Goal: Communication & Community: Answer question/provide support

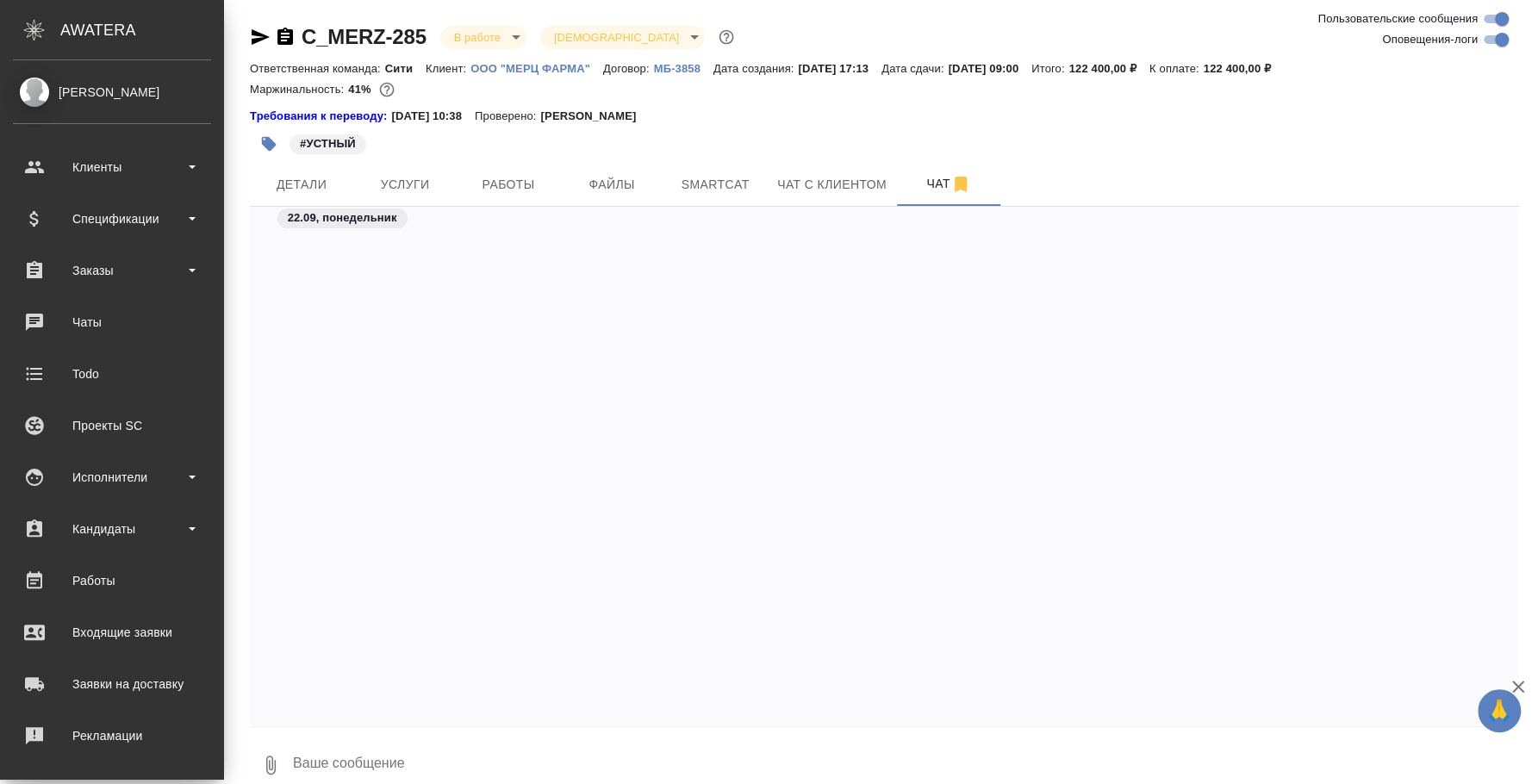
scroll to position [11403, 0]
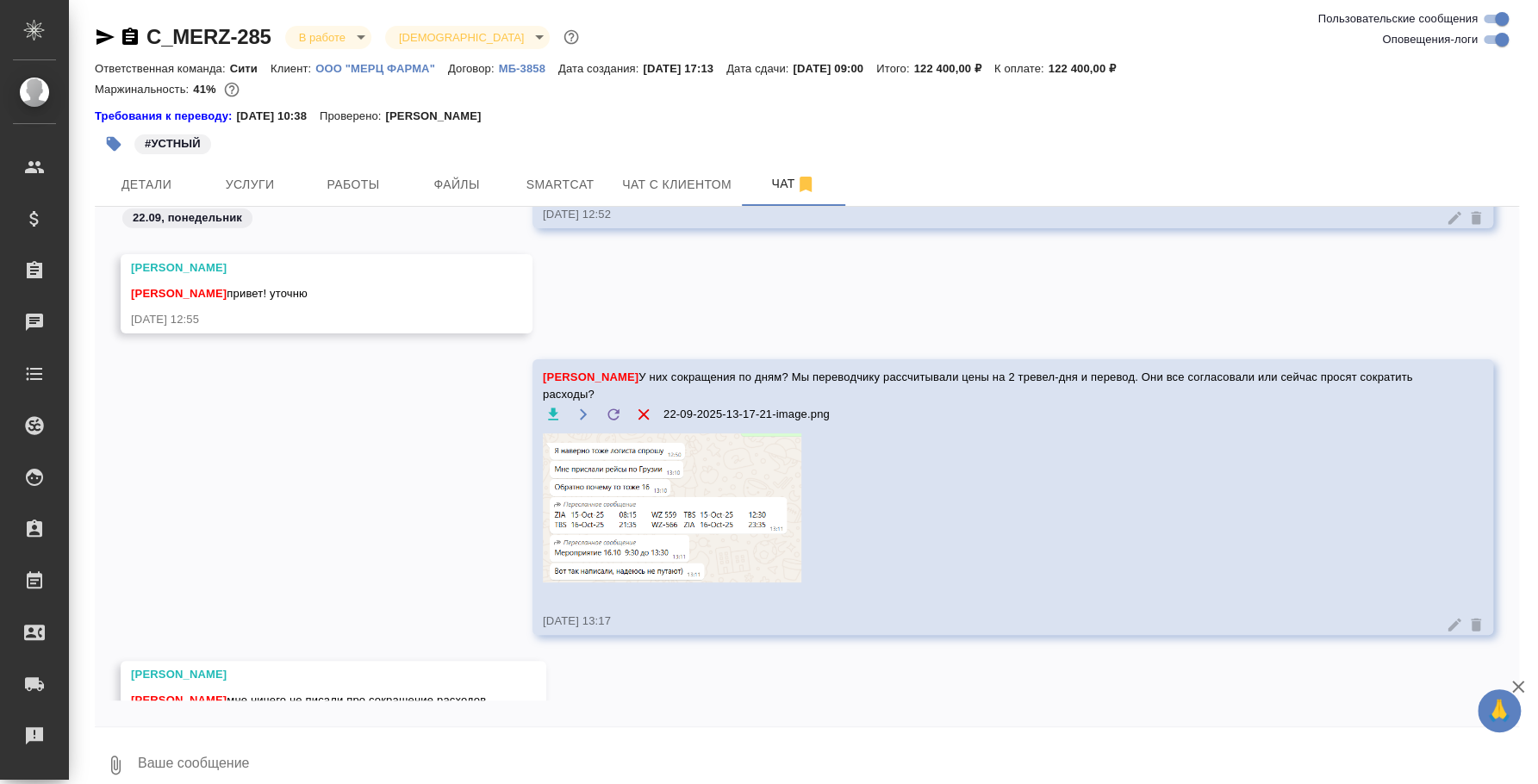
click at [104, 32] on icon "button" at bounding box center [106, 36] width 18 height 15
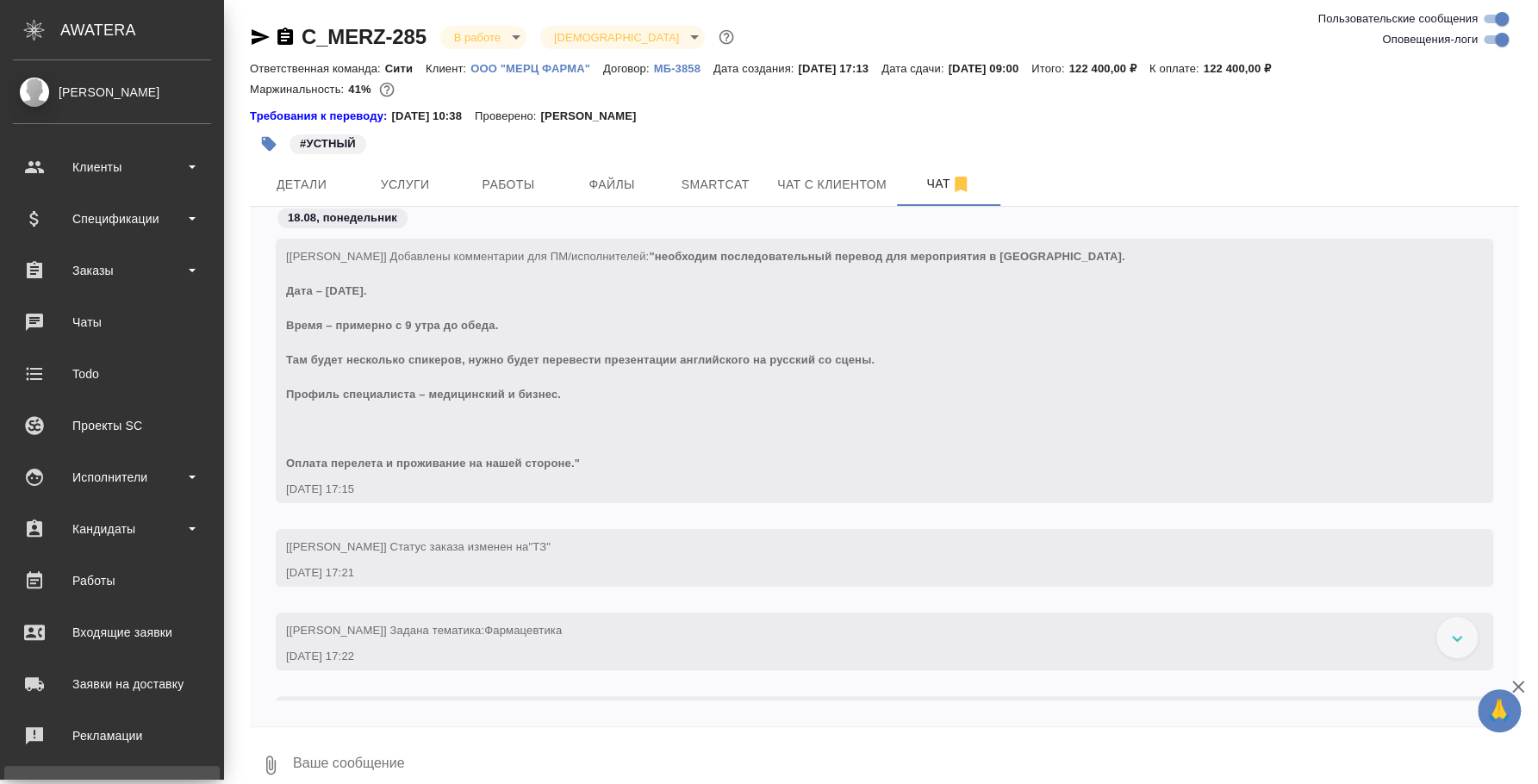
scroll to position [158, 0]
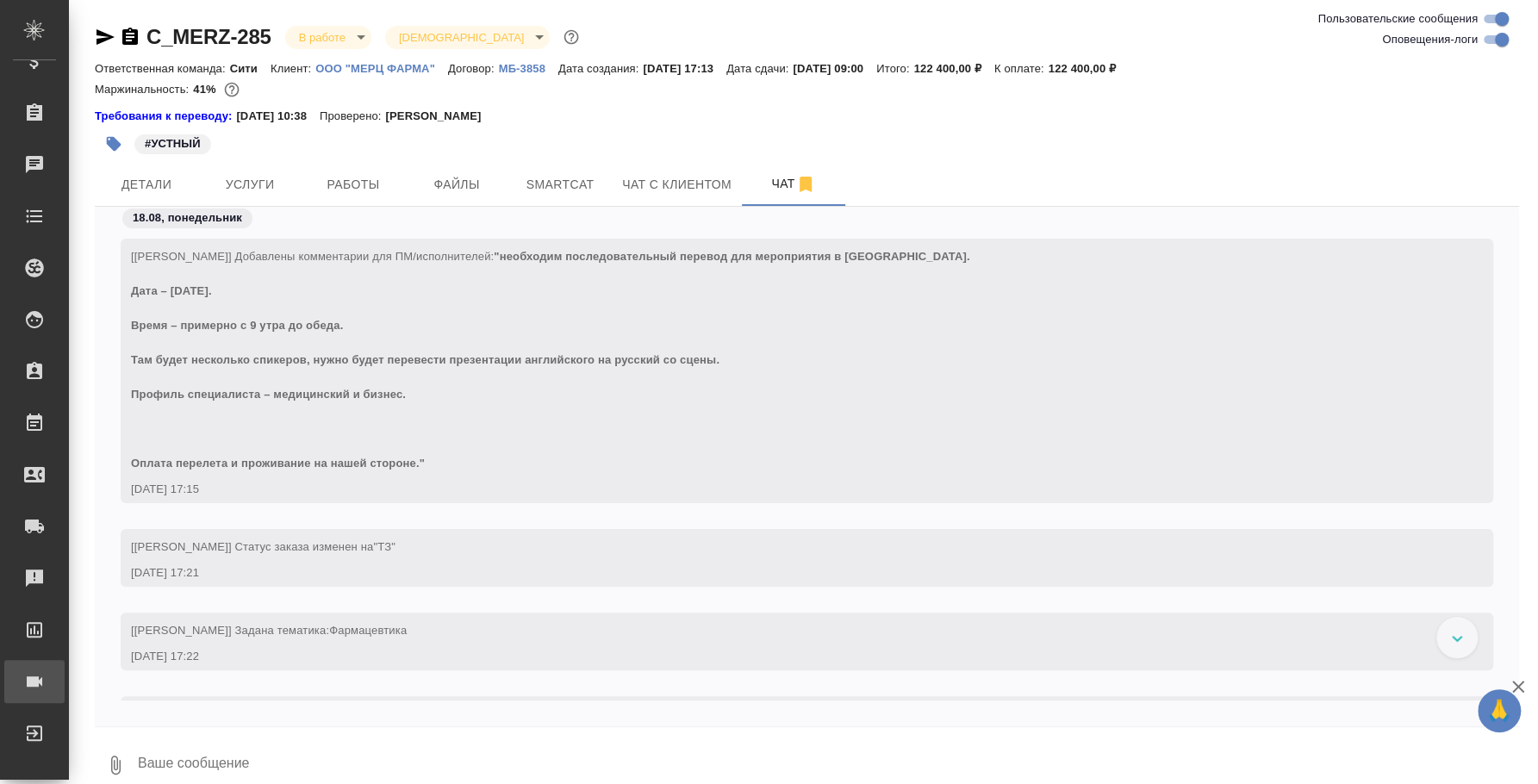
click at [34, 669] on div "Конференции" at bounding box center [13, 681] width 43 height 26
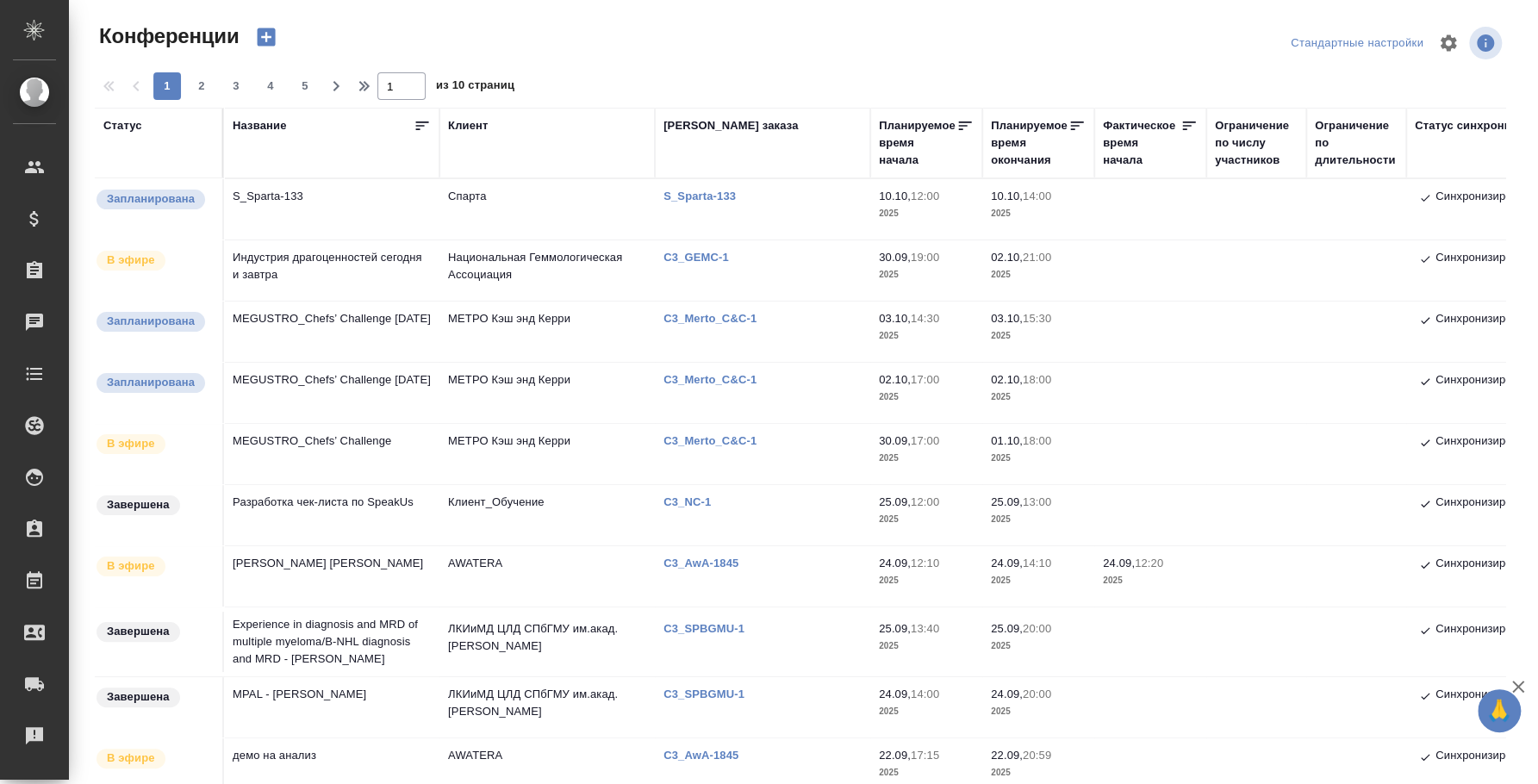
click at [335, 269] on td "Индустрия драгоценностей сегодня и завтра" at bounding box center [331, 270] width 216 height 60
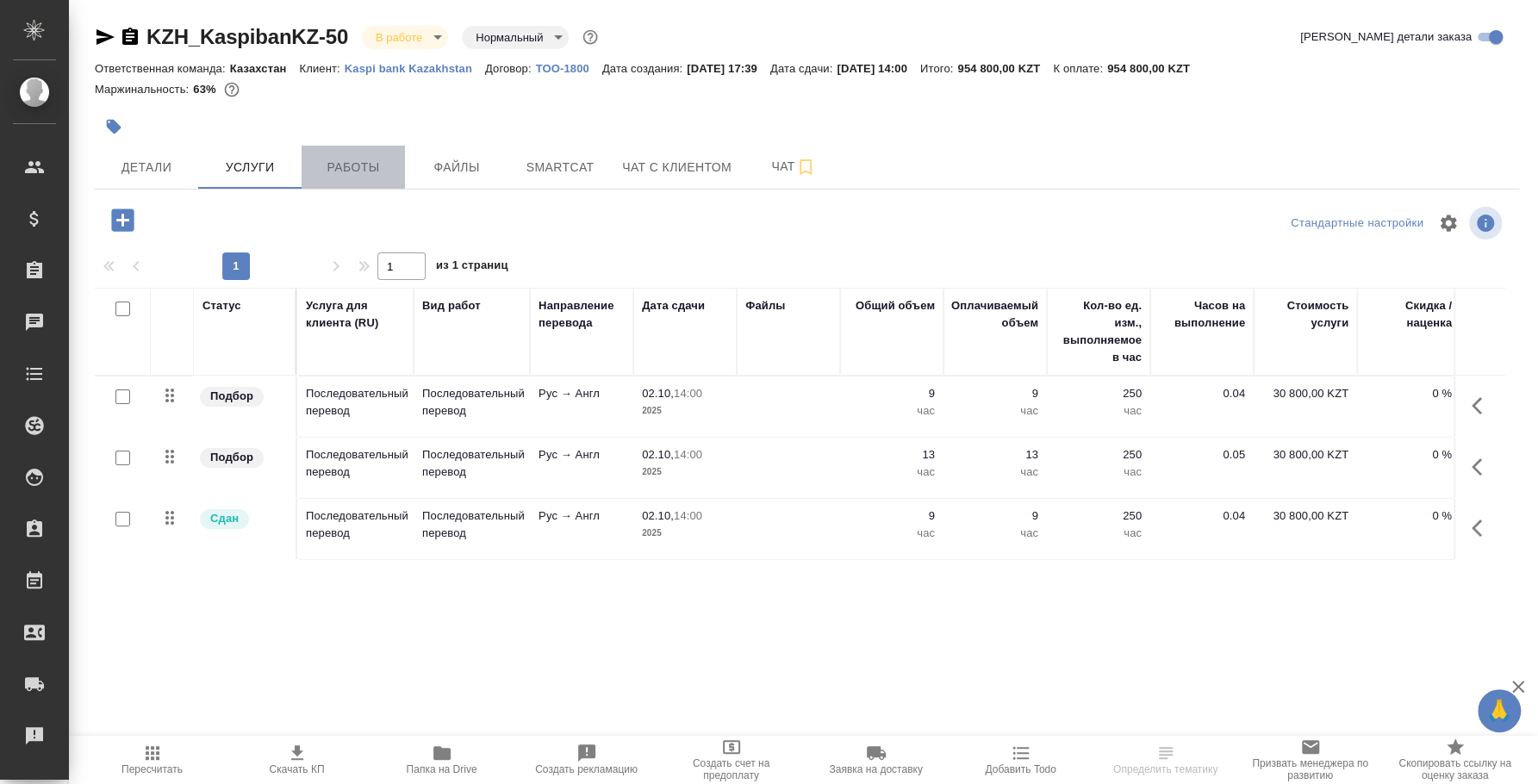
click at [350, 161] on span "Работы" at bounding box center [354, 168] width 83 height 22
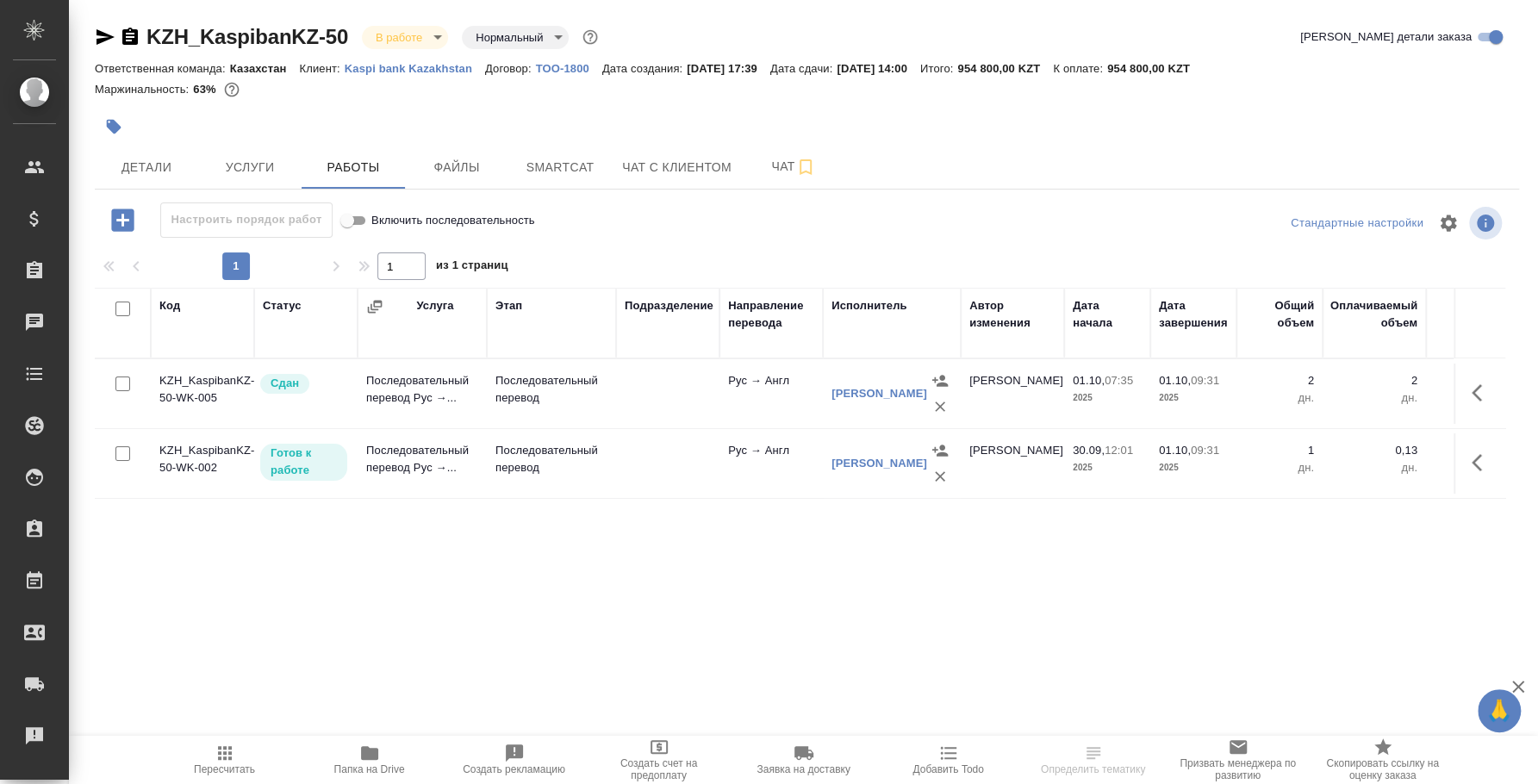
scroll to position [0, 541]
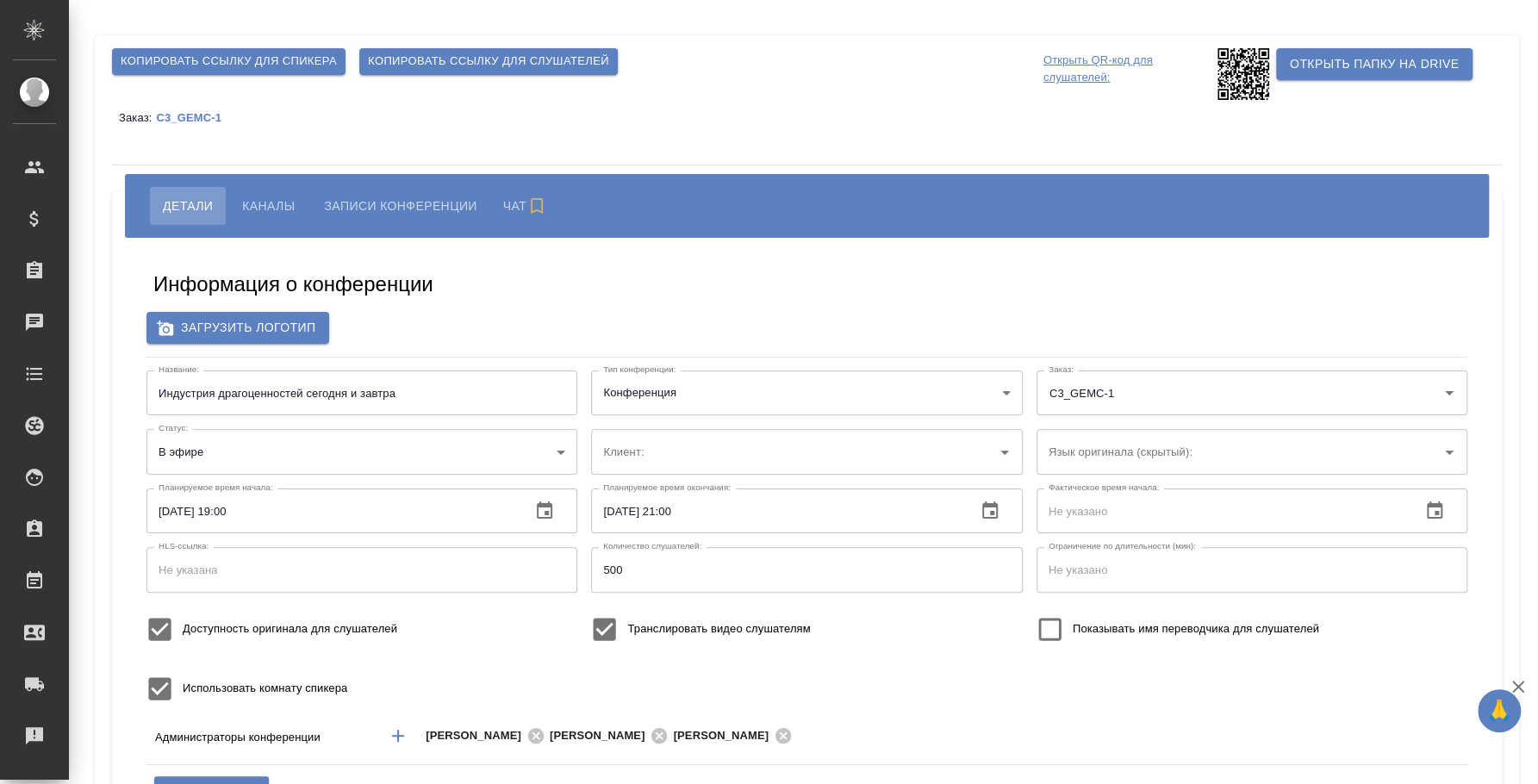
type input "Национальная Геммологическая Ассоциация"
type input "Плеханова Мария"
click at [266, 191] on button "Каналы" at bounding box center [268, 206] width 79 height 38
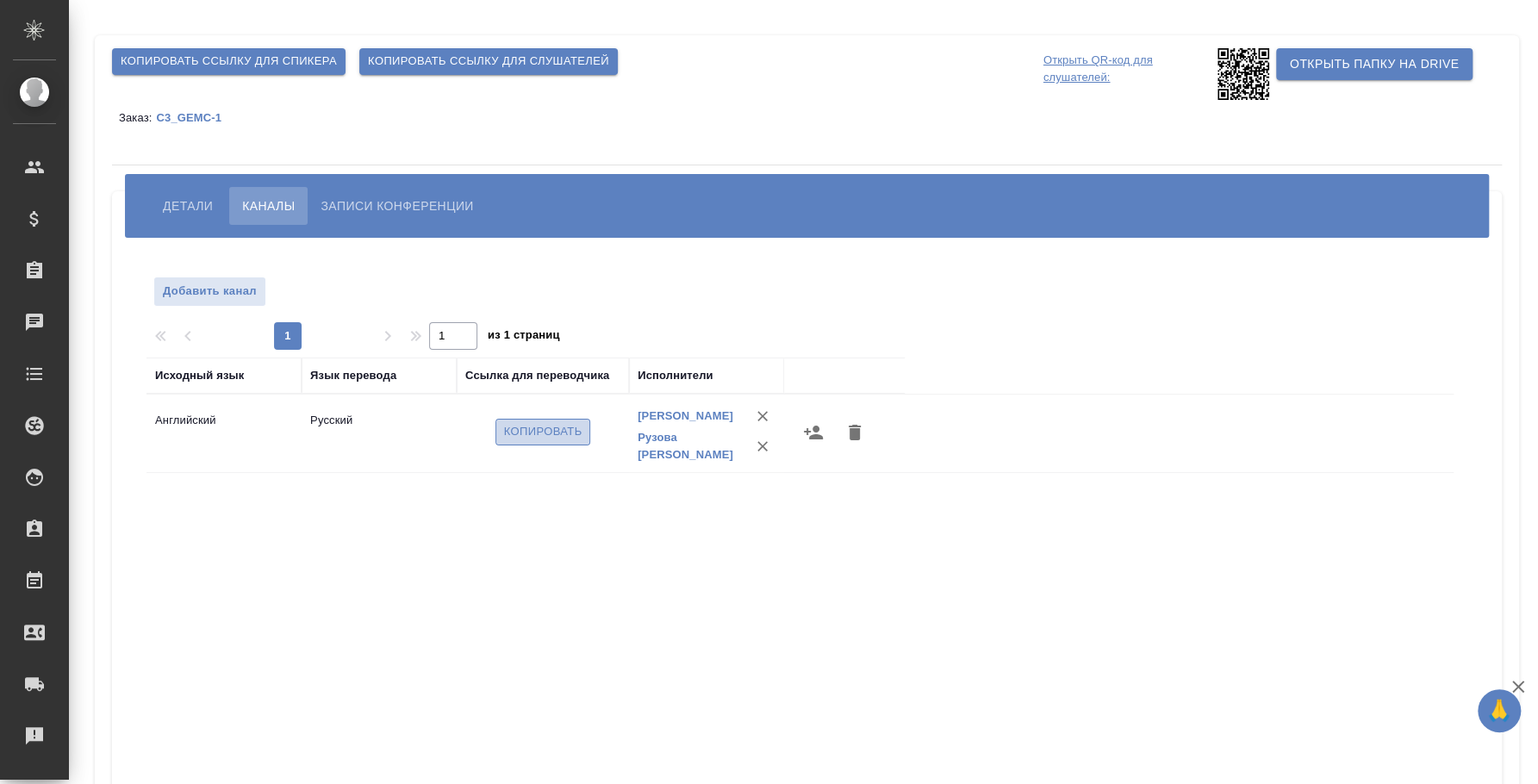
click at [507, 435] on span "Копировать" at bounding box center [543, 432] width 79 height 20
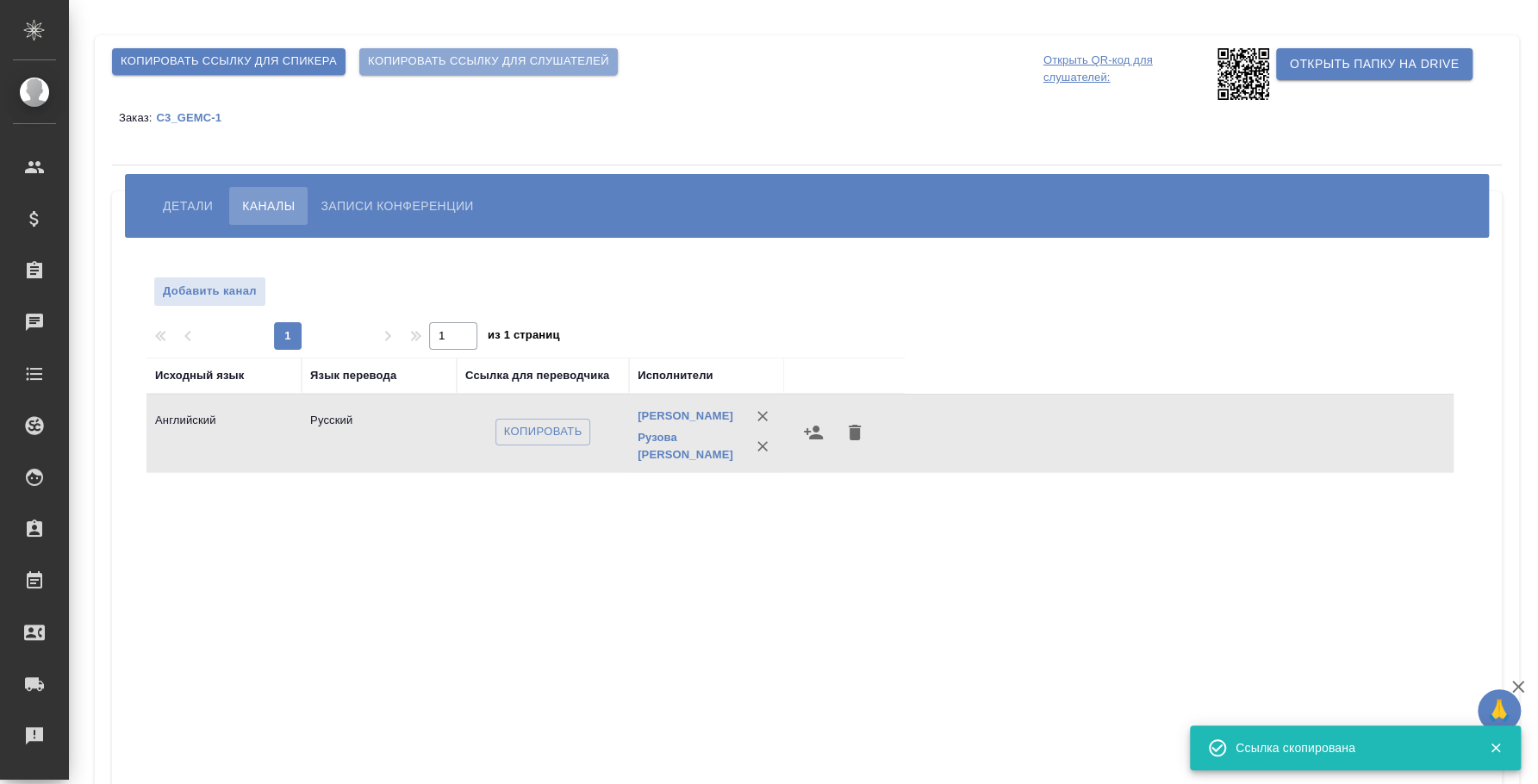
click at [582, 48] on button "Копировать ссылку для слушателей" at bounding box center [488, 61] width 258 height 27
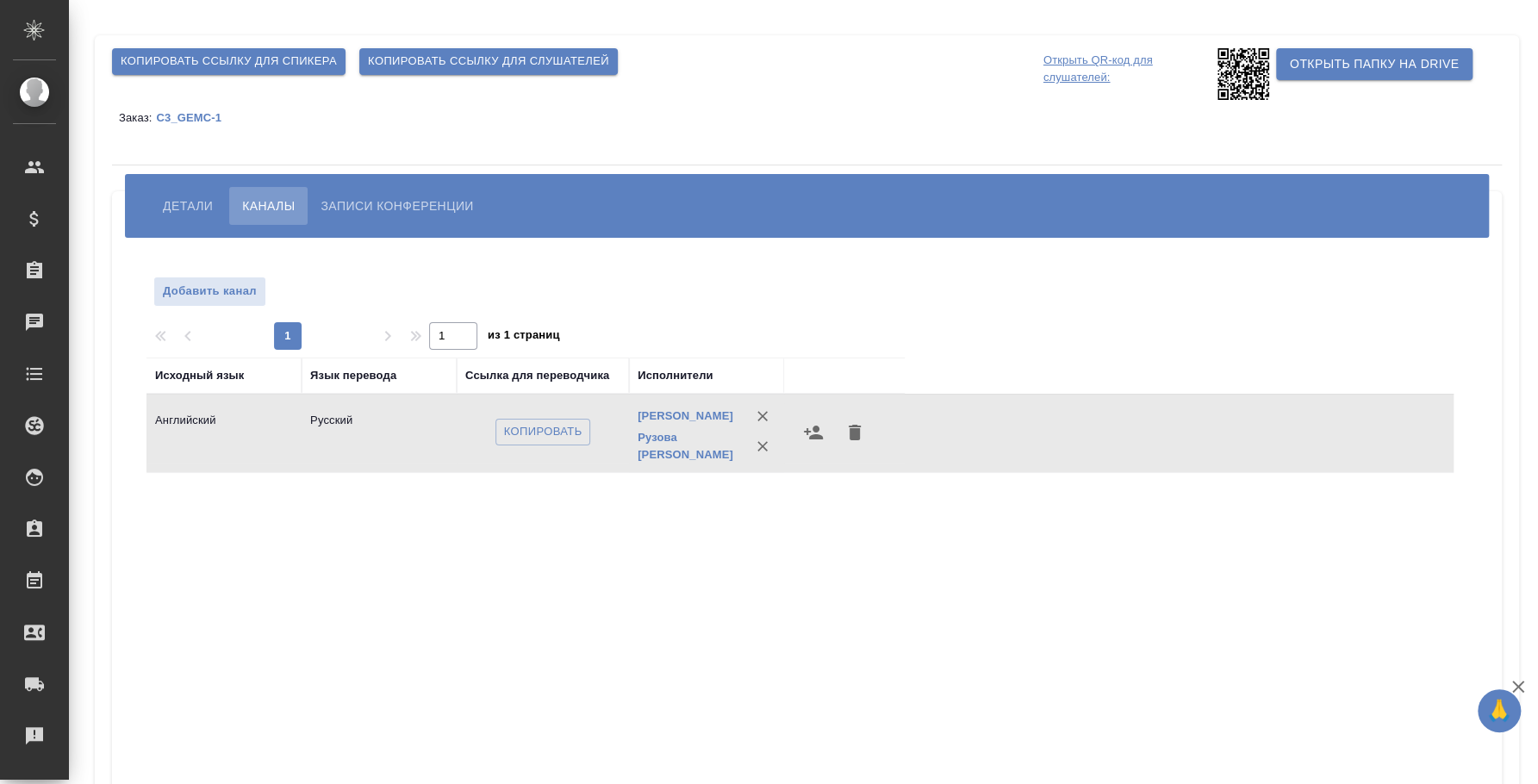
click at [179, 119] on p "C3_GEMC-1" at bounding box center [195, 117] width 79 height 13
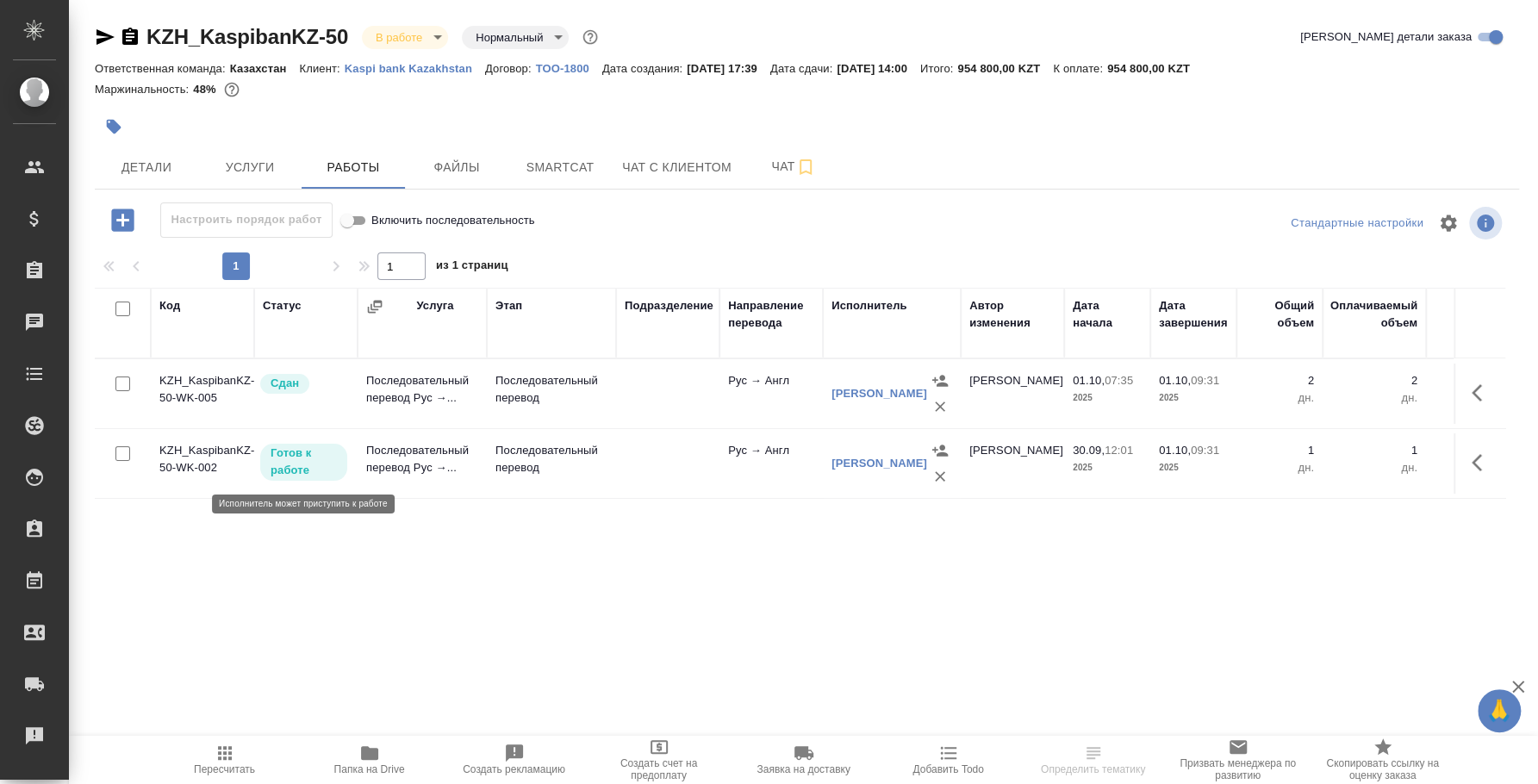
click at [300, 464] on p "Готов к работе" at bounding box center [304, 462] width 67 height 34
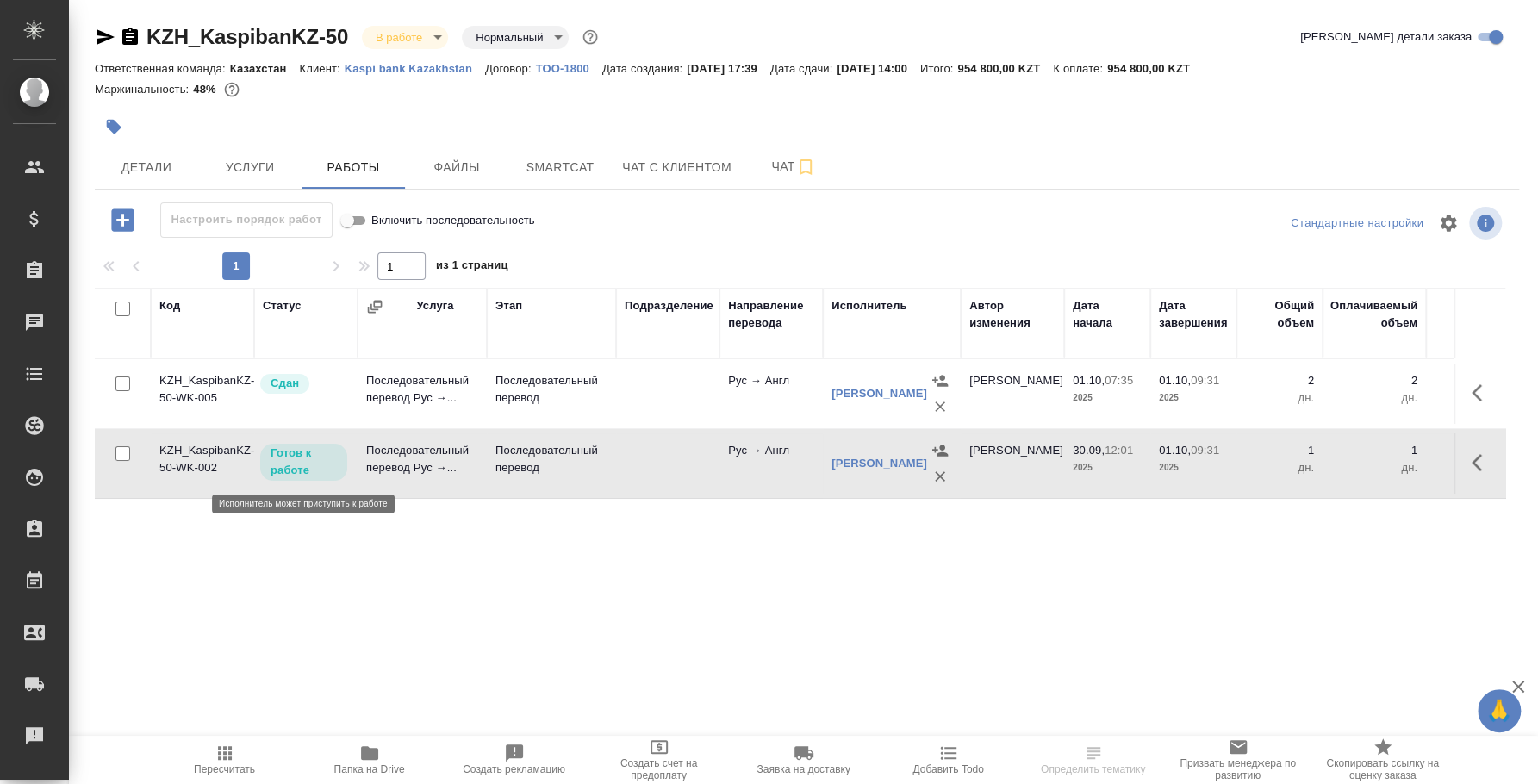
click at [300, 464] on p "Готов к работе" at bounding box center [304, 462] width 67 height 34
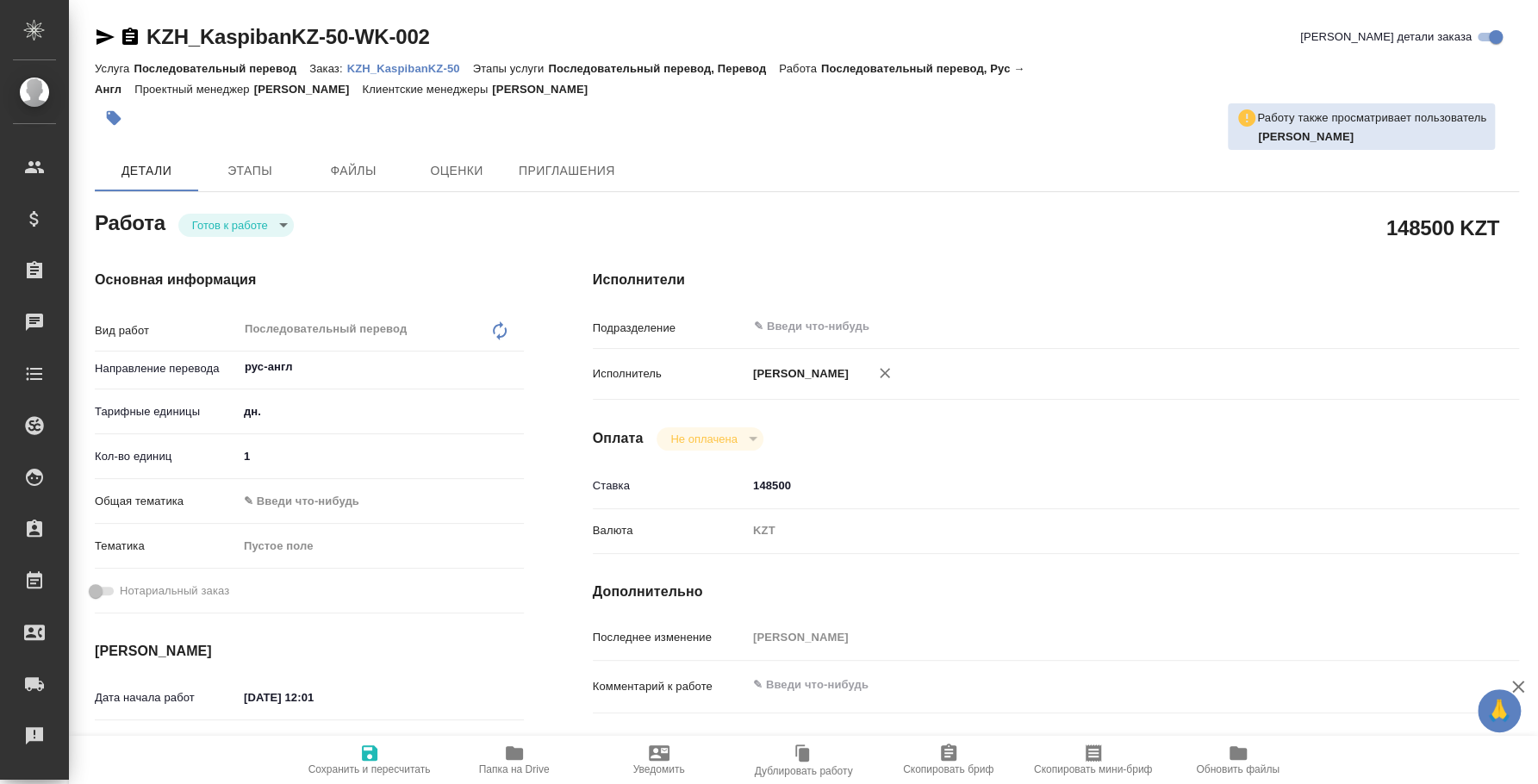
type textarea "x"
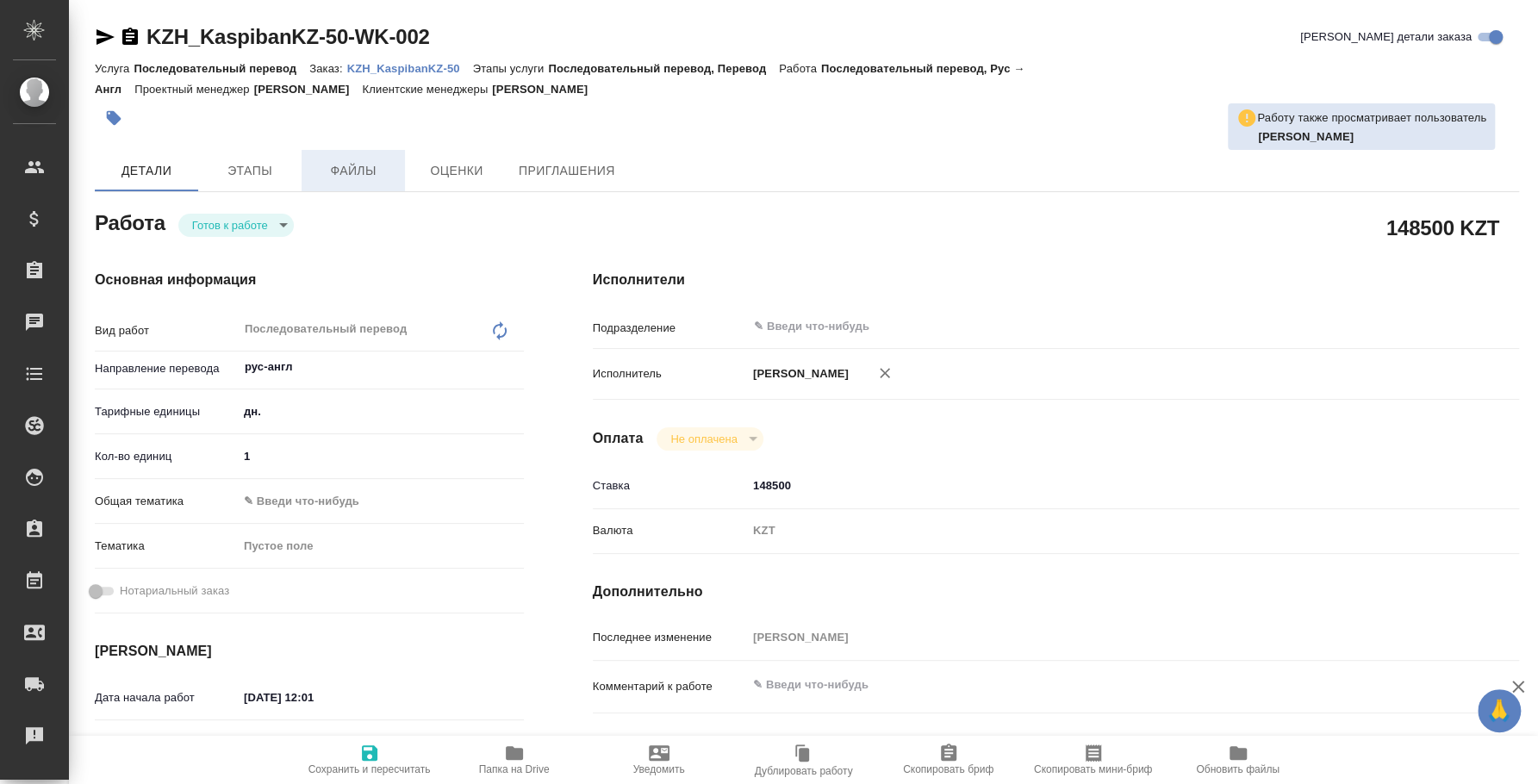
type textarea "x"
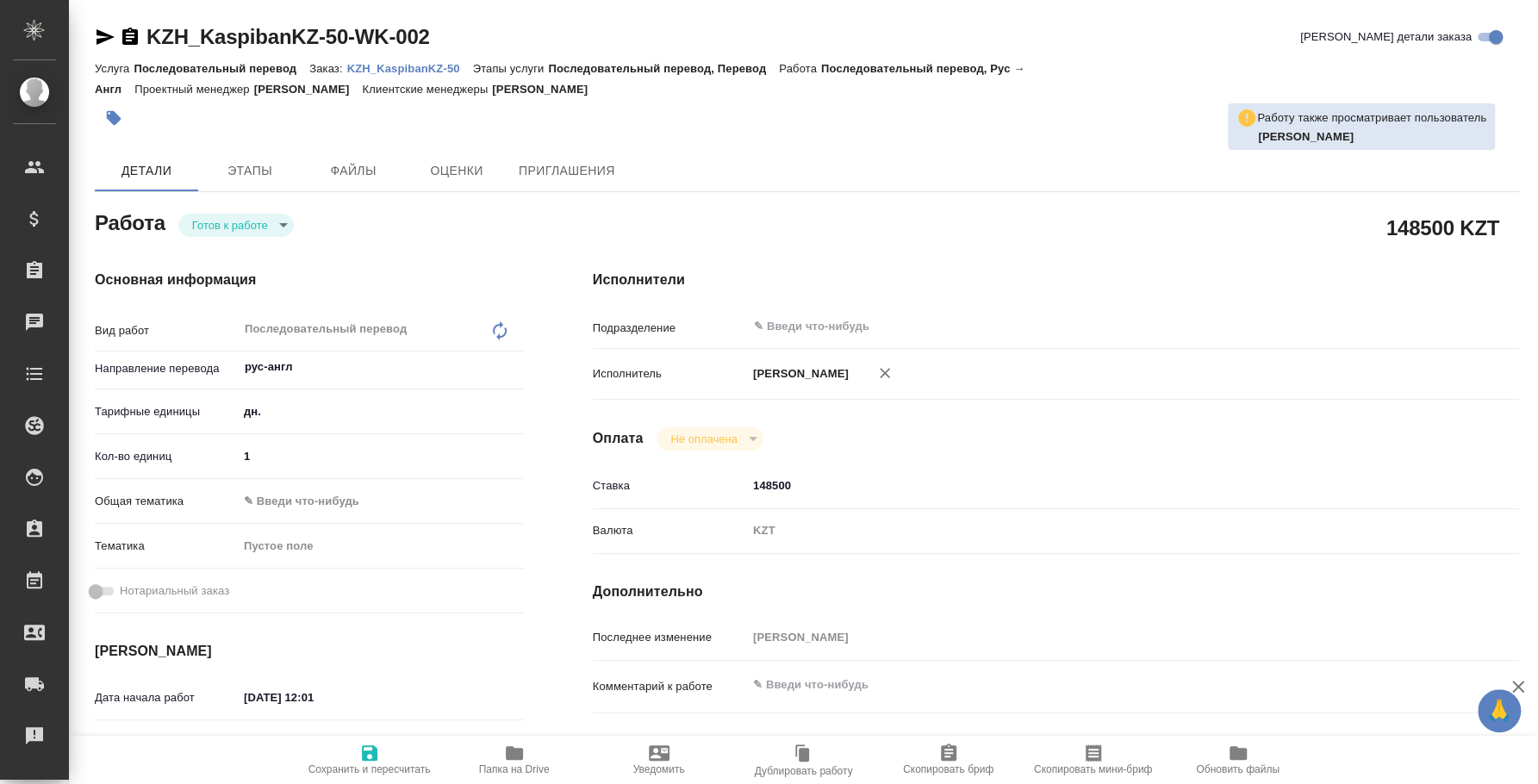
type textarea "x"
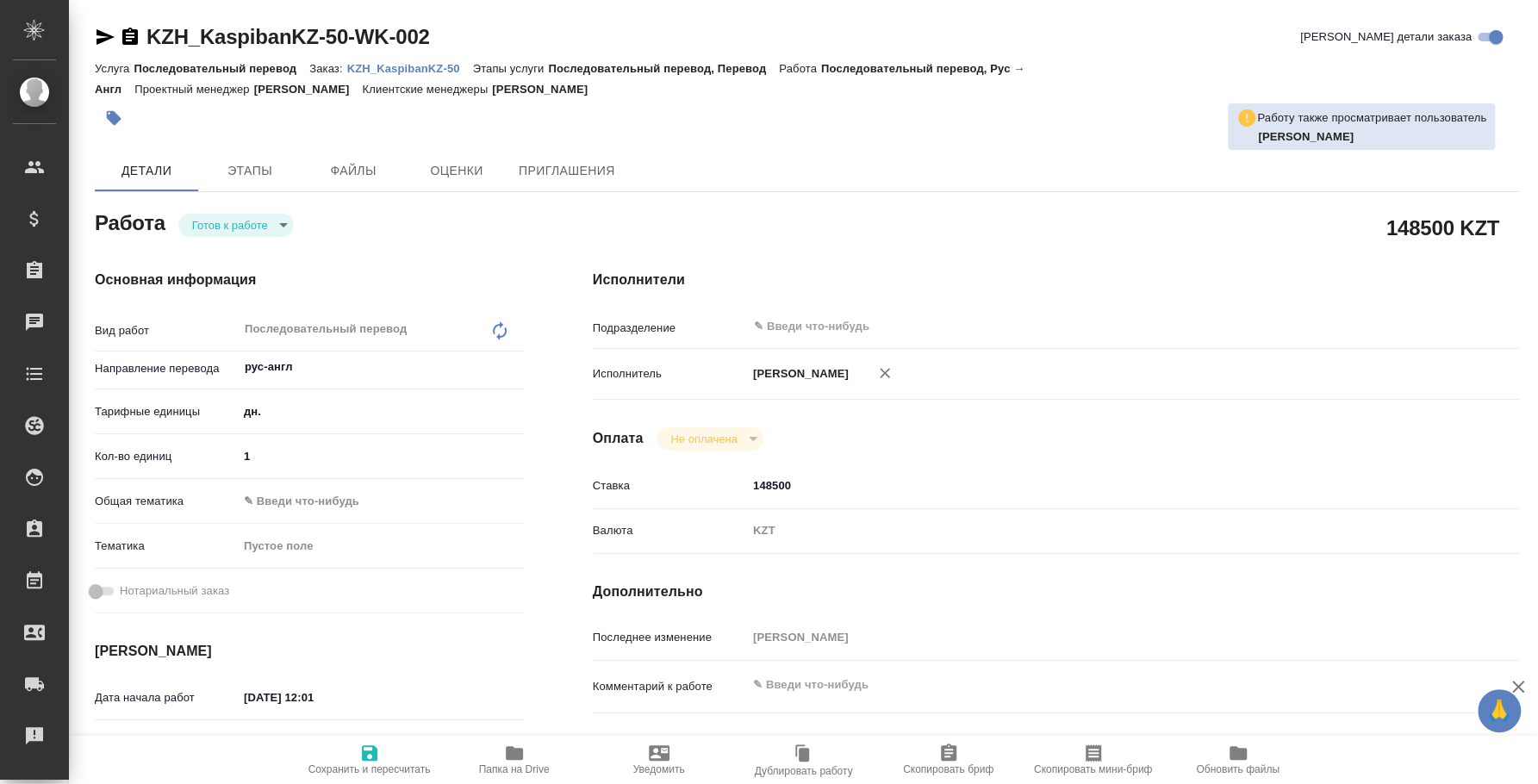
click at [263, 216] on body "🙏 .cls-1 fill:#fff; AWATERA Fedotova Irina Клиенты Спецификации Заказы Чаты Tod…" at bounding box center [769, 392] width 1538 height 784
type textarea "x"
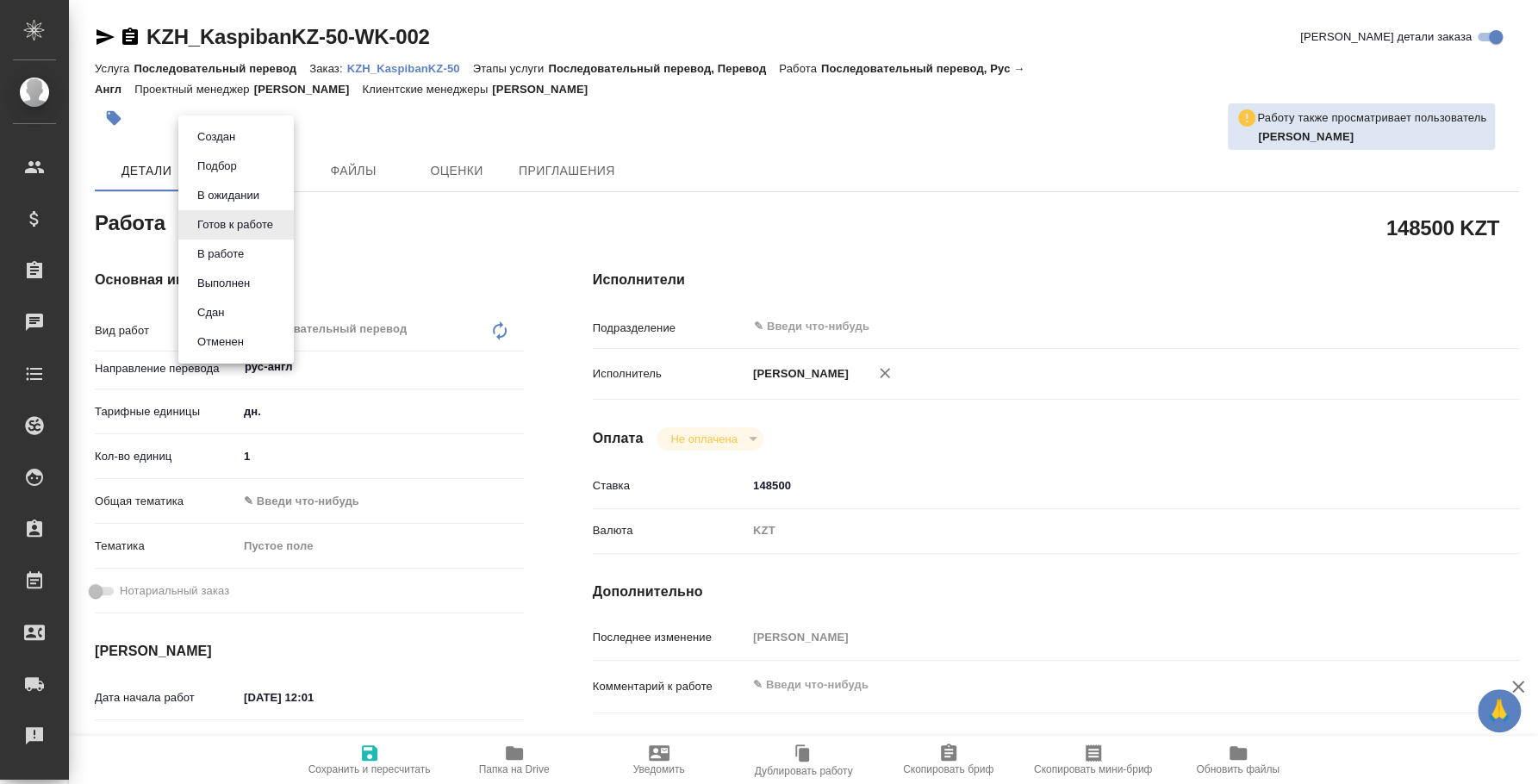
type textarea "x"
click at [247, 298] on li "Сдан" at bounding box center [236, 312] width 116 height 29
type textarea "x"
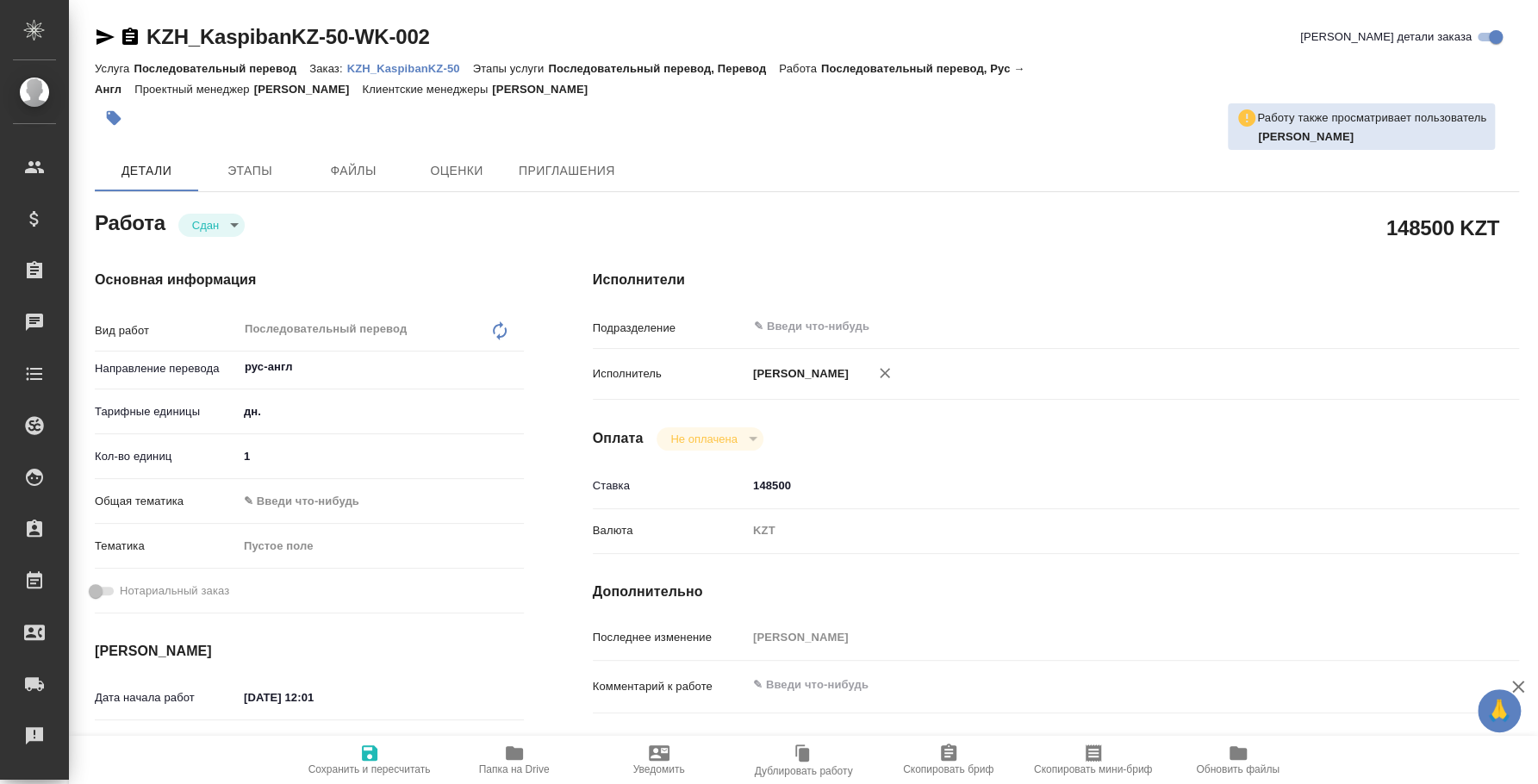
type textarea "x"
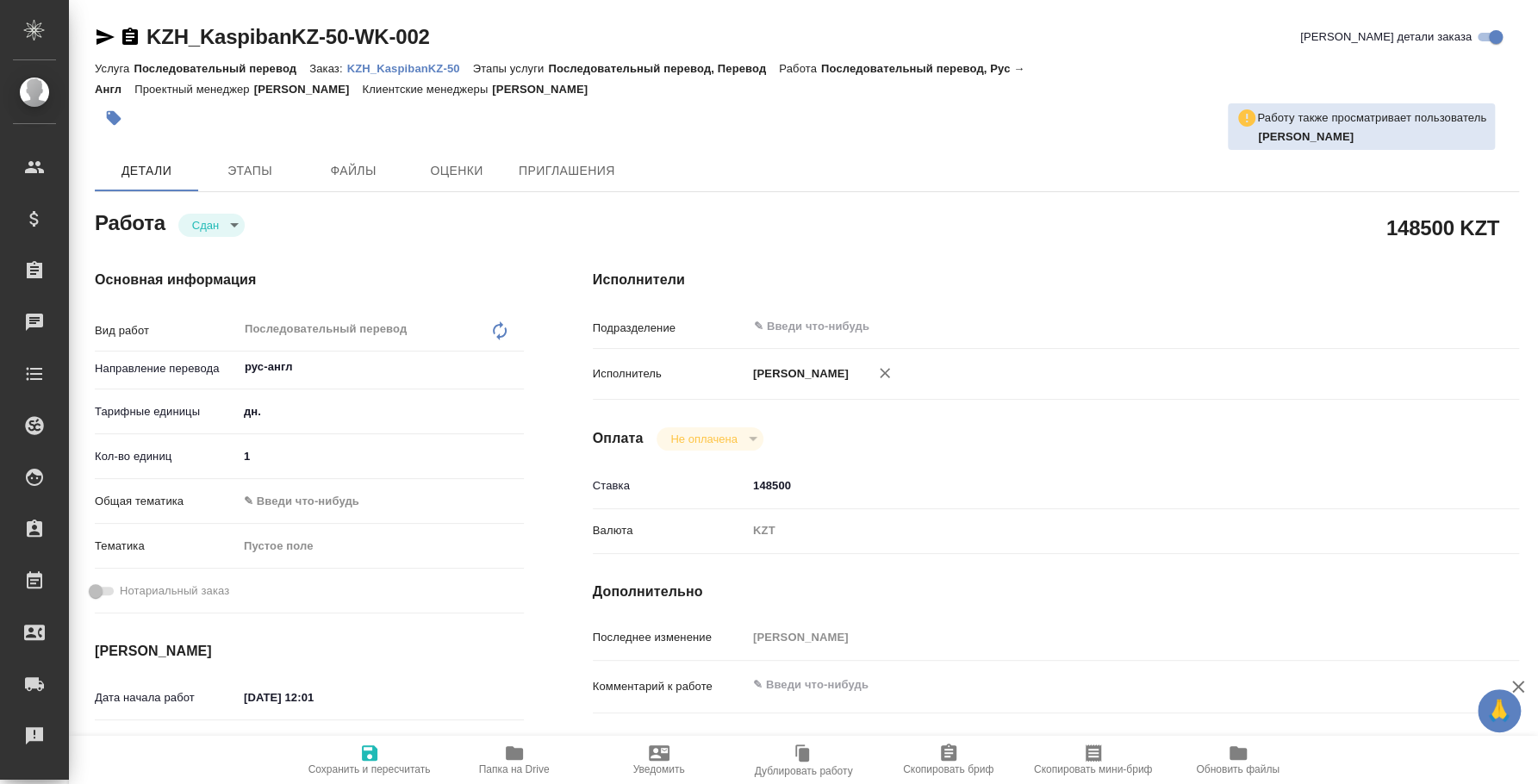
type textarea "x"
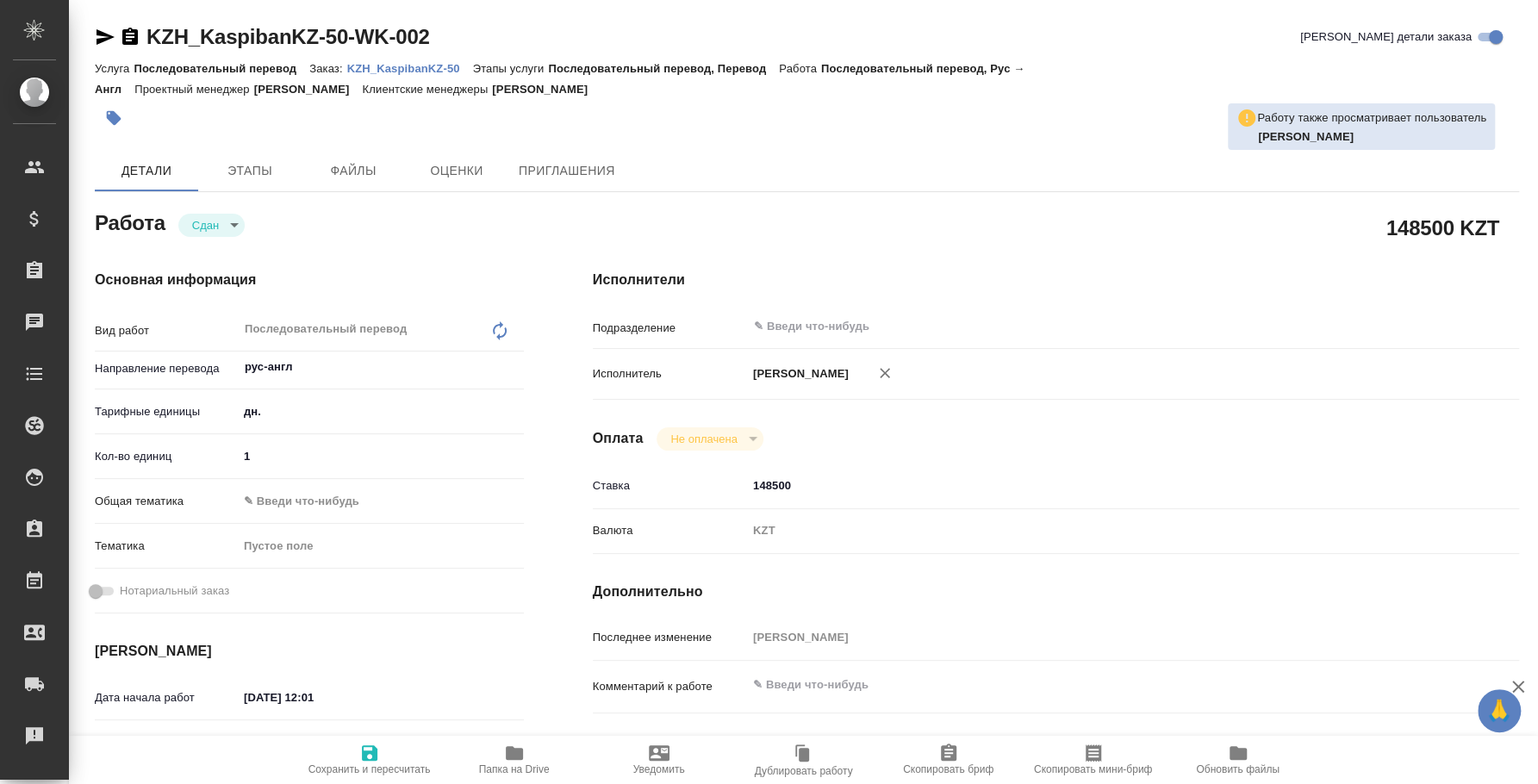
type textarea "x"
click at [410, 78] on div "Услуга Последовательный перевод Заказ: KZH_KaspibanKZ-50 Этапы услуги Последова…" at bounding box center [807, 78] width 1424 height 42
type textarea "x"
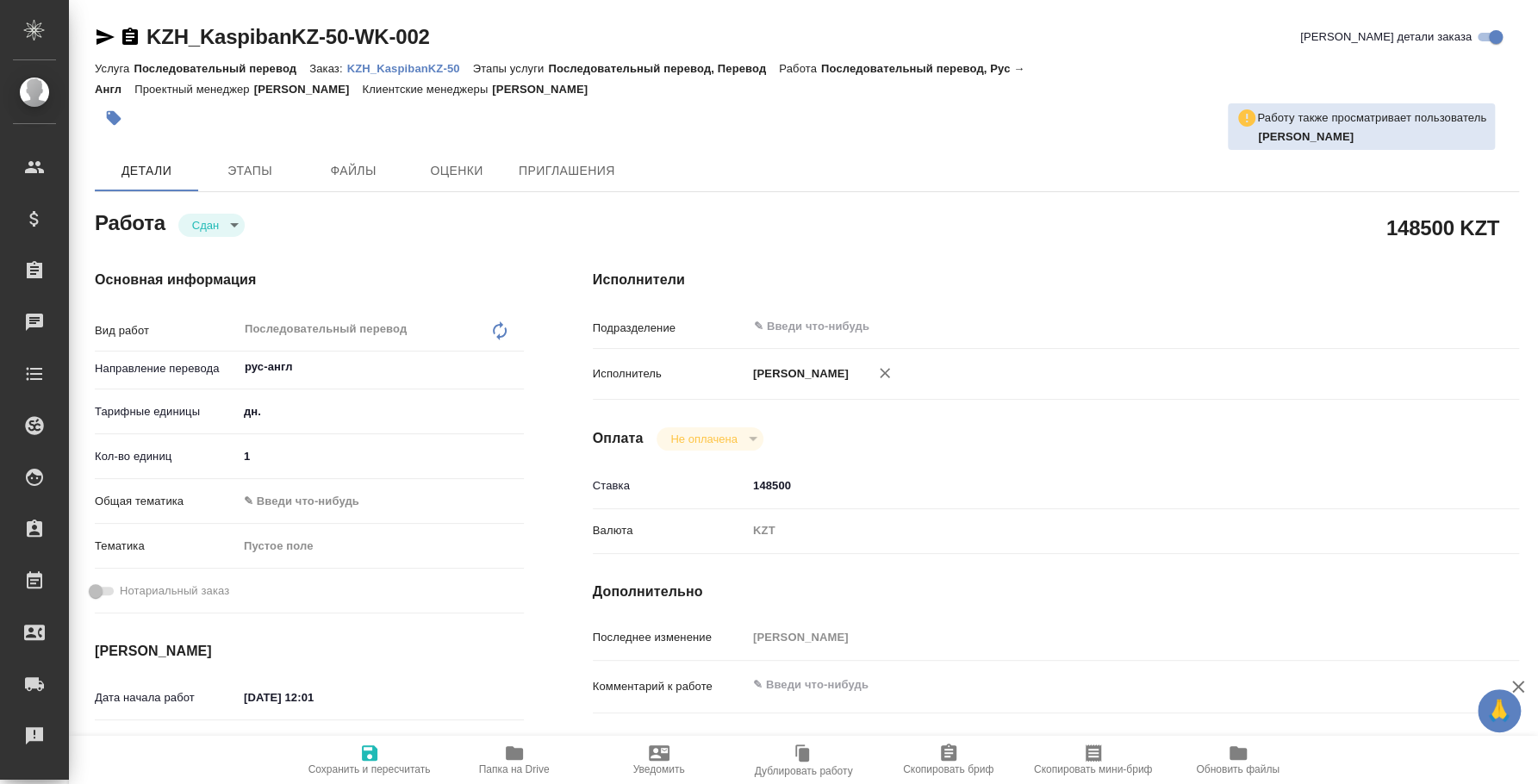
type textarea "x"
click at [410, 71] on p "KZH_KaspibanKZ-50" at bounding box center [410, 69] width 125 height 13
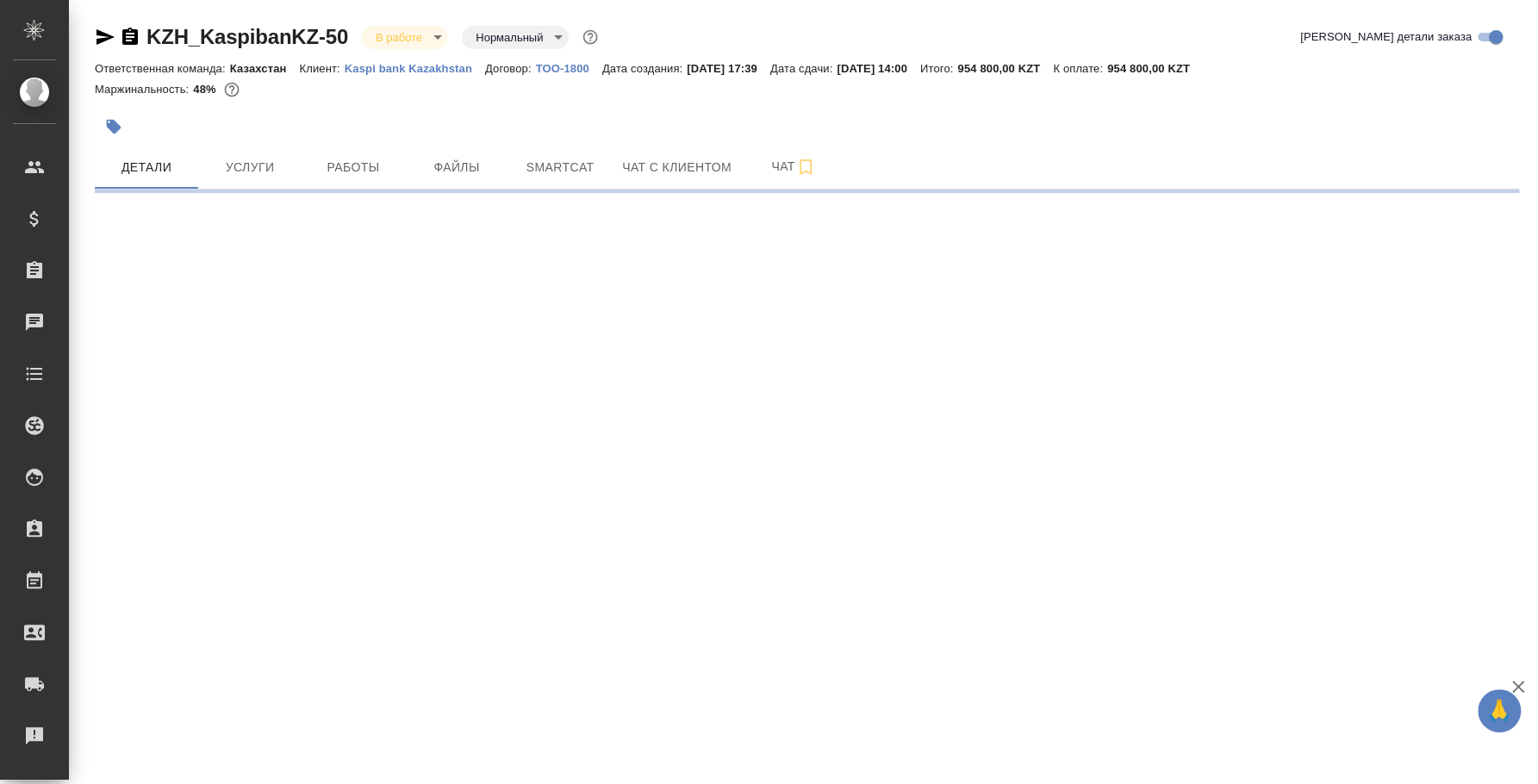
select select "RU"
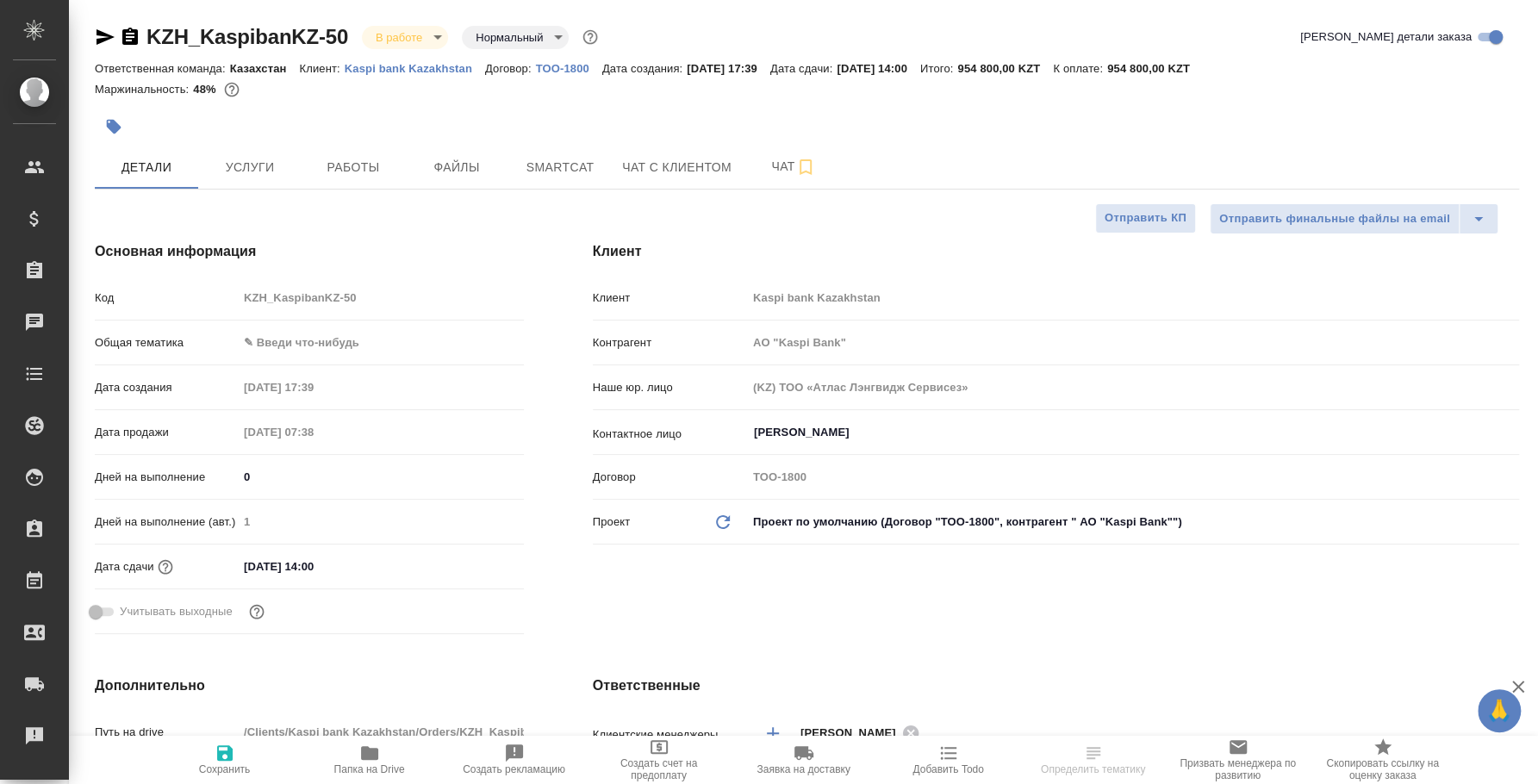
type input "АО "Kaspi Bank""
type textarea "x"
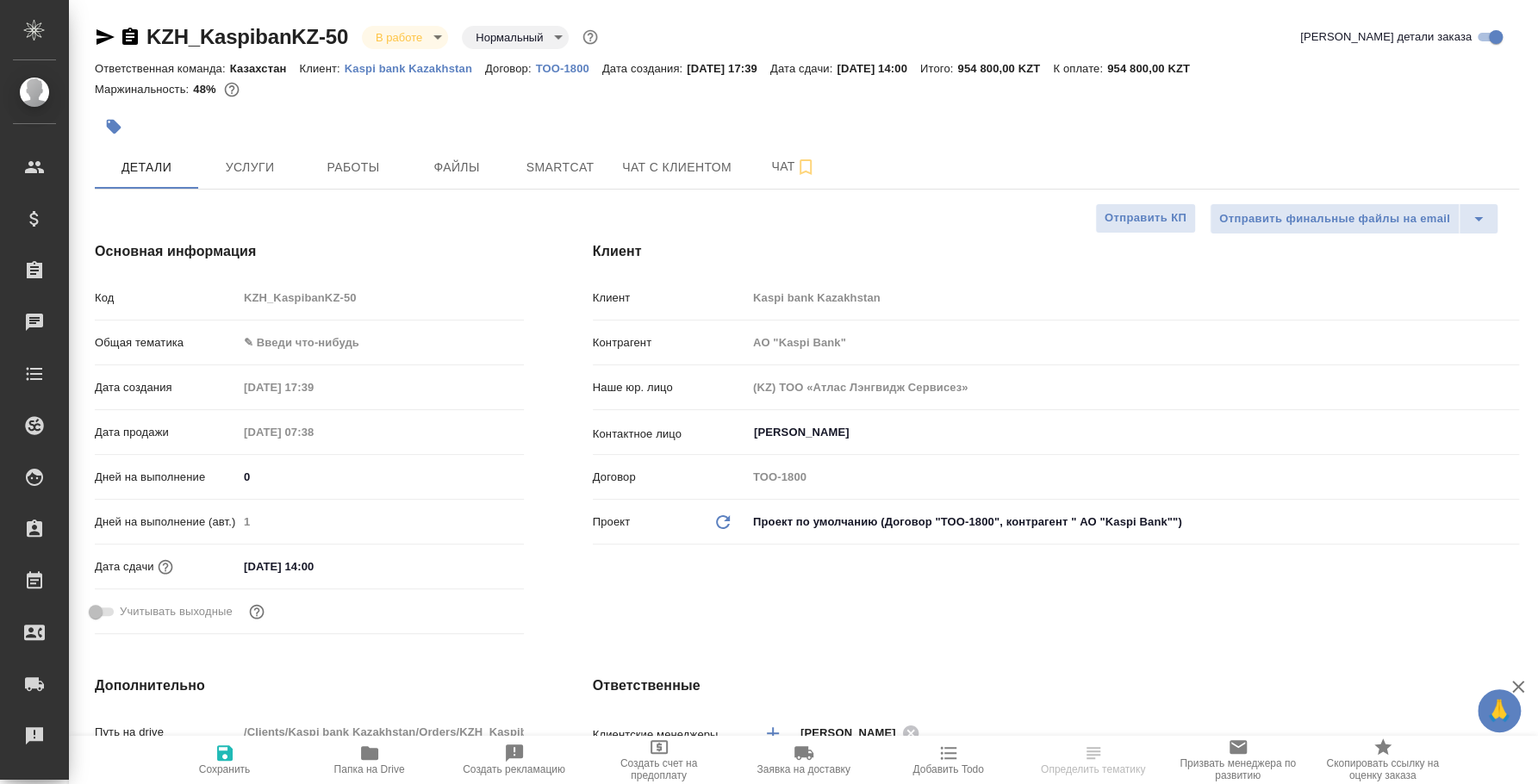
type textarea "x"
click at [339, 150] on button "Работы" at bounding box center [353, 167] width 104 height 43
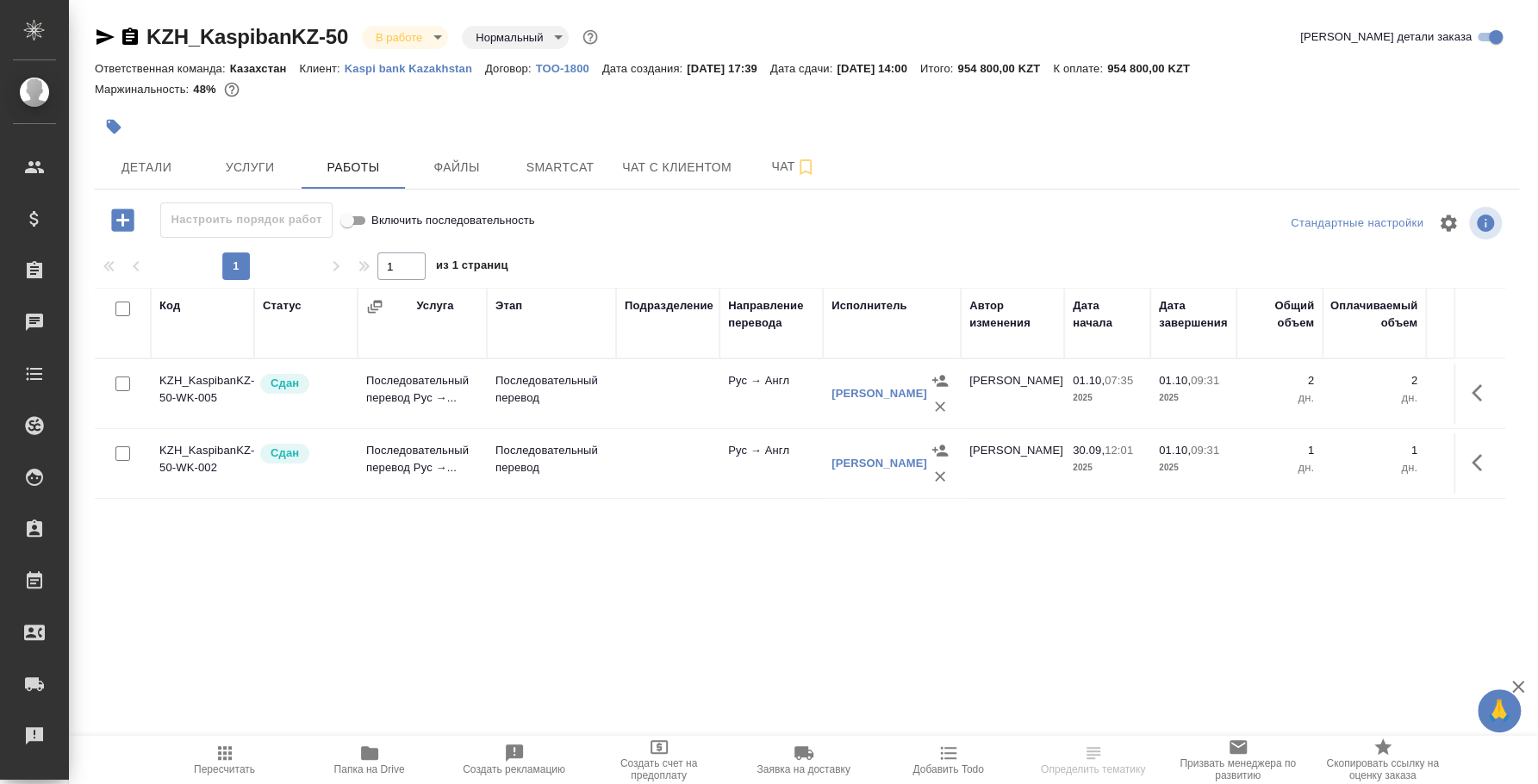
click at [421, 48] on body "🙏 .cls-1 fill:#fff; AWATERA Fedotova Irina Клиенты Спецификации Заказы 0 Чаты T…" at bounding box center [769, 392] width 1538 height 784
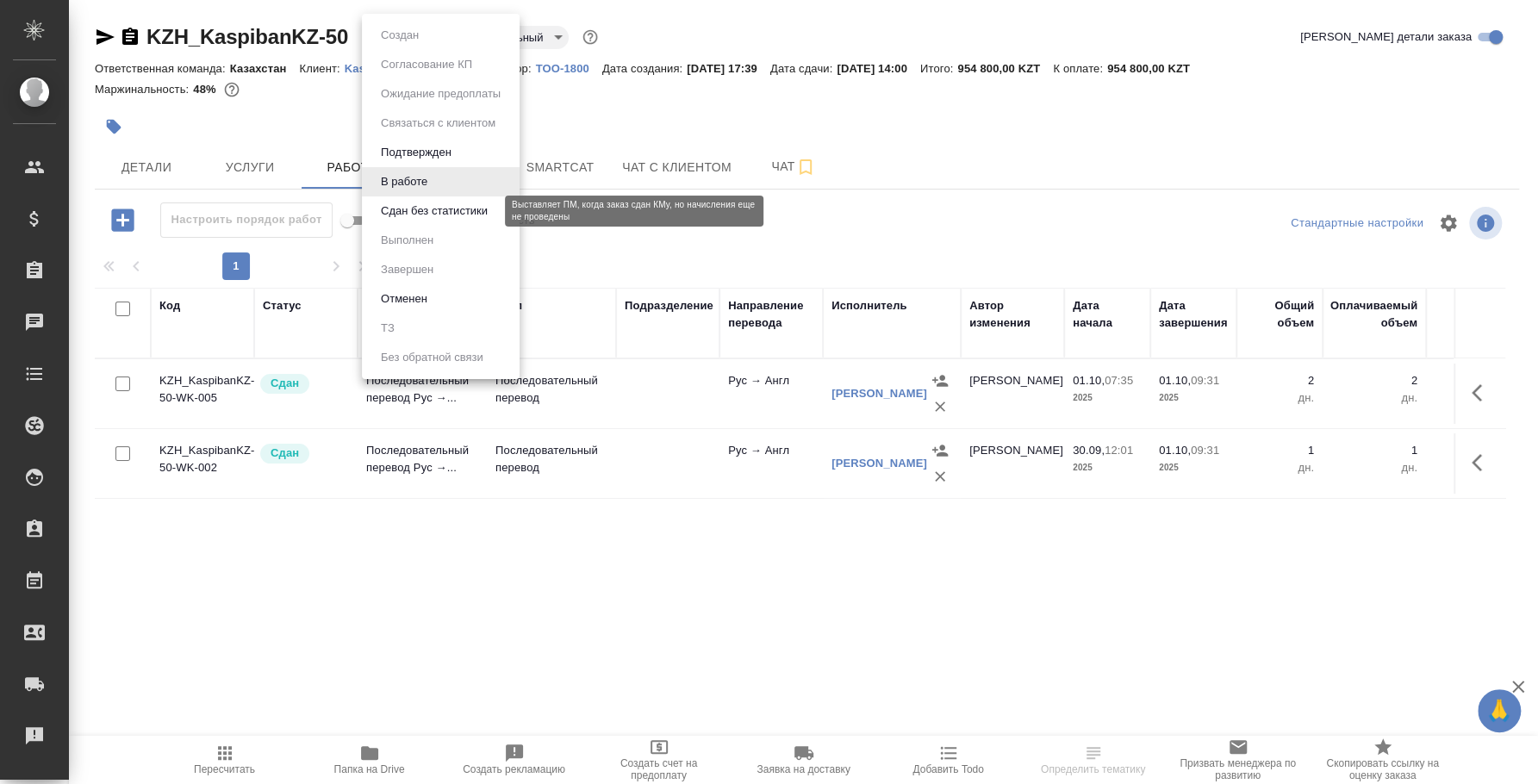
click at [418, 211] on button "Сдан без статистики" at bounding box center [434, 210] width 117 height 19
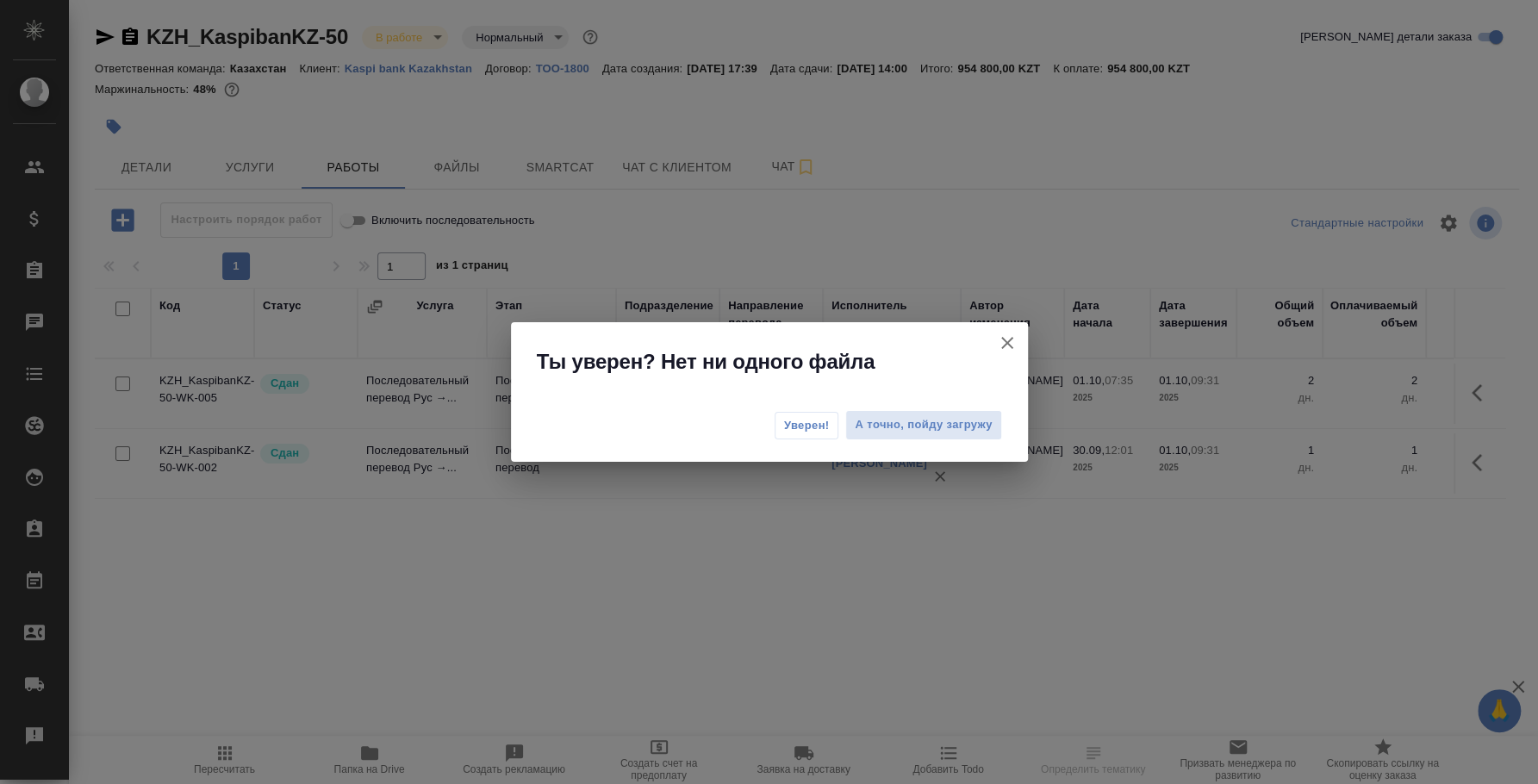
click at [828, 428] on span "Уверен!" at bounding box center [807, 425] width 46 height 17
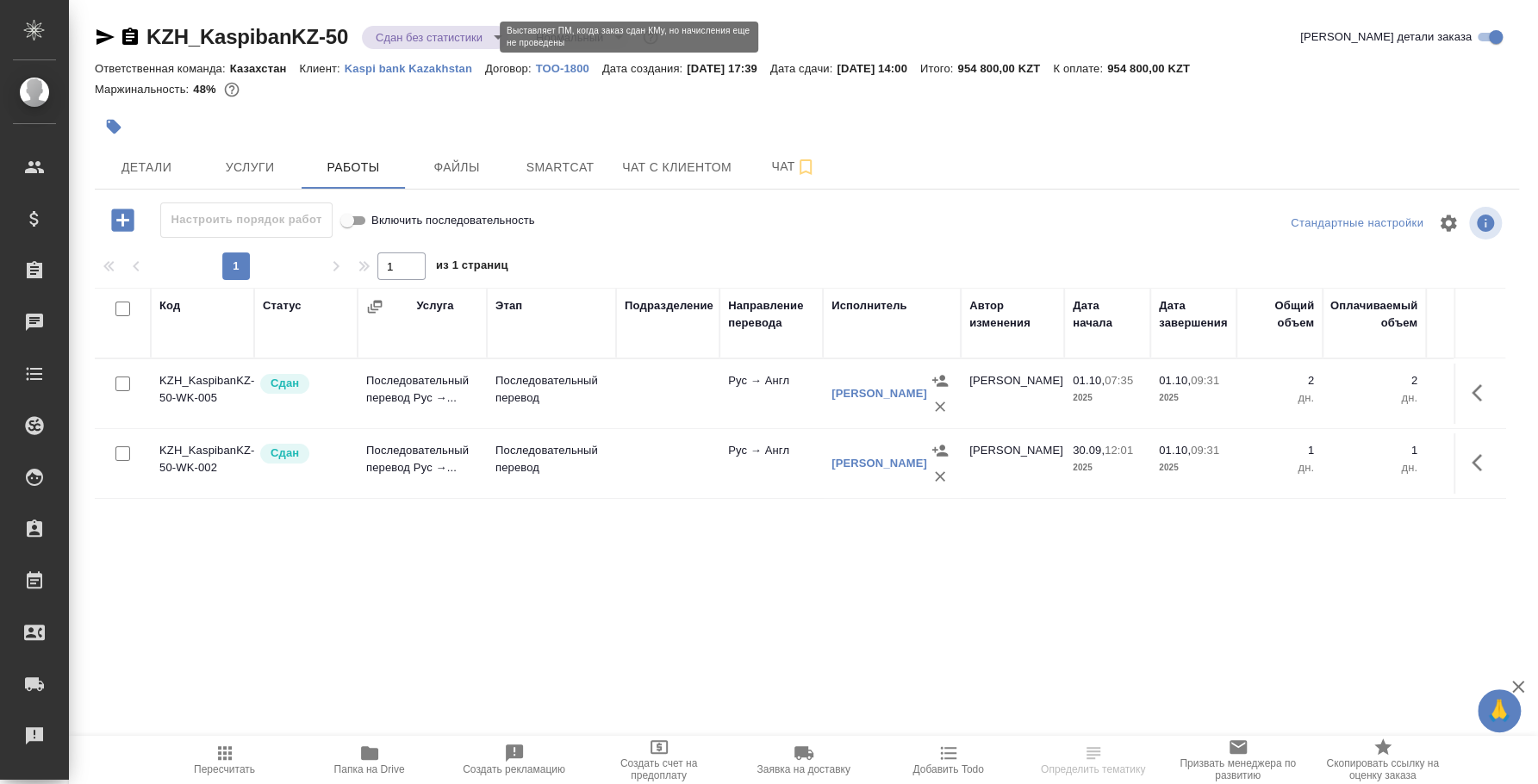
click at [401, 38] on body "🙏 .cls-1 fill:#fff; AWATERA Fedotova Irina Клиенты Спецификации Заказы 0 Чаты T…" at bounding box center [769, 392] width 1538 height 784
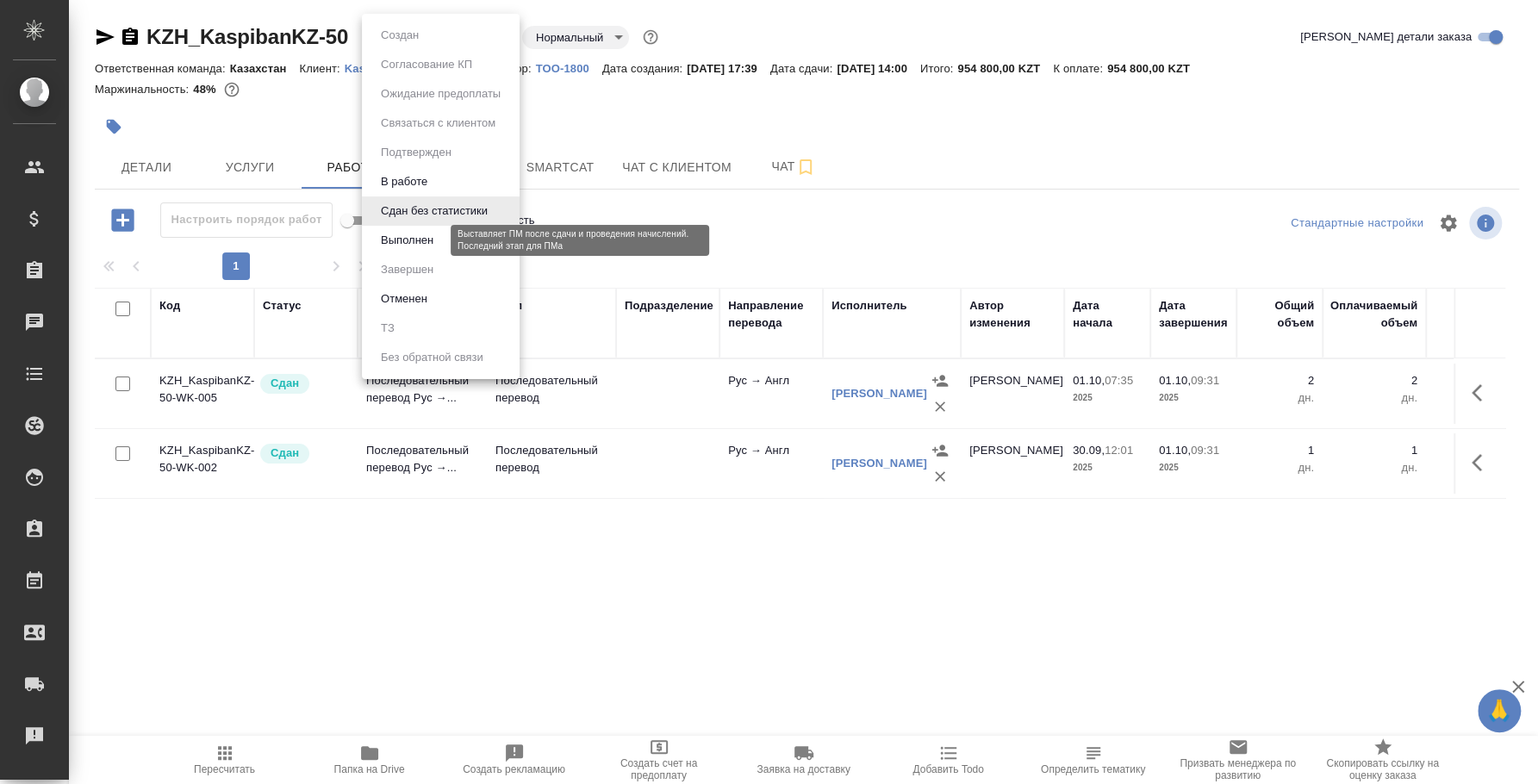
click at [409, 235] on button "Выполнен" at bounding box center [407, 240] width 63 height 19
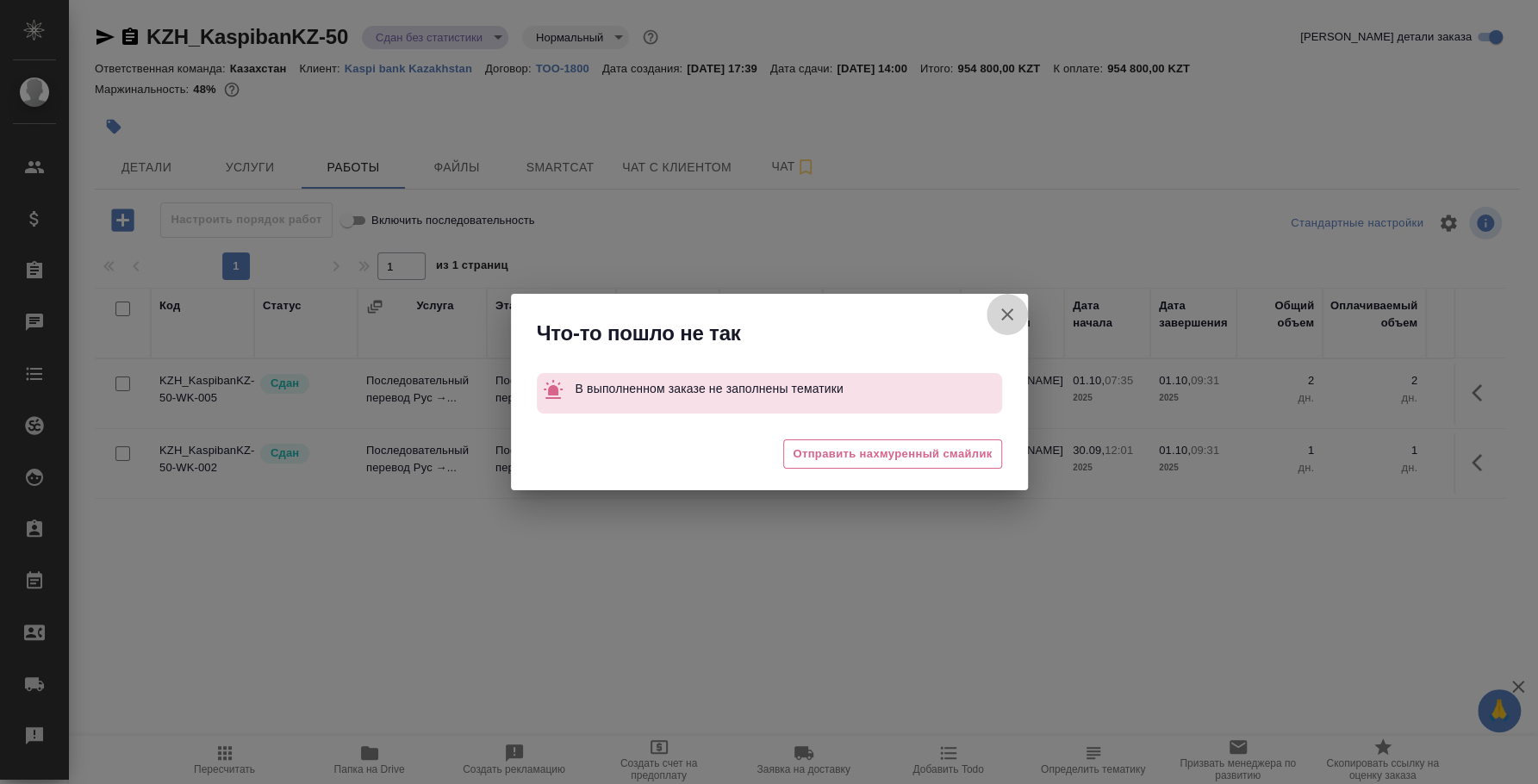
click at [1016, 316] on icon "button" at bounding box center [1007, 314] width 21 height 21
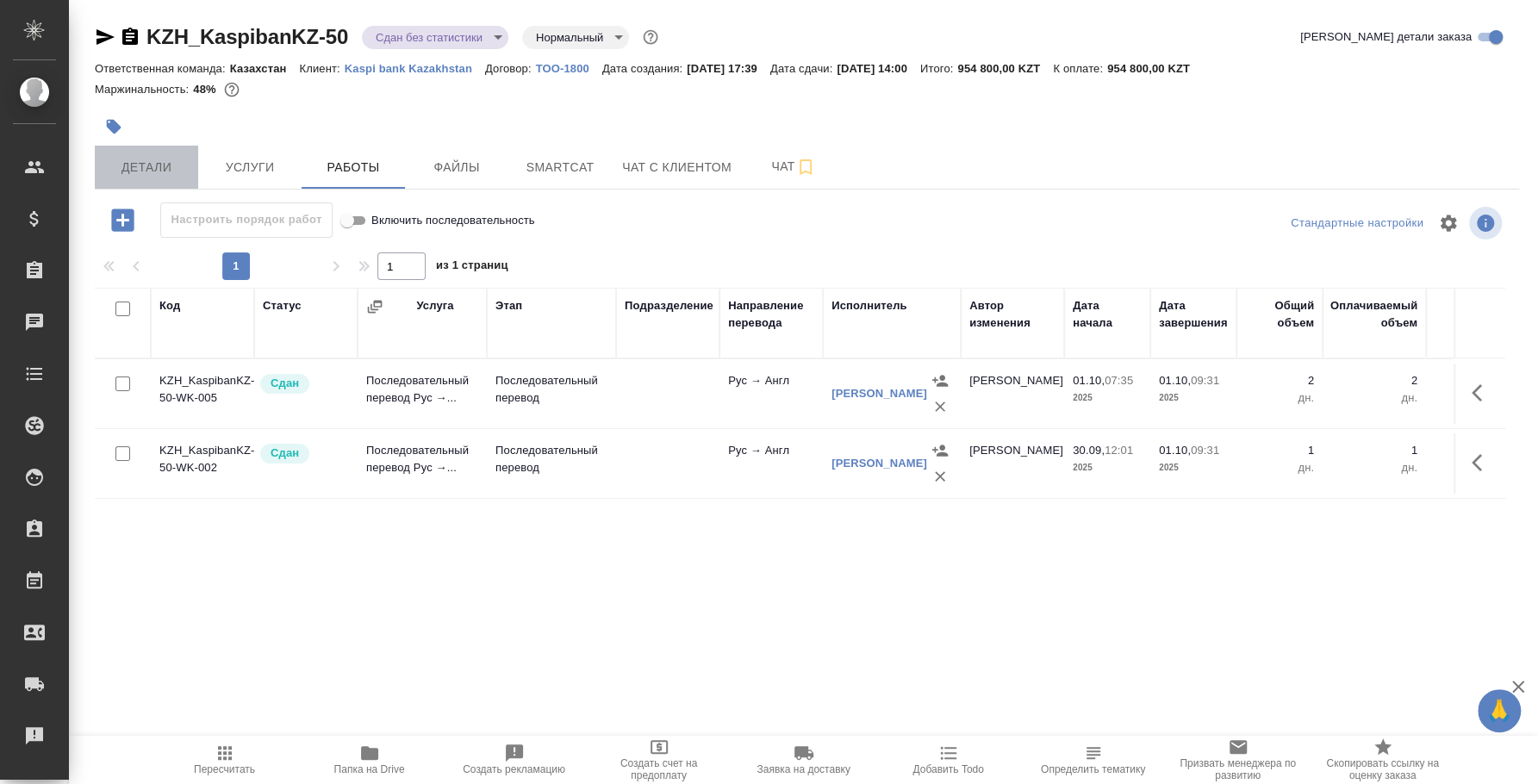
click at [147, 161] on span "Детали" at bounding box center [146, 168] width 83 height 22
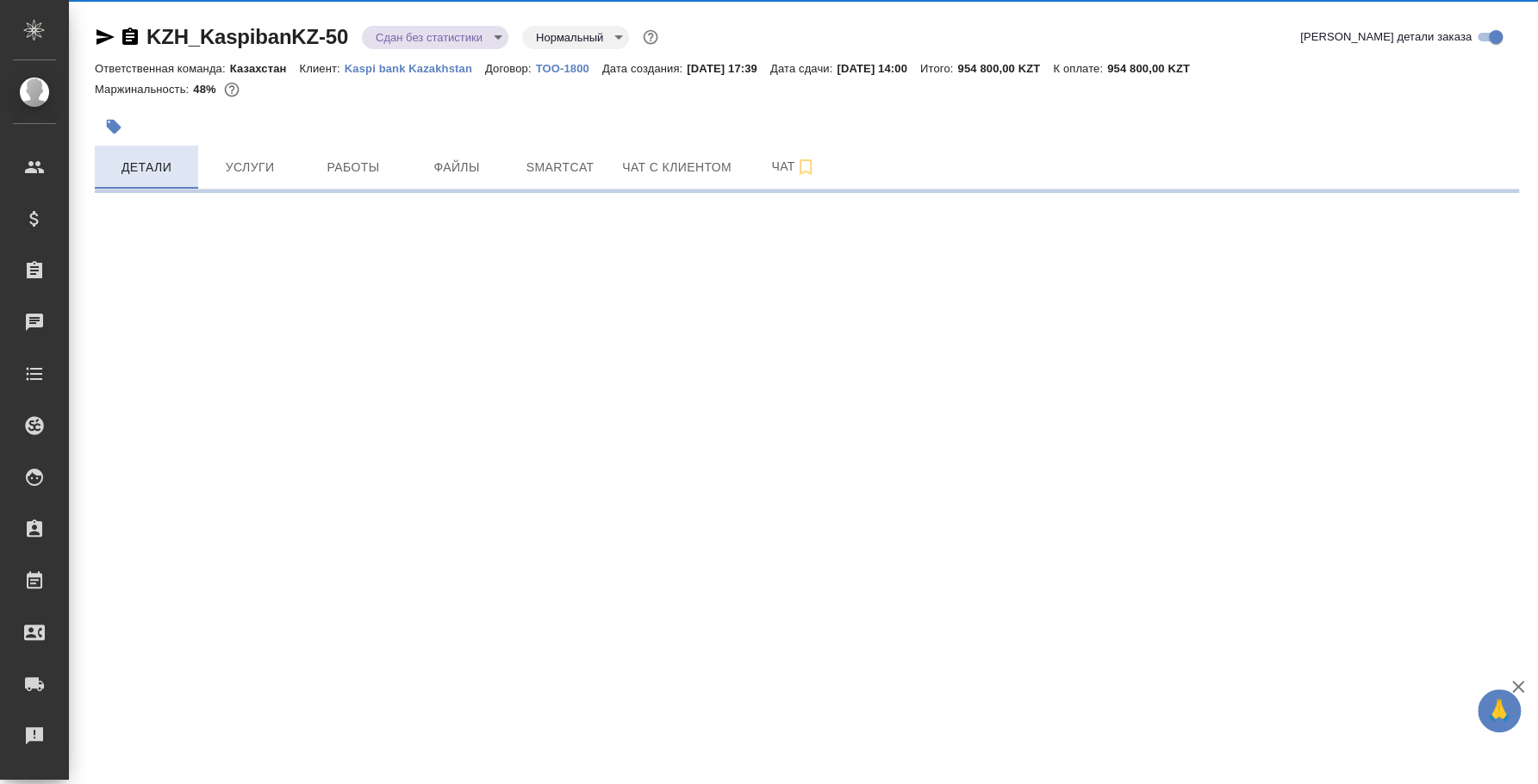
select select "RU"
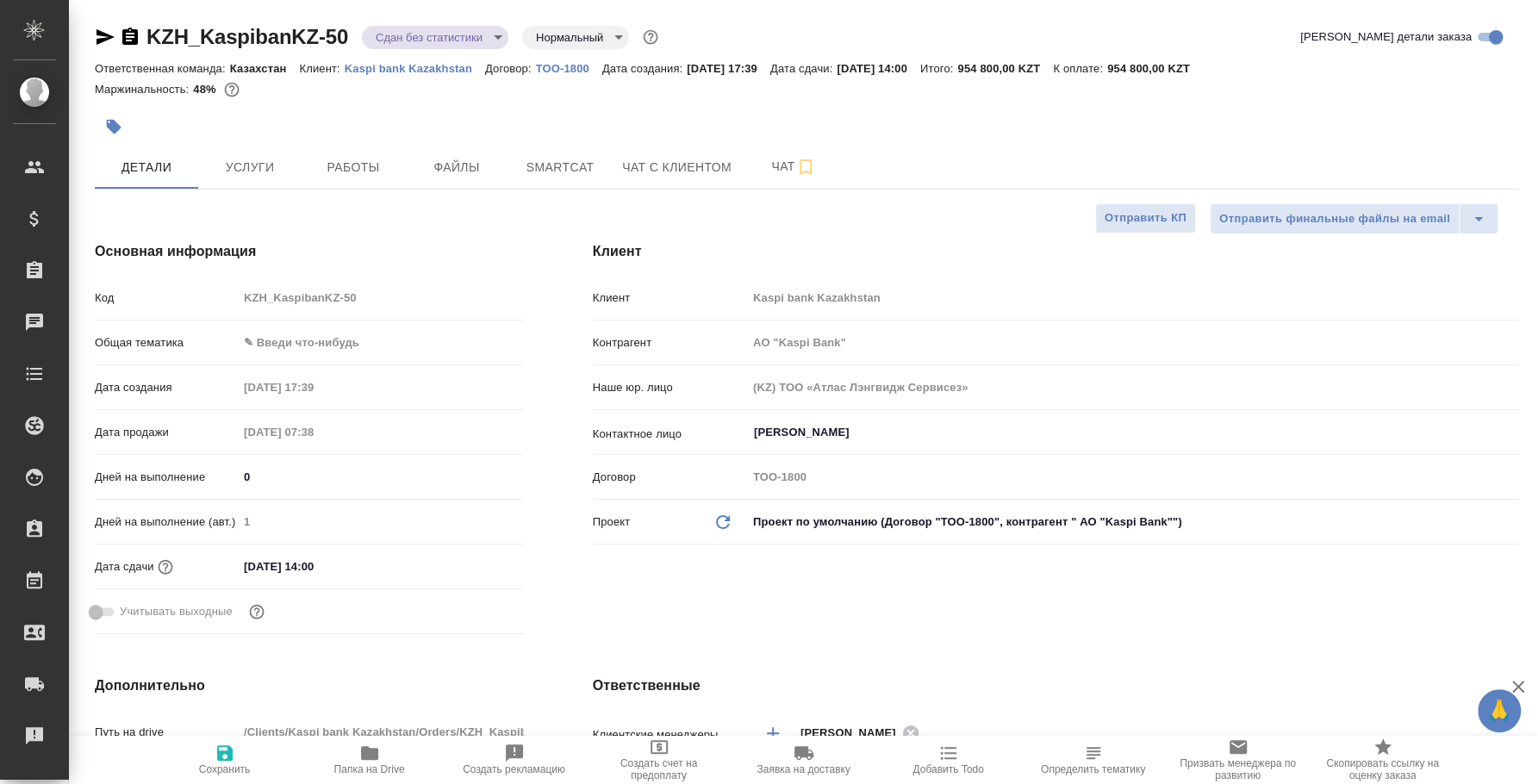
type textarea "x"
click at [345, 344] on body "🙏 .cls-1 fill:#fff; AWATERA Fedotova Irina Клиенты Спецификации Заказы 0 Чаты T…" at bounding box center [769, 392] width 1538 height 784
click at [347, 343] on li "ИТ" at bounding box center [381, 342] width 286 height 28
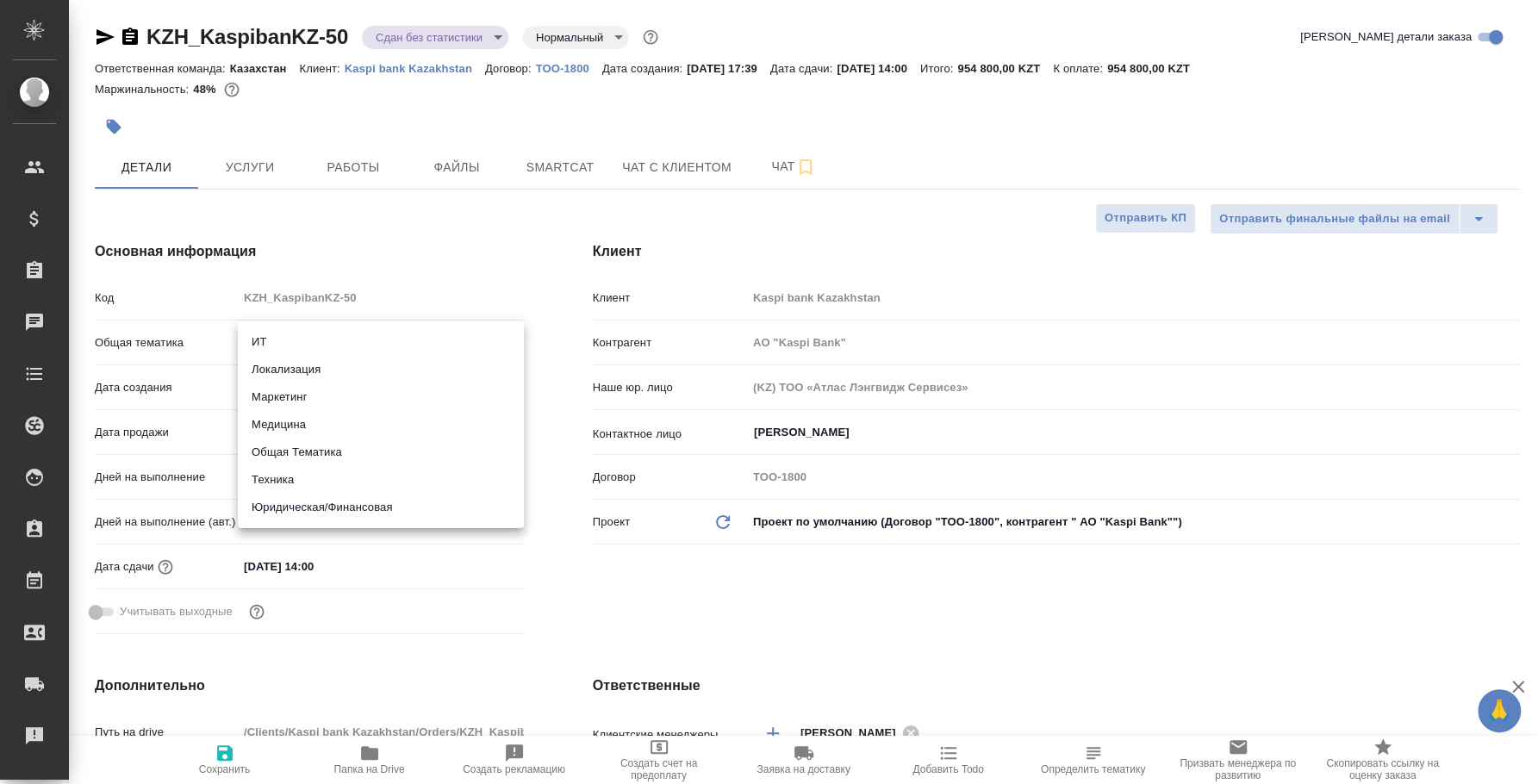
type input "it"
type input "АО "Kaspi Bank""
type textarea "x"
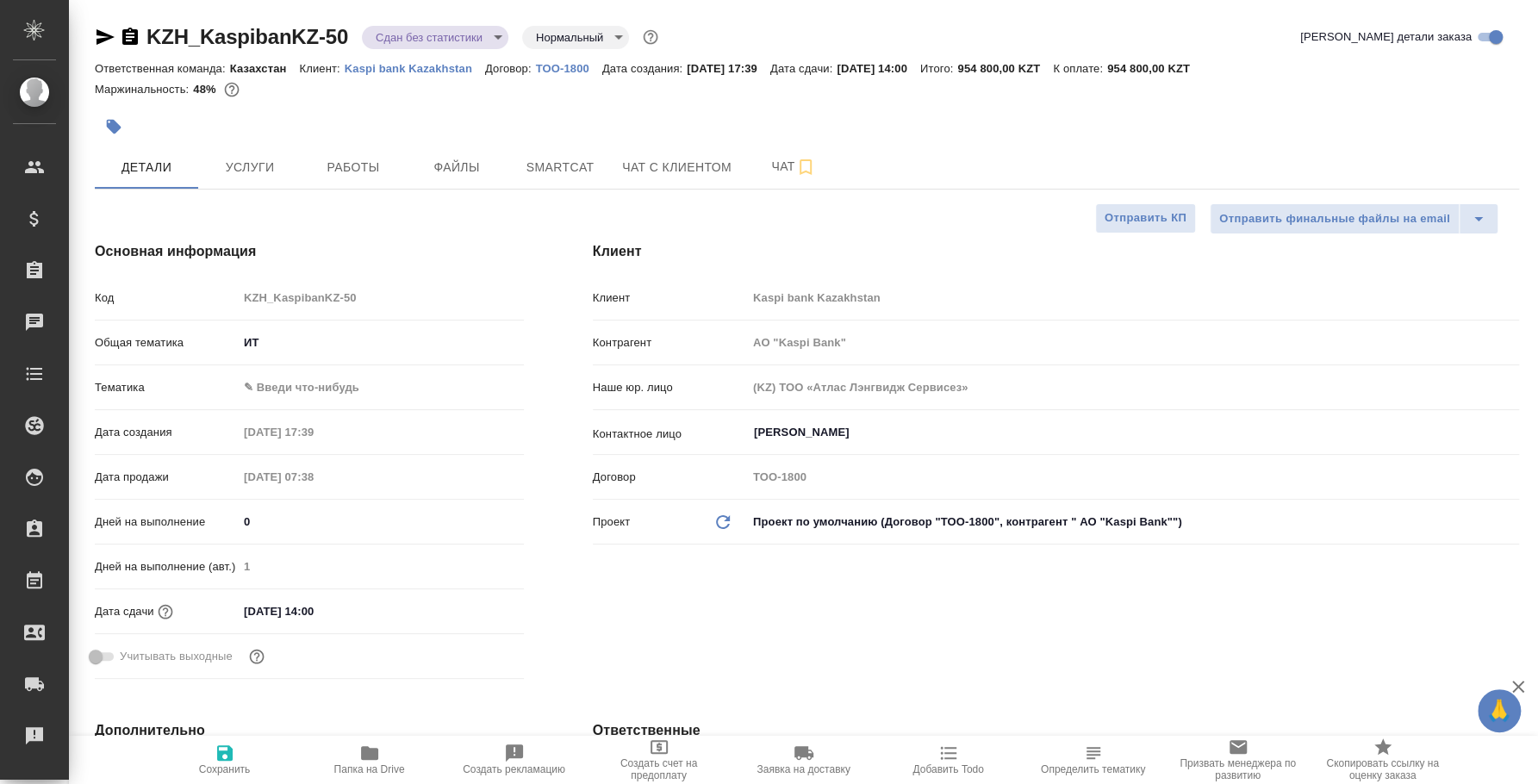
click at [350, 372] on body "🙏 .cls-1 fill:#fff; AWATERA Fedotova Irina Клиенты Спецификации Заказы 0 Чаты T…" at bounding box center [769, 392] width 1538 height 784
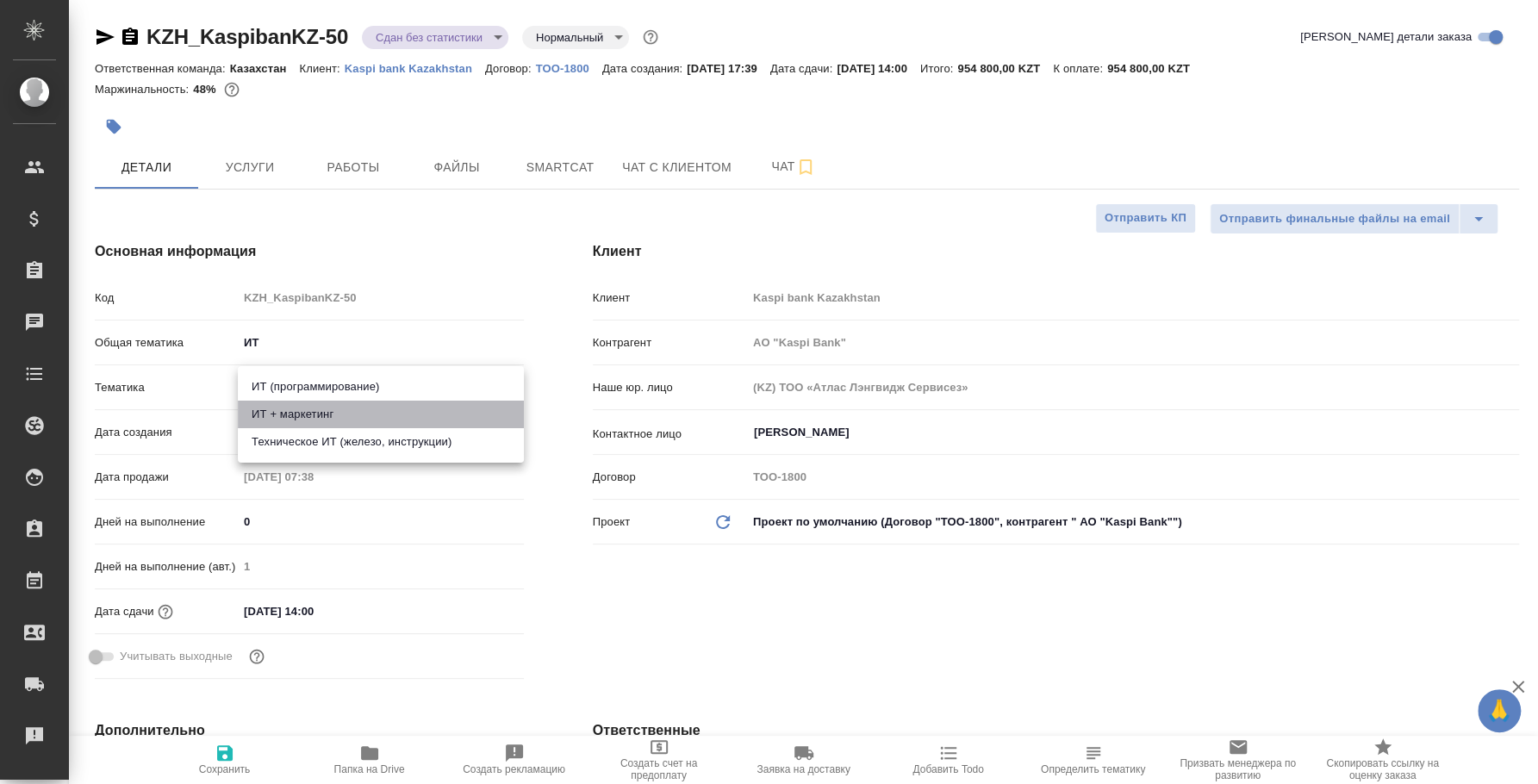
click at [341, 416] on li "ИТ + маркетинг" at bounding box center [381, 414] width 286 height 28
type input "АО "Kaspi Bank""
type textarea "x"
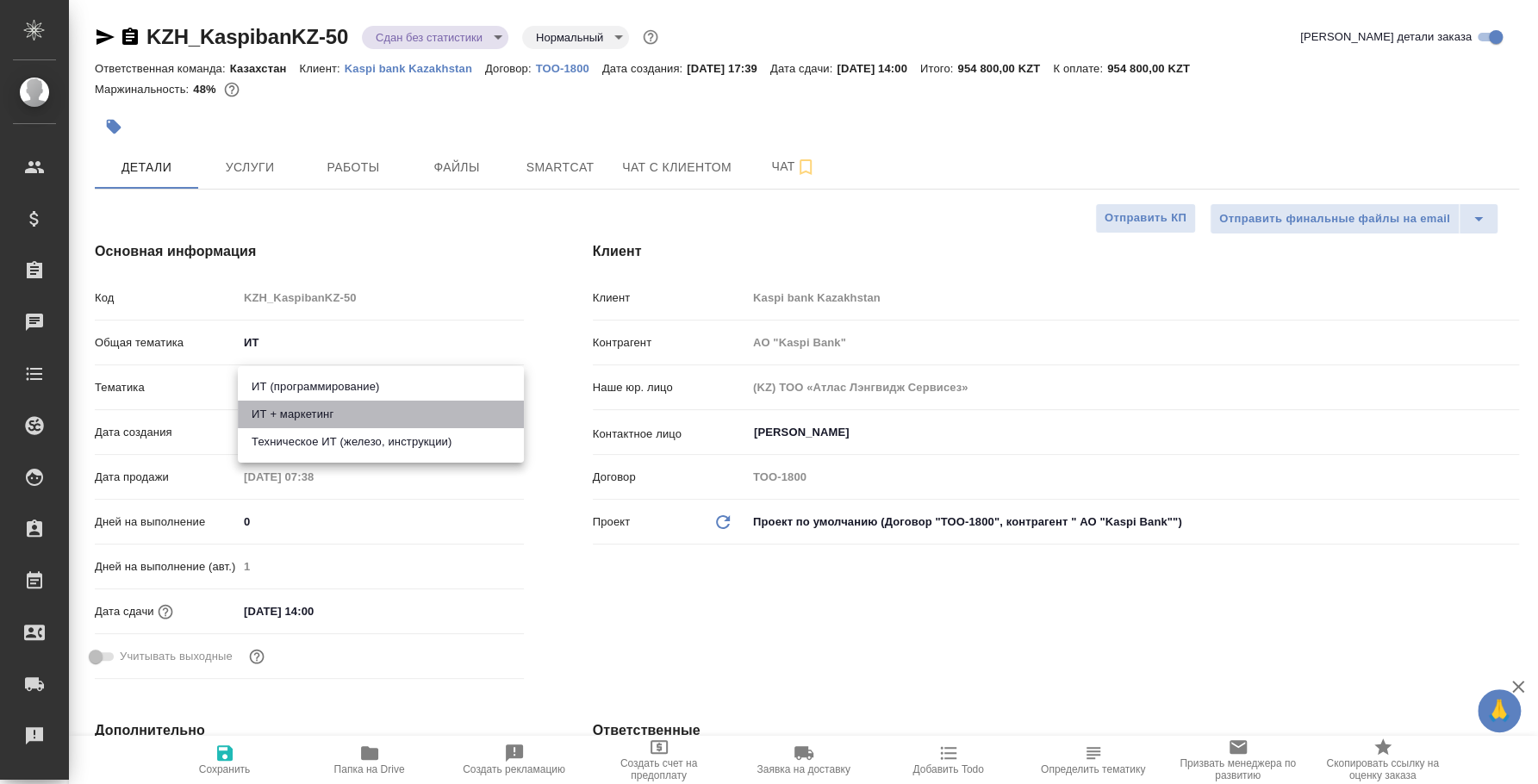
type input "5a8b8b956a9677013d343e51"
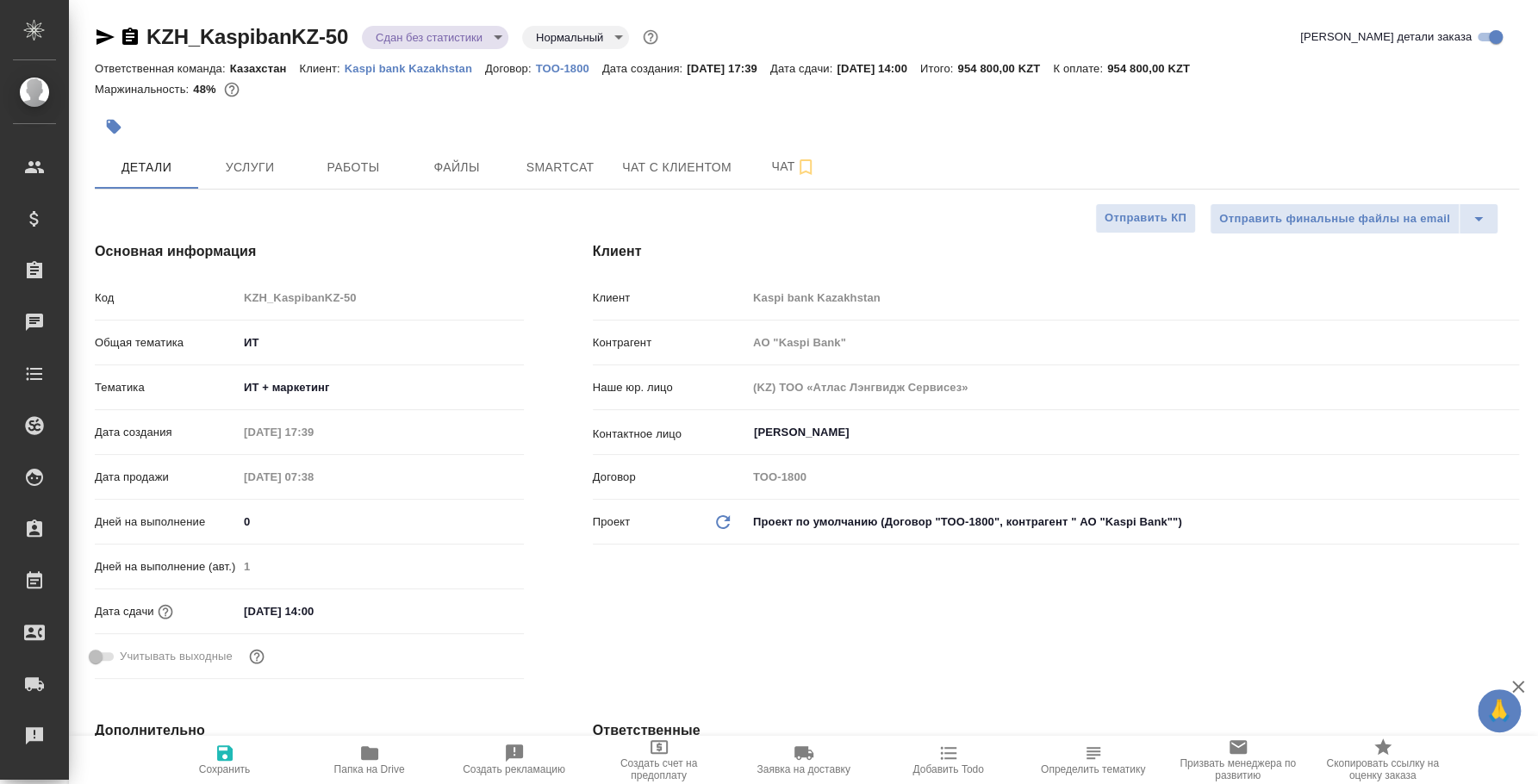
click at [473, 37] on body "🙏 .cls-1 fill:#fff; AWATERA Fedotova Irina Клиенты Спецификации Заказы 0 Чаты T…" at bounding box center [769, 392] width 1538 height 784
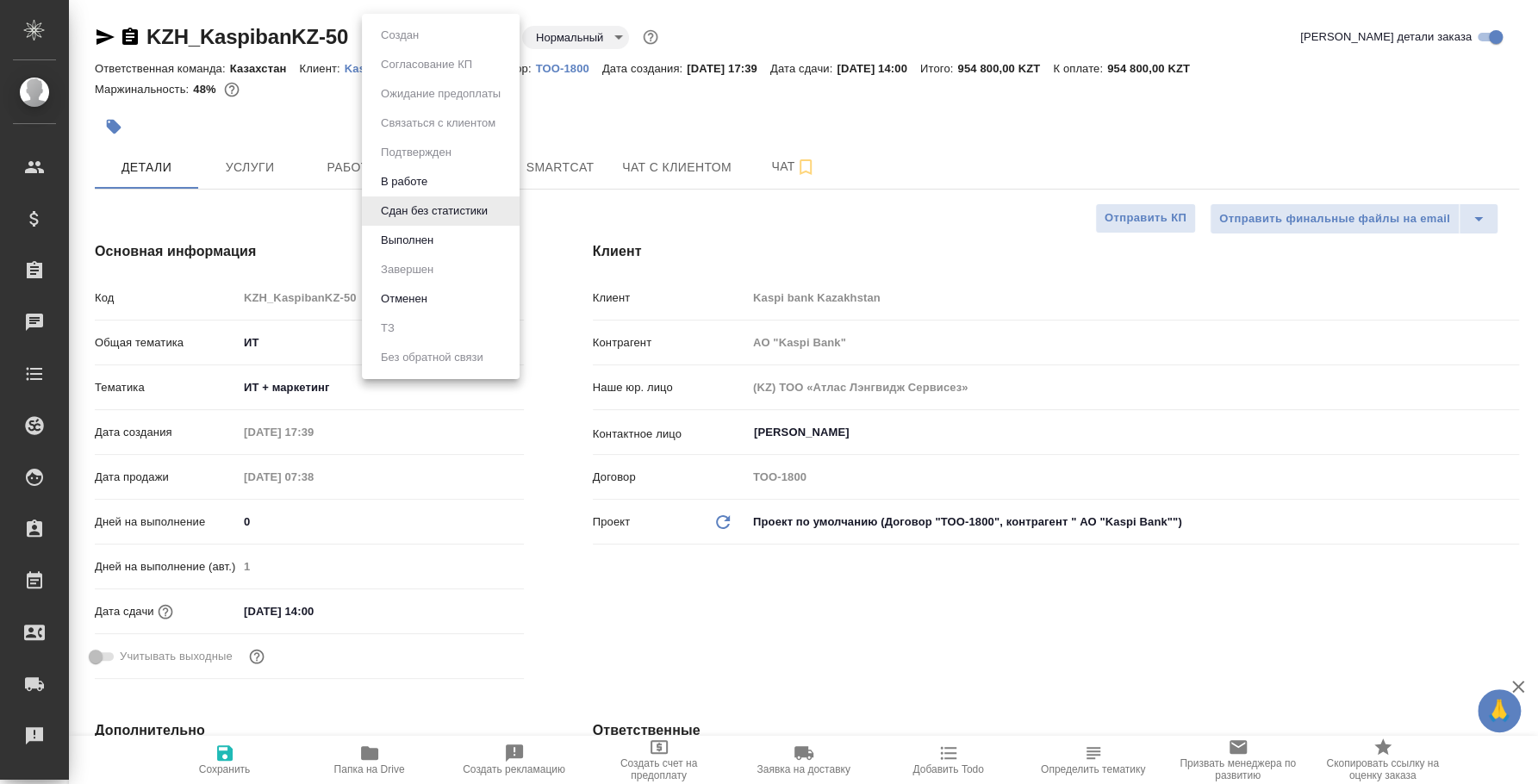
click at [464, 240] on li "Выполнен" at bounding box center [440, 240] width 158 height 29
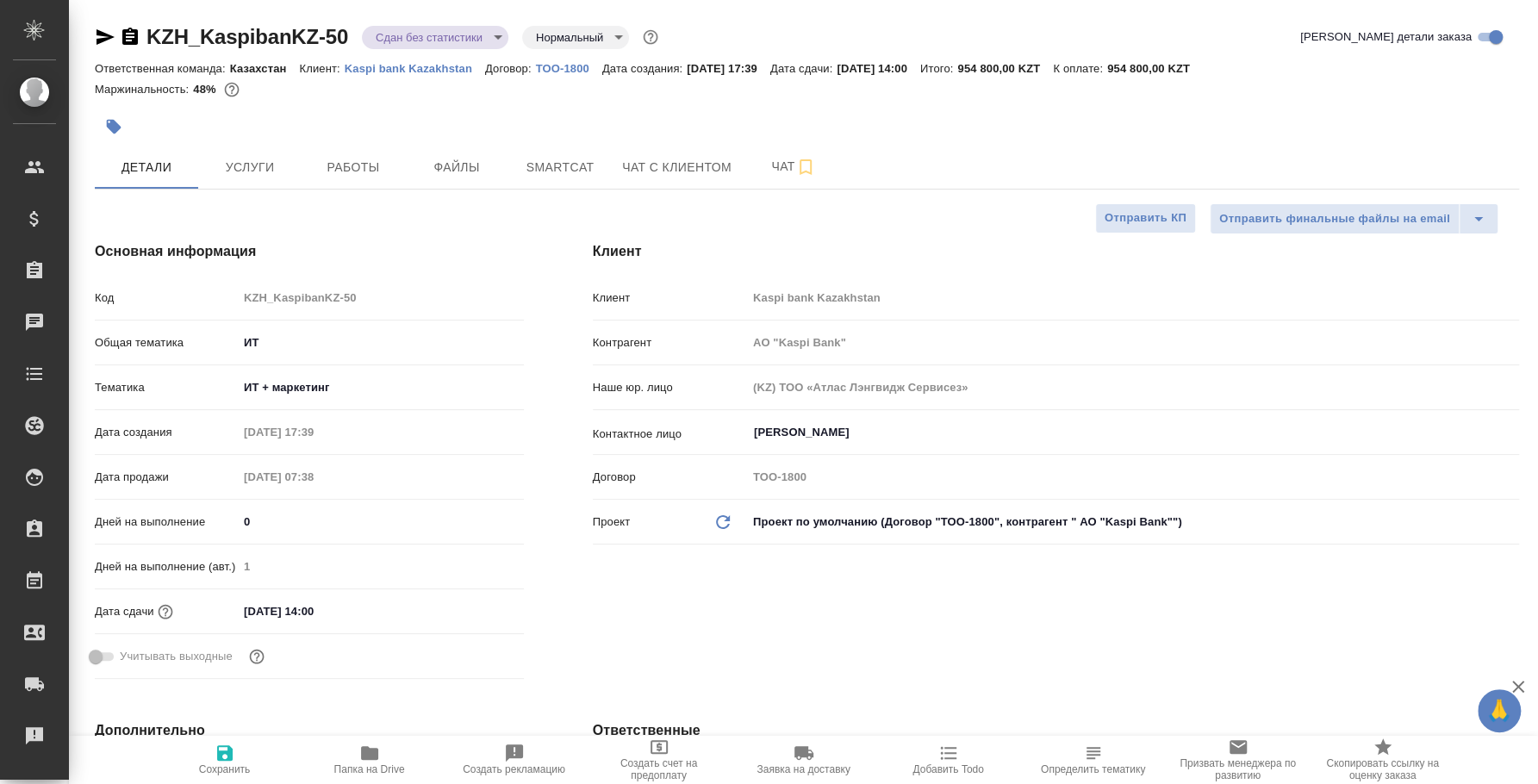
type input "АО "Kaspi Bank""
type textarea "x"
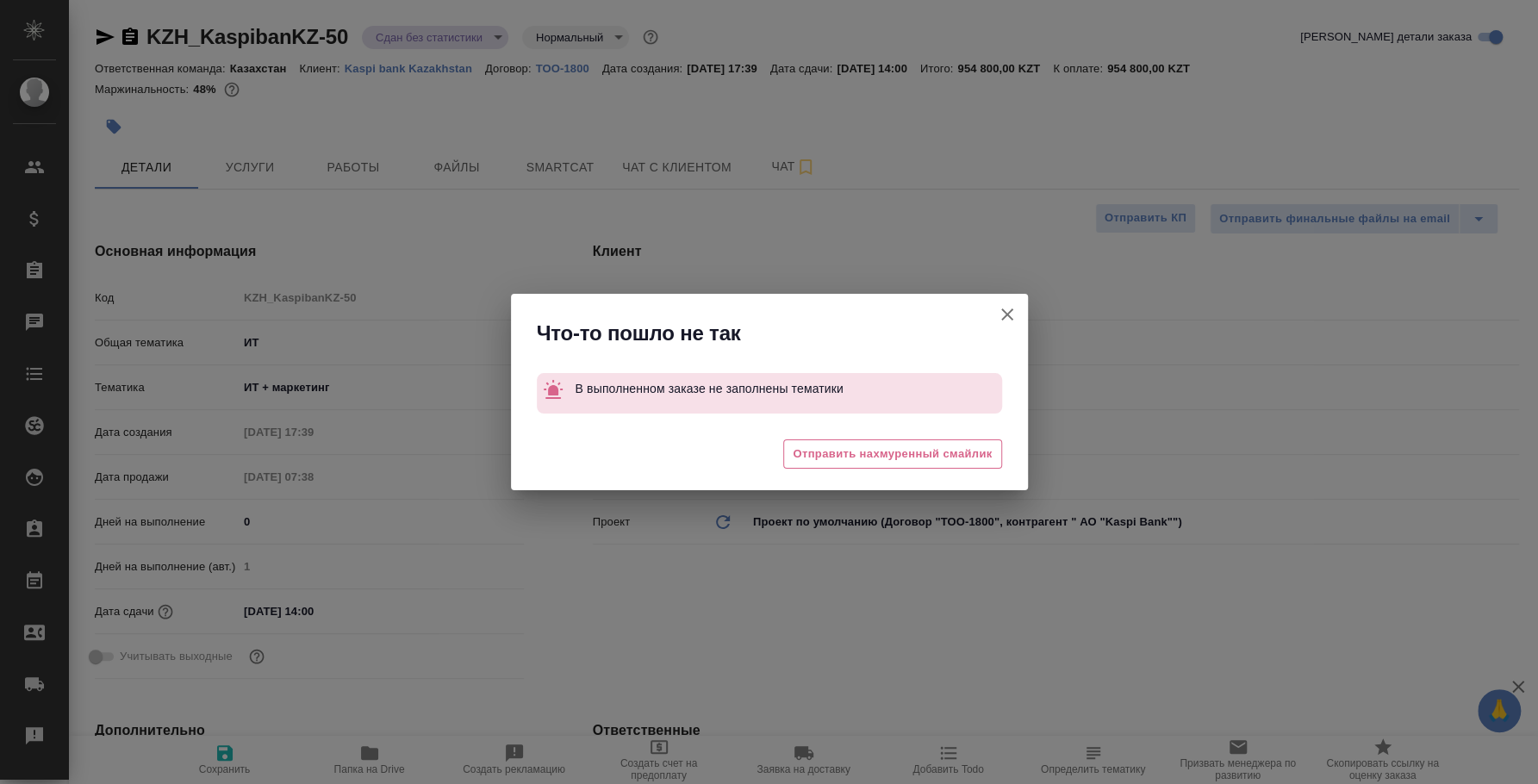
click at [1001, 319] on icon "button" at bounding box center [1007, 314] width 21 height 21
type input "АО "Kaspi Bank""
type textarea "x"
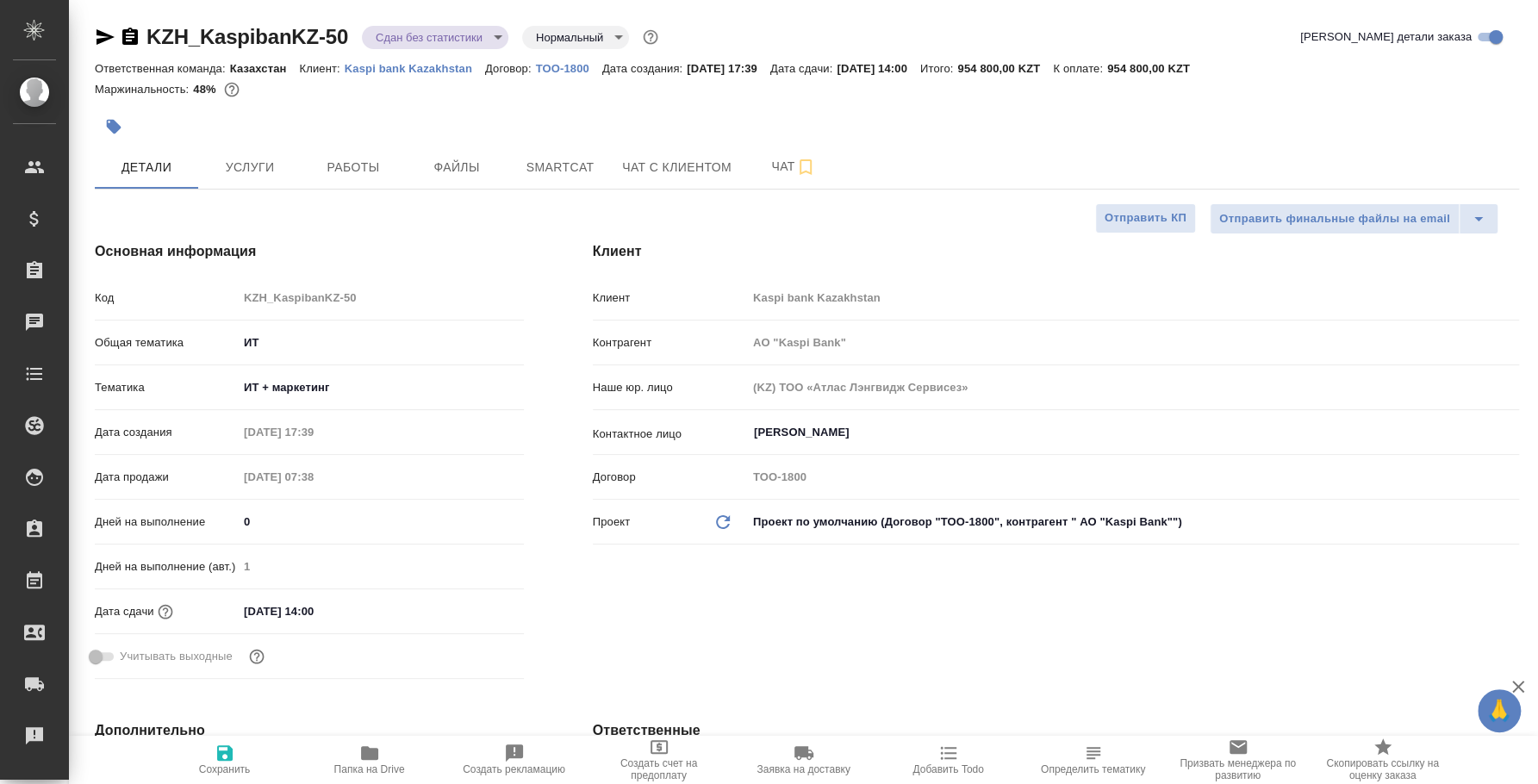
click at [233, 755] on icon "button" at bounding box center [225, 752] width 21 height 21
type input "АО "Kaspi Bank""
type textarea "x"
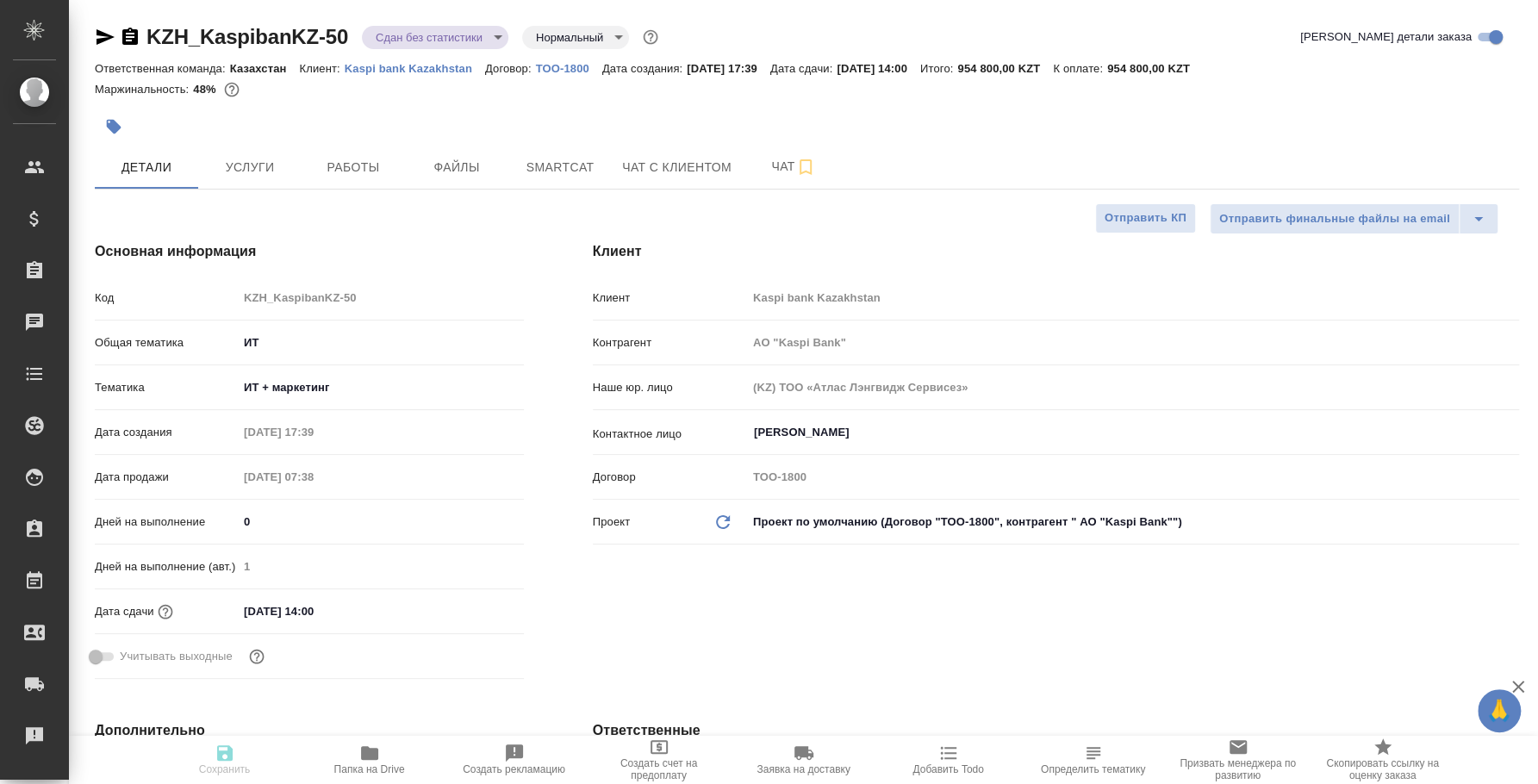
type input "АО "Kaspi Bank""
type textarea "x"
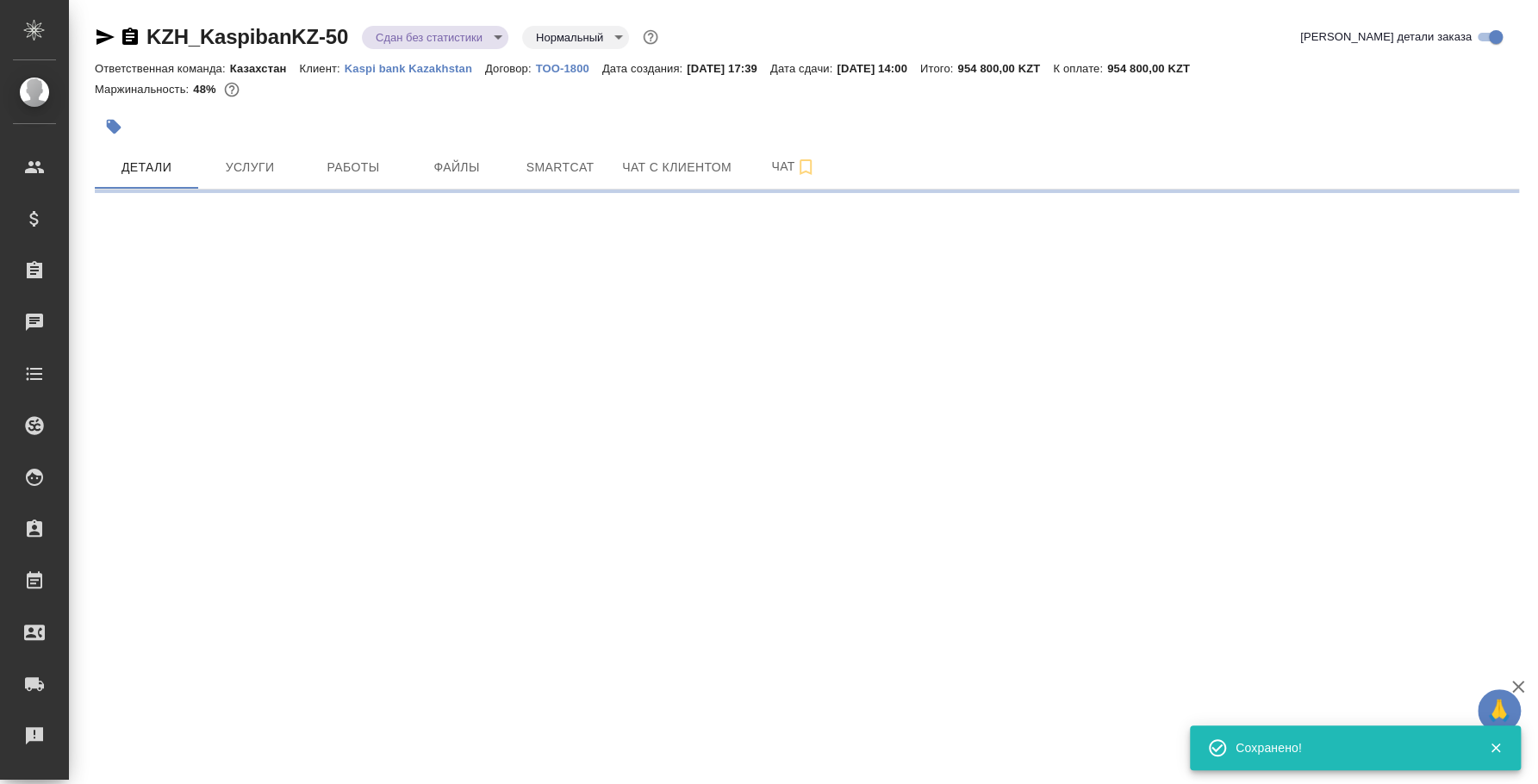
select select "RU"
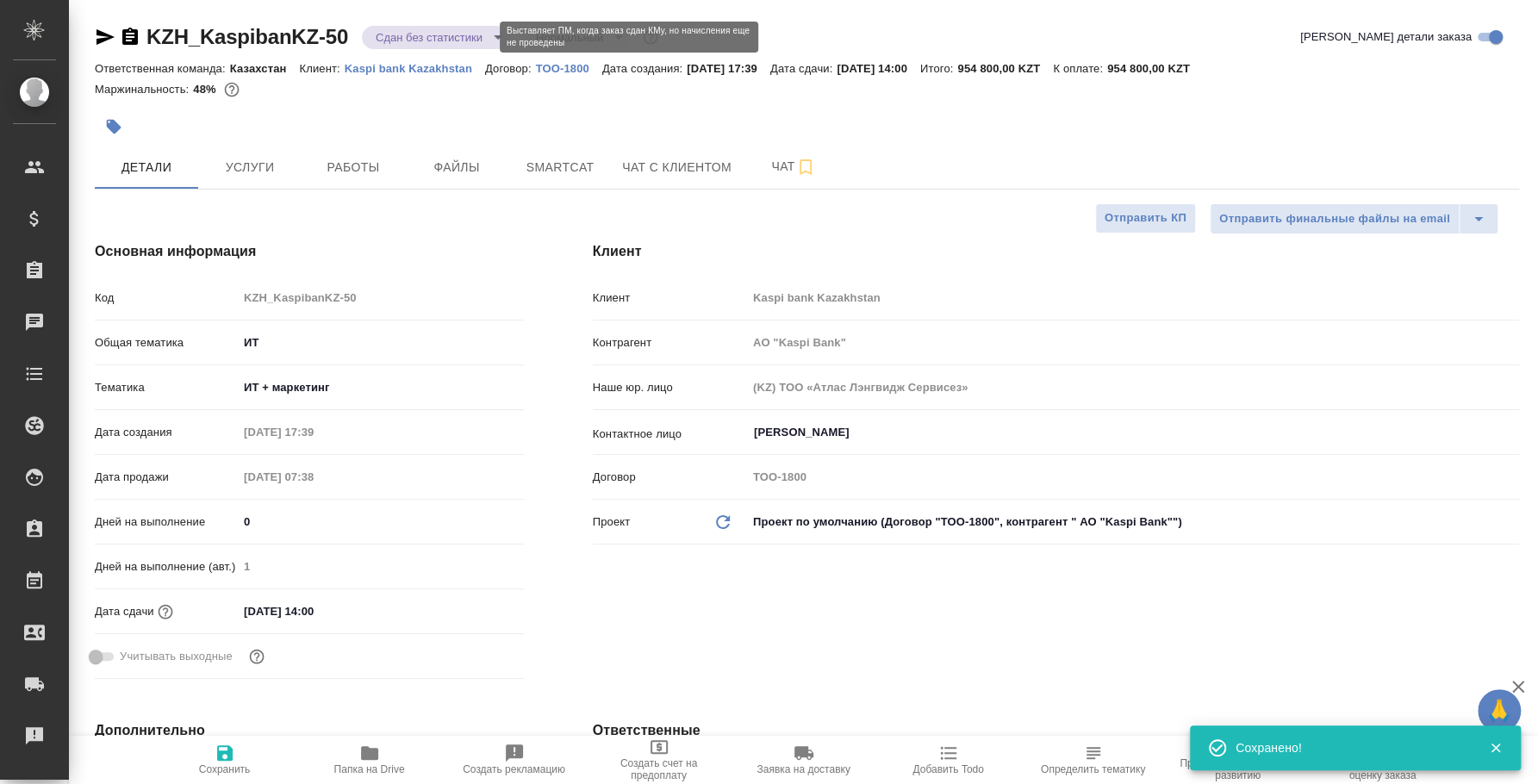
type textarea "x"
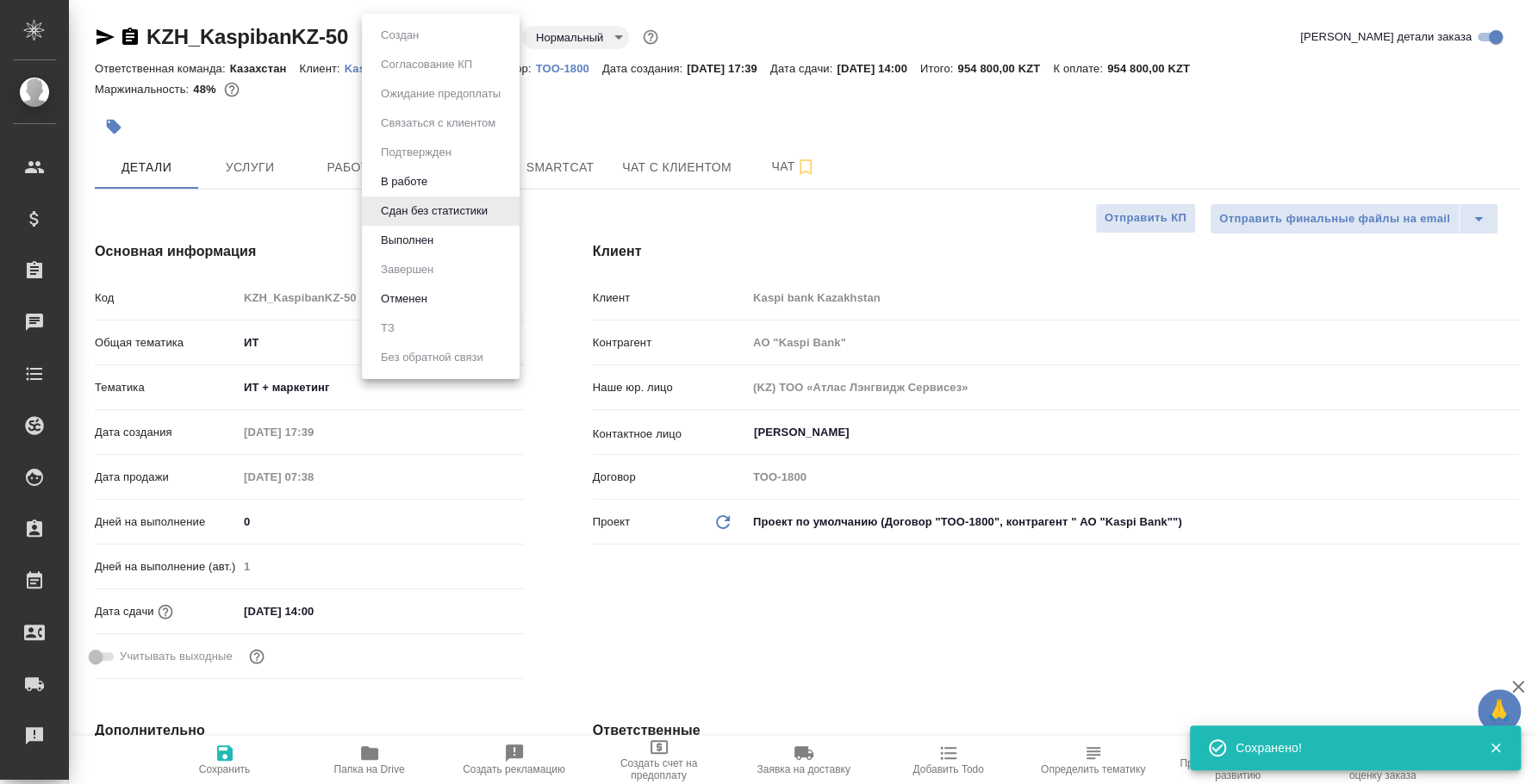
click at [475, 35] on body "🙏 .cls-1 fill:#fff; AWATERA Fedotova Irina Клиенты Спецификации Заказы 0 Чаты T…" at bounding box center [769, 392] width 1538 height 784
click at [457, 244] on li "Выполнен" at bounding box center [440, 240] width 158 height 29
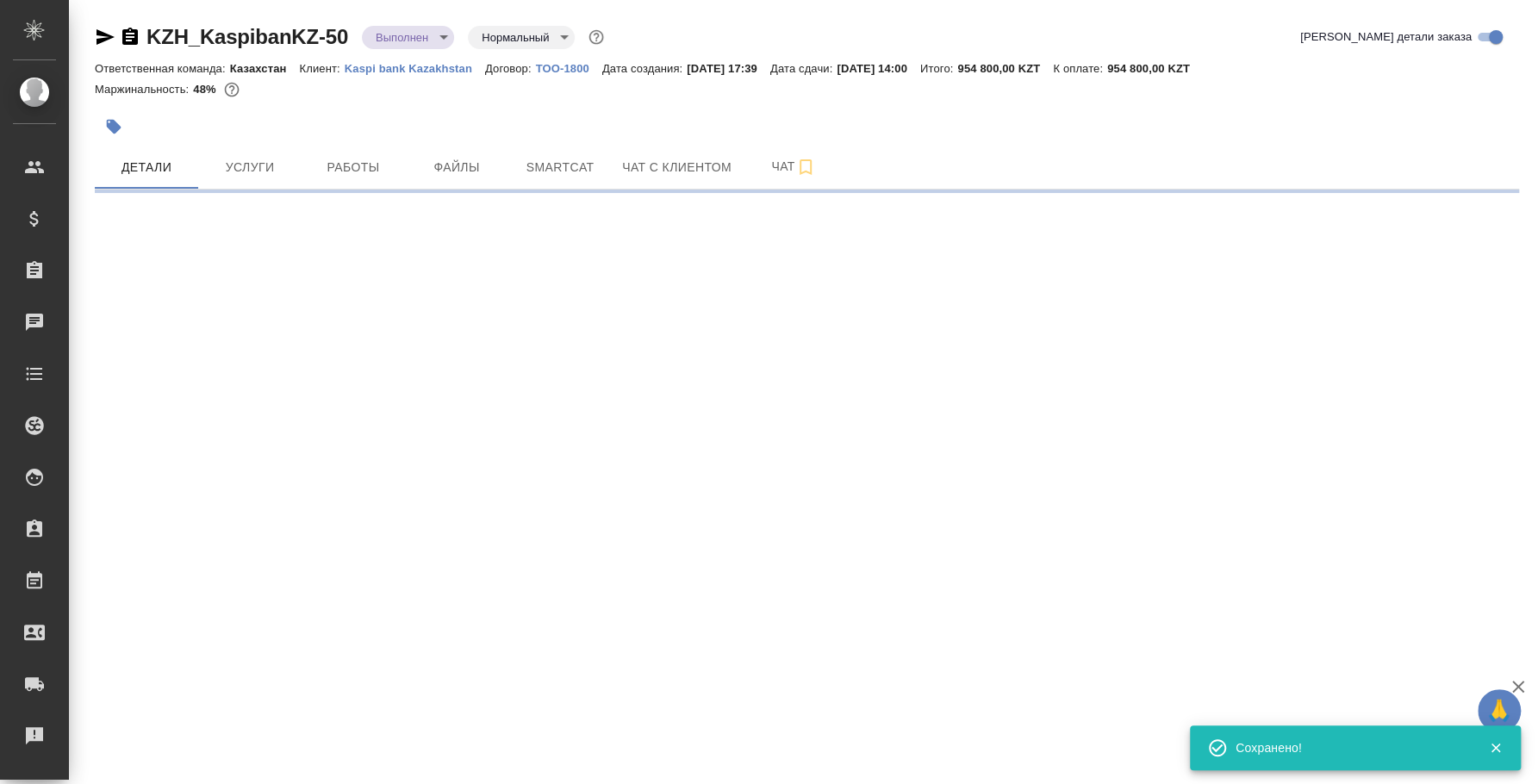
select select "RU"
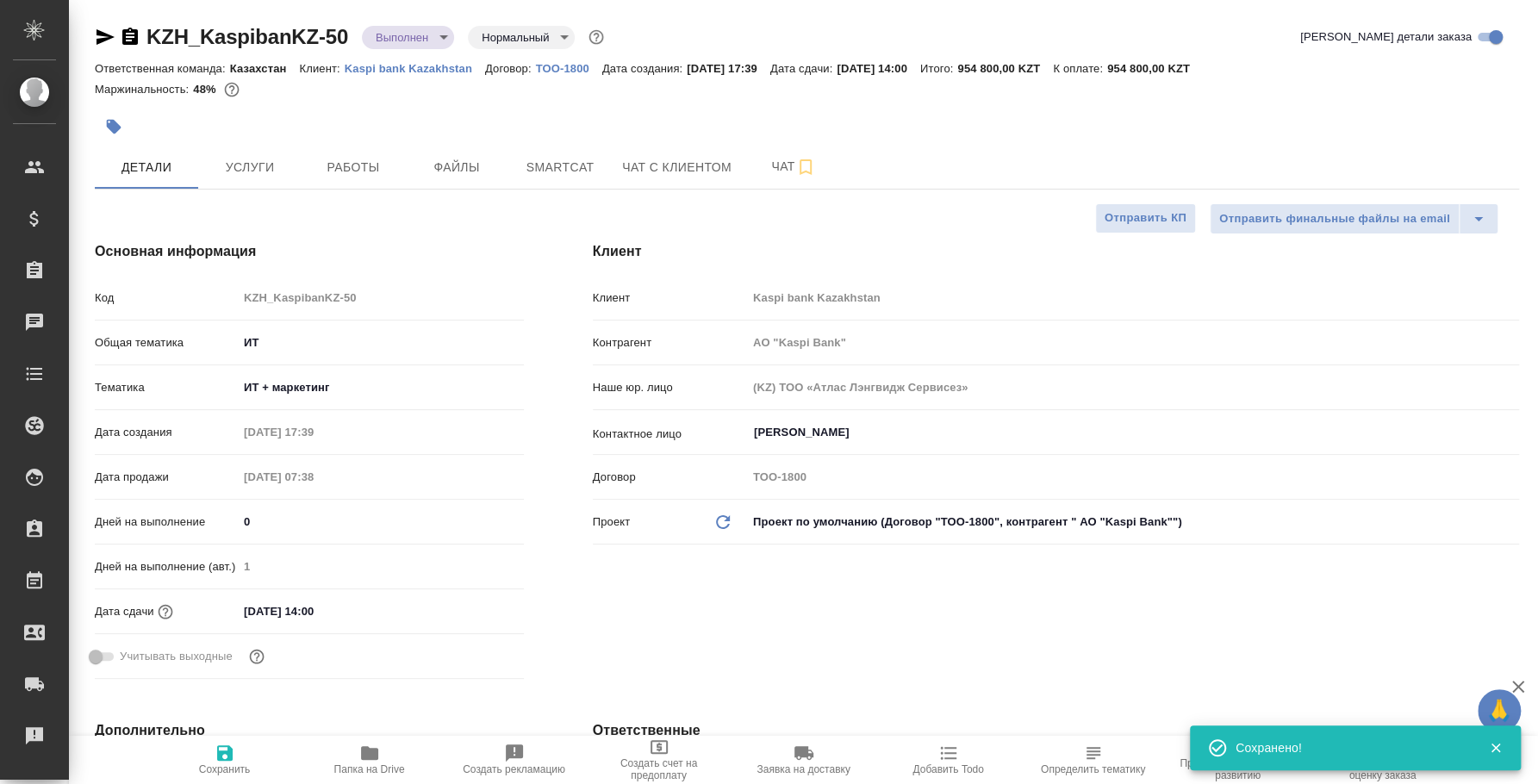
type textarea "x"
click at [105, 34] on icon "button" at bounding box center [106, 36] width 18 height 15
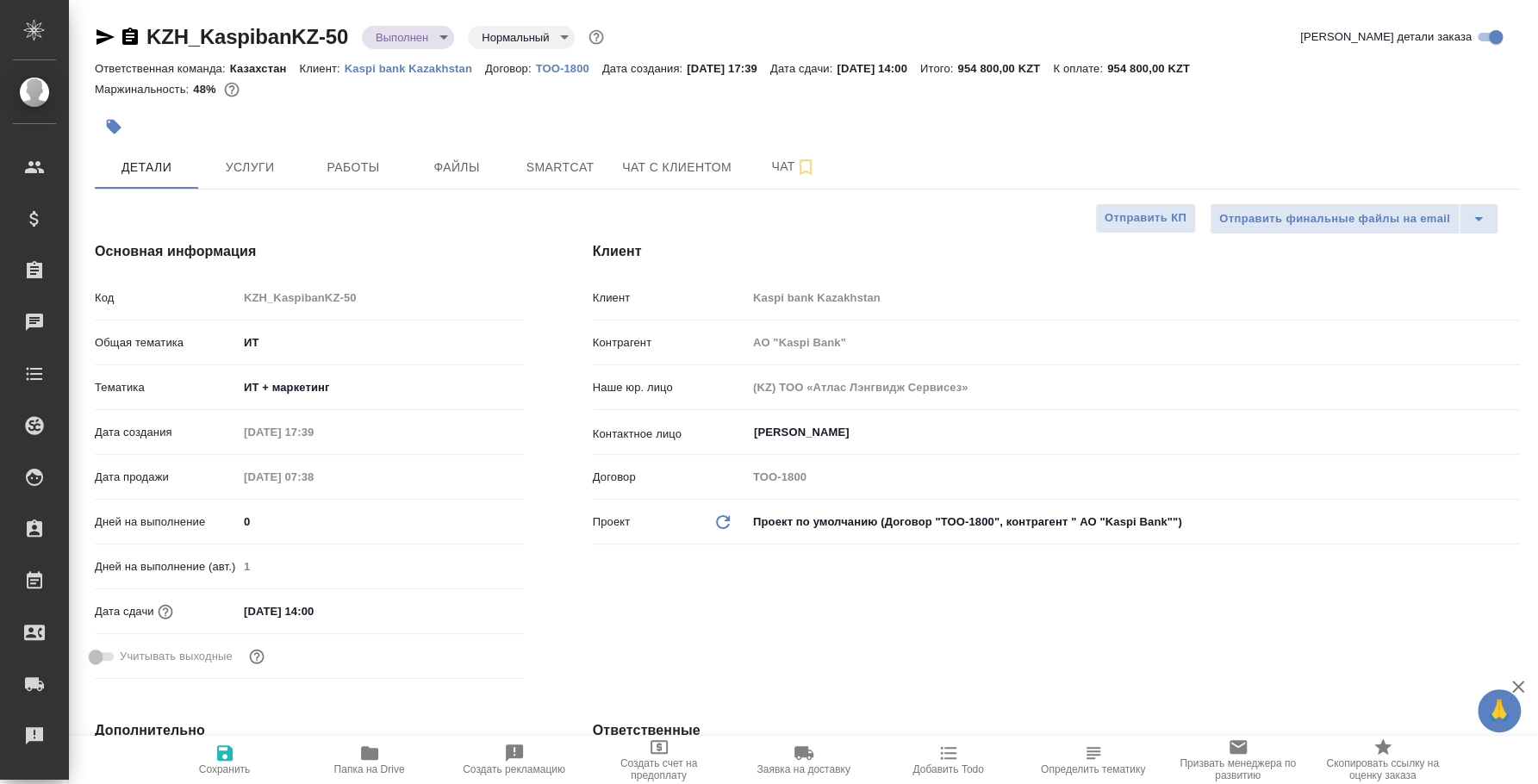
type input "АО "Kaspi Bank""
type textarea "x"
type input "АО "Kaspi Bank""
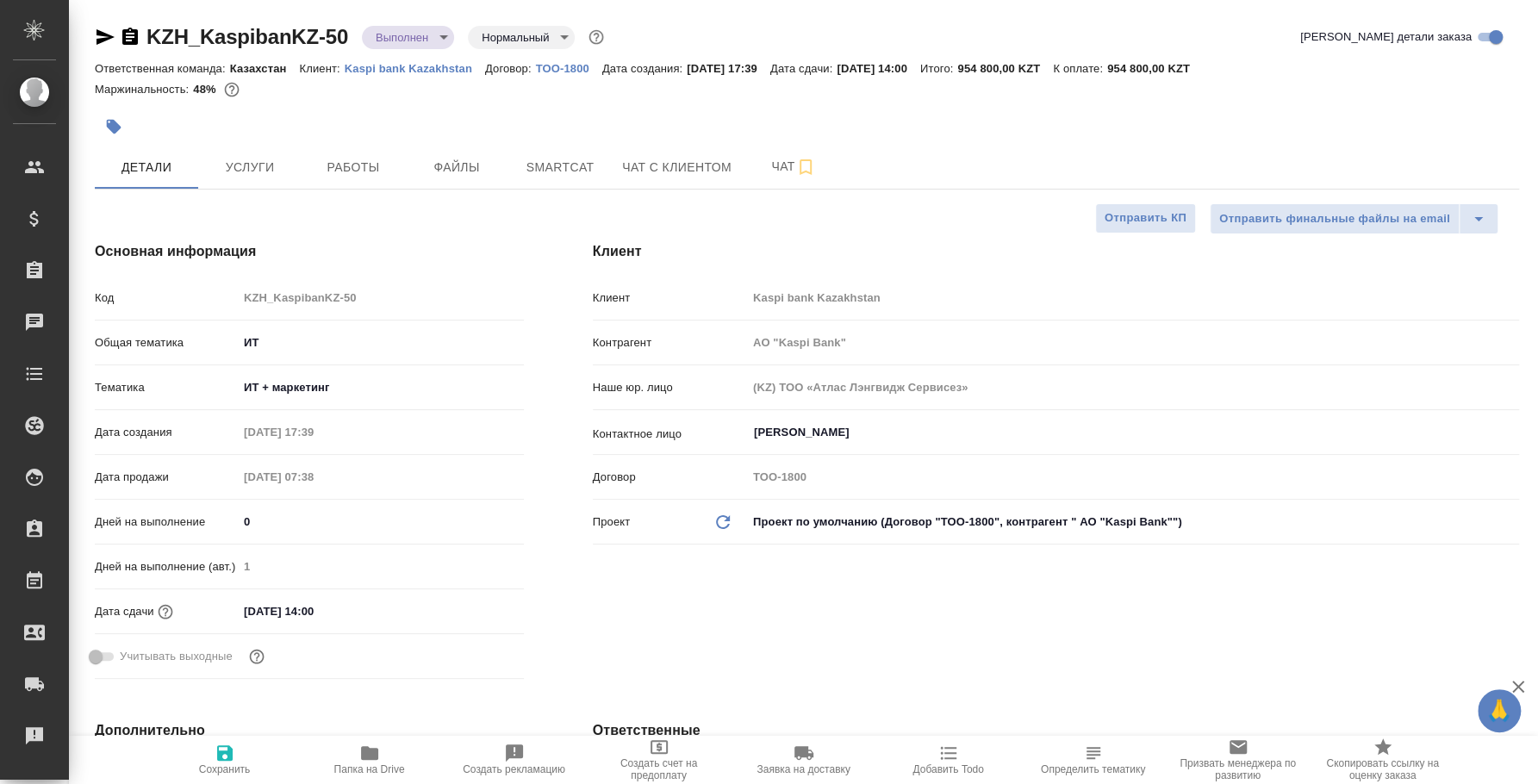
type textarea "x"
click at [322, 161] on span "Работы" at bounding box center [354, 168] width 83 height 22
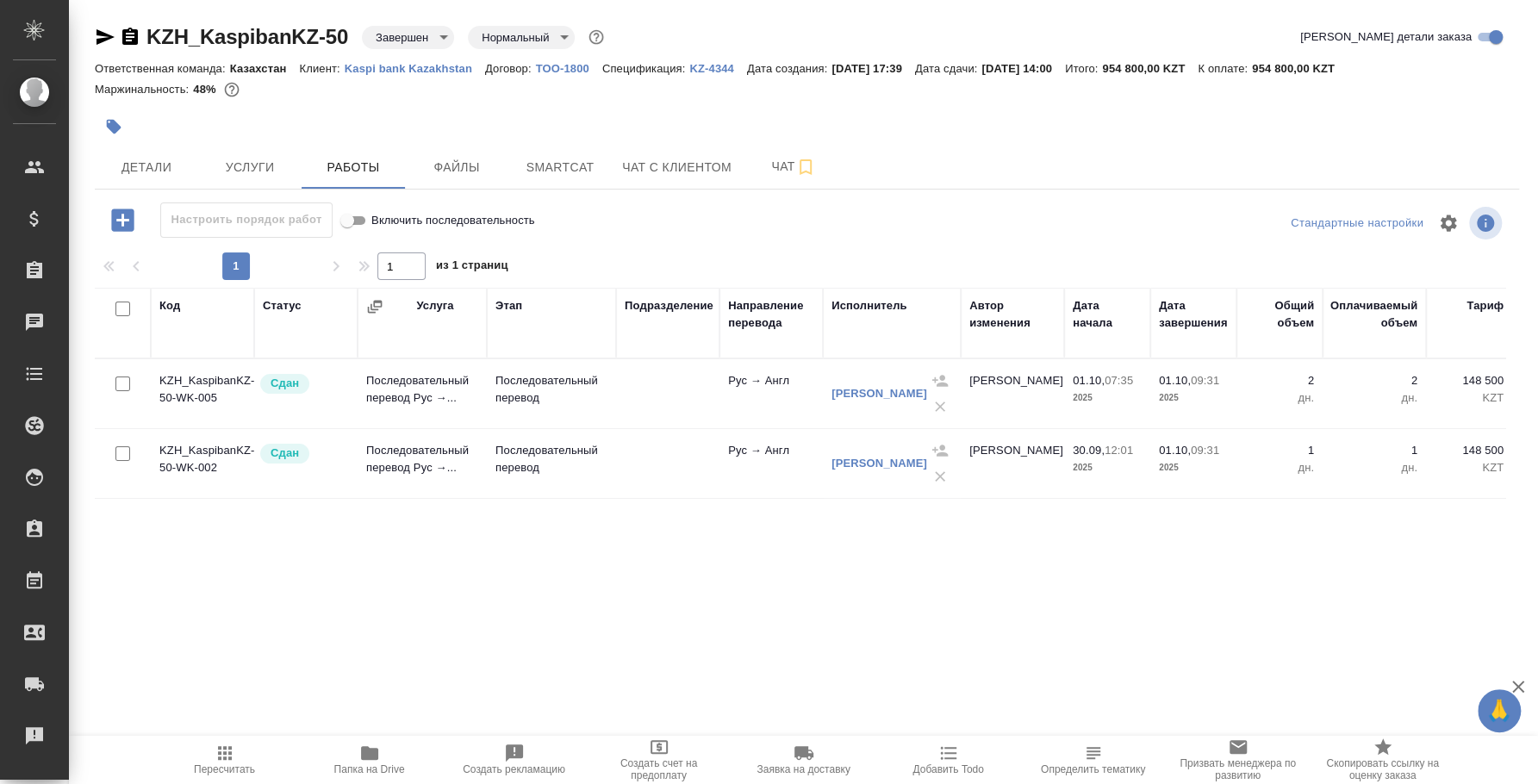
click at [132, 224] on icon "button" at bounding box center [122, 219] width 23 height 23
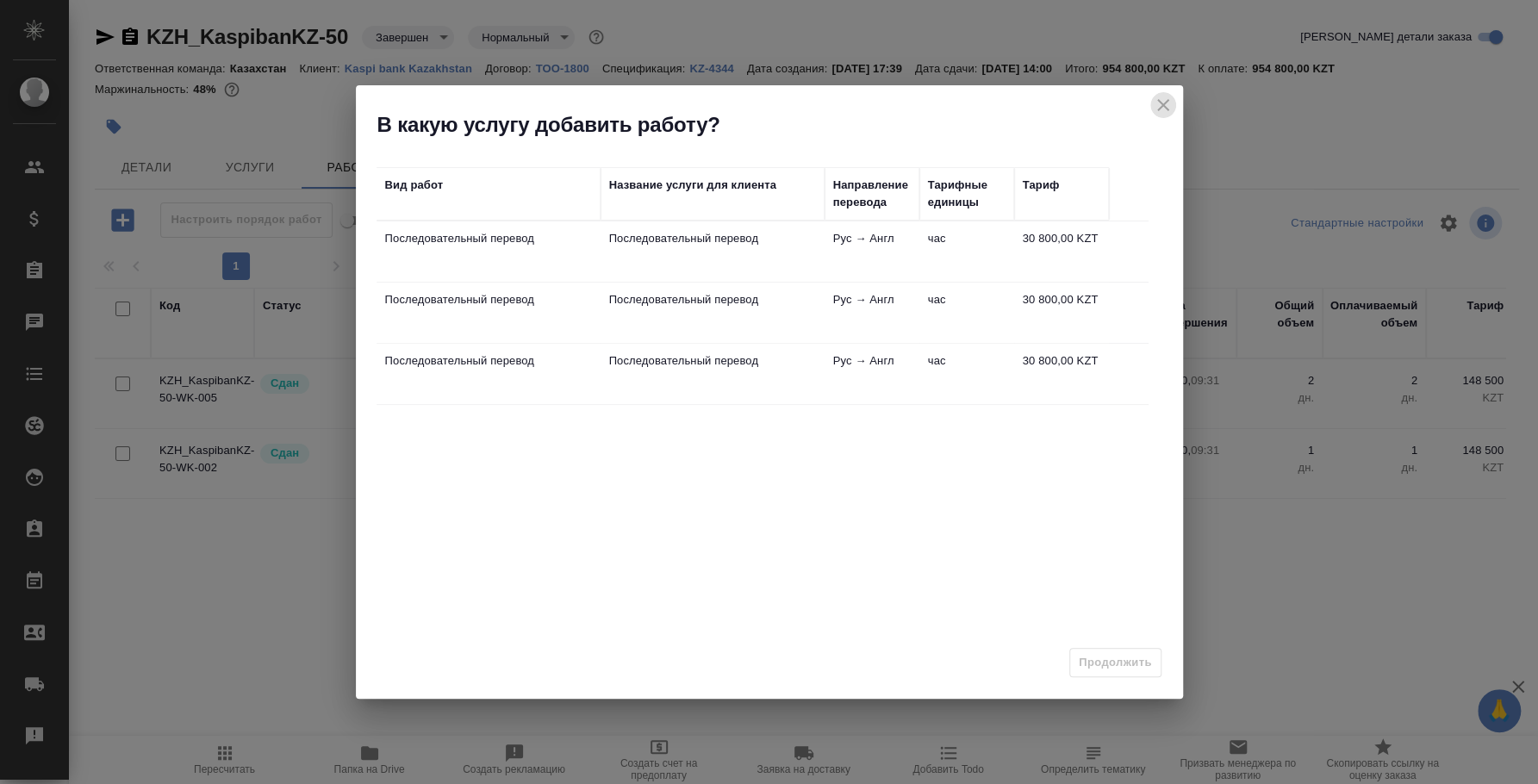
click at [1169, 101] on icon "close" at bounding box center [1163, 105] width 21 height 21
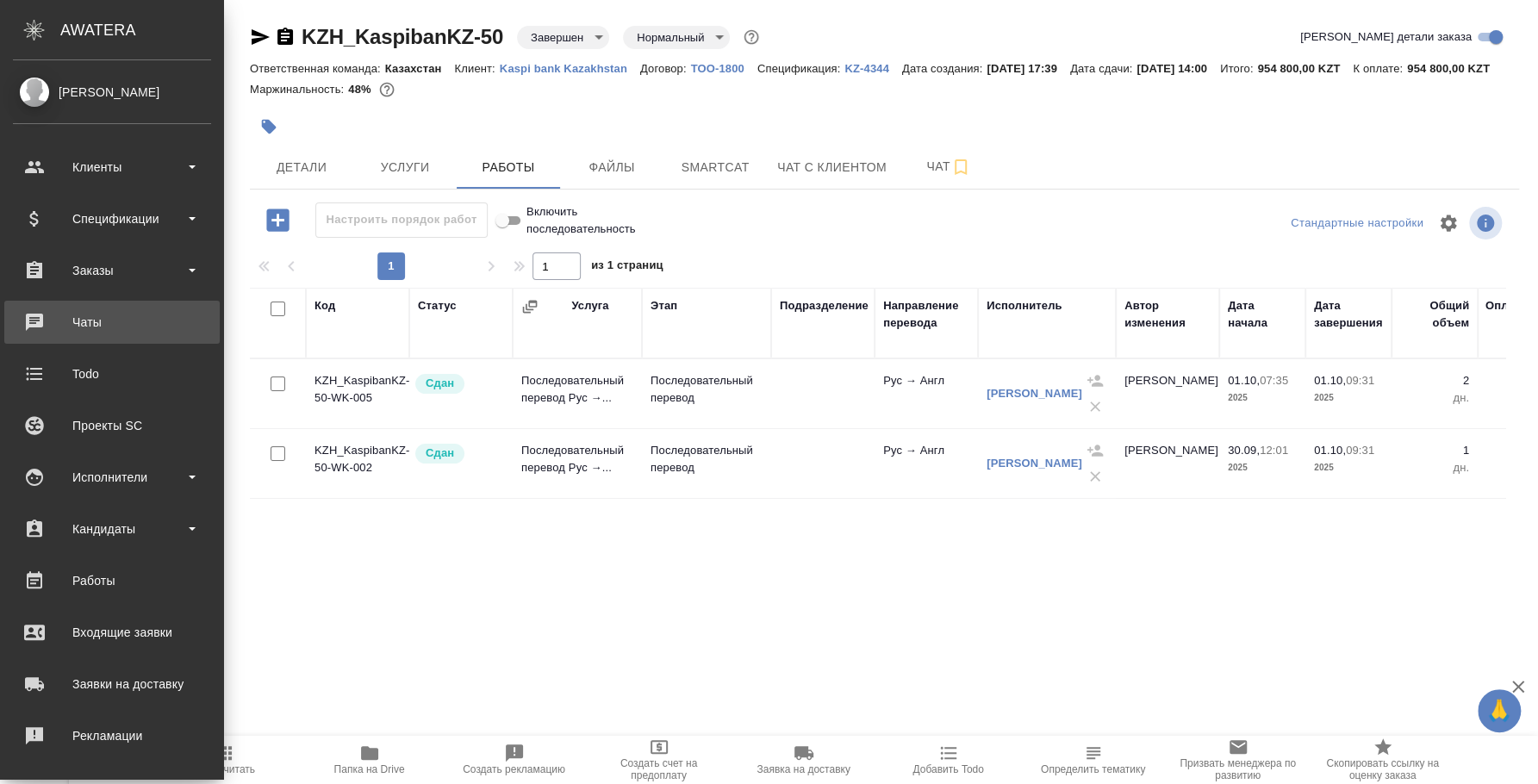
click at [136, 317] on div "Чаты" at bounding box center [112, 322] width 199 height 26
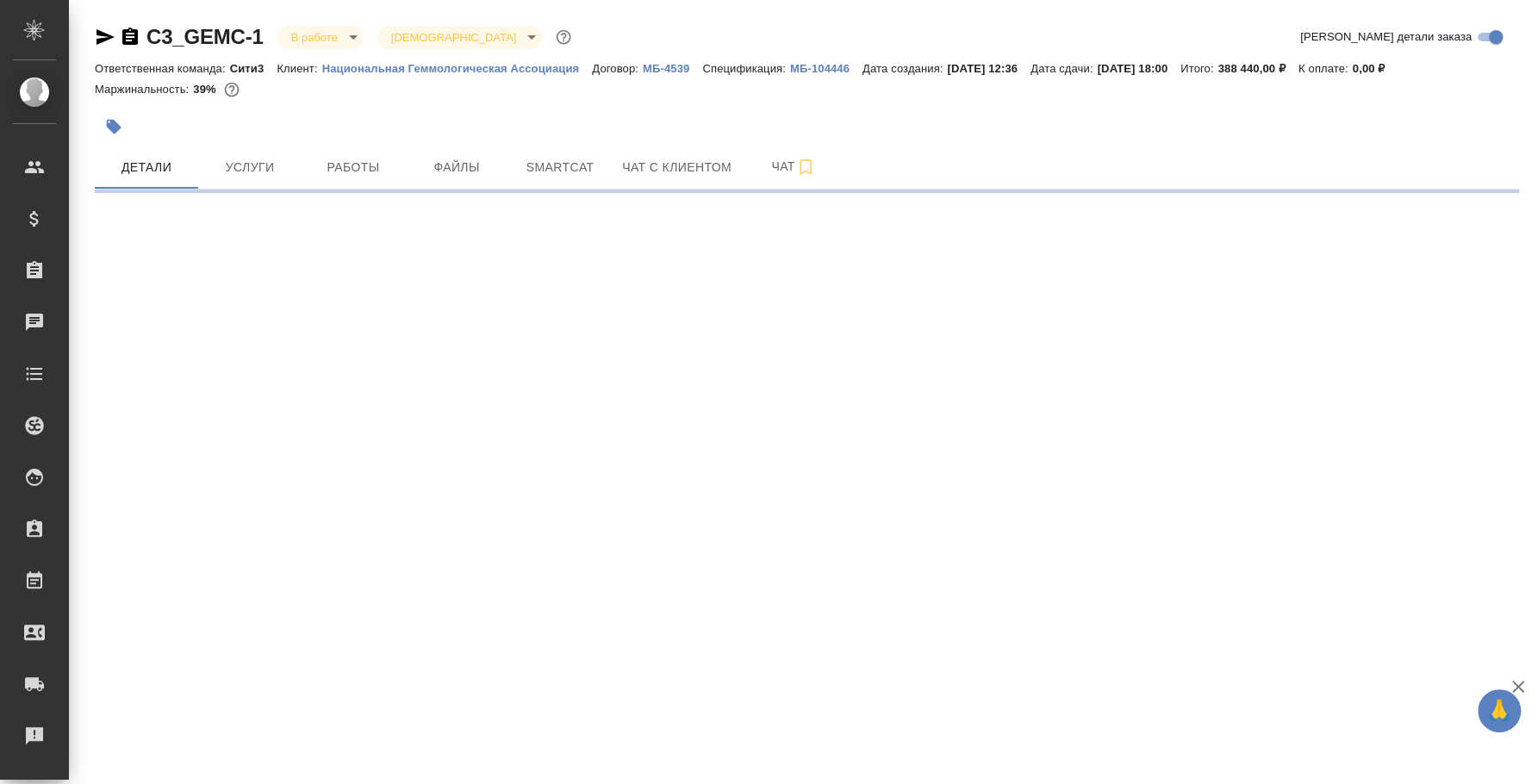
select select "RU"
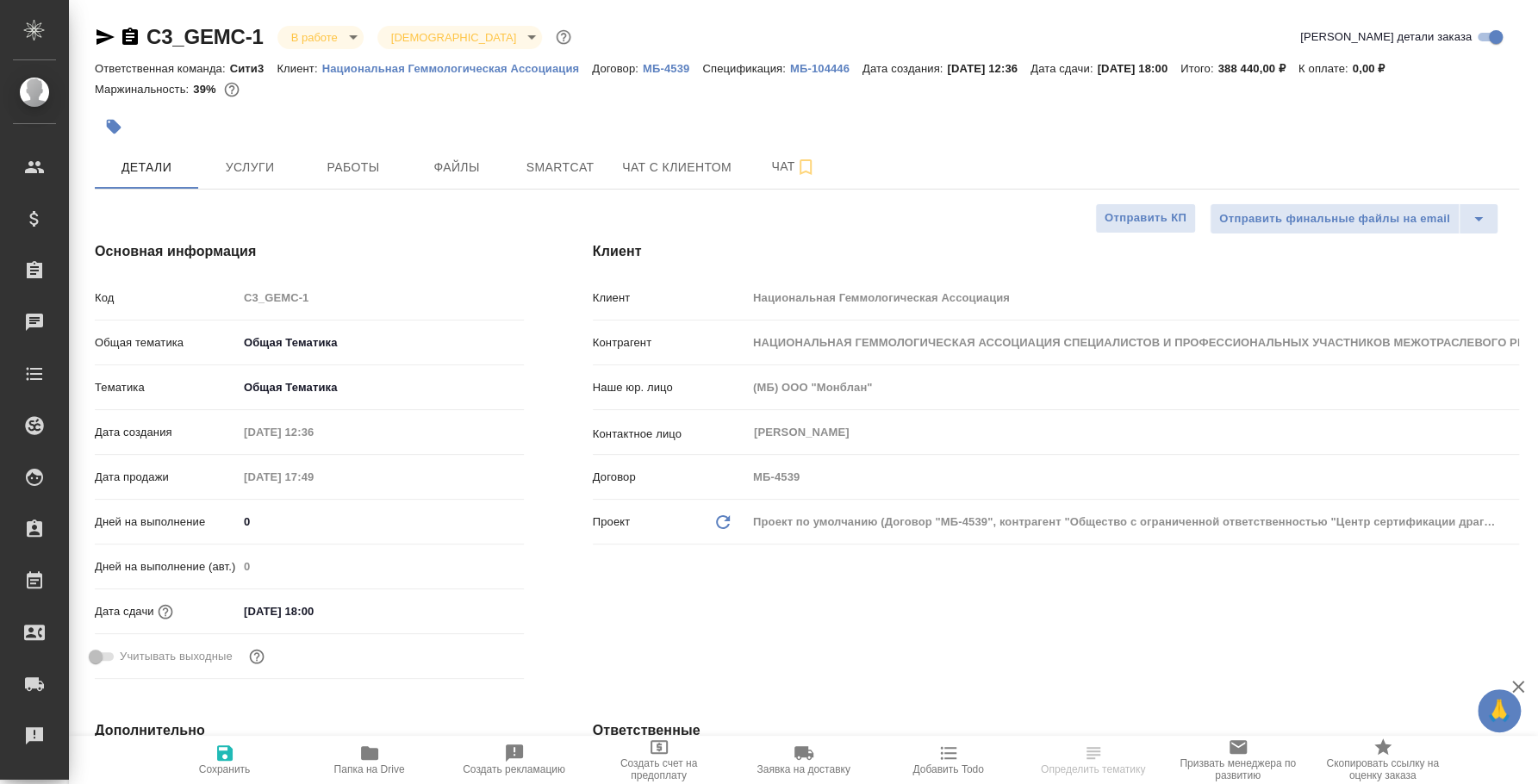
type textarea "x"
select select "RU"
type textarea "x"
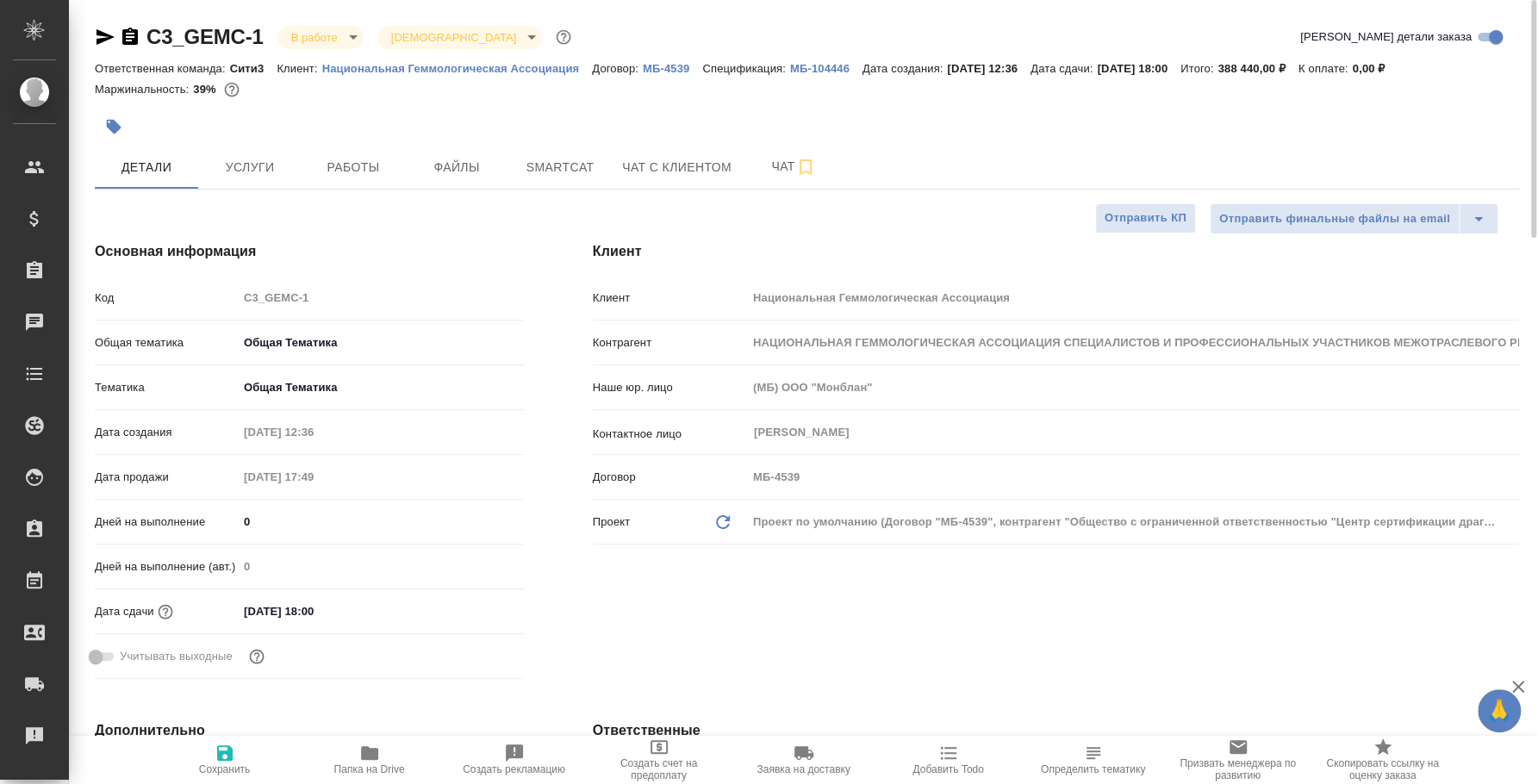
type textarea "x"
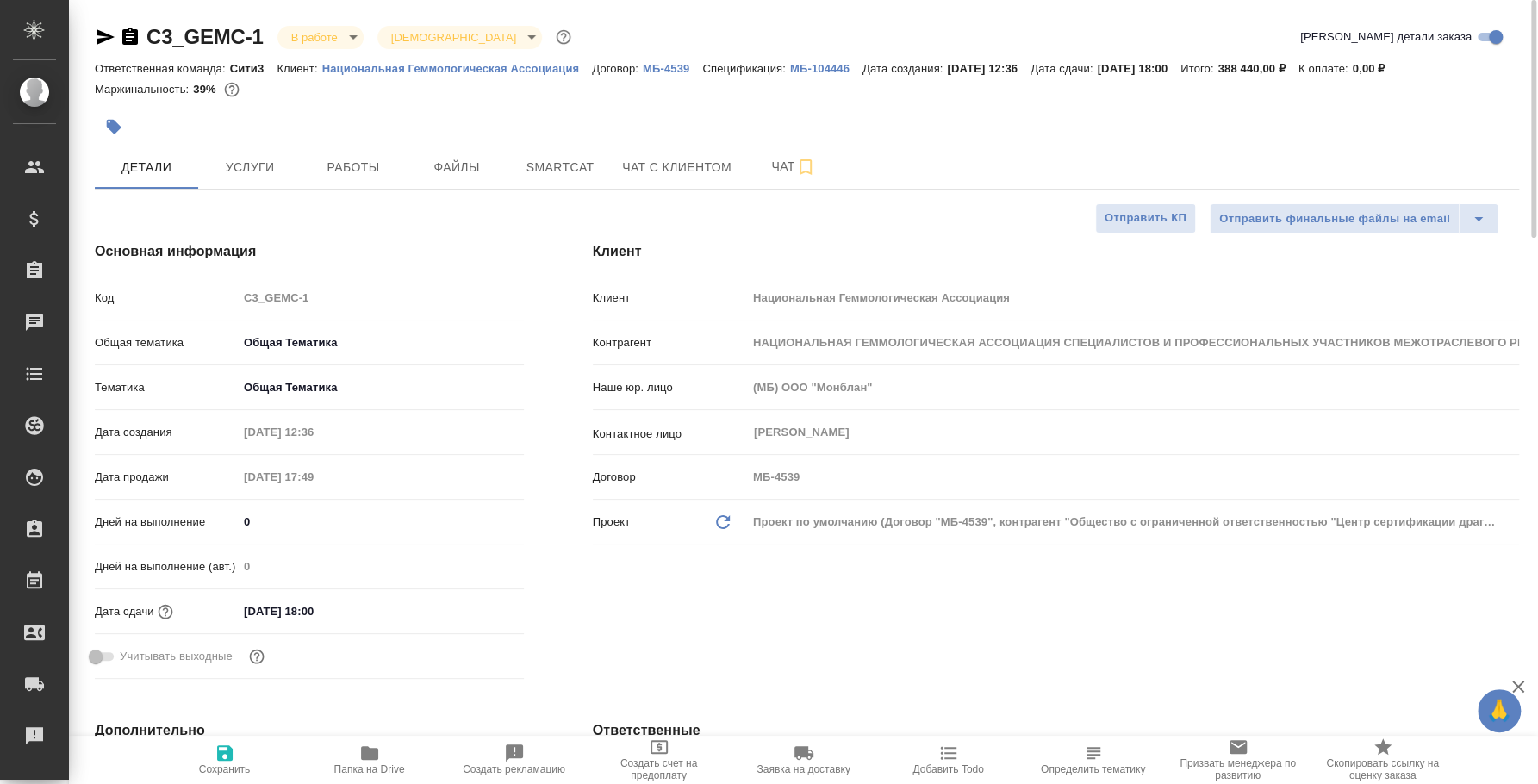
type textarea "x"
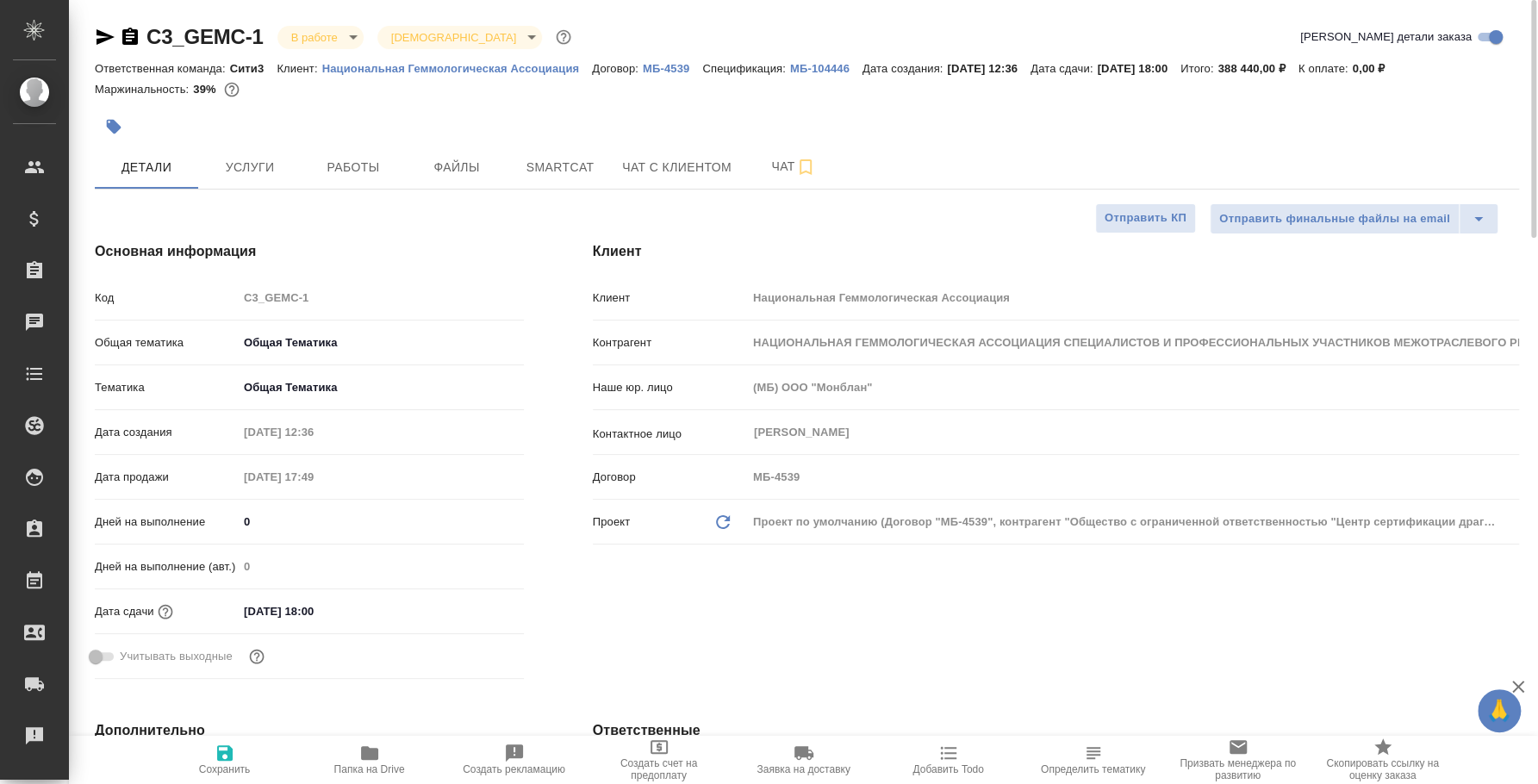
type textarea "x"
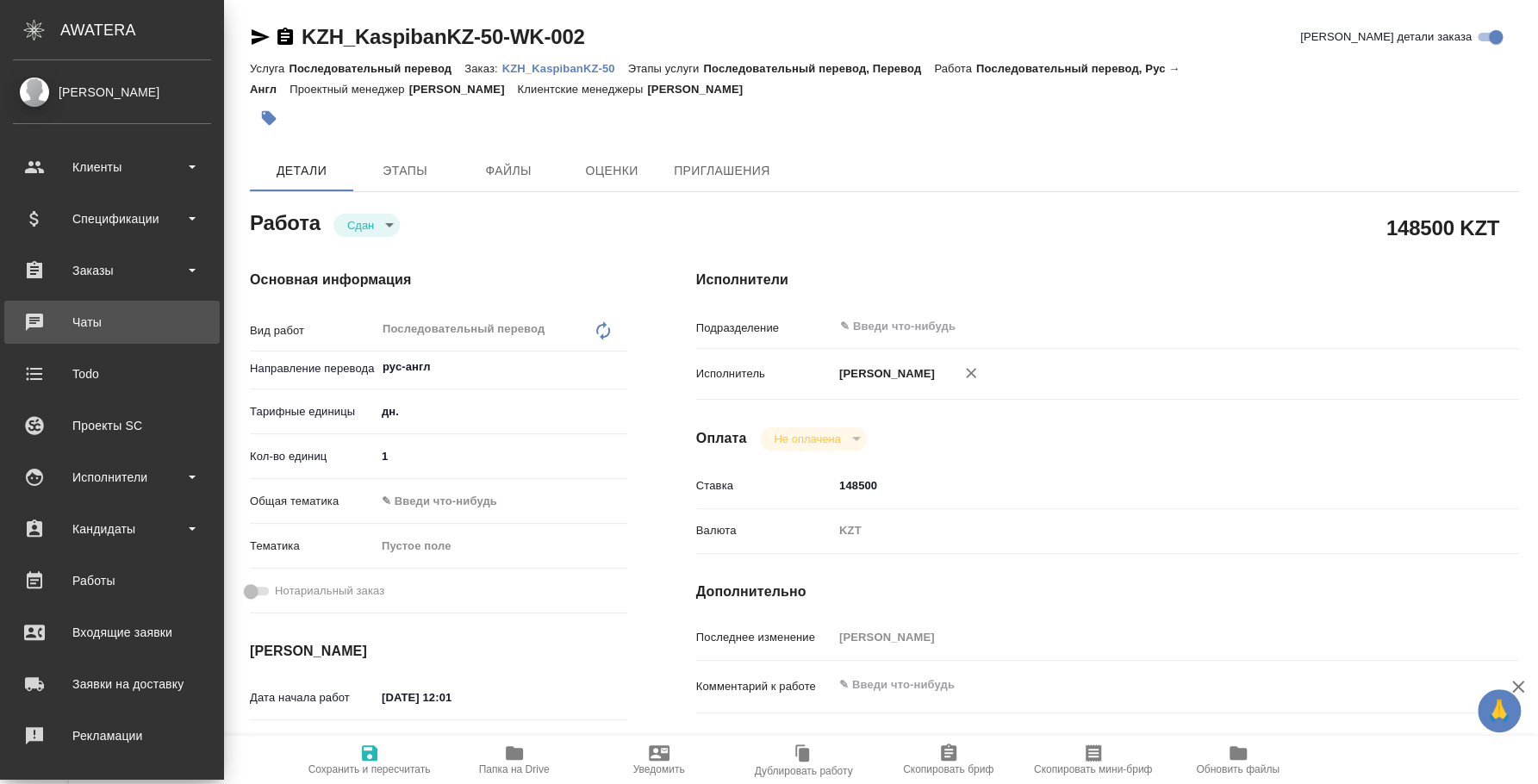
click at [76, 321] on div "Чаты" at bounding box center [112, 322] width 199 height 26
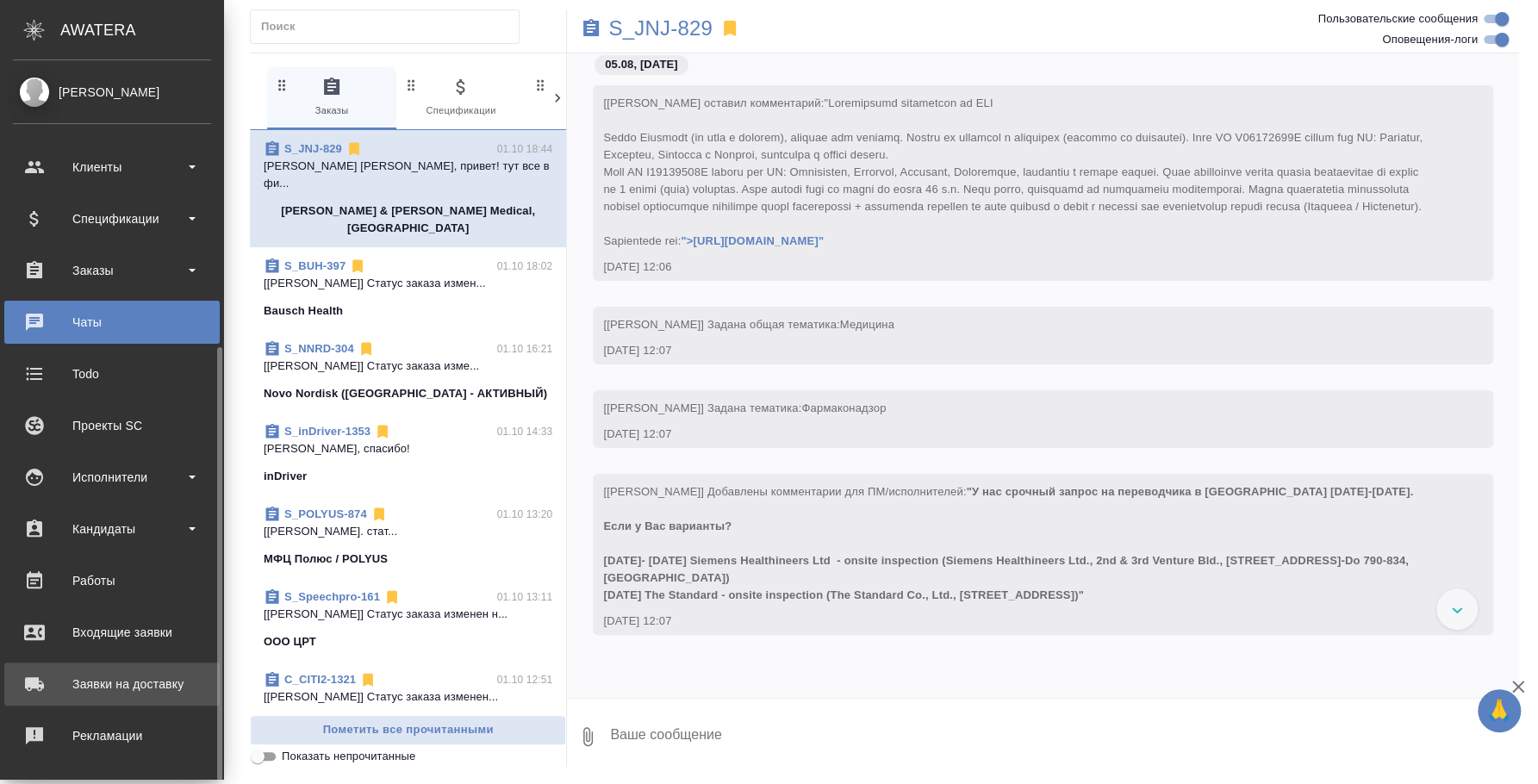
scroll to position [158, 0]
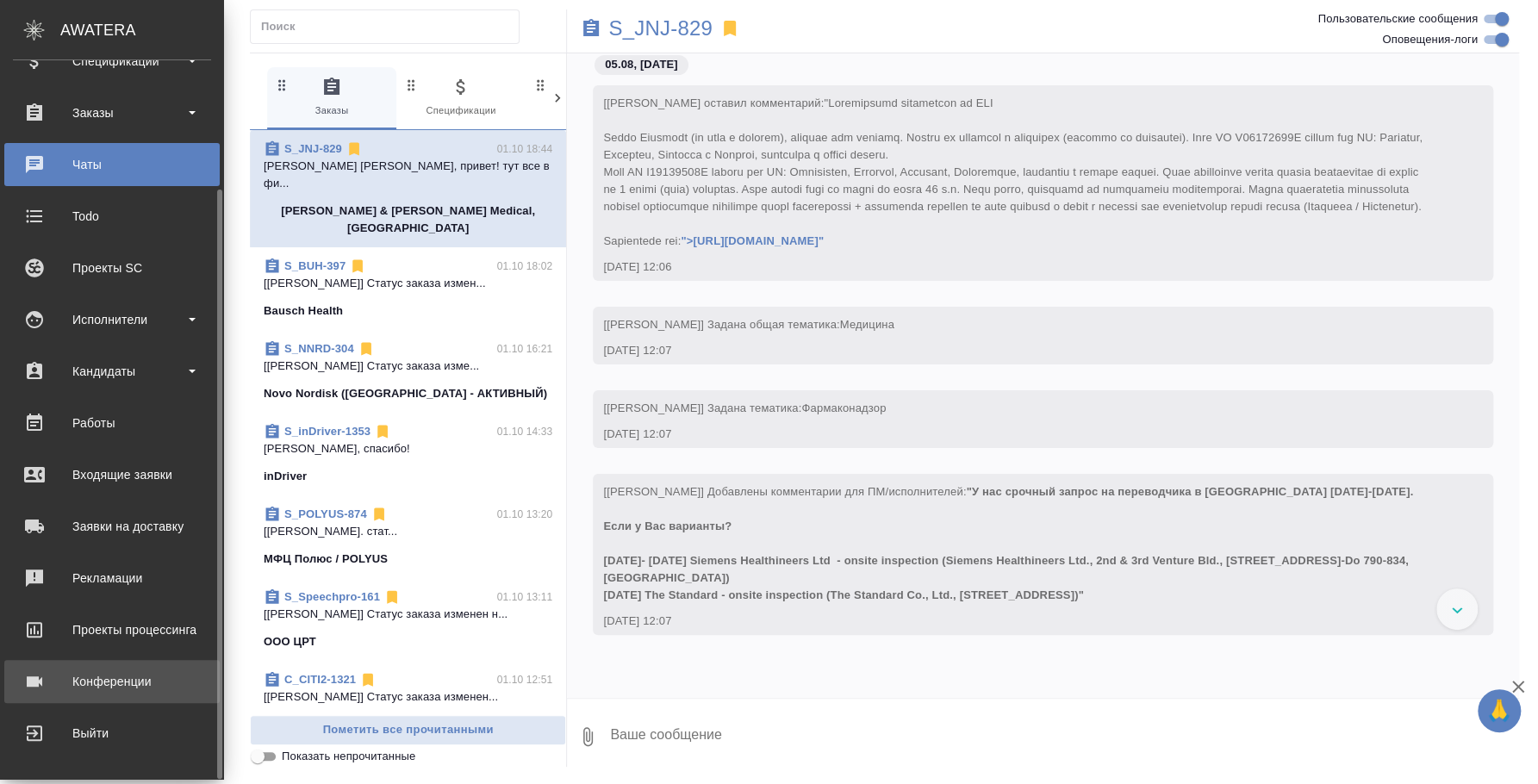
click at [157, 691] on div "Конференции" at bounding box center [112, 681] width 199 height 26
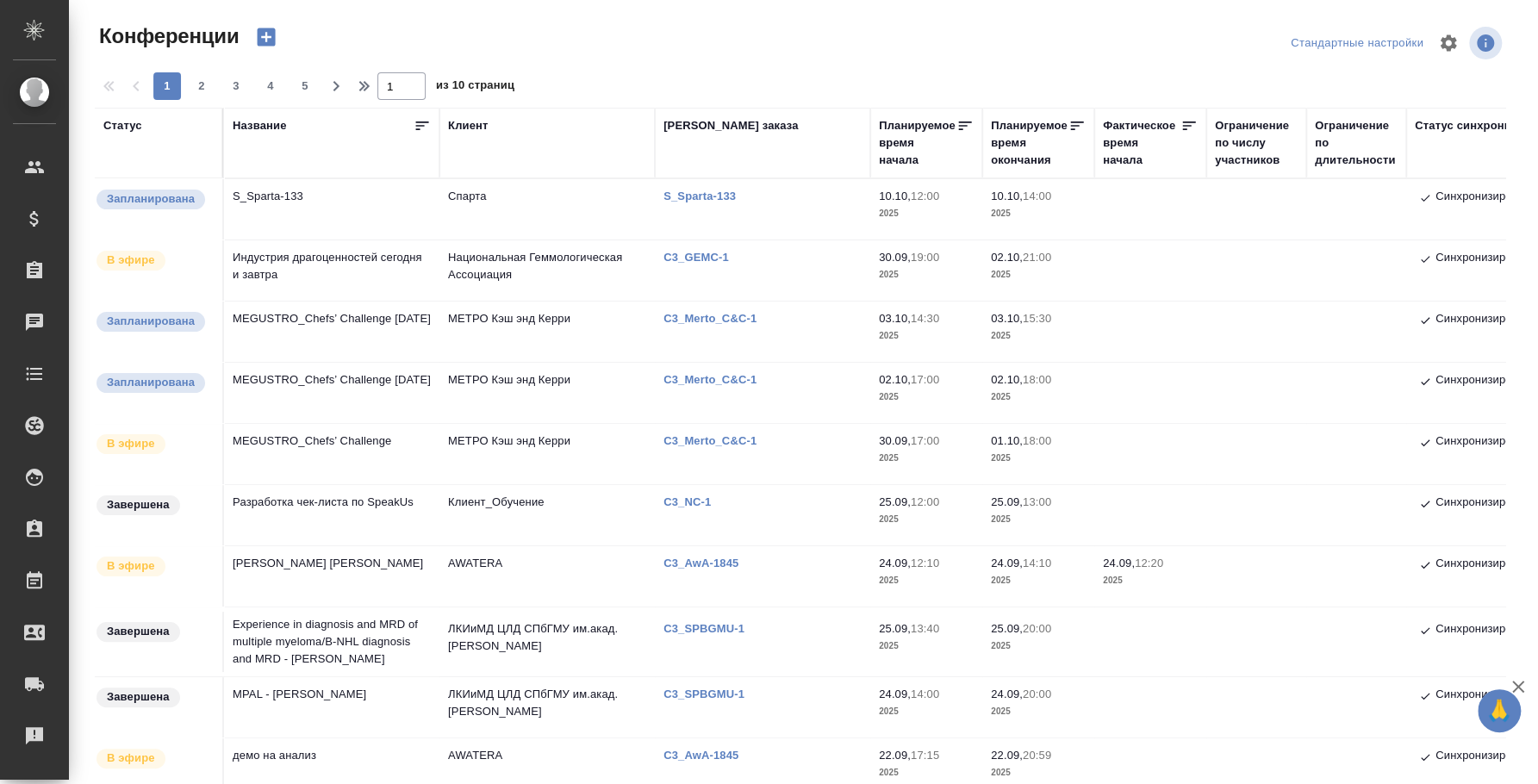
type input "[PERSON_NAME]"
click at [308, 448] on td "MEGUSTRO_Chefs’ Challenge" at bounding box center [331, 454] width 216 height 60
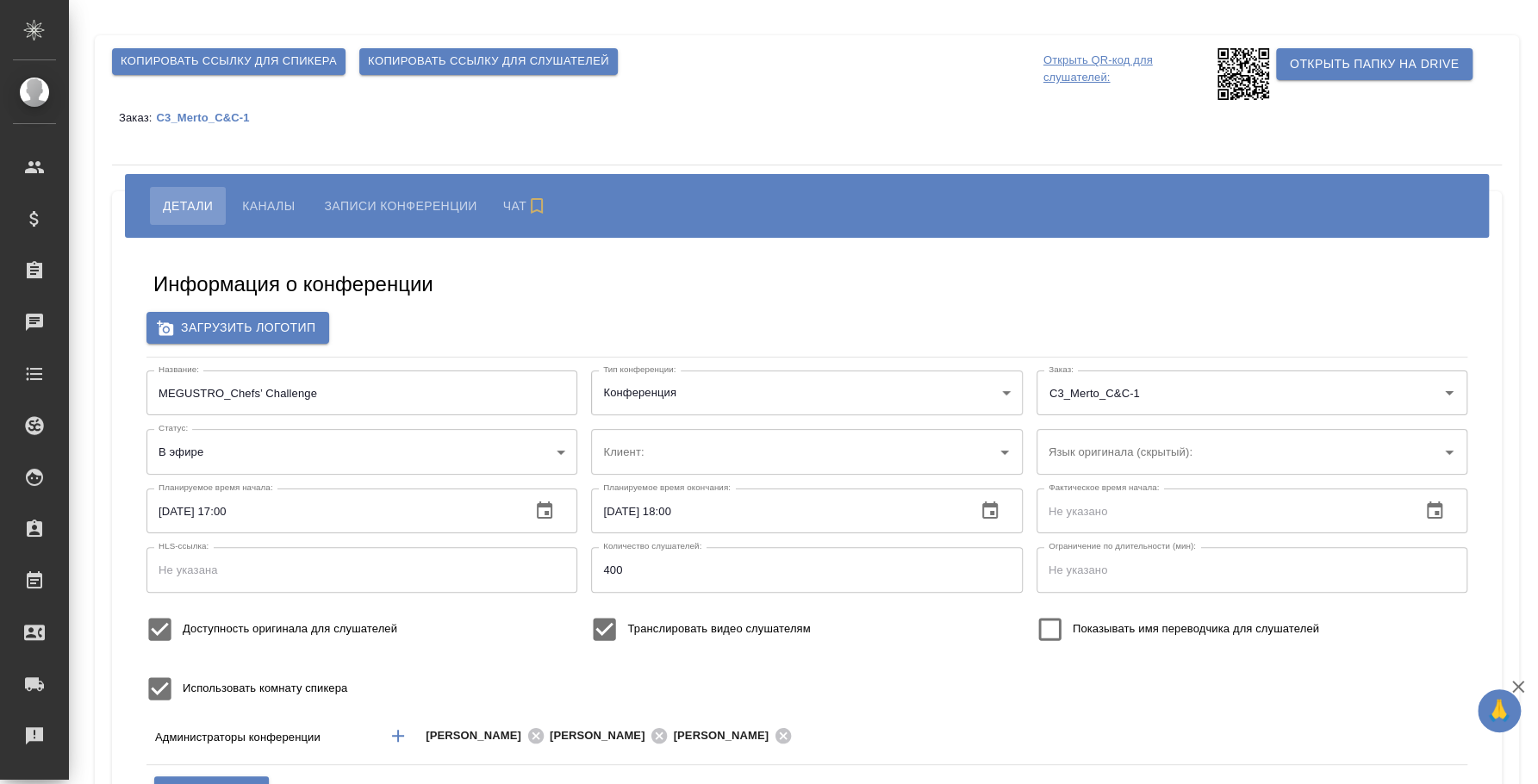
type input "МЕТРО Кэш энд Керри"
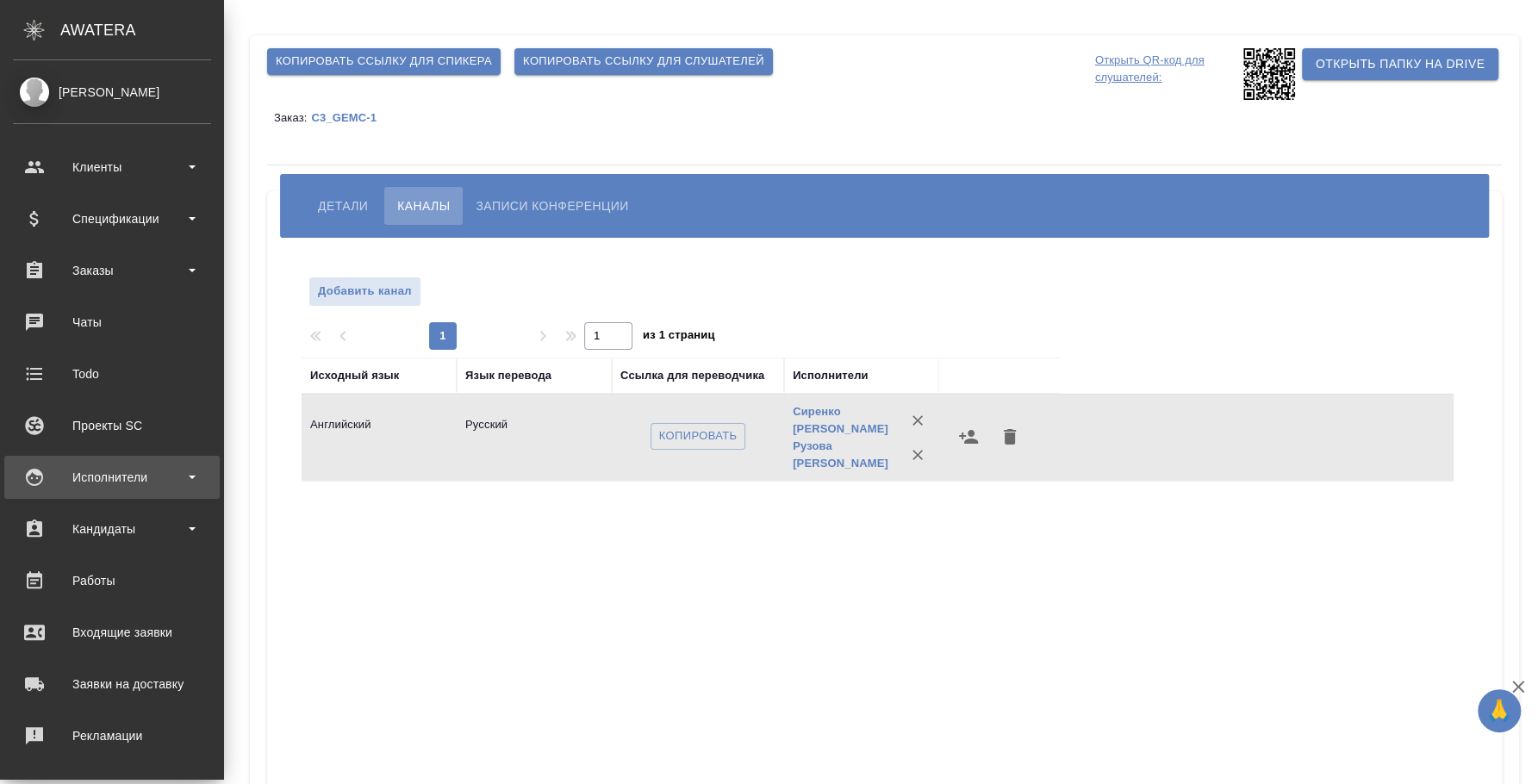
click at [133, 483] on div "Исполнители" at bounding box center [112, 477] width 199 height 26
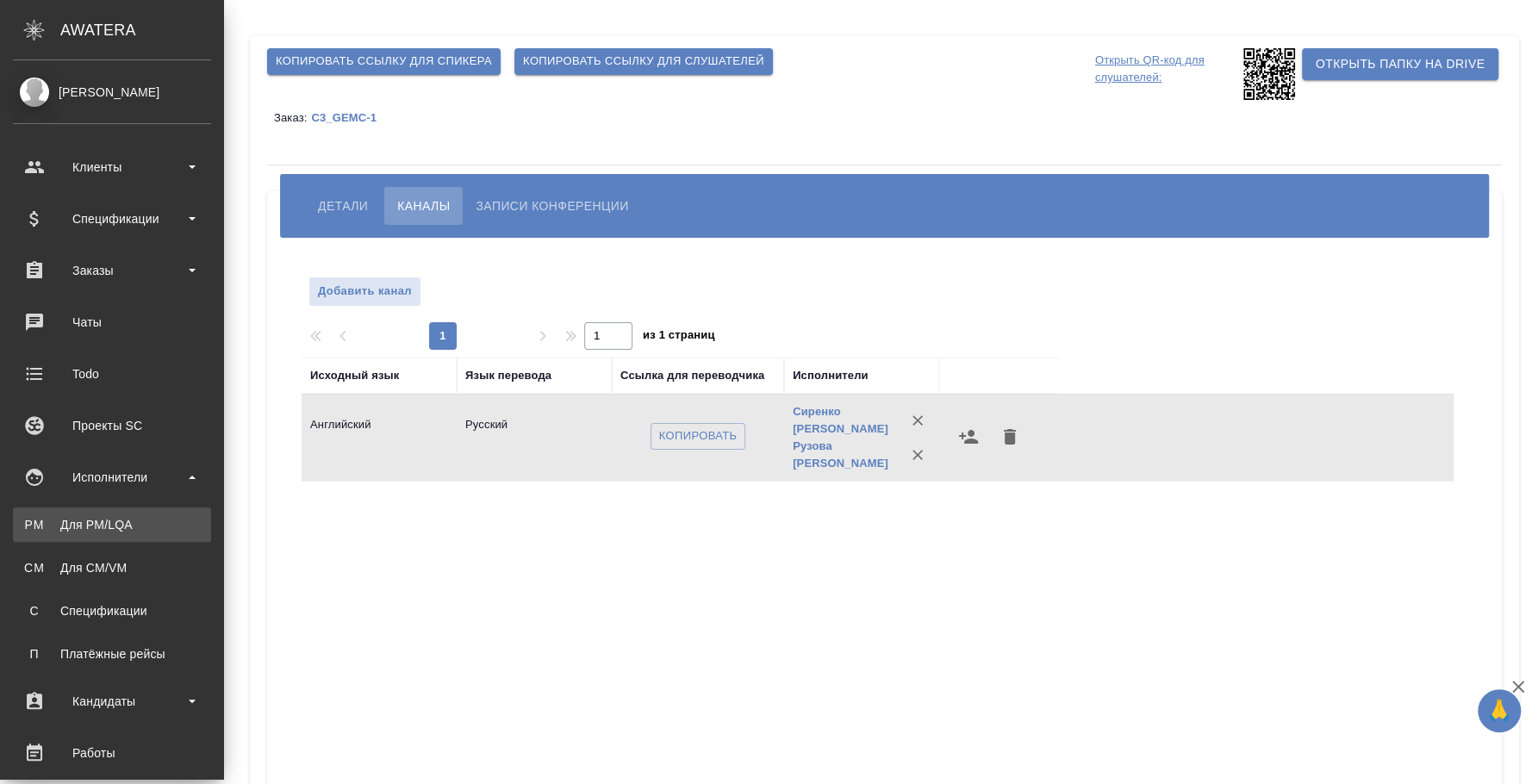
click at [120, 518] on div "Для PM/LQA" at bounding box center [112, 524] width 181 height 17
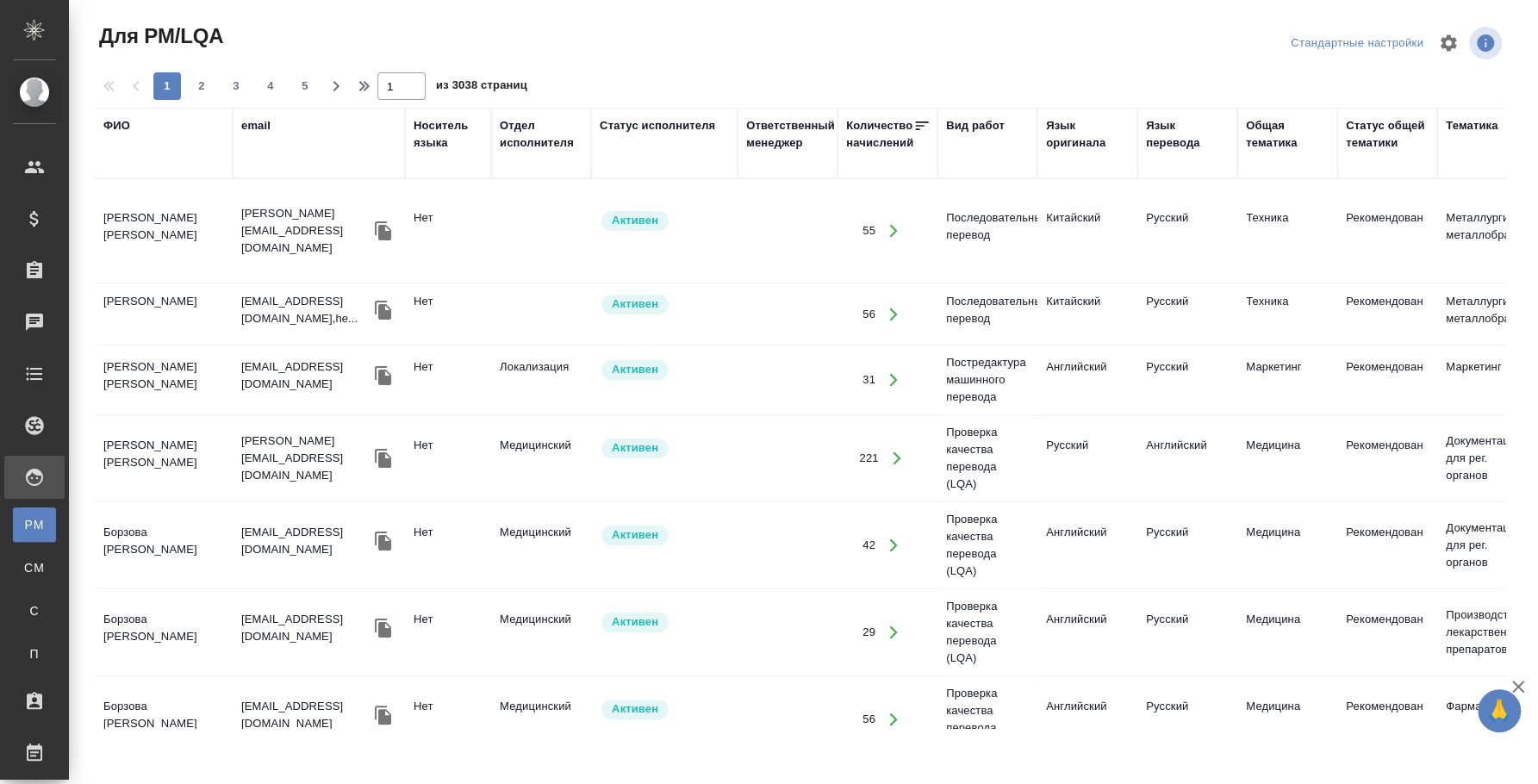
click at [107, 132] on div "ФИО" at bounding box center [117, 125] width 27 height 17
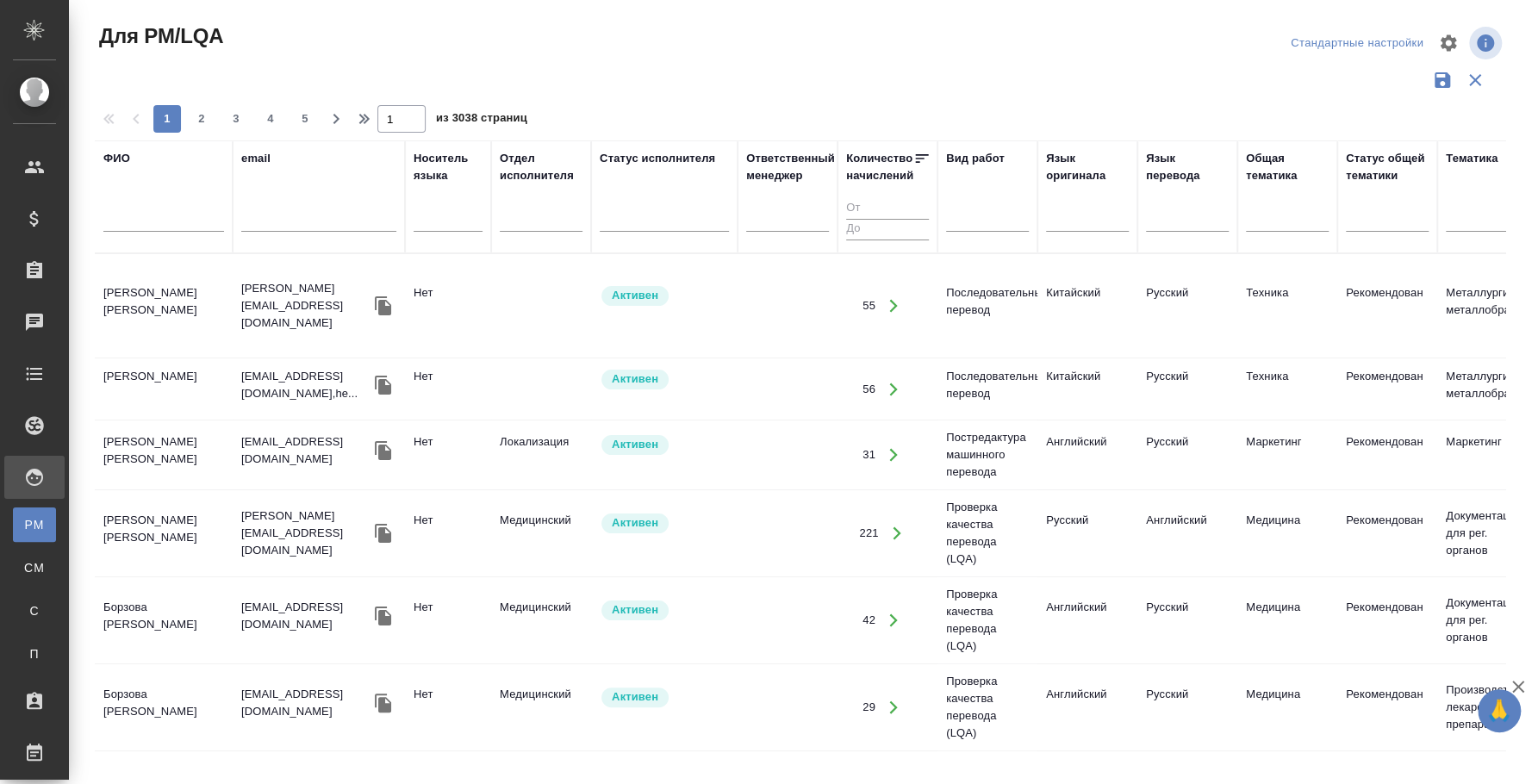
click at [259, 226] on input "text" at bounding box center [319, 221] width 155 height 22
paste input "[EMAIL_ADDRESS][DOMAIN_NAME]"
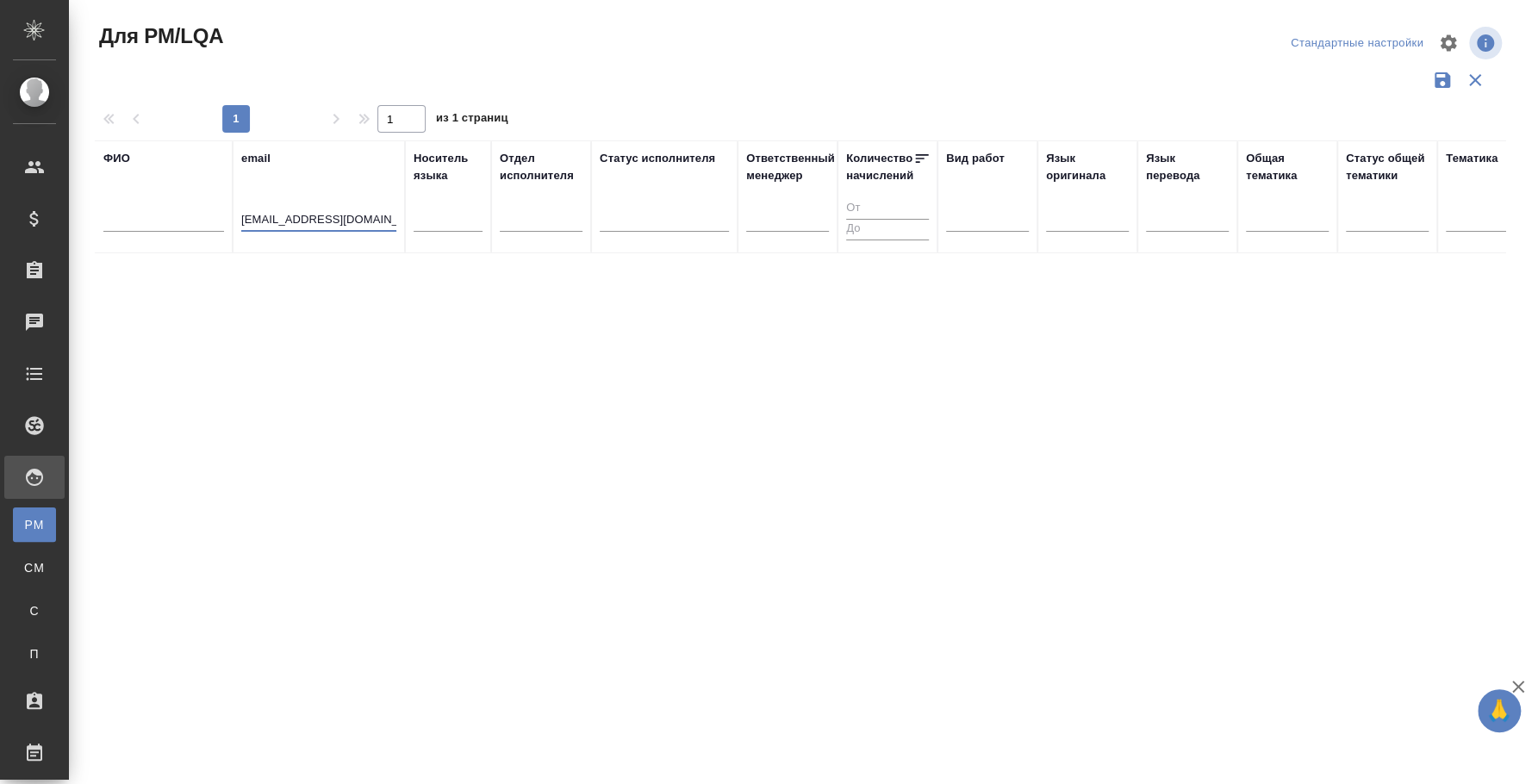
click at [296, 213] on input "[EMAIL_ADDRESS][DOMAIN_NAME]" at bounding box center [319, 221] width 155 height 22
type input "i.fedotova@awatera.com"
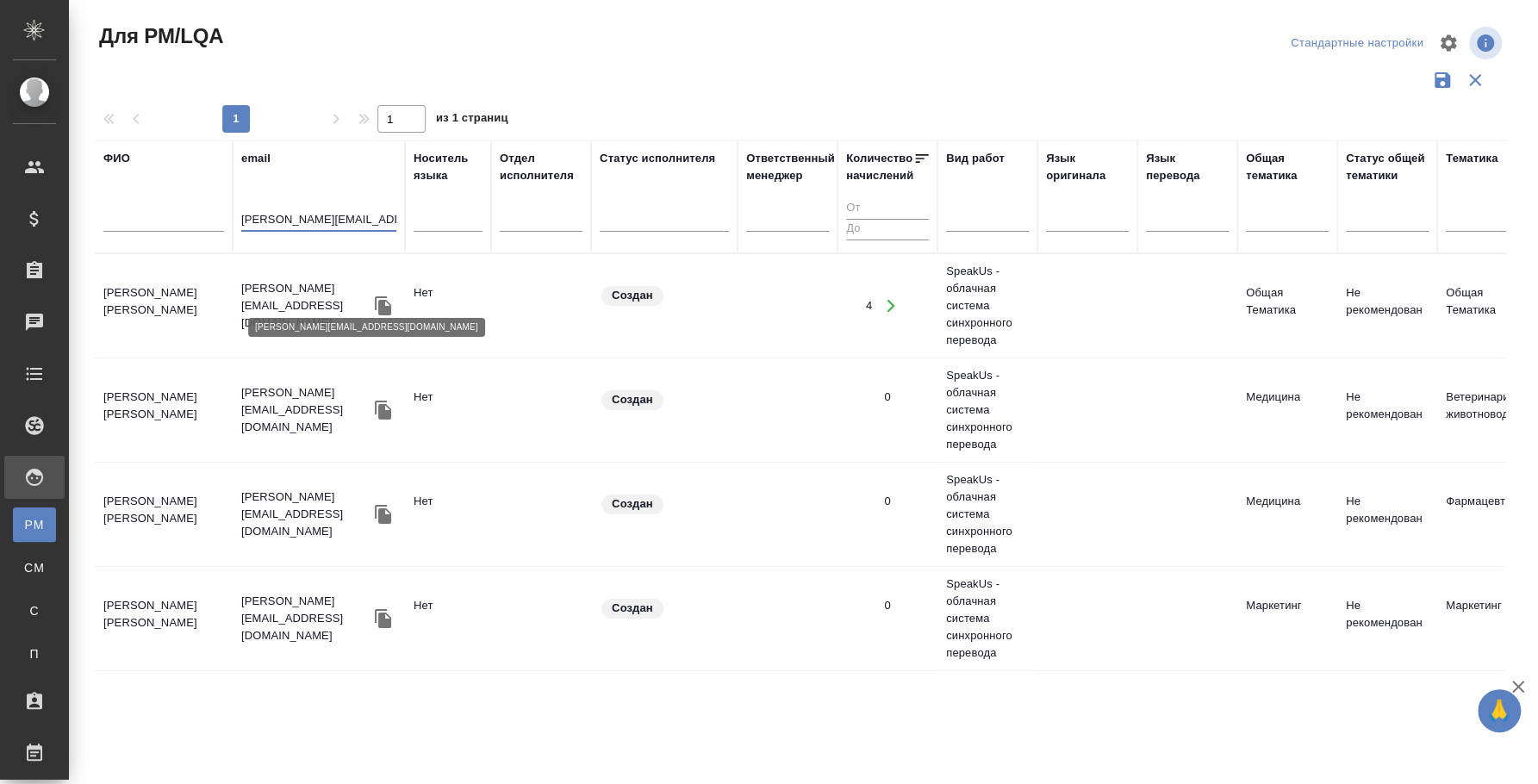
click at [317, 297] on p "i.fedotova@awatera.com" at bounding box center [305, 305] width 129 height 51
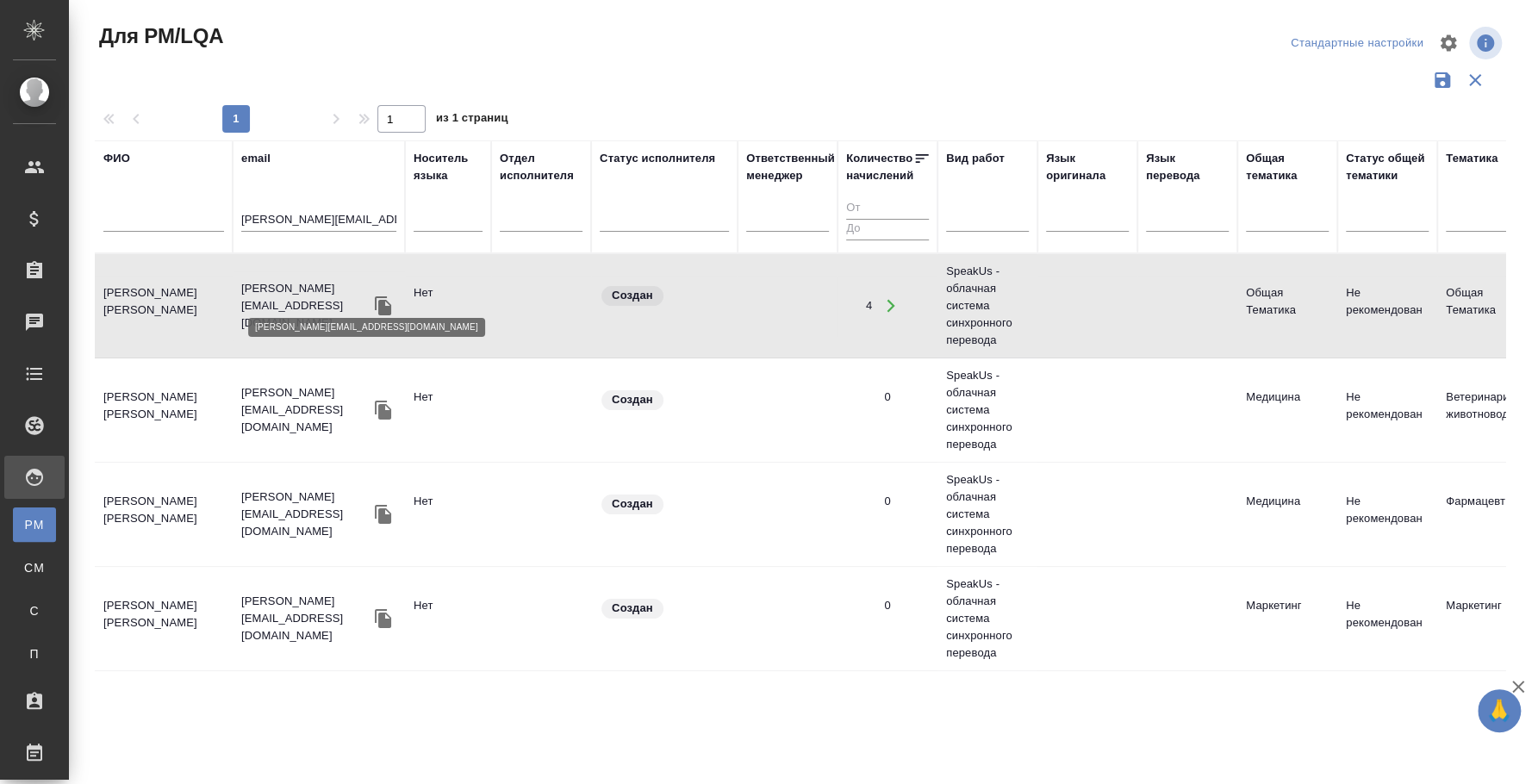
click at [317, 297] on p "i.fedotova@awatera.com" at bounding box center [305, 305] width 129 height 51
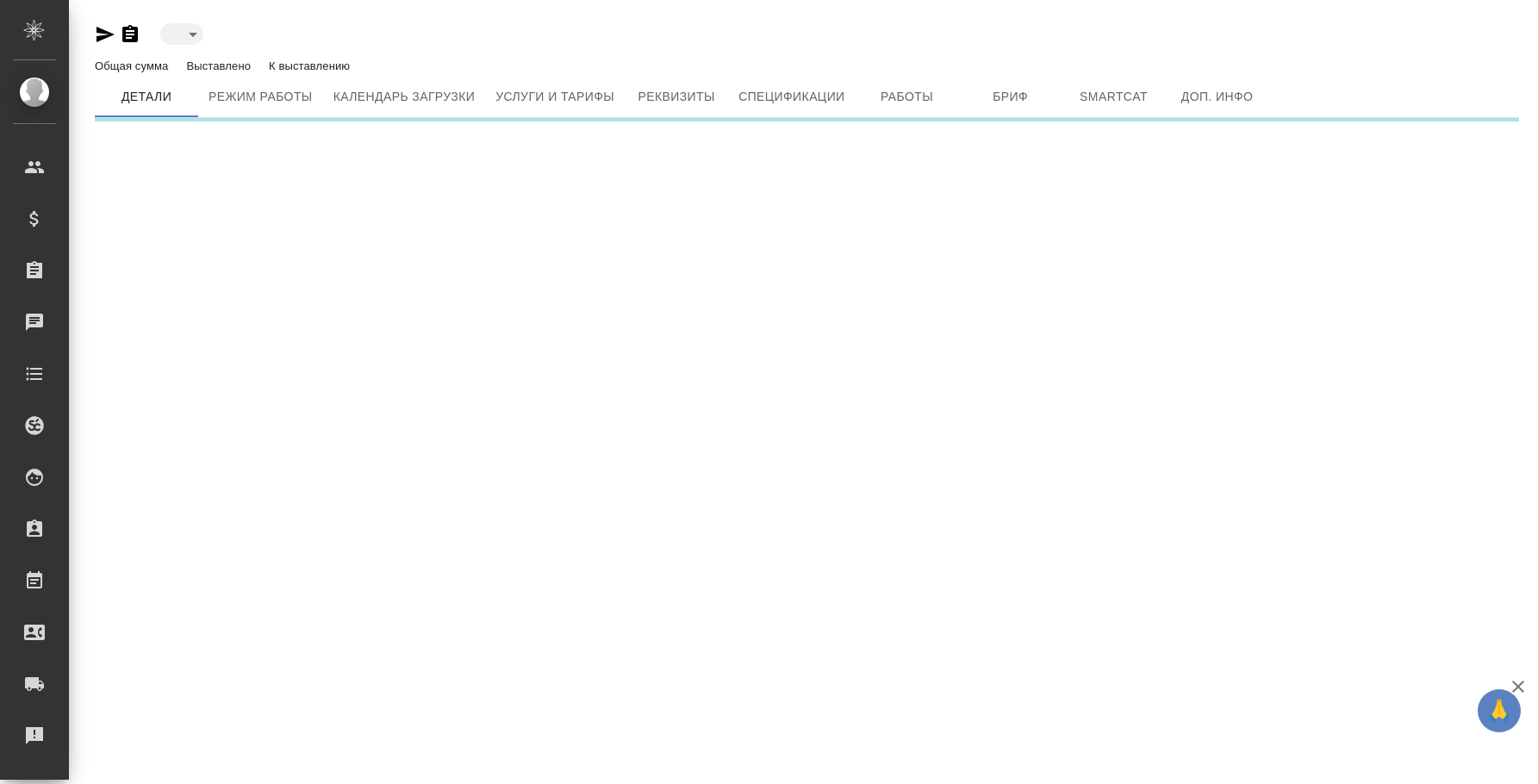
type input "created"
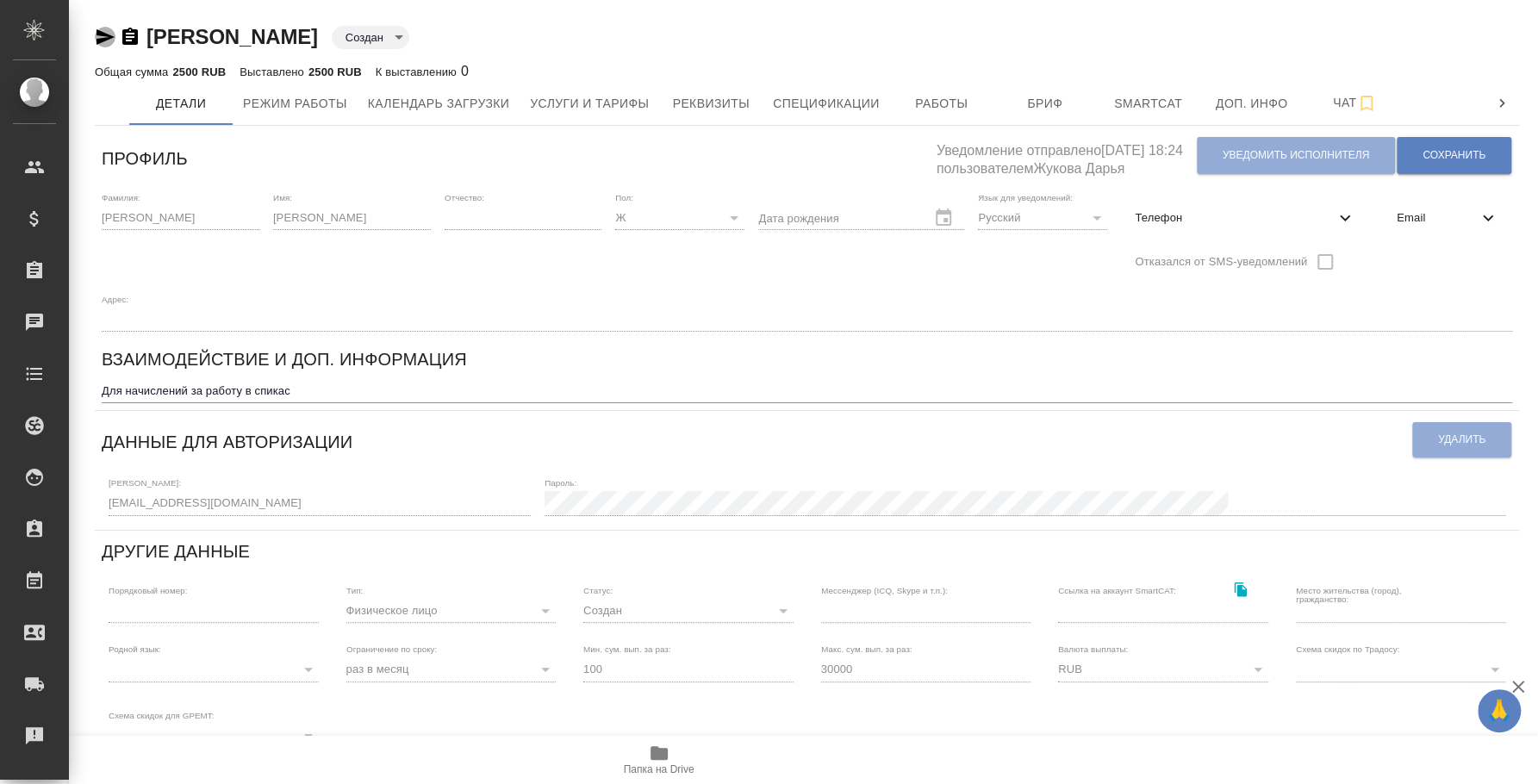
click at [101, 41] on icon "button" at bounding box center [106, 36] width 18 height 15
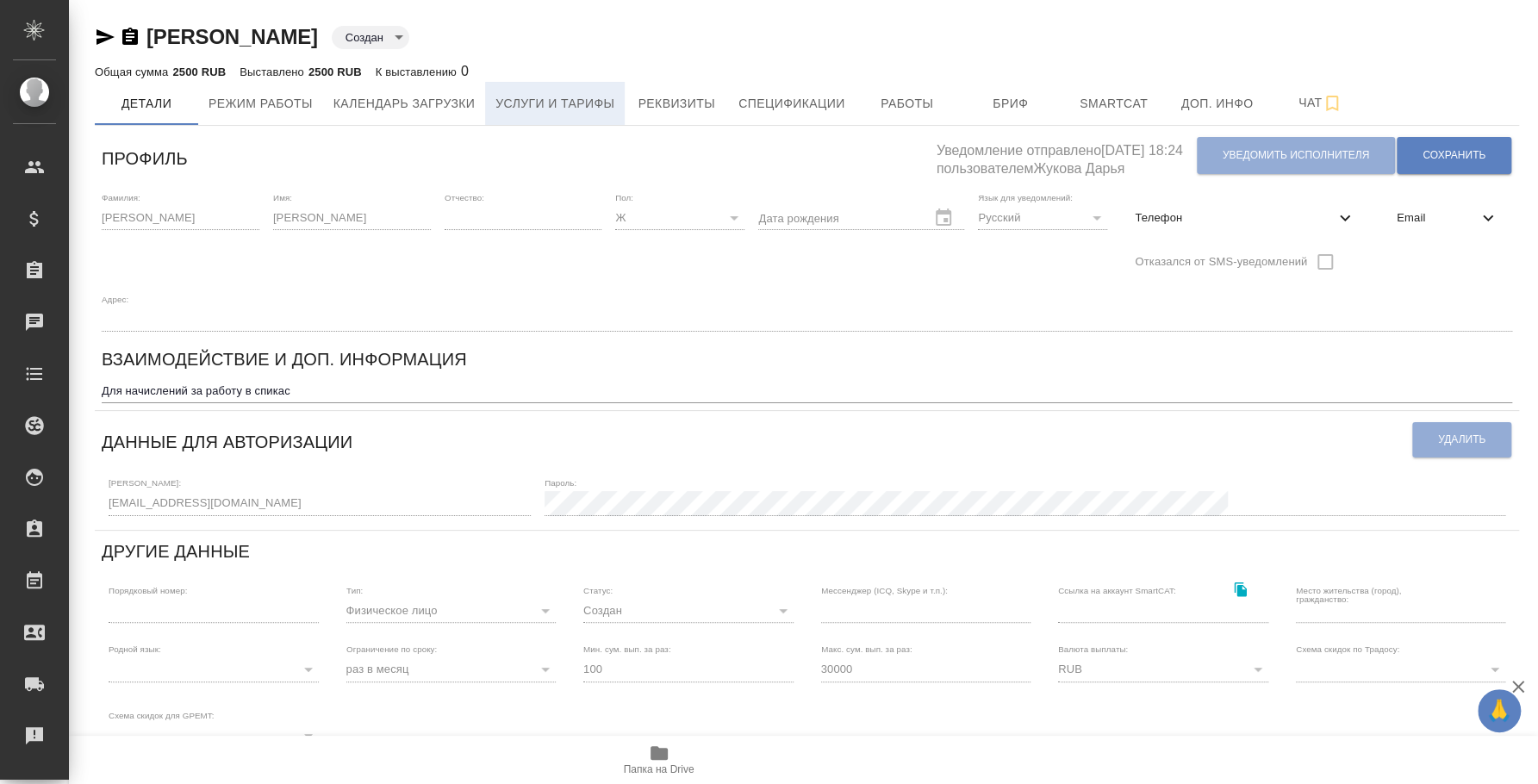
click at [607, 106] on span "Услуги и тарифы" at bounding box center [555, 104] width 119 height 22
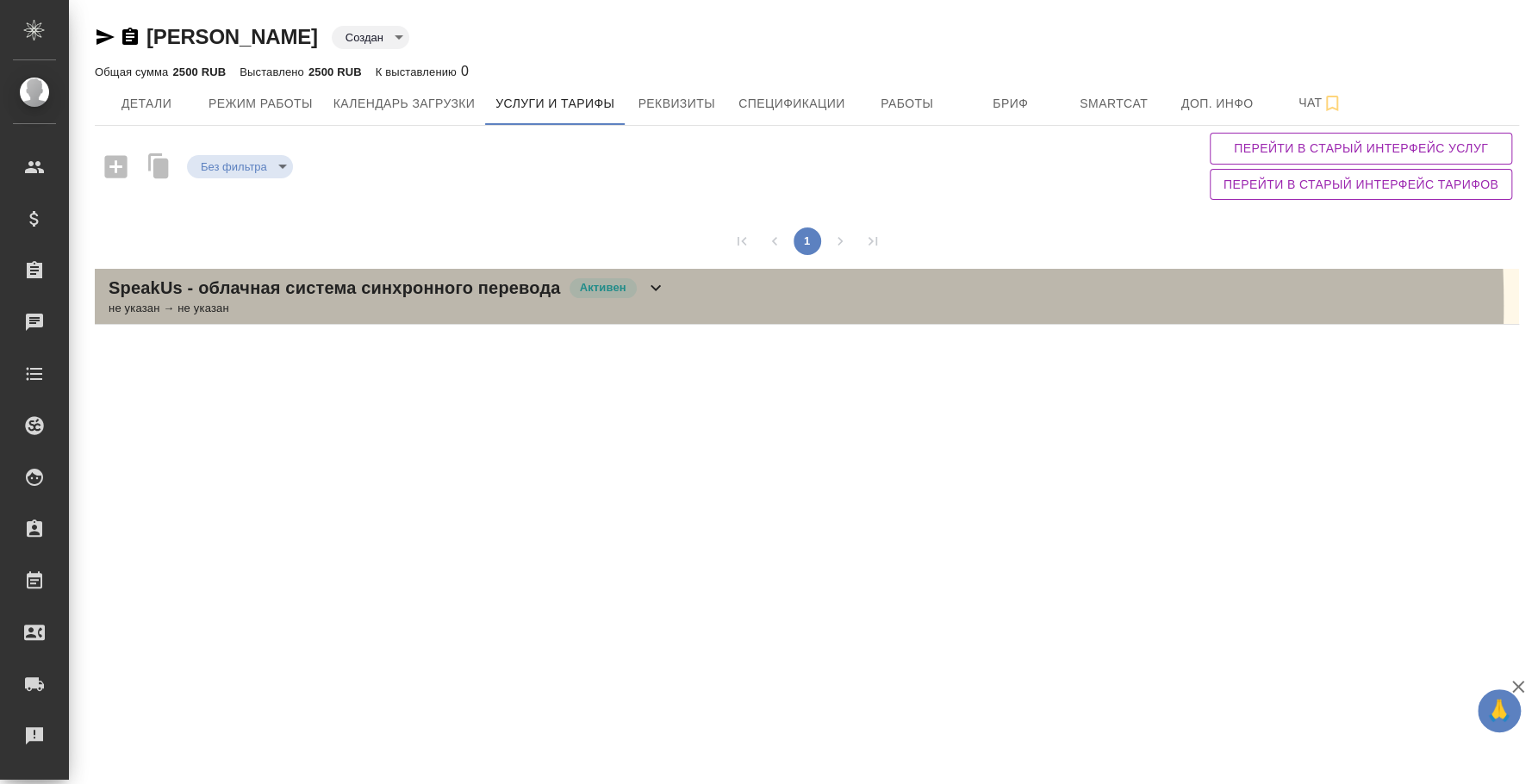
click at [664, 305] on div "не указан → не указан" at bounding box center [387, 308] width 558 height 17
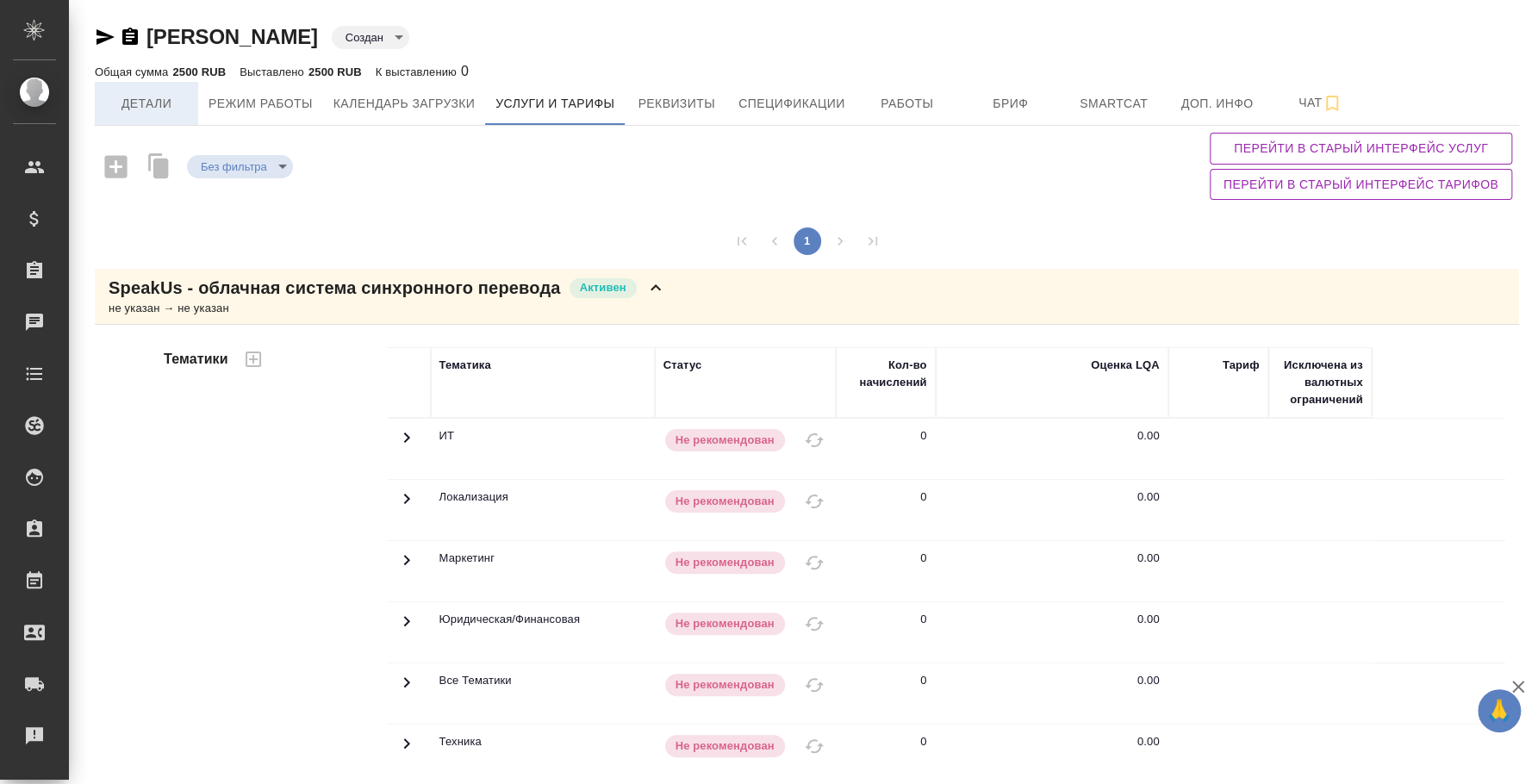
click at [182, 107] on span "Детали" at bounding box center [146, 104] width 83 height 22
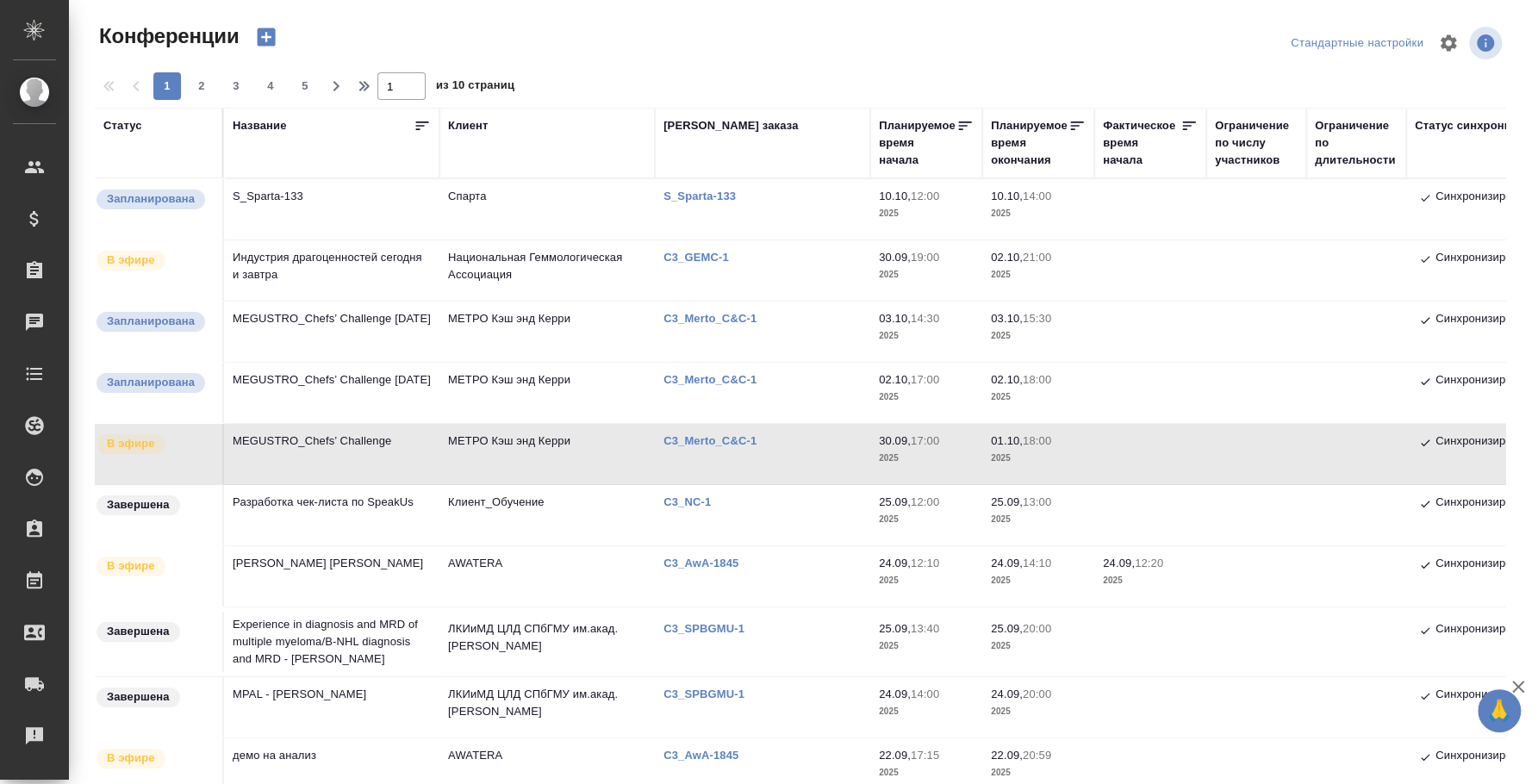
click at [288, 447] on td "MEGUSTRO_Chefs’ Challenge" at bounding box center [331, 454] width 216 height 60
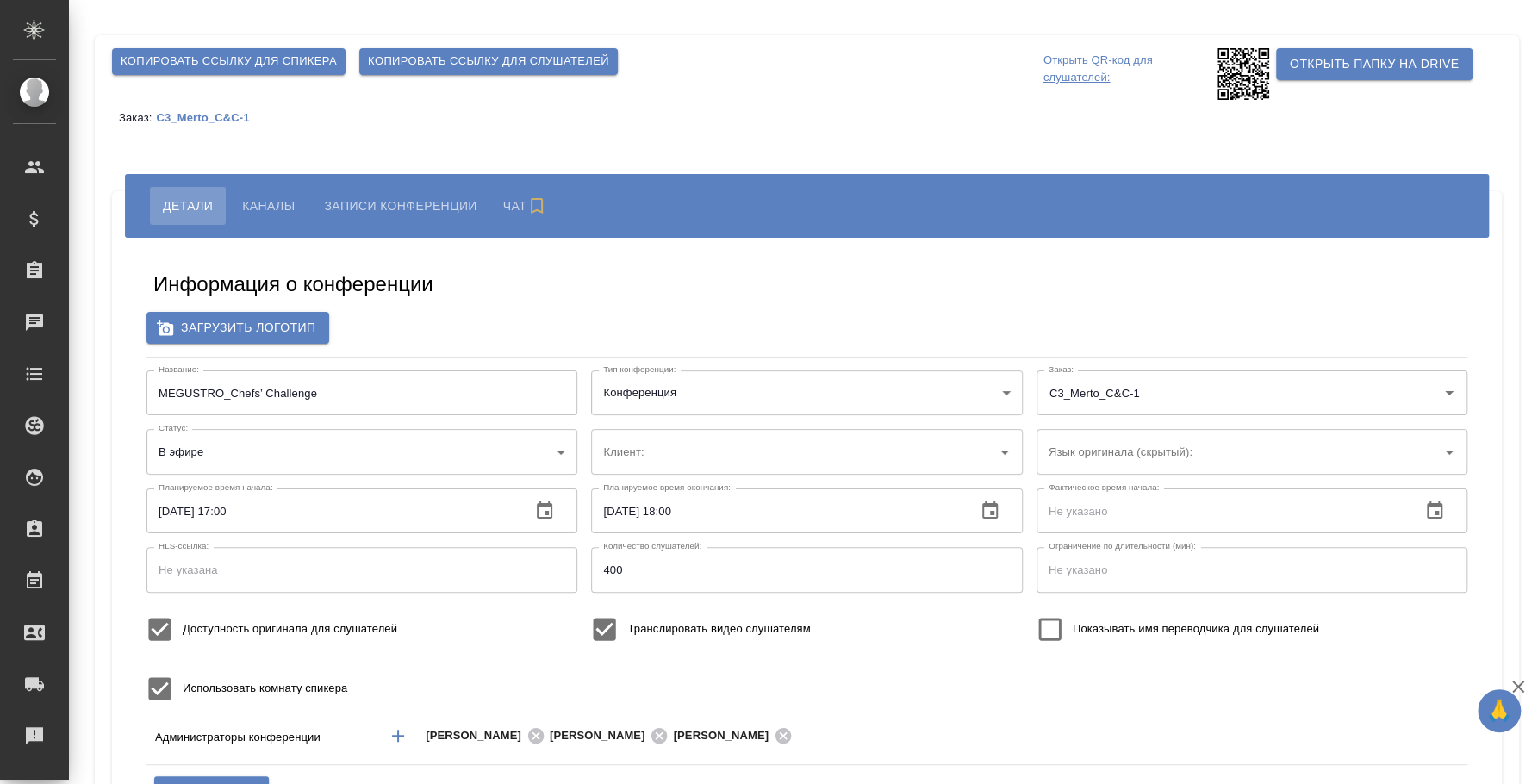
type input "МЕТРО Кэш энд Керри"
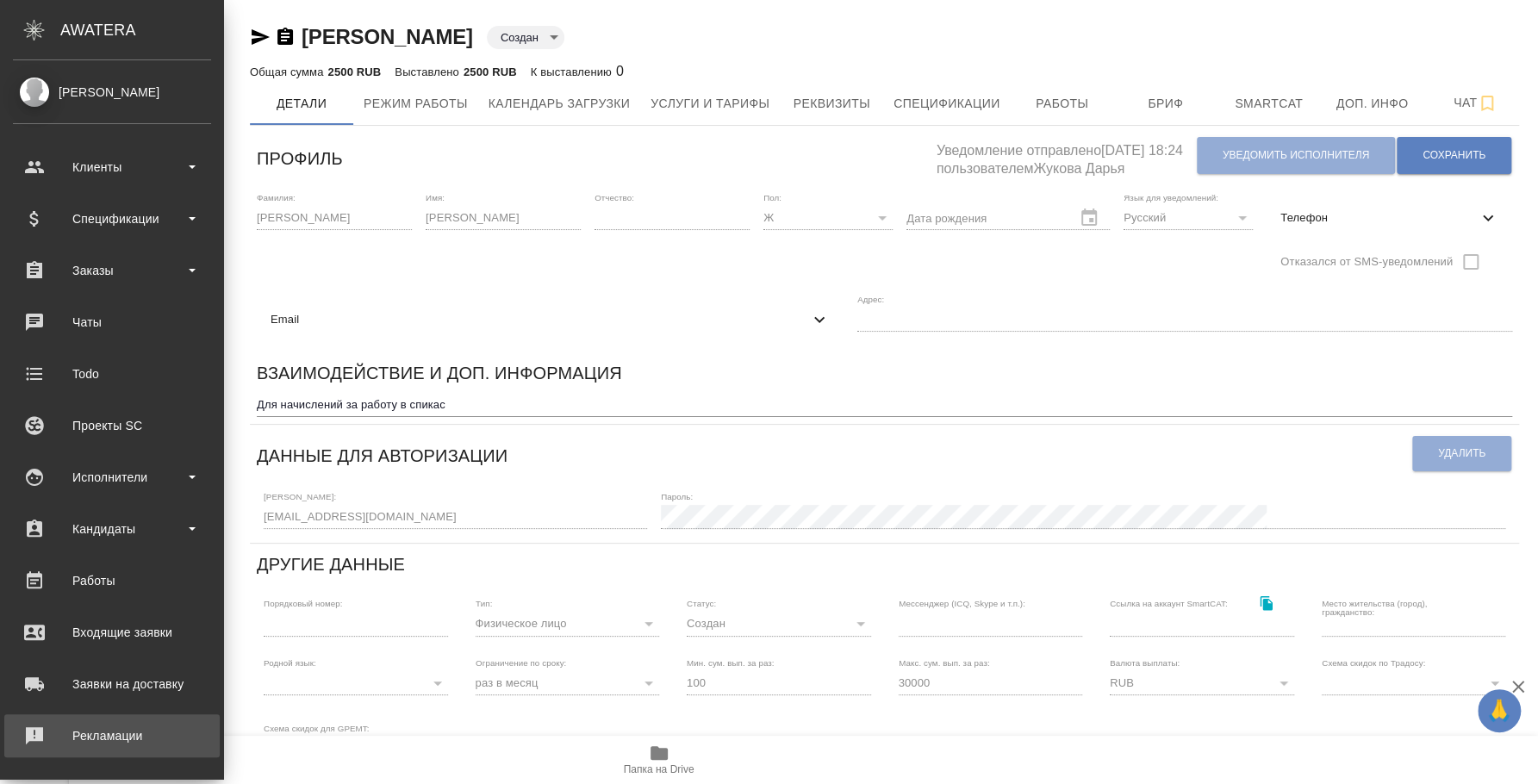
scroll to position [158, 0]
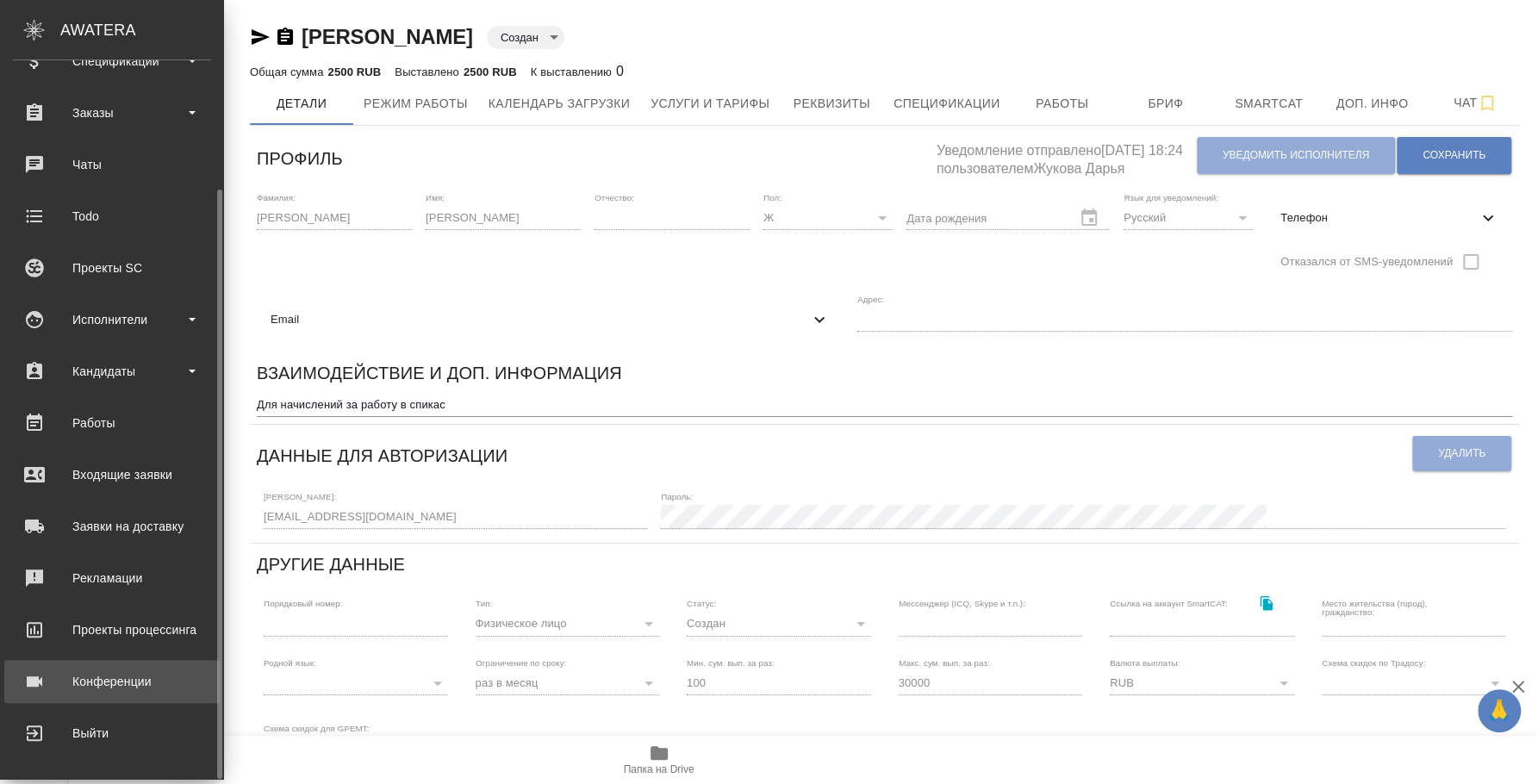
click at [123, 684] on div "Конференции" at bounding box center [112, 681] width 199 height 26
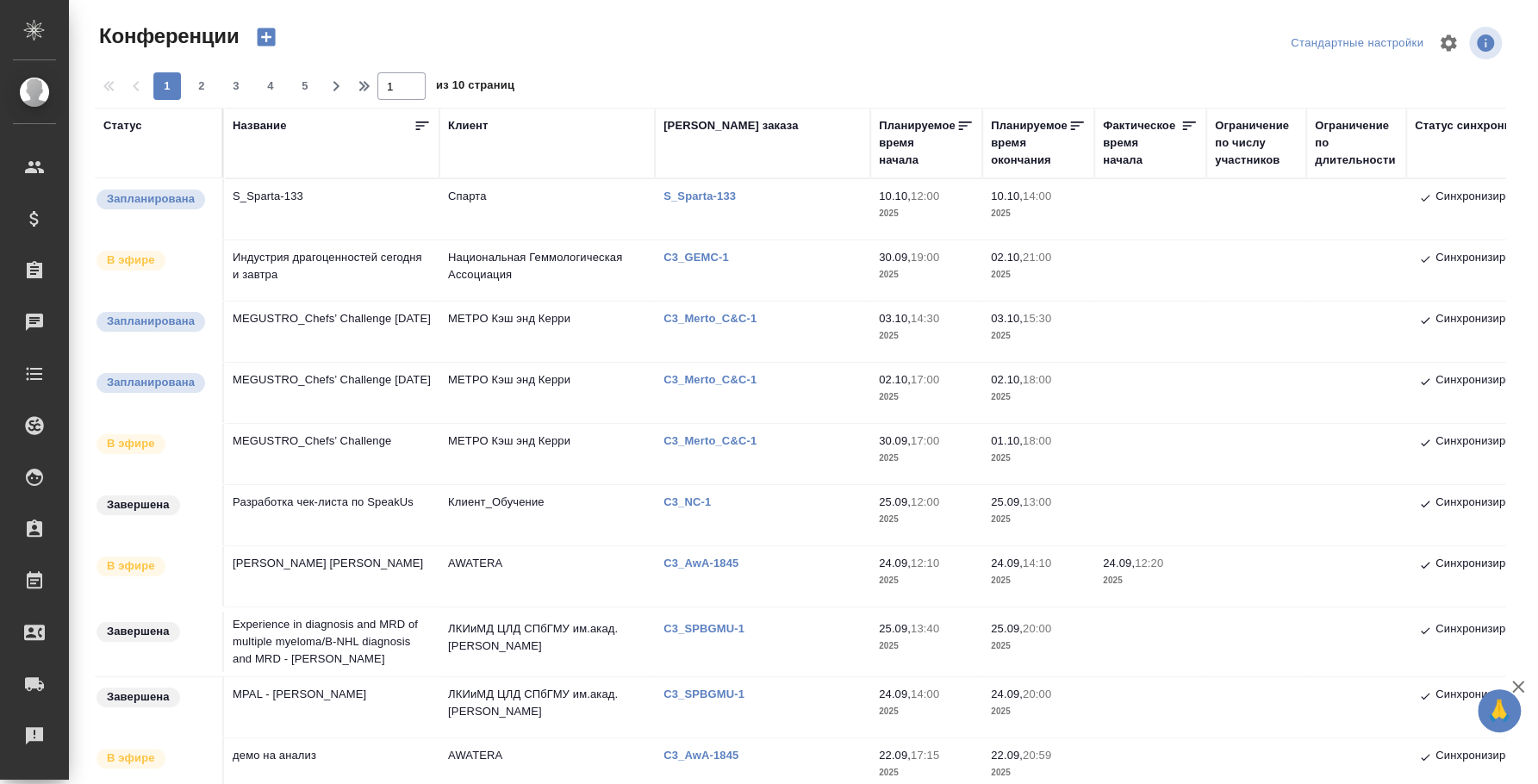
type input "[PERSON_NAME]"
click at [312, 266] on td "Индустрия драгоценностей сегодня и завтра" at bounding box center [331, 270] width 216 height 60
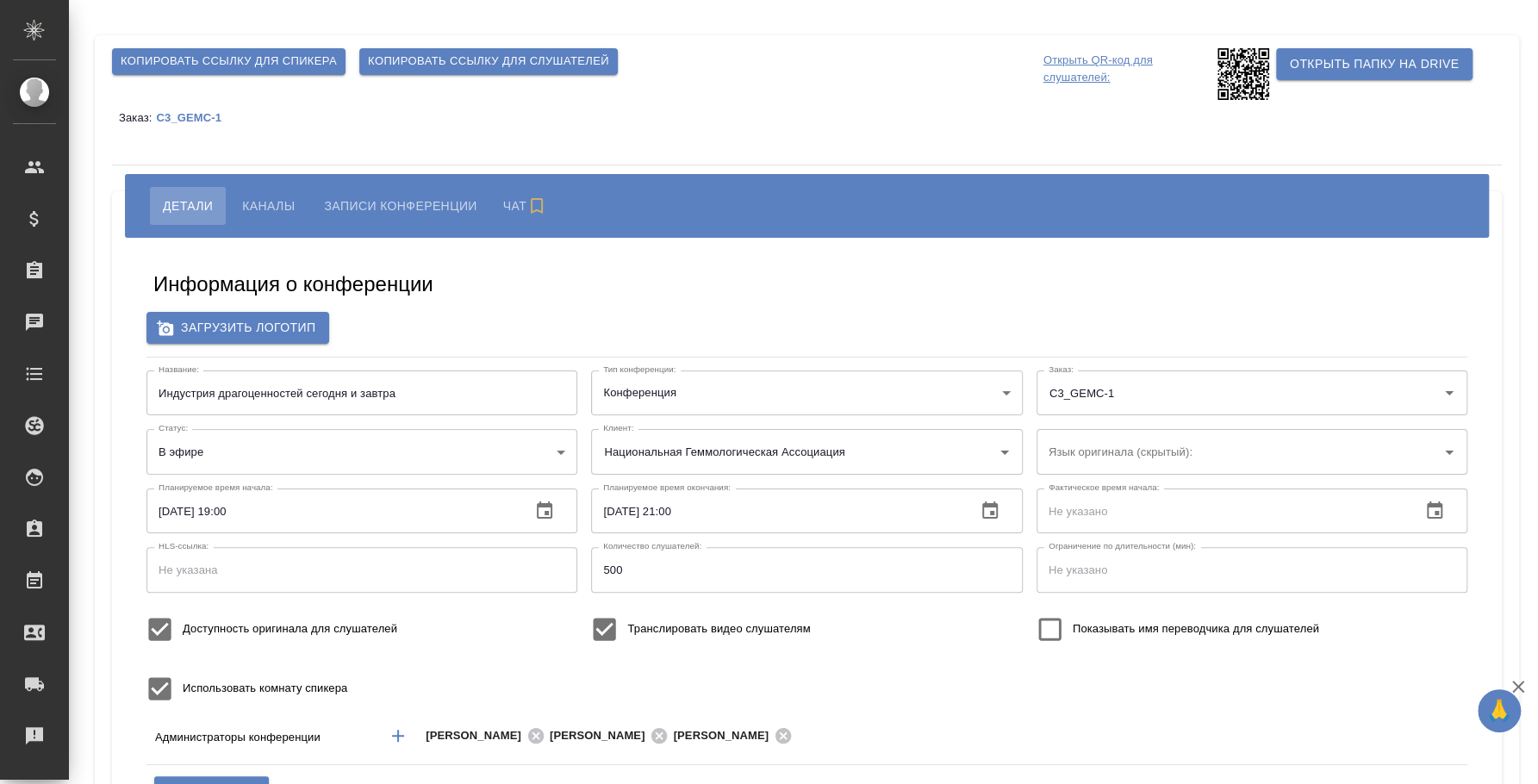
type input "Национальная Геммологическая Ассоциация"
type input "[PERSON_NAME]"
click at [458, 62] on span "Копировать ссылку для слушателей" at bounding box center [488, 61] width 241 height 20
click at [1230, 87] on icon at bounding box center [1243, 73] width 51 height 51
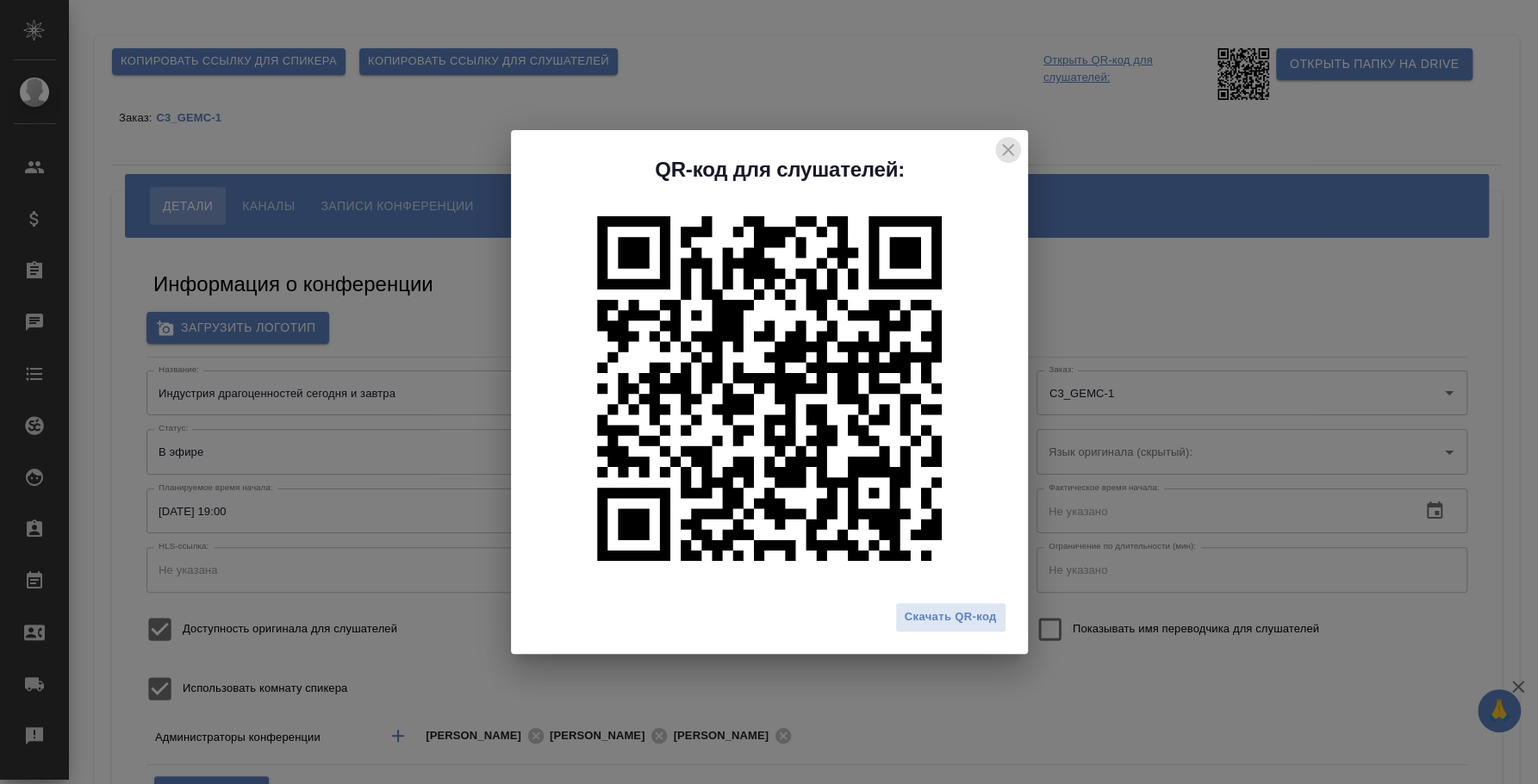
click at [1002, 143] on icon "close" at bounding box center [1008, 150] width 21 height 21
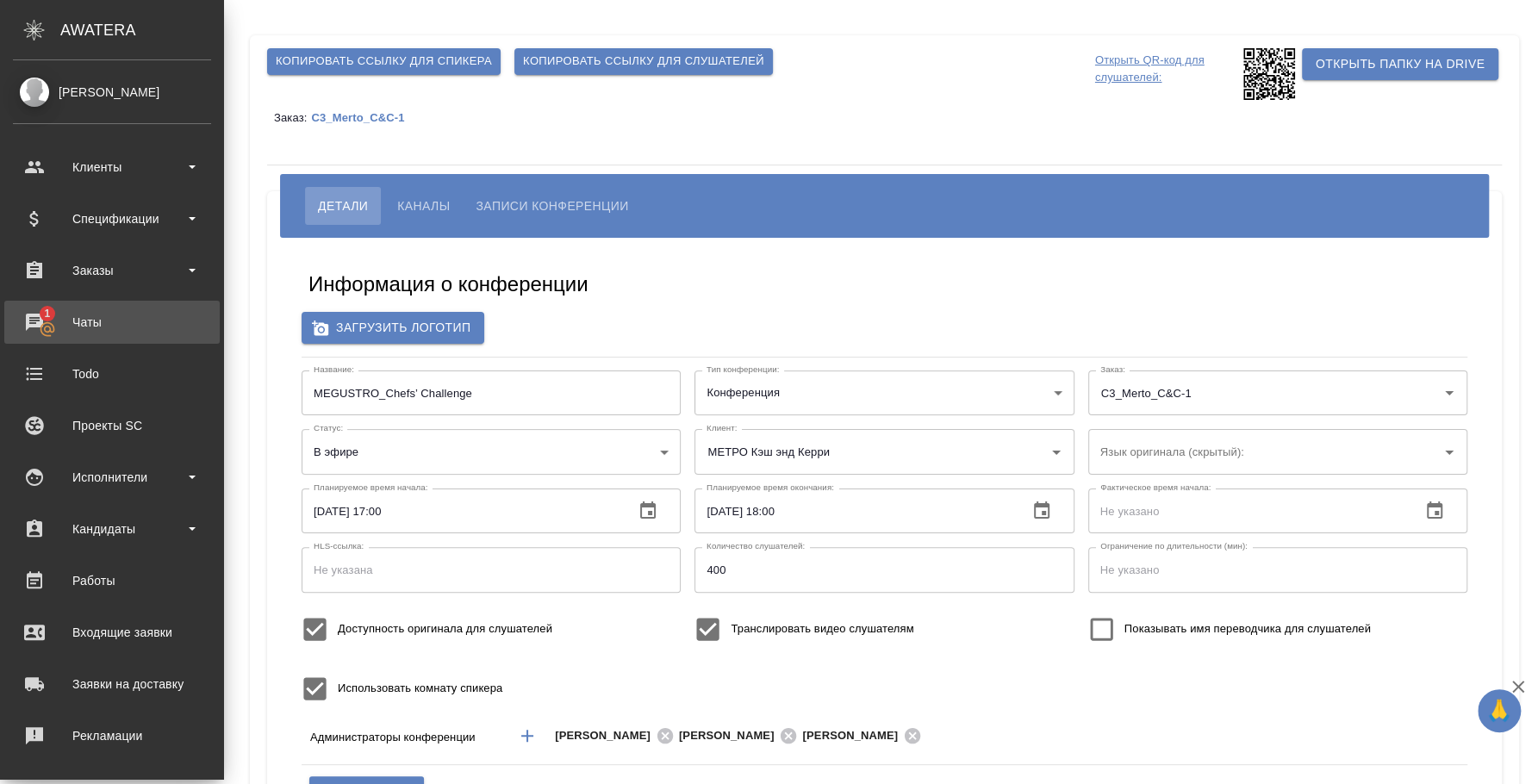
type input "Плеханова Мария"
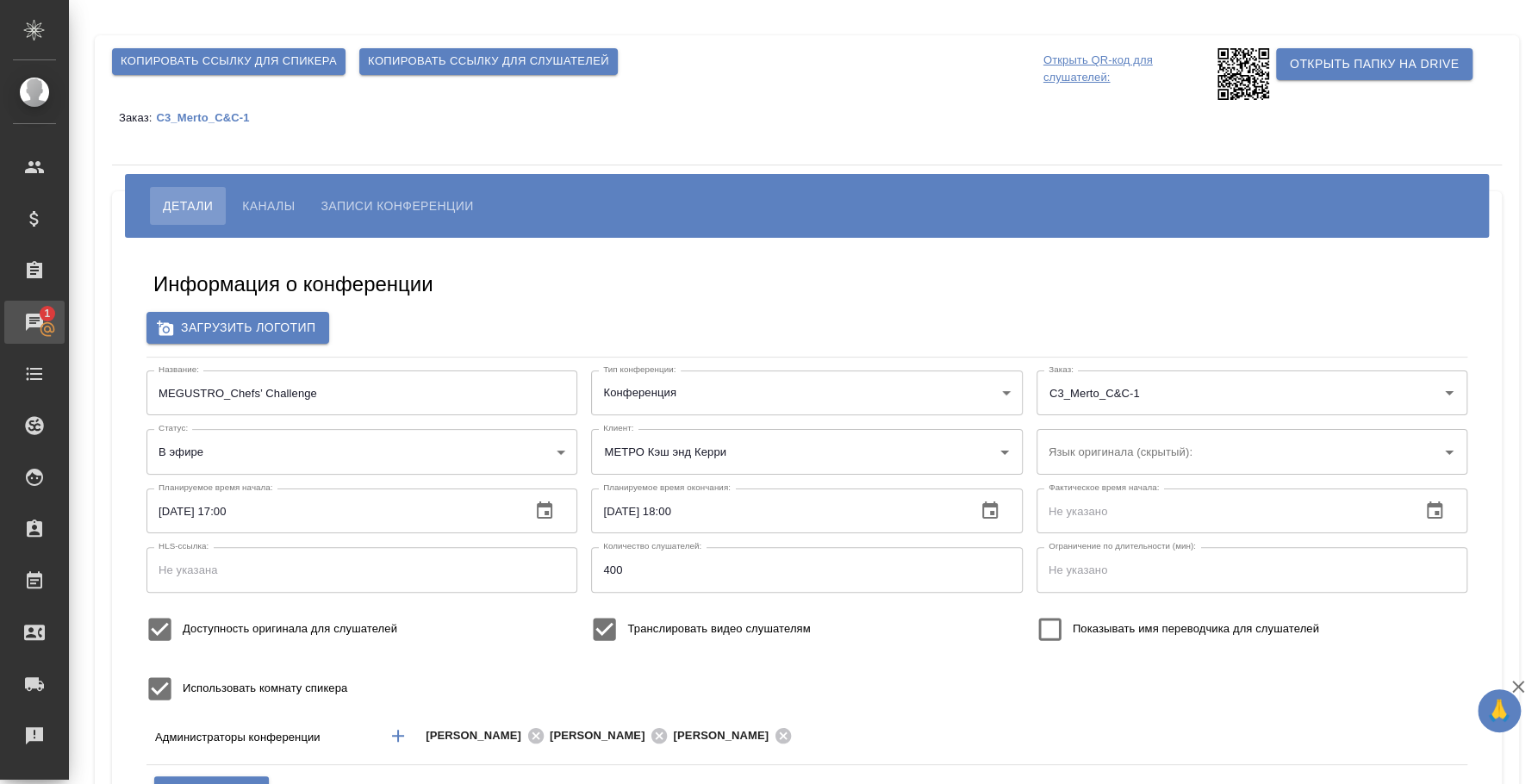
click at [34, 318] on div "Чаты" at bounding box center [13, 322] width 43 height 26
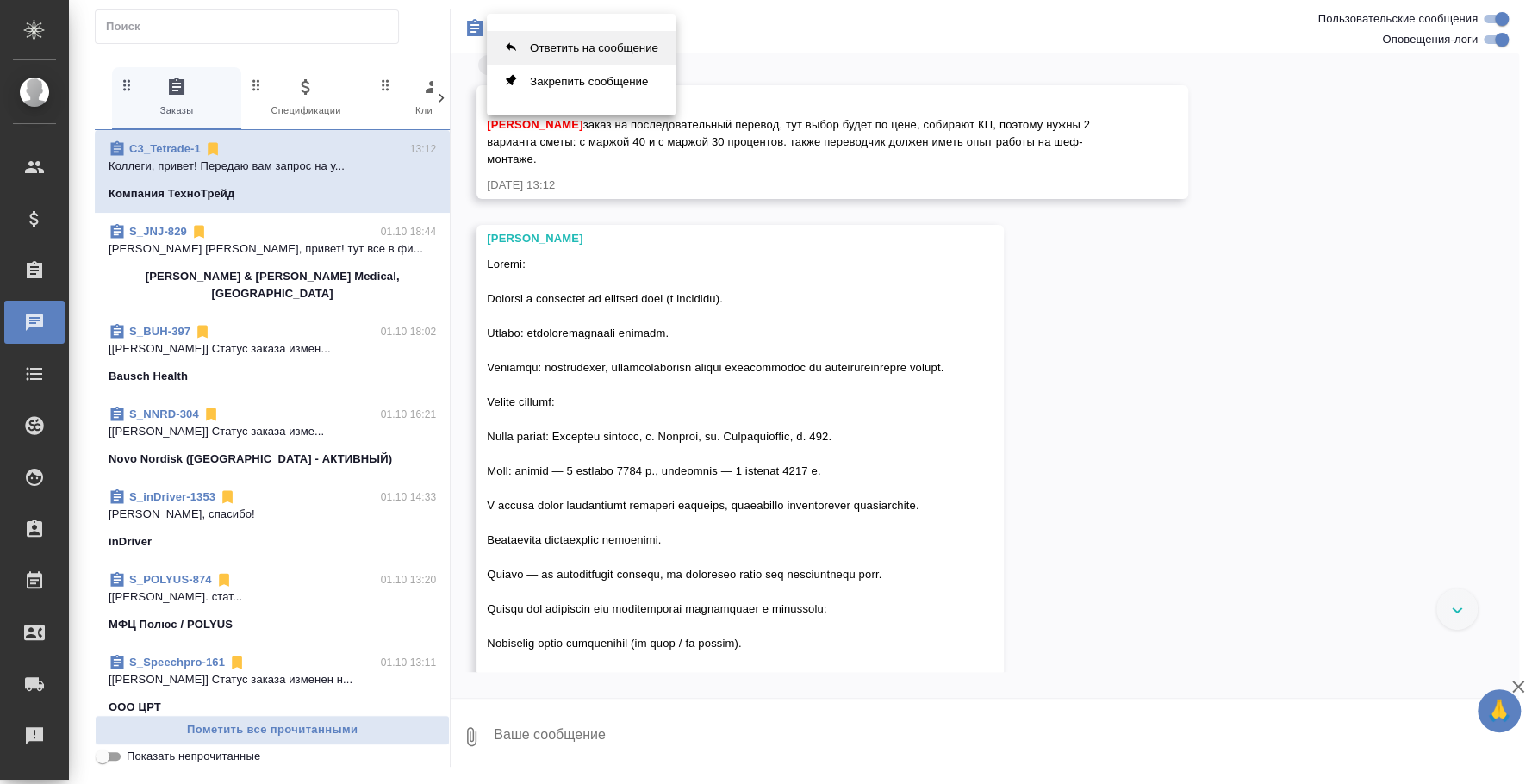
click at [546, 49] on button "Ответить на сообщение" at bounding box center [580, 47] width 189 height 33
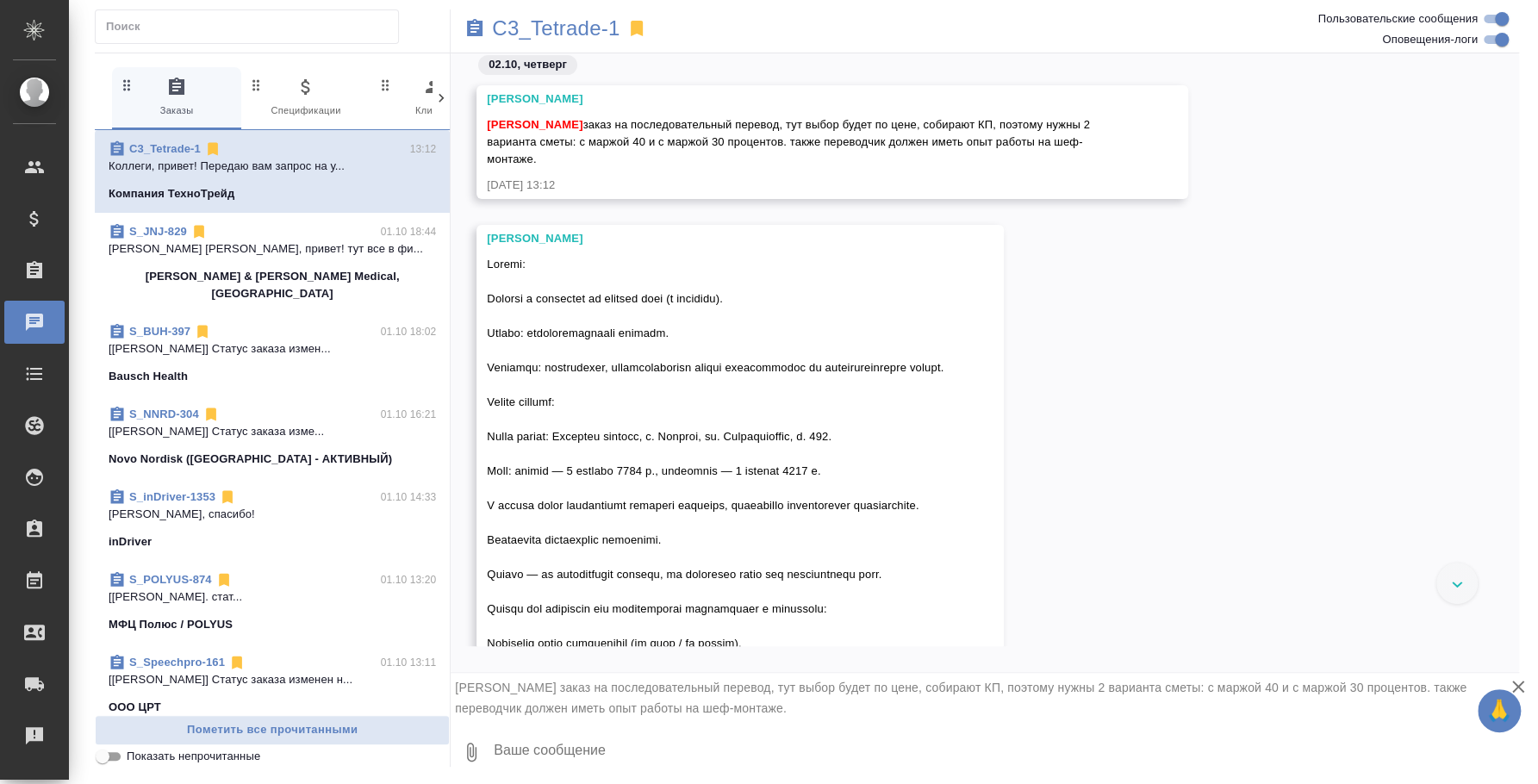
click at [553, 742] on textarea at bounding box center [1005, 752] width 1027 height 59
type textarea "Привет! А такую маржу с кем согласовали?"
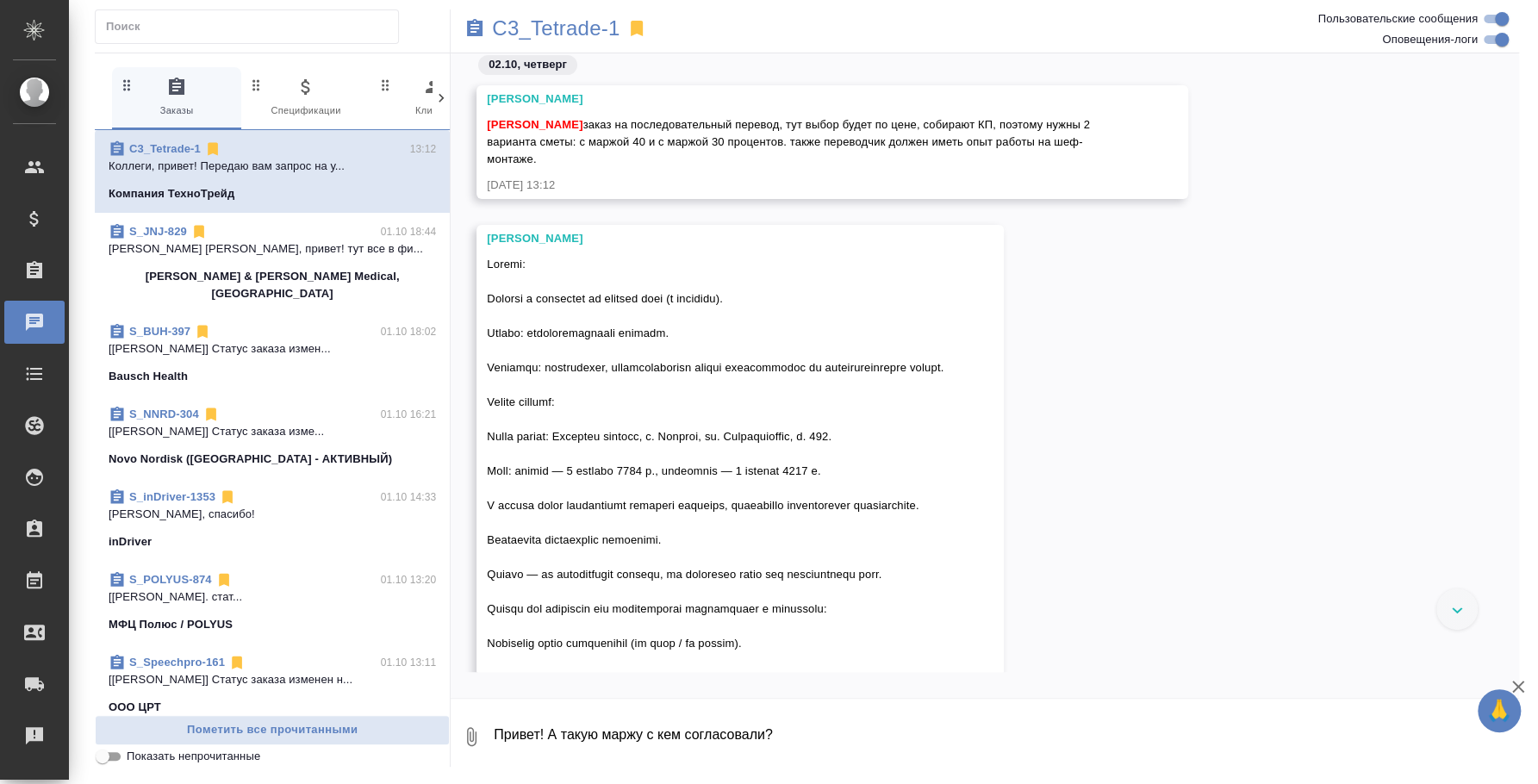
scroll to position [250, 0]
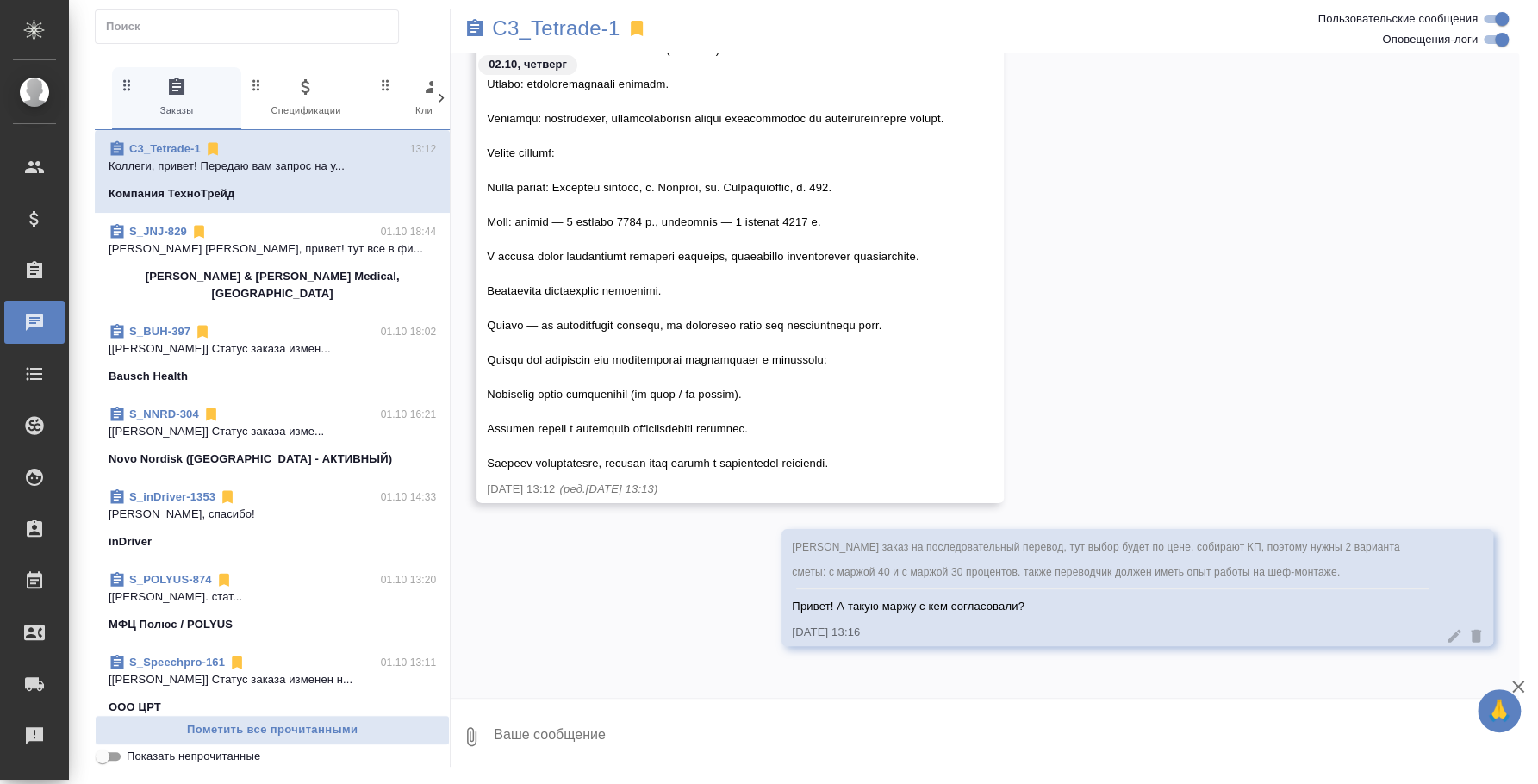
click at [553, 742] on textarea at bounding box center [1005, 736] width 1027 height 59
type textarea "！"
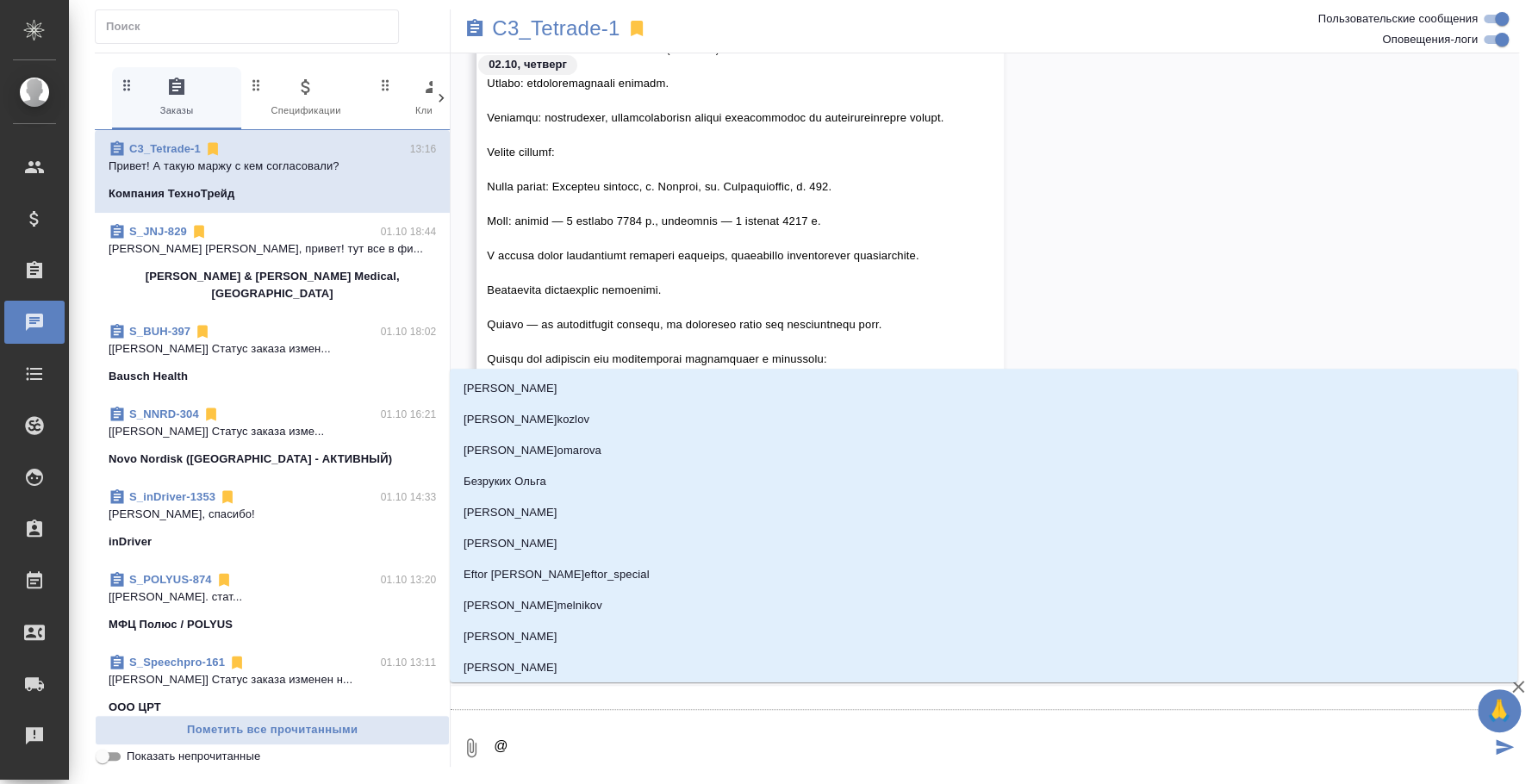
type textarea "@k"
type input "k"
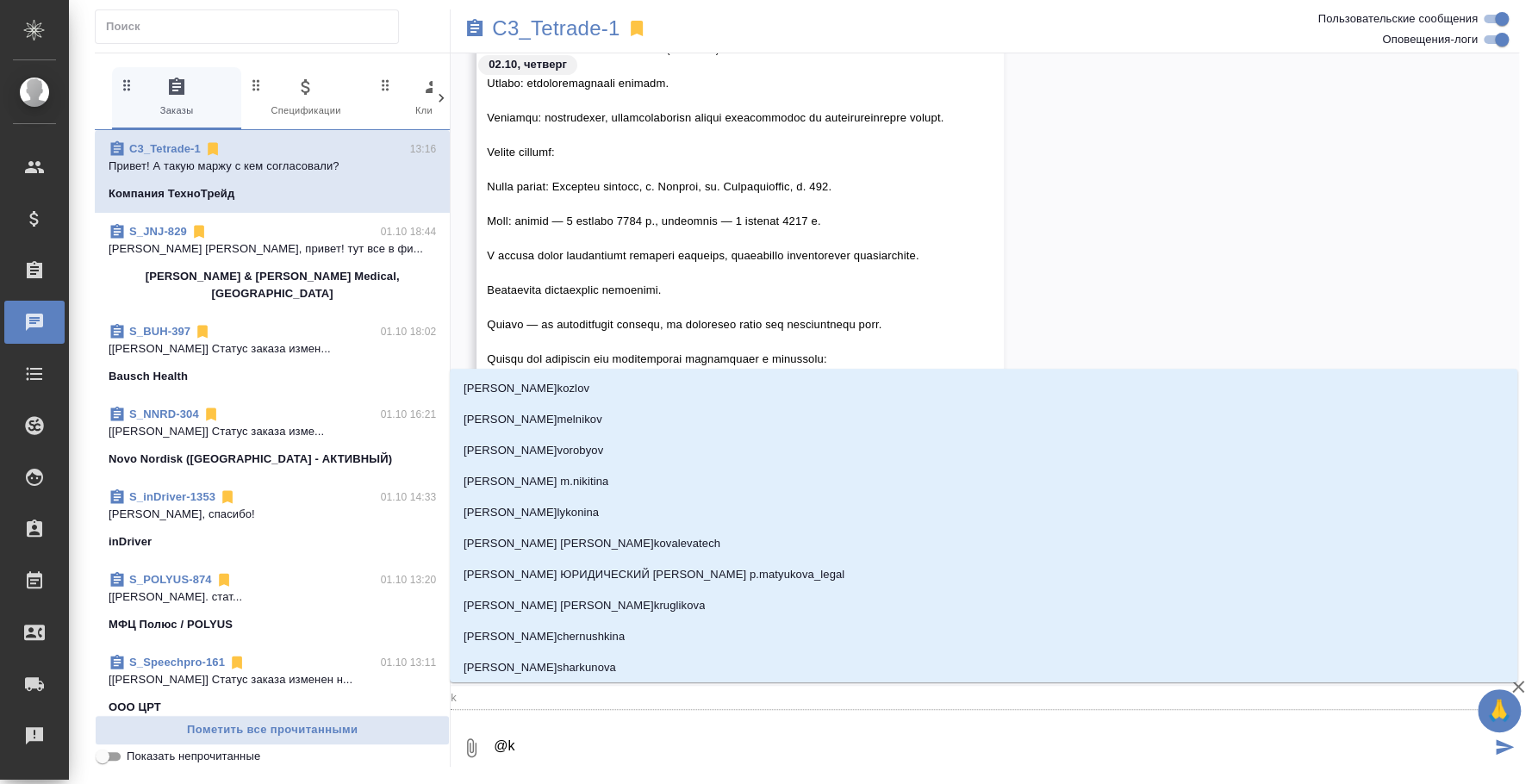
type textarea "@"
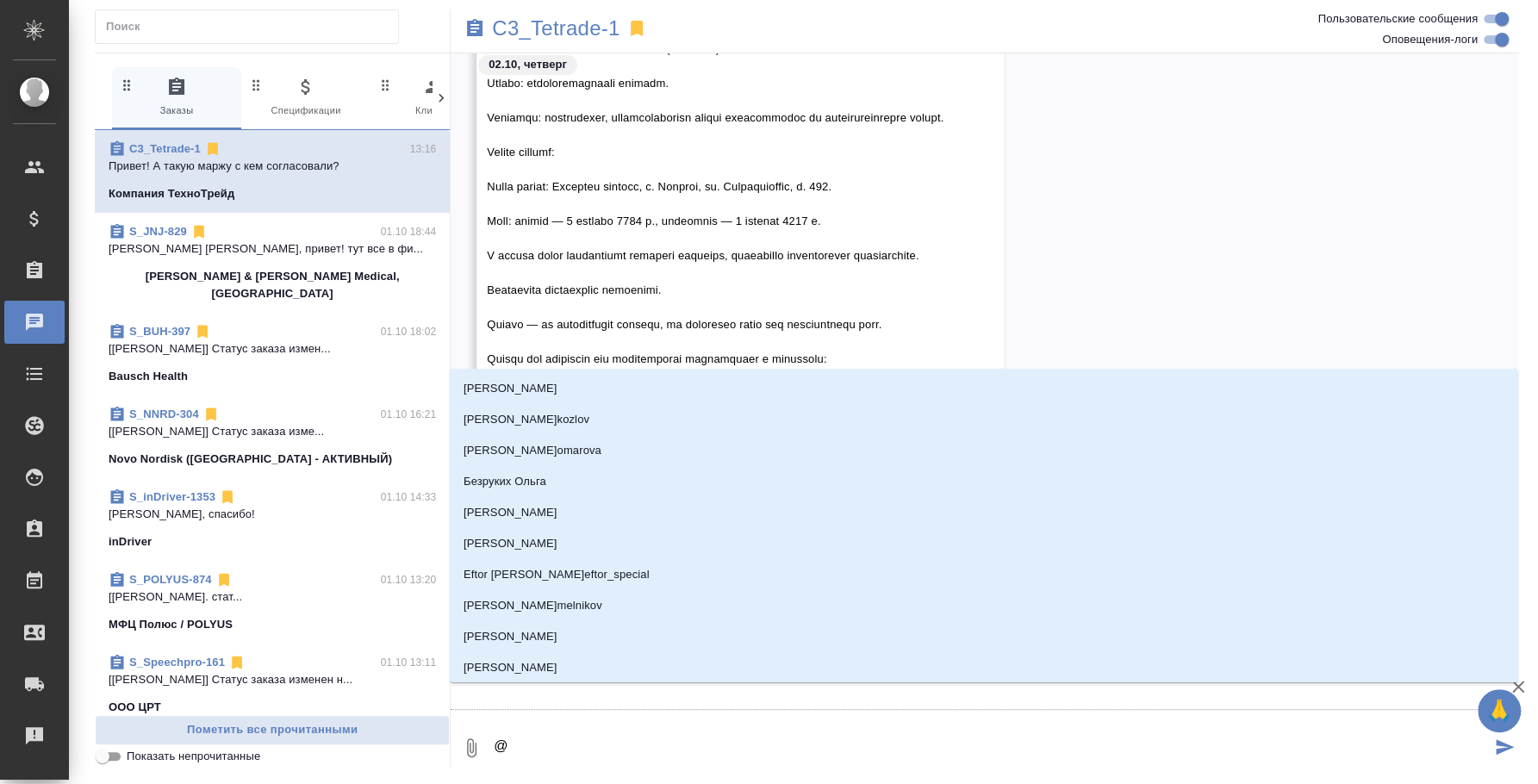
type textarea "@u"
type input "u"
type textarea "@u'f"
type input "u'f"
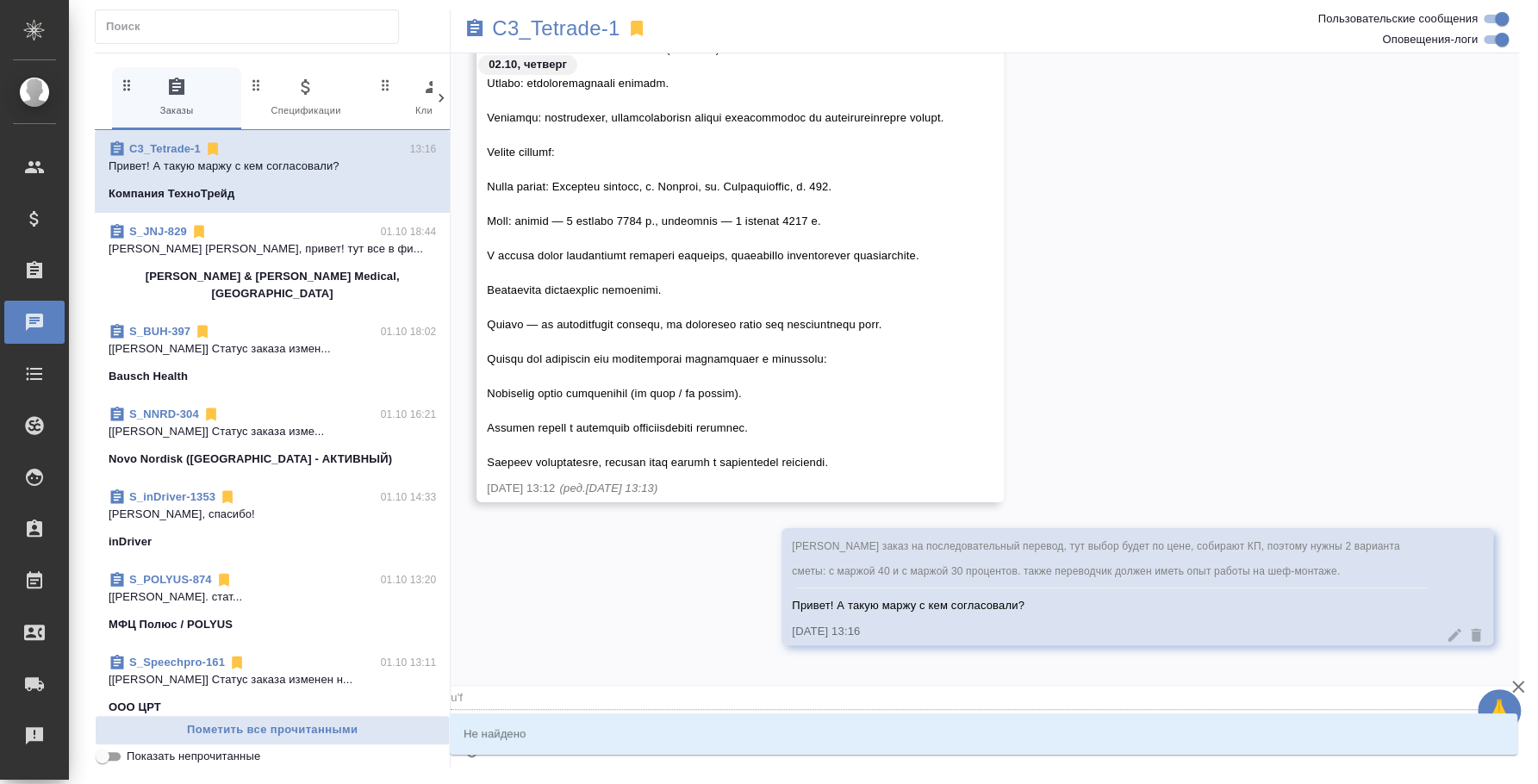
type textarea "@u"
type input "u"
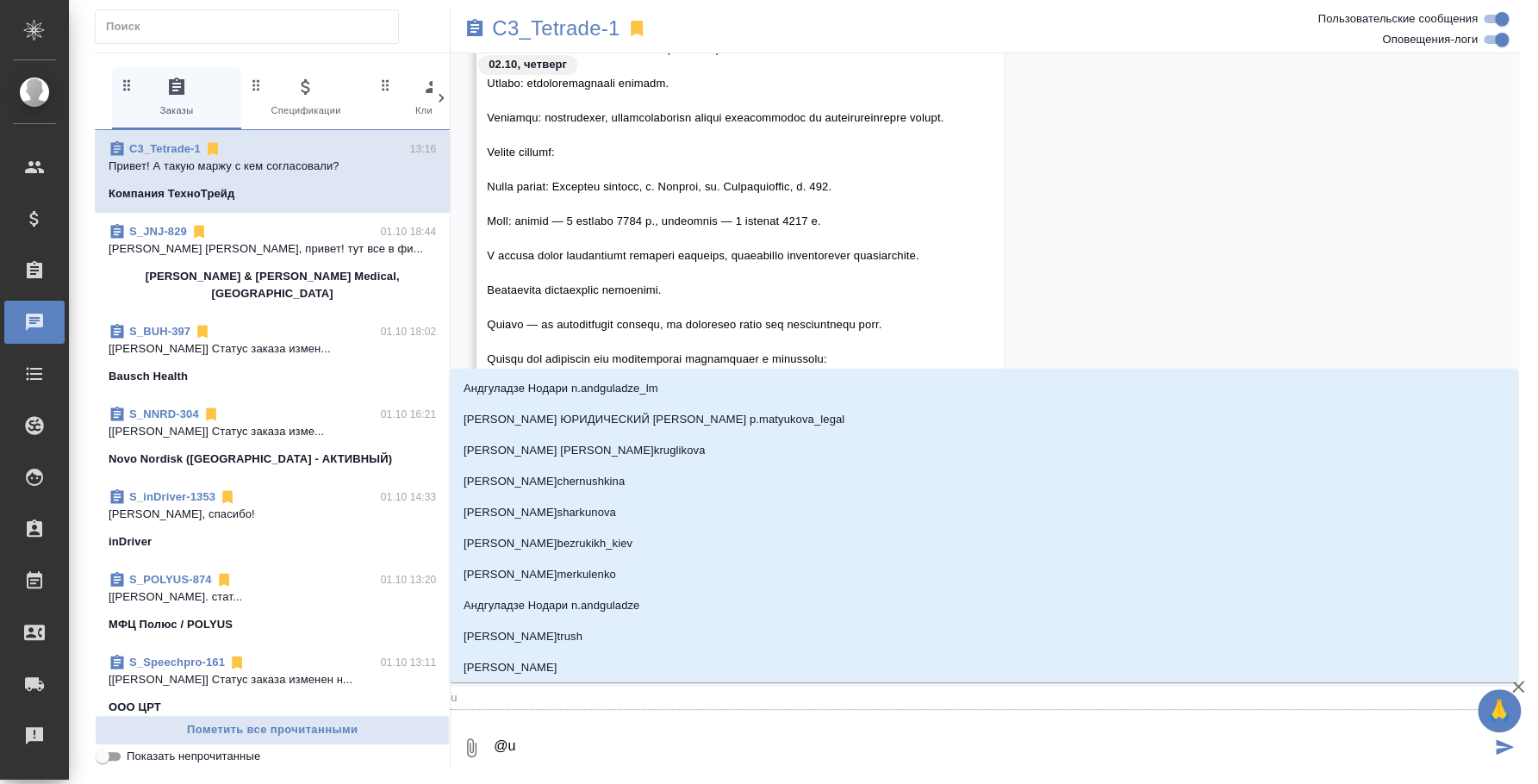
type textarea "@"
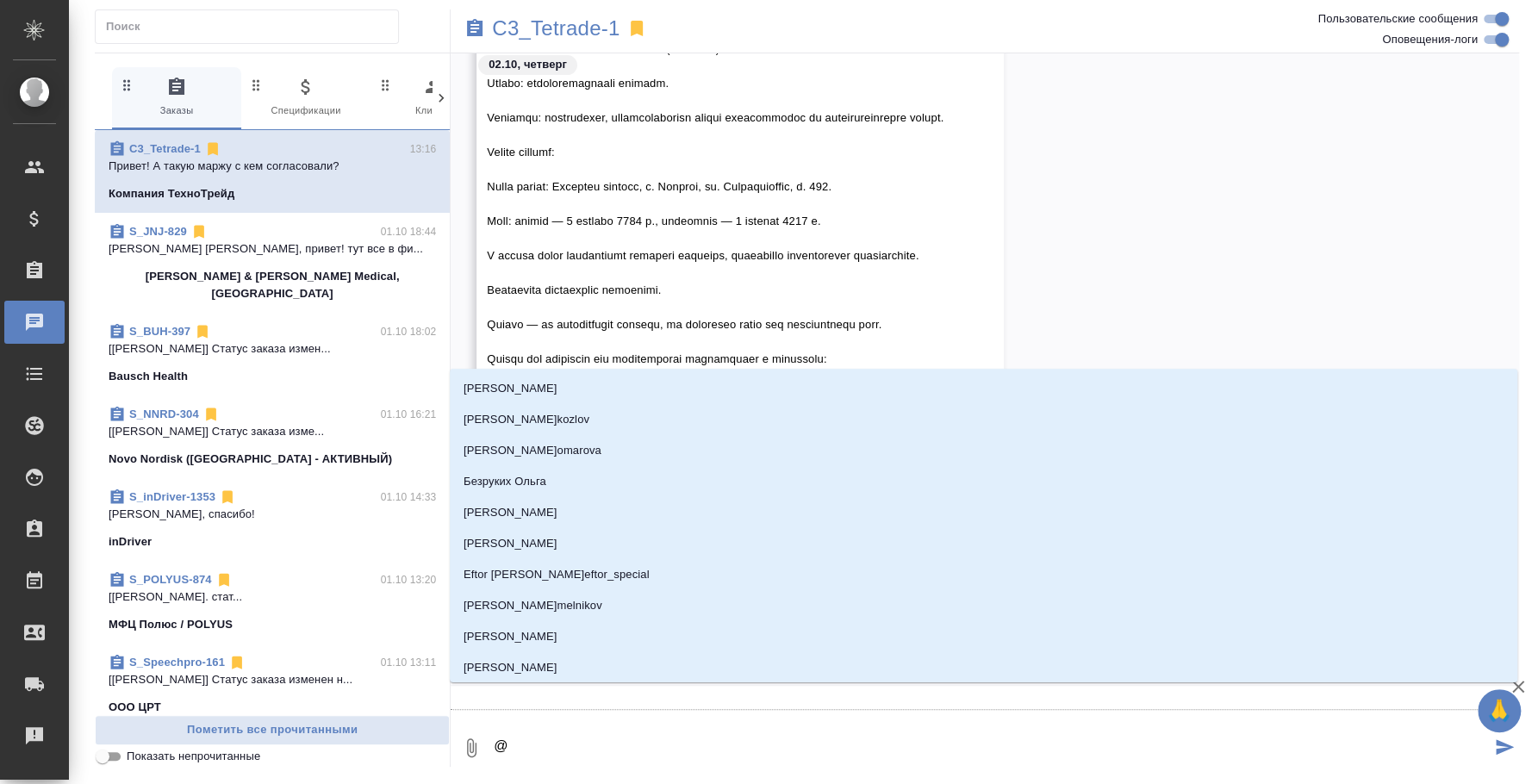
type textarea "@г"
type input "г"
type textarea "@га"
type input "га"
type textarea "@гал"
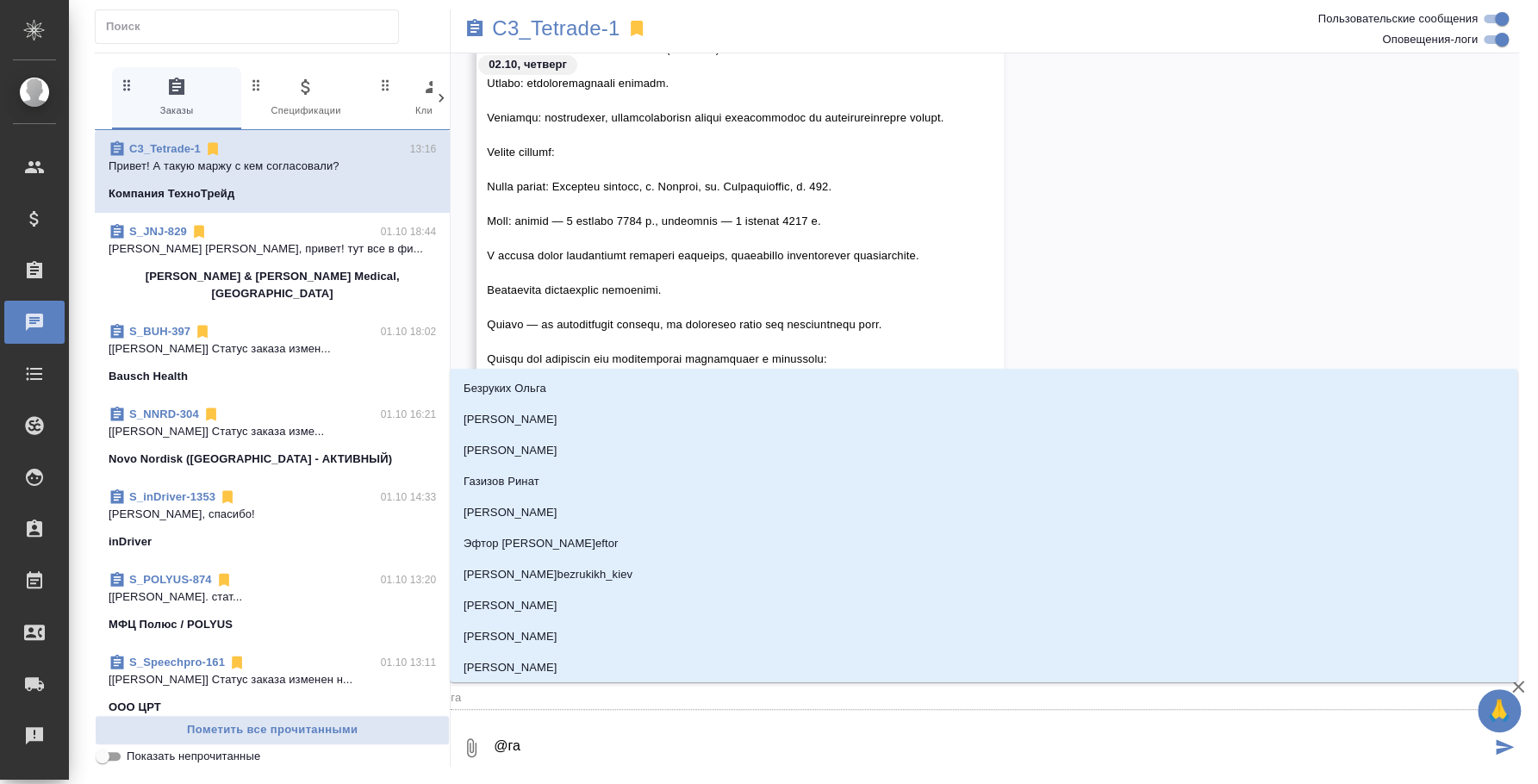
type input "гал"
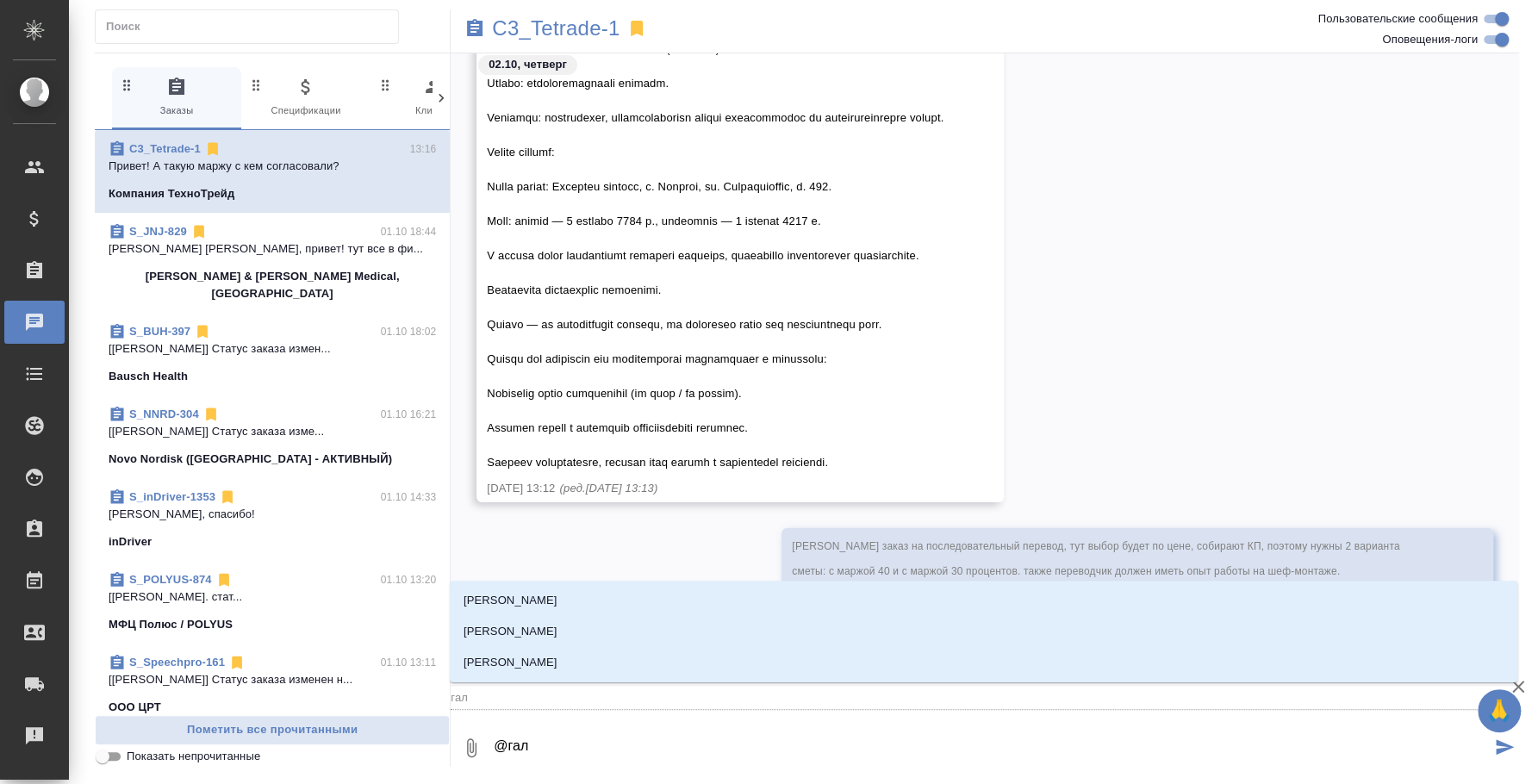
type textarea "@гали"
type input "гали"
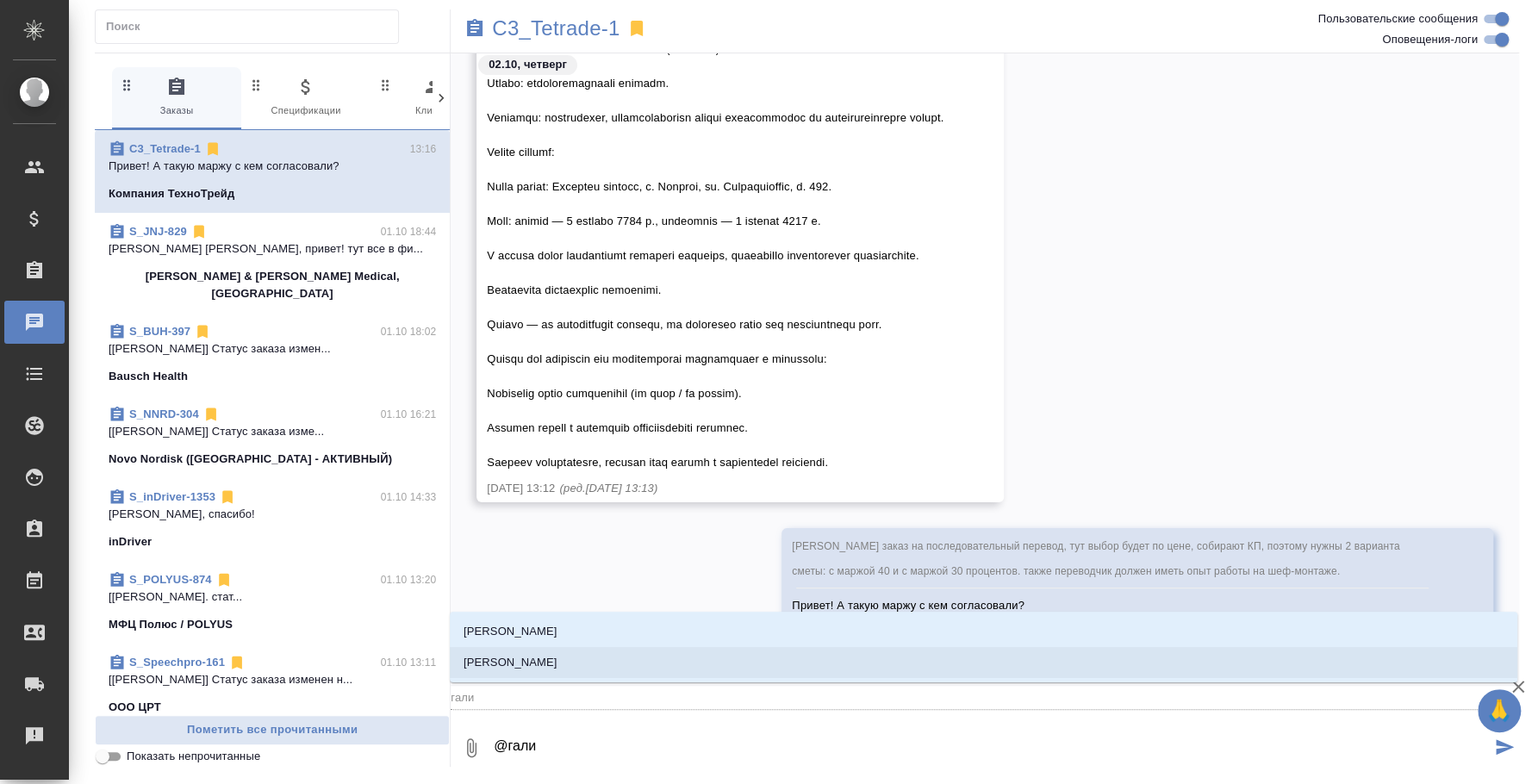
click at [572, 657] on li "Галишева Мария" at bounding box center [983, 662] width 1068 height 31
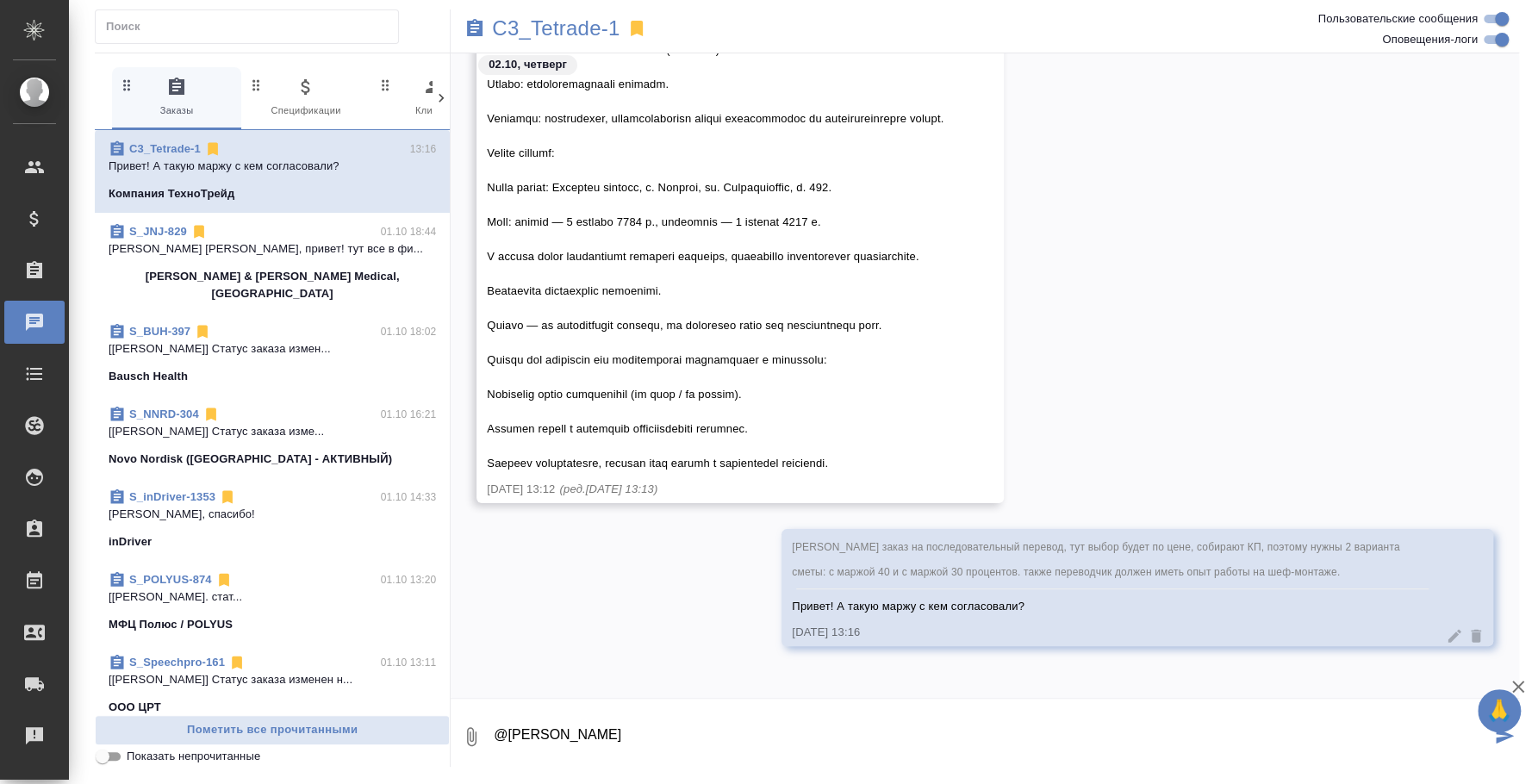
type textarea "@Галишева Мария"
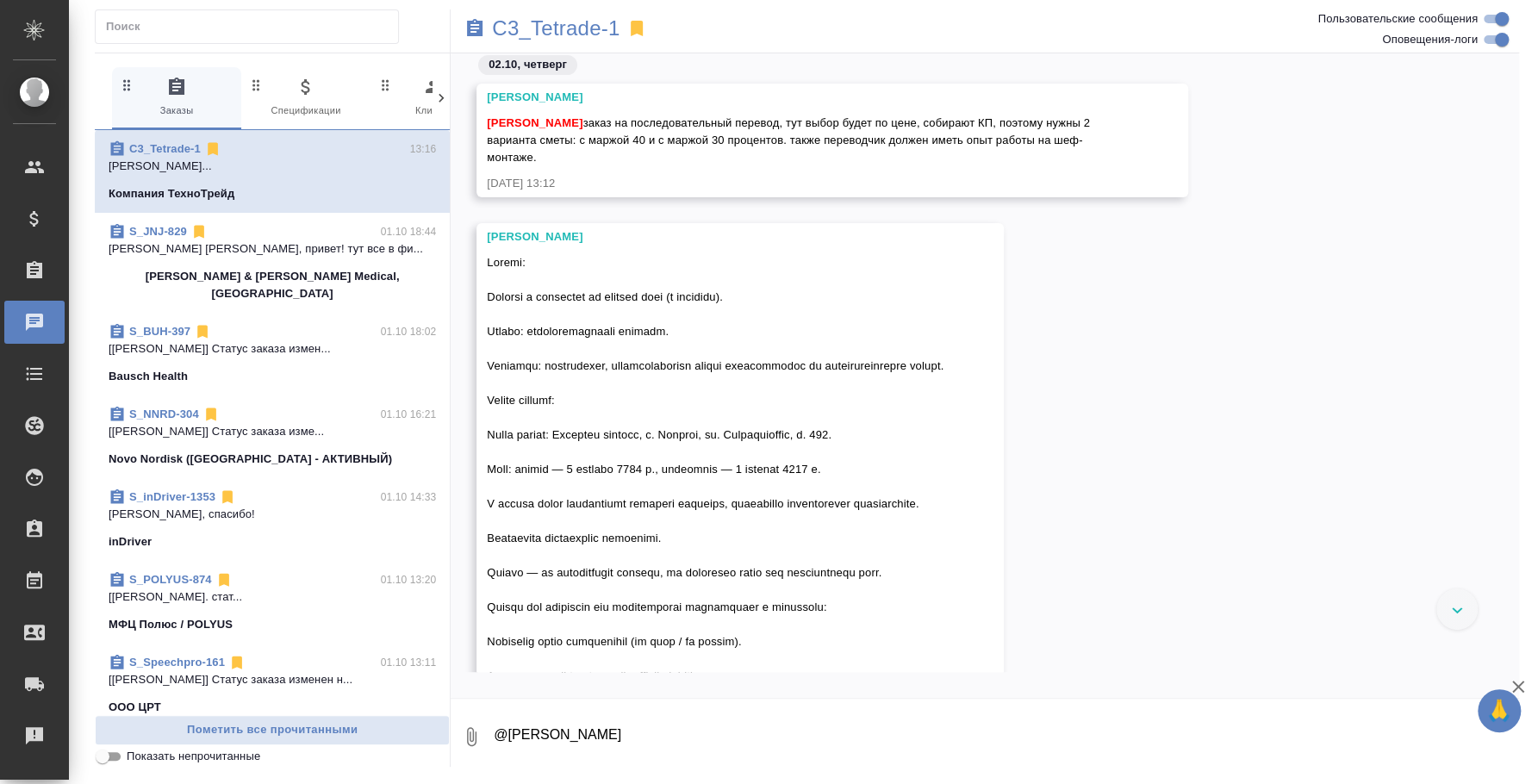
scroll to position [0, 0]
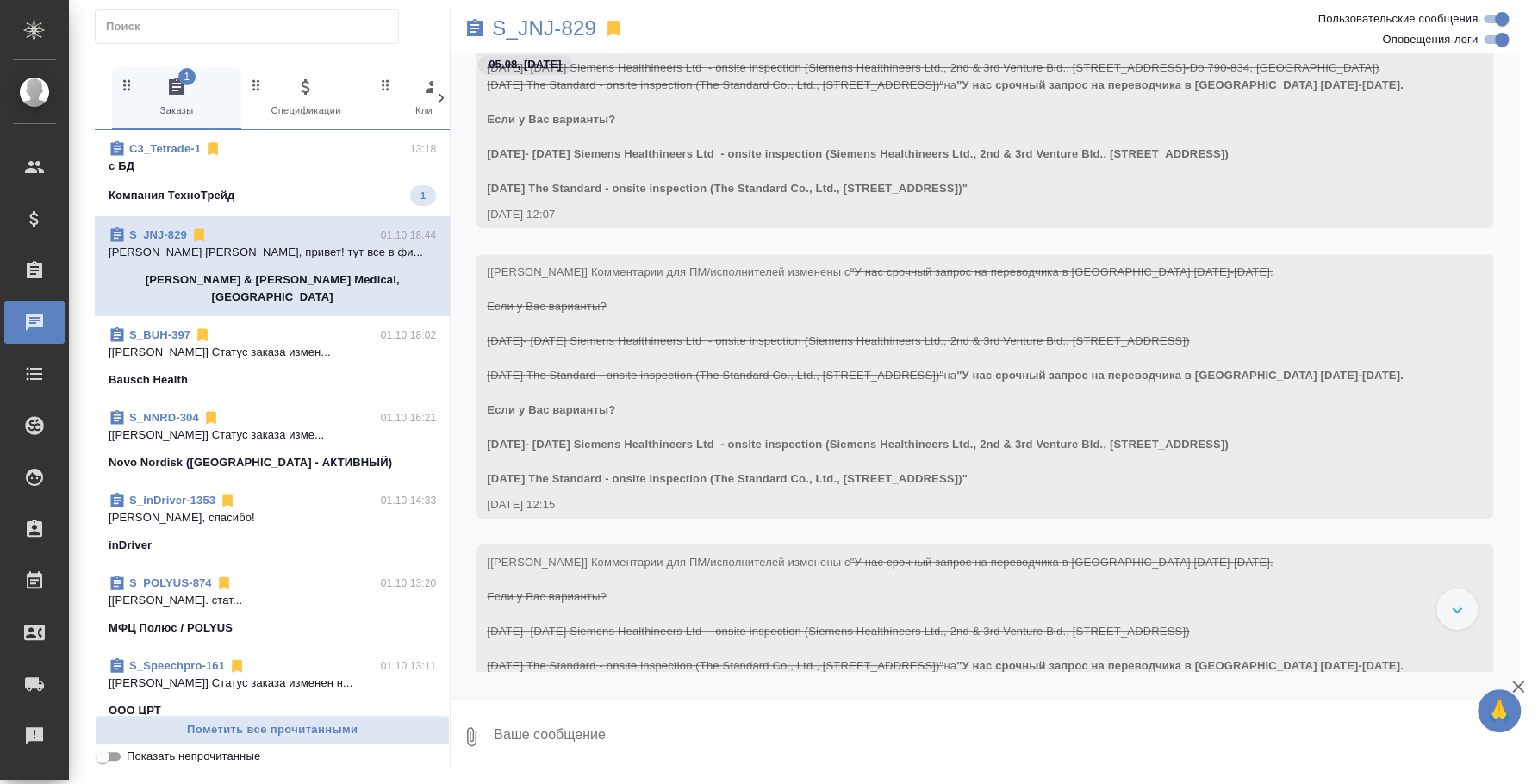
scroll to position [862, 0]
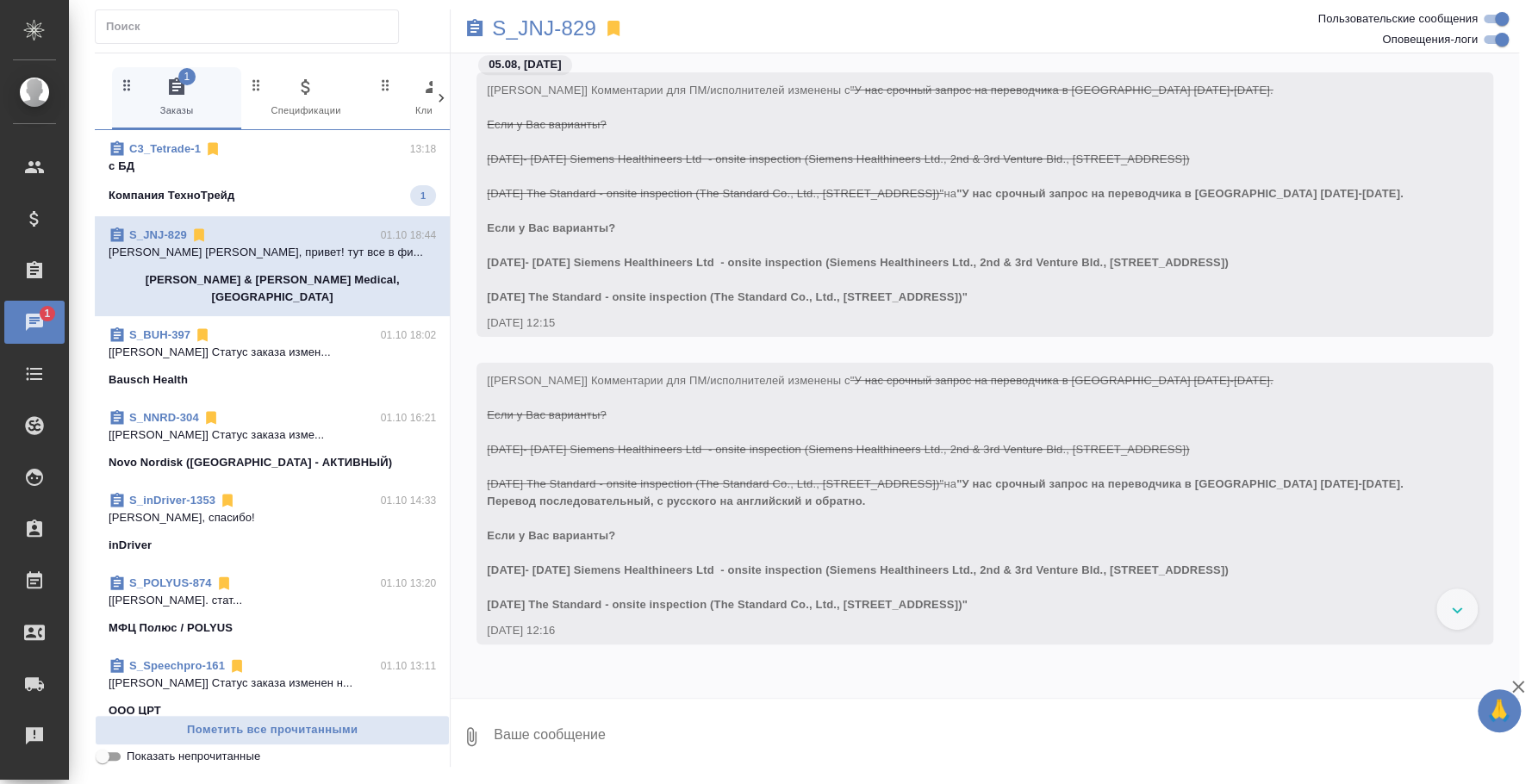
click at [237, 165] on p "с БД" at bounding box center [272, 166] width 328 height 17
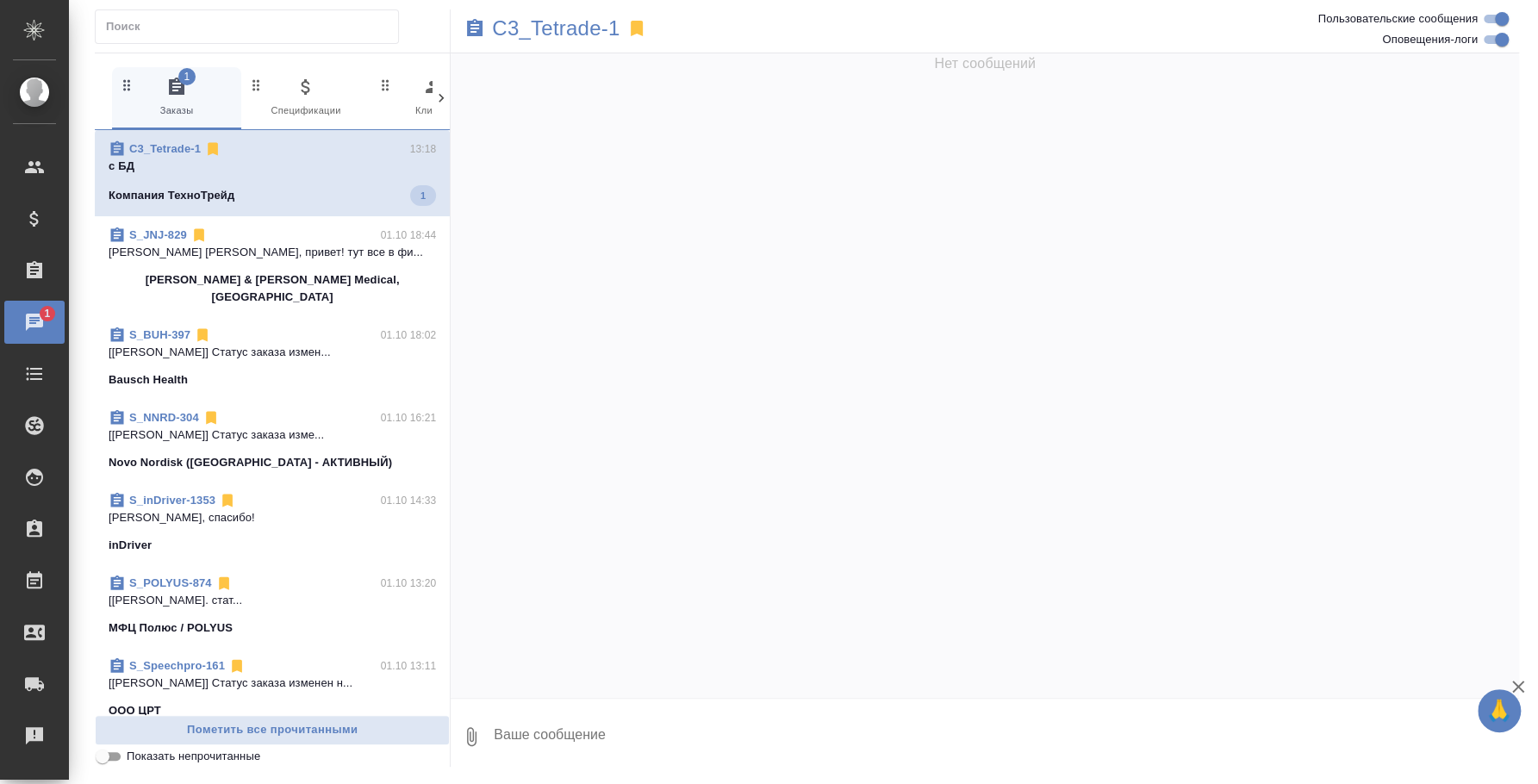
scroll to position [438, 0]
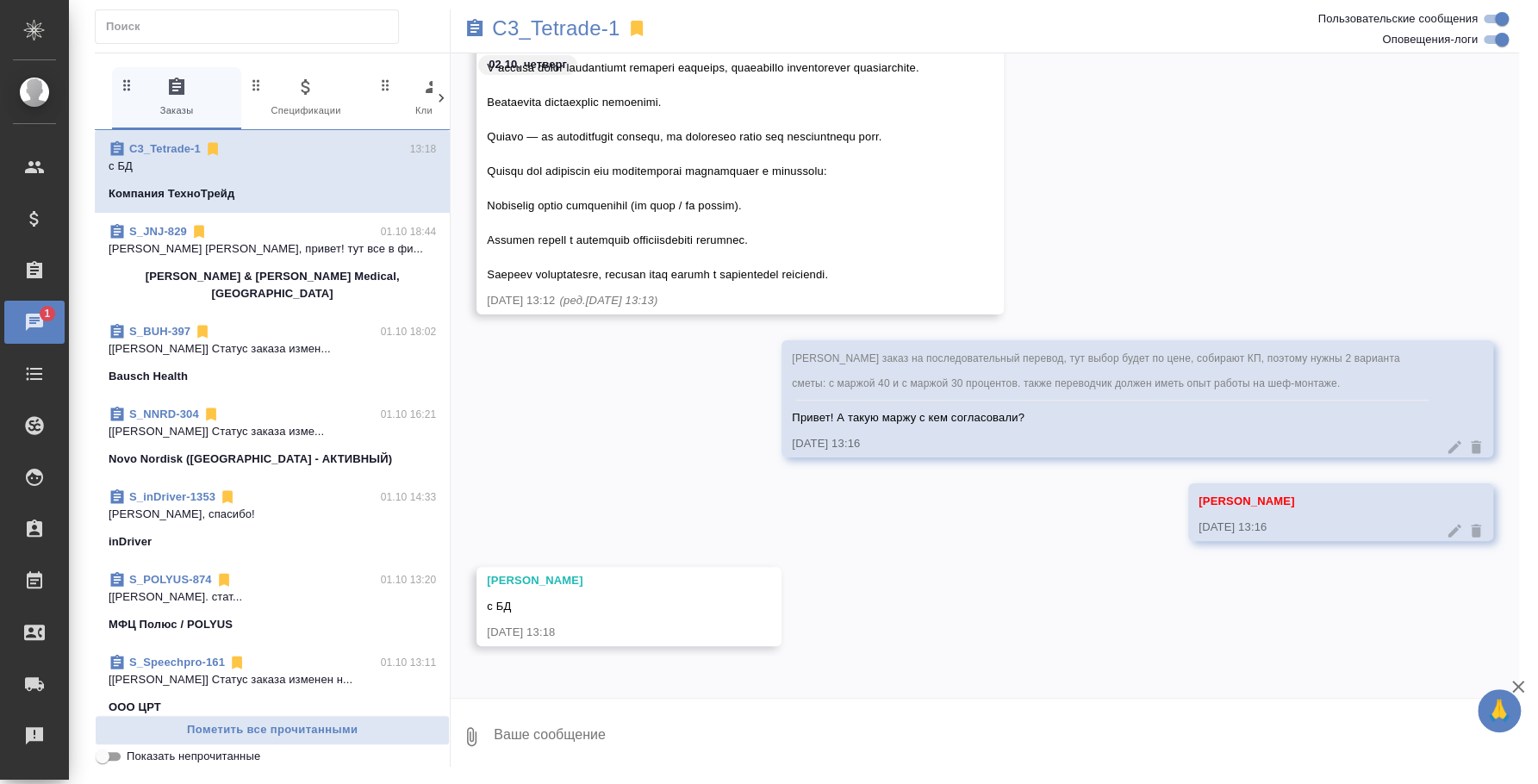
click at [866, 756] on textarea at bounding box center [1005, 736] width 1027 height 59
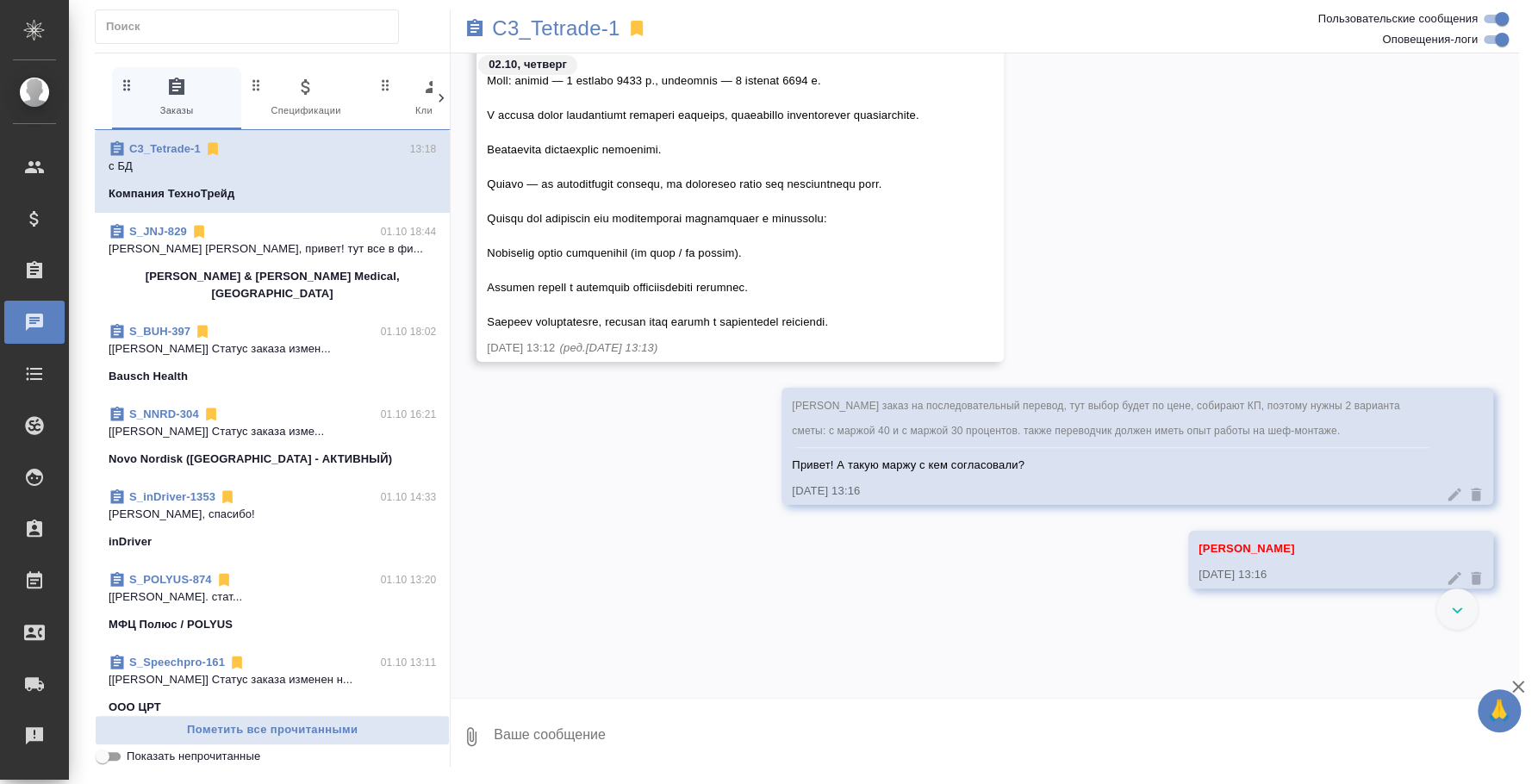
scroll to position [438, 0]
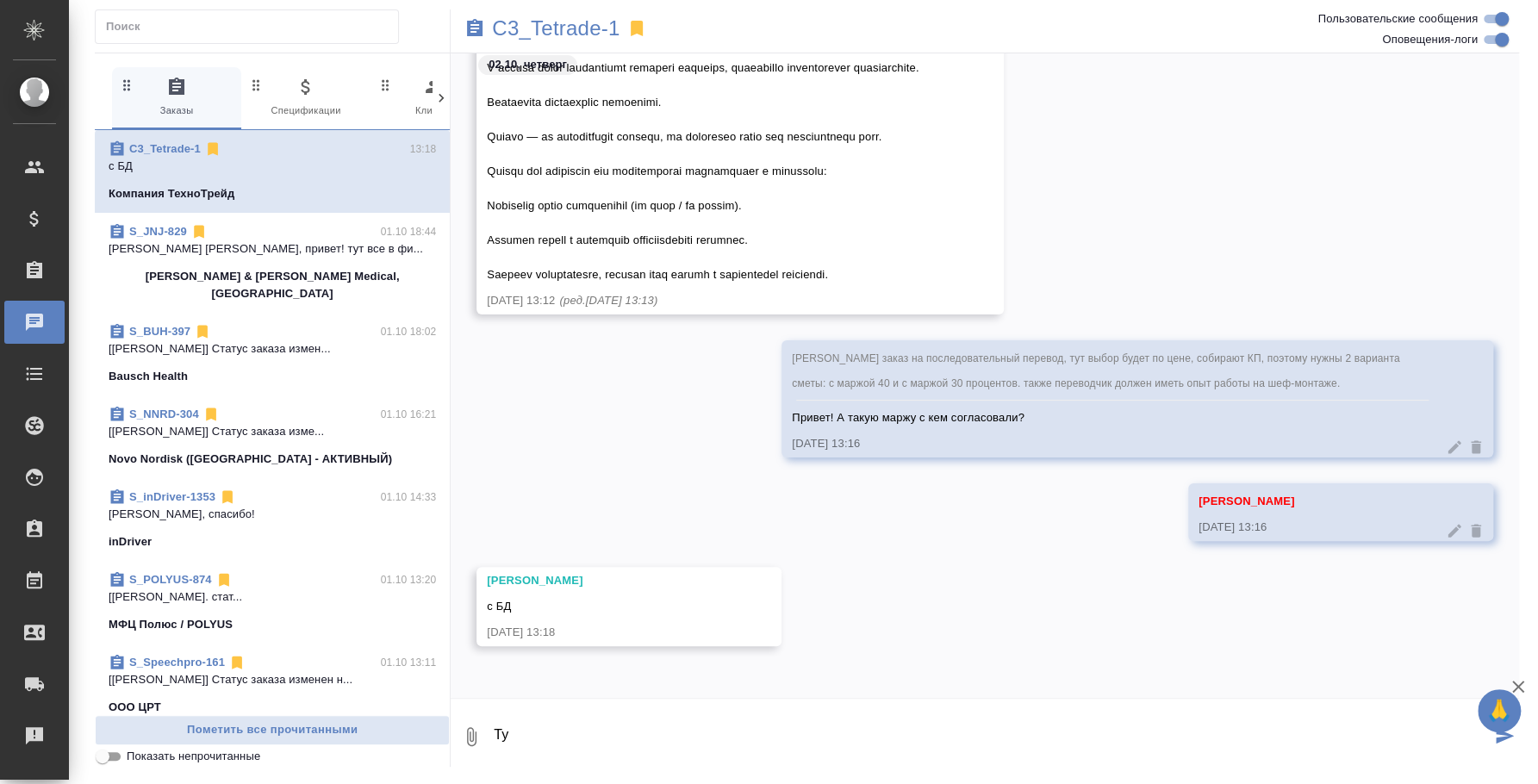
type textarea "Т"
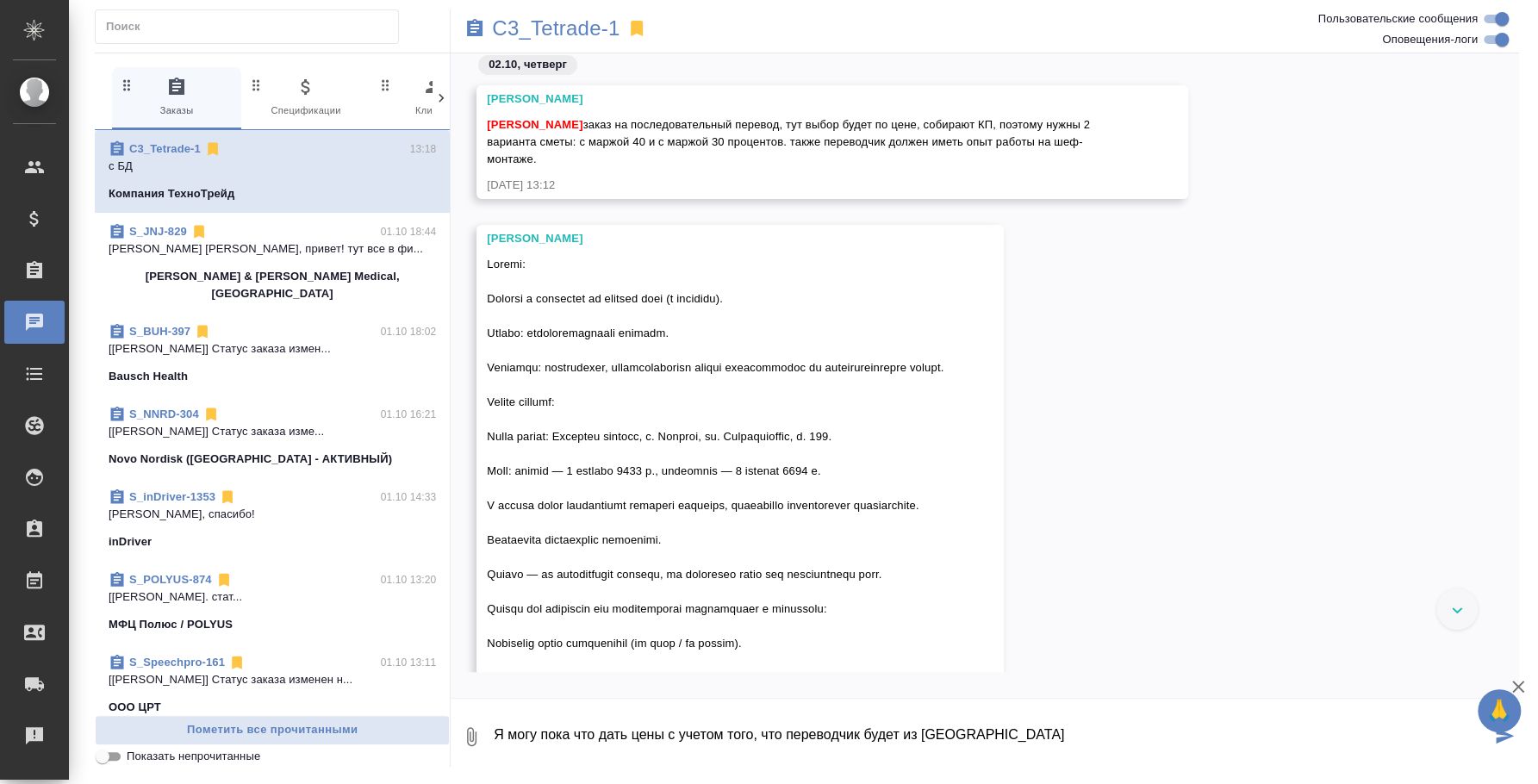
scroll to position [106, 0]
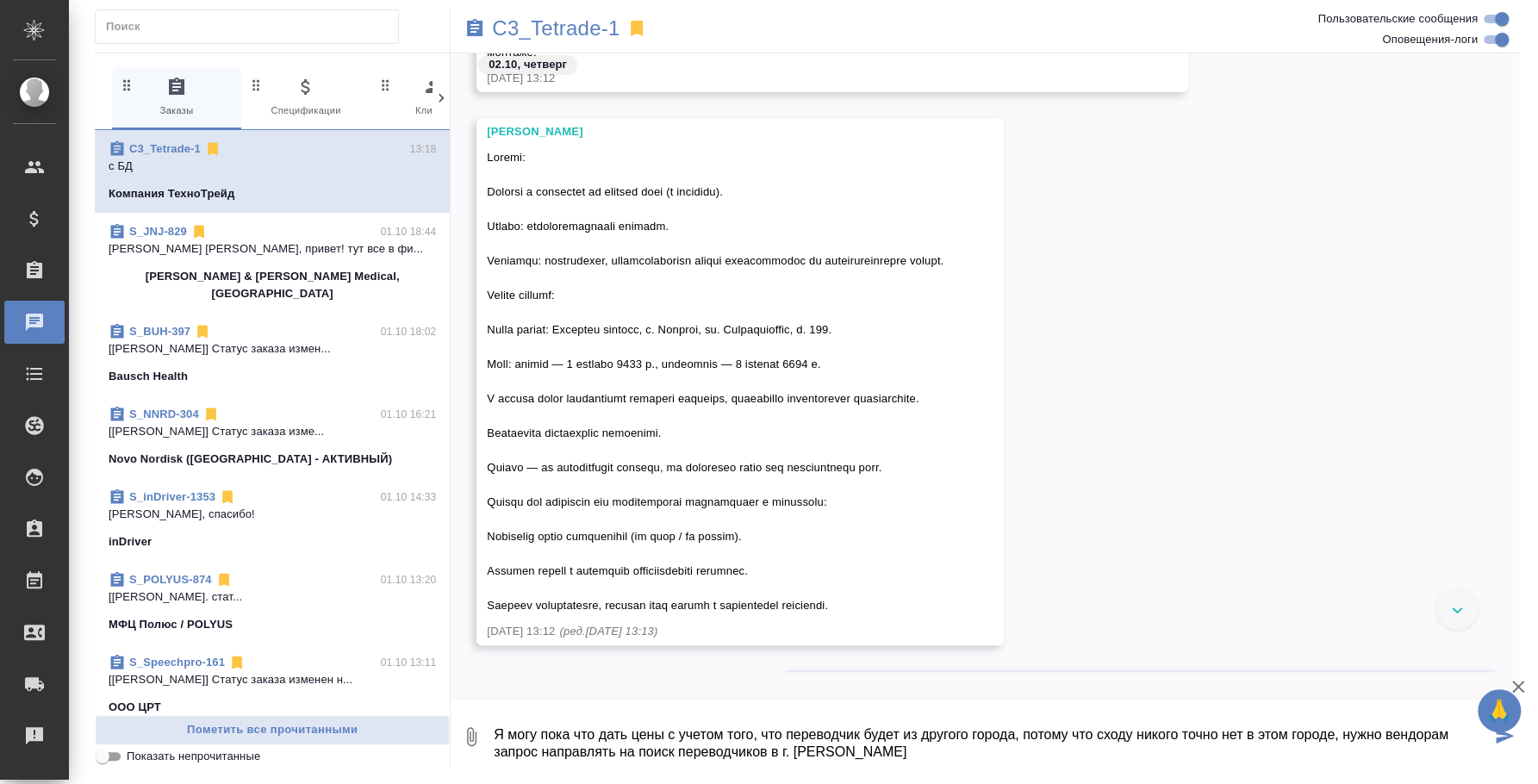
type textarea "Я могу пока что дать цены с учетом того, что переводчик будет из другого города…"
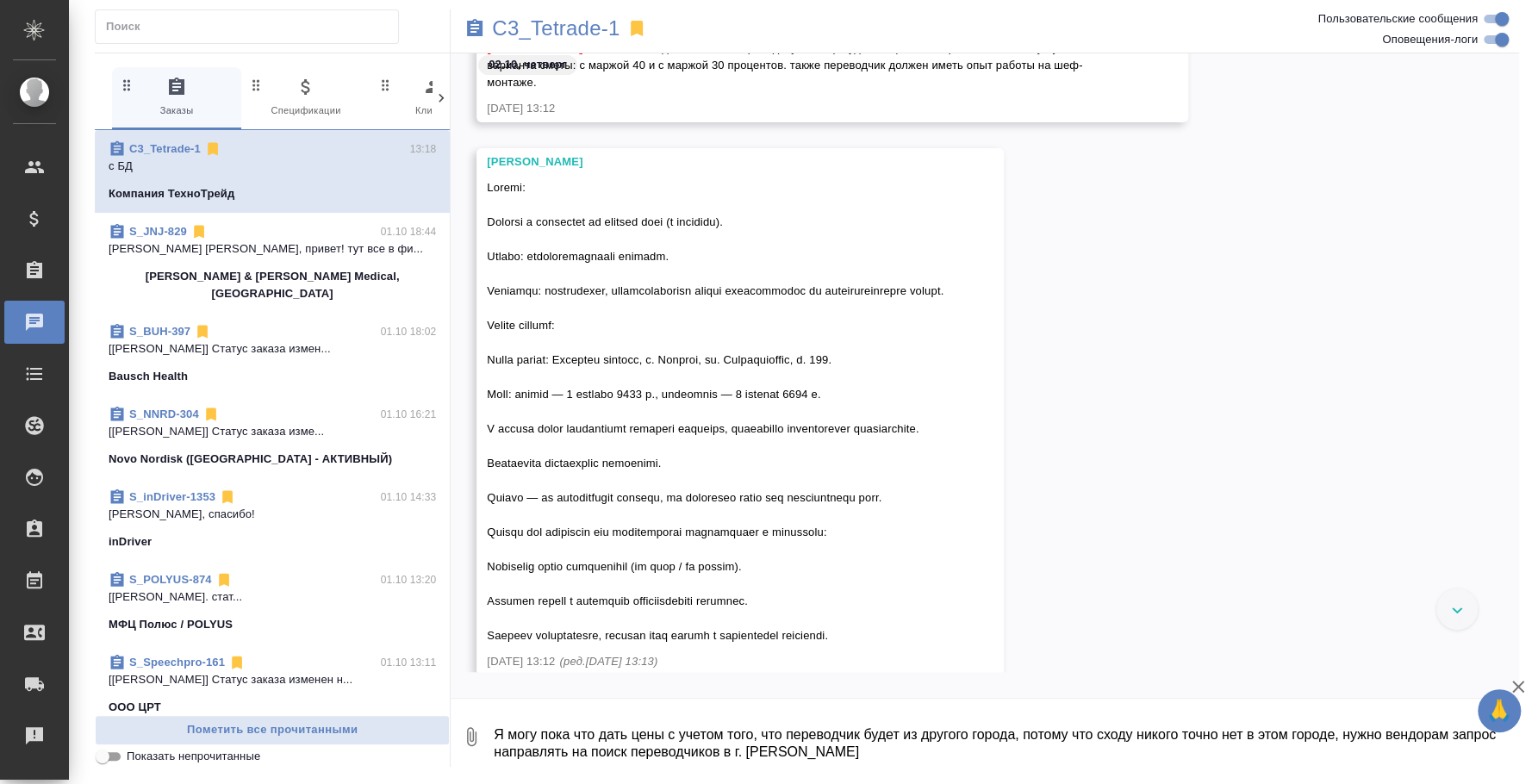
scroll to position [0, 0]
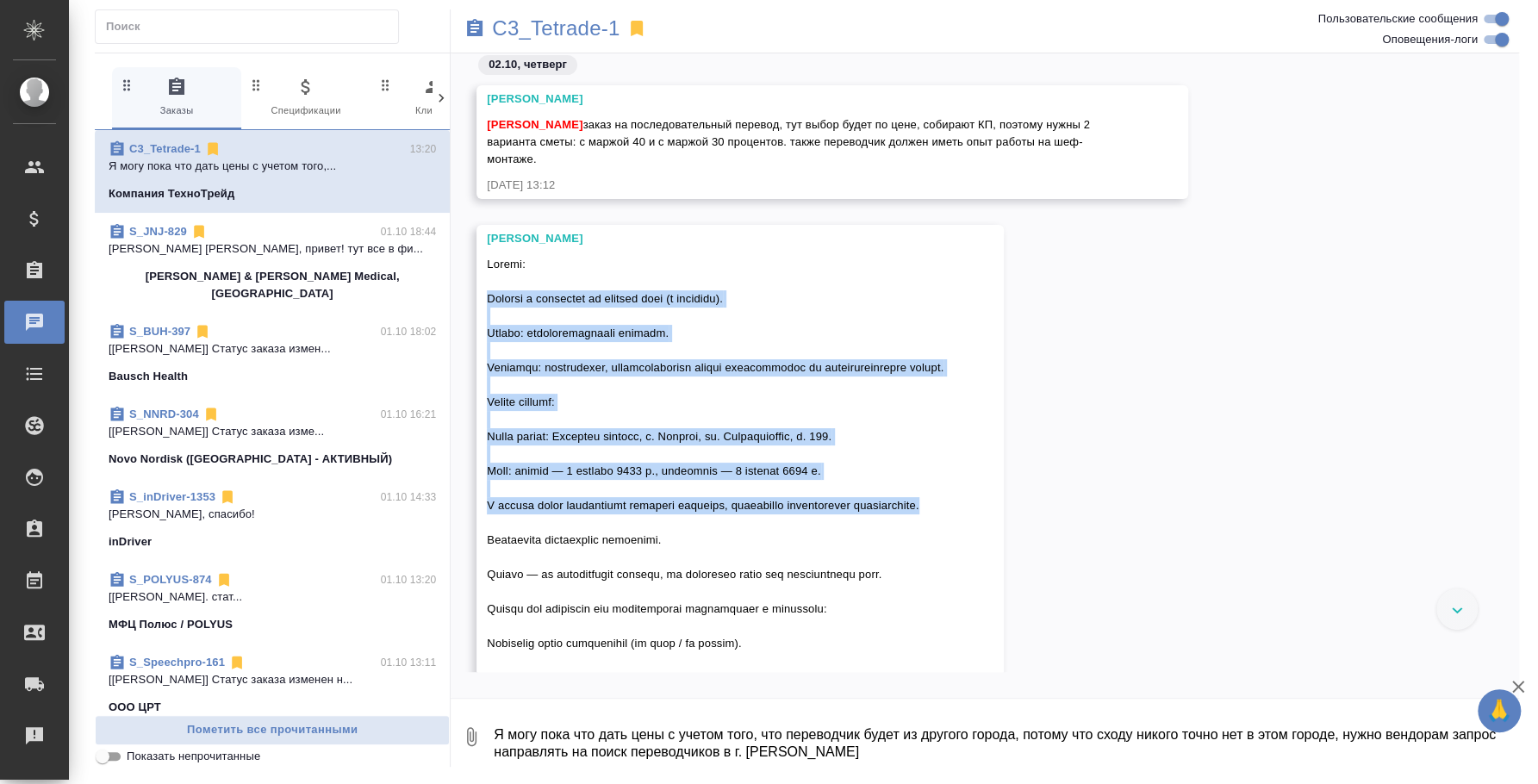
drag, startPoint x: 488, startPoint y: 293, endPoint x: 977, endPoint y: 504, distance: 532.6
click at [943, 504] on div at bounding box center [715, 486] width 457 height 469
copy span "Перевод с турецкого на русский язык (и наоборот). Формат: последовательный пере…"
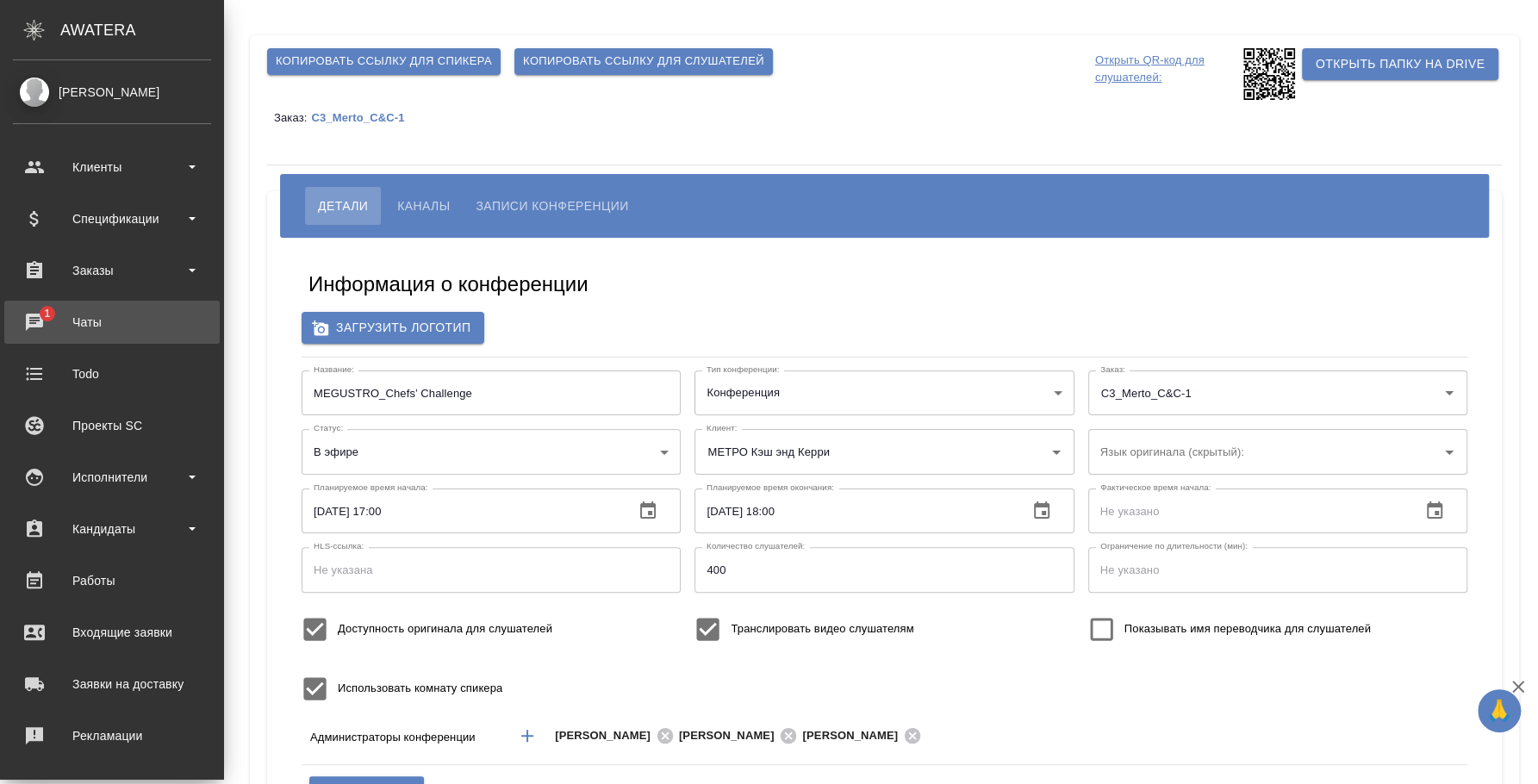
type input "[PERSON_NAME]"
click at [56, 327] on div "Чаты" at bounding box center [112, 322] width 199 height 26
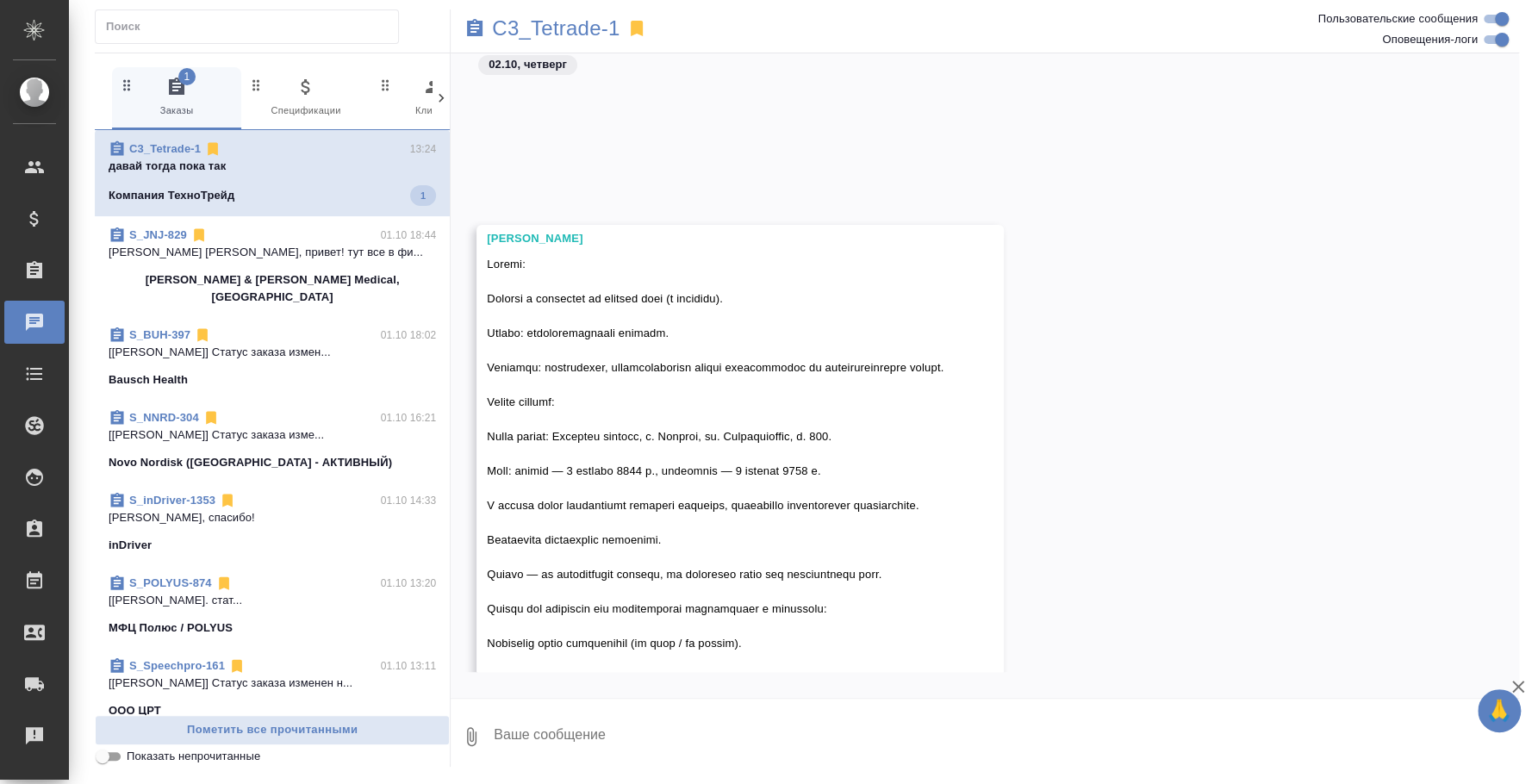
scroll to position [643, 0]
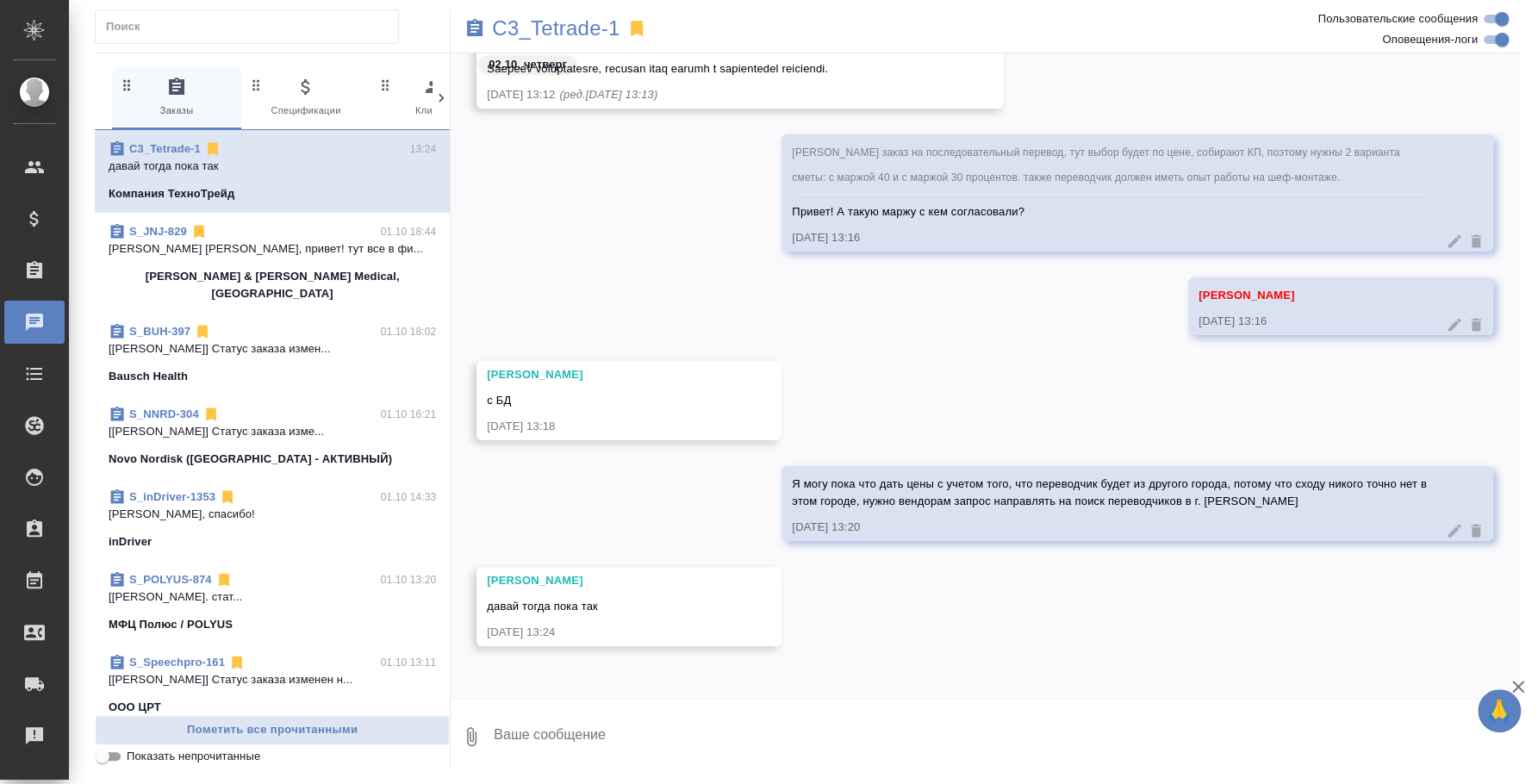
click at [626, 722] on textarea at bounding box center [1005, 736] width 1027 height 59
type textarea "Уточняю, кто сможет в эти даты"
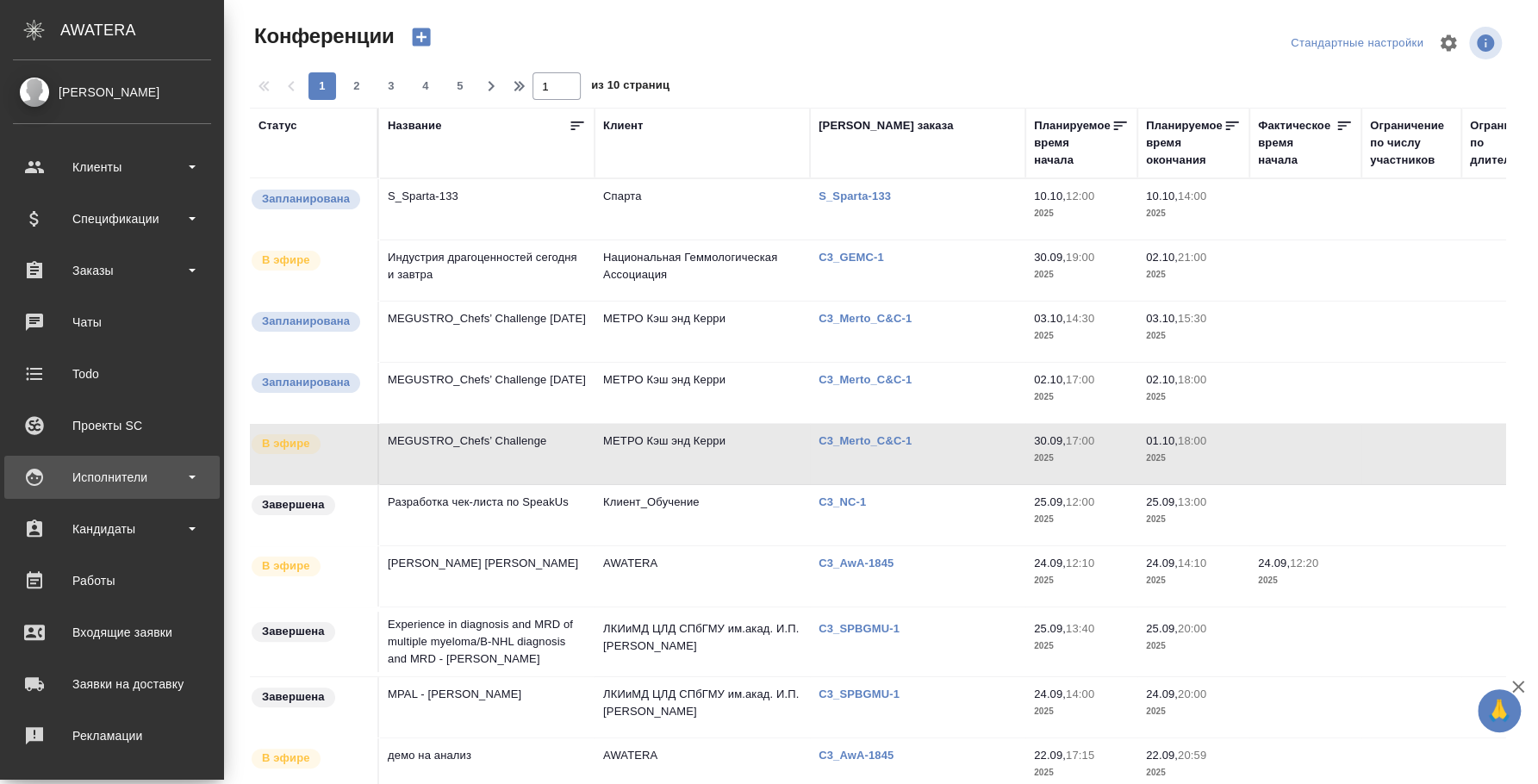
click at [139, 476] on div "Исполнители" at bounding box center [112, 477] width 199 height 26
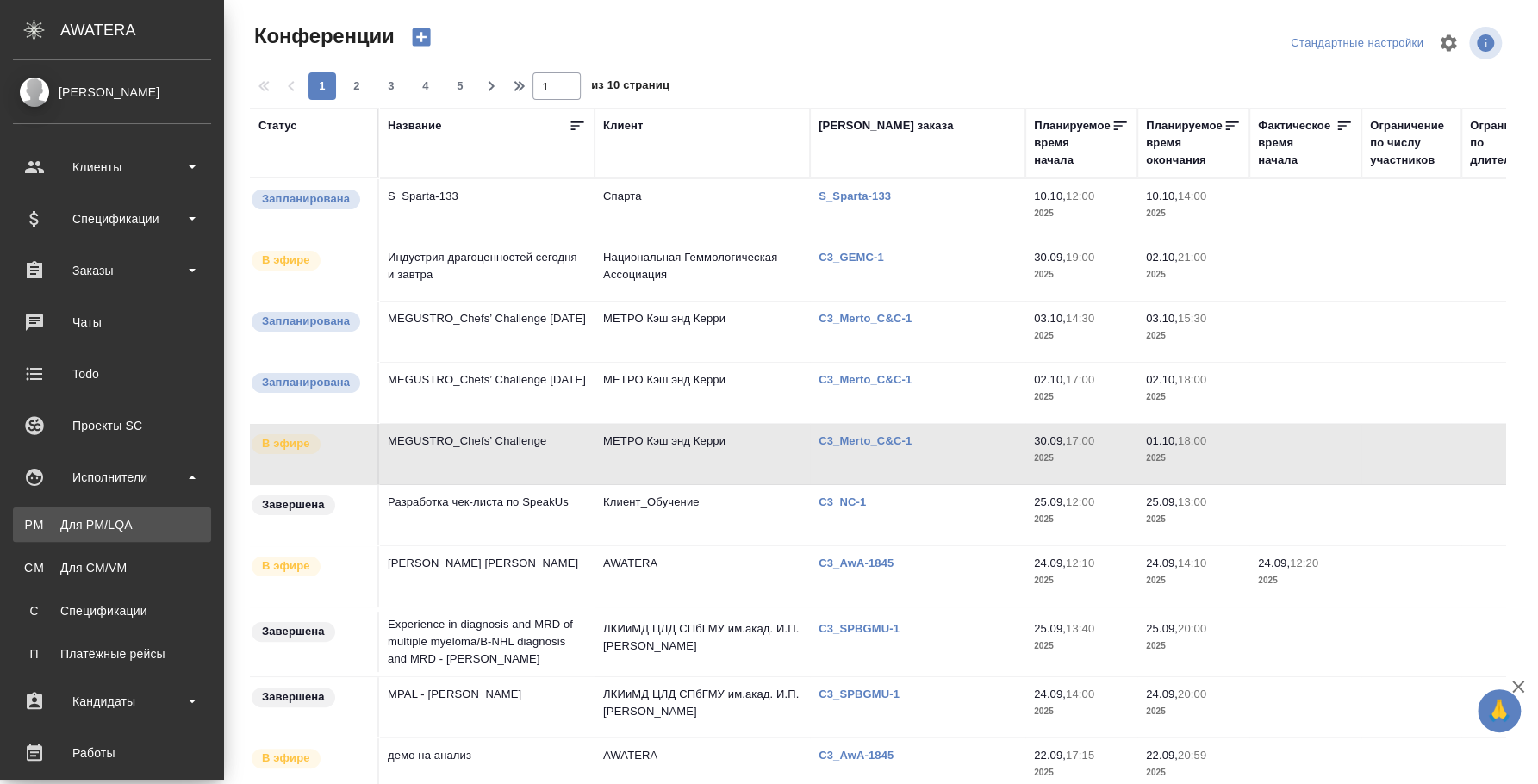
click at [123, 540] on link "PM Для PM/LQA" at bounding box center [112, 524] width 199 height 34
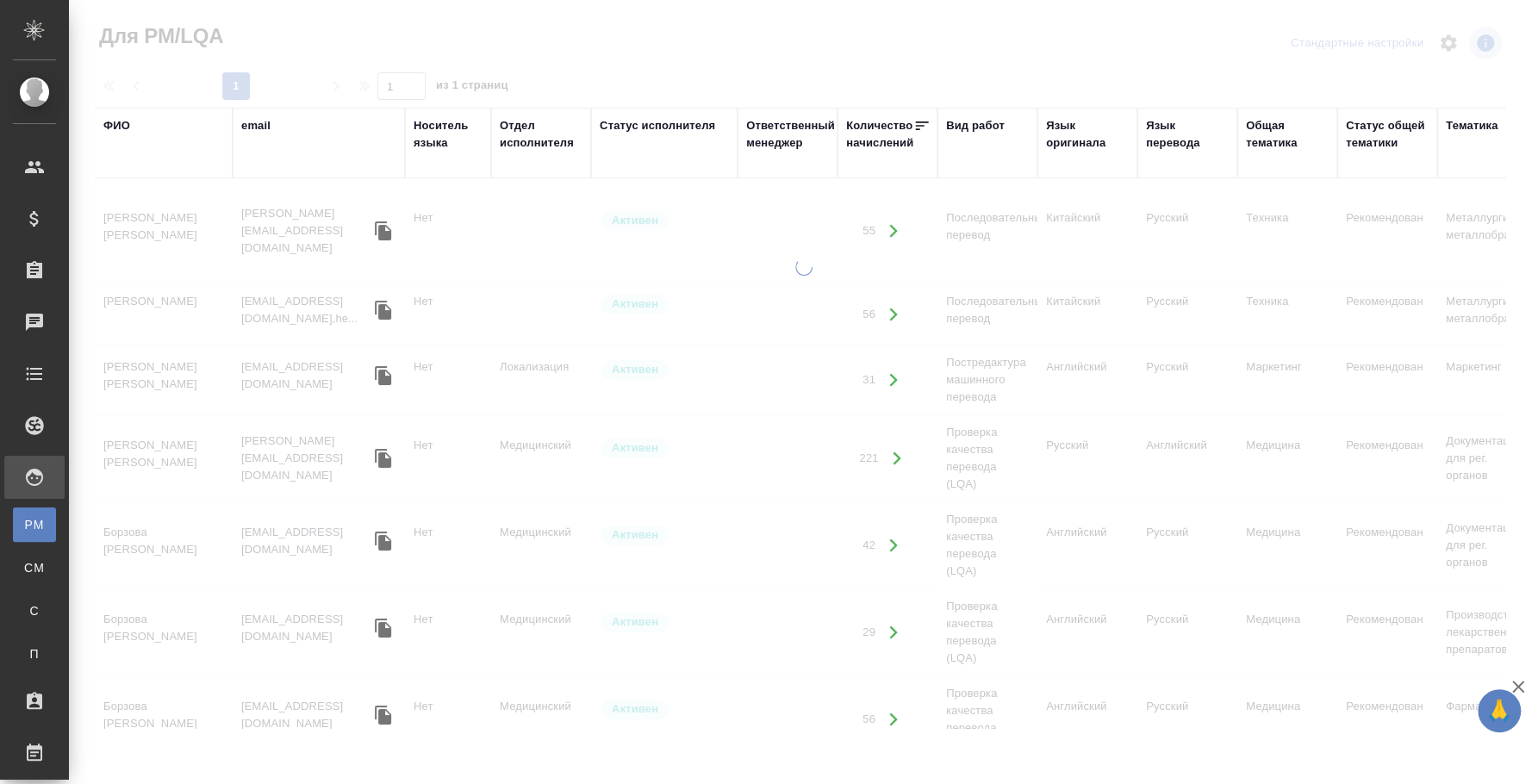
click at [119, 124] on div "ФИО" at bounding box center [117, 125] width 27 height 17
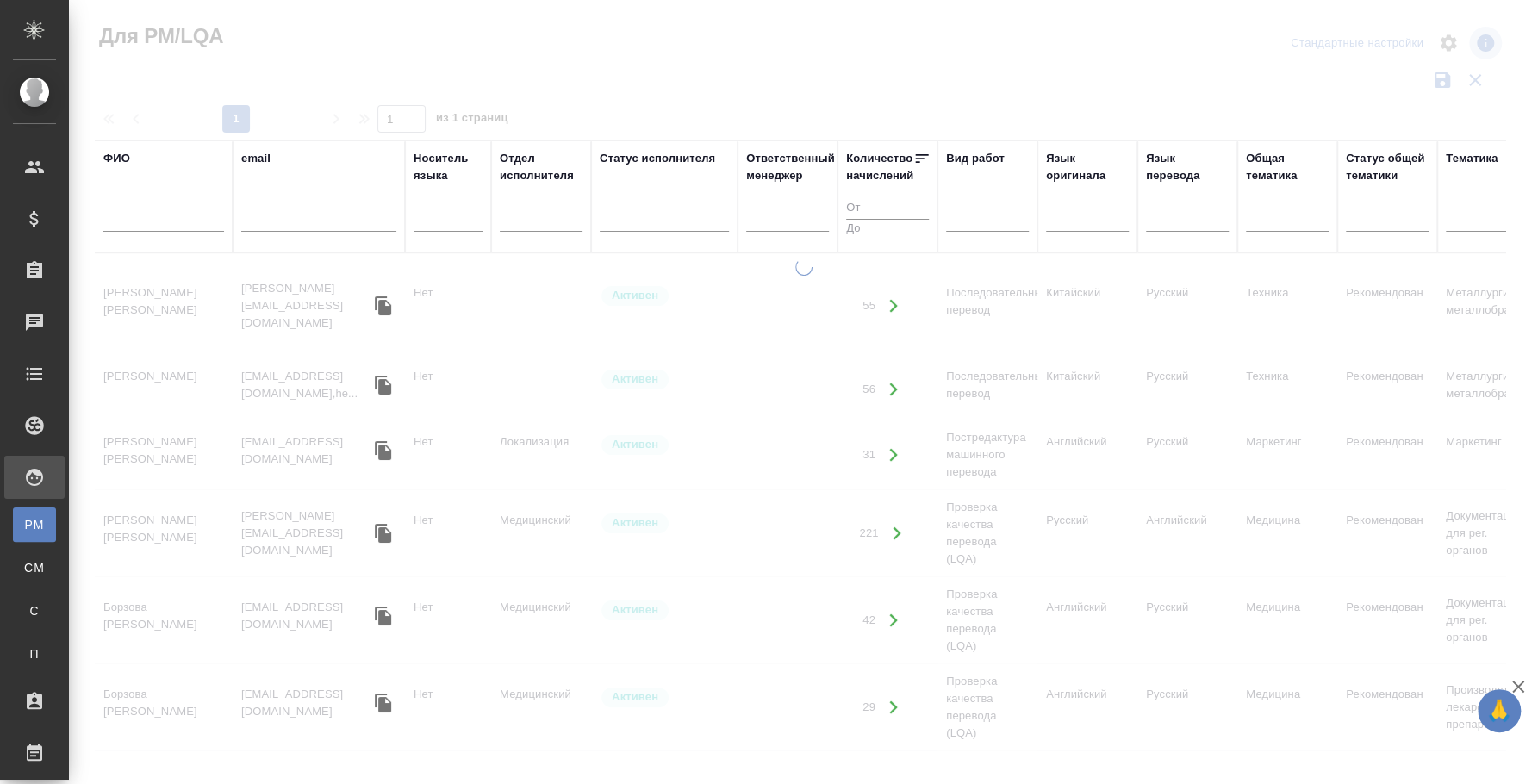
click at [163, 219] on input "text" at bounding box center [164, 221] width 121 height 22
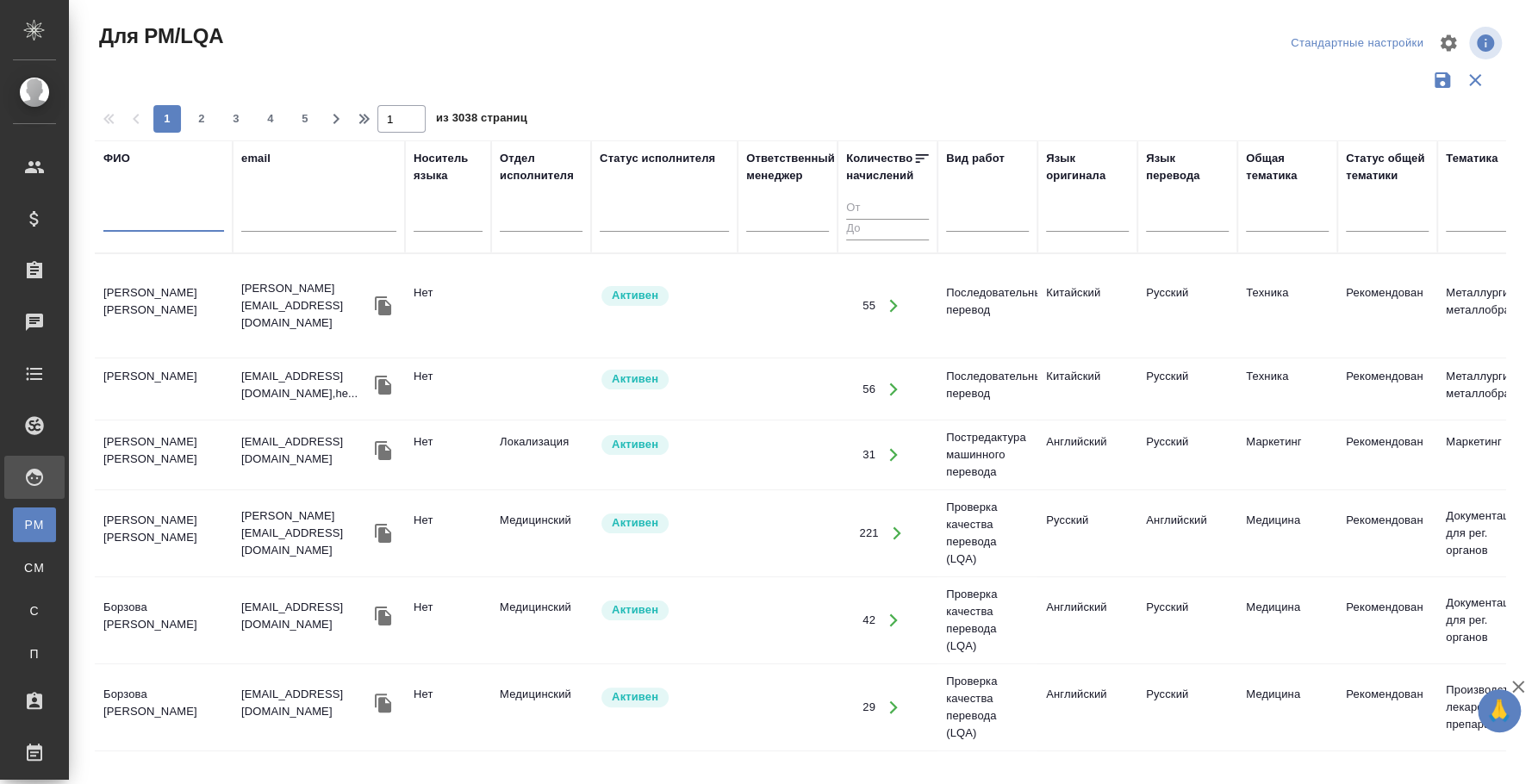
click at [164, 226] on input "text" at bounding box center [164, 221] width 121 height 22
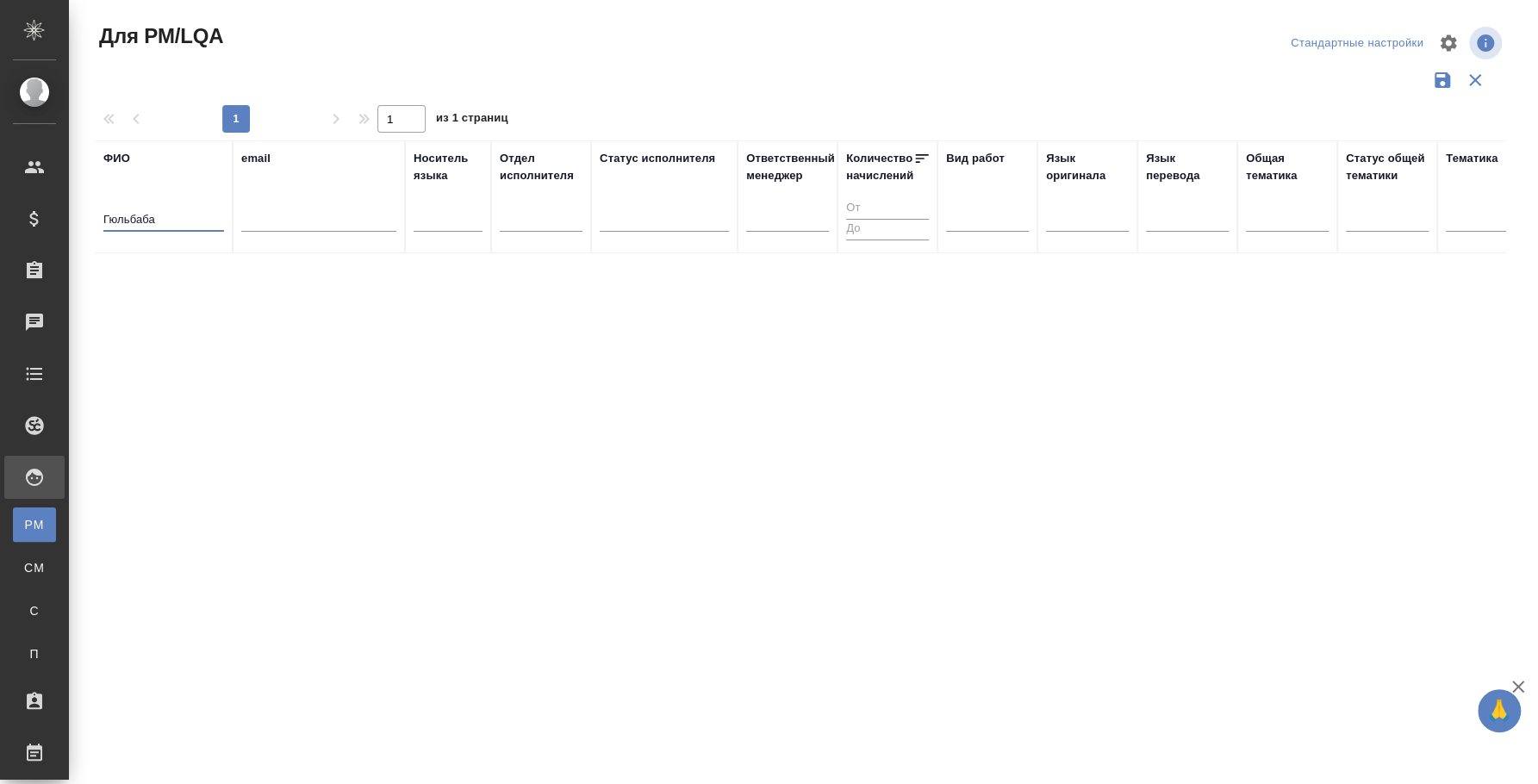
drag, startPoint x: 175, startPoint y: 224, endPoint x: 69, endPoint y: 212, distance: 106.7
click at [69, 212] on div "Для PM/LQA Стандартные настройки 1 1 из 1 страниц ФИО Гюльбаба email Носитель я…" at bounding box center [803, 385] width 1469 height 770
type input "бабаев гюль"
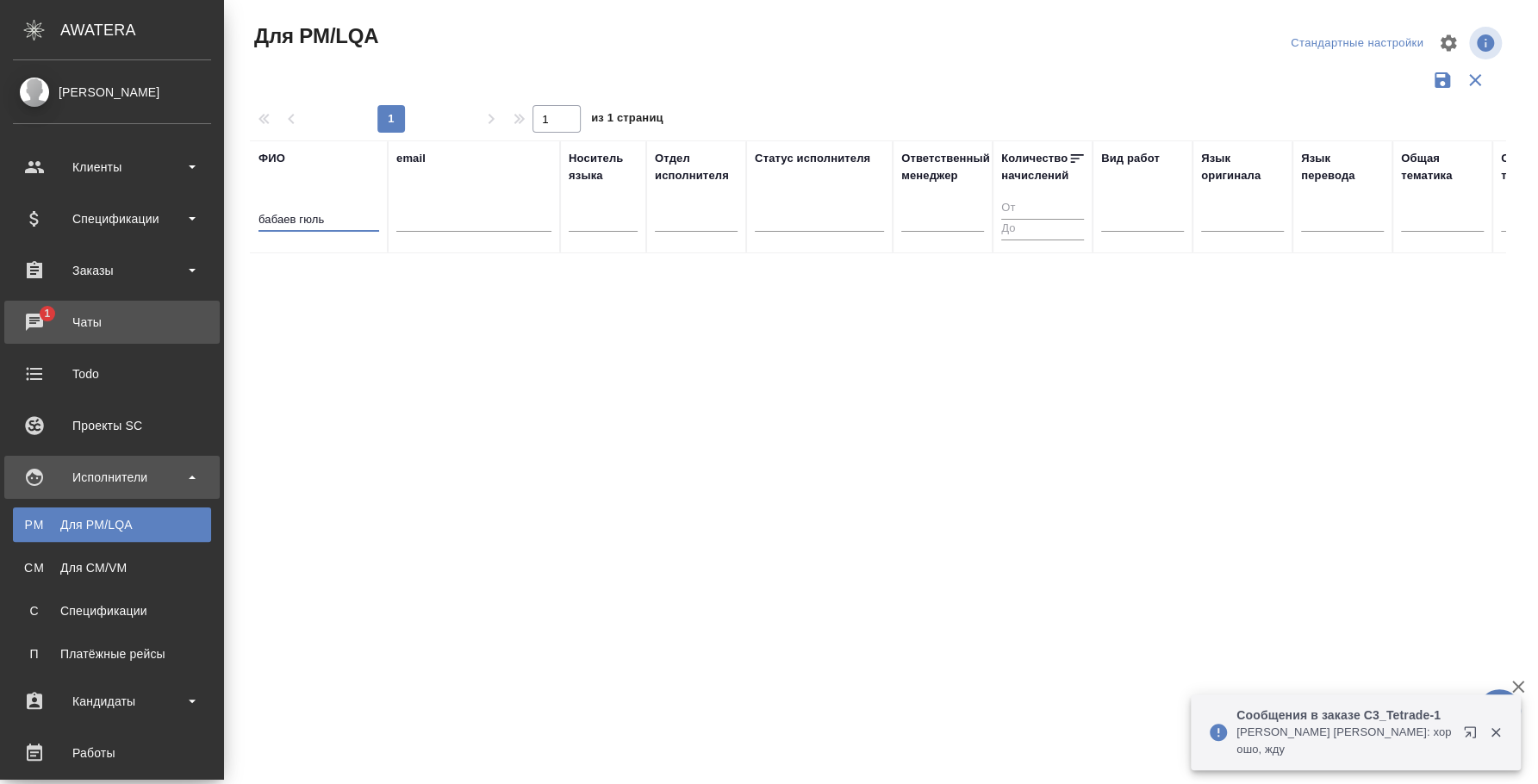
click at [63, 320] on div "Чаты" at bounding box center [112, 322] width 199 height 26
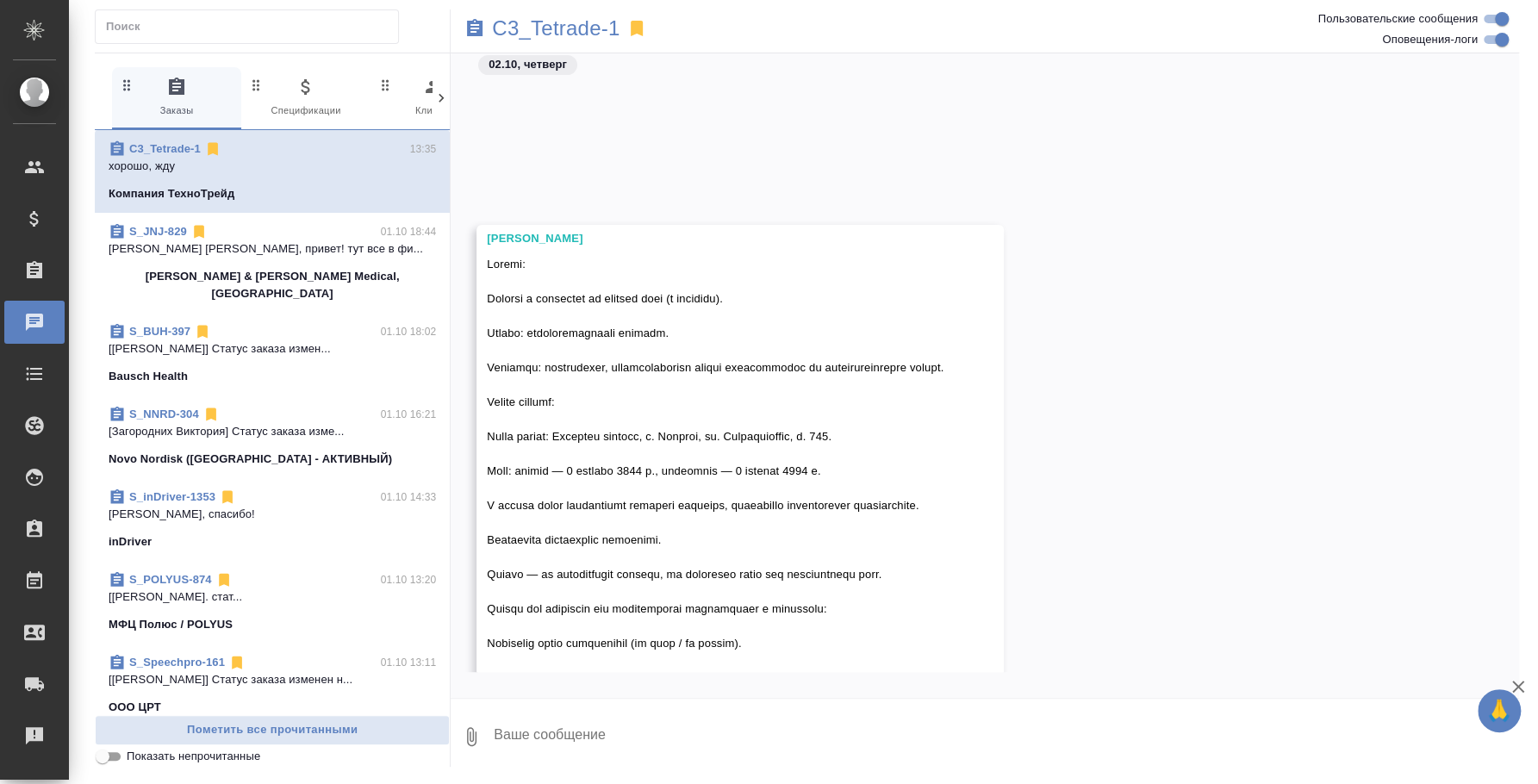
scroll to position [648, 0]
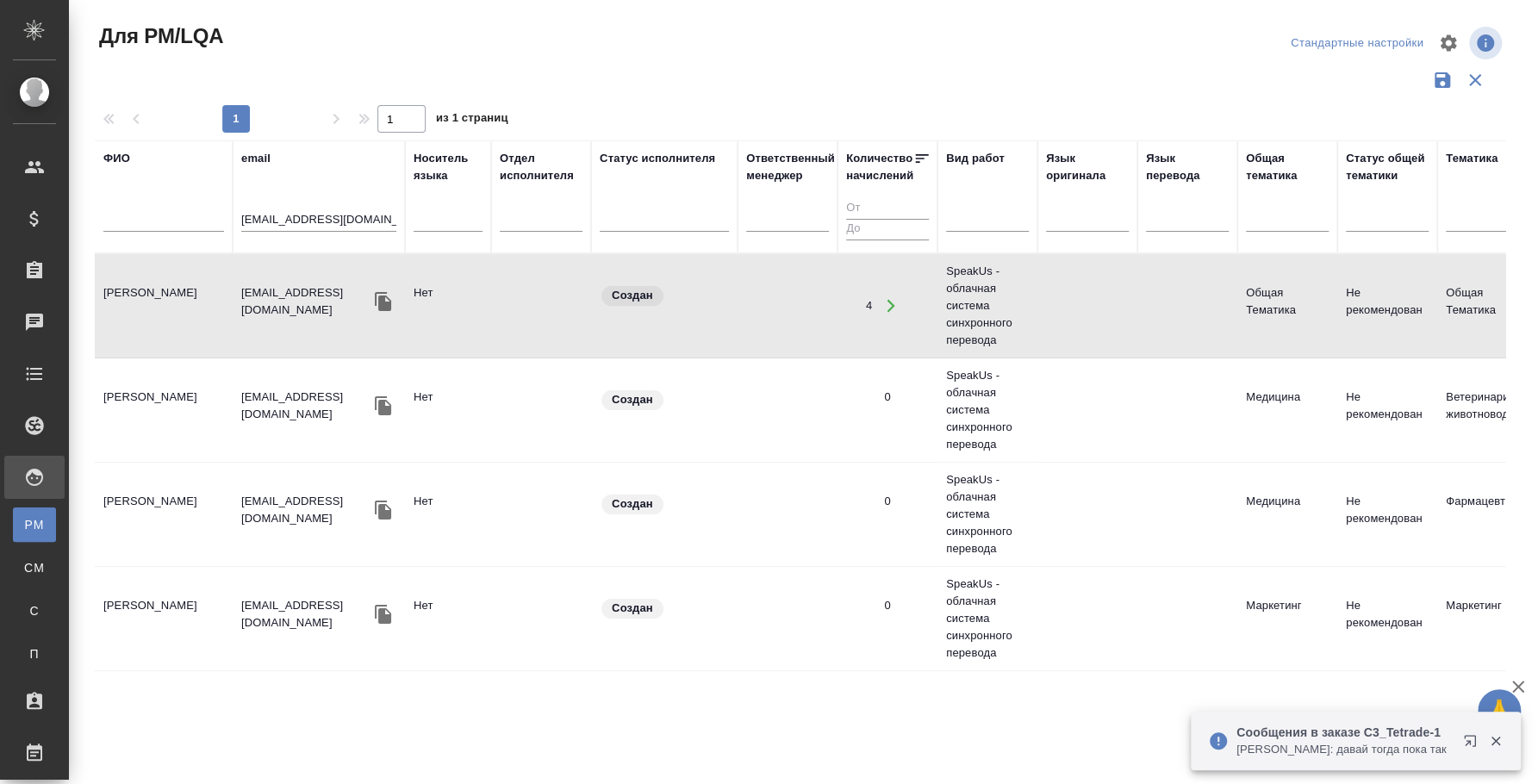
click at [288, 217] on input "[EMAIL_ADDRESS][DOMAIN_NAME]" at bounding box center [319, 221] width 155 height 22
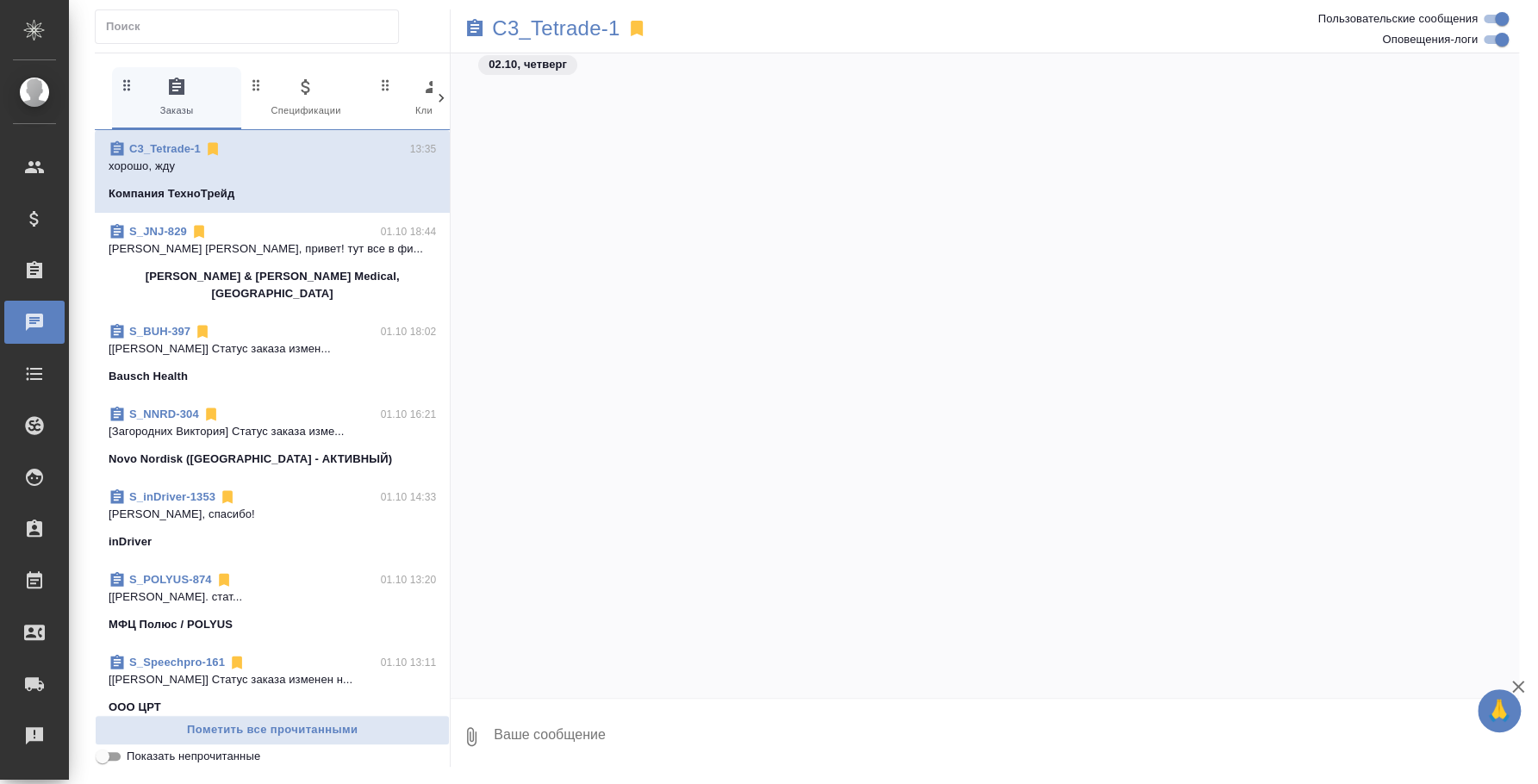
scroll to position [733, 0]
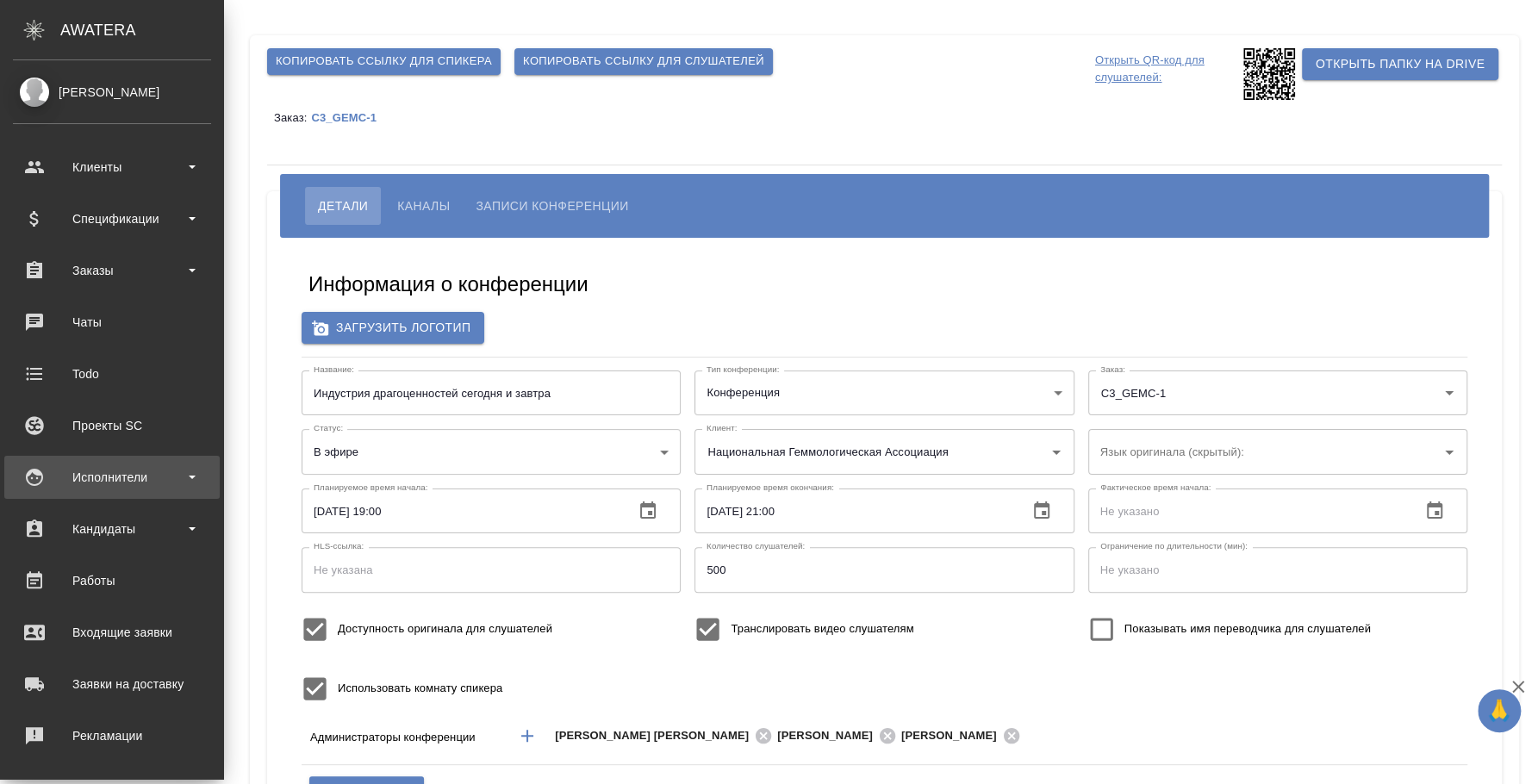
click at [77, 470] on div "Исполнители" at bounding box center [112, 477] width 199 height 26
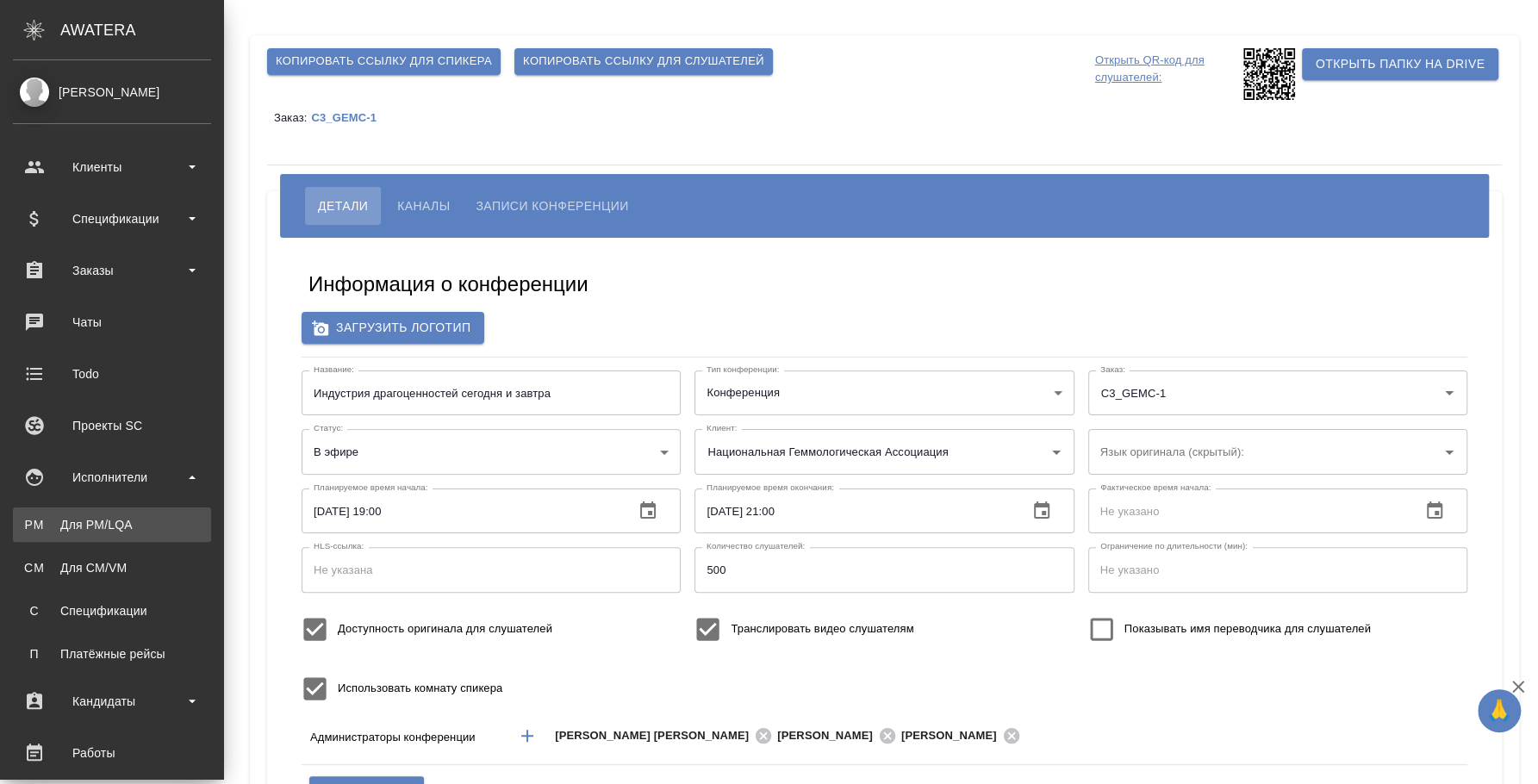
click at [92, 510] on link "PM Для PM/[GEOGRAPHIC_DATA]" at bounding box center [112, 524] width 199 height 34
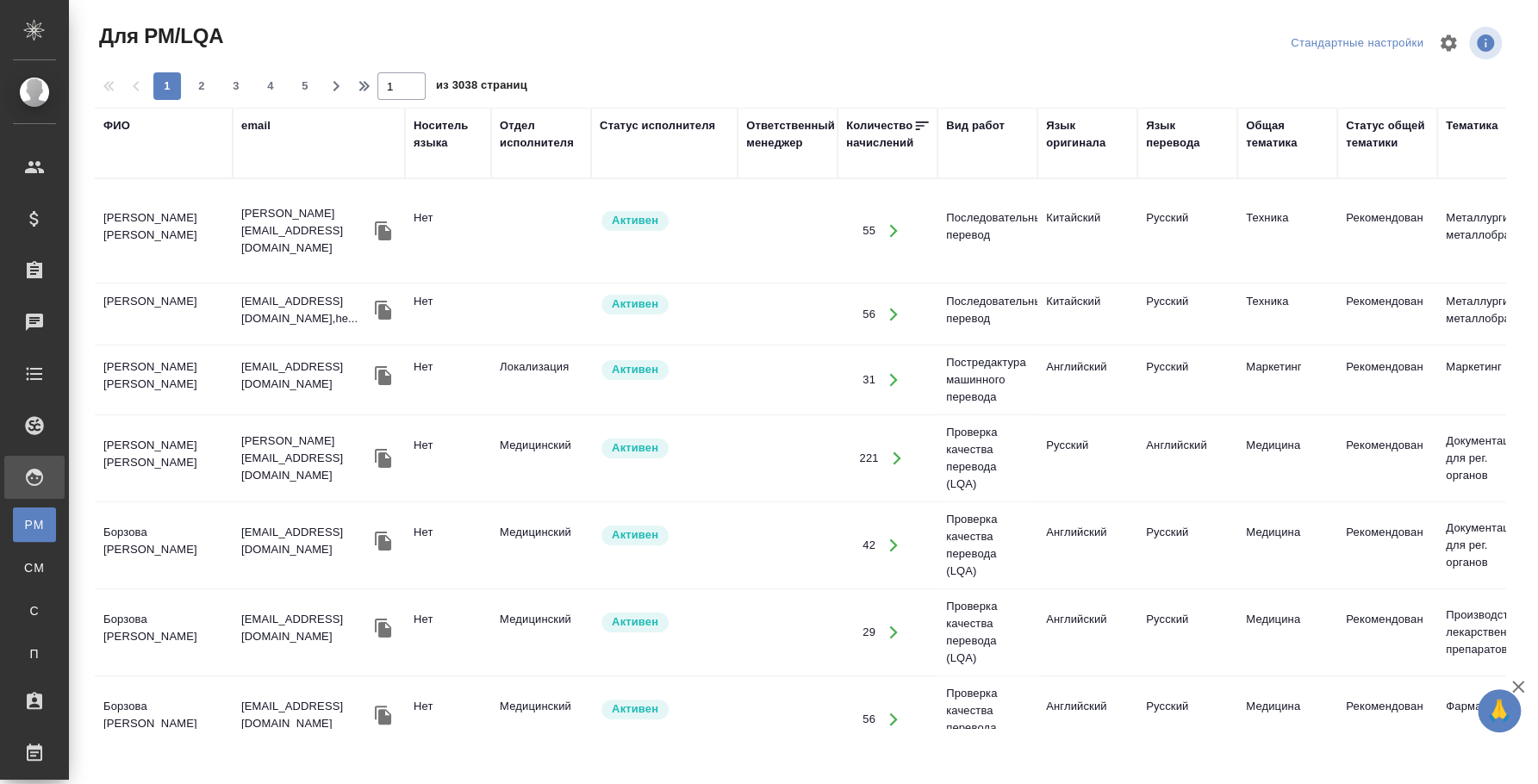
click at [1089, 132] on div "Язык оригинала" at bounding box center [1088, 134] width 83 height 34
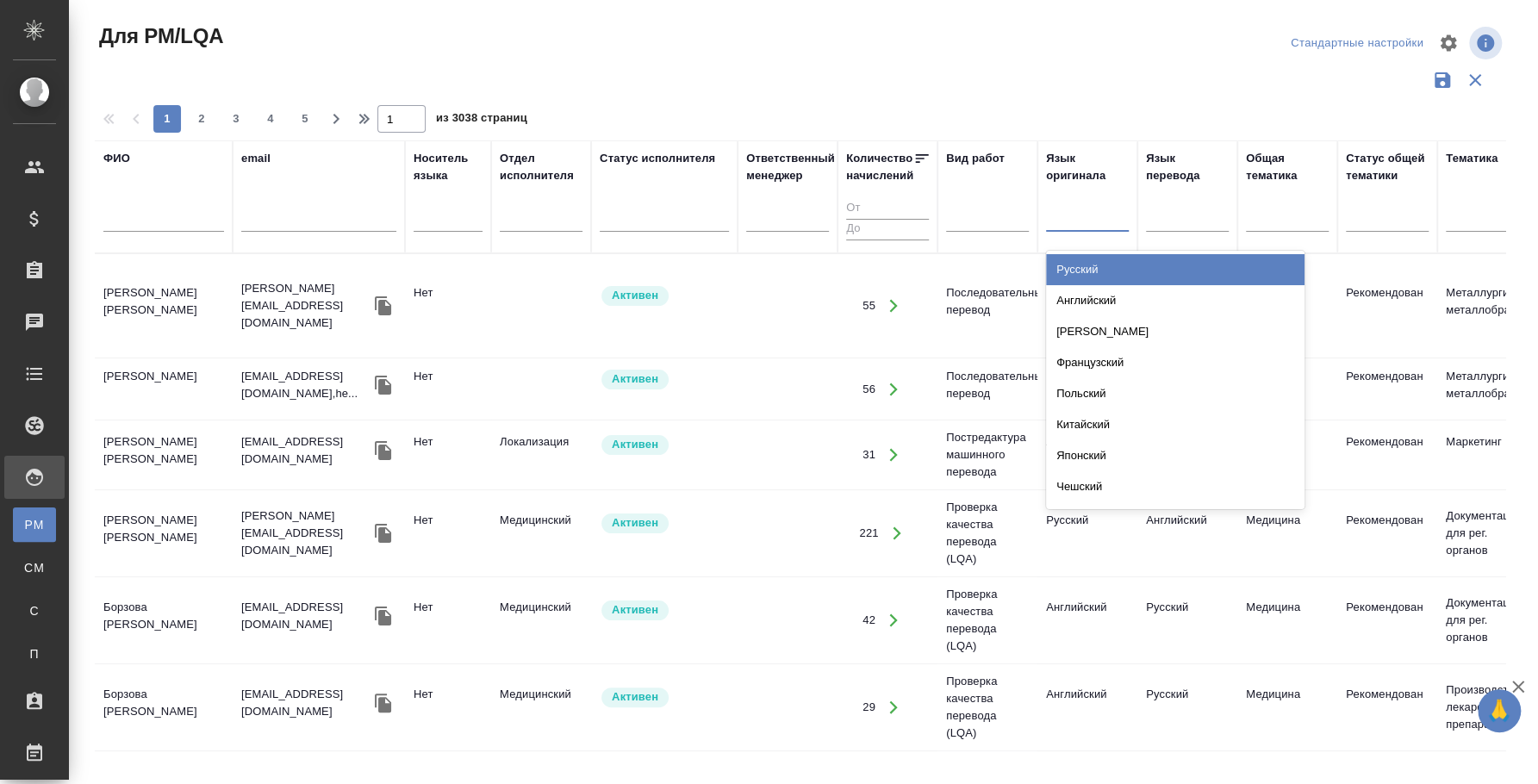
click at [1067, 202] on div at bounding box center [1088, 215] width 83 height 25
type input "тур"
click at [1106, 256] on div "Турецкий" at bounding box center [1175, 270] width 258 height 31
click at [1178, 221] on div at bounding box center [1188, 215] width 83 height 25
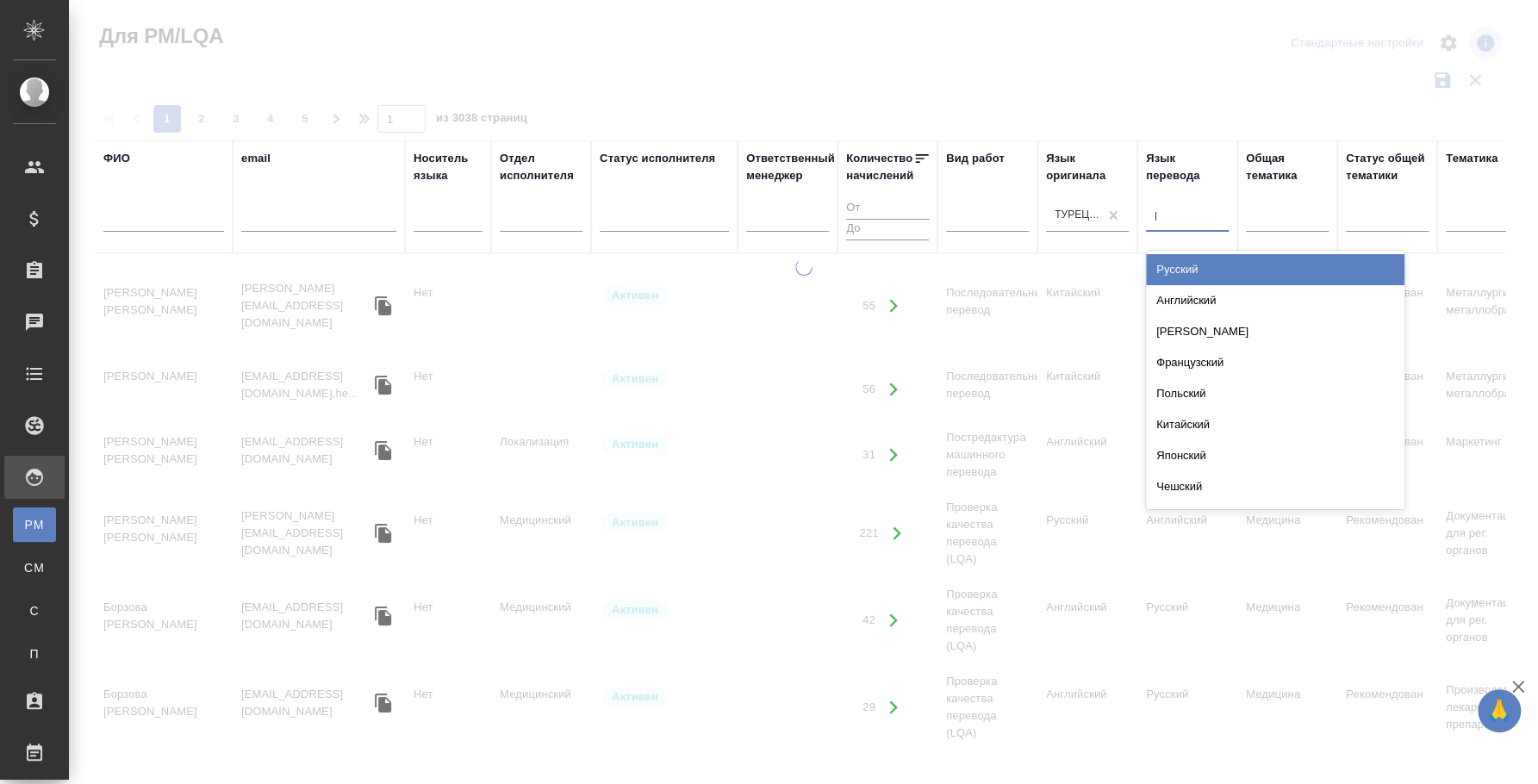
type input "рус"
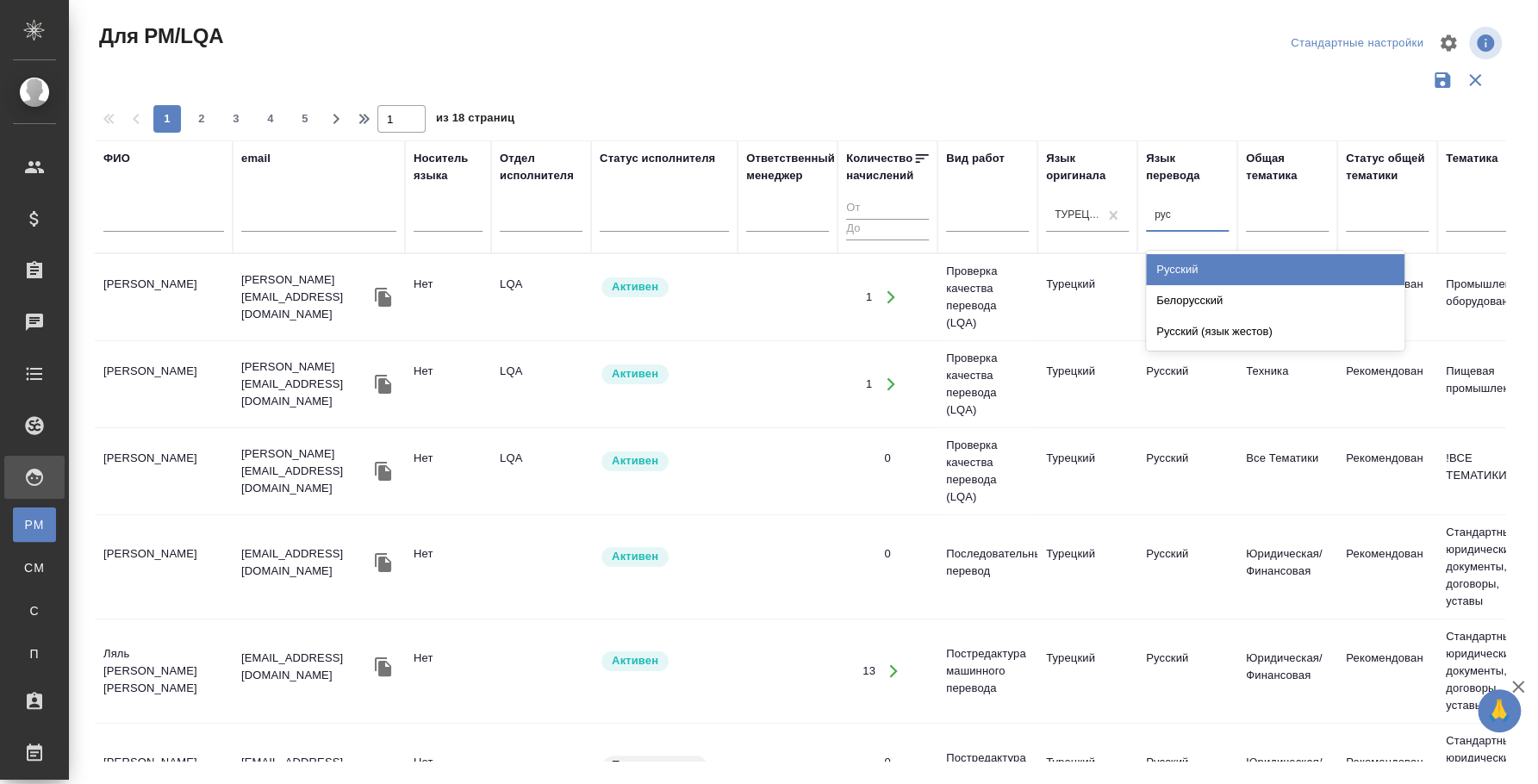
click at [1218, 271] on div "Русский" at bounding box center [1275, 270] width 258 height 31
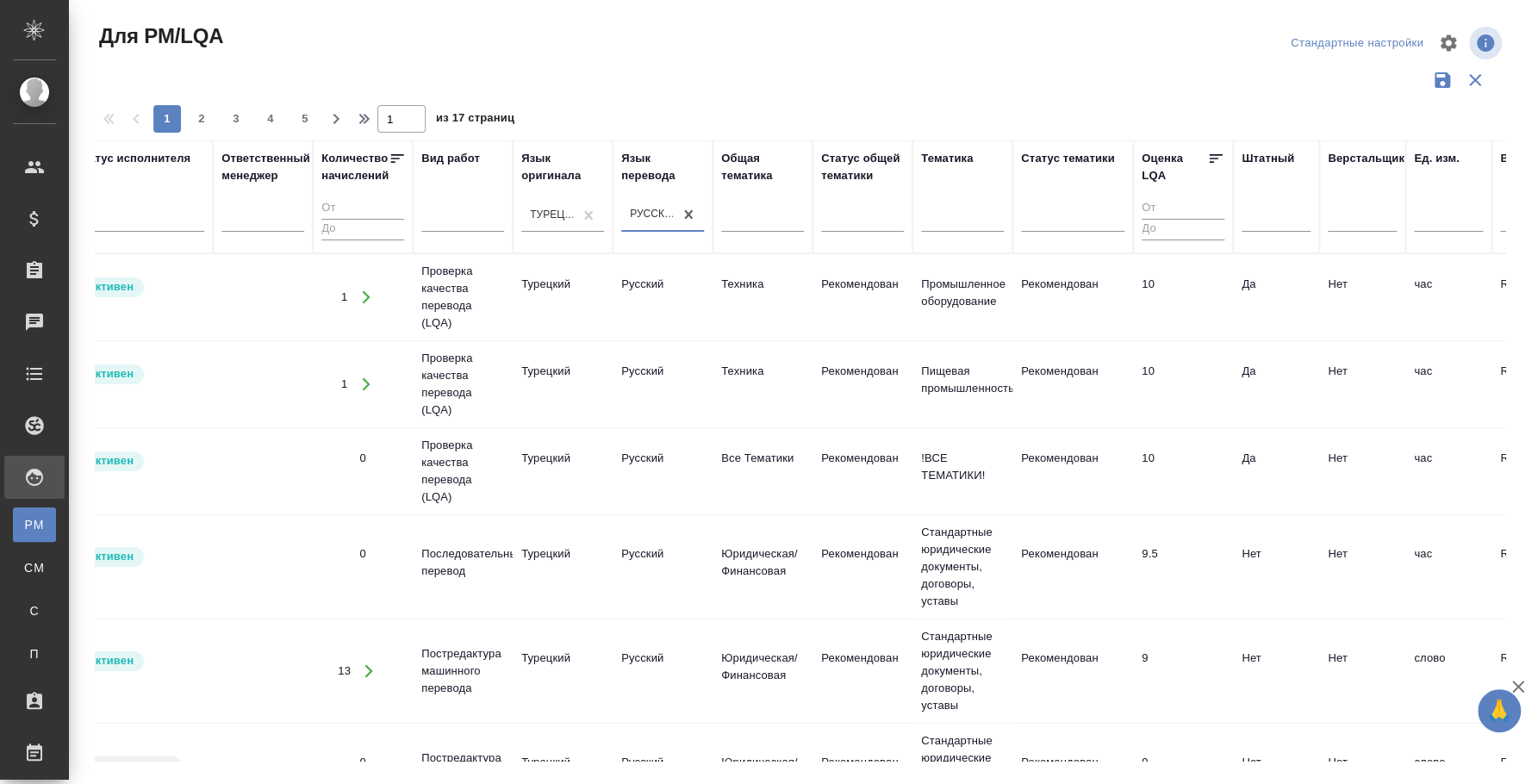
scroll to position [0, 468]
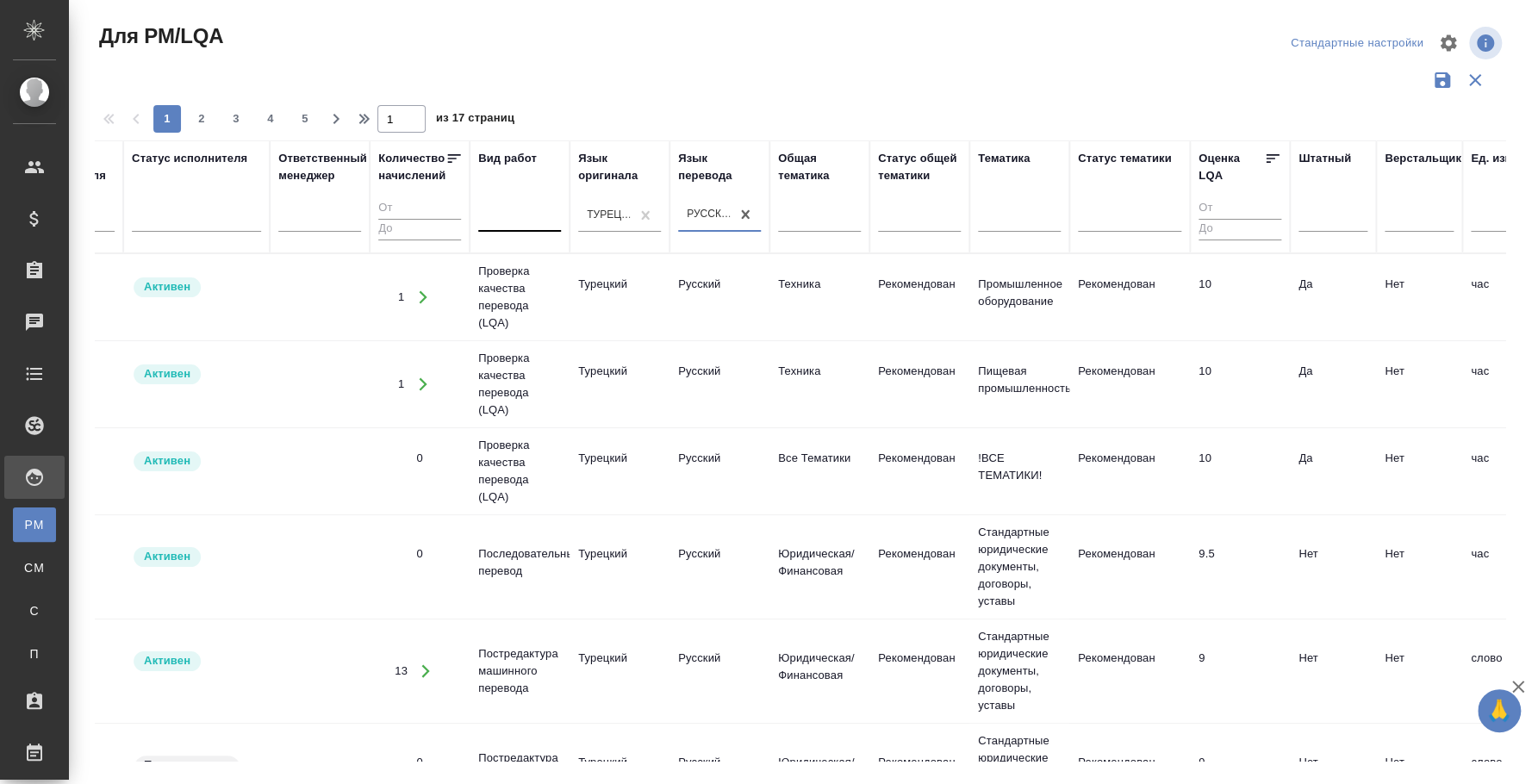
click at [511, 223] on div at bounding box center [520, 215] width 83 height 25
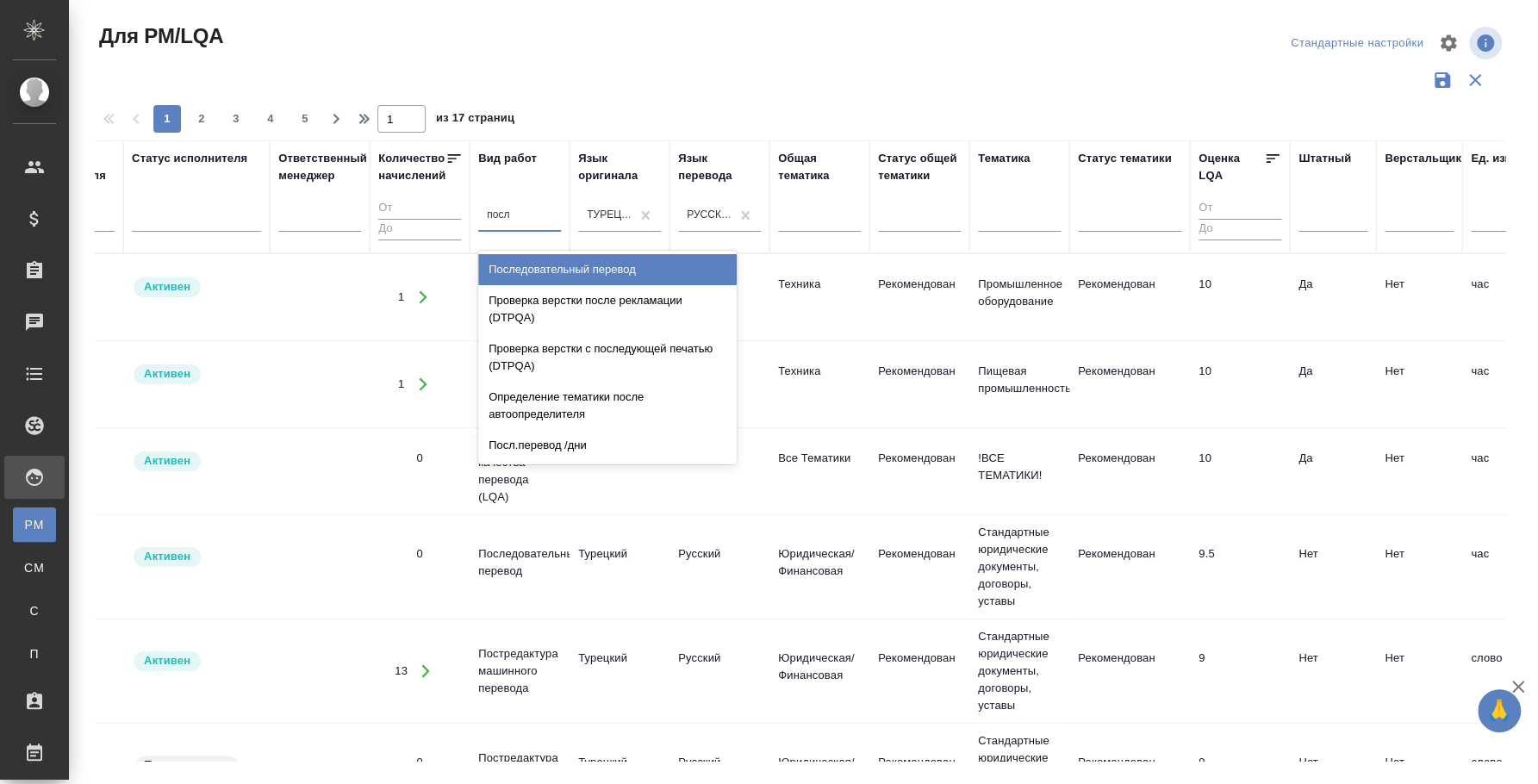
type input "после"
click at [577, 272] on div "Последовательный перевод" at bounding box center [607, 270] width 258 height 31
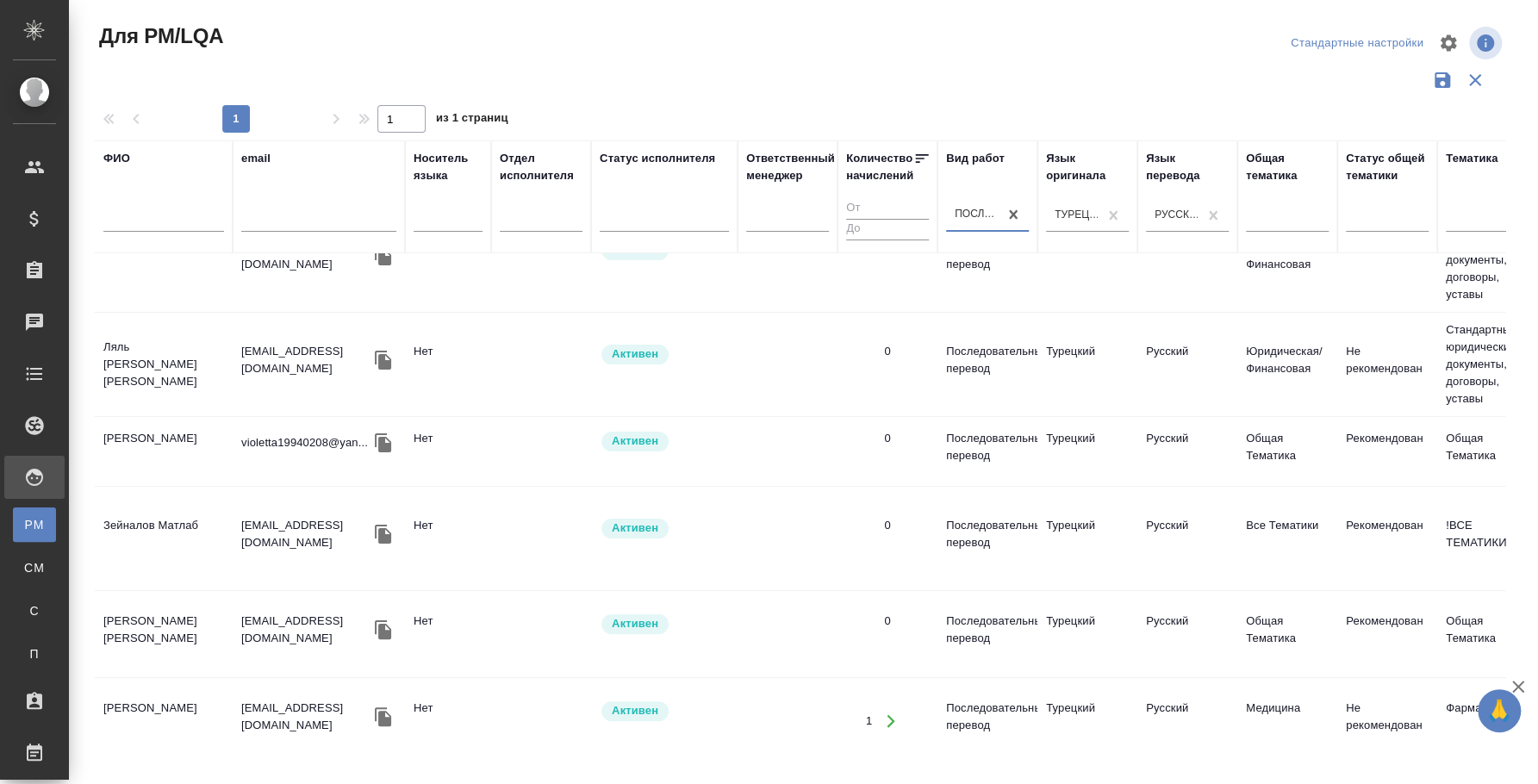
scroll to position [66, 0]
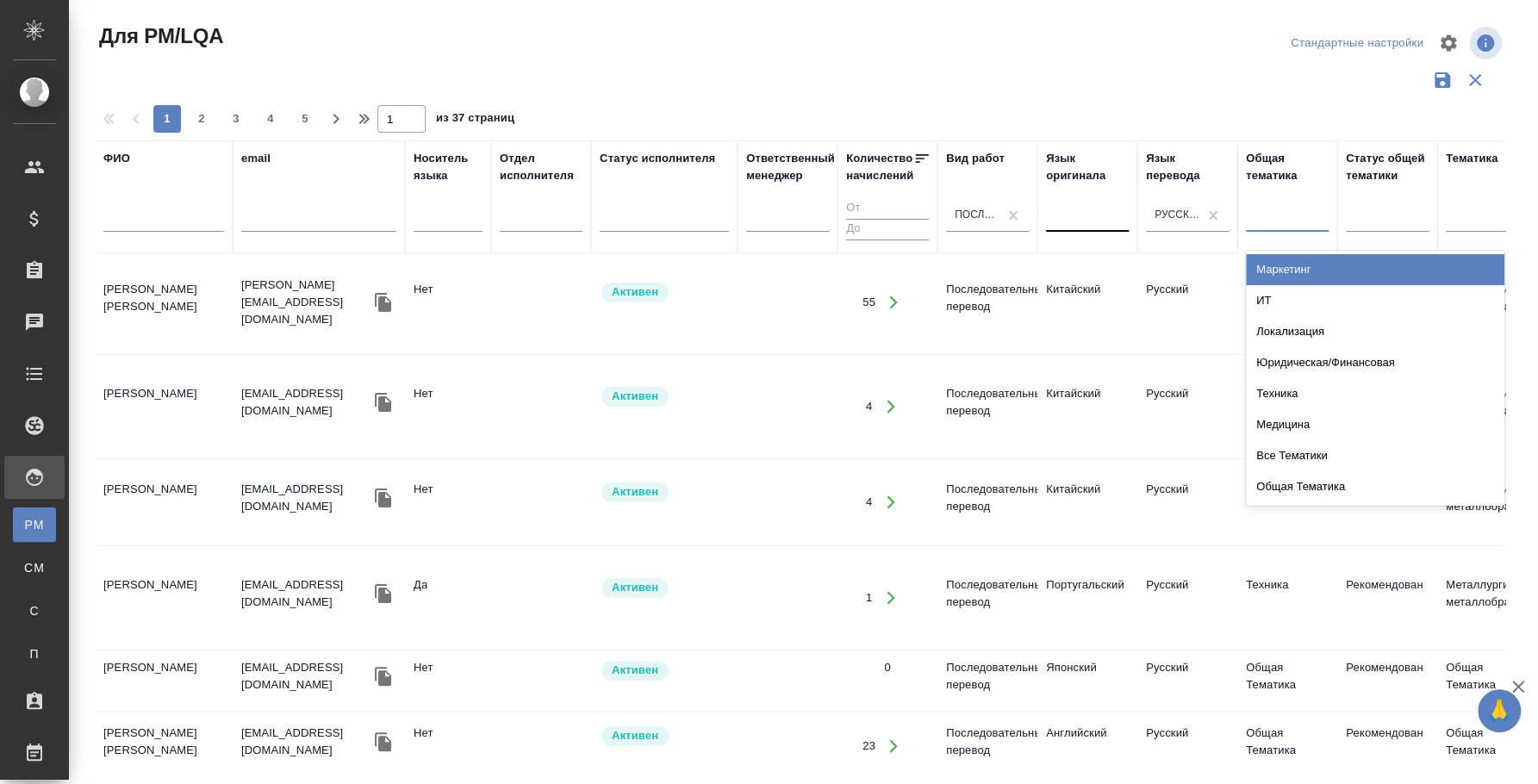
click at [1274, 217] on div at bounding box center [1288, 215] width 83 height 25
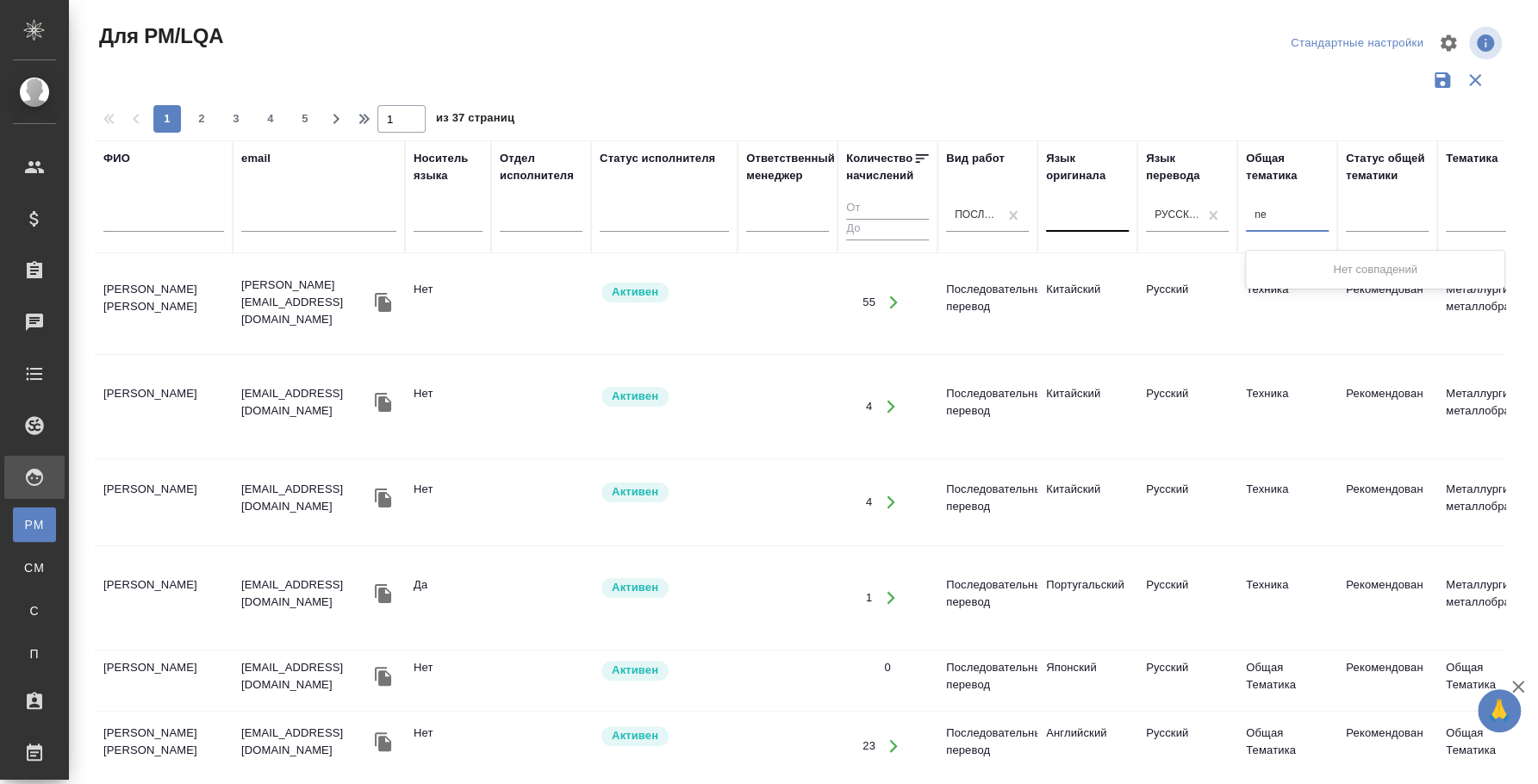
type input "n"
type input "т"
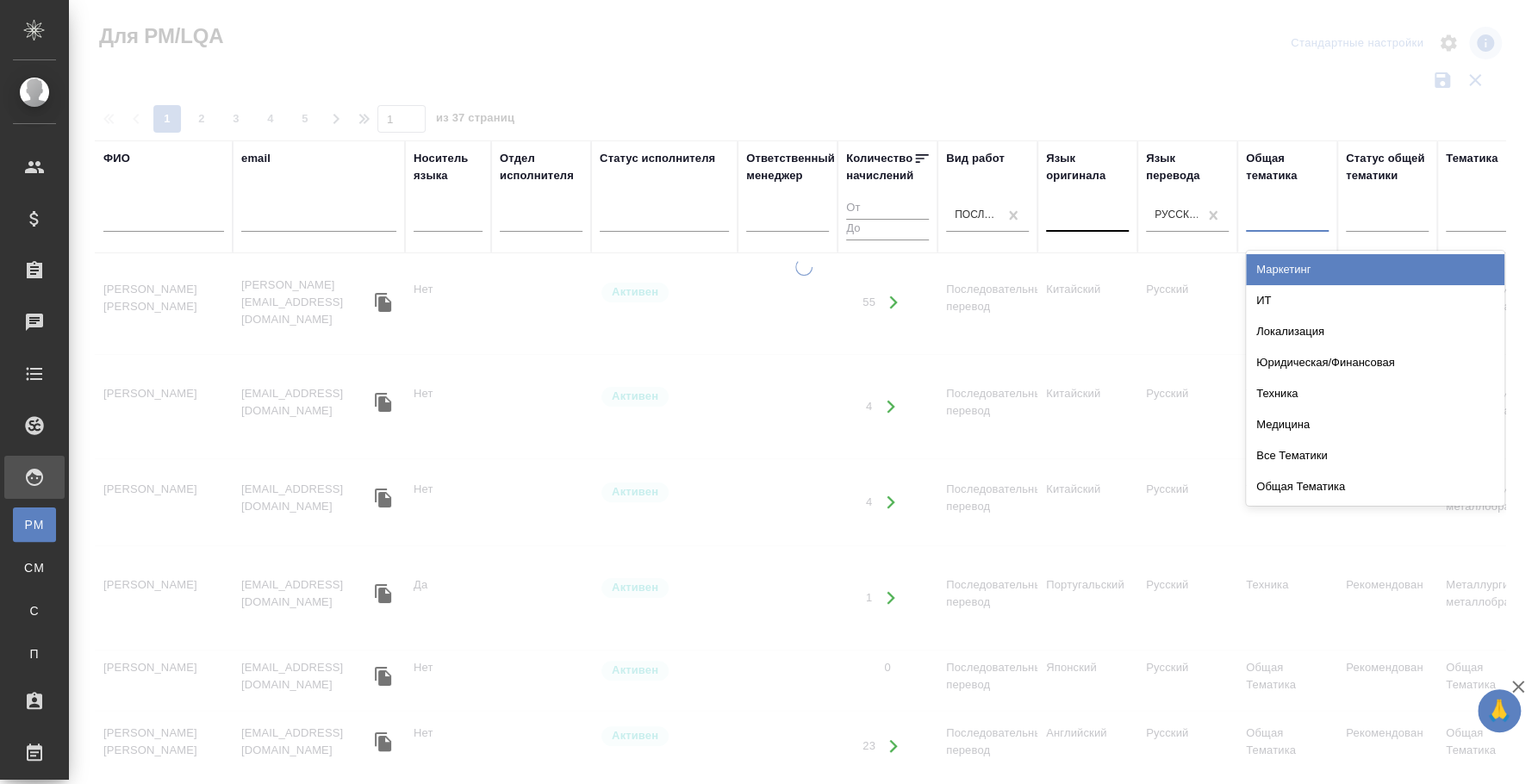
click at [1109, 204] on div at bounding box center [1088, 215] width 83 height 25
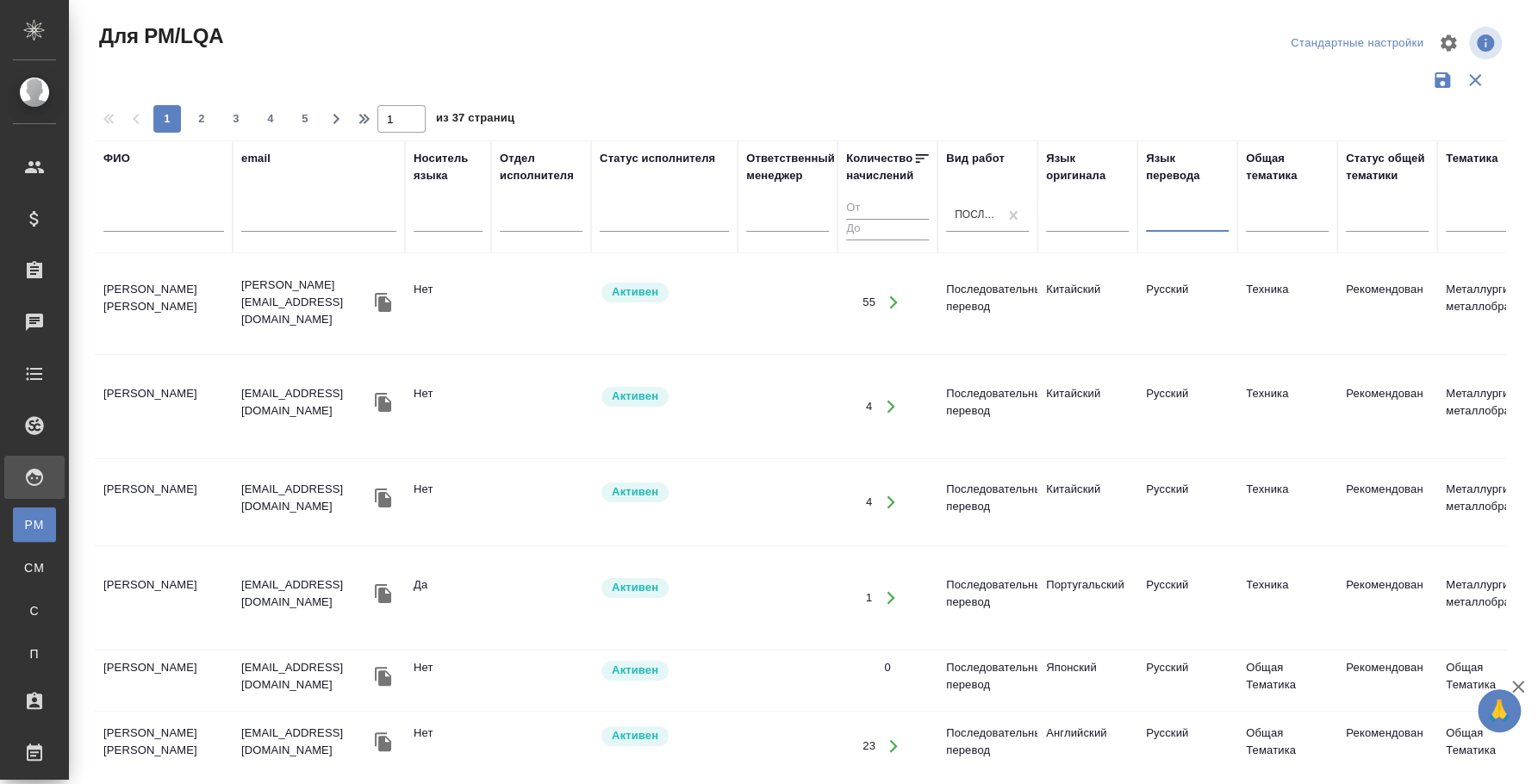
click at [1203, 214] on div at bounding box center [1188, 215] width 83 height 25
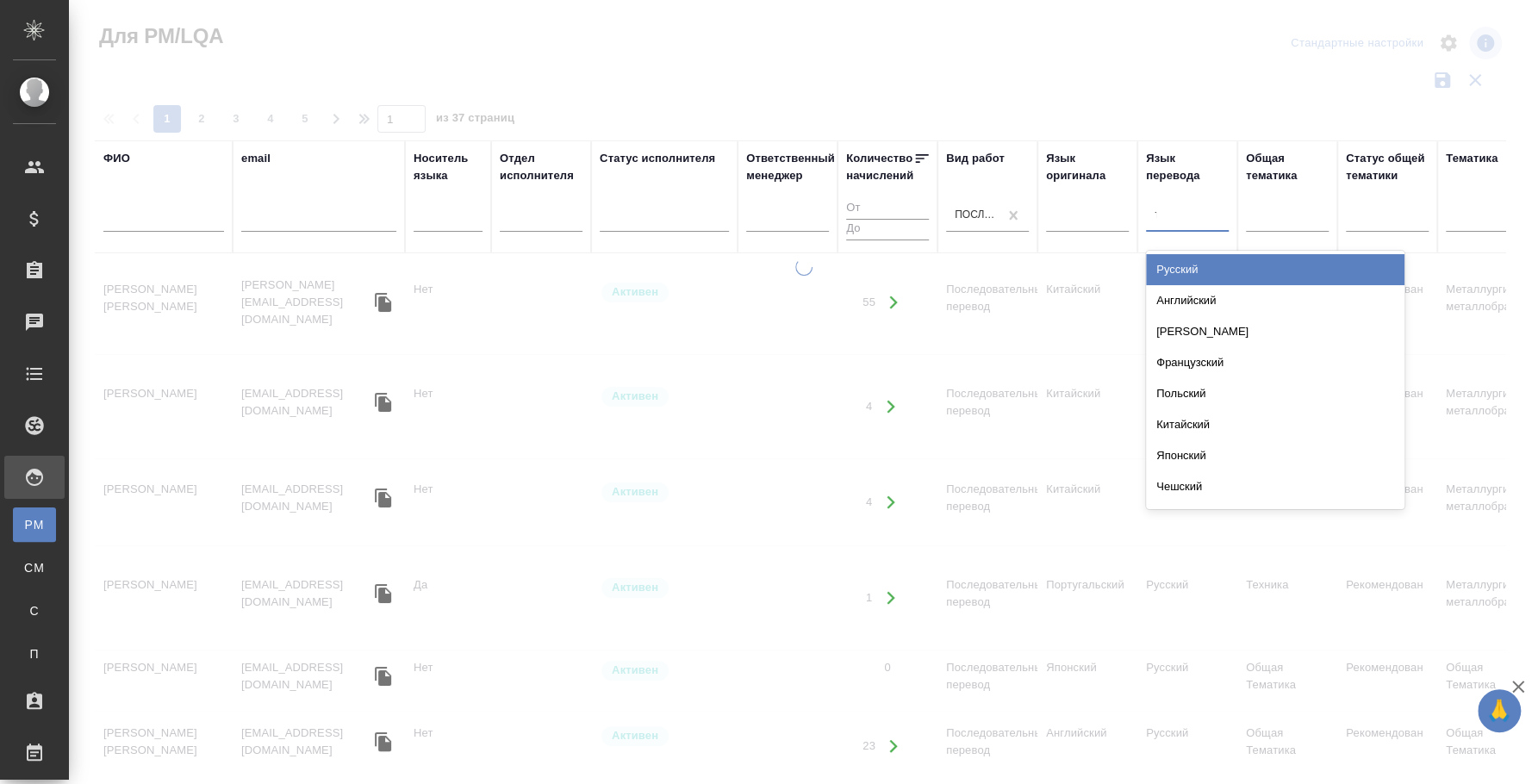
type input "тур"
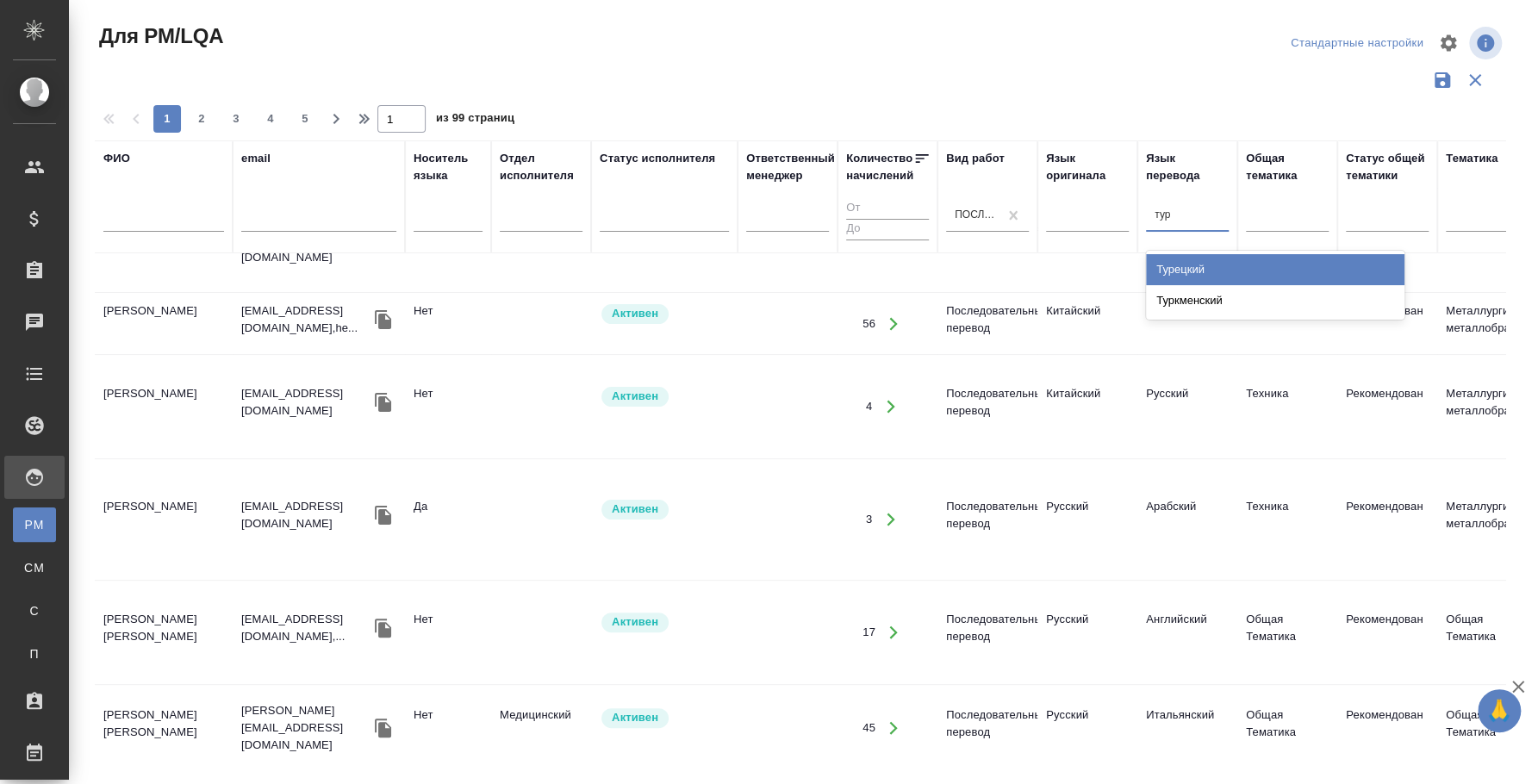
click at [1223, 257] on div "Турецкий" at bounding box center [1275, 270] width 258 height 31
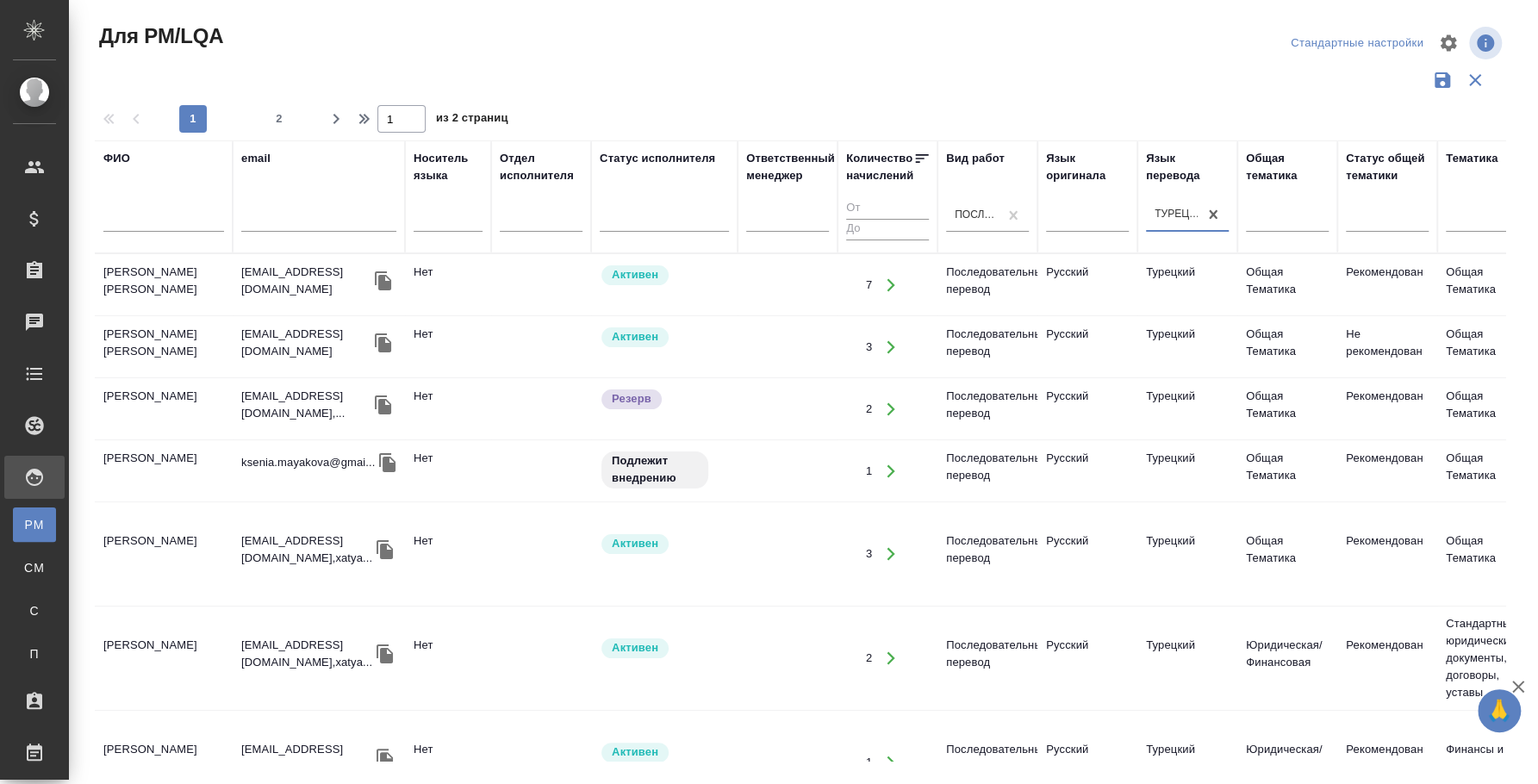
scroll to position [0, 1347]
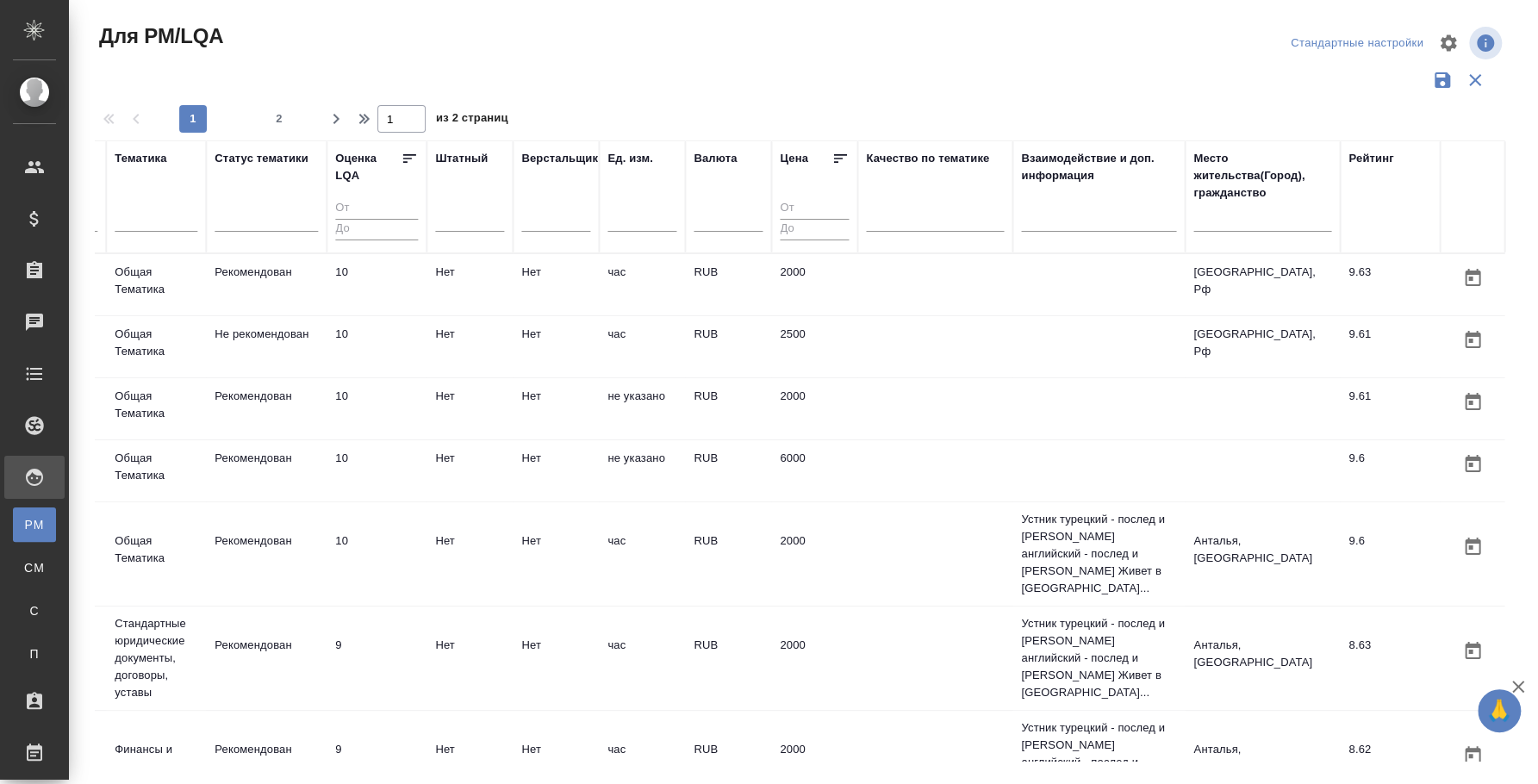
click at [1245, 224] on input "text" at bounding box center [1262, 221] width 138 height 22
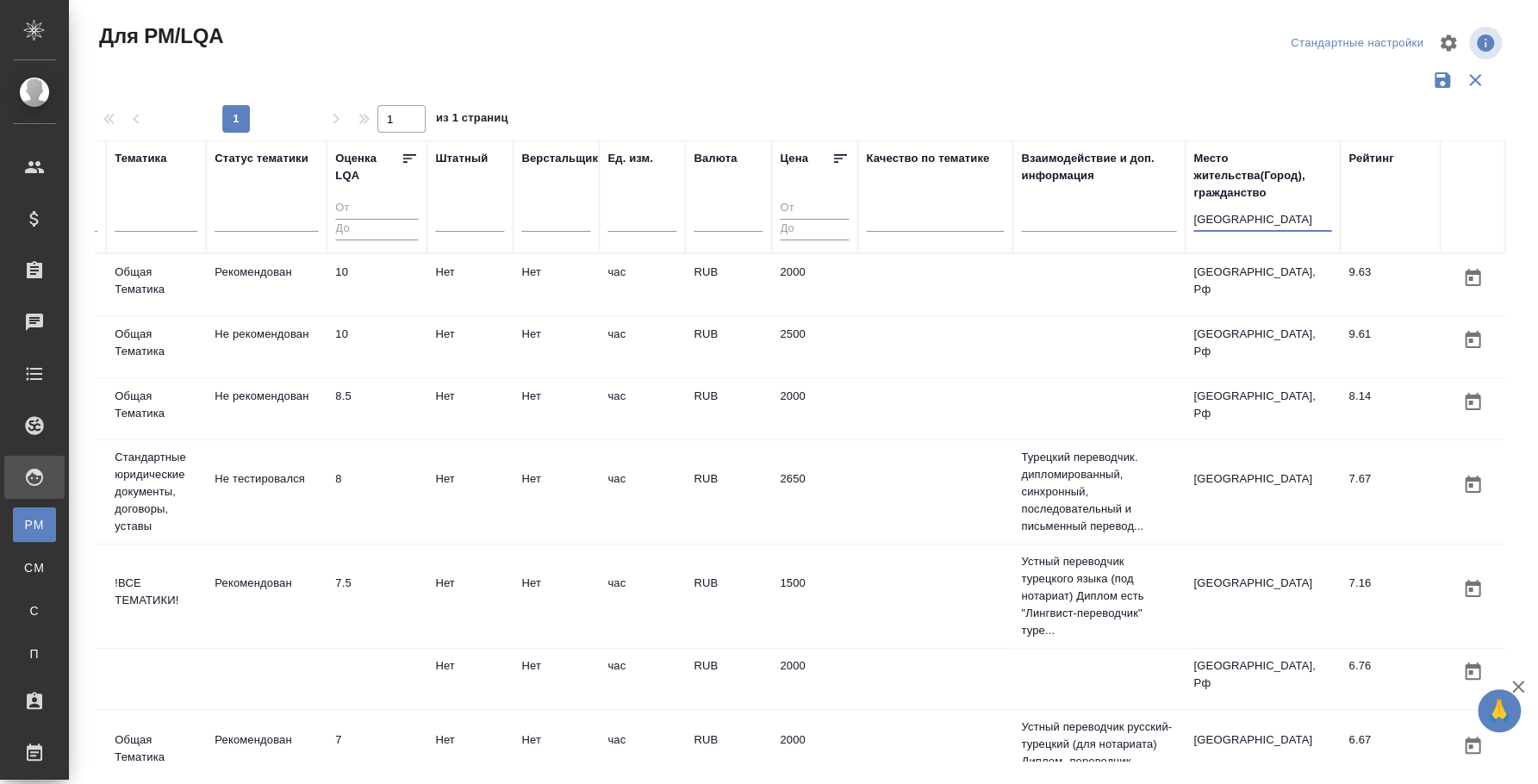
scroll to position [0, 0]
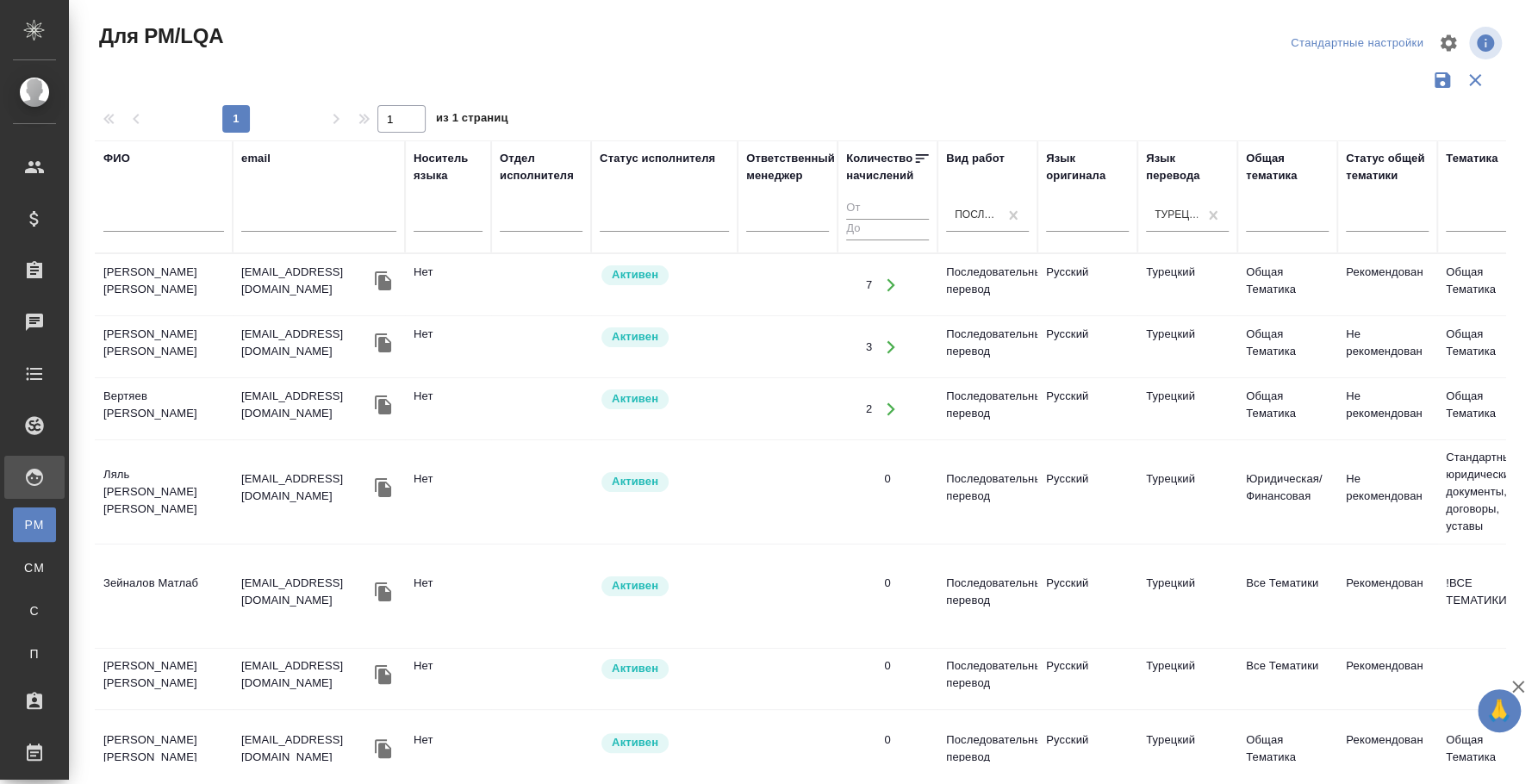
type input "москва"
click at [173, 275] on td "Дорошко Дмитрий" at bounding box center [163, 285] width 138 height 60
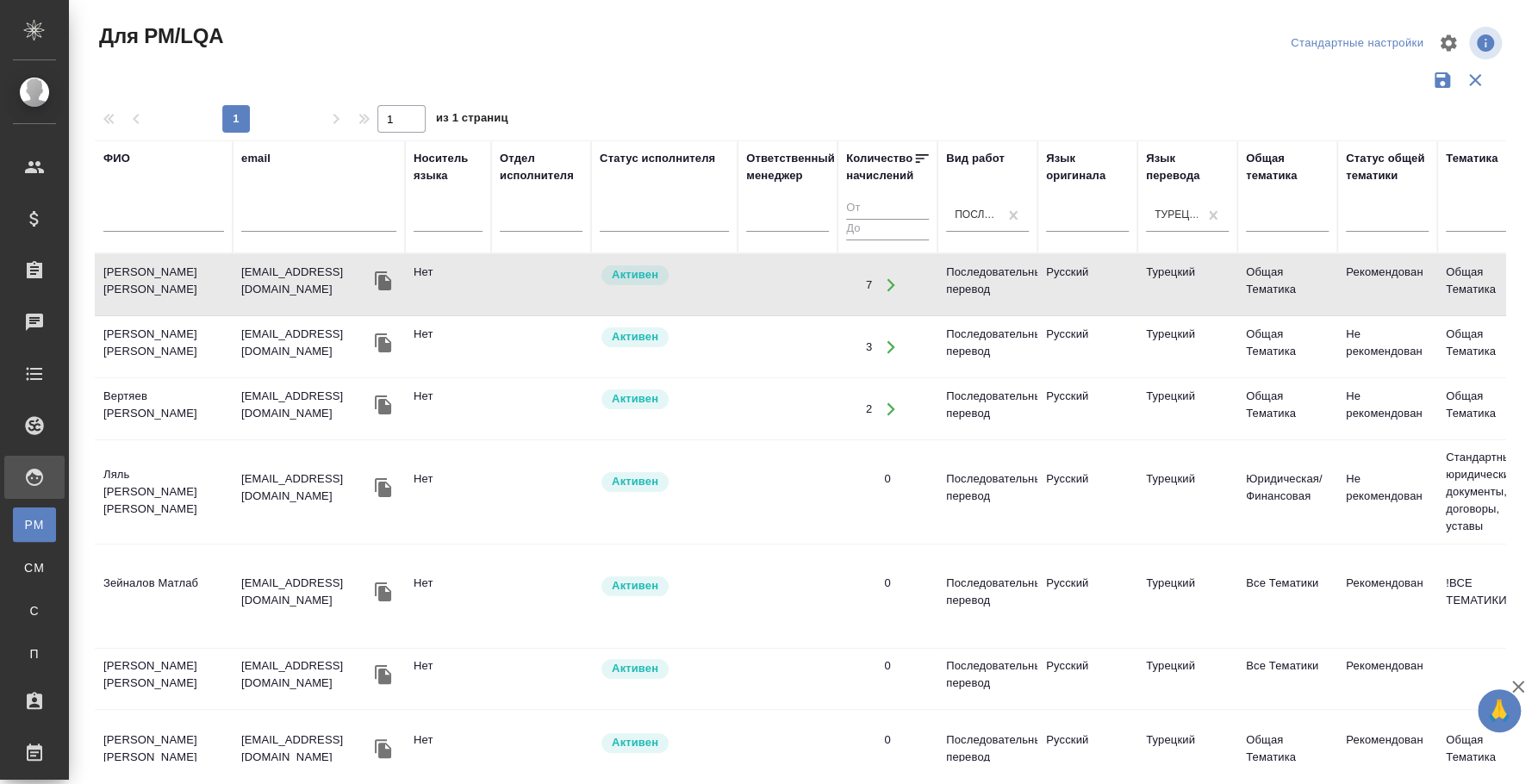
click at [173, 275] on td "Дорошко Дмитрий" at bounding box center [163, 285] width 138 height 60
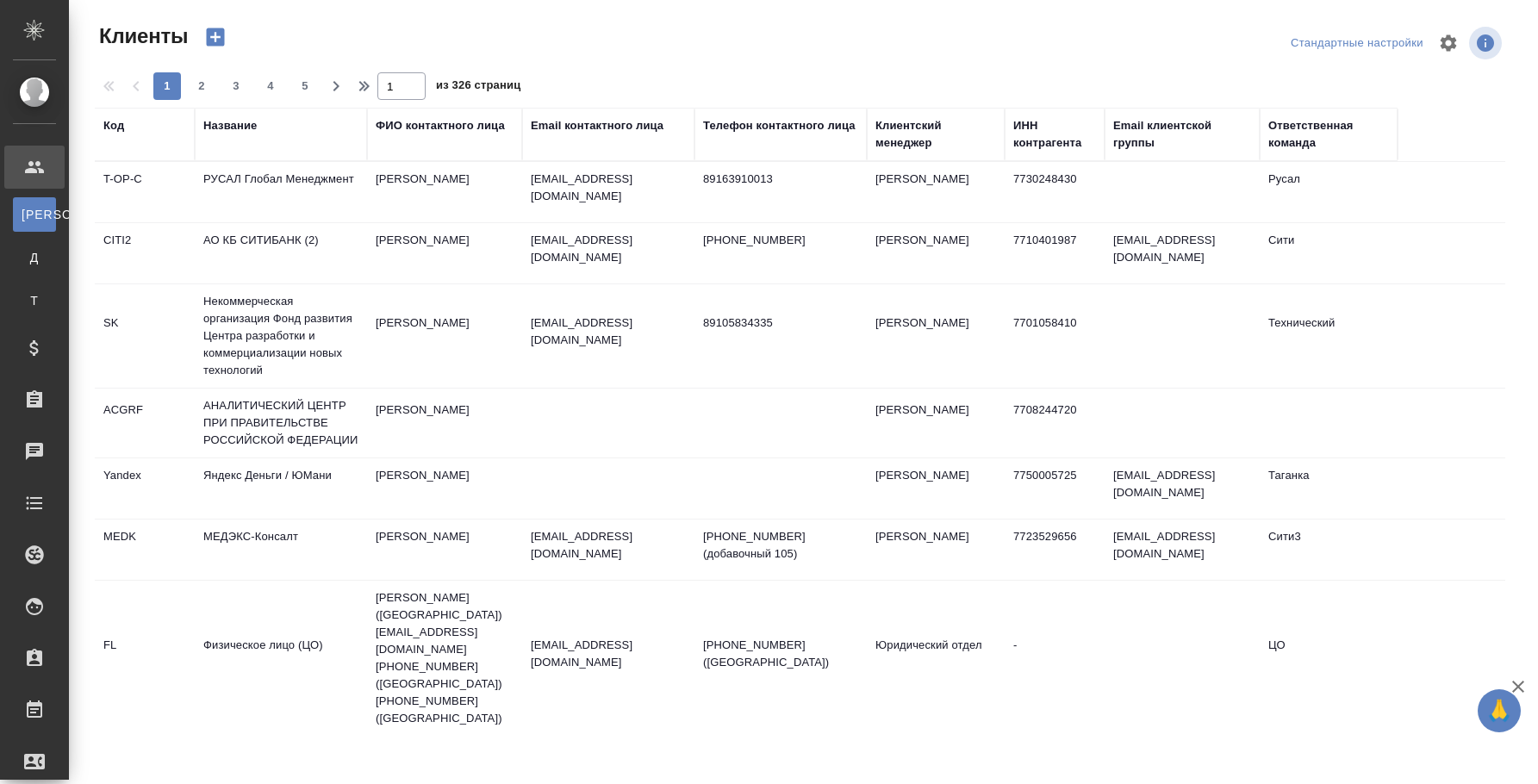
select select "RU"
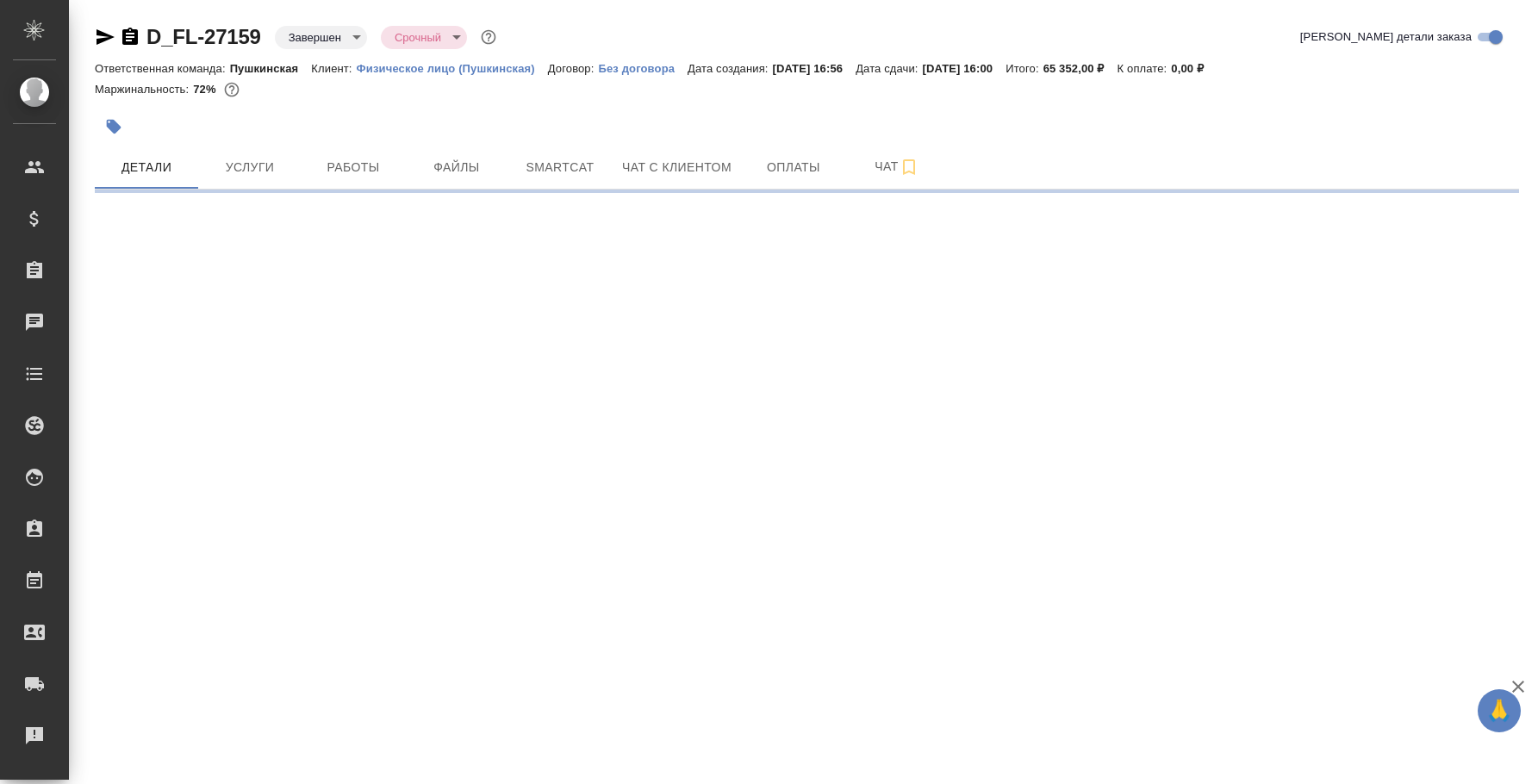
select select "RU"
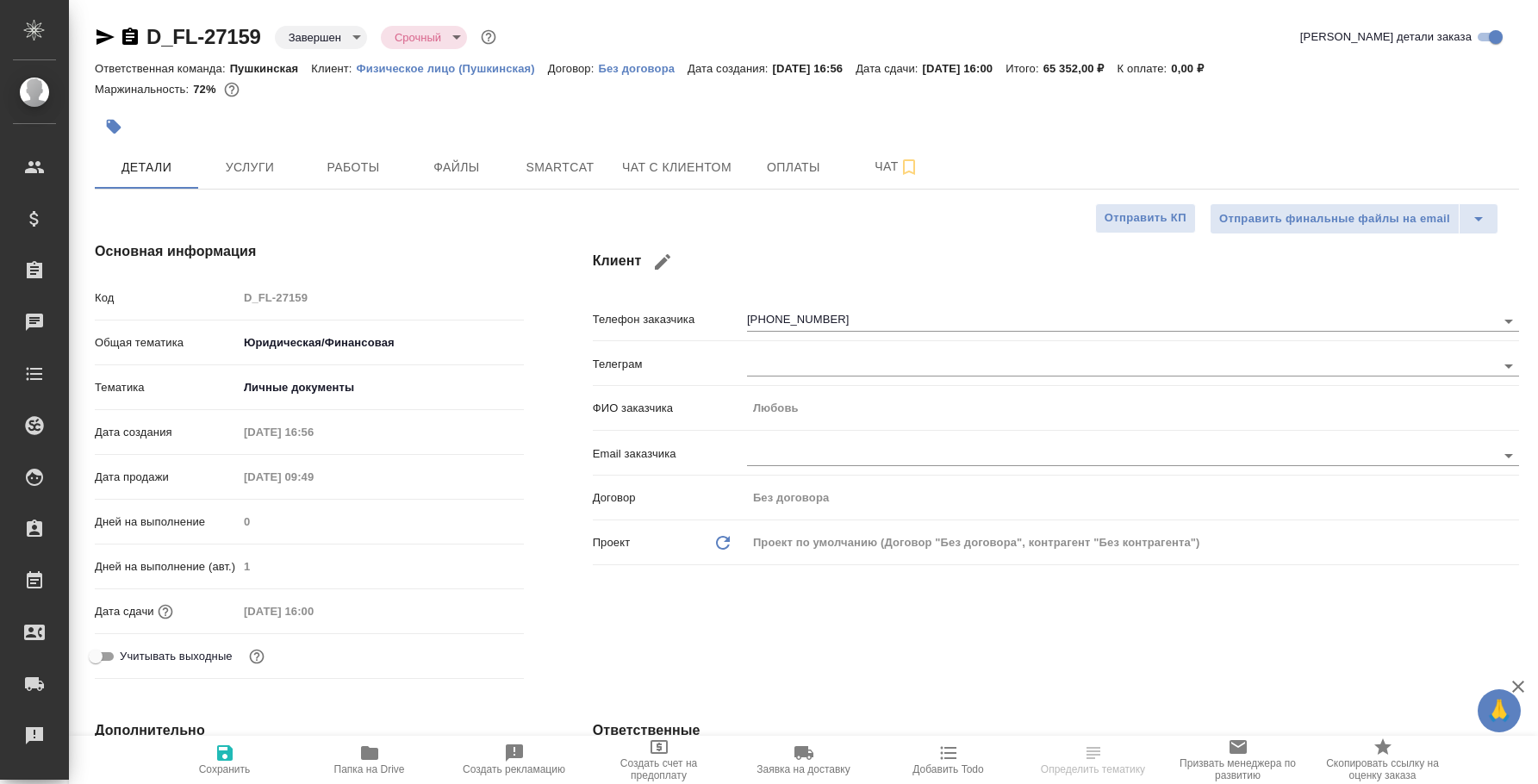
type textarea "x"
type input "[PERSON_NAME]"
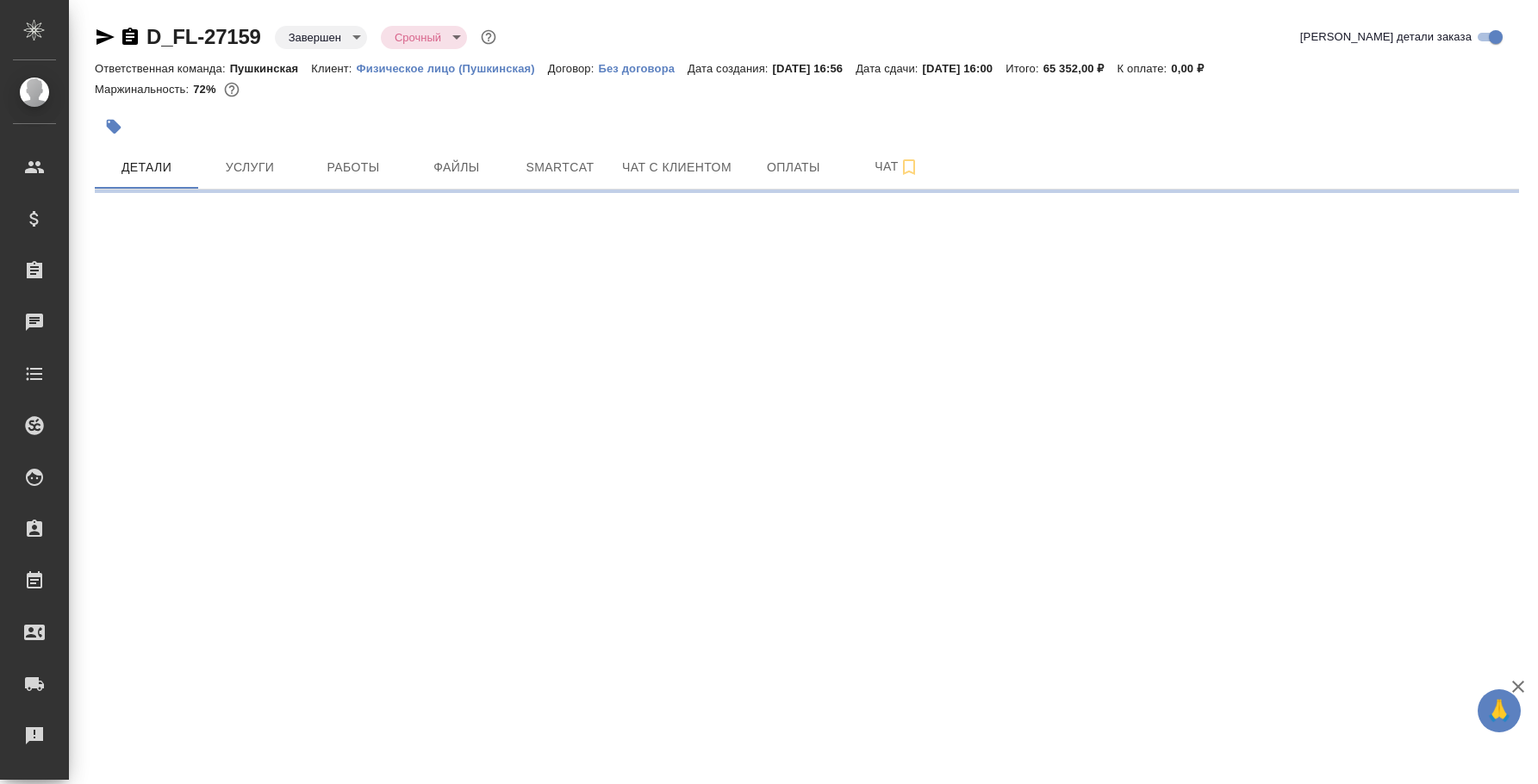
select select "RU"
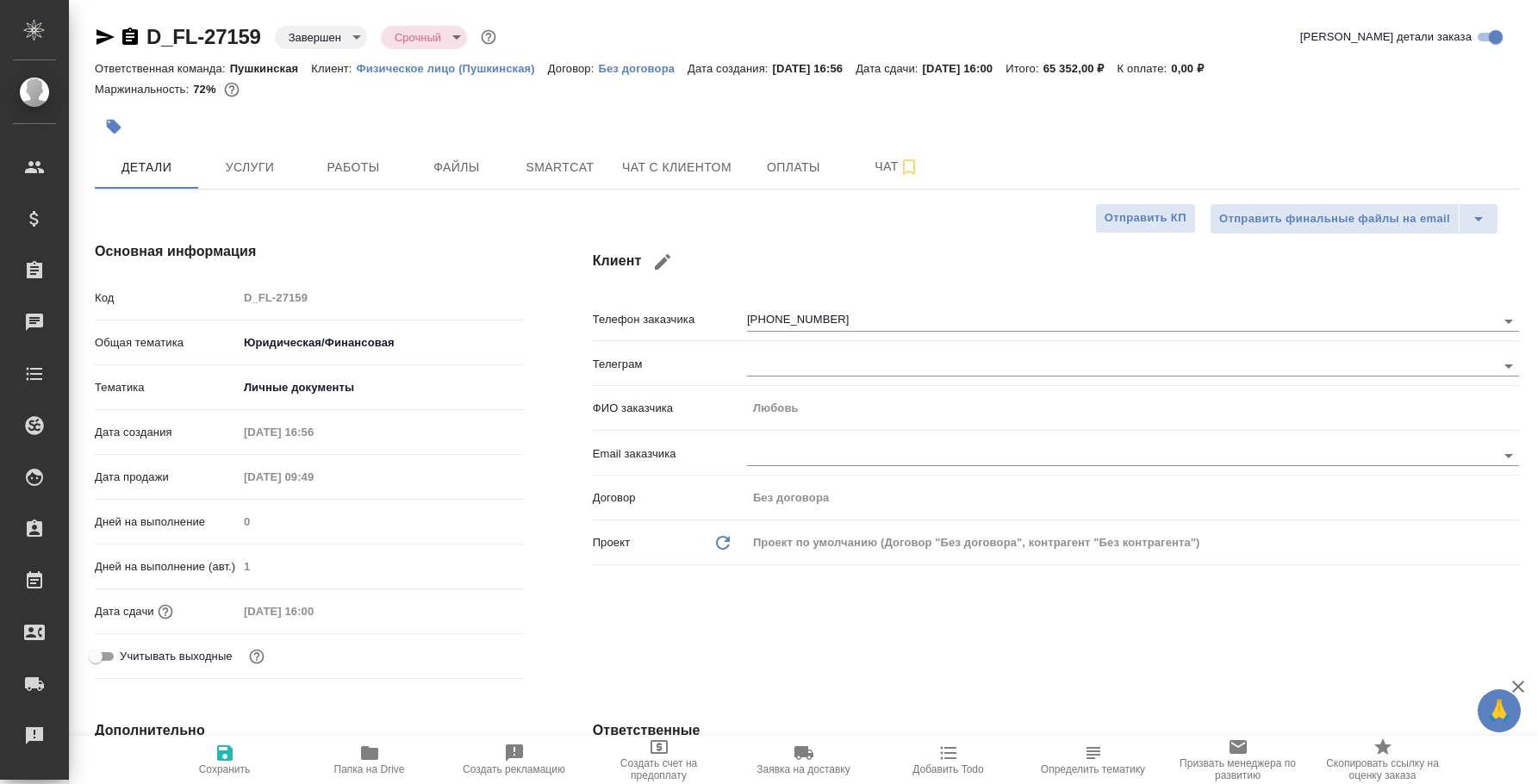
type textarea "x"
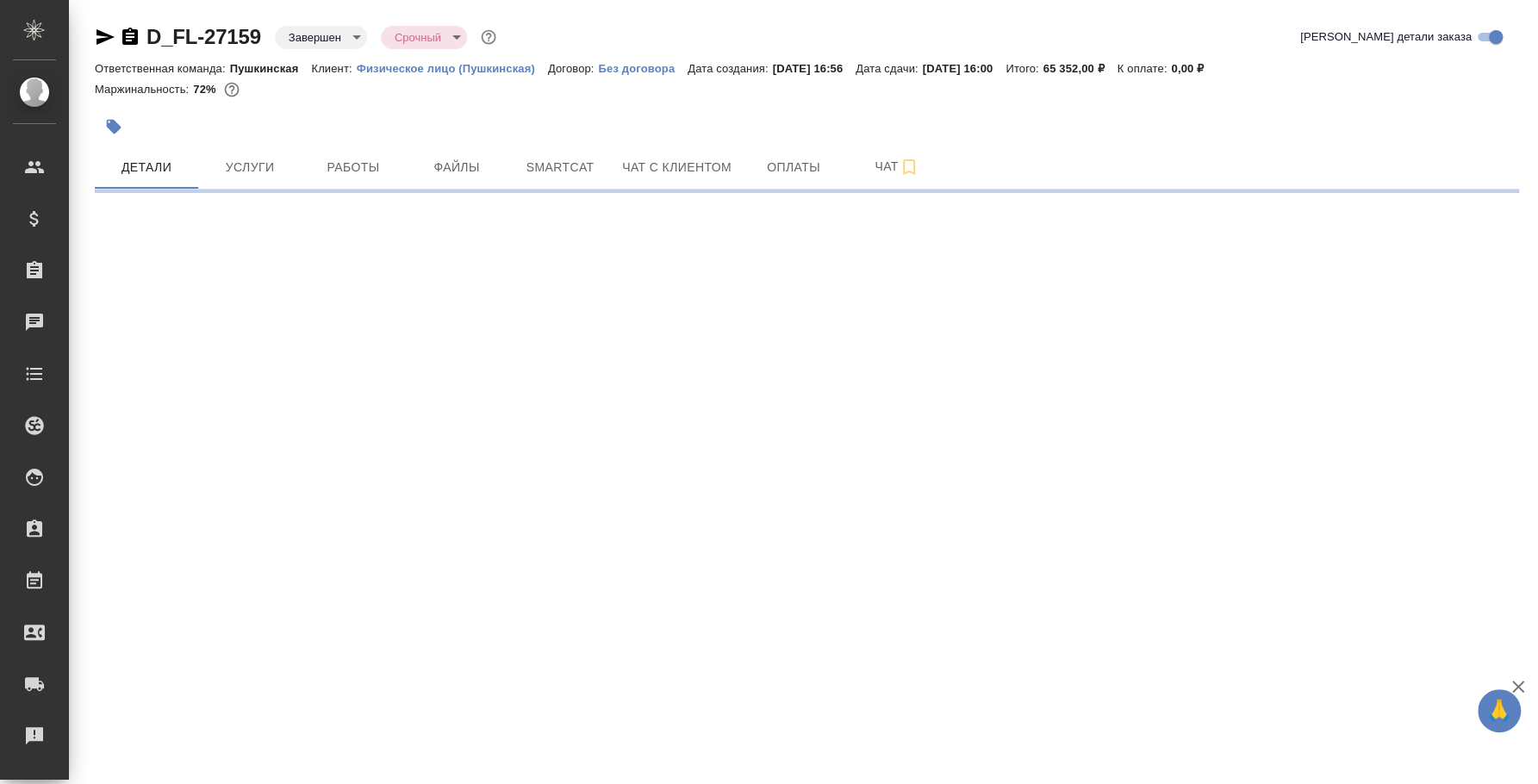
select select "RU"
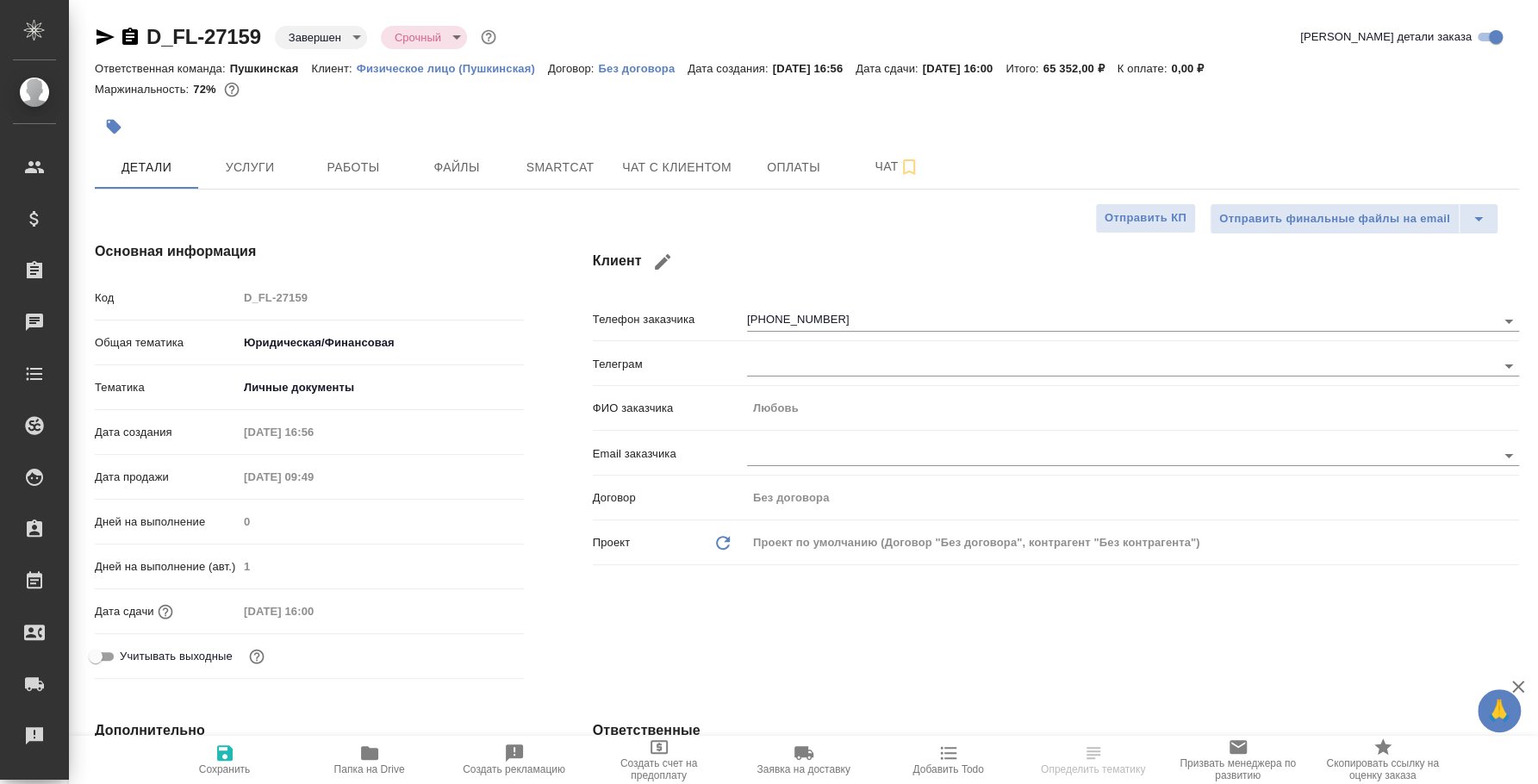
type textarea "x"
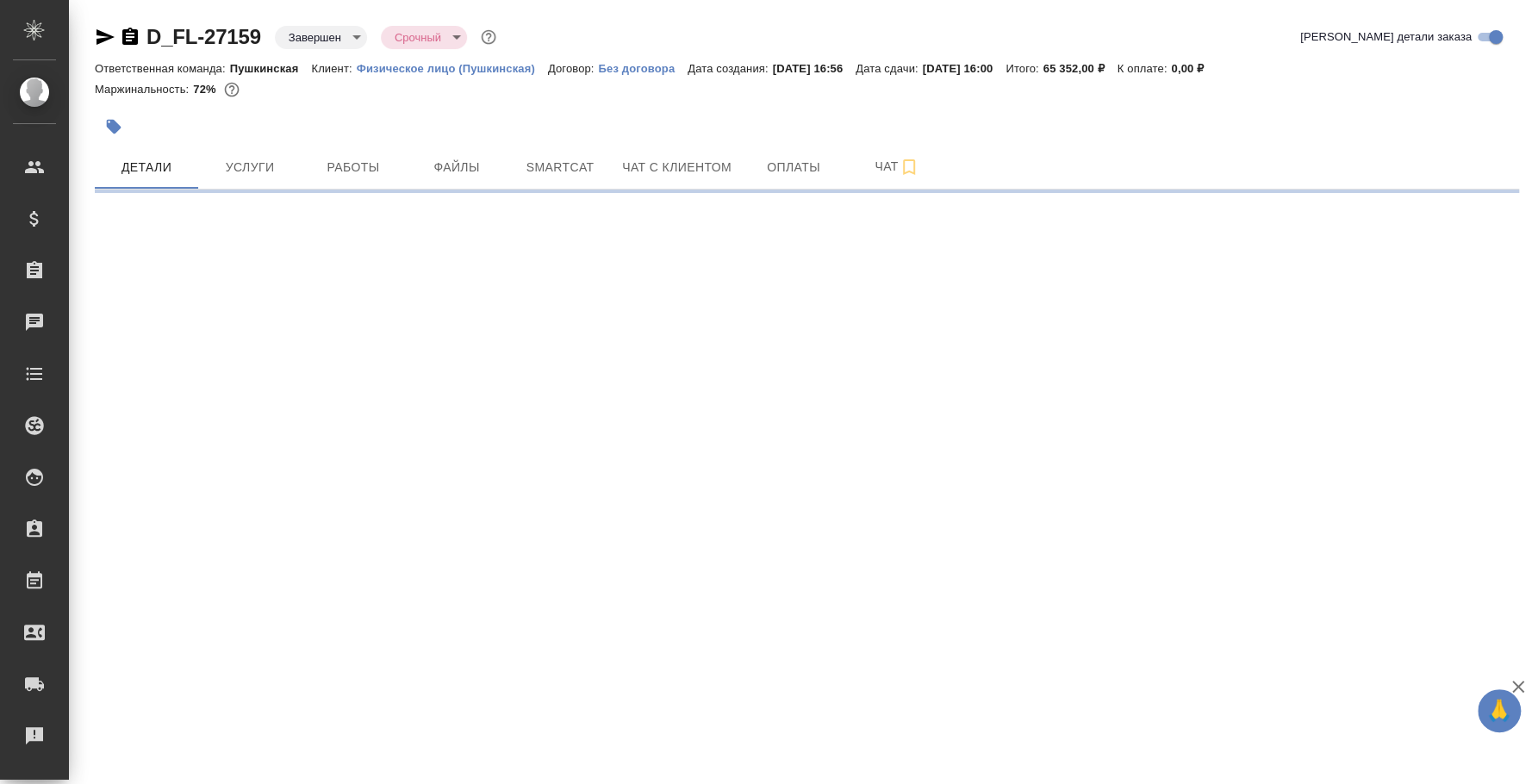
select select "RU"
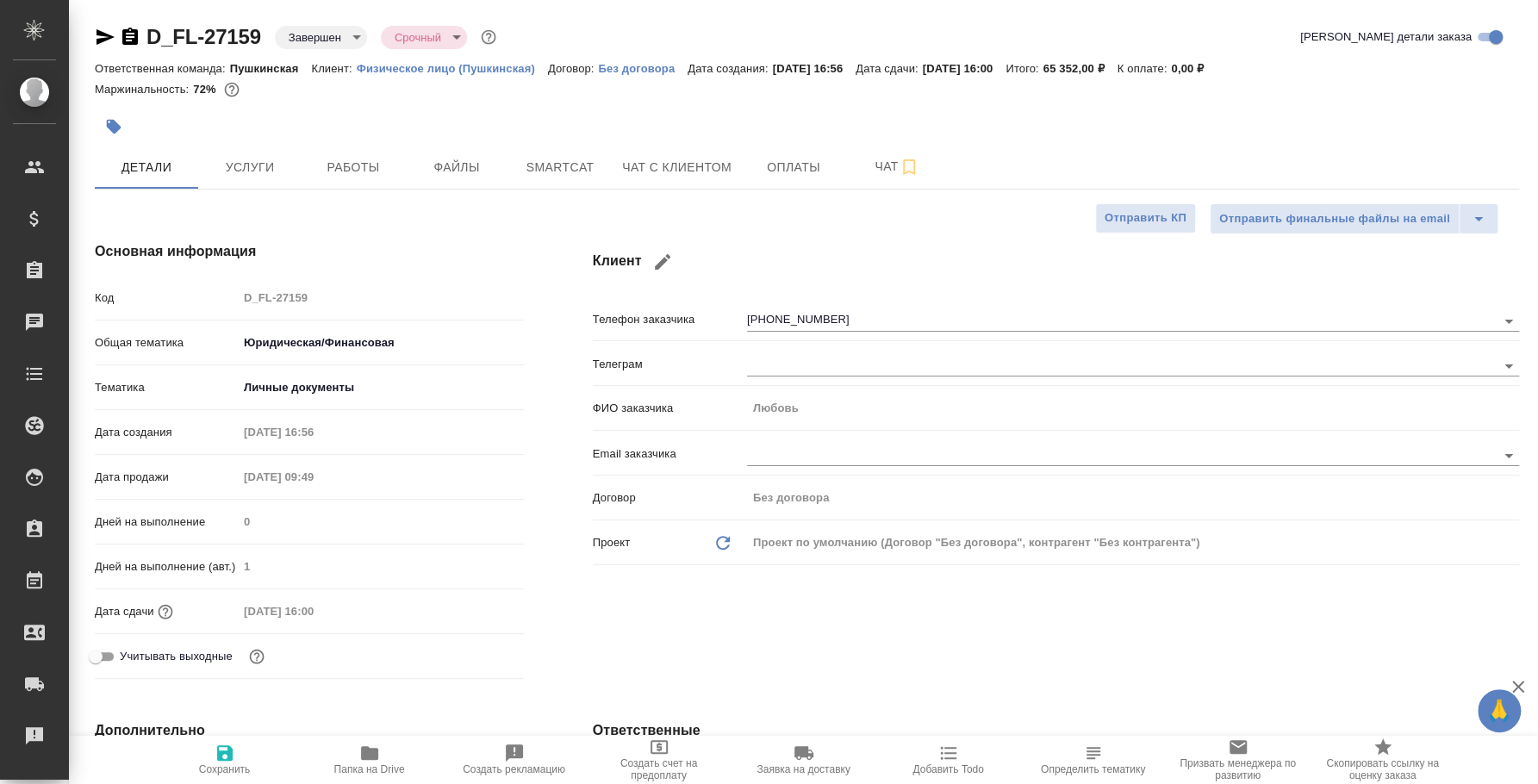
type textarea "x"
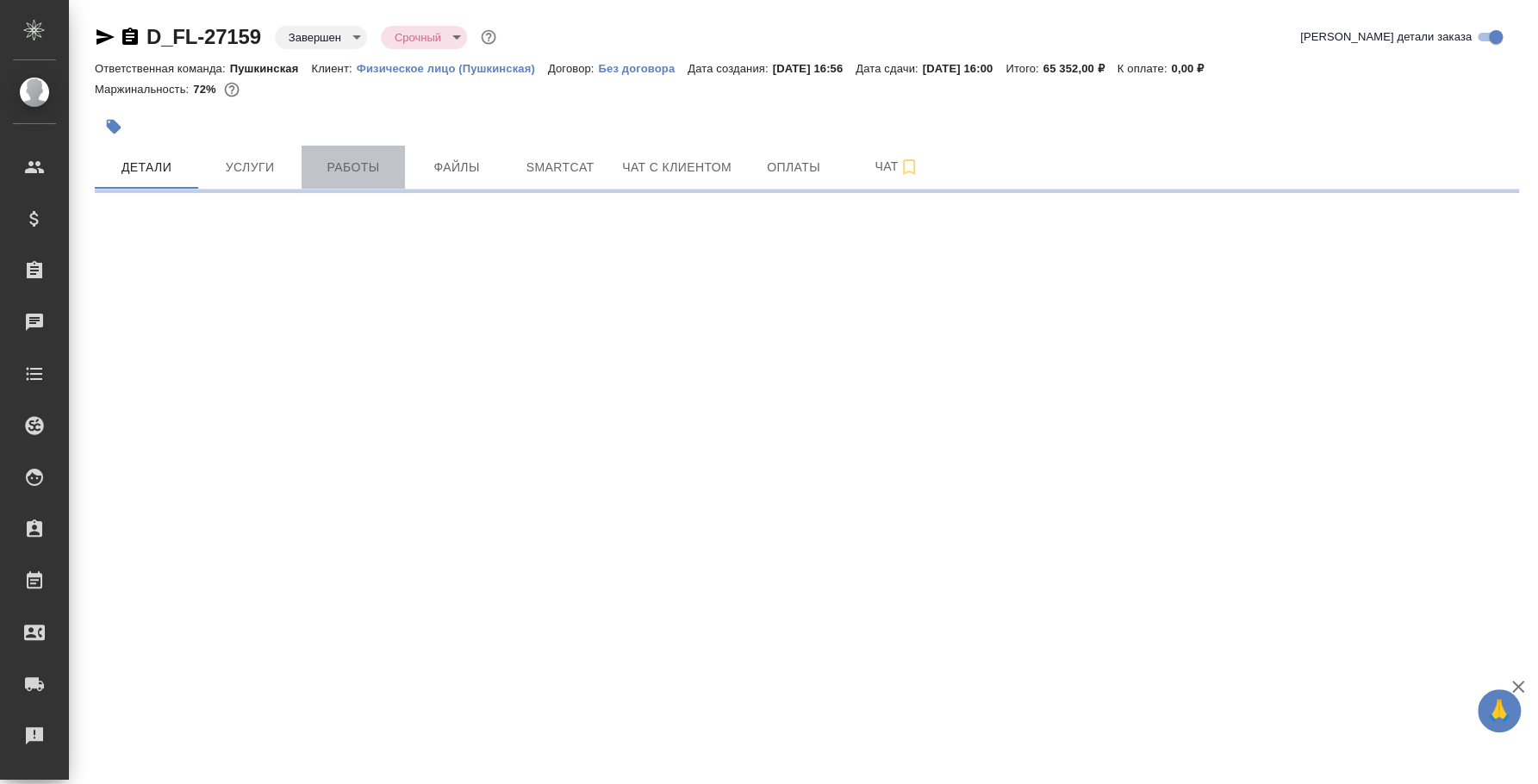
click at [351, 161] on span "Работы" at bounding box center [354, 168] width 83 height 22
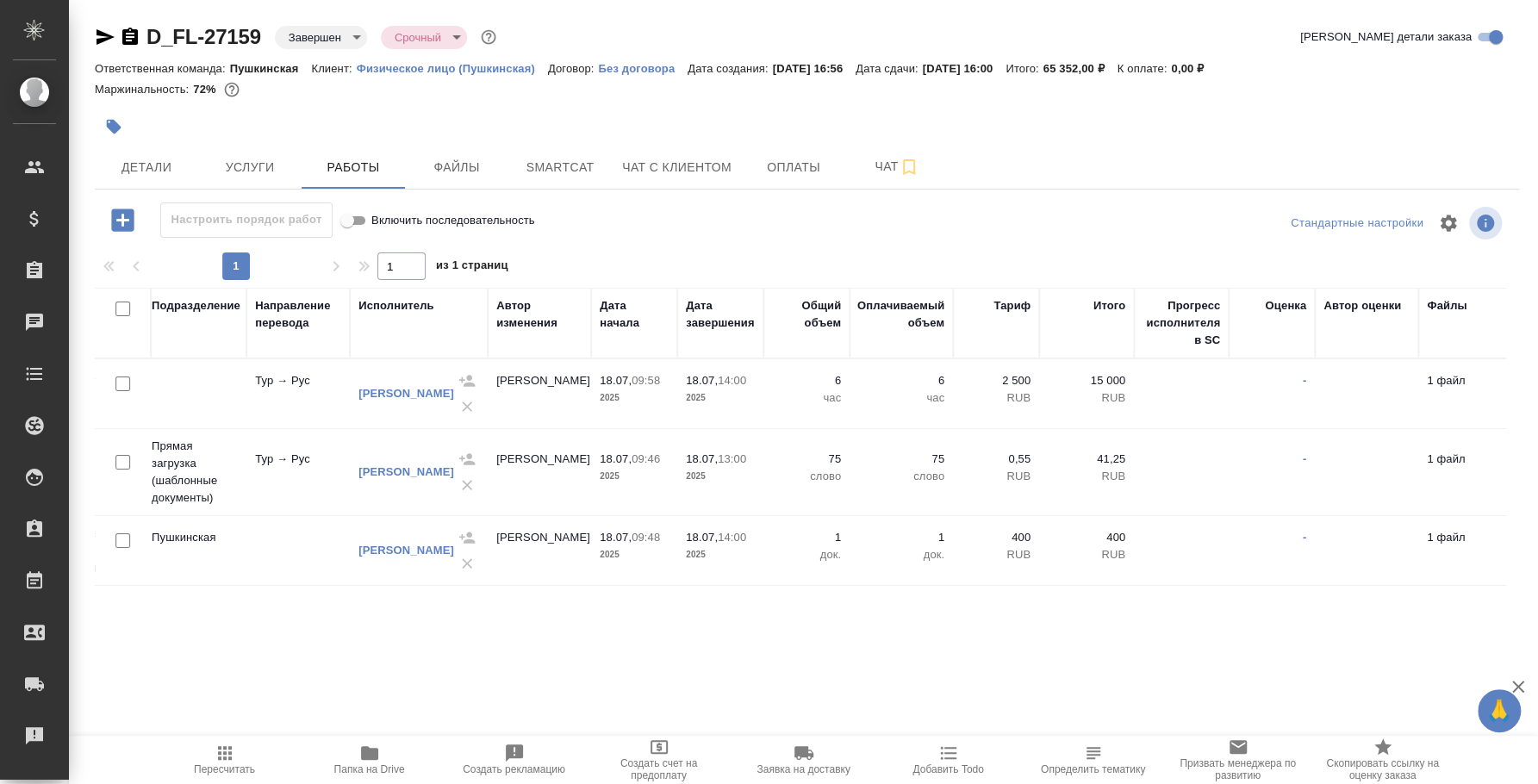
scroll to position [0, 490]
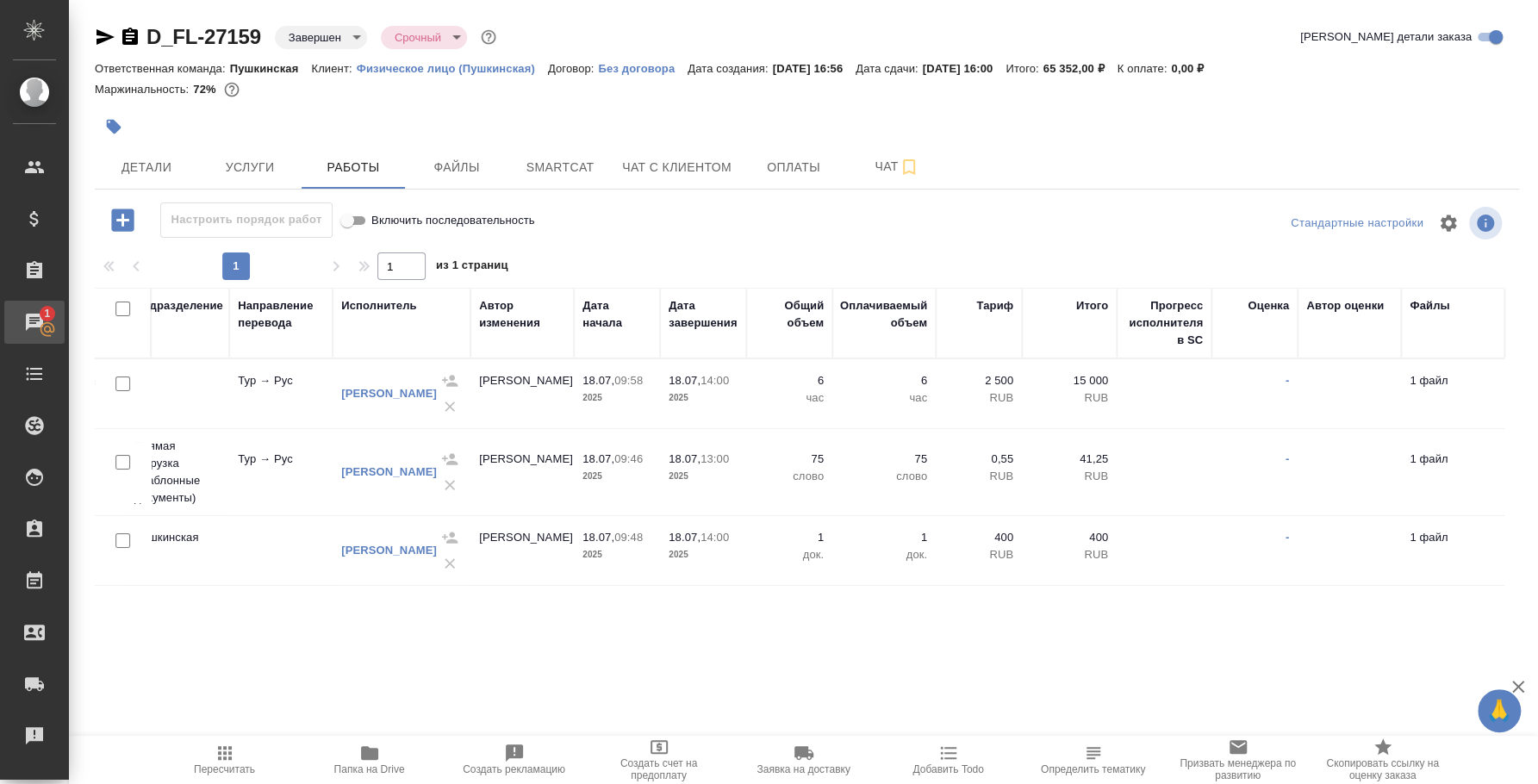
click at [65, 338] on link "1 Чаты" at bounding box center [34, 322] width 60 height 43
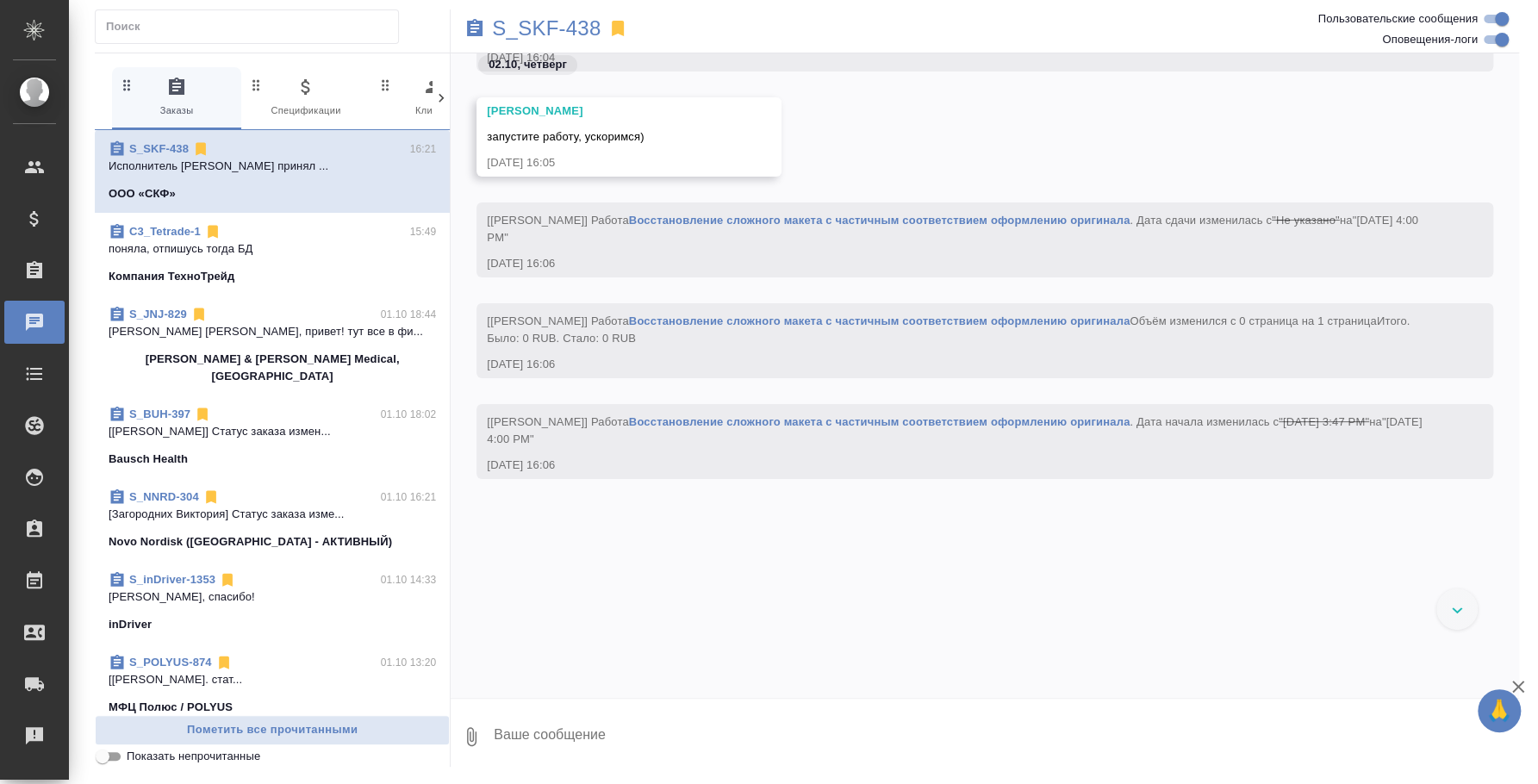
scroll to position [3327, 0]
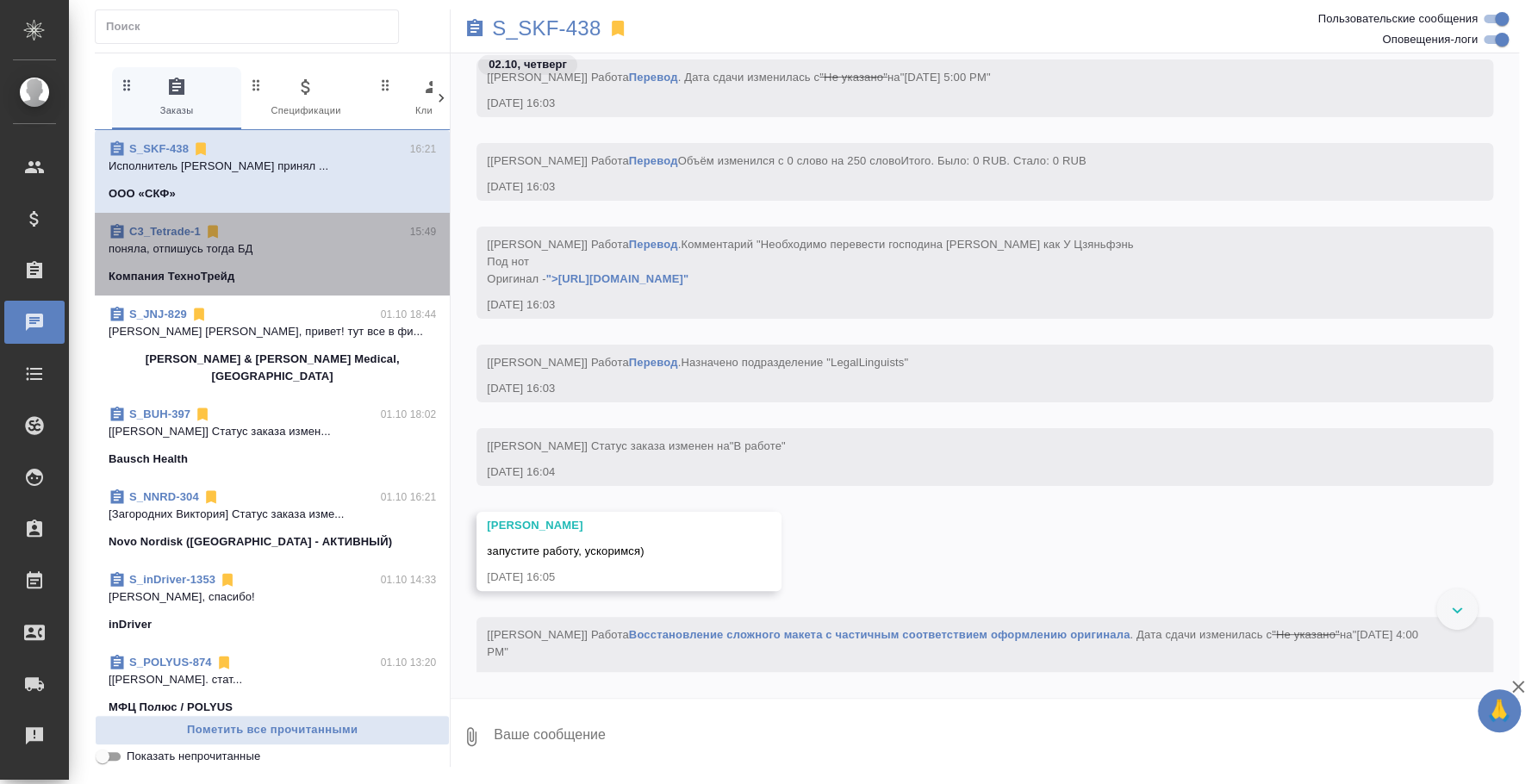
click at [274, 269] on div "Компания ТехноТрейд" at bounding box center [272, 276] width 328 height 17
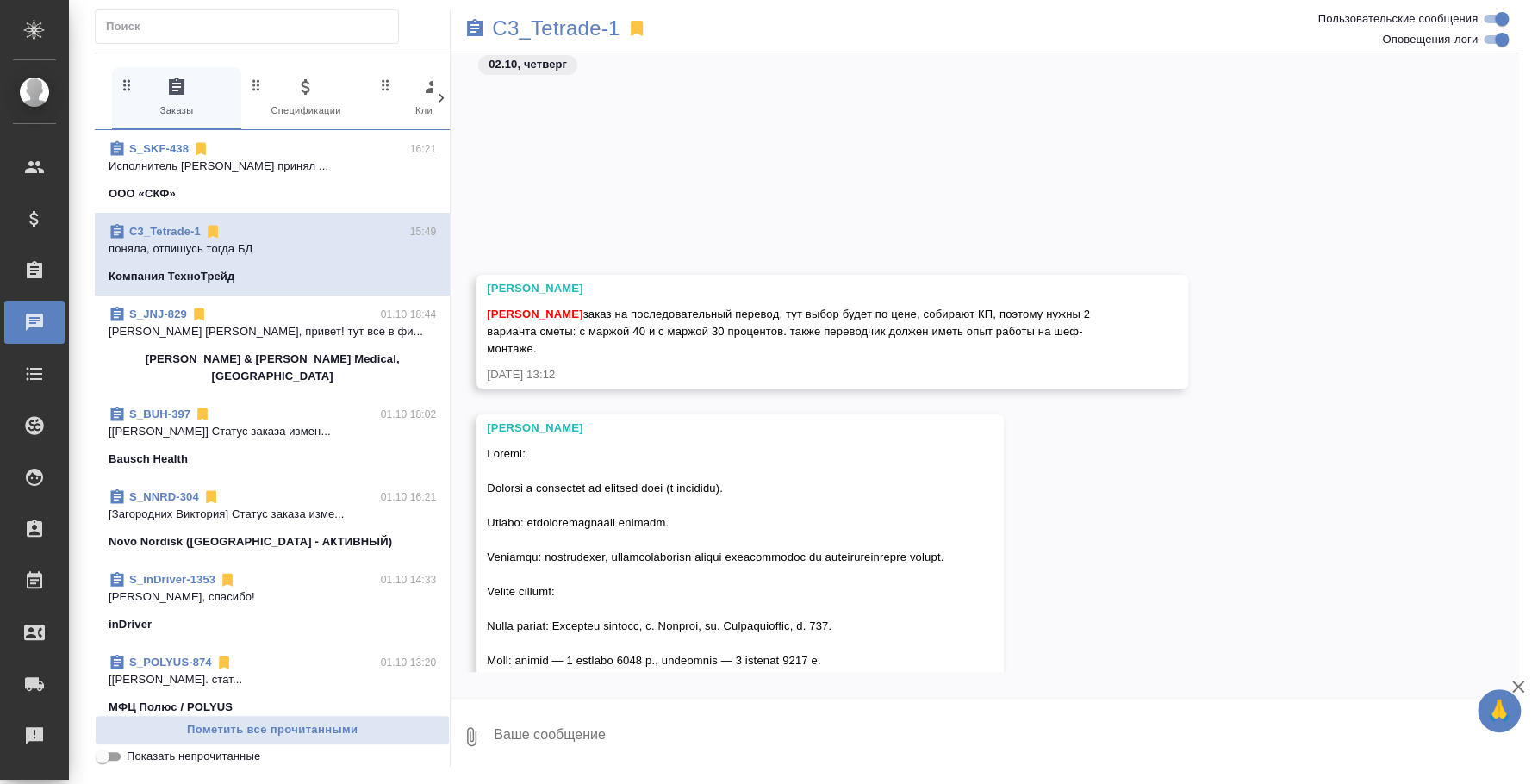
scroll to position [2170, 0]
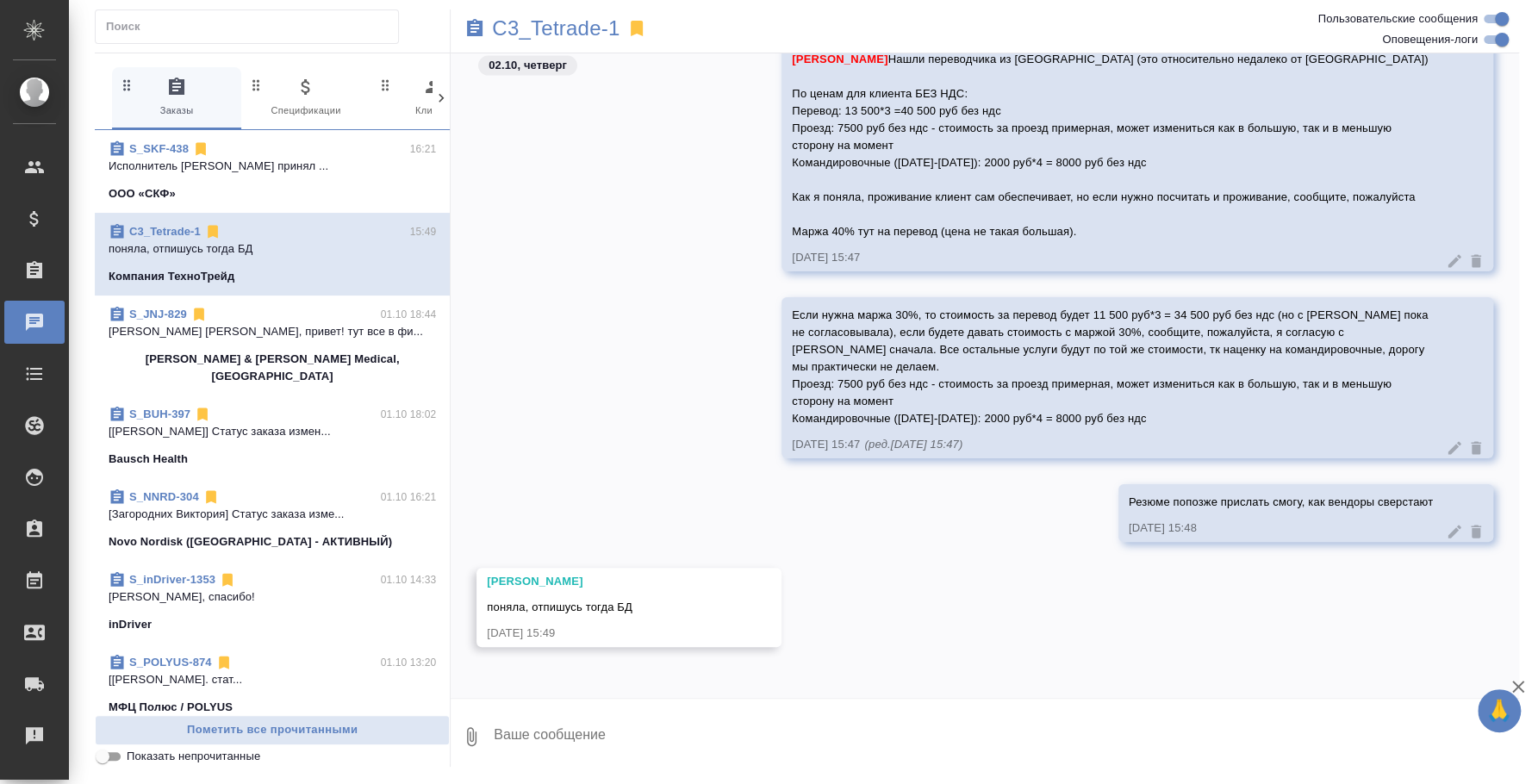
click at [471, 733] on icon "button" at bounding box center [471, 736] width 21 height 21
click at [380, 653] on span "С локального диска" at bounding box center [331, 646] width 117 height 22
click at [0, 0] on input "С локального диска" at bounding box center [0, 0] width 0 height 0
click at [567, 717] on textarea at bounding box center [991, 736] width 999 height 59
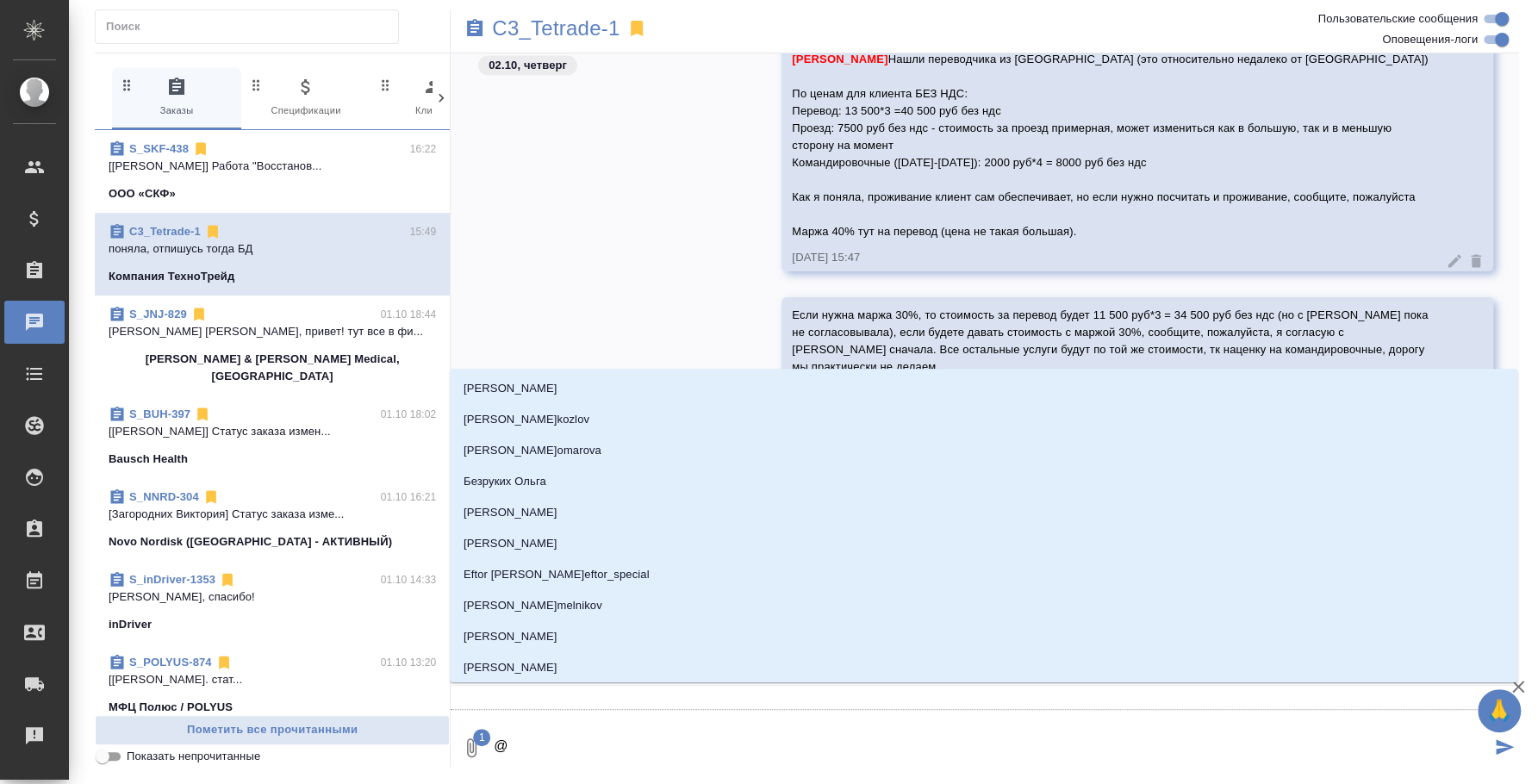
type textarea "@u"
type input "u"
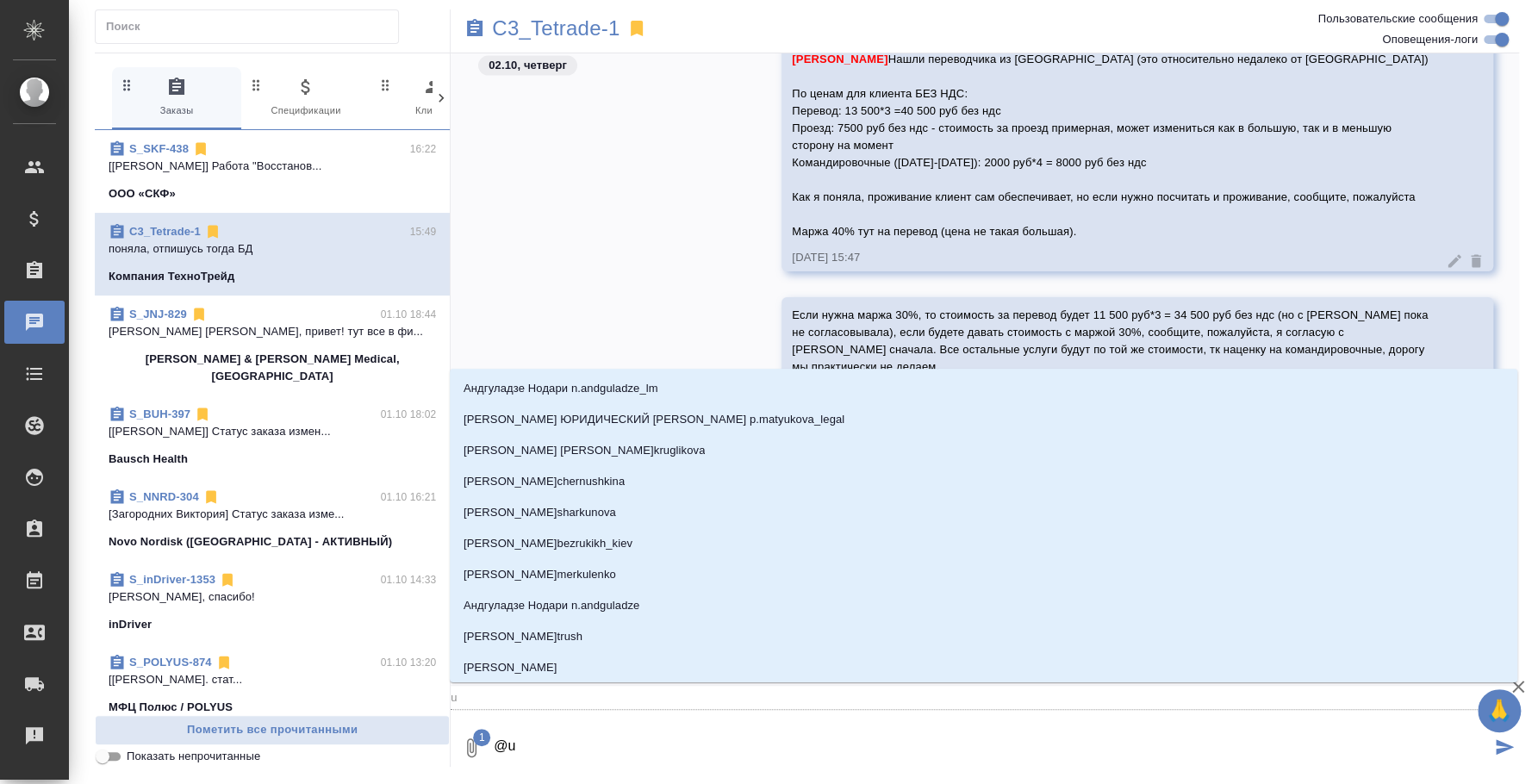
type textarea "@u'f"
type input "u'f"
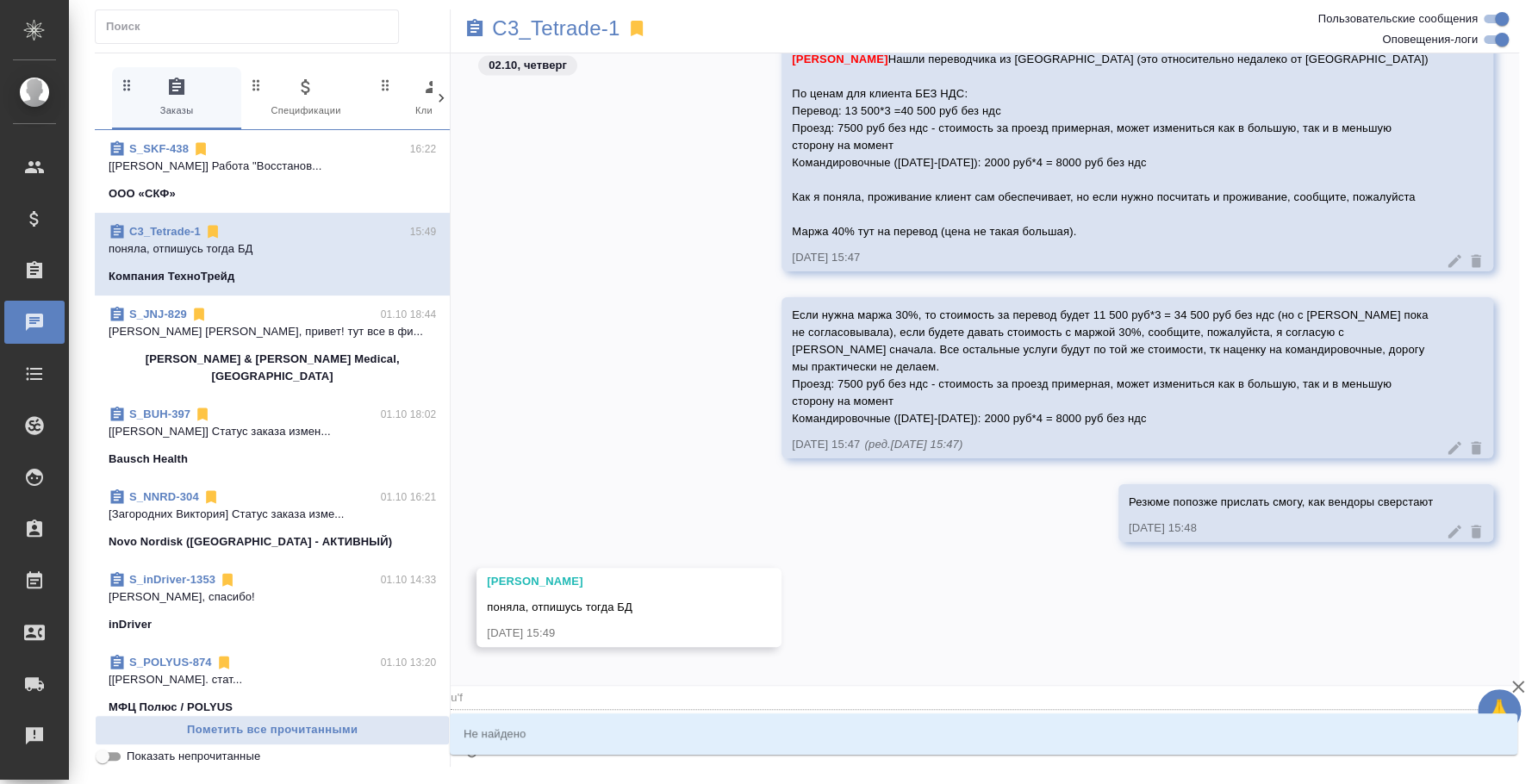
type textarea "@u"
type input "u"
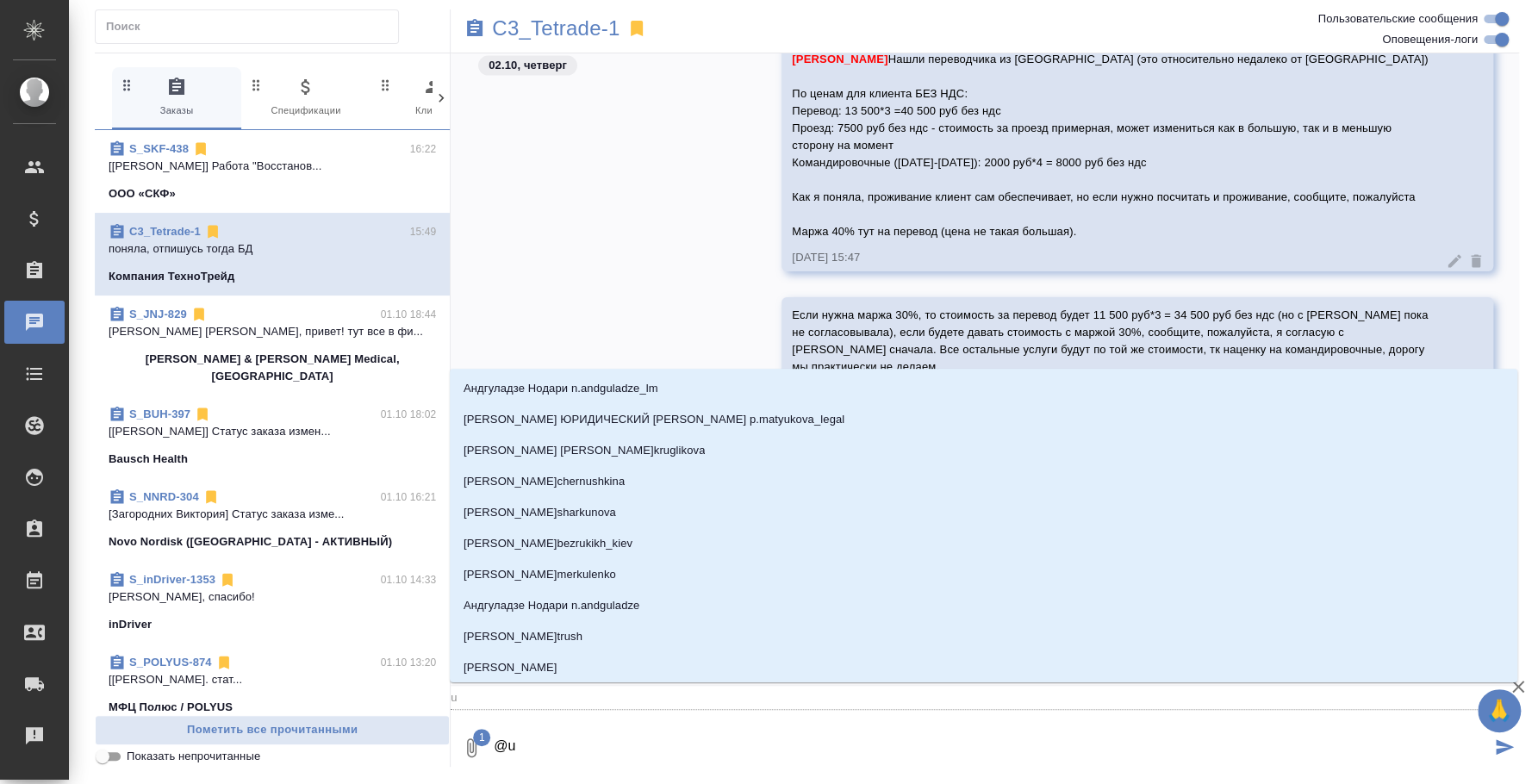
type textarea "@"
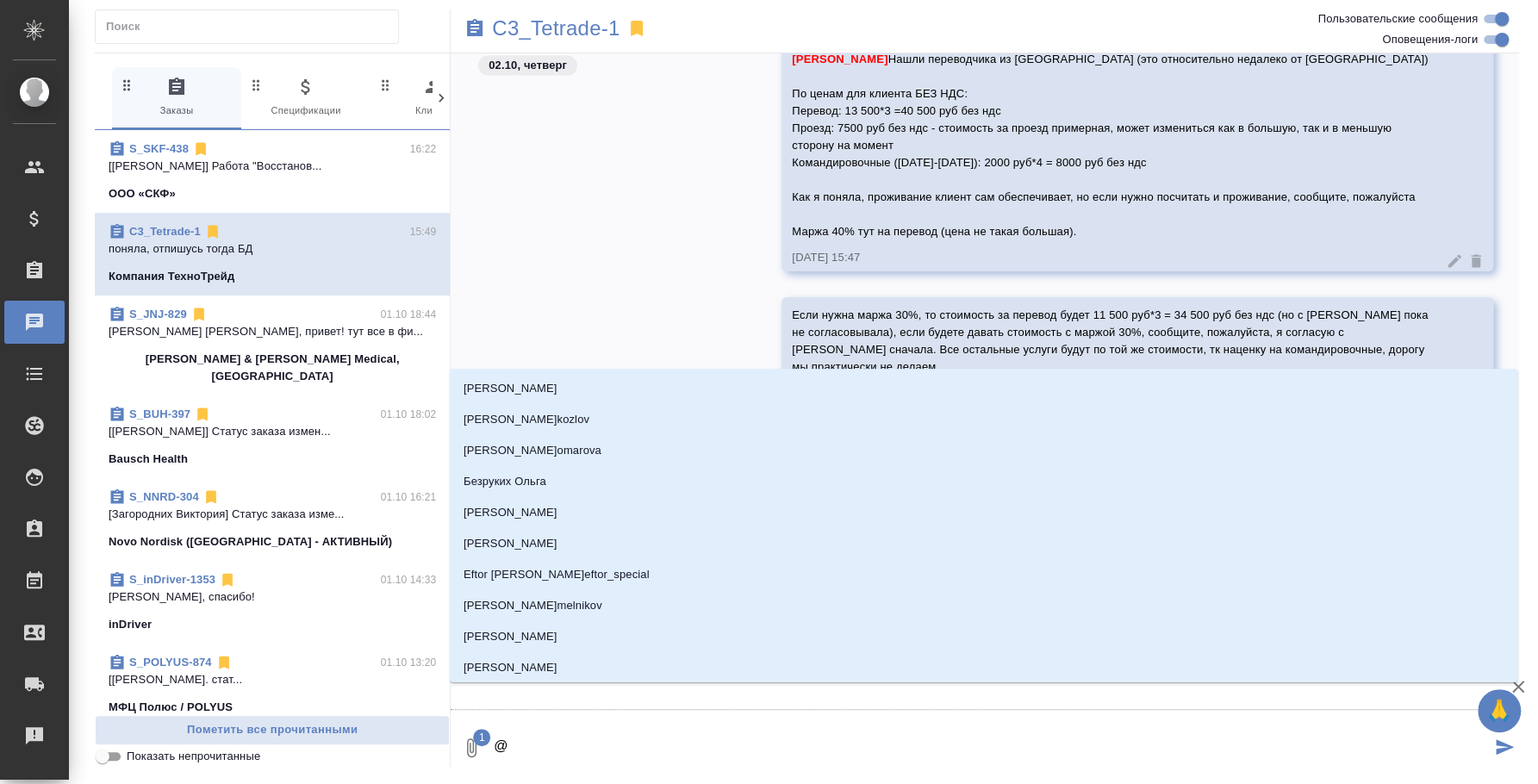
type textarea "@г"
type input "г"
type textarea "@га"
type input "га"
type textarea "@гал"
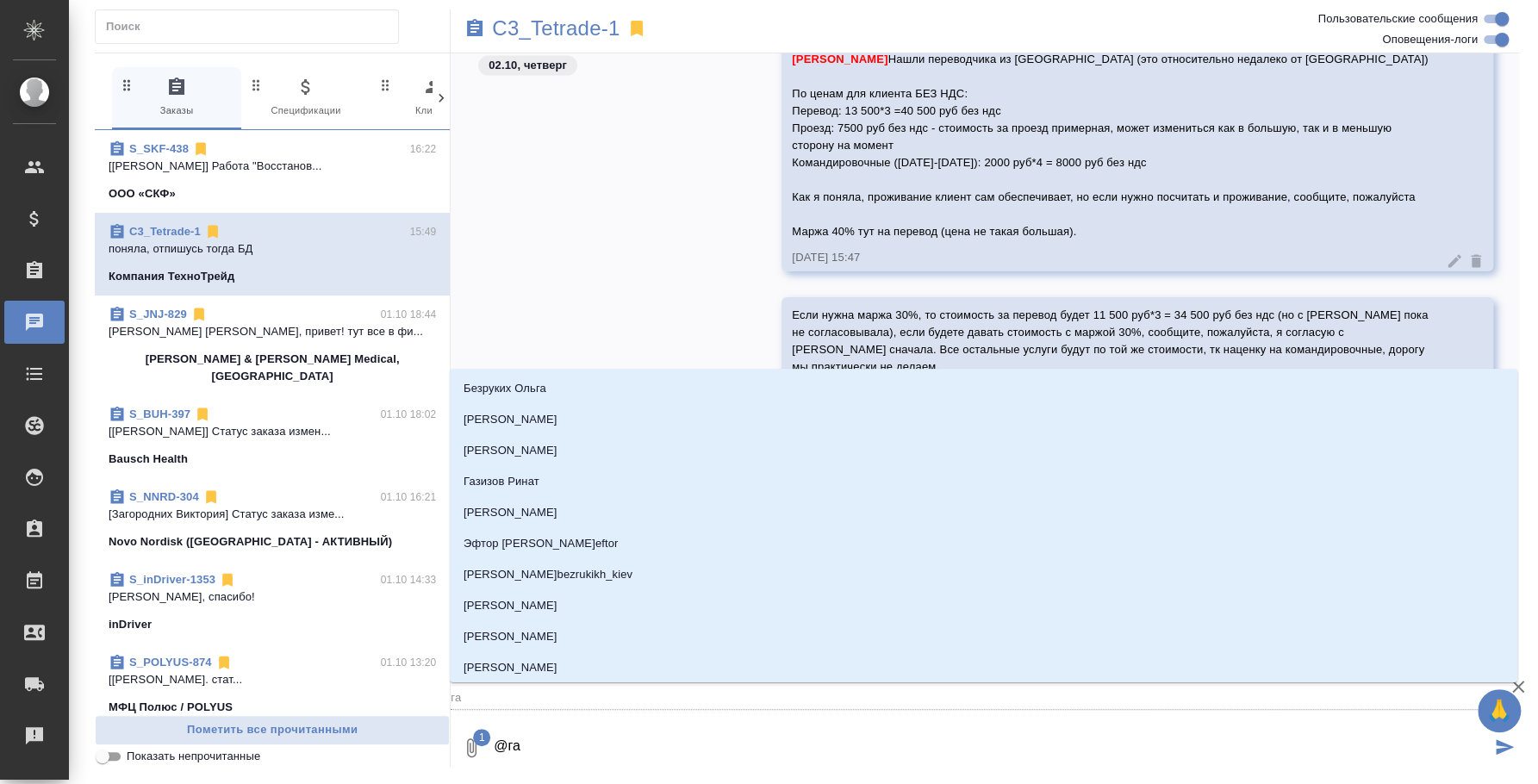
type input "гал"
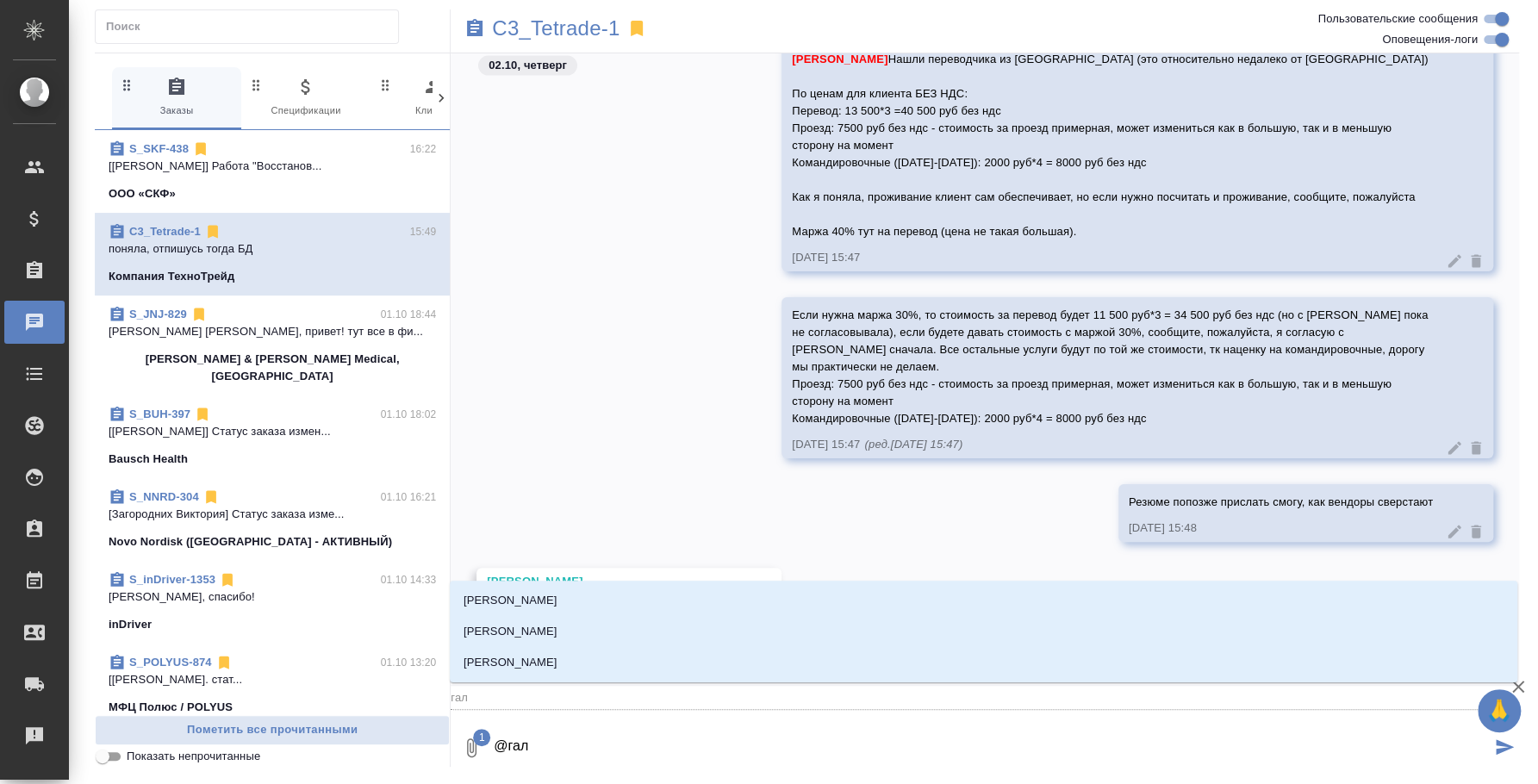
type textarea "@гали"
type input "гали"
type textarea "@галиш"
type input "галиш"
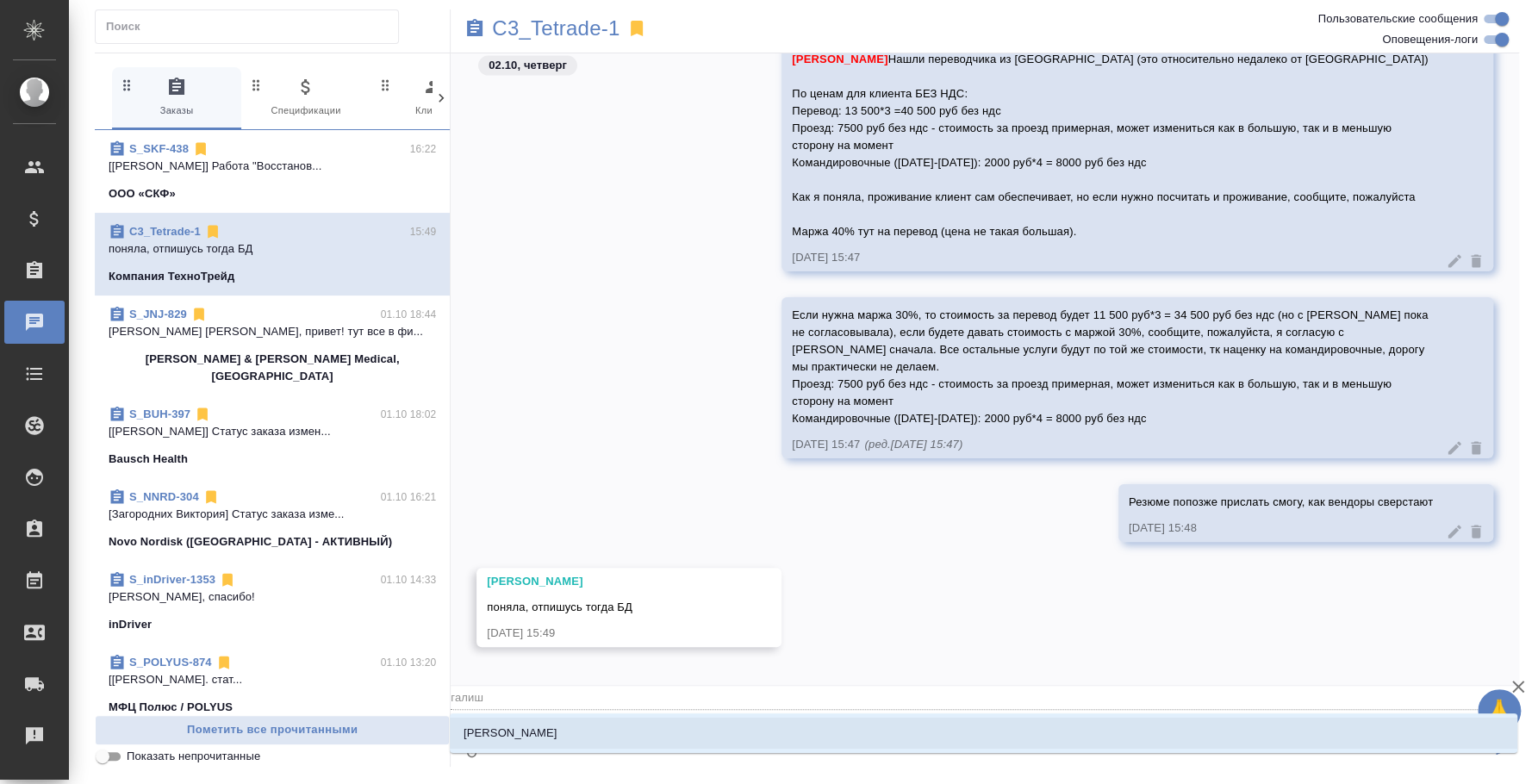
click at [571, 723] on li "Галишева Мария" at bounding box center [983, 733] width 1068 height 31
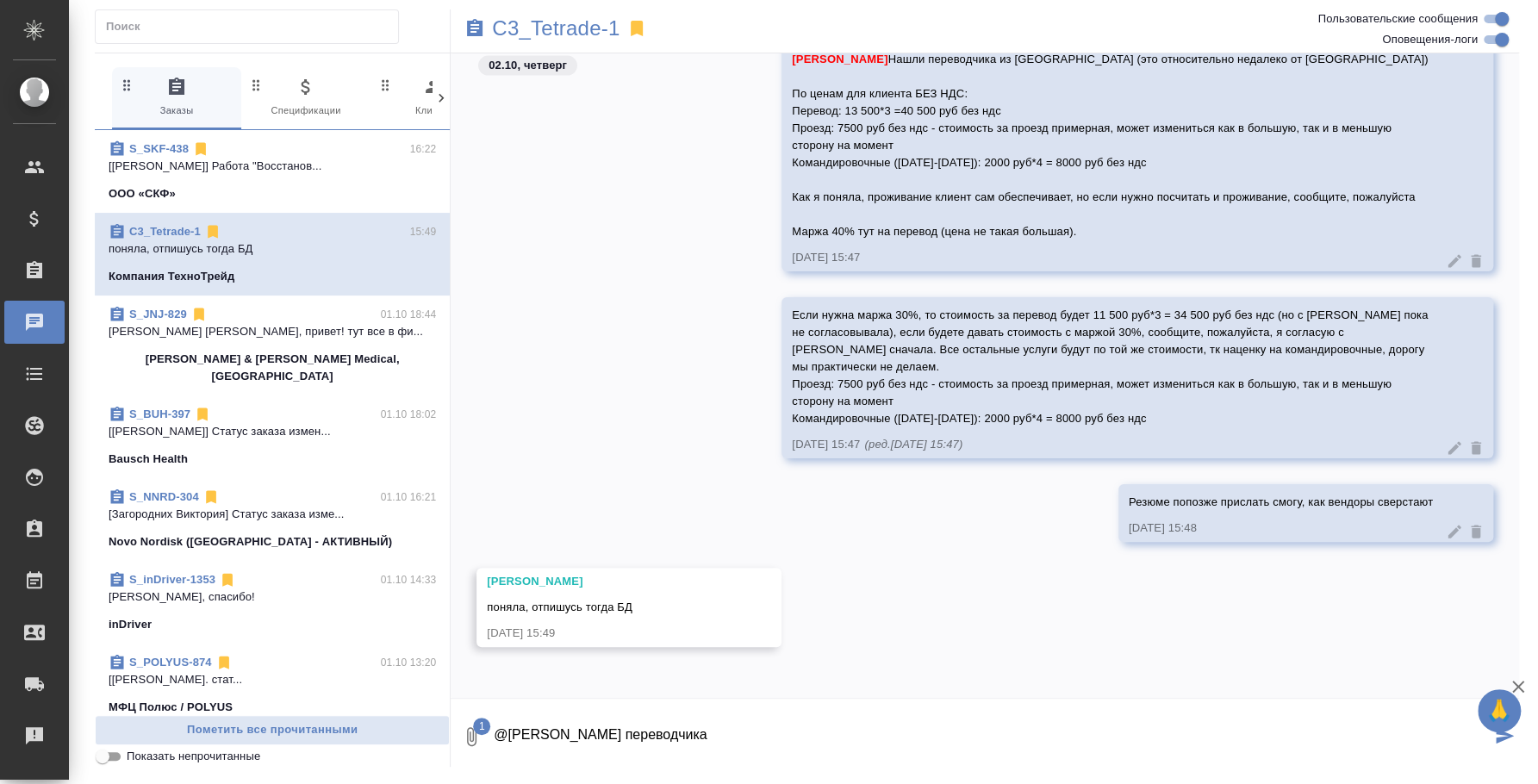
type textarea "@Галишева Мария резюме переводчика"
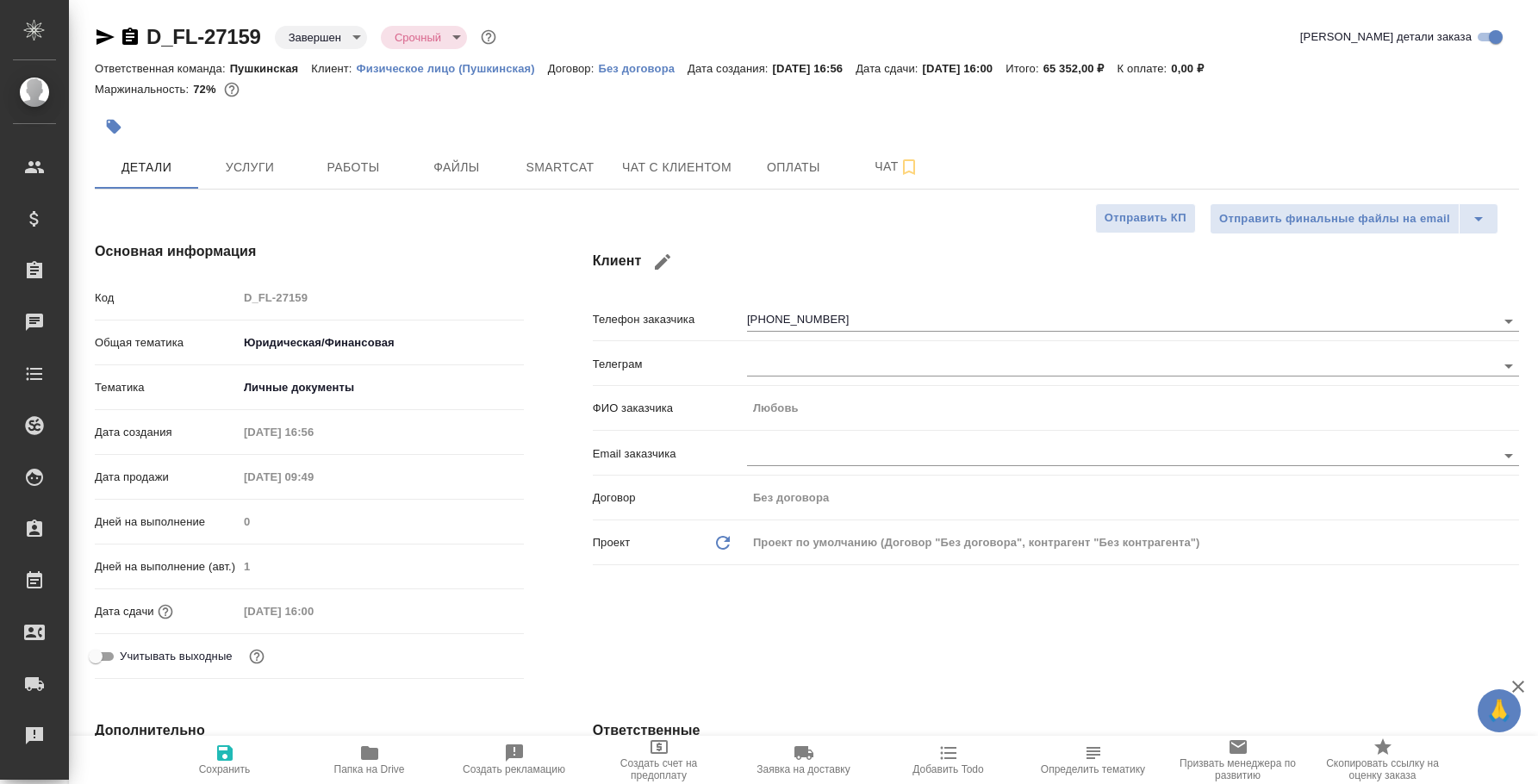
select select "RU"
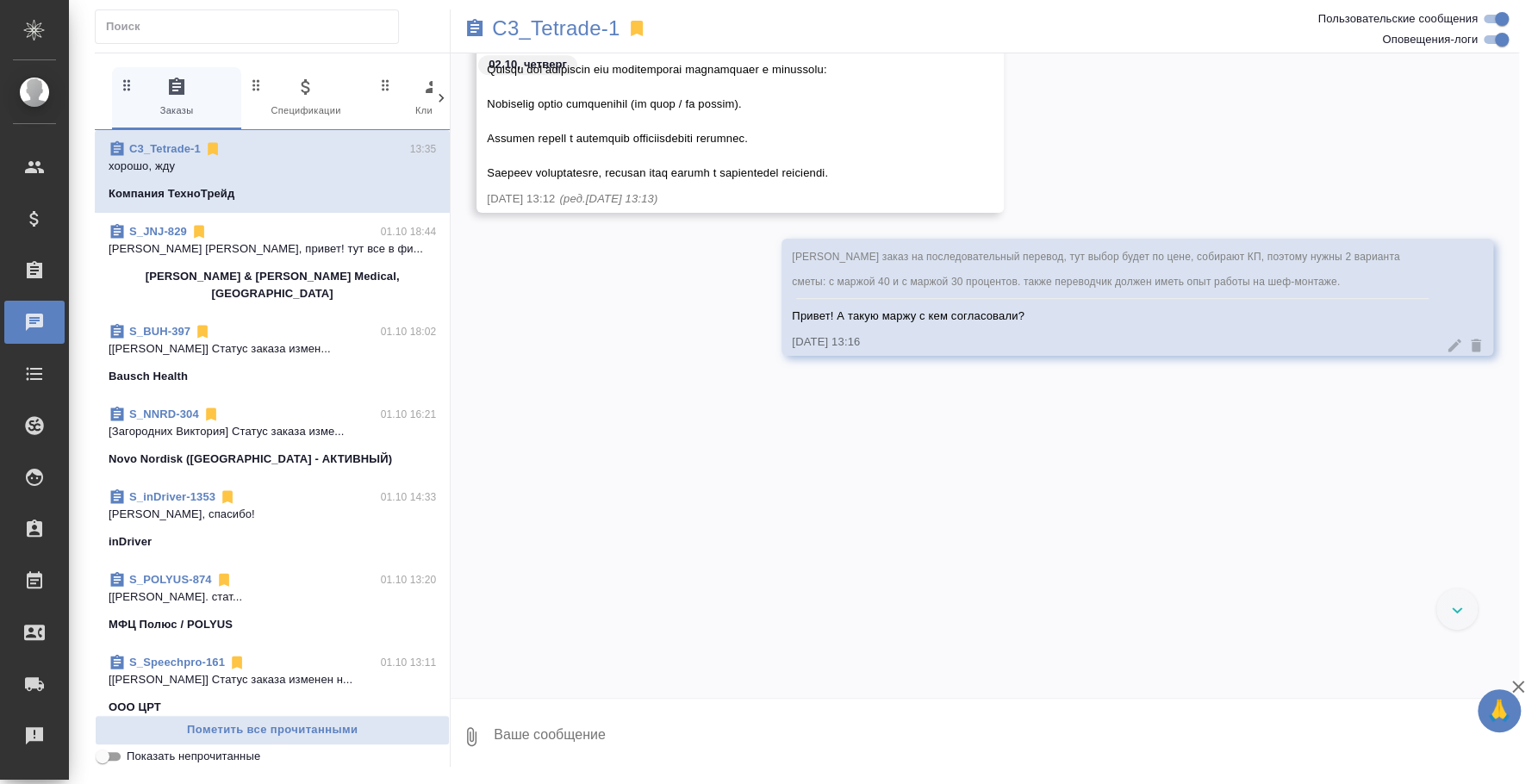
scroll to position [832, 0]
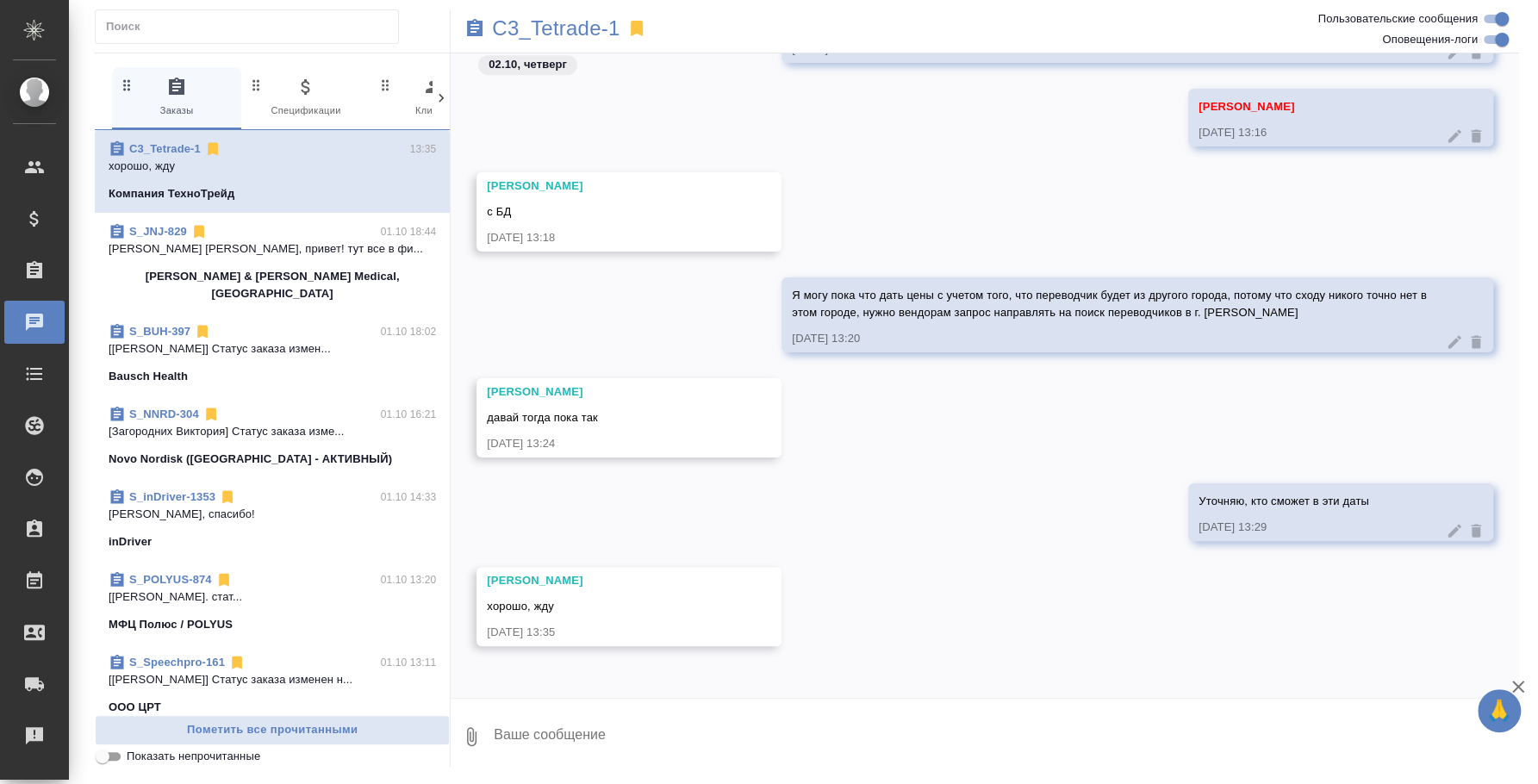
click at [586, 747] on textarea at bounding box center [1005, 736] width 1027 height 59
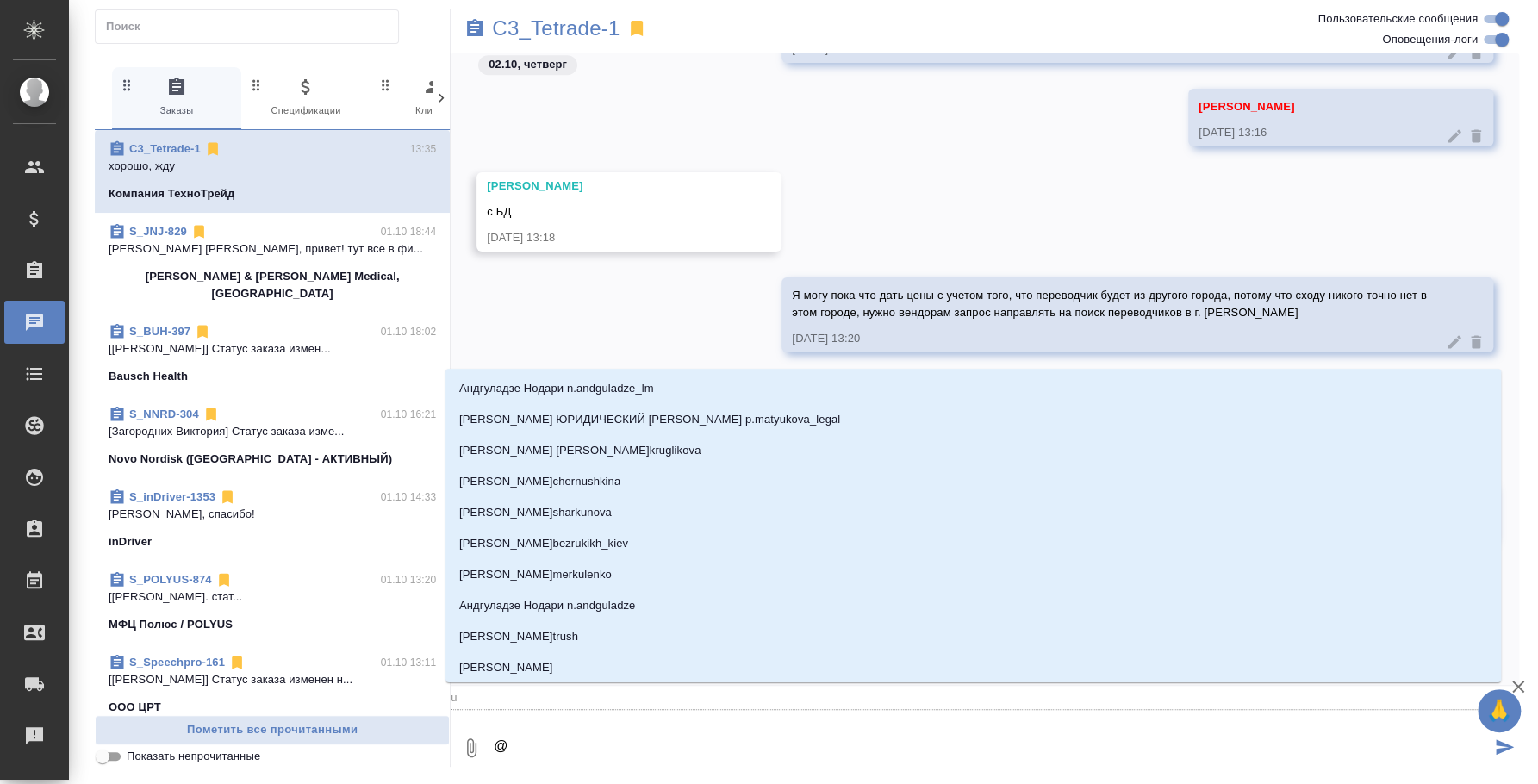
type textarea "@u"
type input "u"
type textarea "@u'f"
type input "u'f"
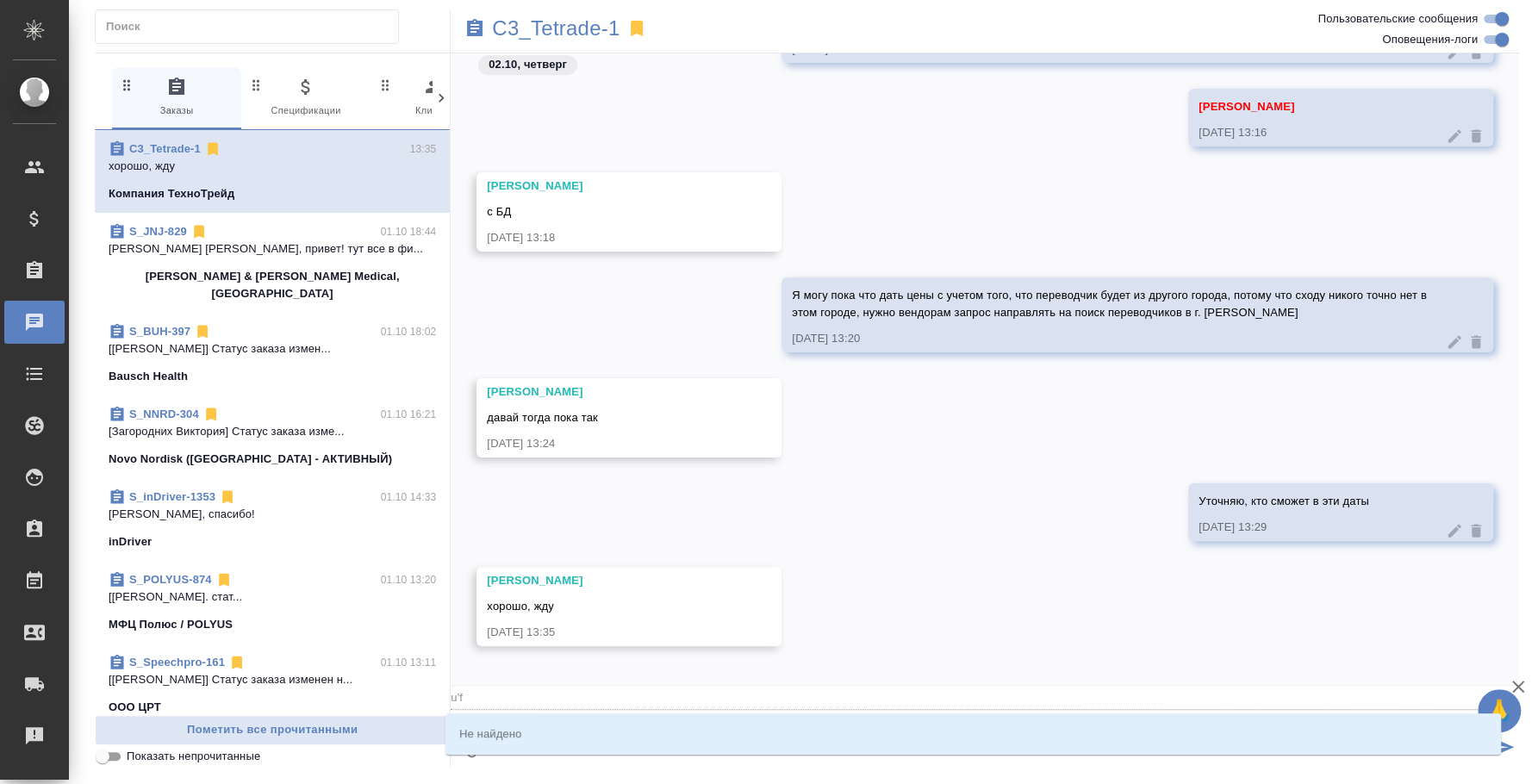
type textarea "@u'f'k"
type input "u'f'k"
type textarea "@u'f"
type input "u'f"
type textarea "@u"
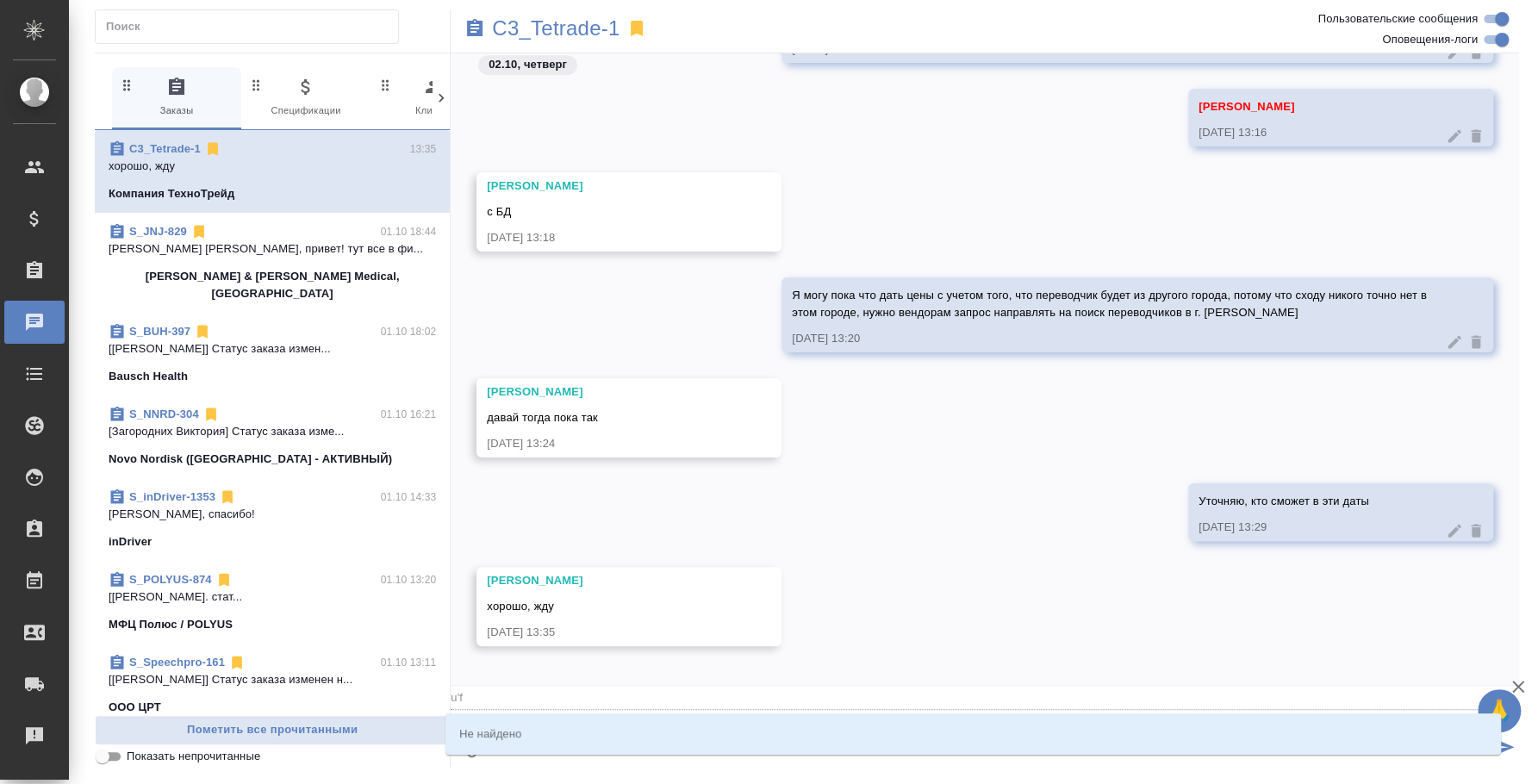
type input "u"
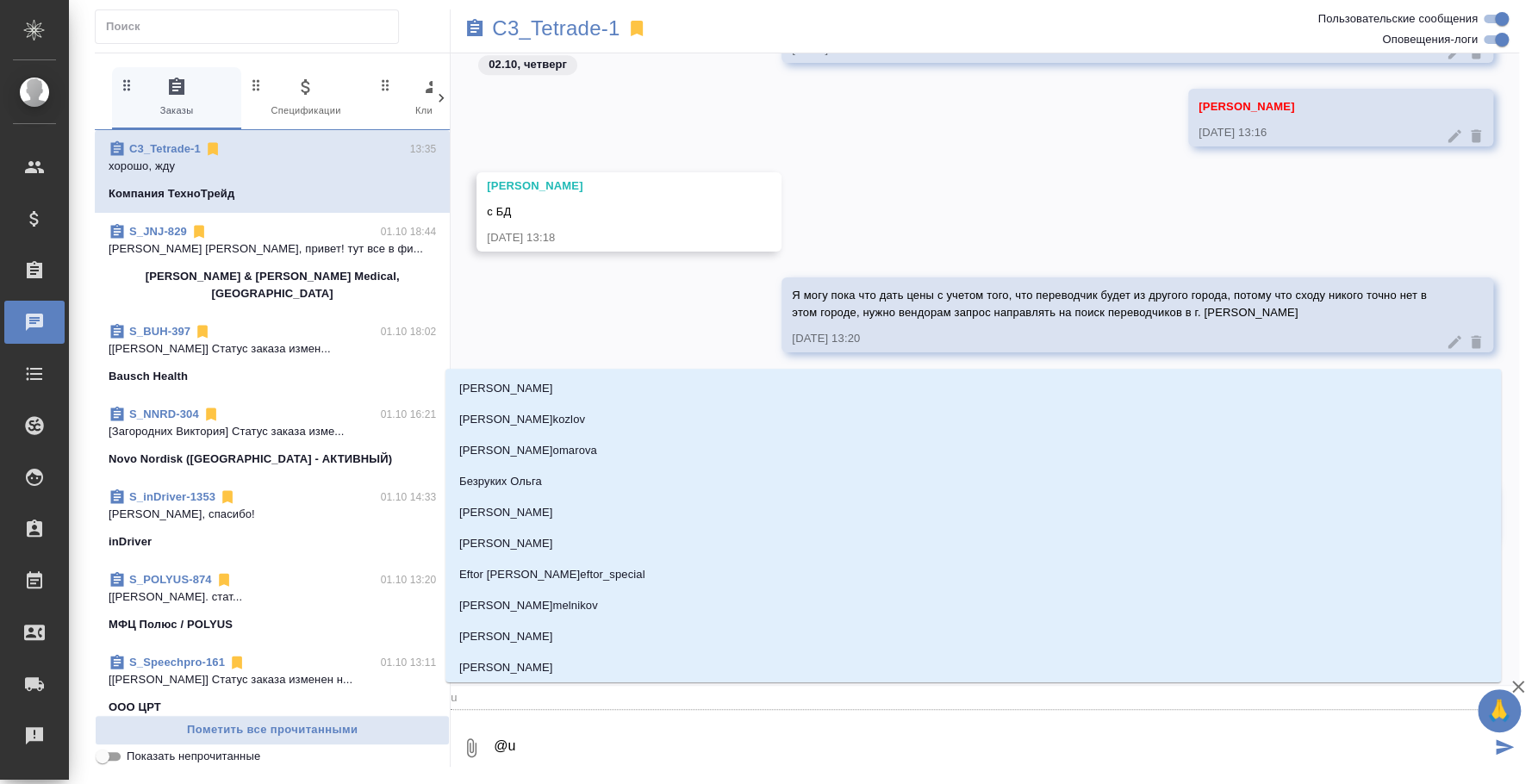
type textarea "@"
type textarea "@г"
type input "г"
type textarea "@"
type textarea "@н"
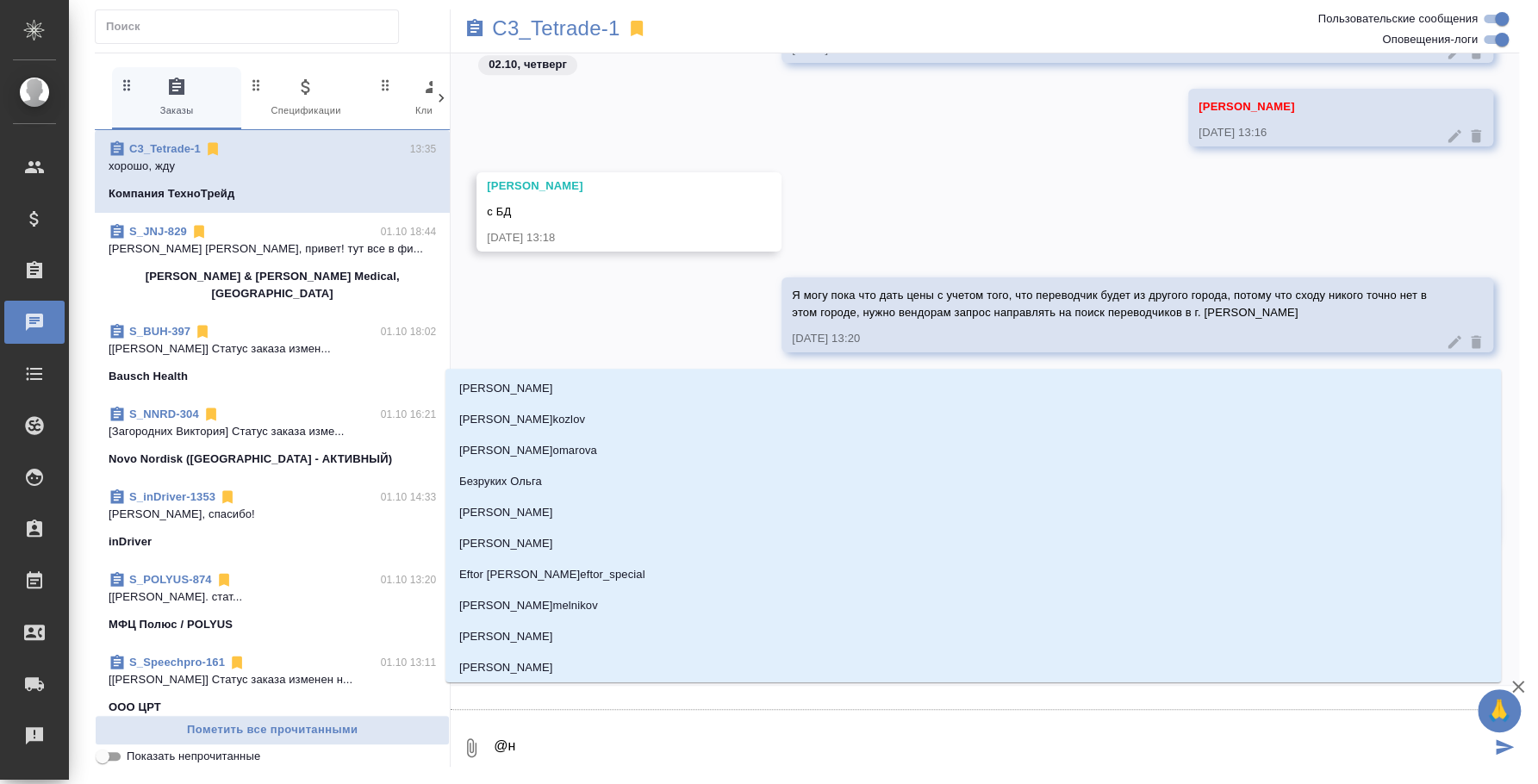
type input "н"
type textarea "@на"
type input "на"
type textarea "@нал"
type input "нал"
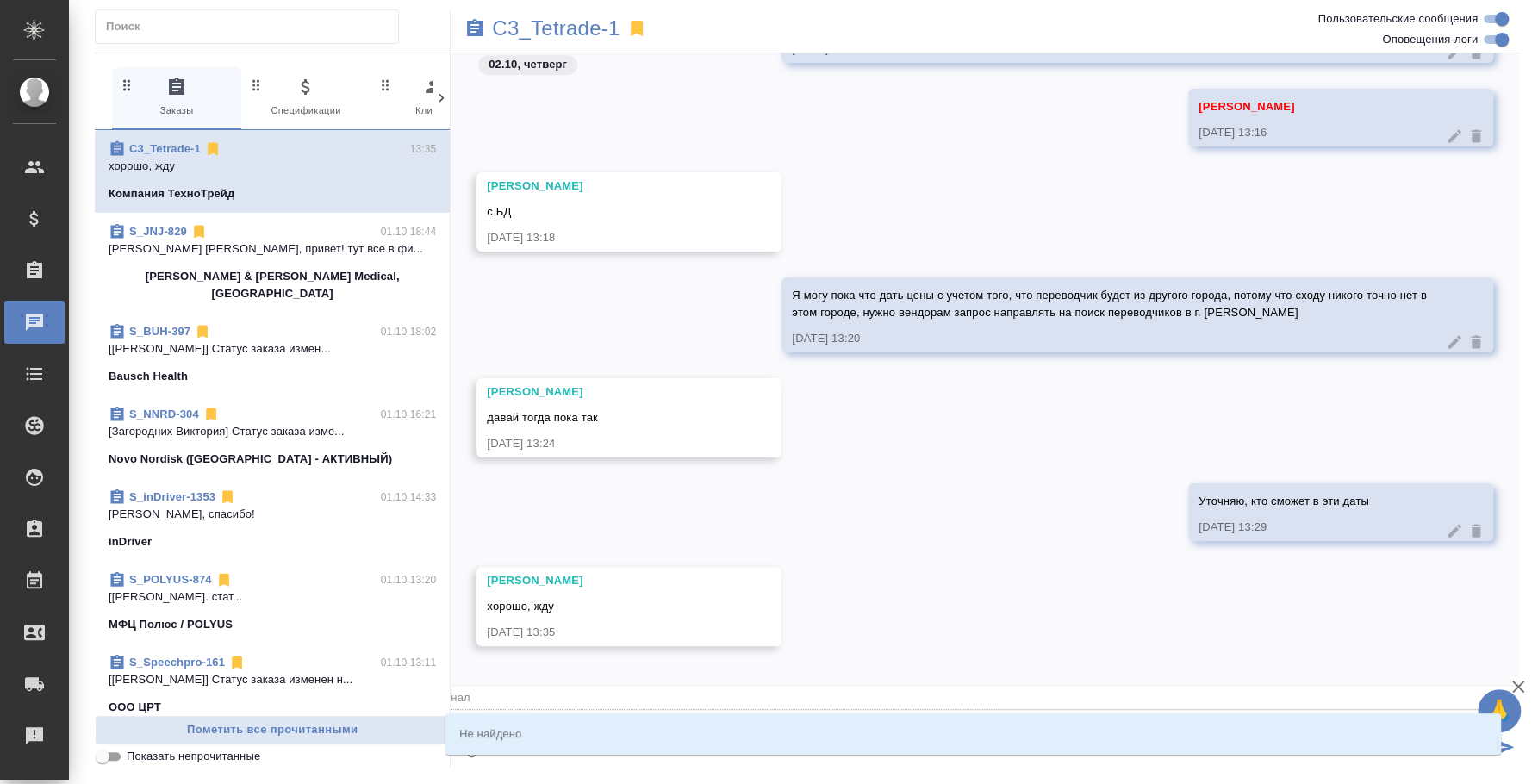
type textarea "@на"
type input "на"
type textarea "@н"
type input "н"
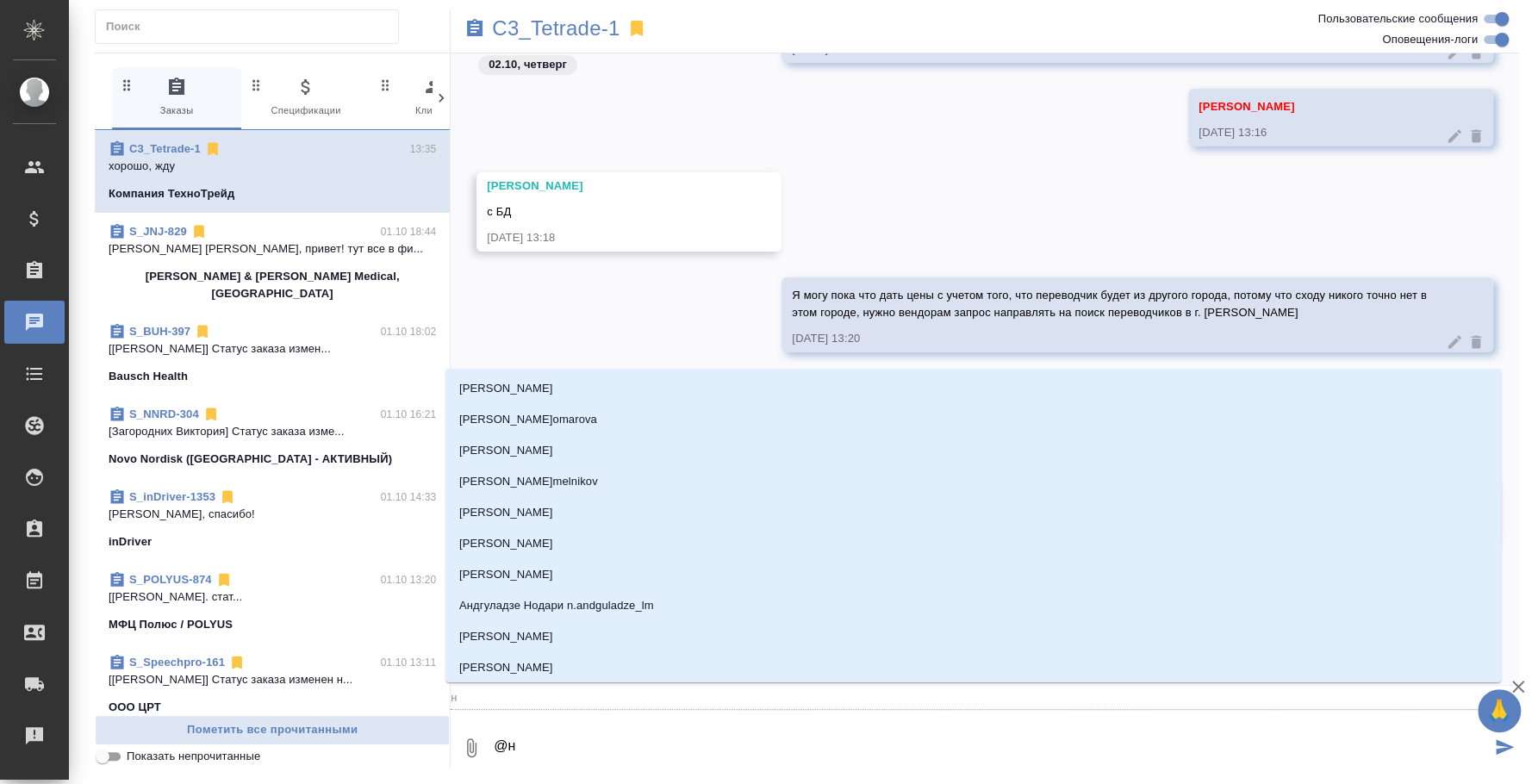
type textarea "@"
type textarea "@г"
type input "г"
type textarea "@га"
type input "га"
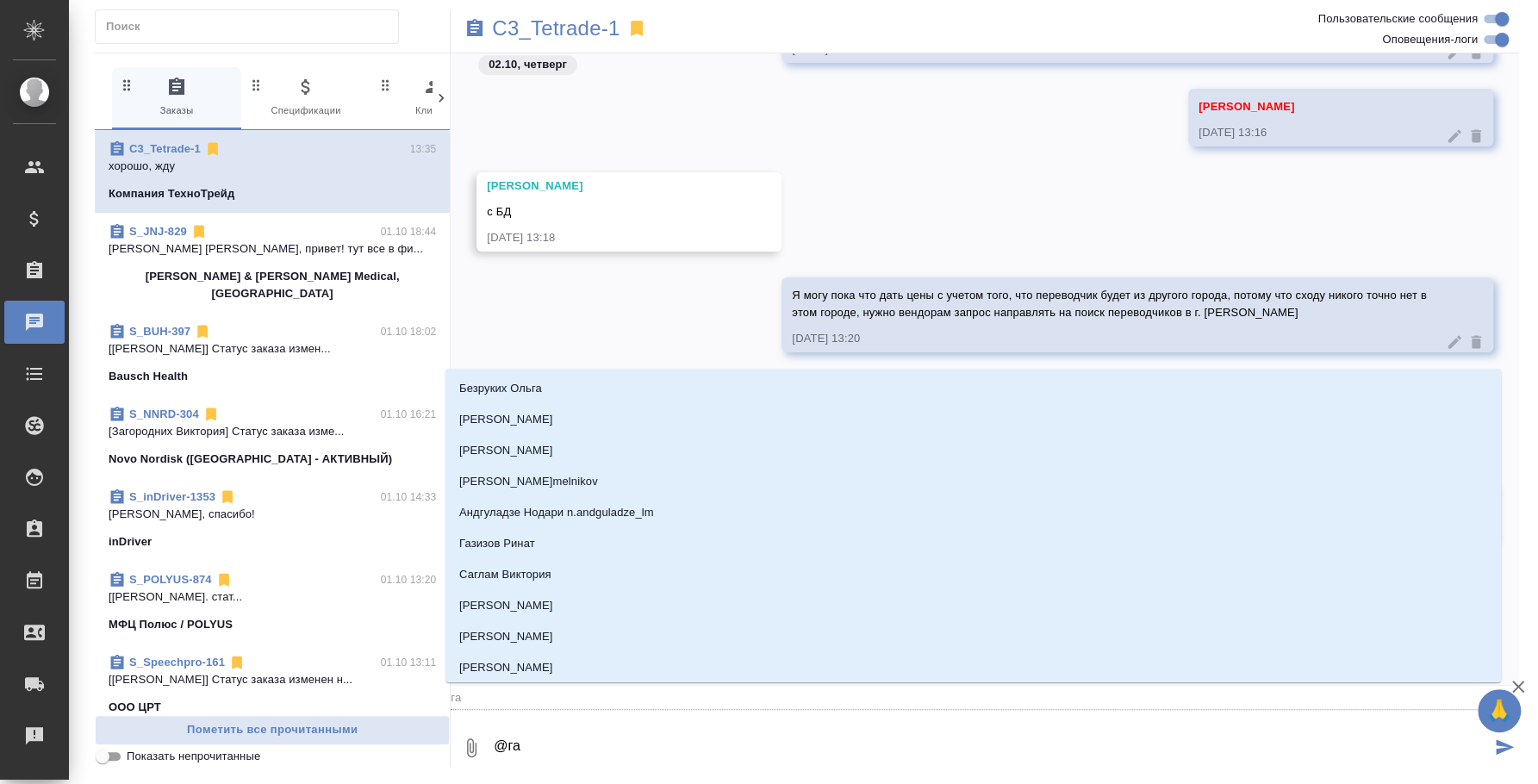
type textarea "@гал"
type input "гал"
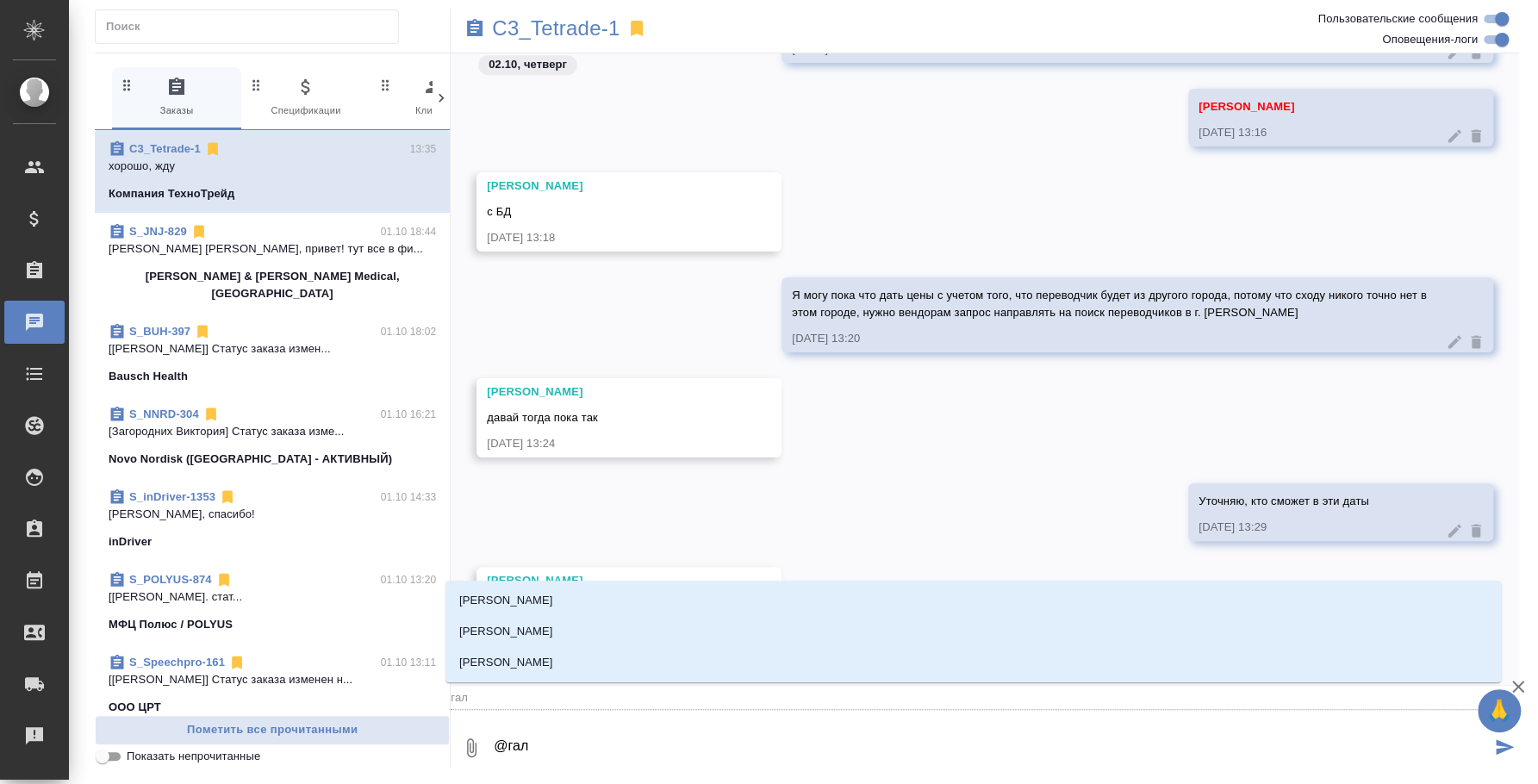
type textarea "@гали"
type input "гали"
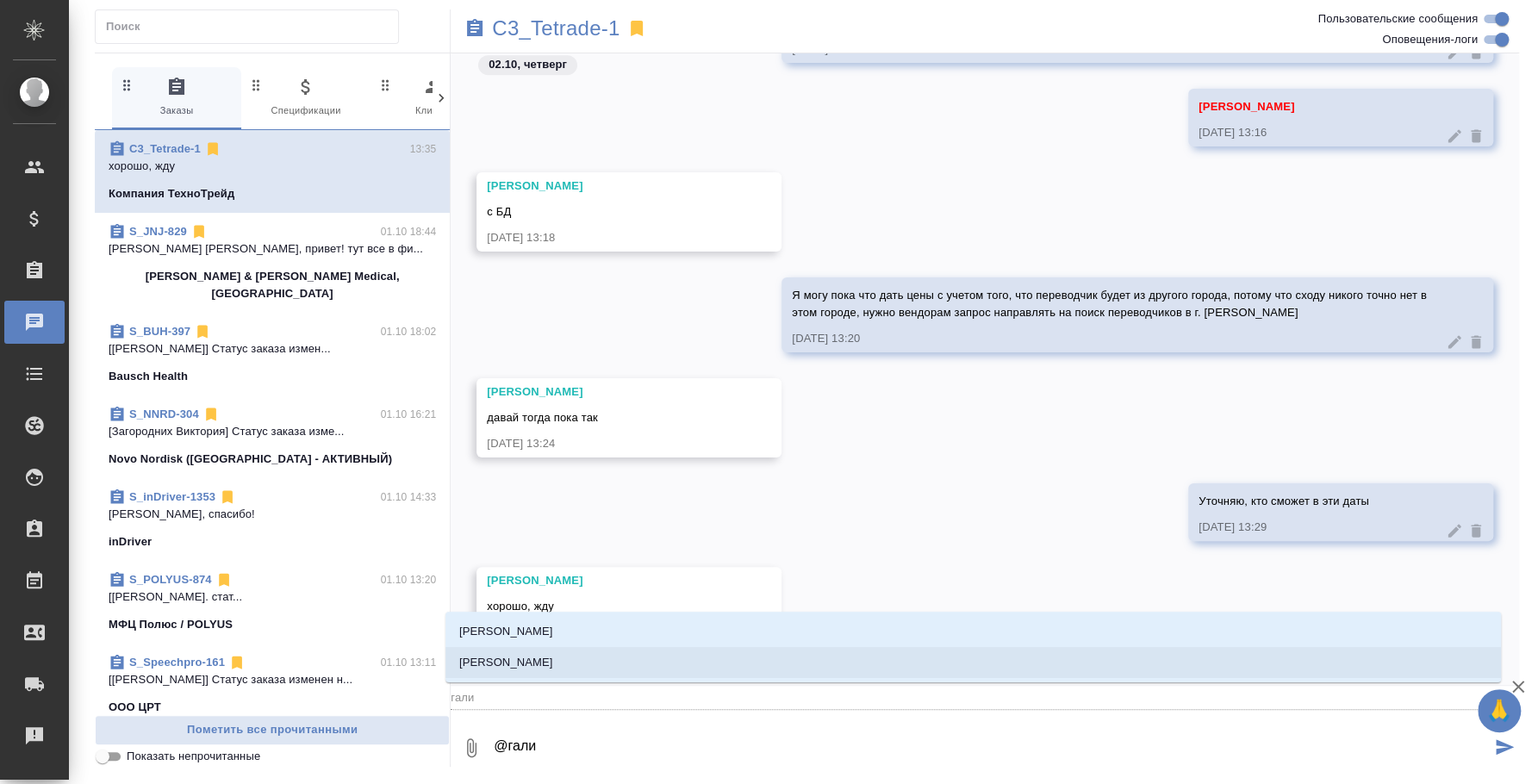
click at [1001, 661] on li "Галишева Мария" at bounding box center [974, 662] width 1056 height 31
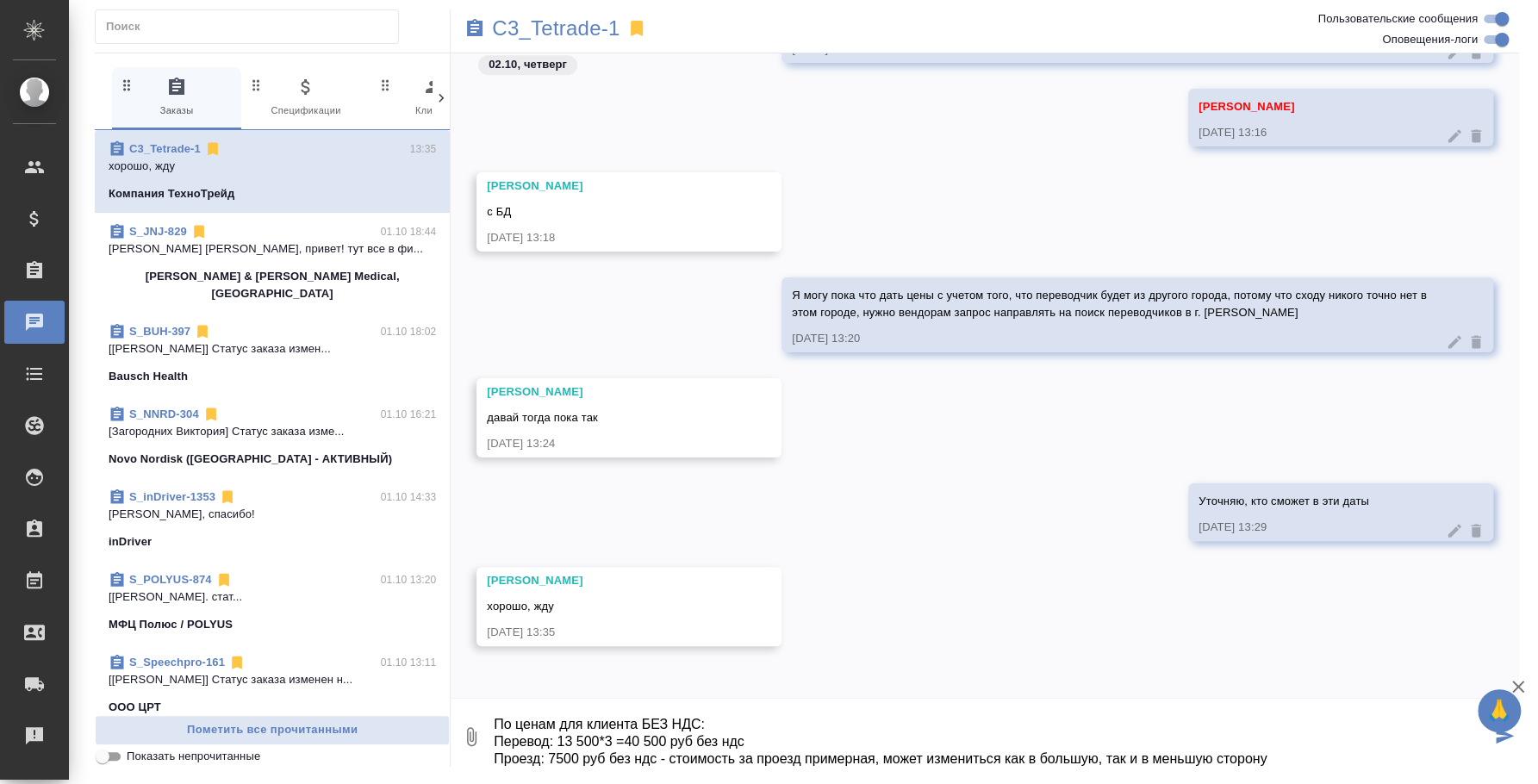
scroll to position [62, 0]
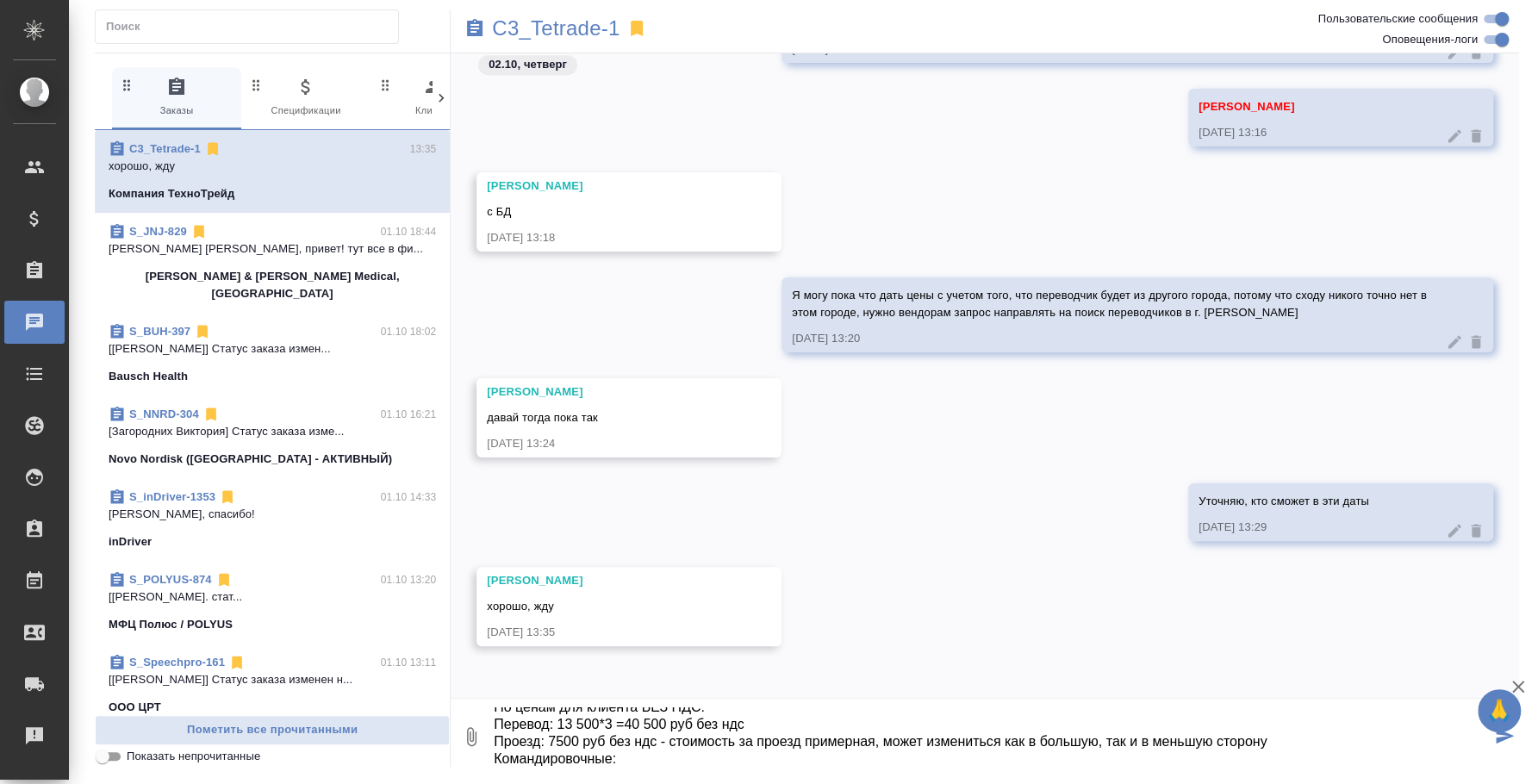
click at [1277, 731] on textarea "@Галишева Мария Нашли переводчика из Ясногорска (это относительно недалеко от Е…" at bounding box center [991, 736] width 999 height 59
click at [1276, 733] on textarea "@Галишева Мария Нашли переводчика из Ясногорска (это относительно недалеко от Е…" at bounding box center [991, 736] width 999 height 59
click at [633, 752] on textarea "@Галишева Мария Нашли переводчика из Ясногорска (это относительно недалеко от Е…" at bounding box center [991, 736] width 999 height 59
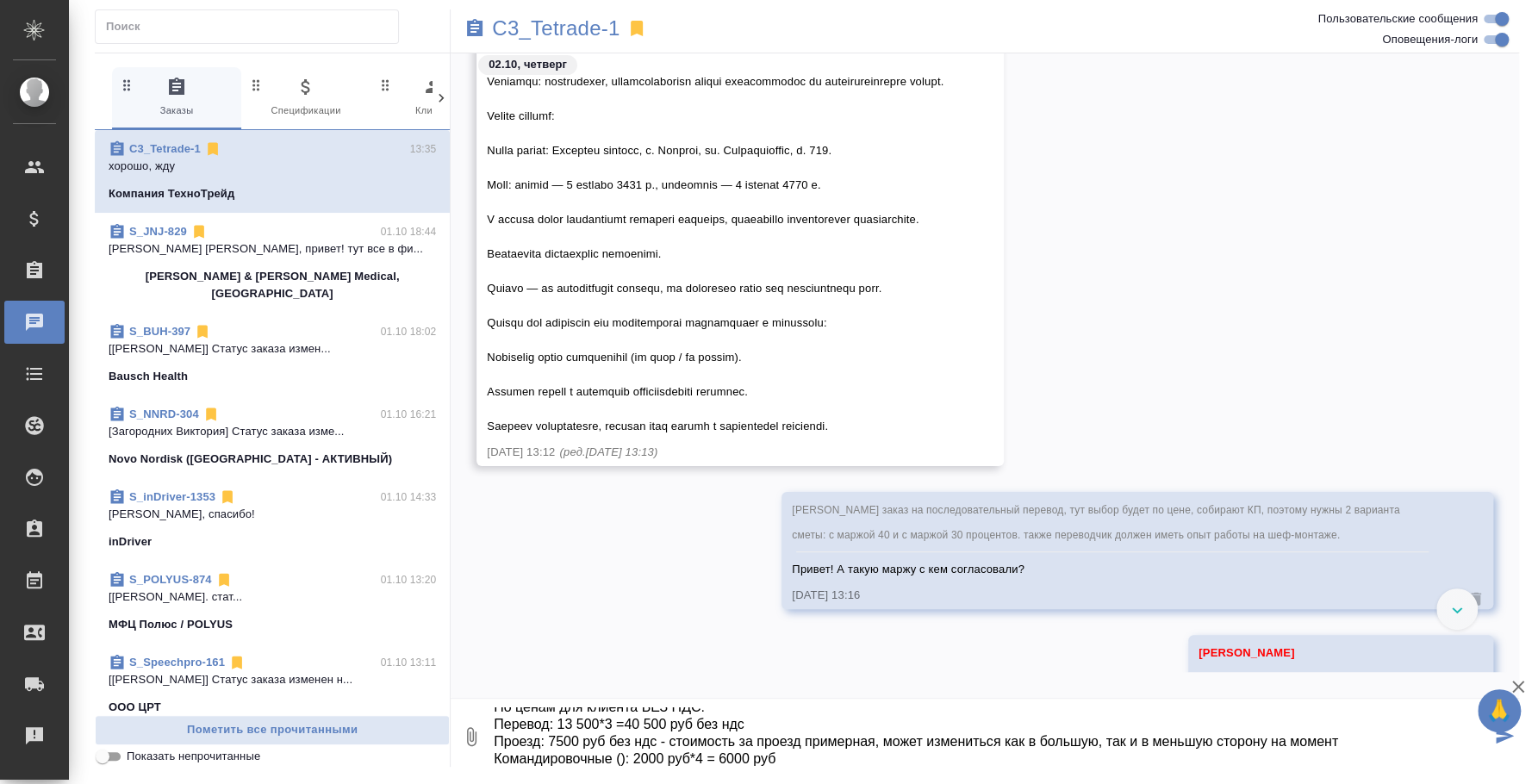
scroll to position [186, 0]
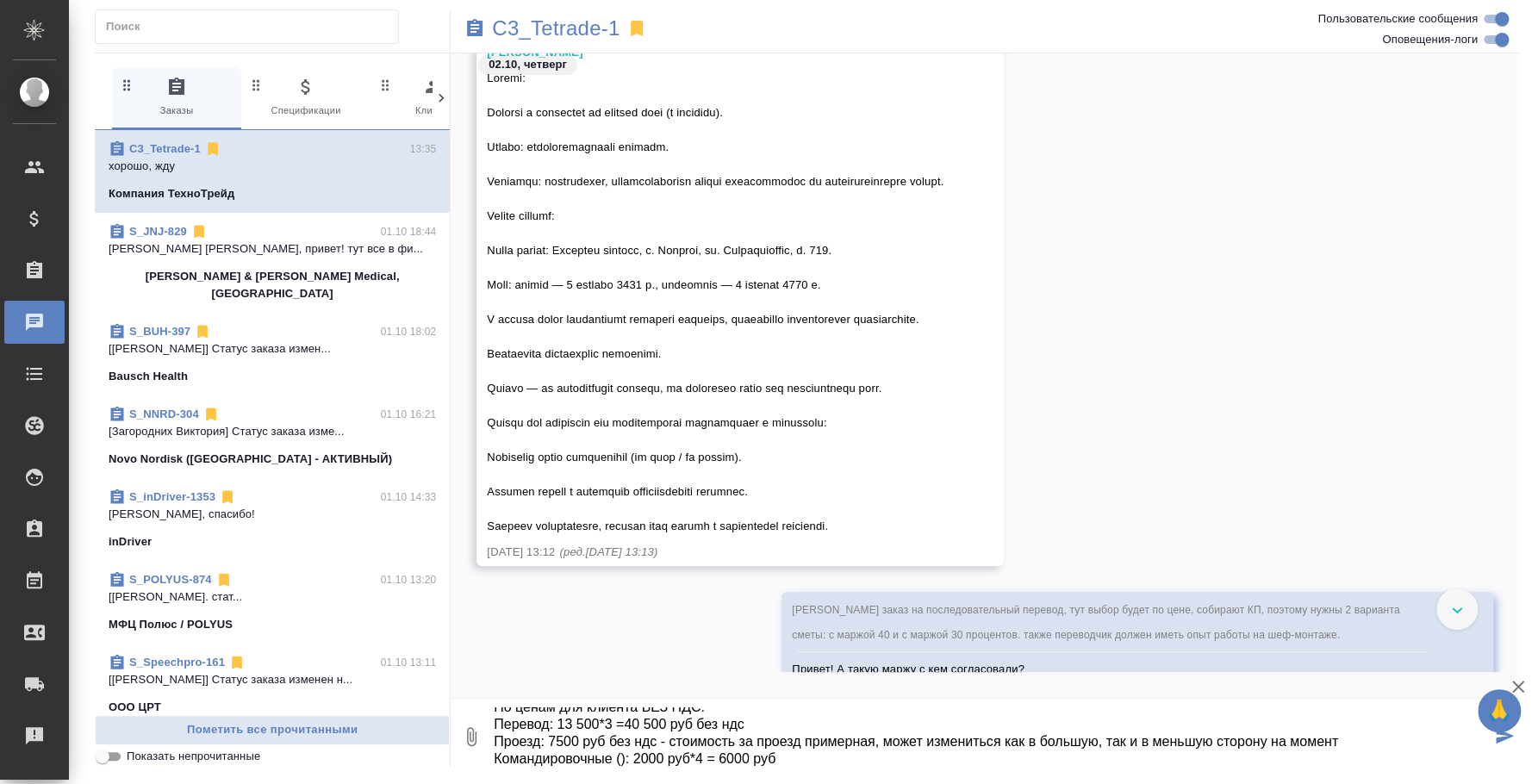
click at [726, 757] on textarea "@Галишева Мария Нашли переводчика из Ясногорска (это относительно недалеко от Е…" at bounding box center [991, 736] width 999 height 59
click at [619, 760] on textarea "@Галишева Мария Нашли переводчика из Ясногорска (это относительно недалеко от Е…" at bounding box center [991, 736] width 999 height 59
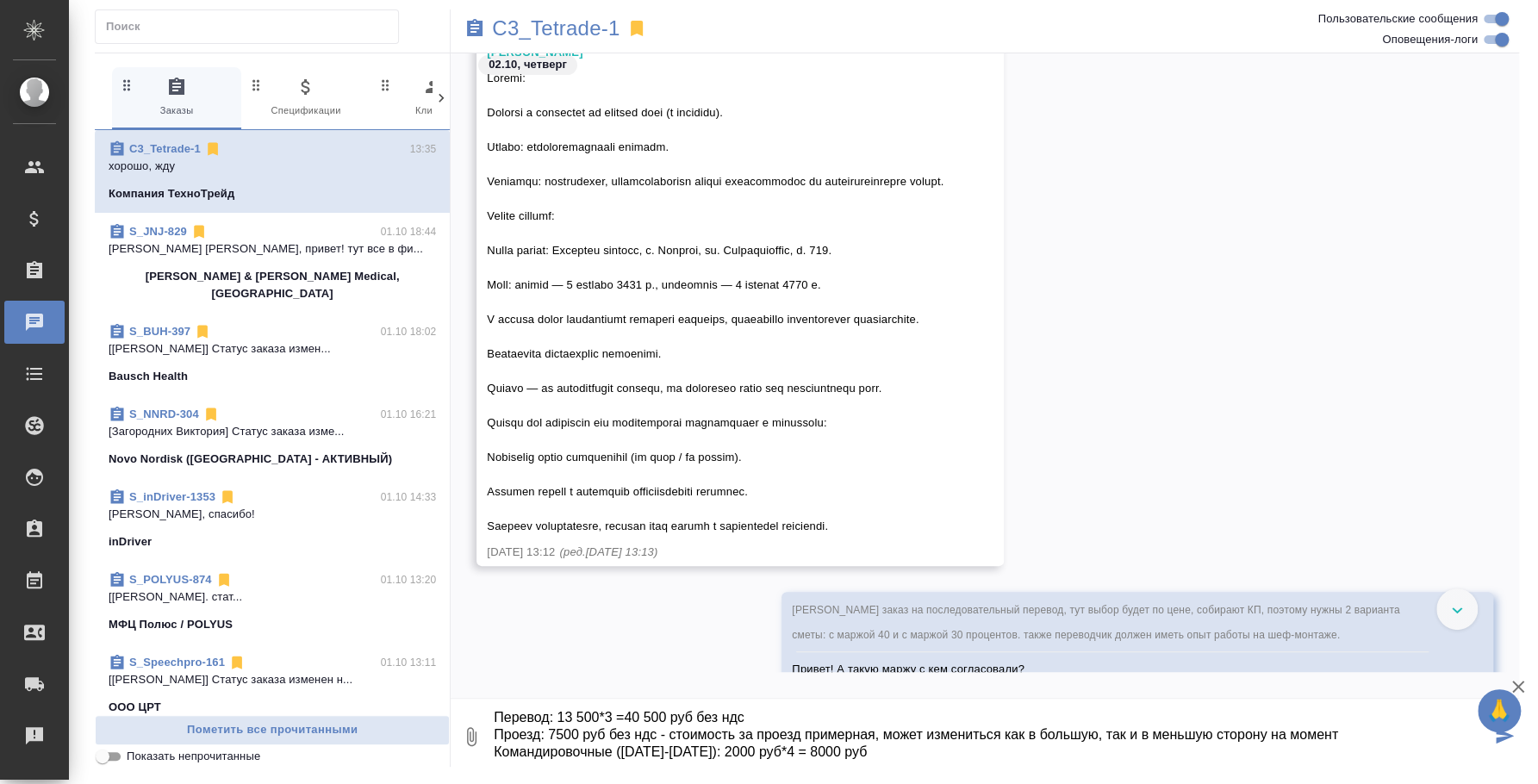
click at [913, 729] on textarea "@Галишева Мария Нашли переводчика из Ясногорска (это относительно недалеко от Е…" at bounding box center [991, 736] width 999 height 59
click at [904, 733] on textarea "@Галишева Мария Нашли переводчика из Ясногорска (это относительно недалеко от Е…" at bounding box center [991, 736] width 999 height 59
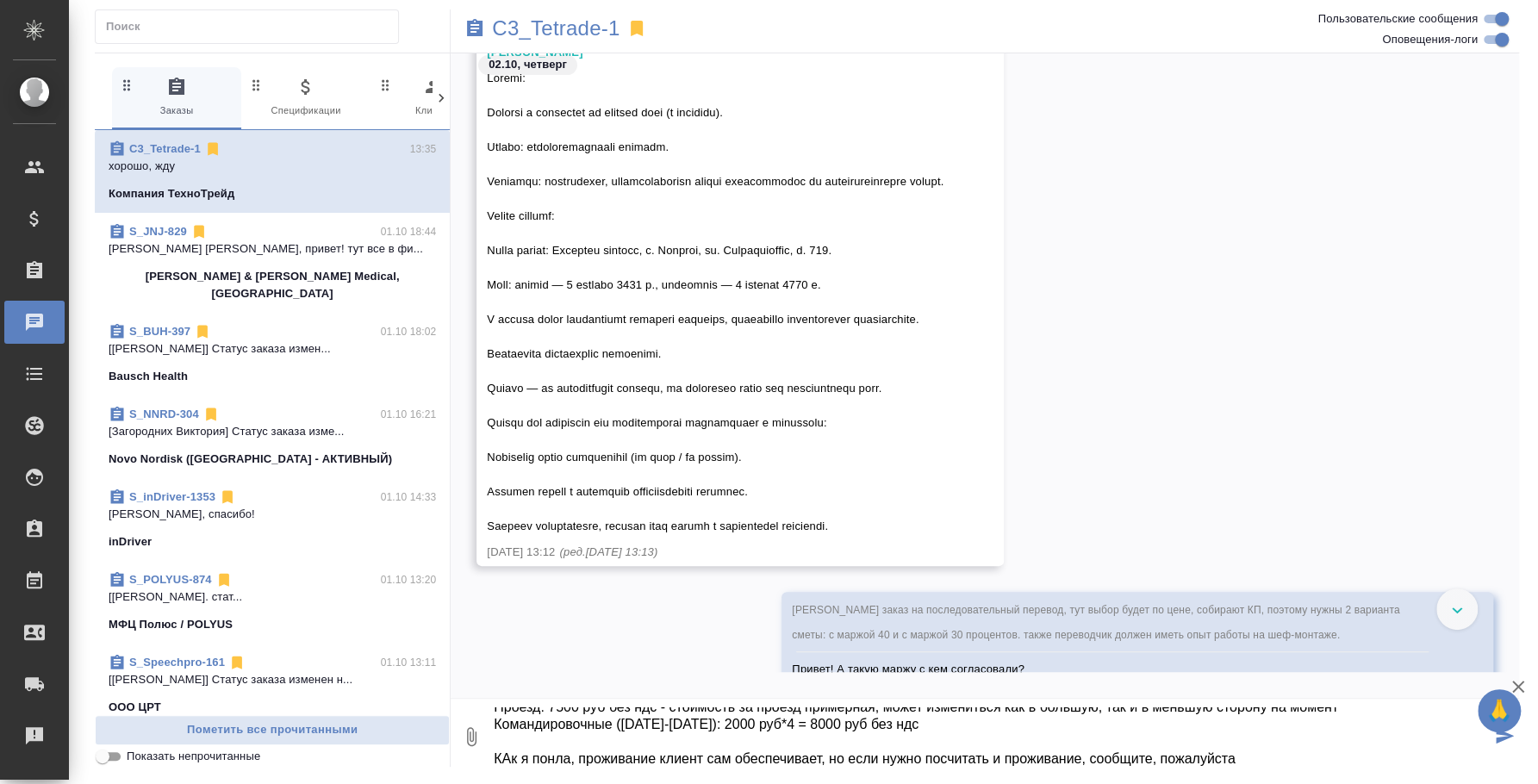
click at [510, 752] on textarea "@Галишева Мария Нашли переводчика из Ясногорска (это относительно недалеко от Е…" at bounding box center [991, 736] width 999 height 59
click at [551, 755] on textarea "@Галишева Мария Нашли переводчика из Ясногорска (это относительно недалеко от Е…" at bounding box center [991, 736] width 999 height 59
click at [1326, 764] on textarea "@Галишева Мария Нашли переводчика из Ясногорска (это относительно недалеко от Е…" at bounding box center [991, 736] width 999 height 59
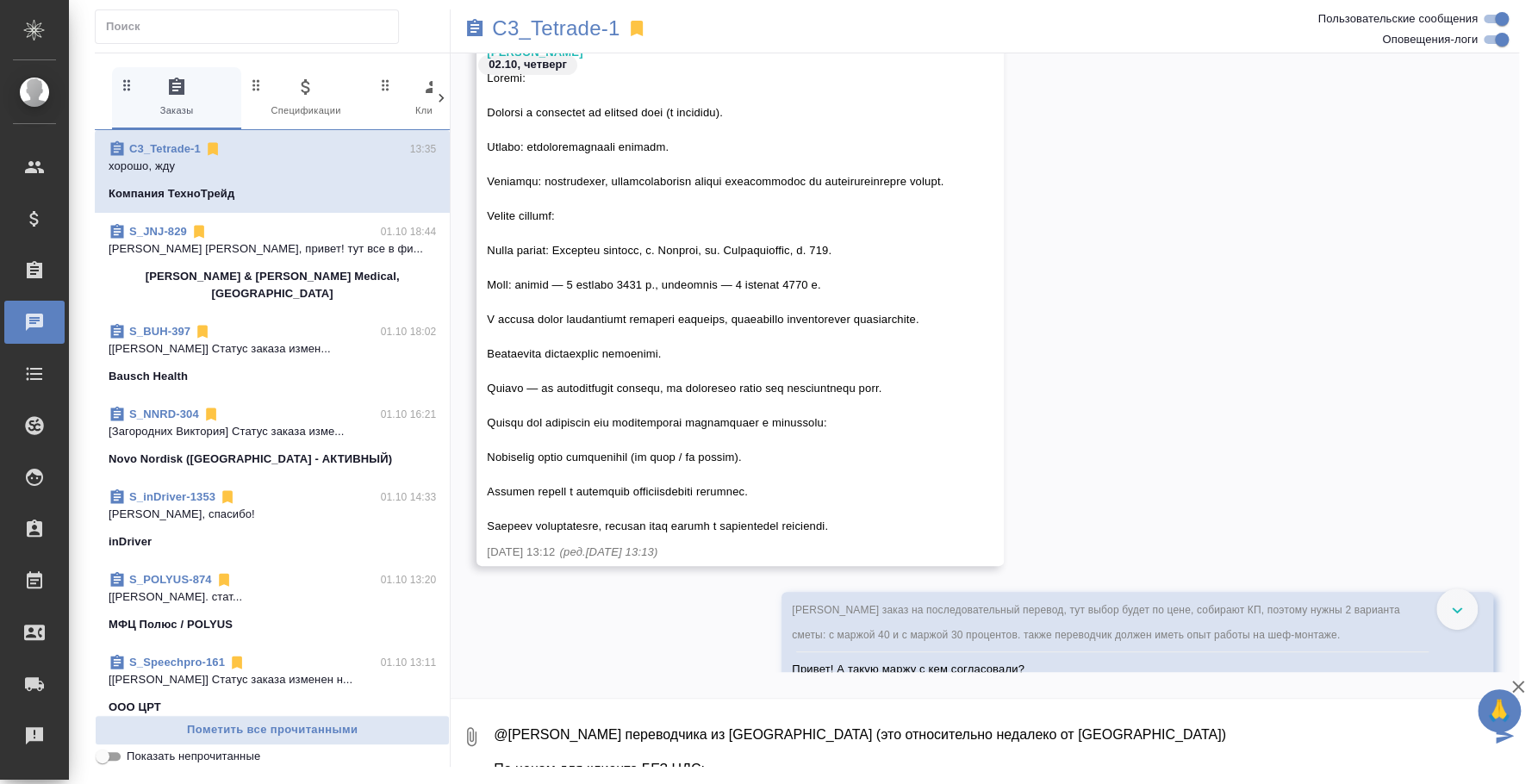
scroll to position [106, 0]
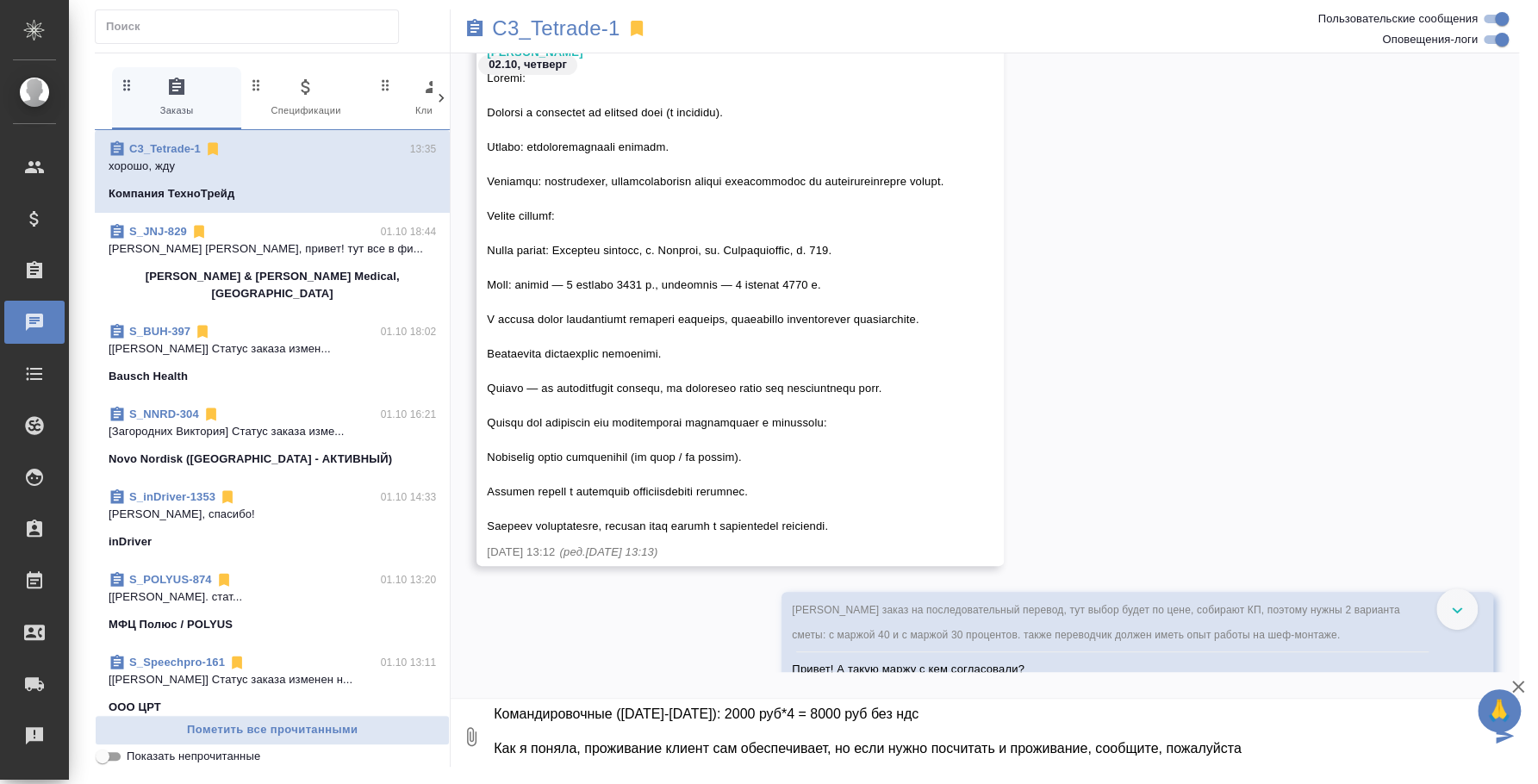
click at [1104, 724] on textarea "@Галишева Мария Нашли переводчика из Ясногорска (это относительно недалеко от Е…" at bounding box center [991, 736] width 999 height 59
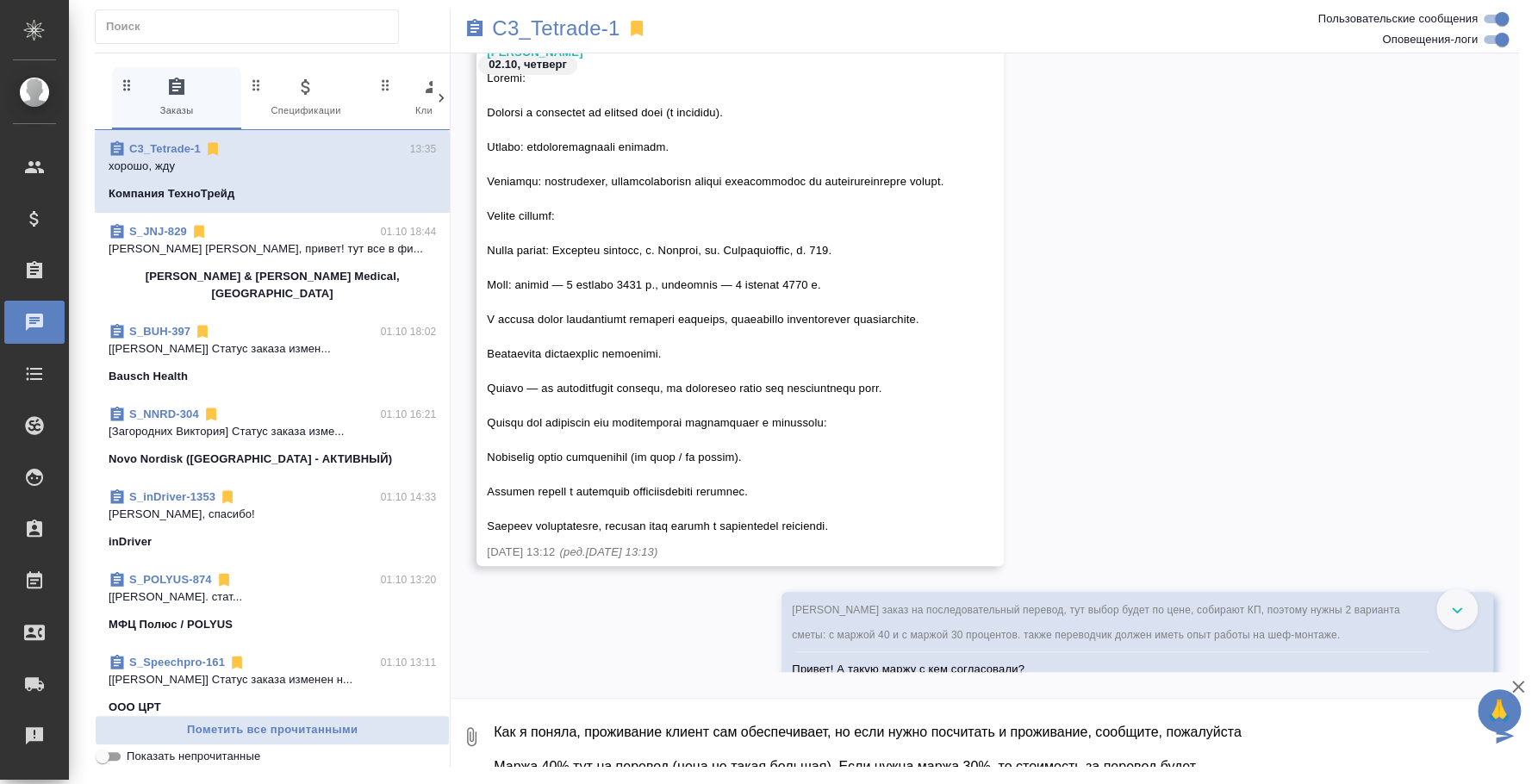
scroll to position [154, 0]
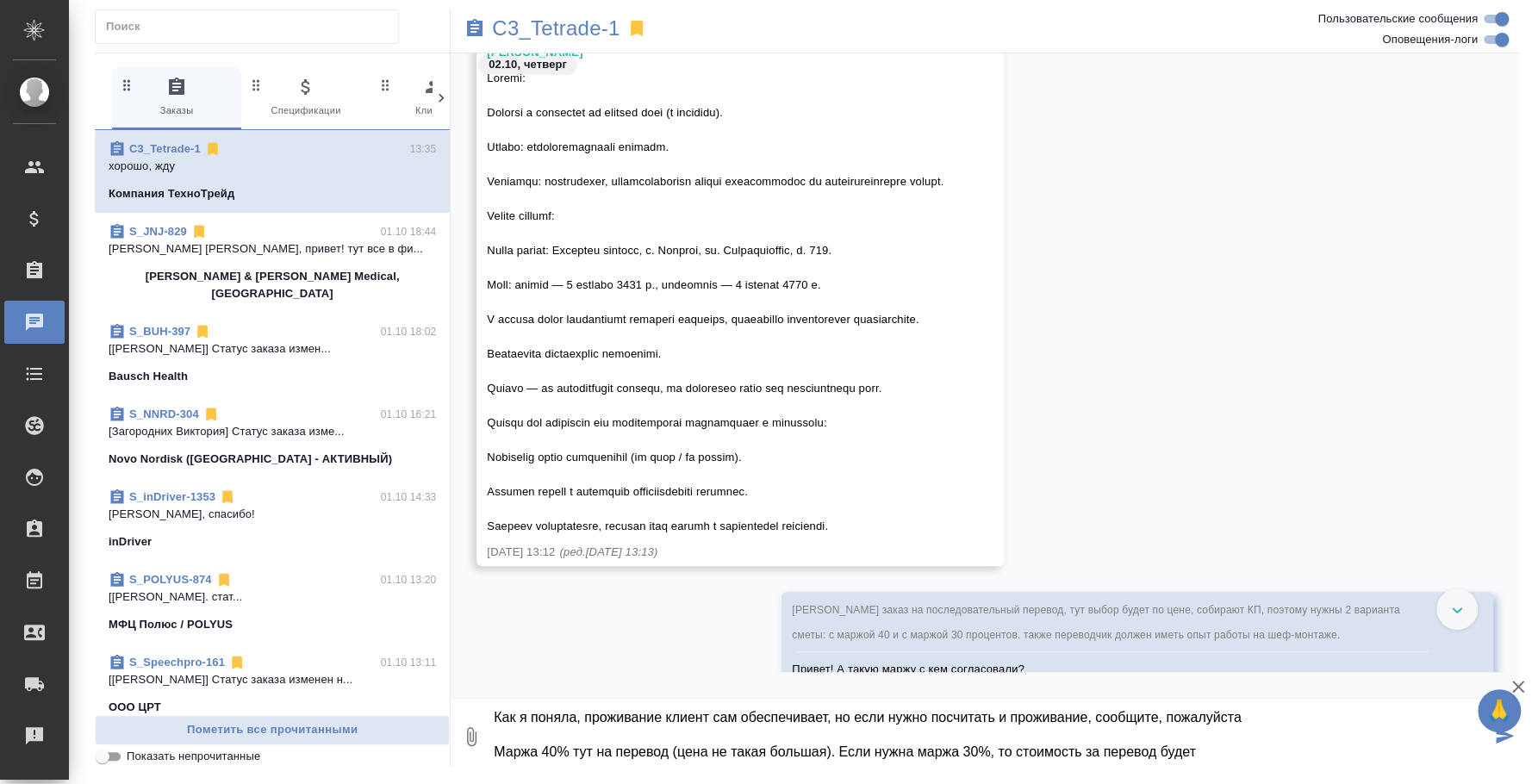
click at [1229, 731] on textarea "@Галишева Мария Нашли переводчика из Ясногорска (это относительно недалеко от Е…" at bounding box center [991, 736] width 999 height 59
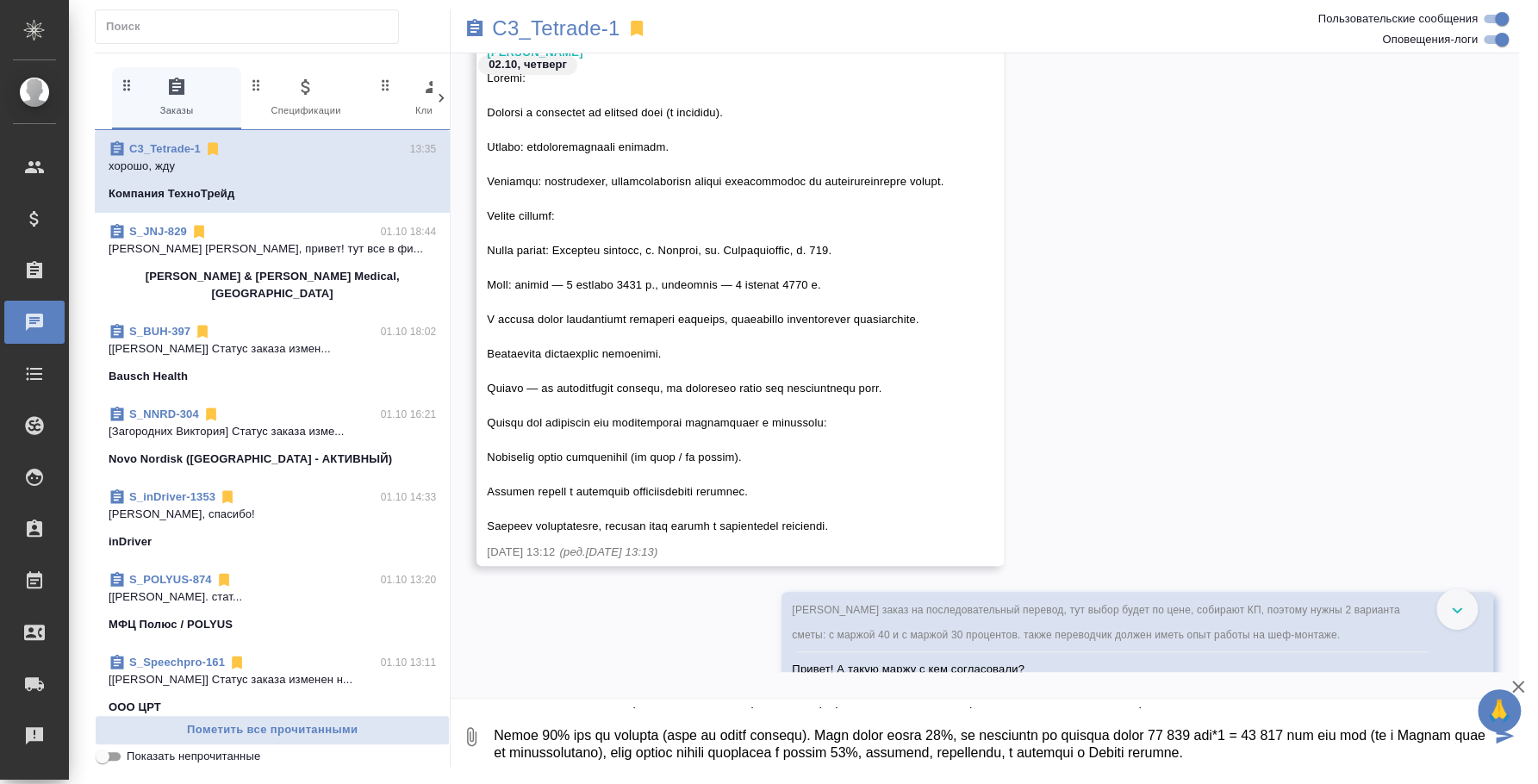
click at [1420, 729] on textarea at bounding box center [991, 736] width 999 height 59
click at [838, 733] on textarea at bounding box center [991, 736] width 999 height 59
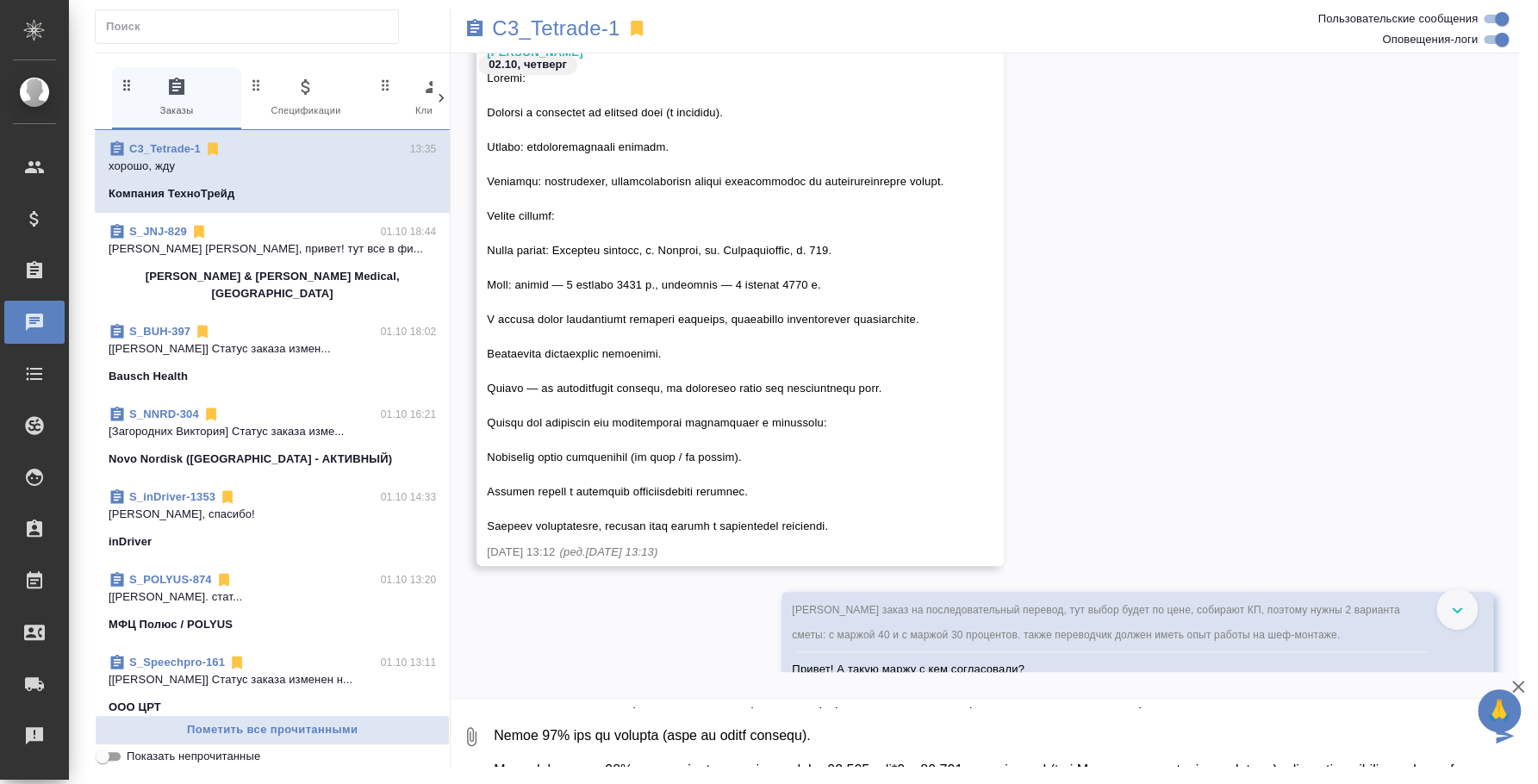
scroll to position [165, 0]
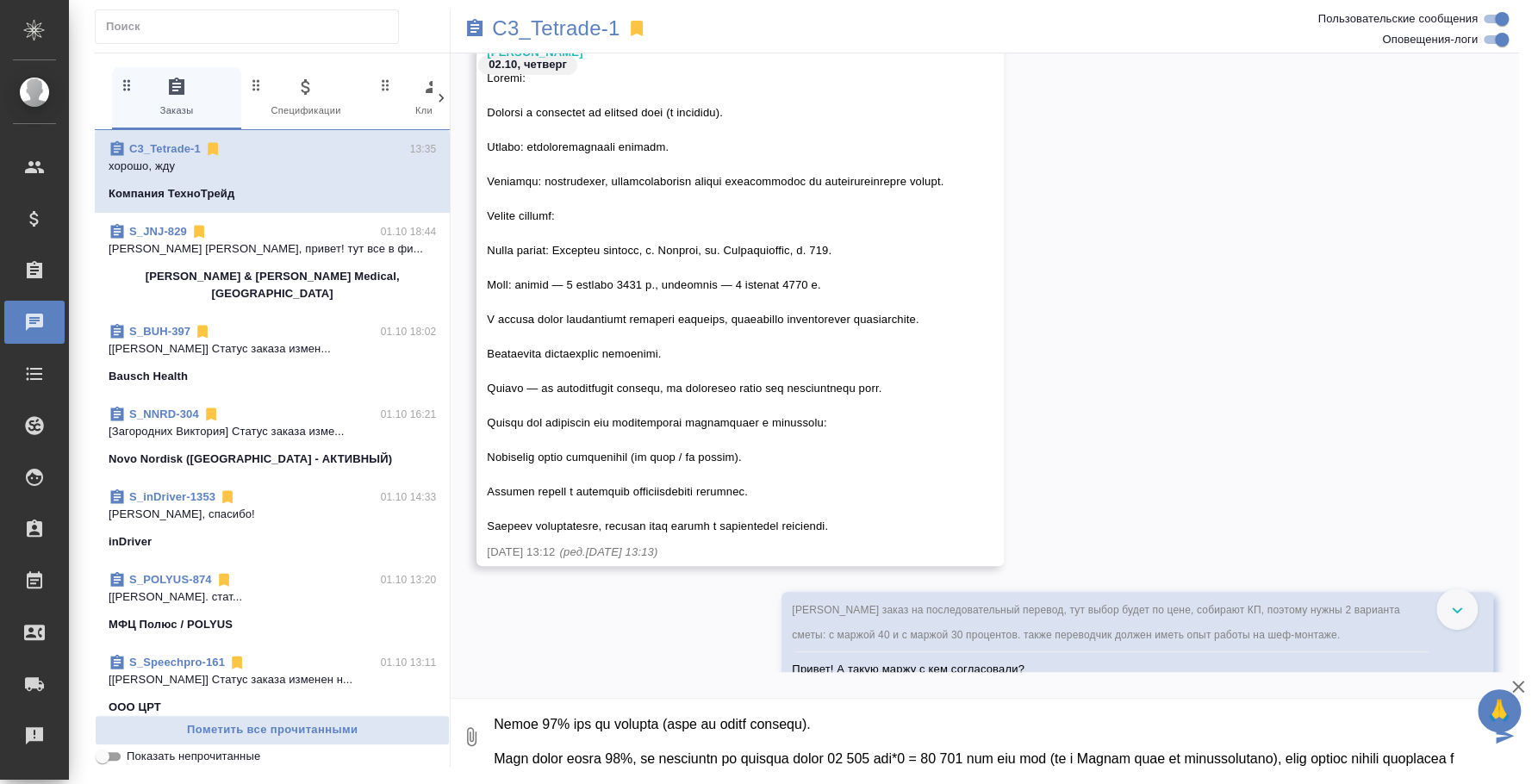
click at [1122, 753] on textarea at bounding box center [991, 736] width 999 height 59
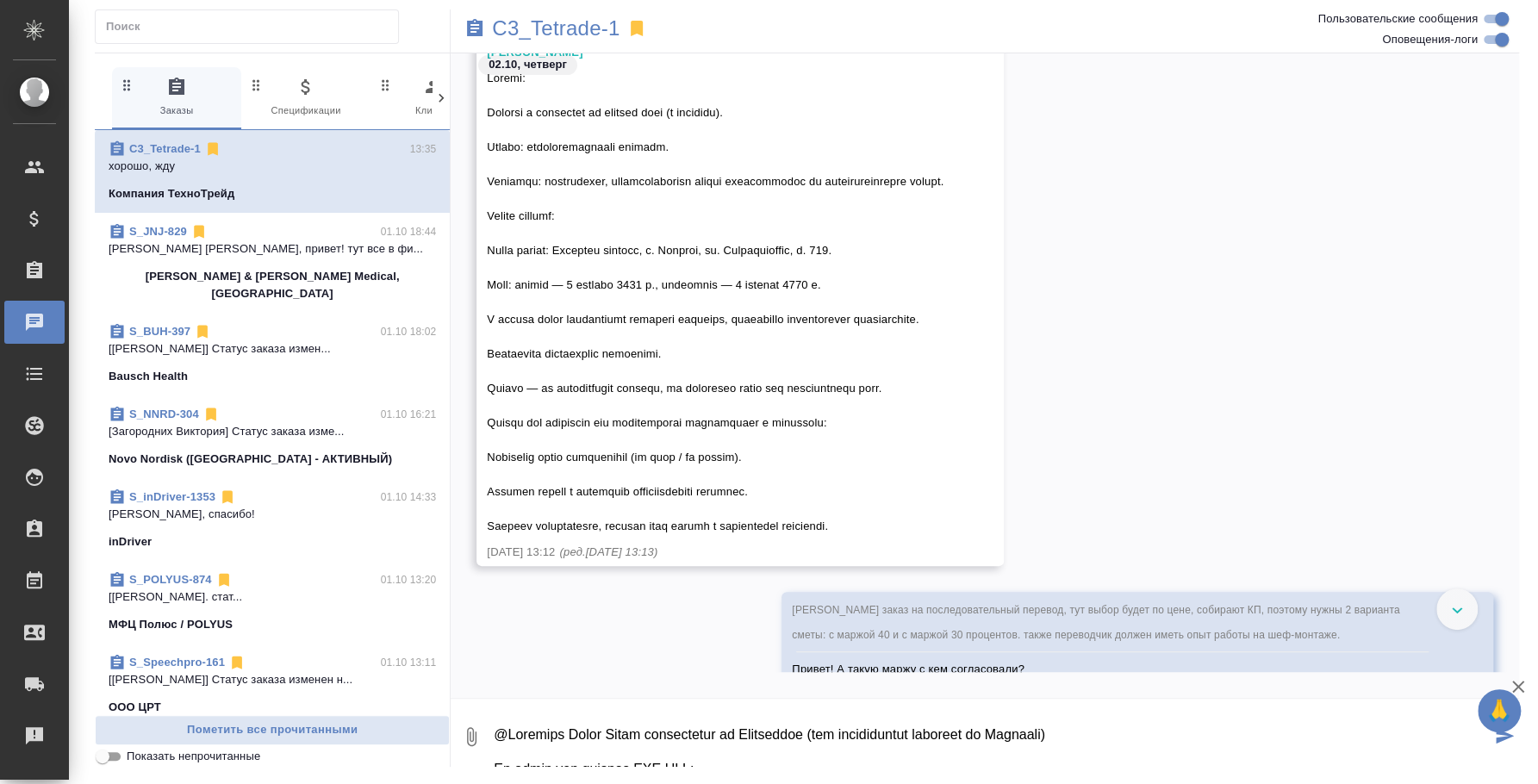
scroll to position [106, 0]
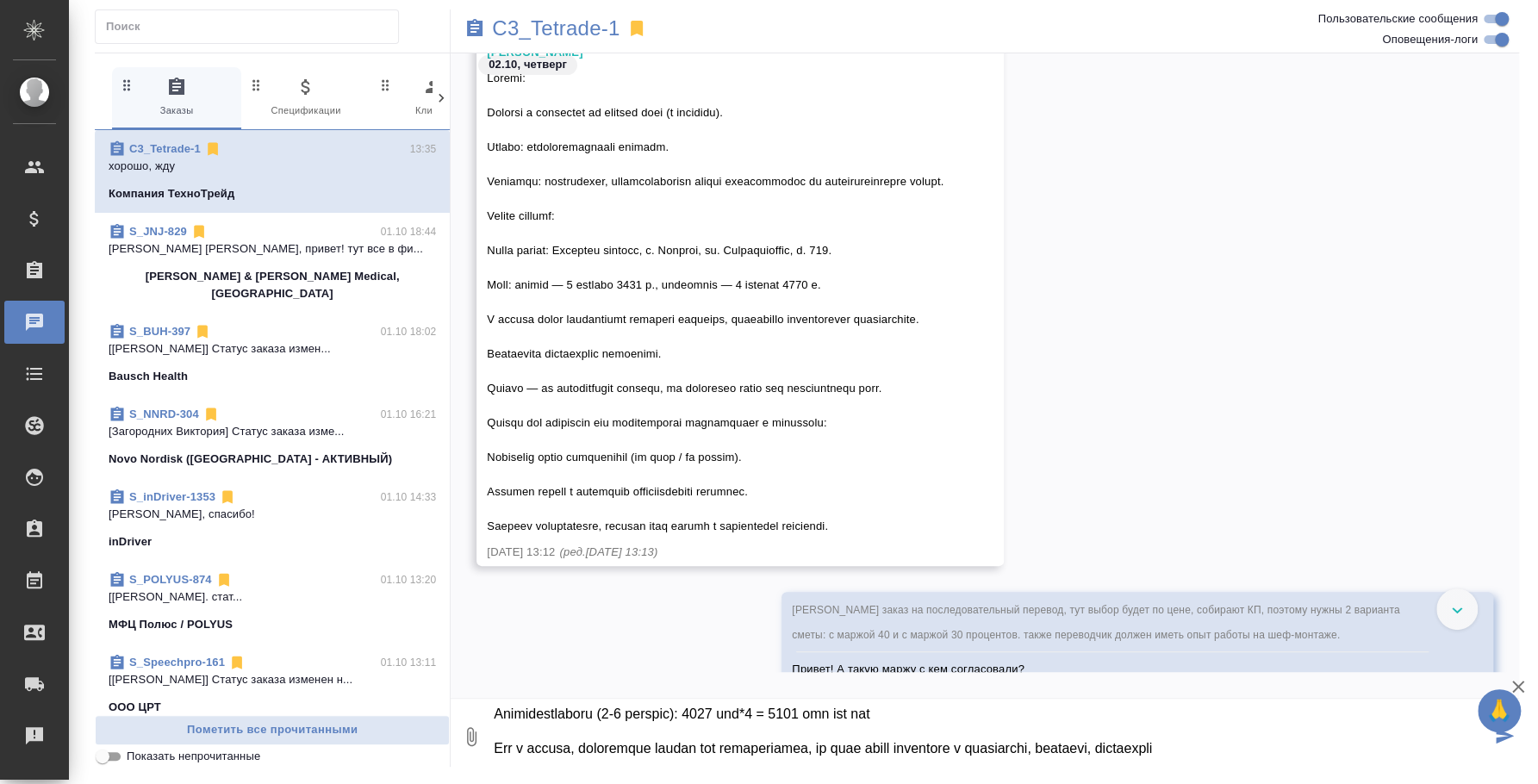
click at [905, 719] on textarea at bounding box center [991, 736] width 999 height 59
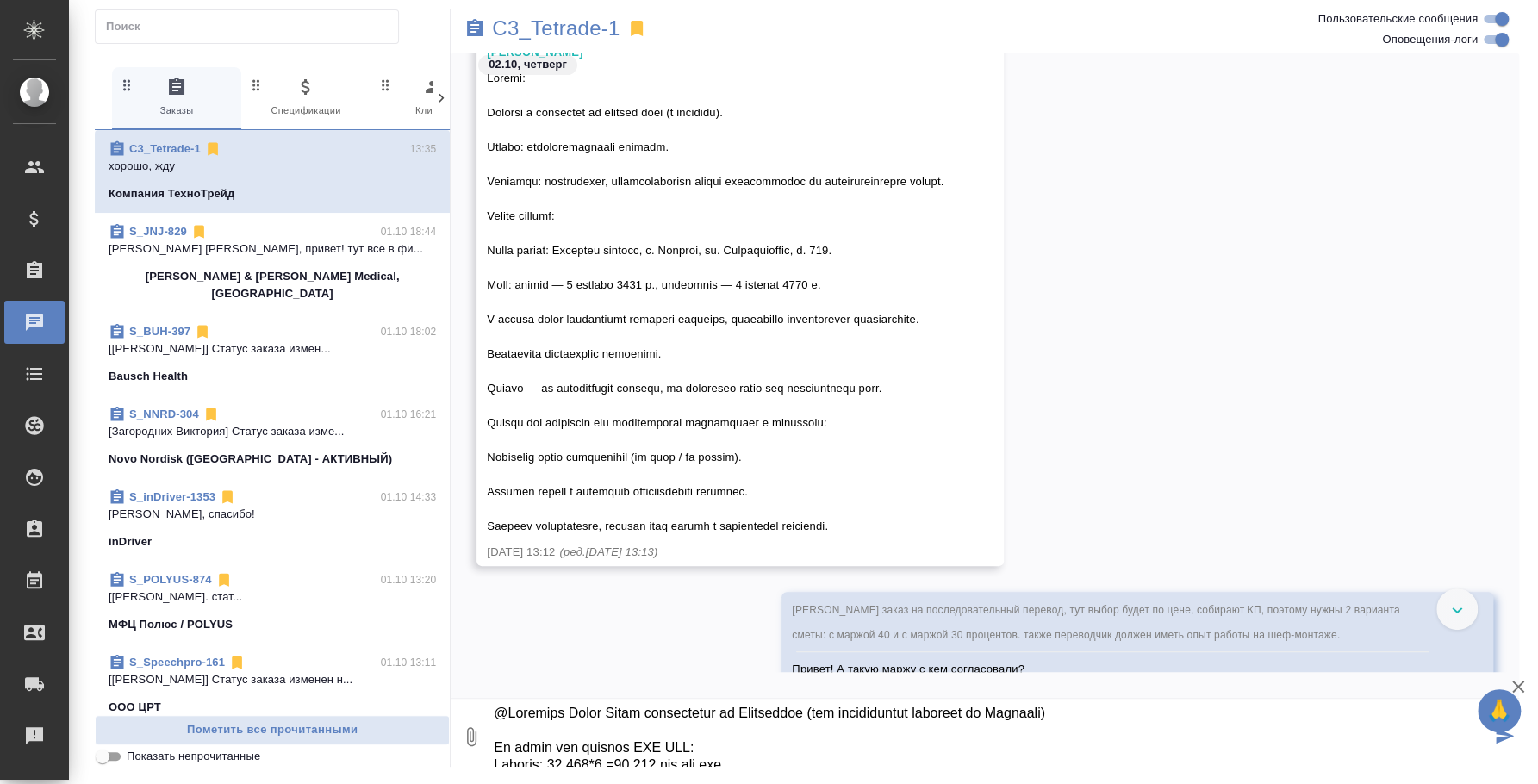
scroll to position [0, 0]
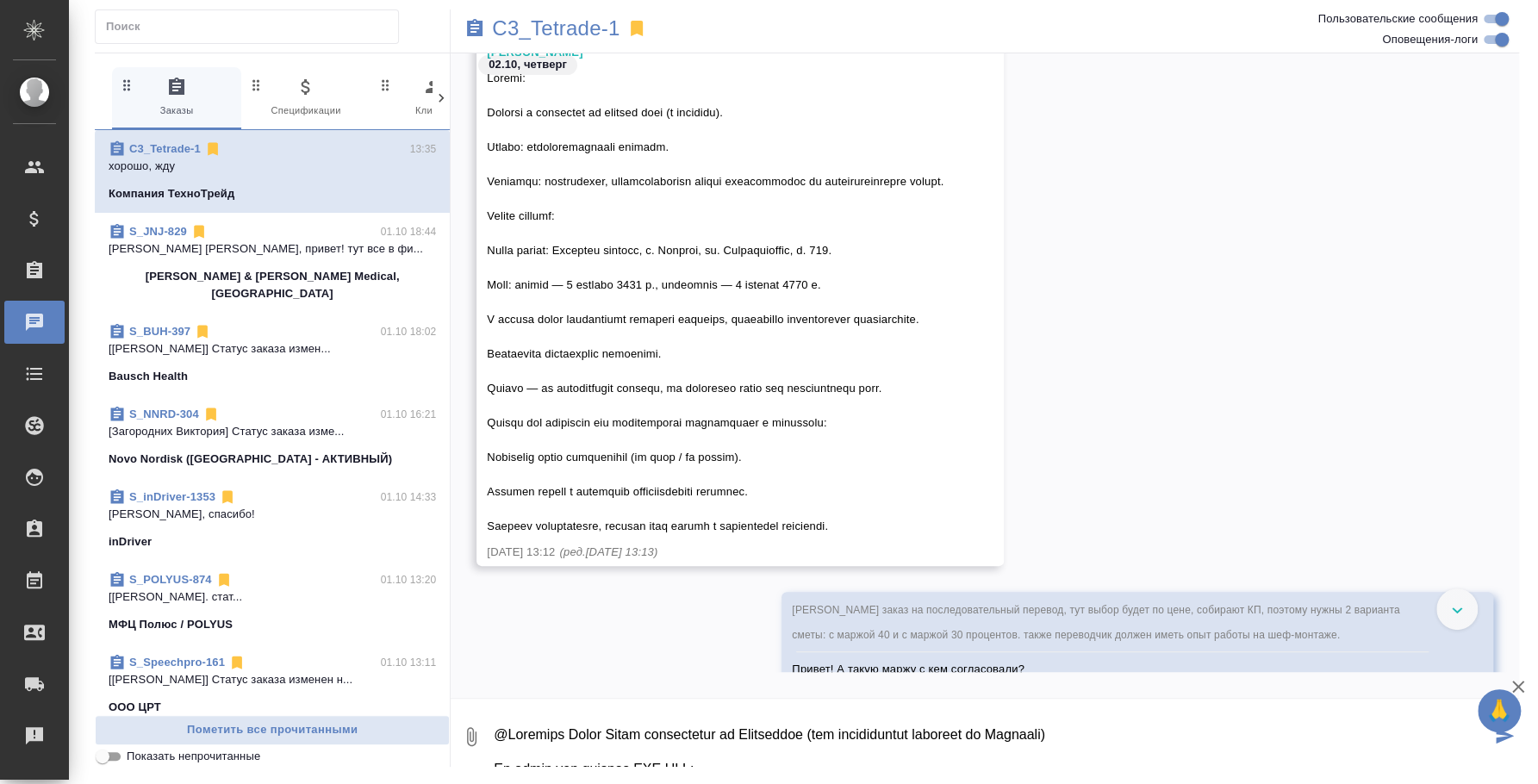
drag, startPoint x: 496, startPoint y: 713, endPoint x: 642, endPoint y: 717, distance: 146.1
click at [642, 717] on textarea at bounding box center [991, 736] width 999 height 59
click at [684, 744] on textarea at bounding box center [991, 736] width 999 height 59
drag, startPoint x: 496, startPoint y: 740, endPoint x: 858, endPoint y: 707, distance: 363.5
click at [858, 707] on textarea at bounding box center [991, 736] width 999 height 59
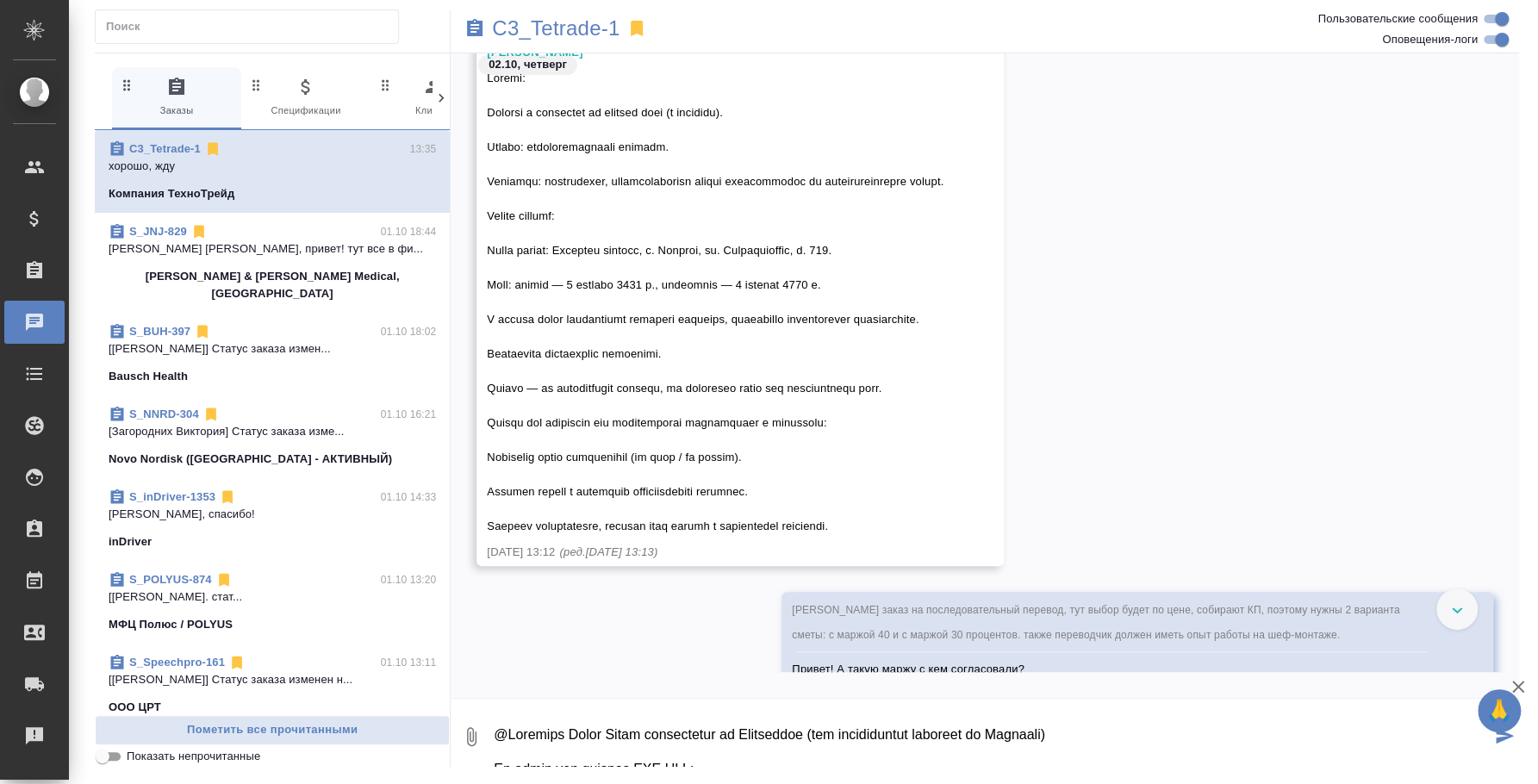
click at [781, 745] on textarea at bounding box center [991, 736] width 999 height 59
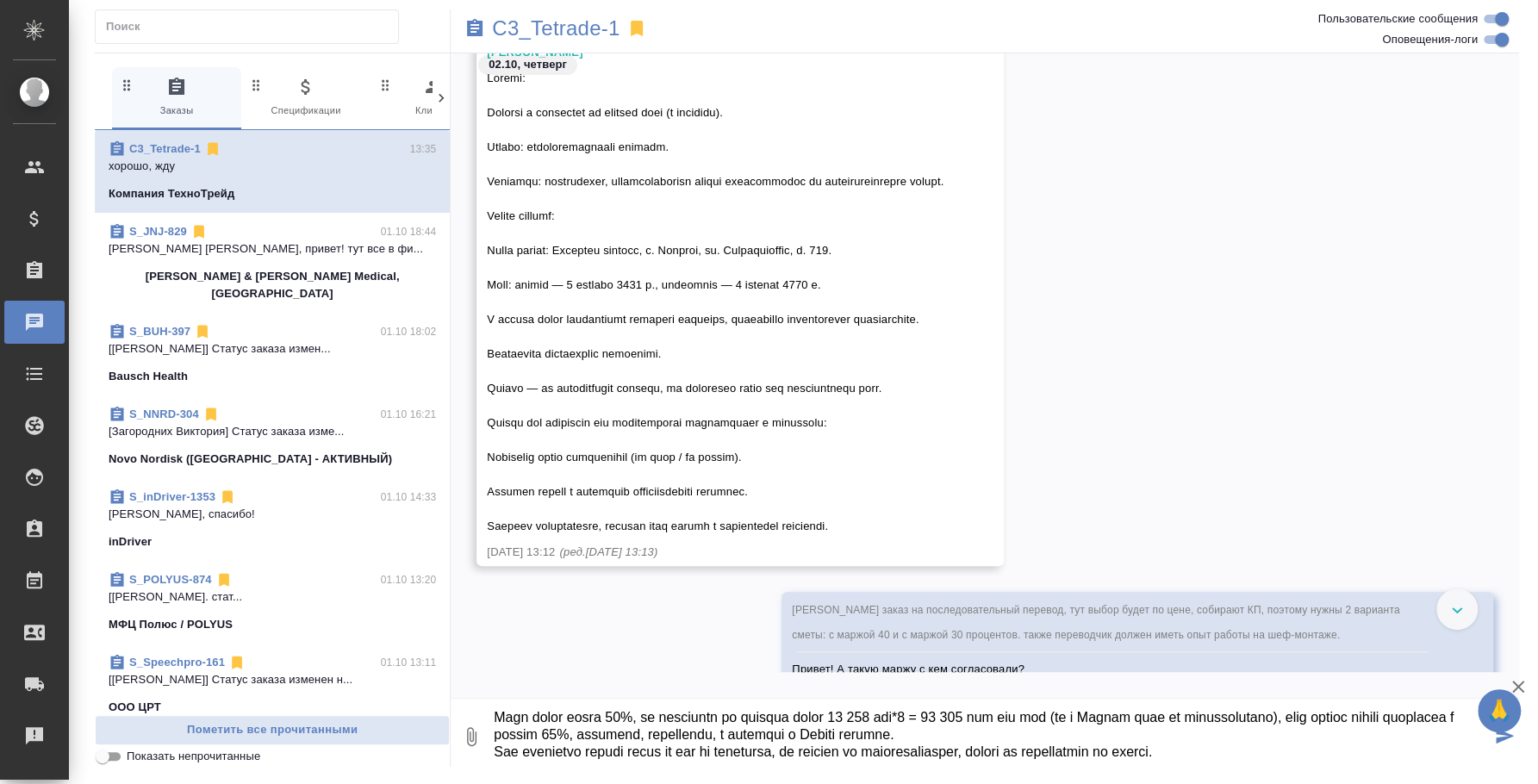
scroll to position [224, 0]
drag, startPoint x: 908, startPoint y: 759, endPoint x: 840, endPoint y: 738, distance: 71.2
click at [840, 738] on textarea at bounding box center [991, 736] width 999 height 59
click at [867, 724] on textarea at bounding box center [991, 736] width 999 height 59
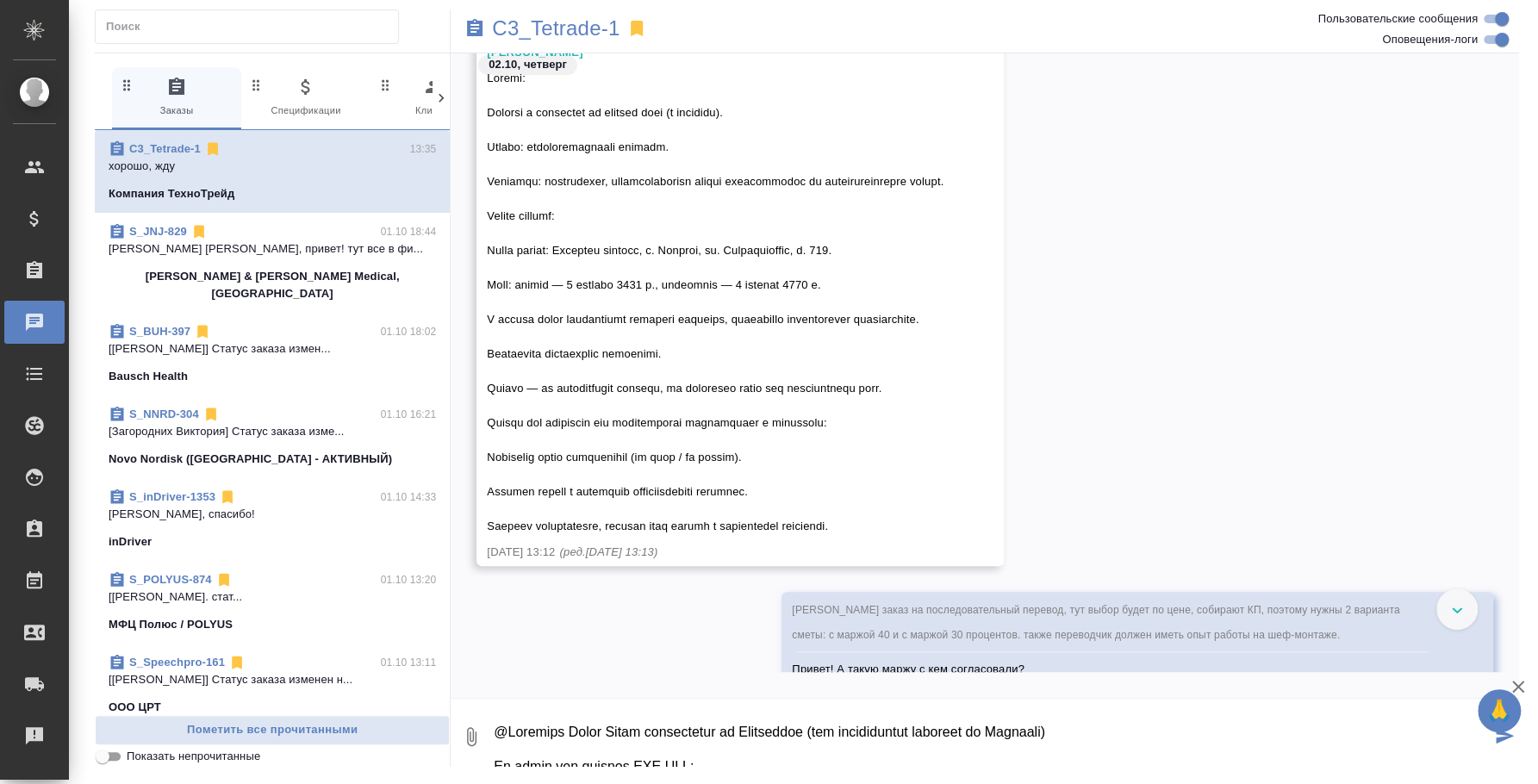
scroll to position [0, 0]
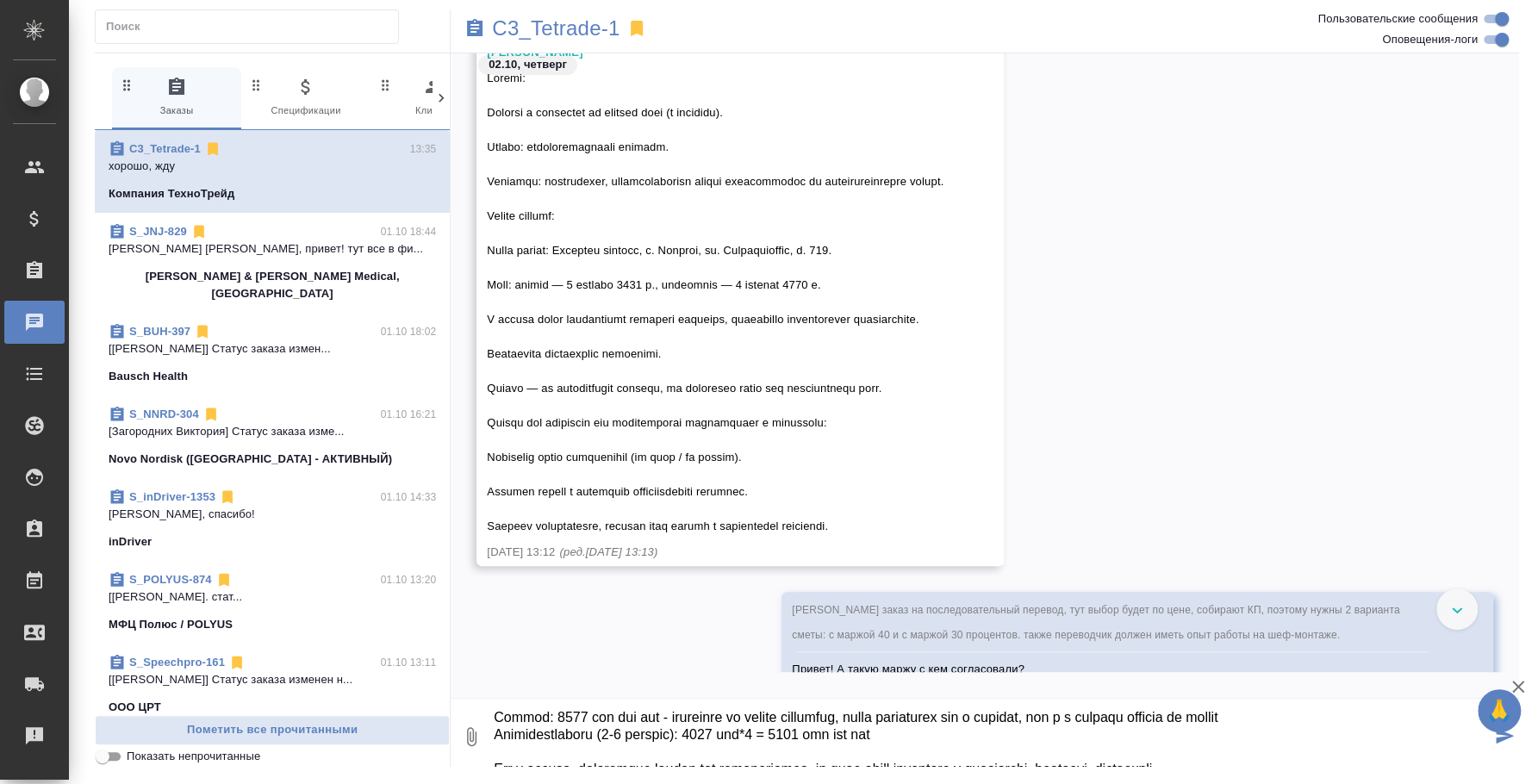
drag, startPoint x: 494, startPoint y: 734, endPoint x: 910, endPoint y: 722, distance: 416.2
click at [910, 722] on textarea at bounding box center [991, 736] width 999 height 59
click at [910, 724] on textarea at bounding box center [991, 736] width 999 height 59
drag, startPoint x: 900, startPoint y: 733, endPoint x: 497, endPoint y: 725, distance: 403.1
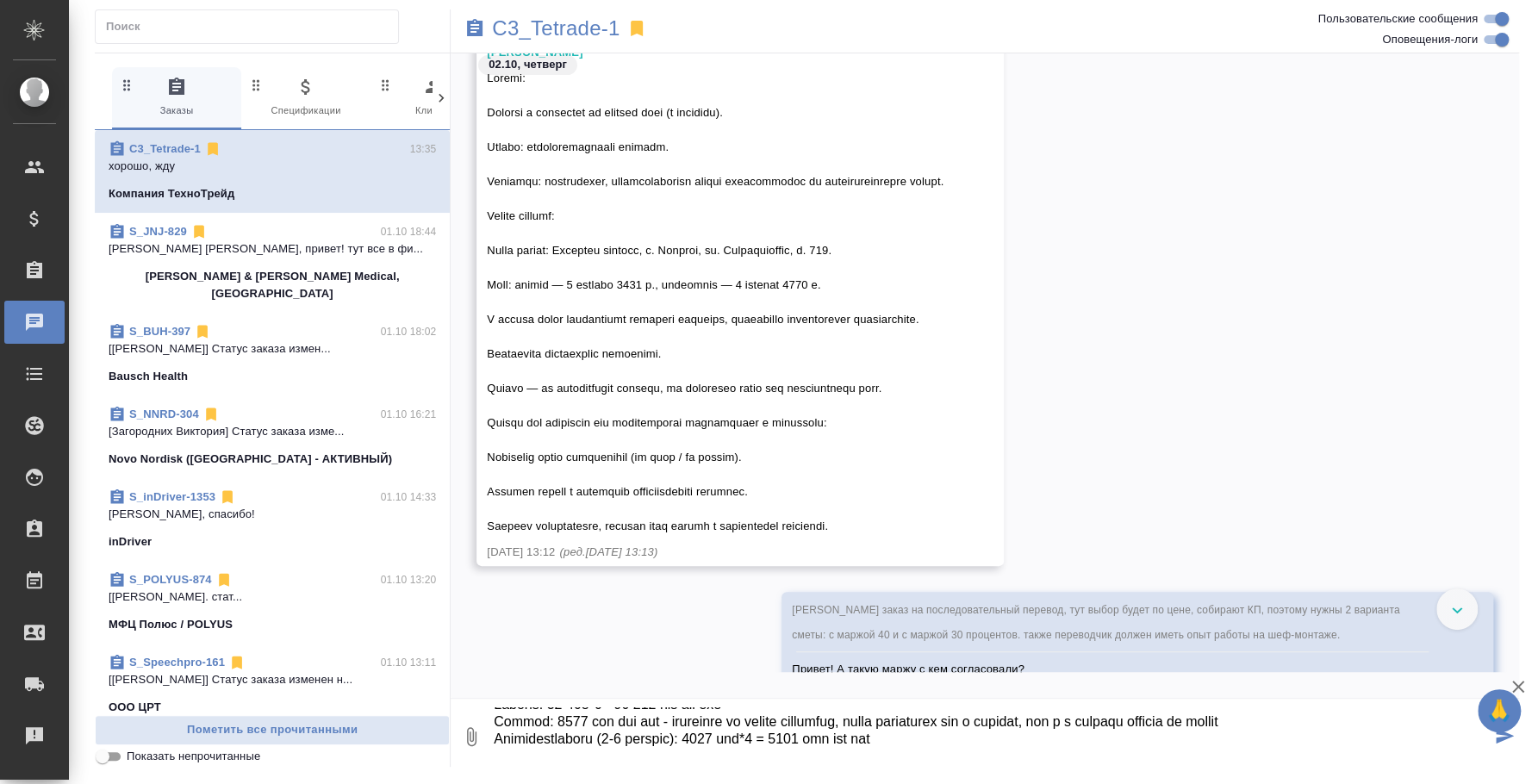
click at [497, 725] on textarea at bounding box center [991, 736] width 999 height 59
click at [746, 738] on textarea at bounding box center [991, 736] width 999 height 59
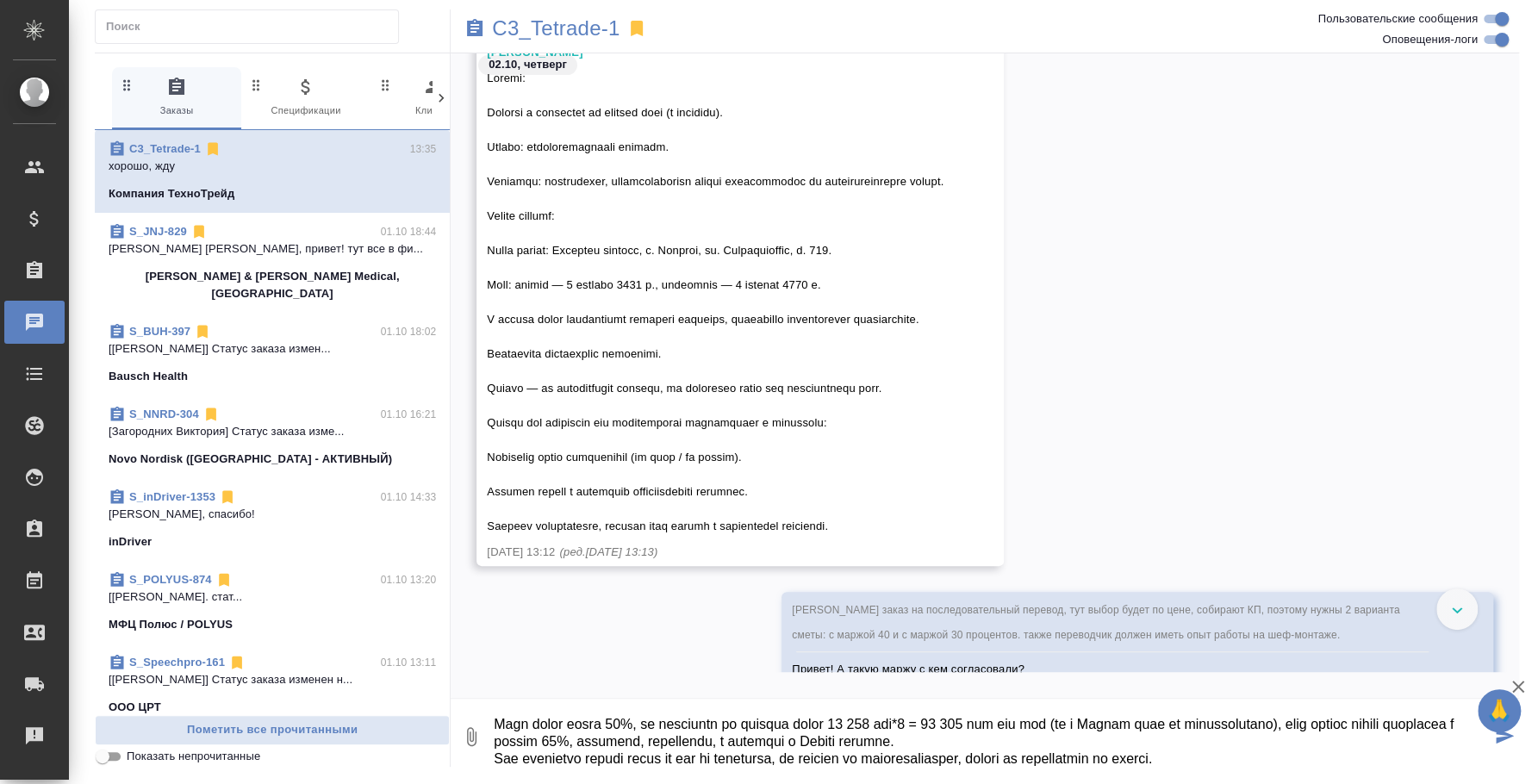
scroll to position [217, 0]
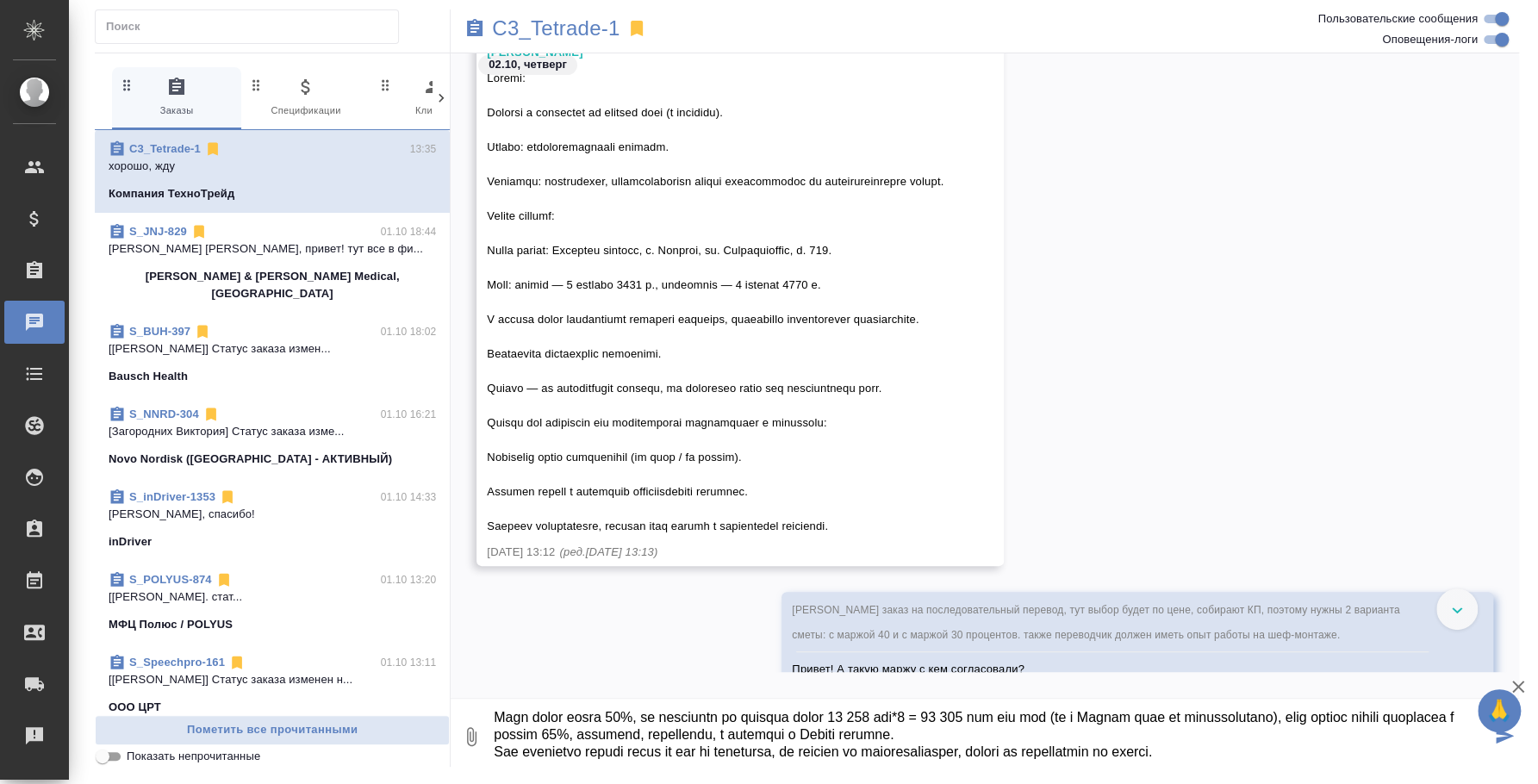
paste textarea "Проезд: 7500 руб без ндс - стоимость за проезд примерная, может измениться как …"
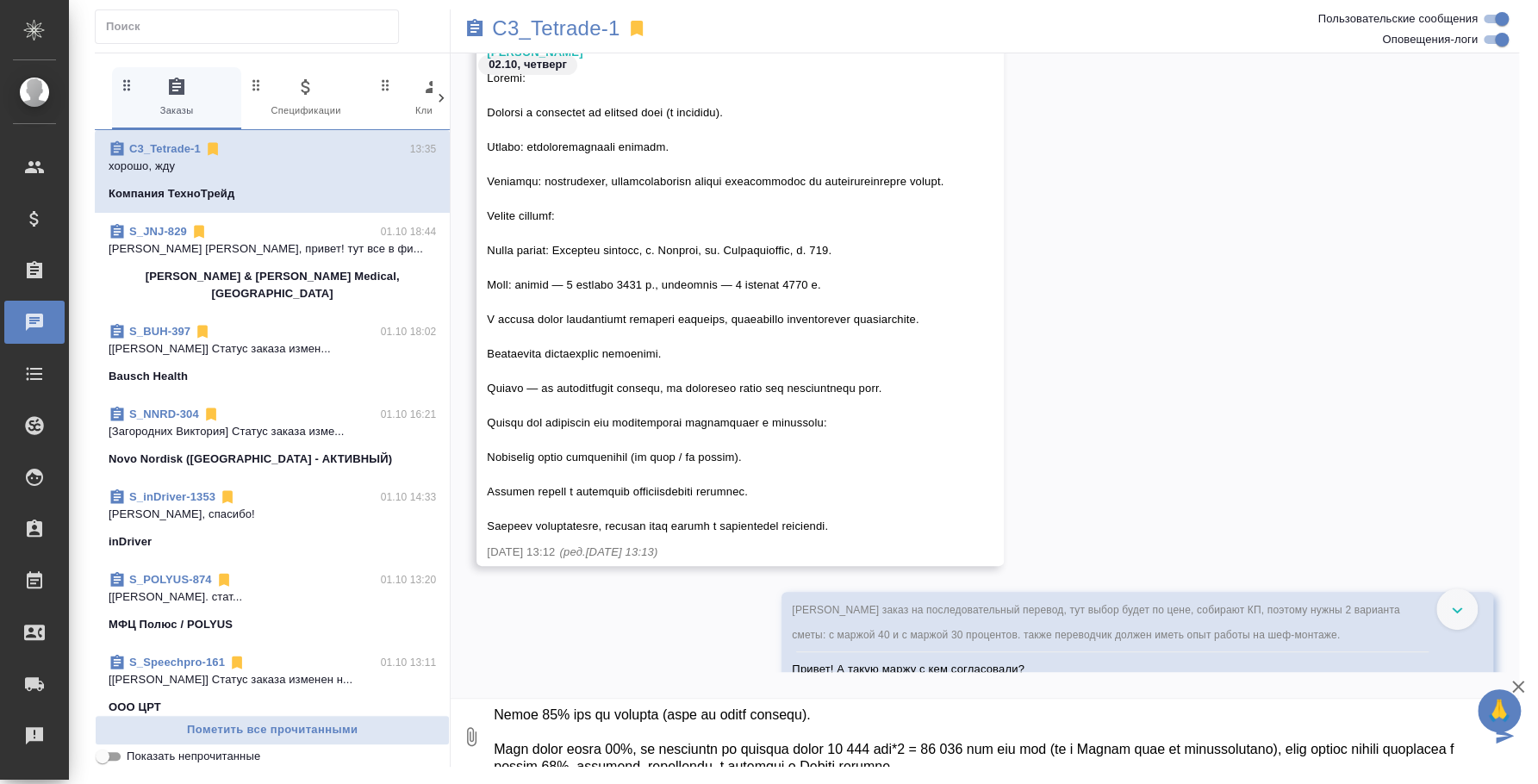
scroll to position [126, 0]
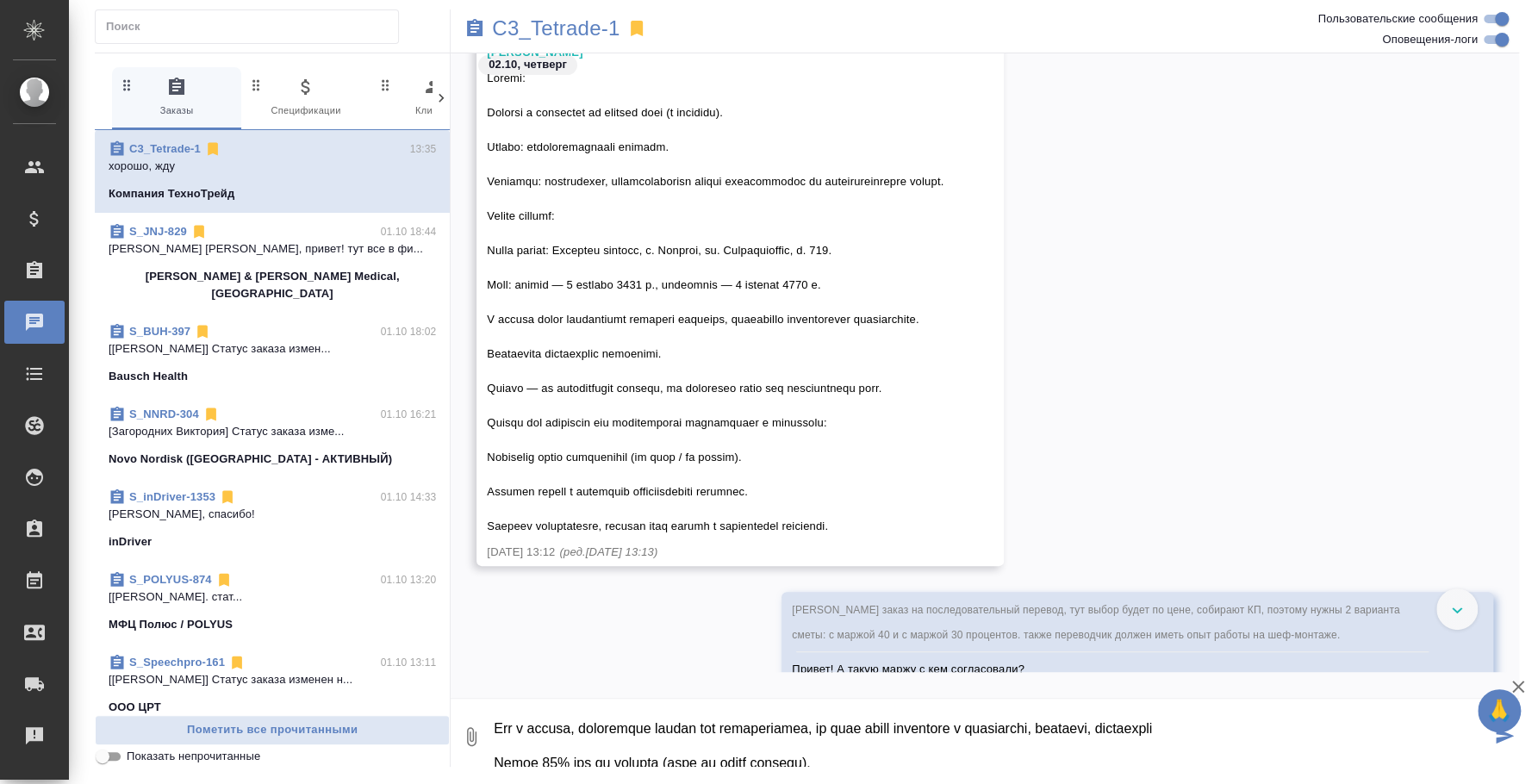
click at [696, 759] on textarea at bounding box center [991, 736] width 999 height 59
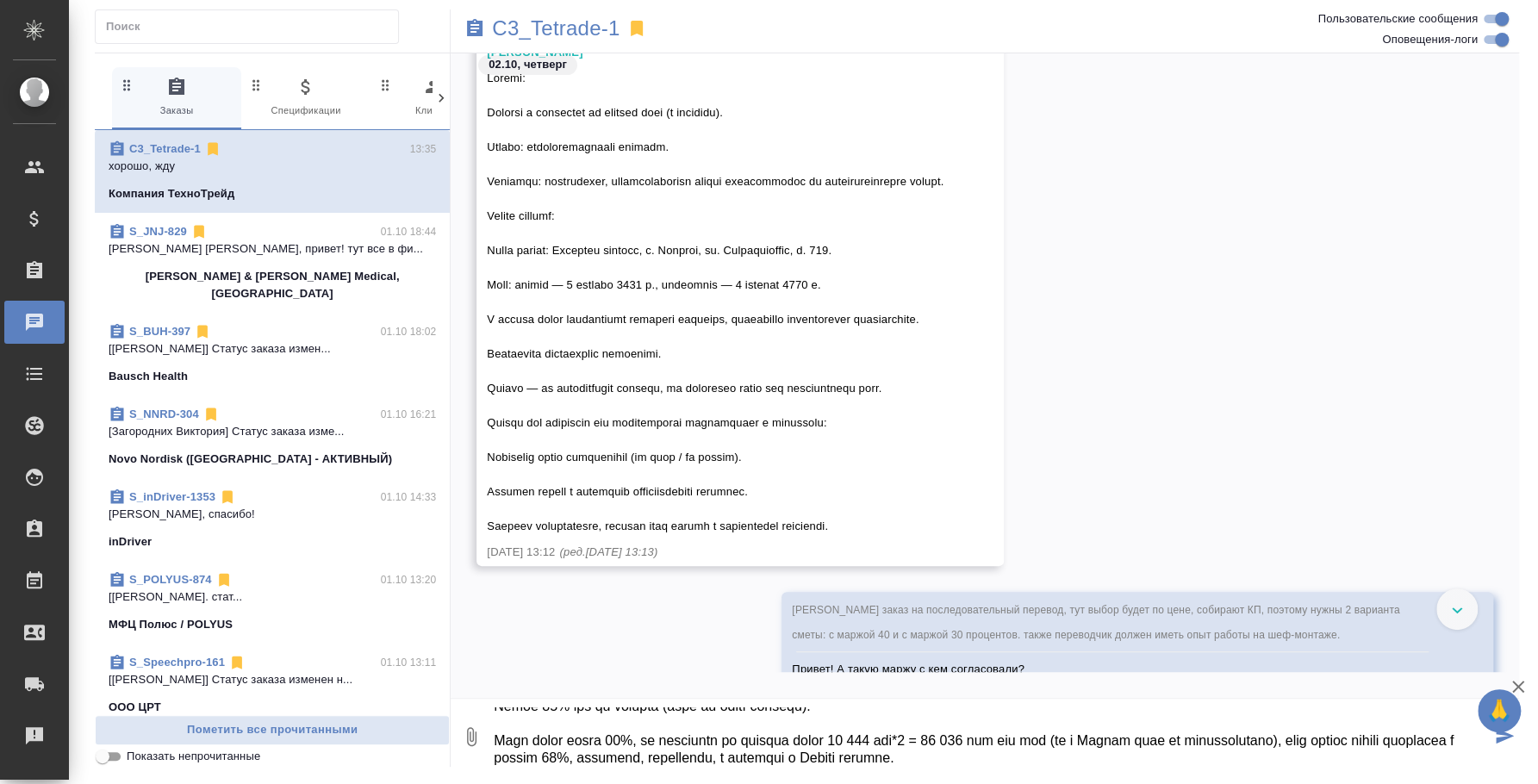
scroll to position [240, 0]
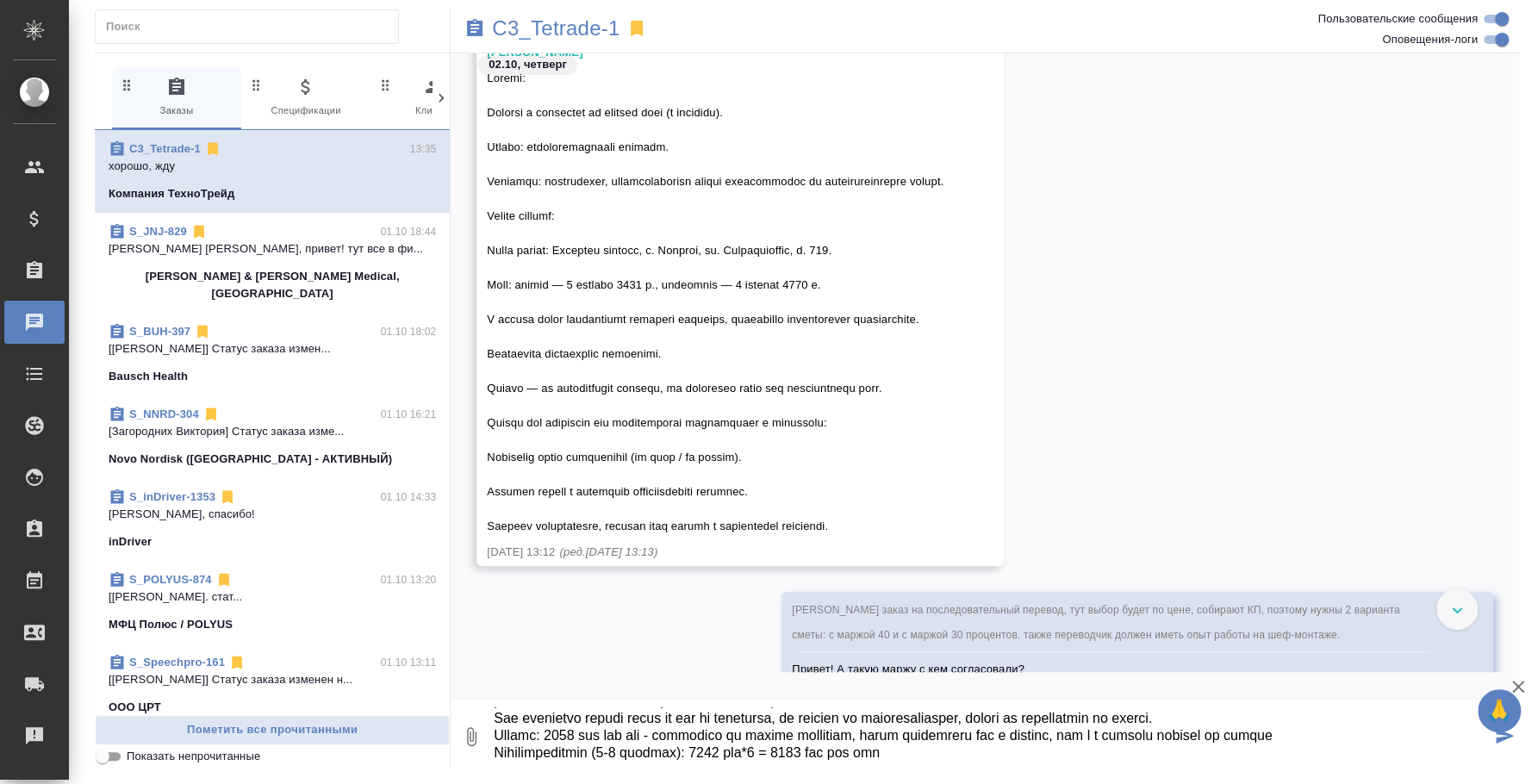
drag, startPoint x: 494, startPoint y: 737, endPoint x: 1390, endPoint y: 784, distance: 897.2
click at [1390, 783] on html "🙏 .cls-1 fill:#fff; AWATERA Fedotova Irina Клиенты Спецификации Заказы 0 Чаты T…" at bounding box center [769, 392] width 1538 height 784
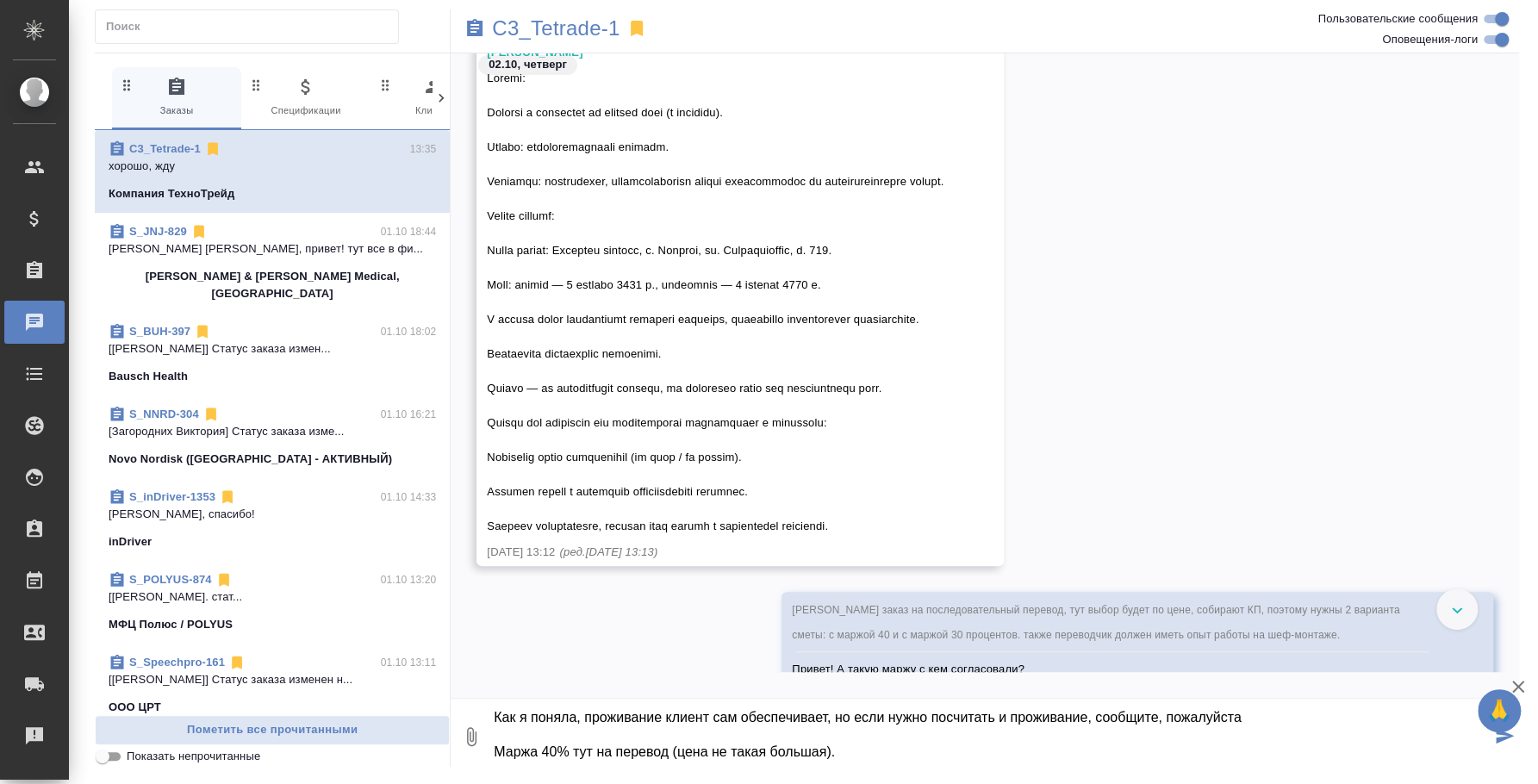
scroll to position [171, 0]
type textarea "@Галишева Мария Нашли переводчика из Ясногорска (это относительно недалеко от Е…"
click at [1506, 735] on icon "submit" at bounding box center [1505, 735] width 18 height 15
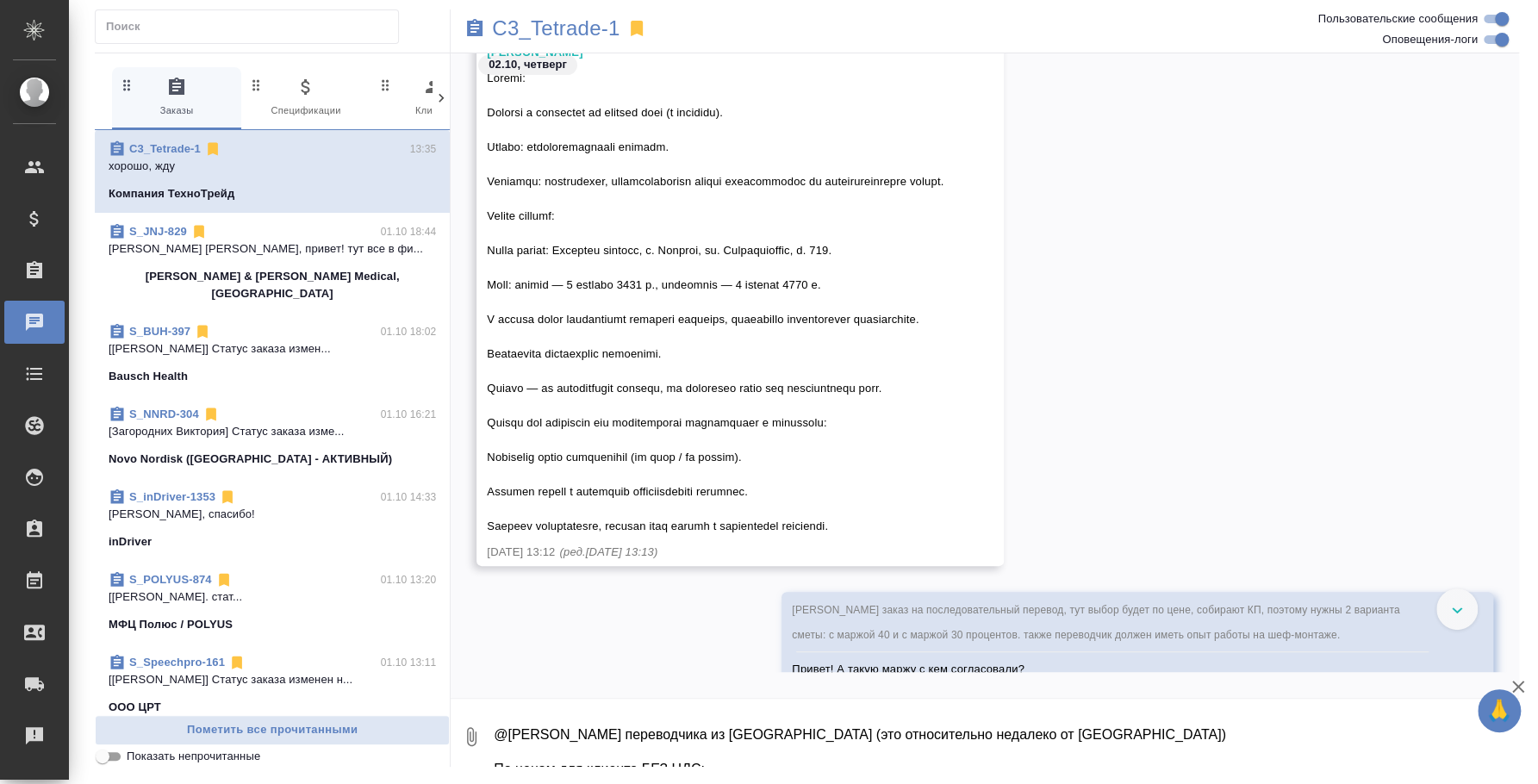
scroll to position [1089, 0]
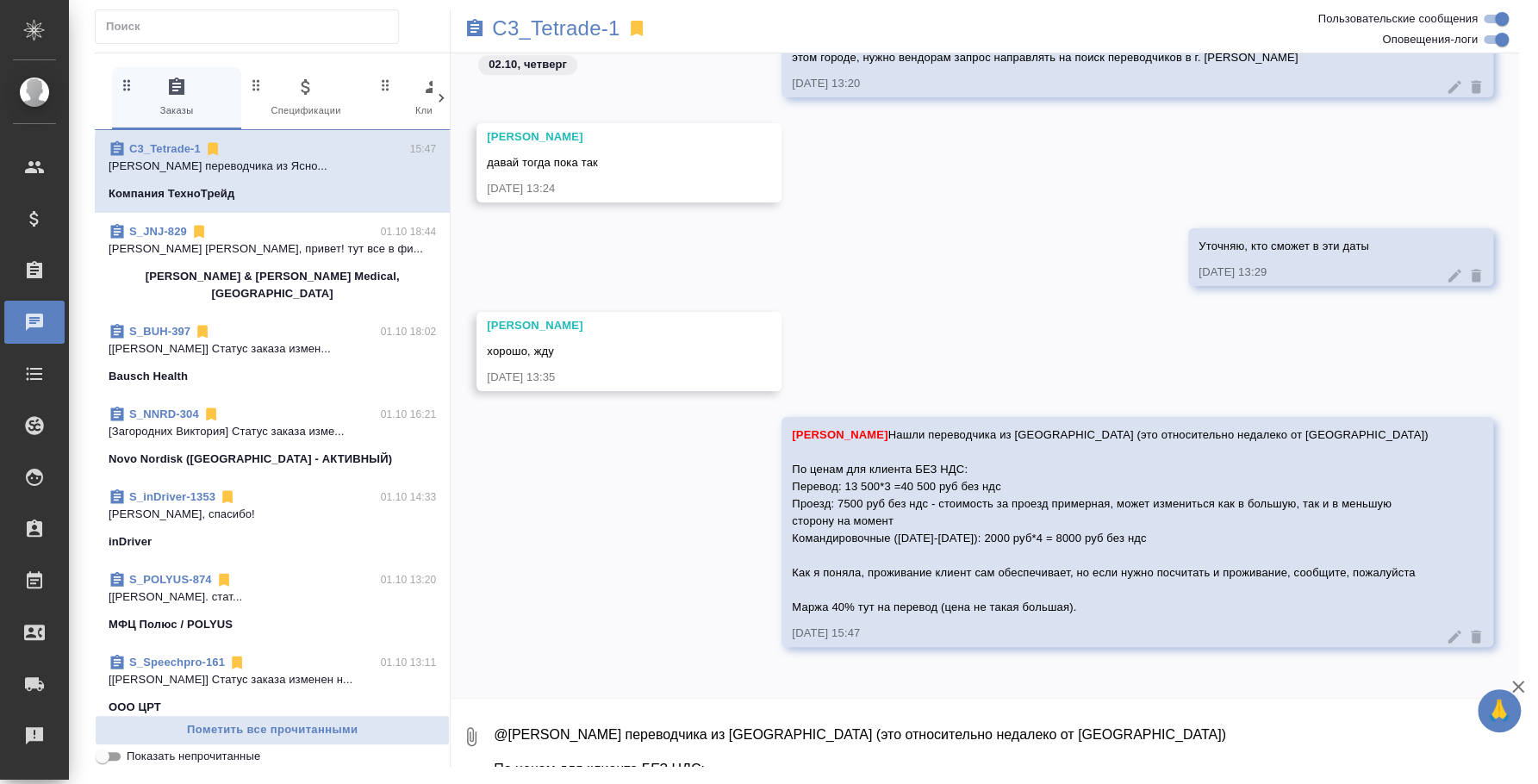
click at [1151, 759] on textarea "@Галишева Мария Нашли переводчика из Ясногорска (это относительно недалеко от Е…" at bounding box center [1005, 736] width 1027 height 59
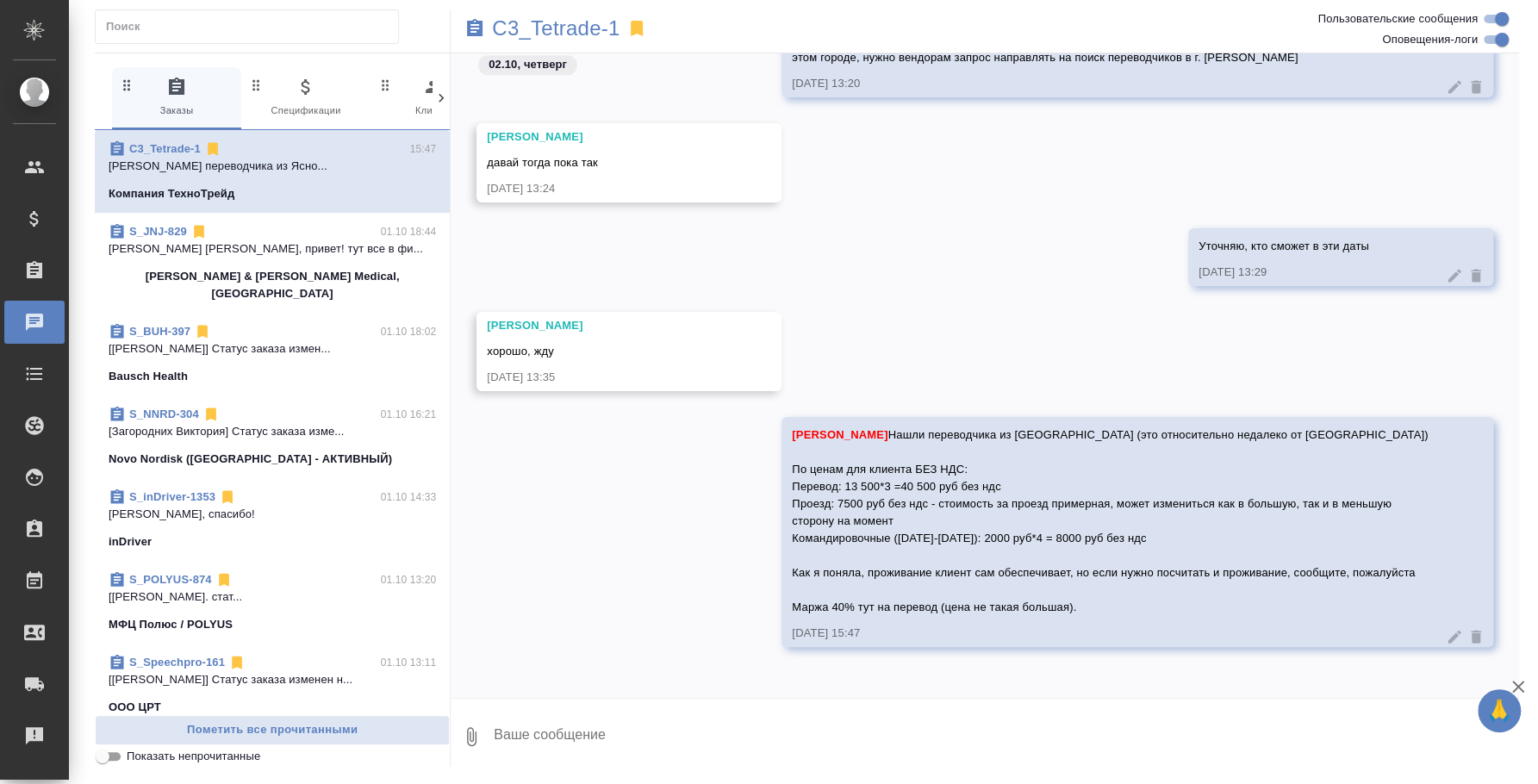
paste textarea "Если нужна маржа 30%, то стоимость за перевод будет 11 500 руб*3 = 34 500 руб б…"
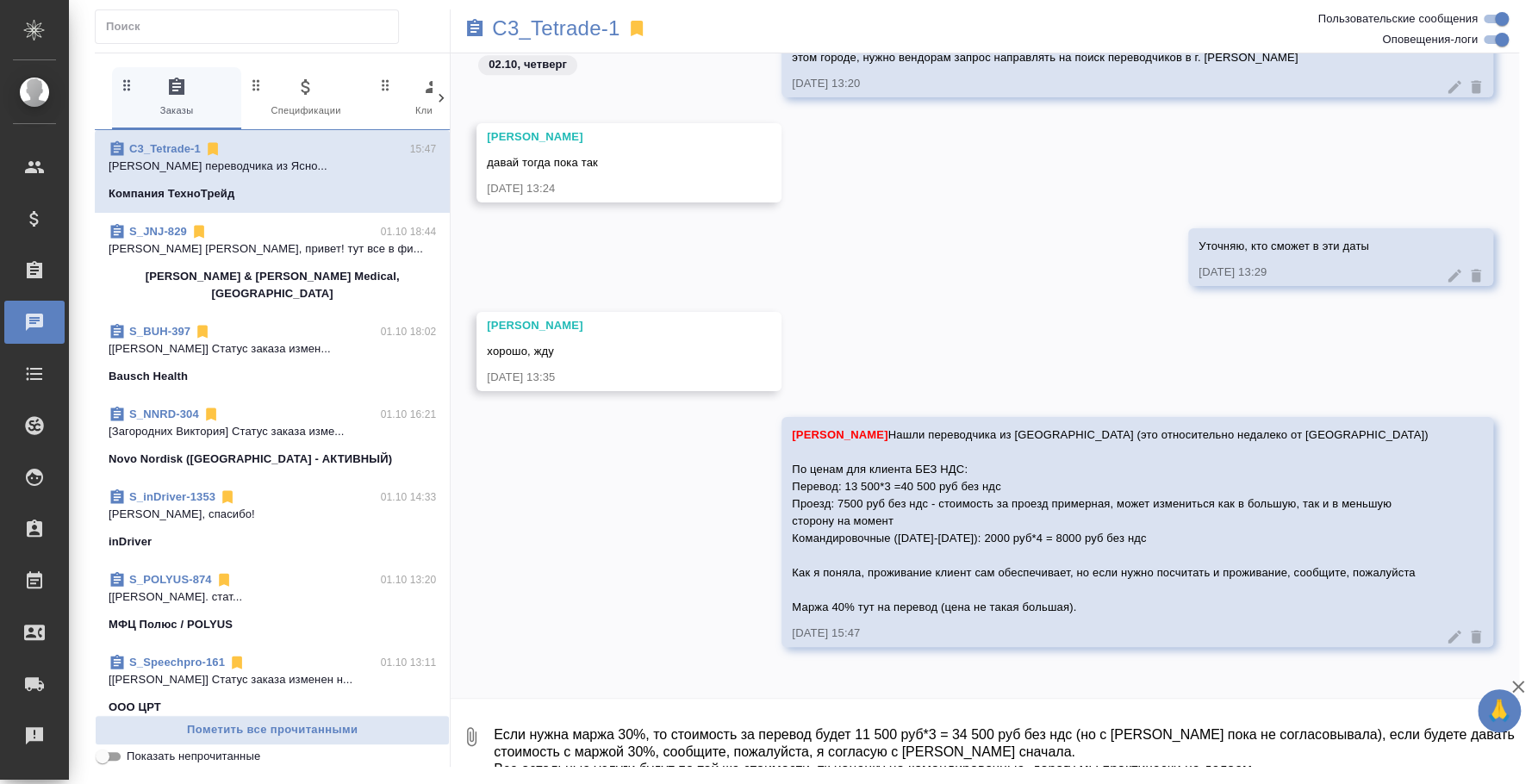
scroll to position [45, 0]
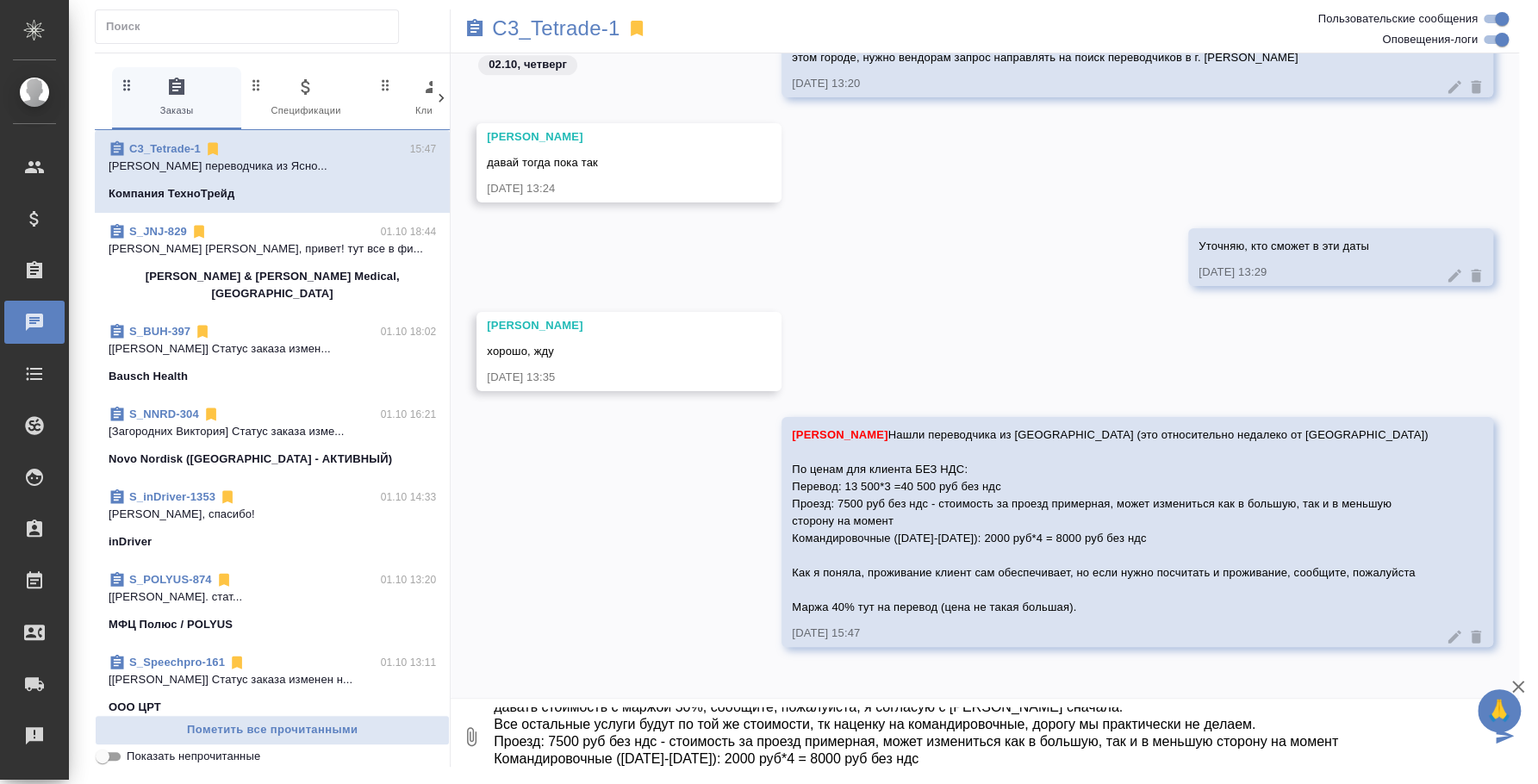
type textarea "Если нужна маржа 30%, то стоимость за перевод будет 11 500 руб*3 = 34 500 руб б…"
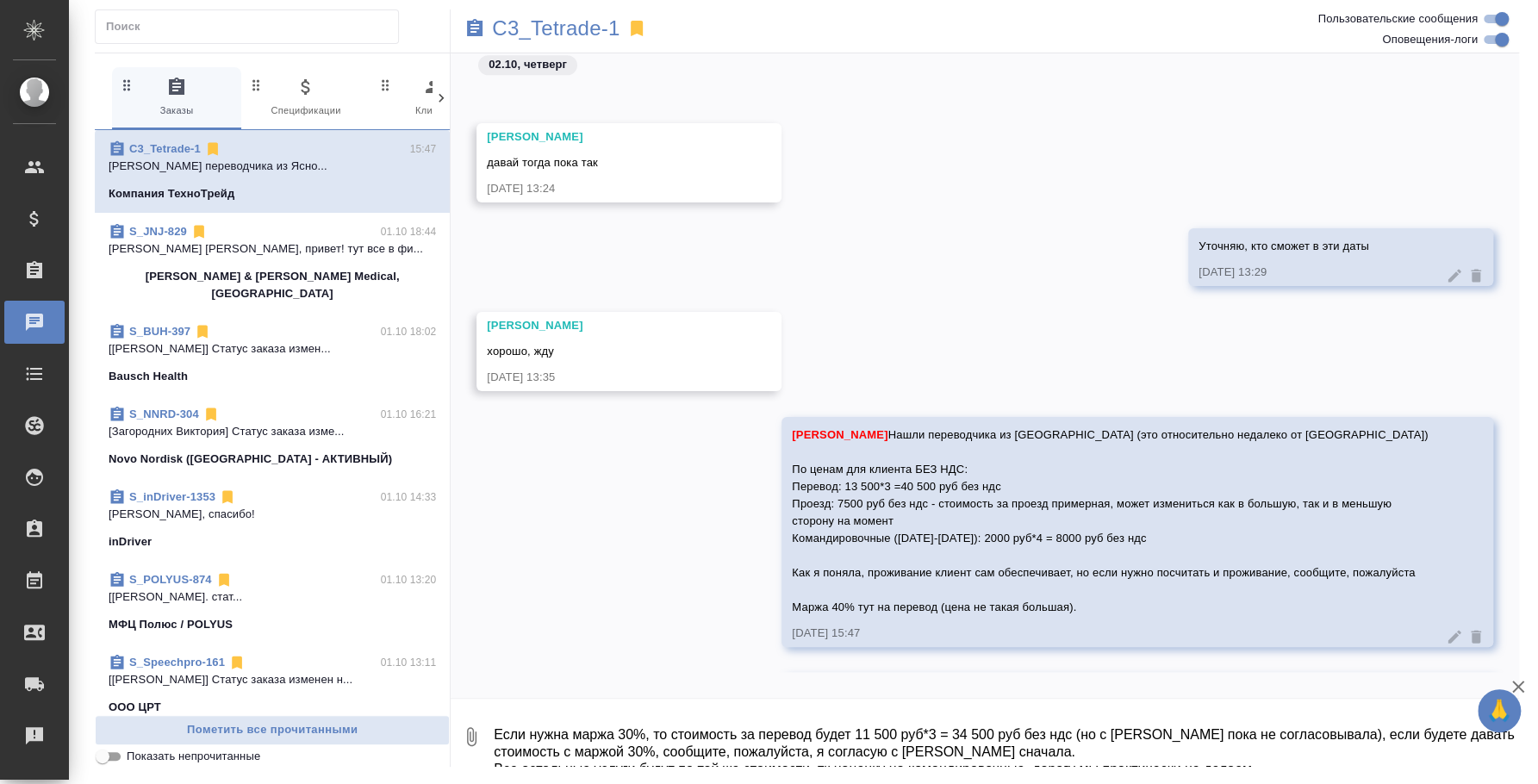
scroll to position [1293, 0]
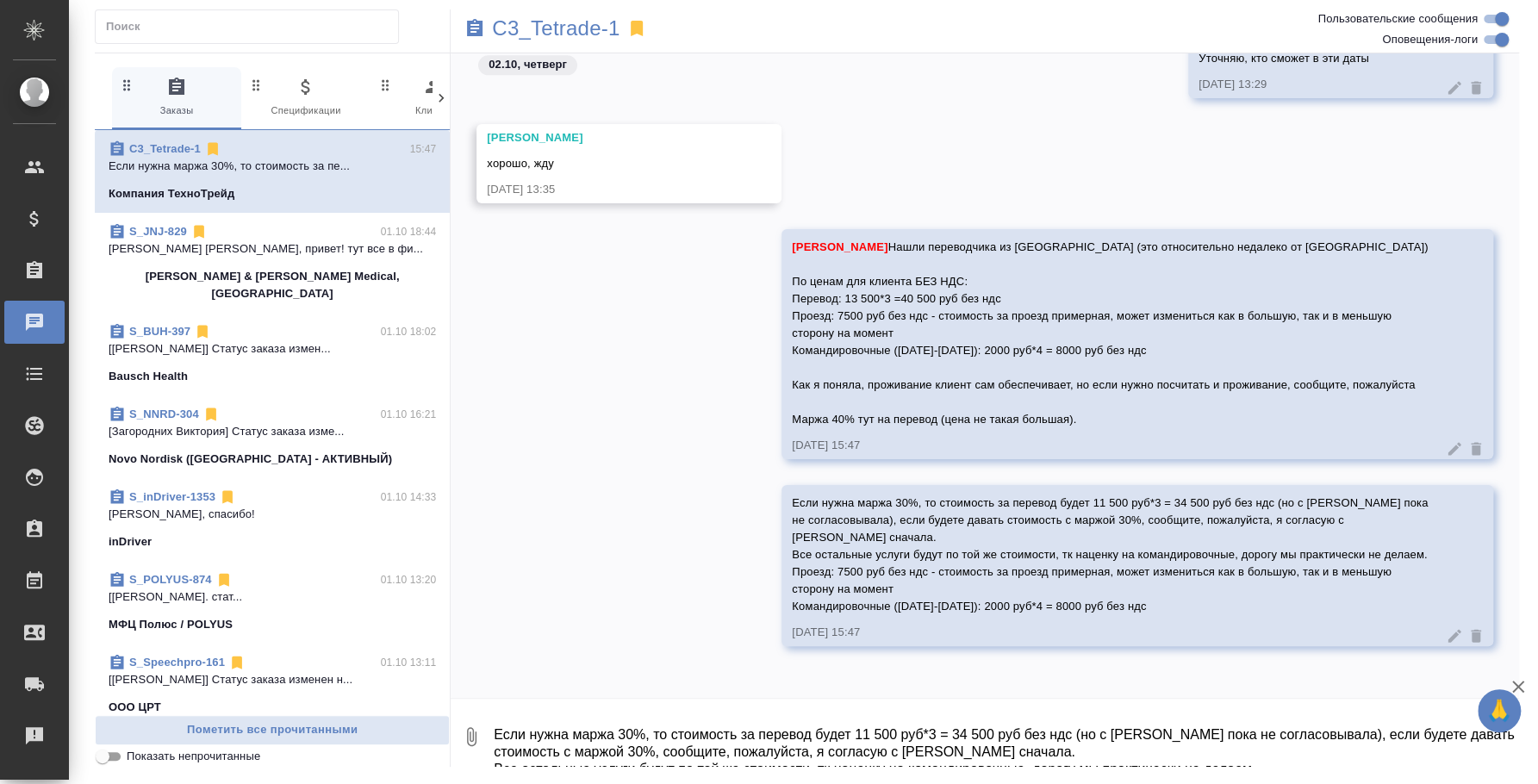
click at [1084, 691] on div "02.10, четверг Галишева Мария давай тогда пока так 02.10.25, 13:24 Уточняю, кто…" at bounding box center [985, 375] width 1069 height 644
click at [1446, 633] on icon at bounding box center [1454, 635] width 17 height 17
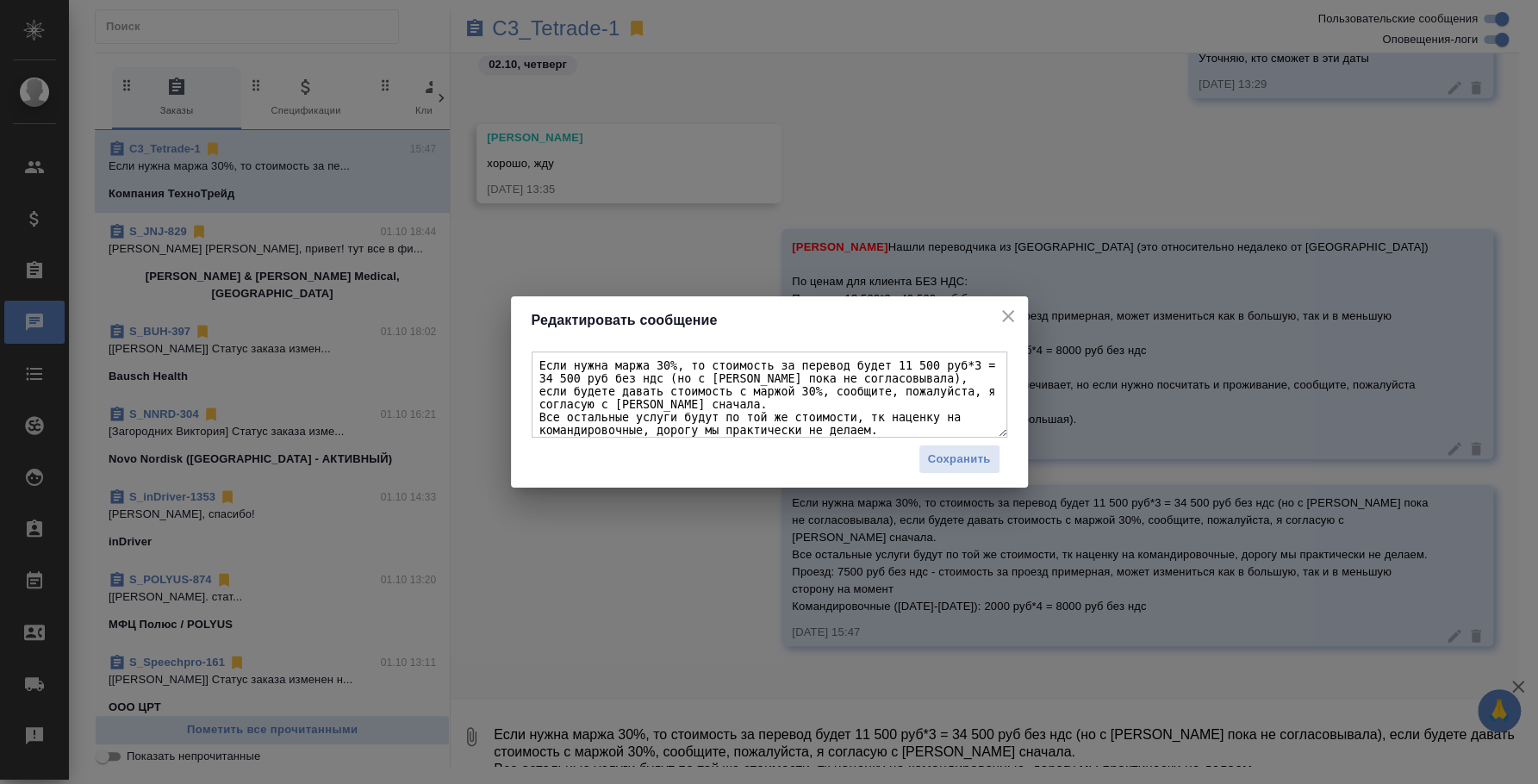
click at [789, 405] on textarea "Если нужна маржа 30%, то стоимость за перевод будет 11 500 руб*3 = 34 500 руб б…" at bounding box center [769, 394] width 476 height 86
type textarea "Если нужна маржа 30%, то стоимость за перевод будет 11 500 руб*3 = 34 500 руб б…"
click at [943, 452] on span "Сохранить" at bounding box center [959, 459] width 63 height 20
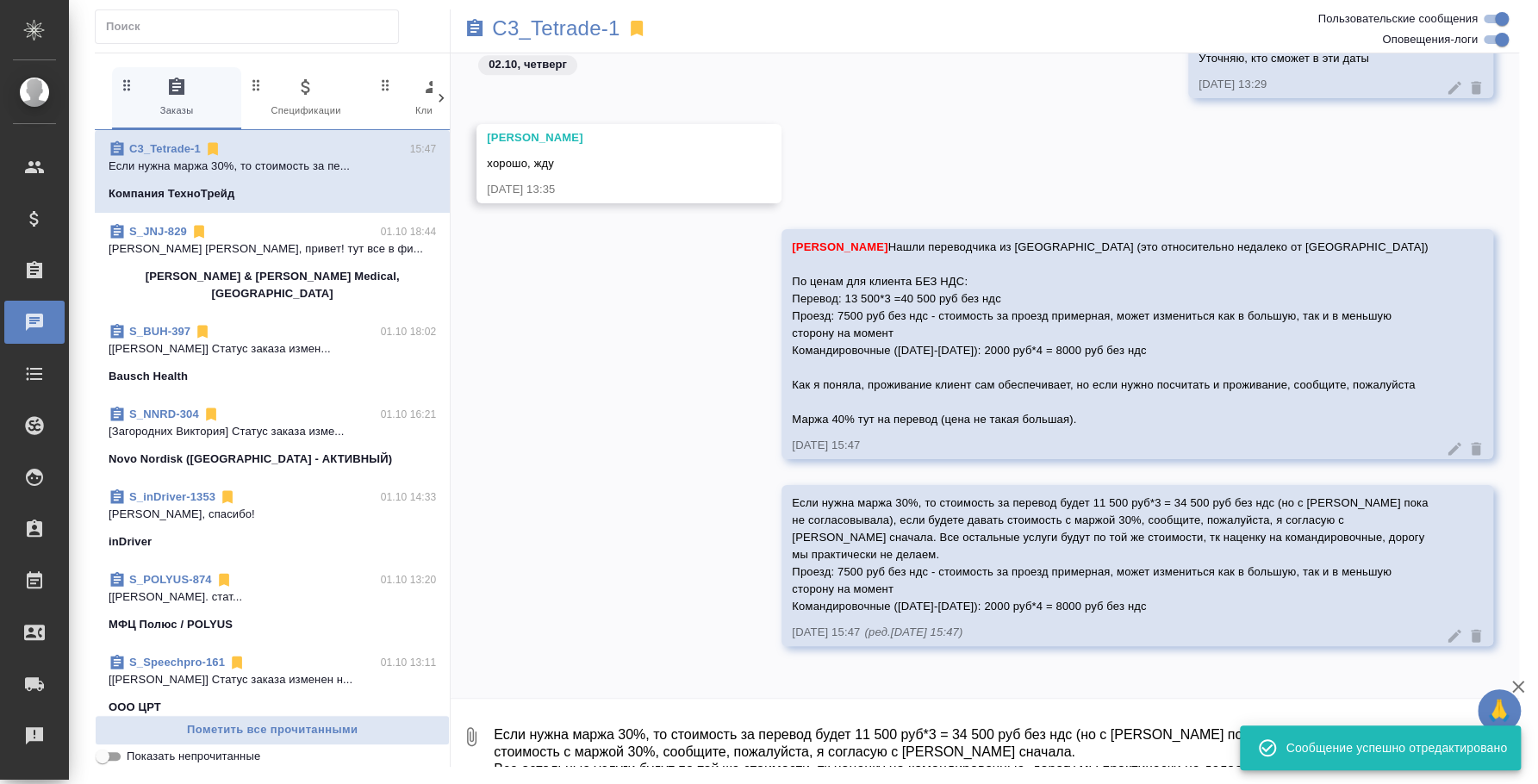
scroll to position [1276, 0]
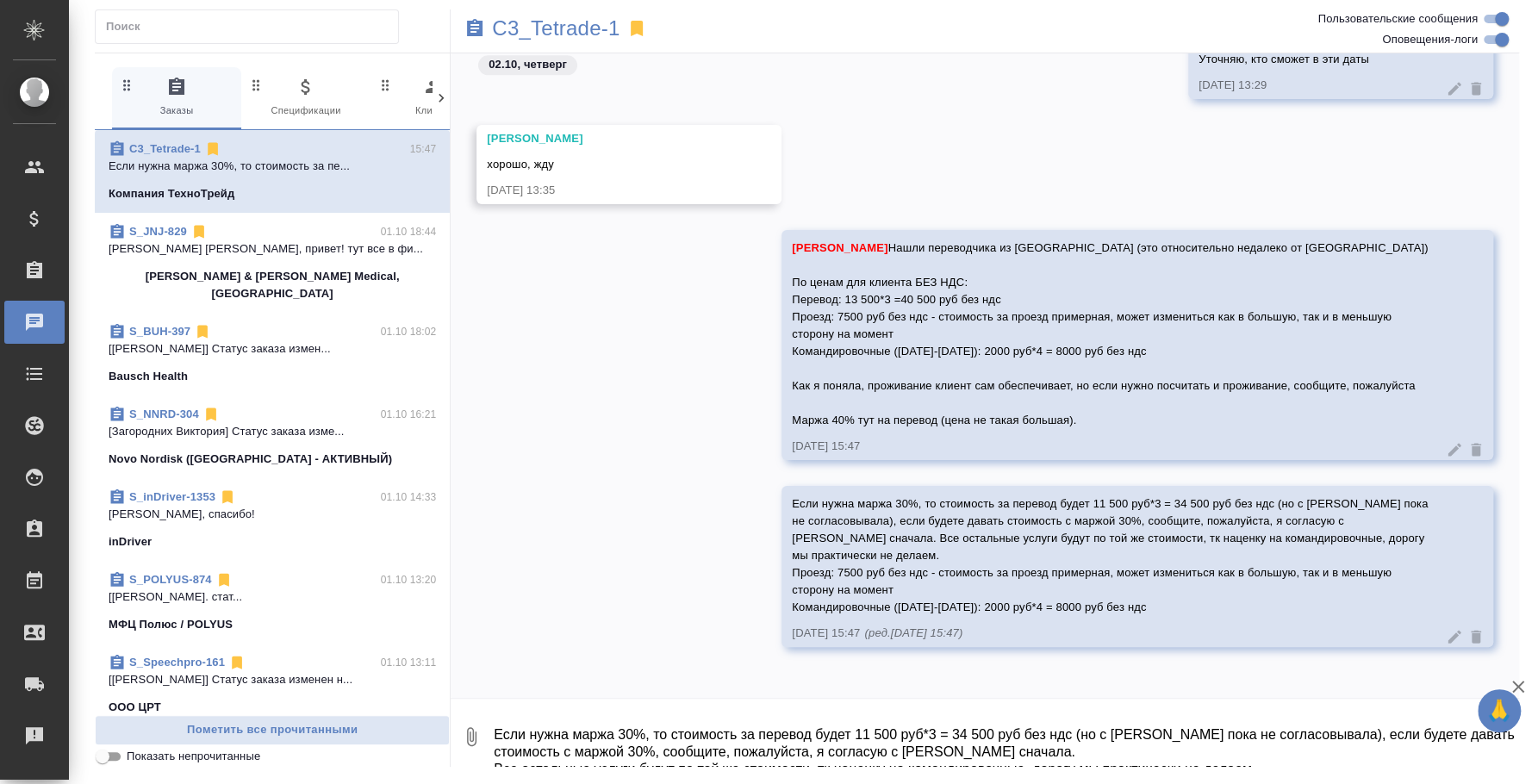
click at [840, 715] on textarea "Если нужна маржа 30%, то стоимость за перевод будет 11 500 руб*3 = 34 500 руб б…" at bounding box center [1005, 736] width 1027 height 59
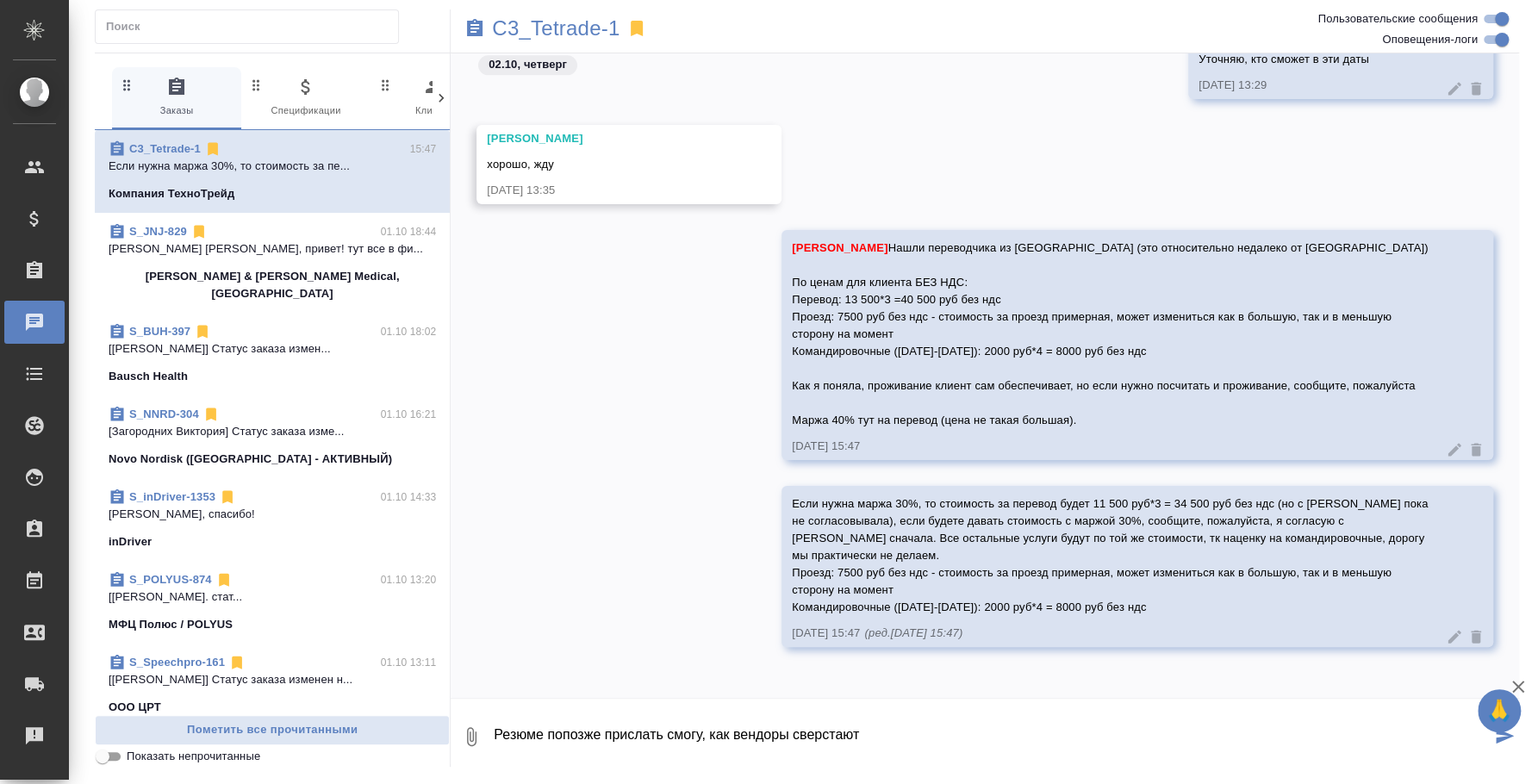
type textarea "Резюме попозже прислать смогу, как вендоры сверстают"
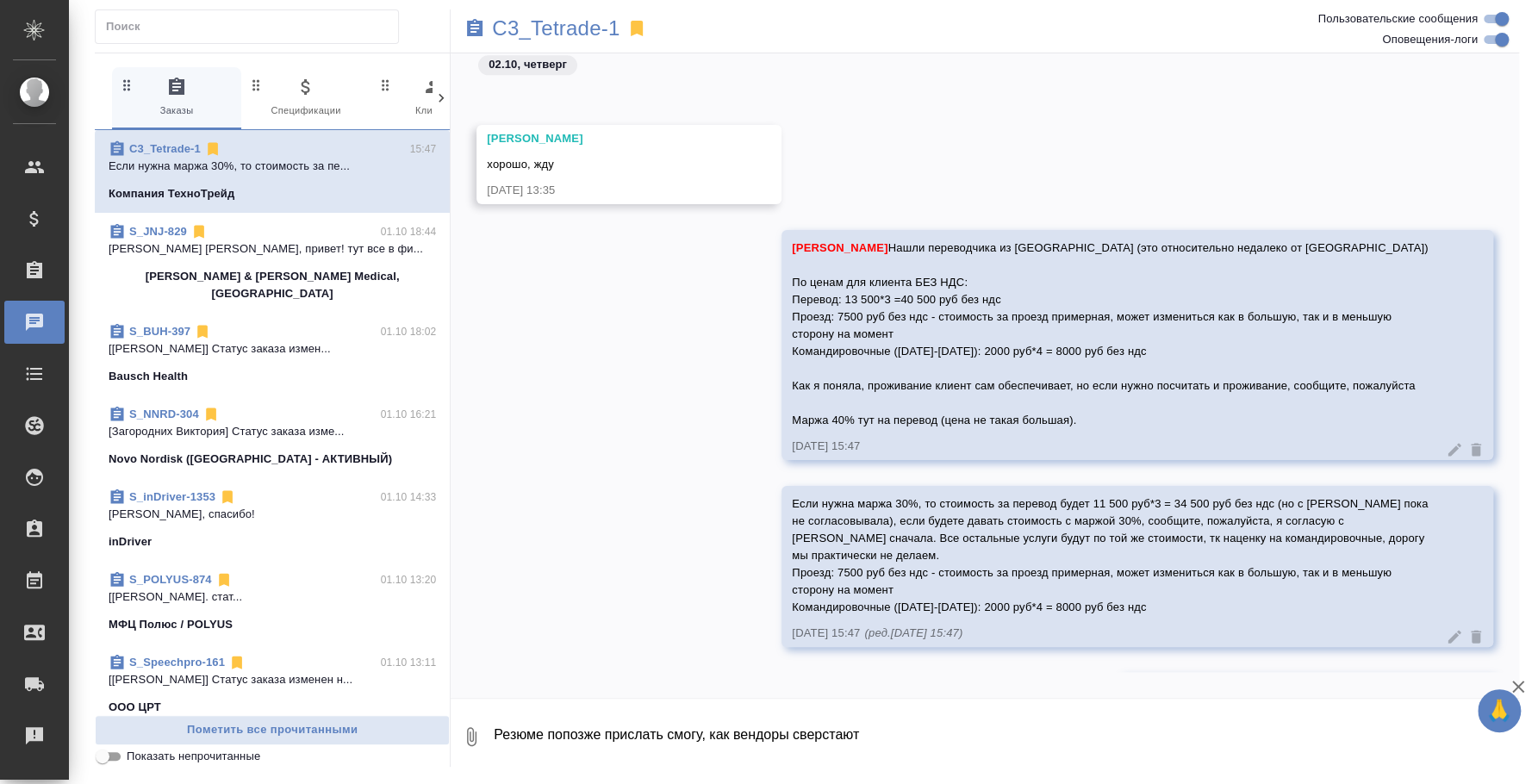
scroll to position [1360, 0]
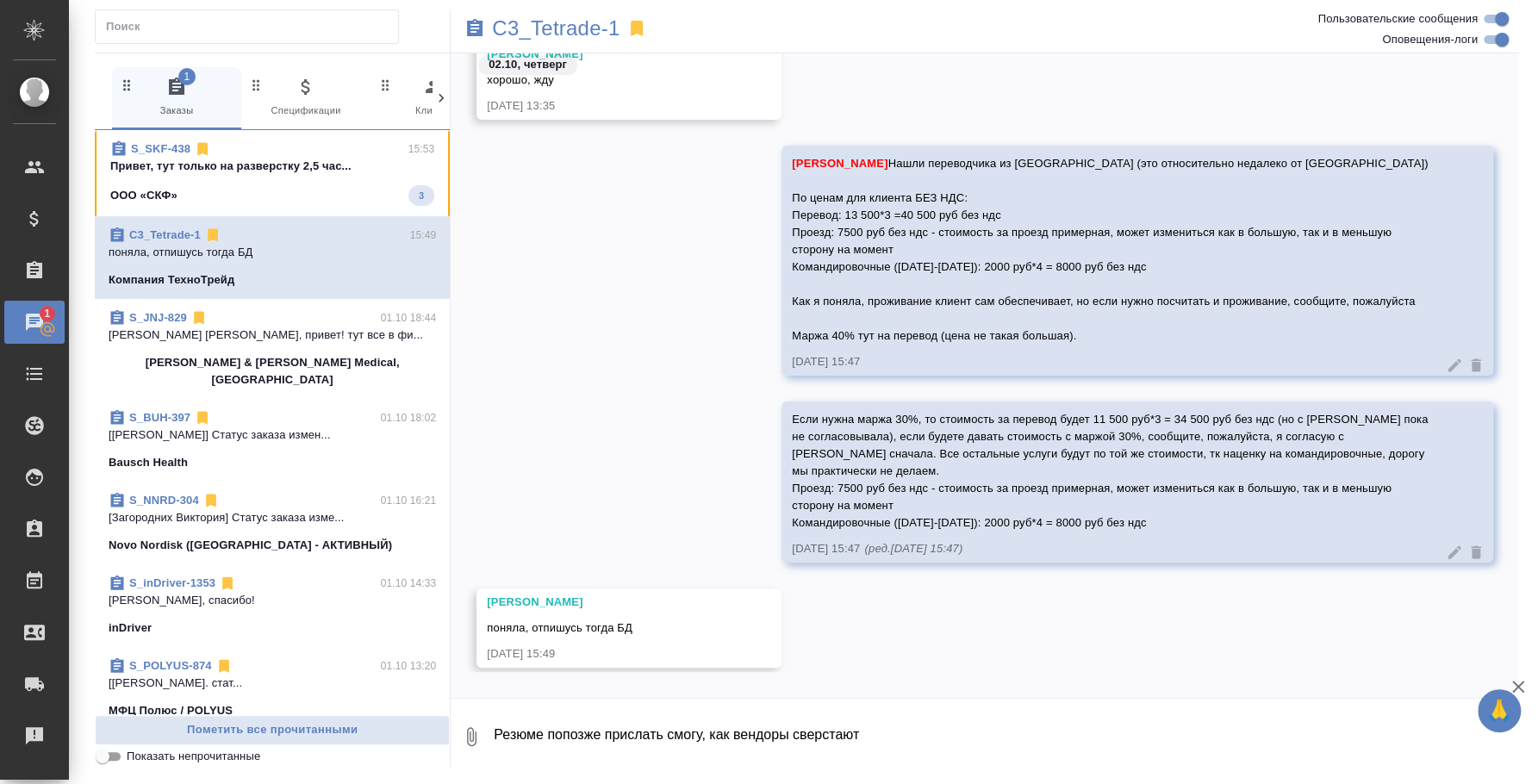
click at [764, 750] on textarea "Резюме попозже прислать смогу, как вендоры сверстают" at bounding box center [1005, 736] width 1027 height 59
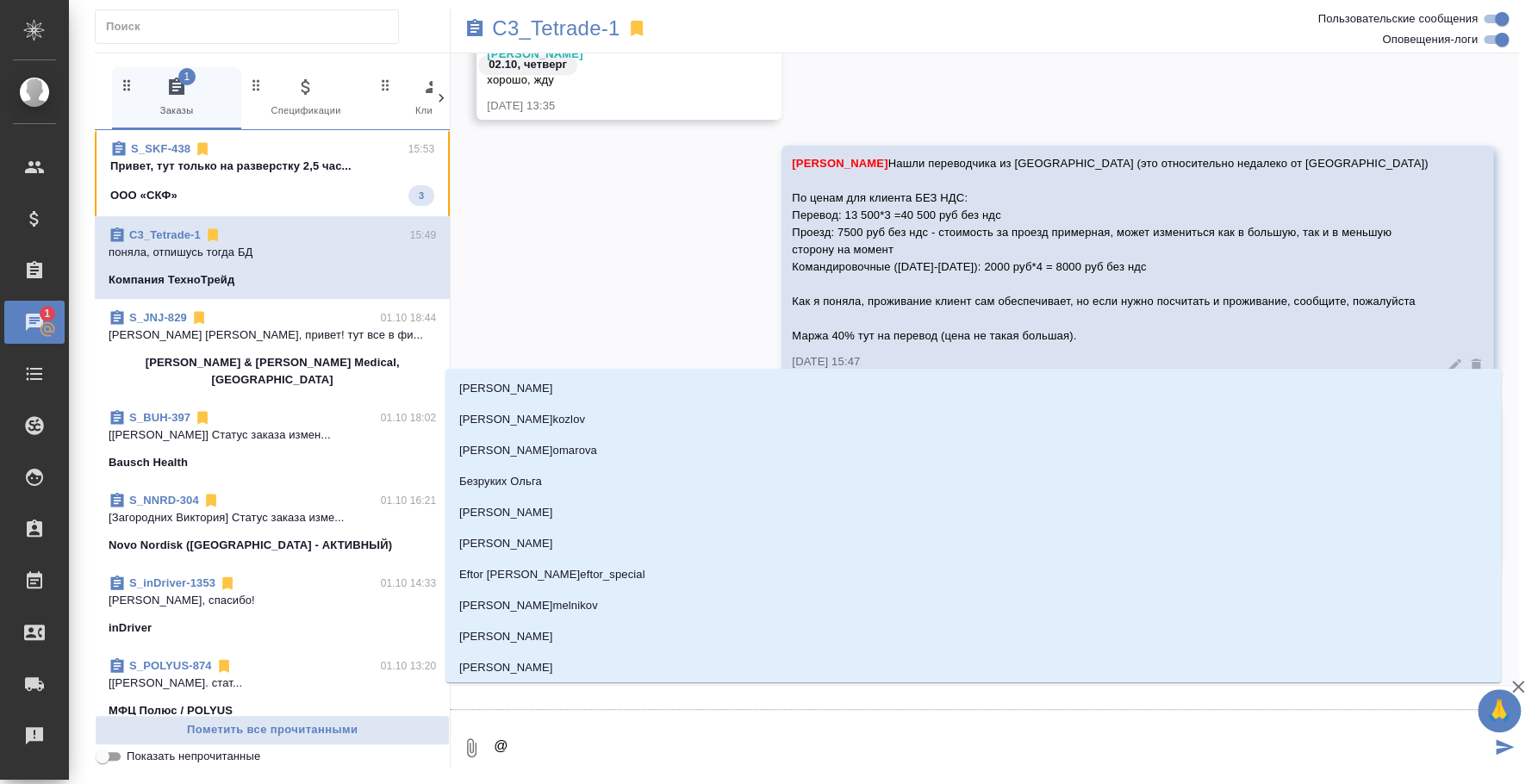
type textarea "@б"
type input "б"
type textarea "@"
type textarea "@б"
type input "б"
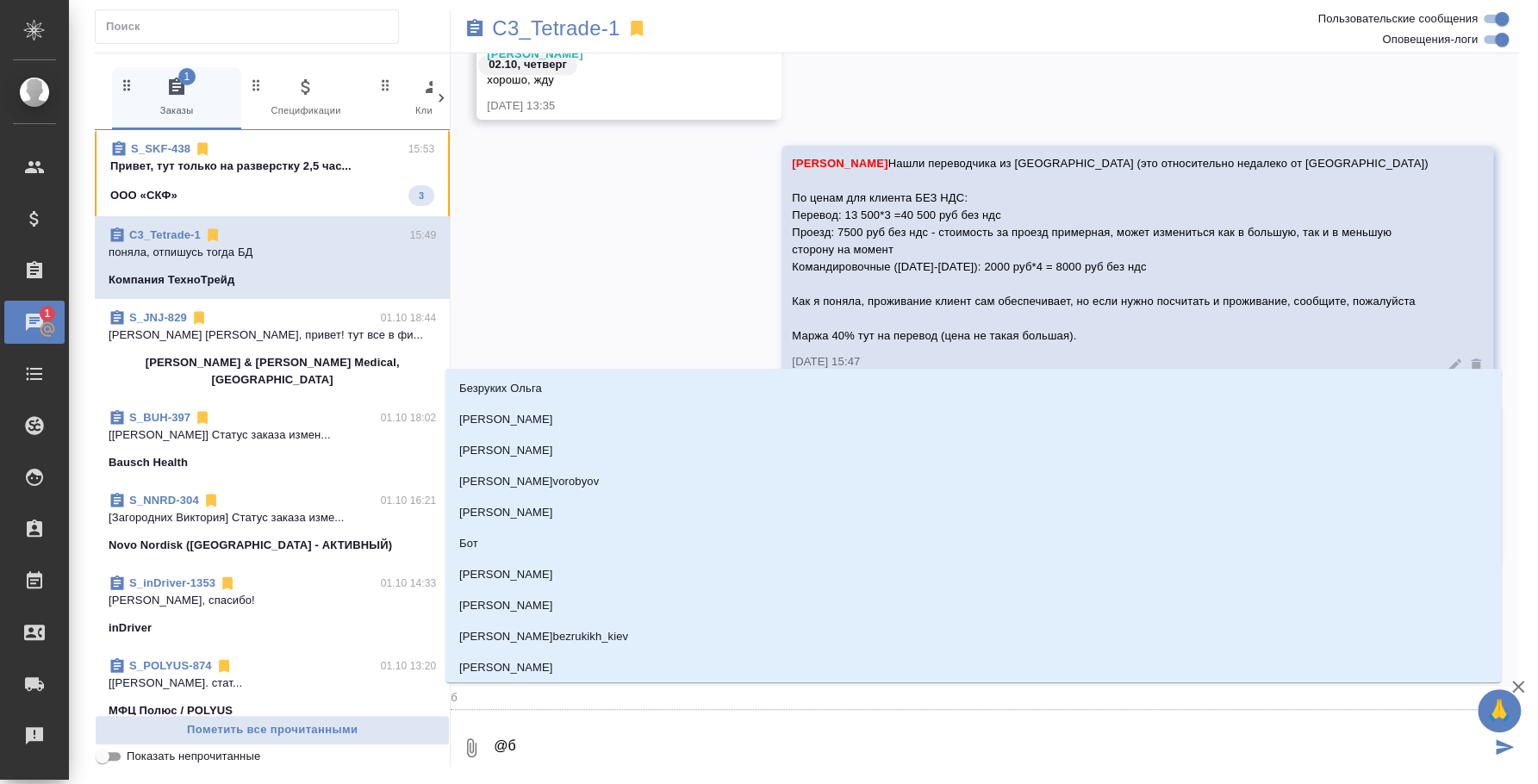
type textarea "@бэ"
type input "бэ"
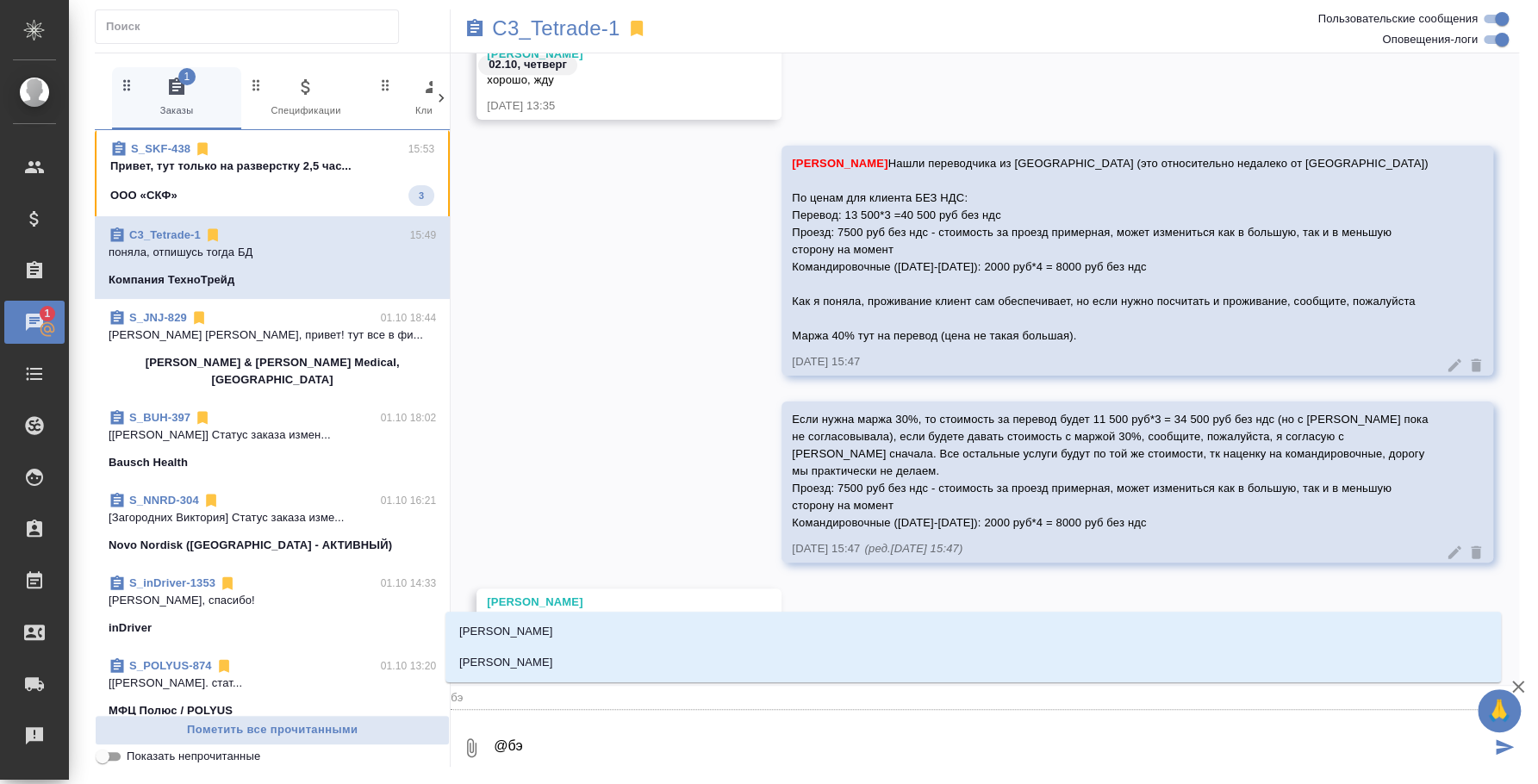
type textarea "@б"
type input "б"
type textarea "@"
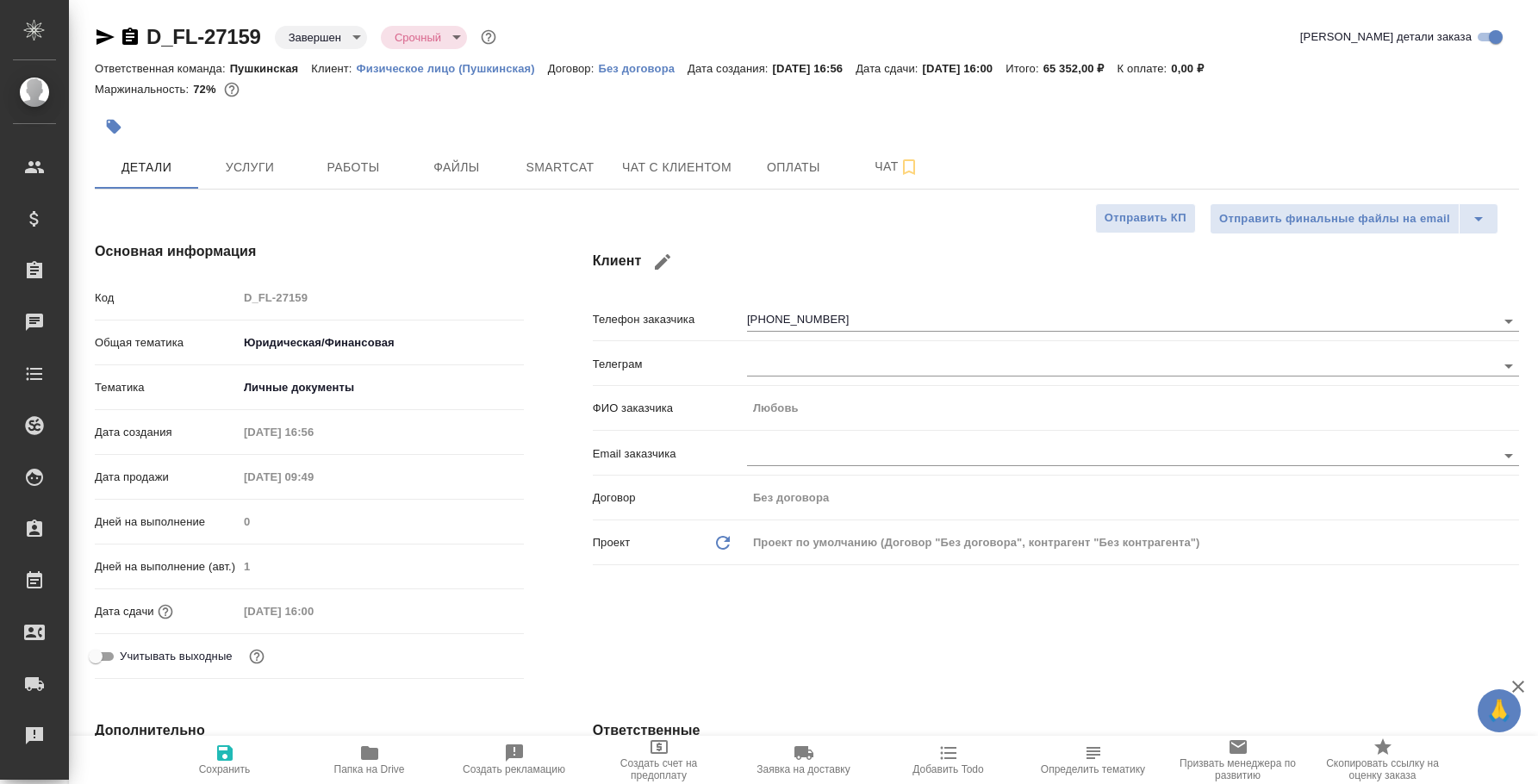
select select "RU"
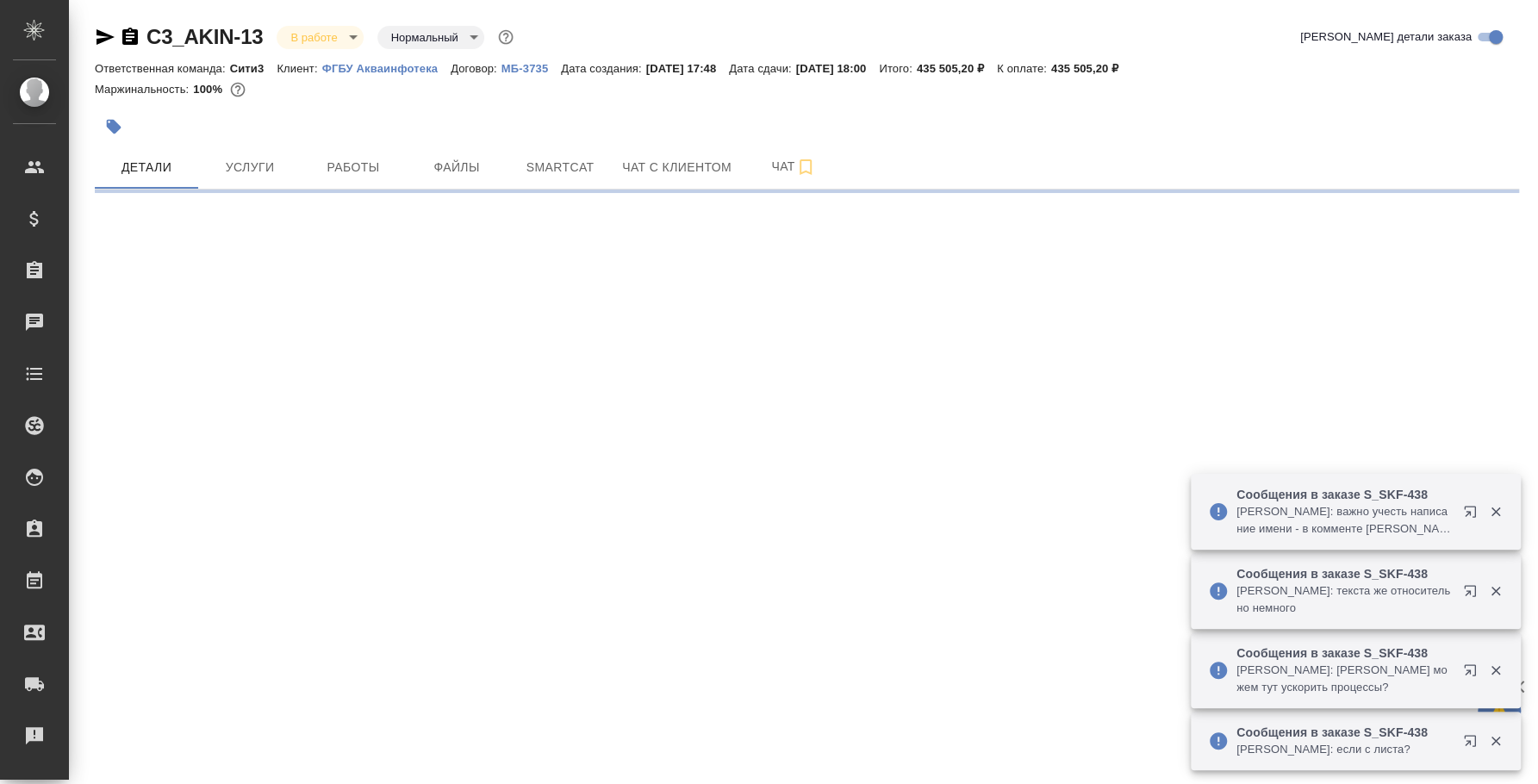
select select "RU"
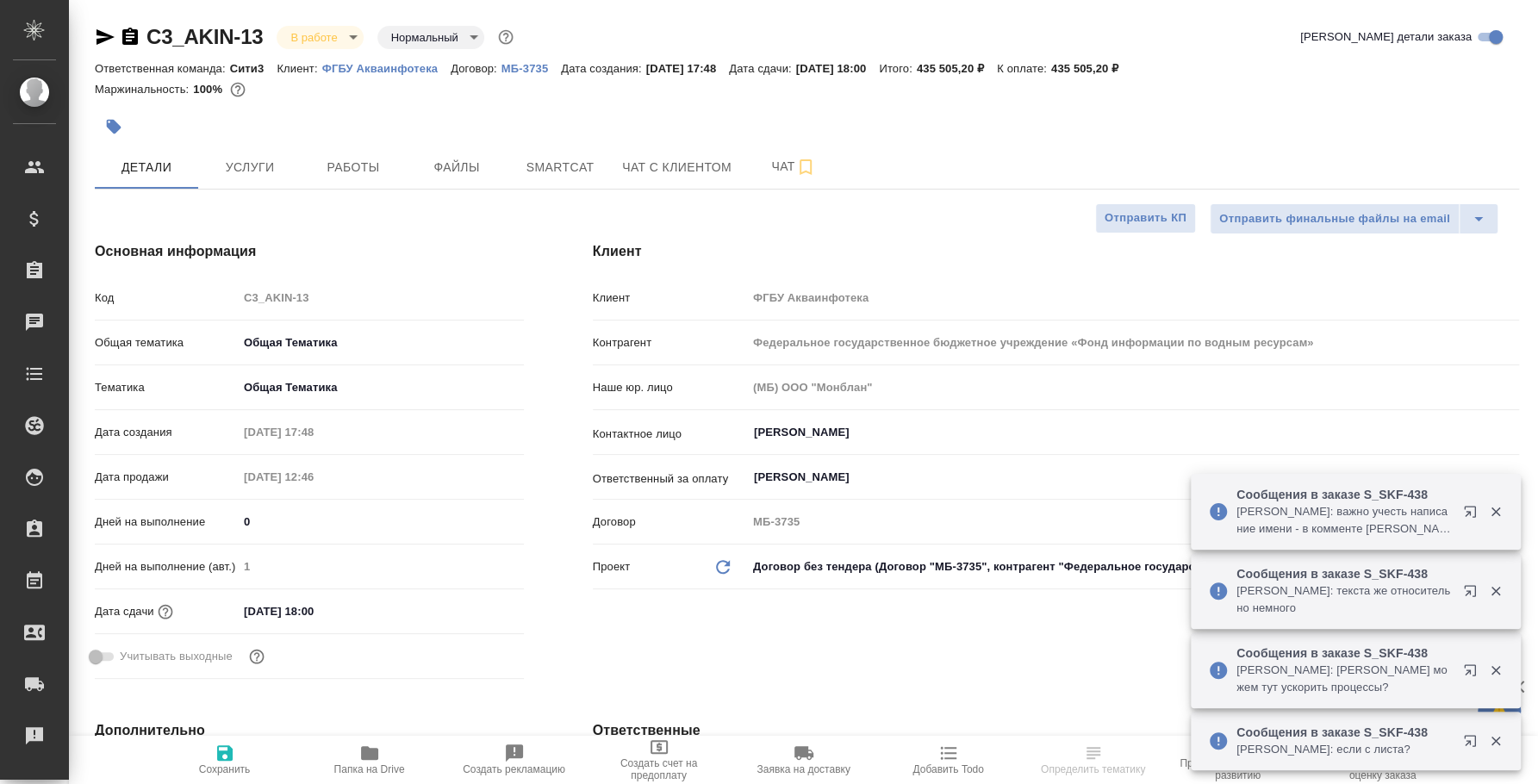
type textarea "x"
type input "[PERSON_NAME]"
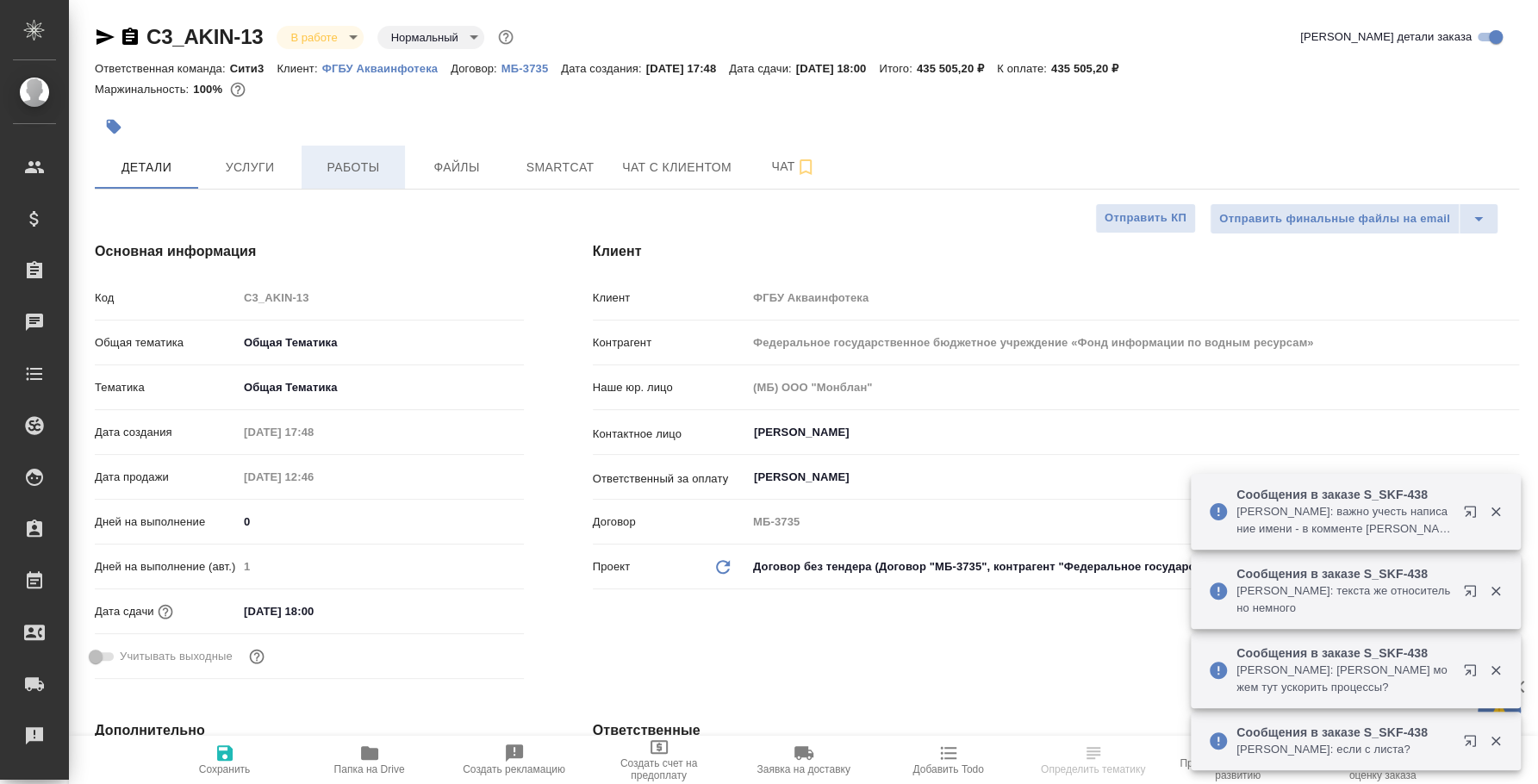
click at [392, 181] on button "Работы" at bounding box center [353, 167] width 104 height 43
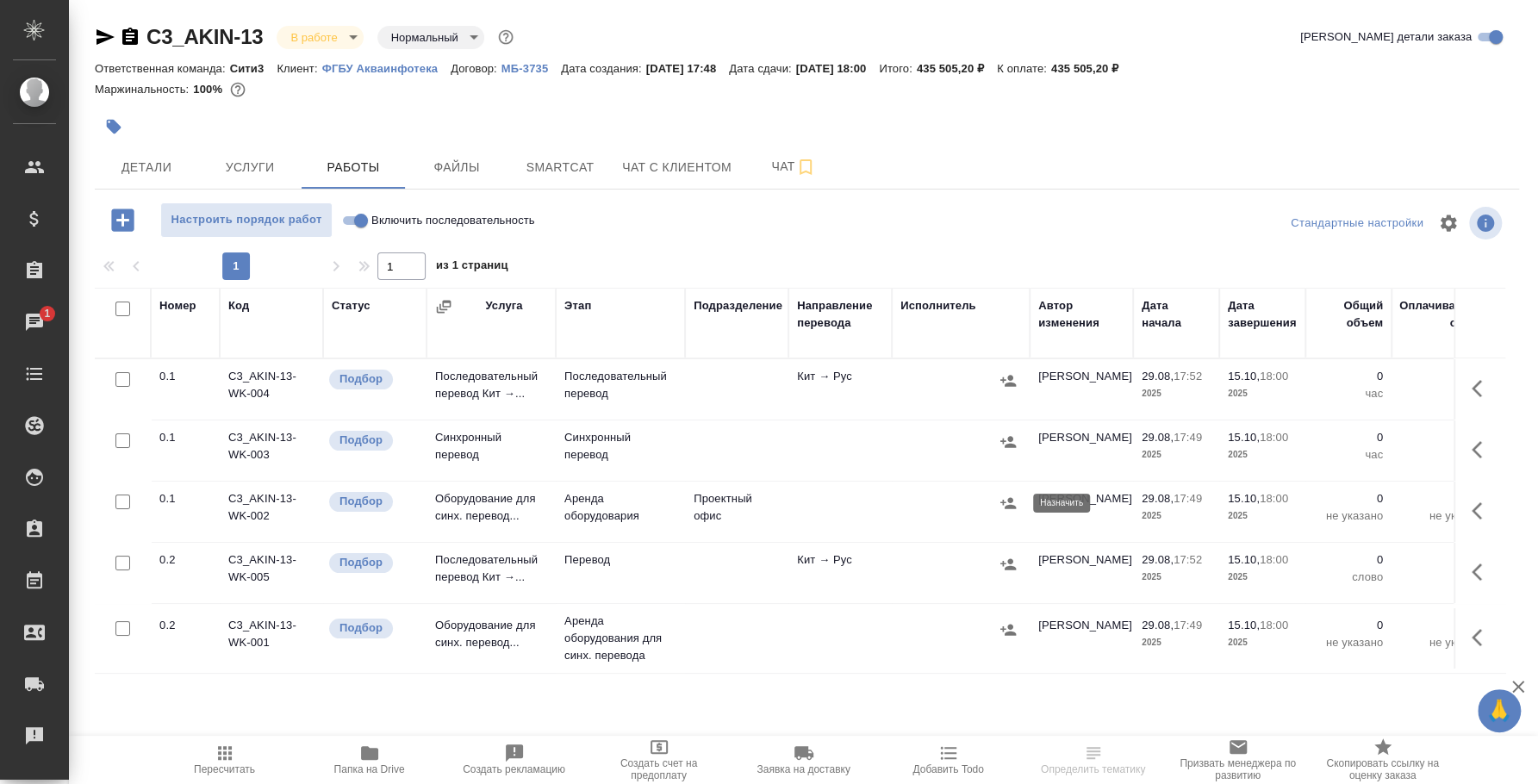
click at [1015, 504] on icon "button" at bounding box center [1008, 503] width 17 height 17
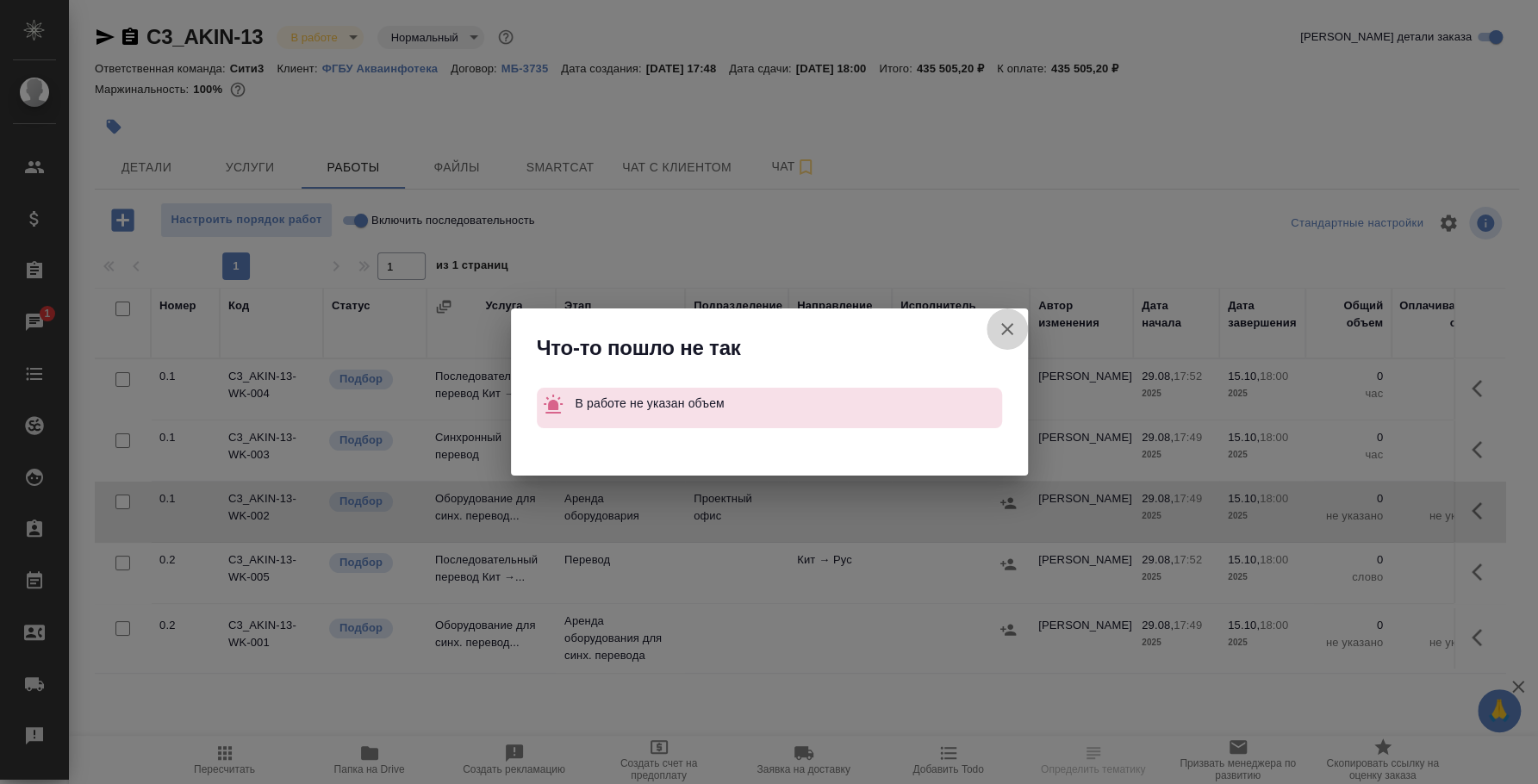
click at [987, 330] on button "Группировать работы по услугам" at bounding box center [1007, 329] width 42 height 42
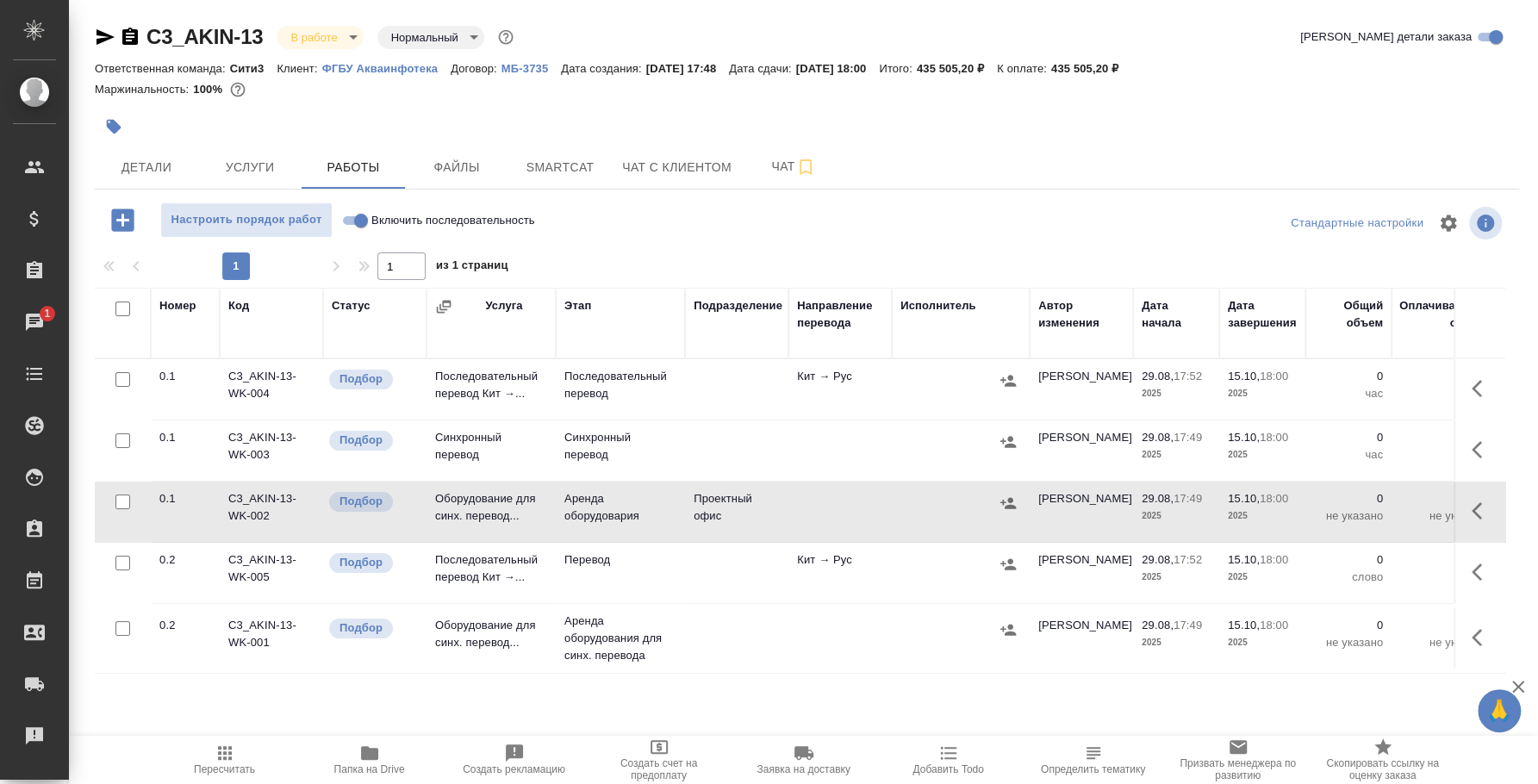
click at [1472, 505] on icon "button" at bounding box center [1482, 511] width 21 height 21
click at [1345, 512] on icon "button" at bounding box center [1355, 511] width 21 height 21
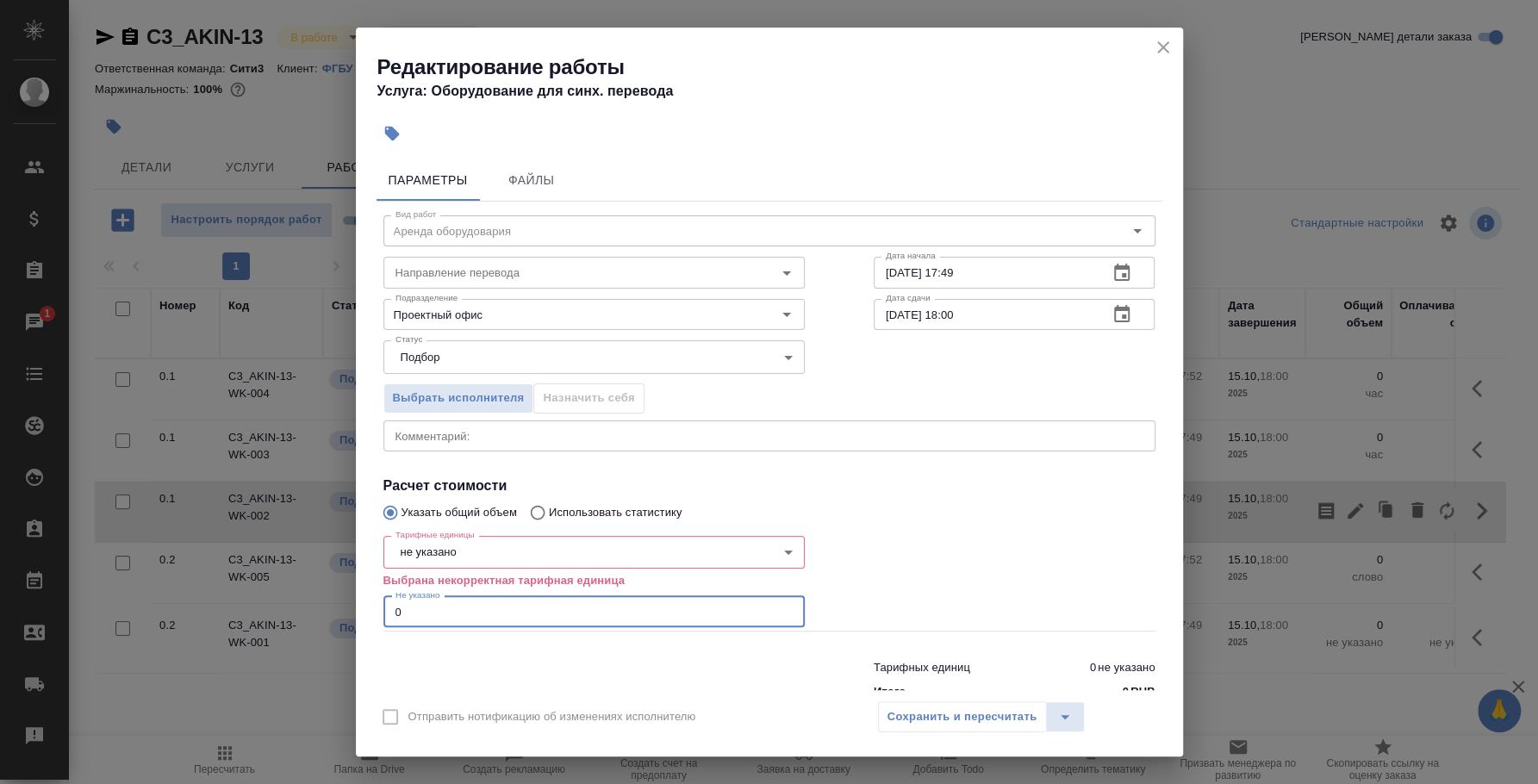
drag, startPoint x: 423, startPoint y: 613, endPoint x: 342, endPoint y: 600, distance: 82.0
click at [342, 600] on div "Редактирование работы Услуга: Оборудование для синх. перевода Параметры Файлы В…" at bounding box center [769, 392] width 1538 height 784
type input "1"
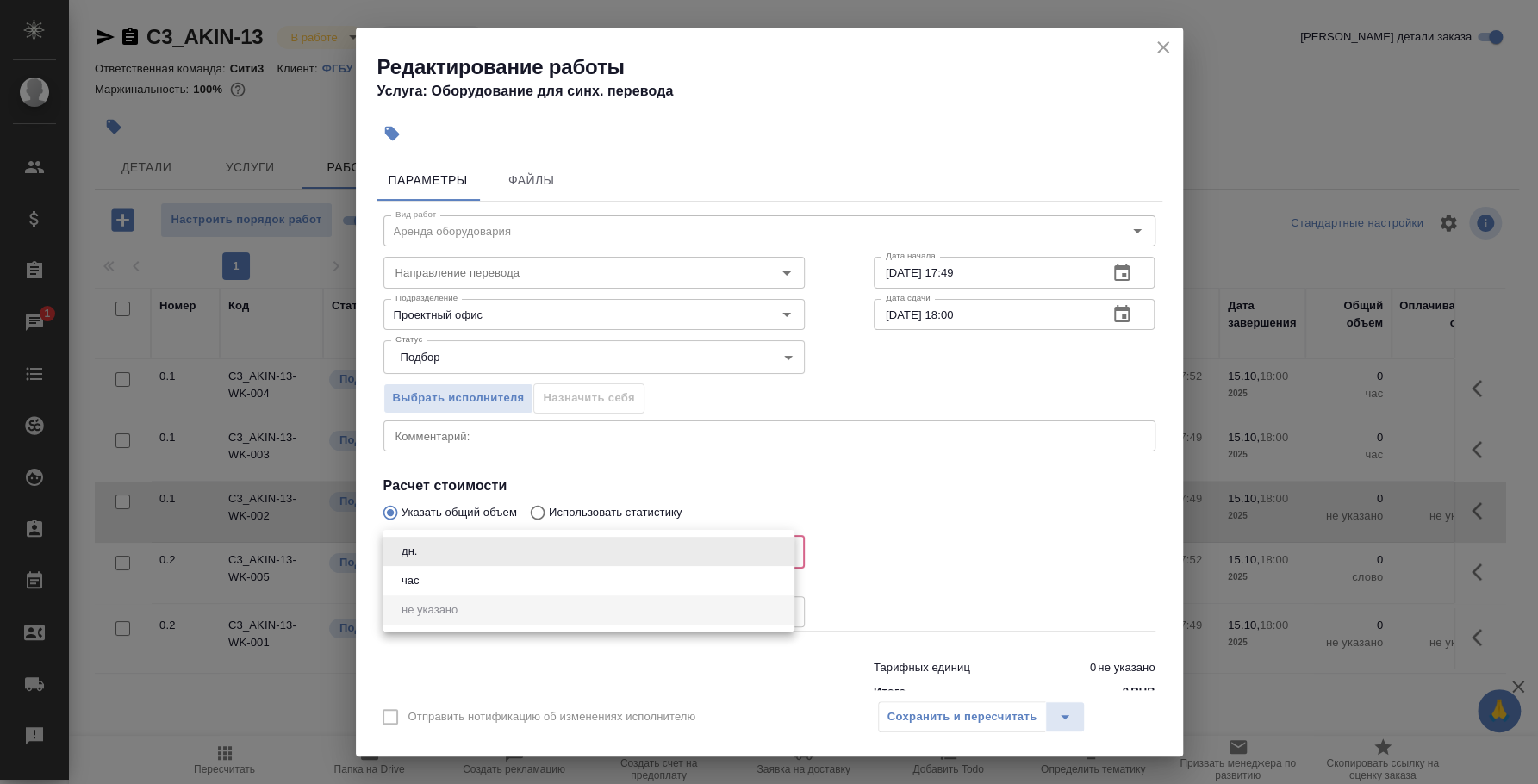
click at [465, 549] on body "🙏 .cls-1 fill:#fff; AWATERA [PERSON_NAME] Спецификации Заказы 1 Чаты Todo Проек…" at bounding box center [769, 392] width 1538 height 784
click at [469, 554] on li "дн." at bounding box center [588, 551] width 412 height 29
type input "5a8b1489cc6b4906c91bfd8a"
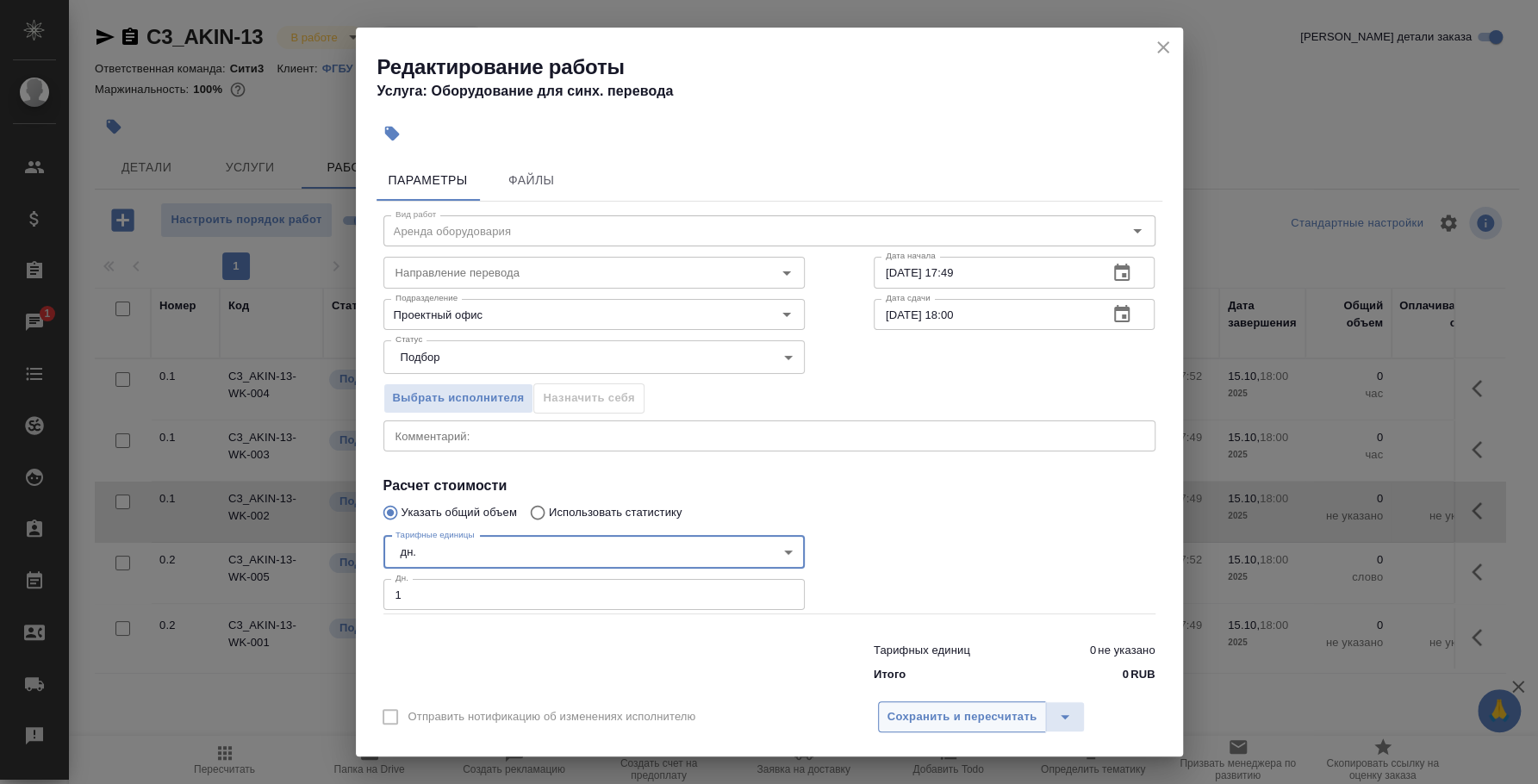
click at [910, 714] on span "Сохранить и пересчитать" at bounding box center [962, 717] width 150 height 20
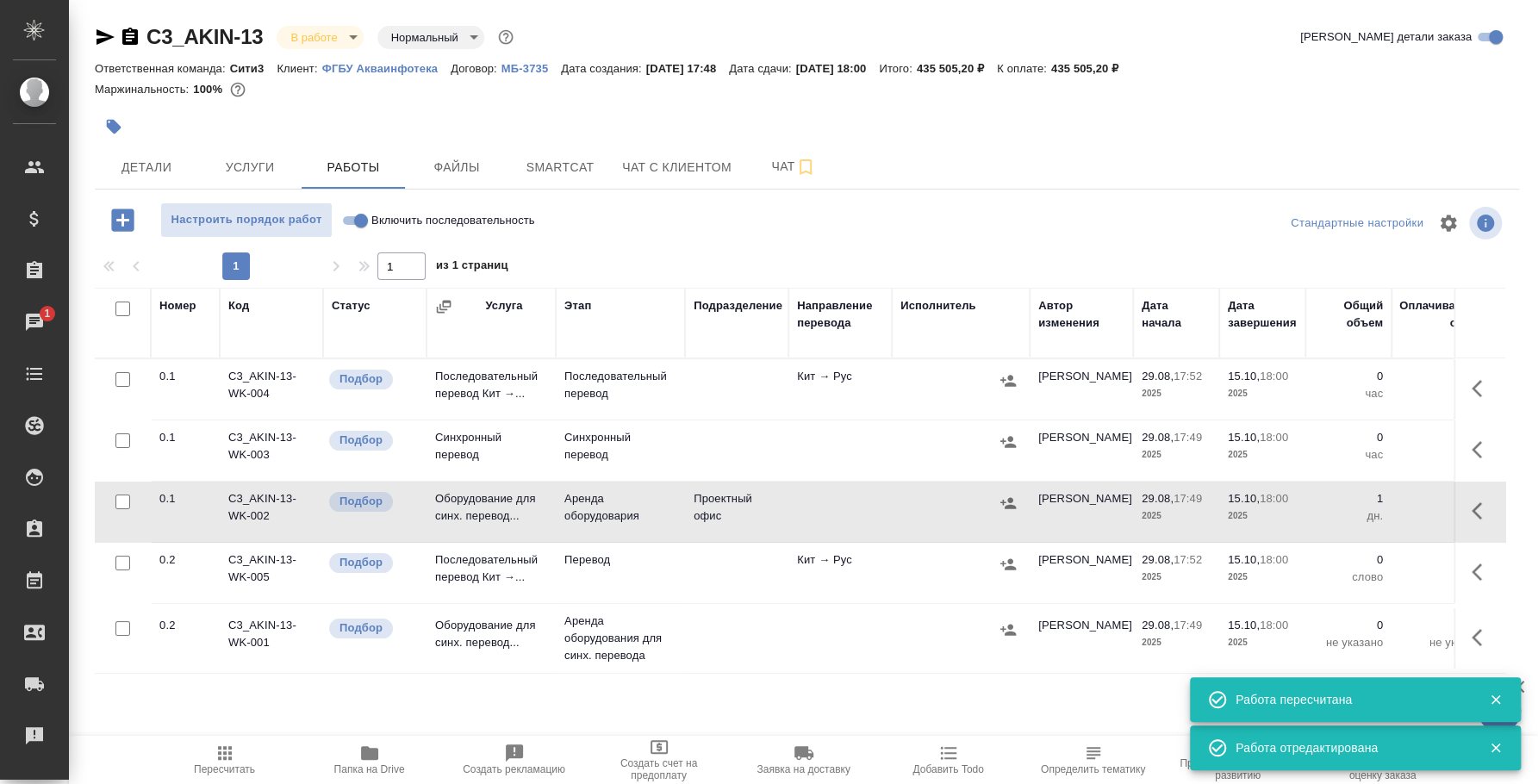
click at [1017, 495] on button "button" at bounding box center [1008, 503] width 26 height 26
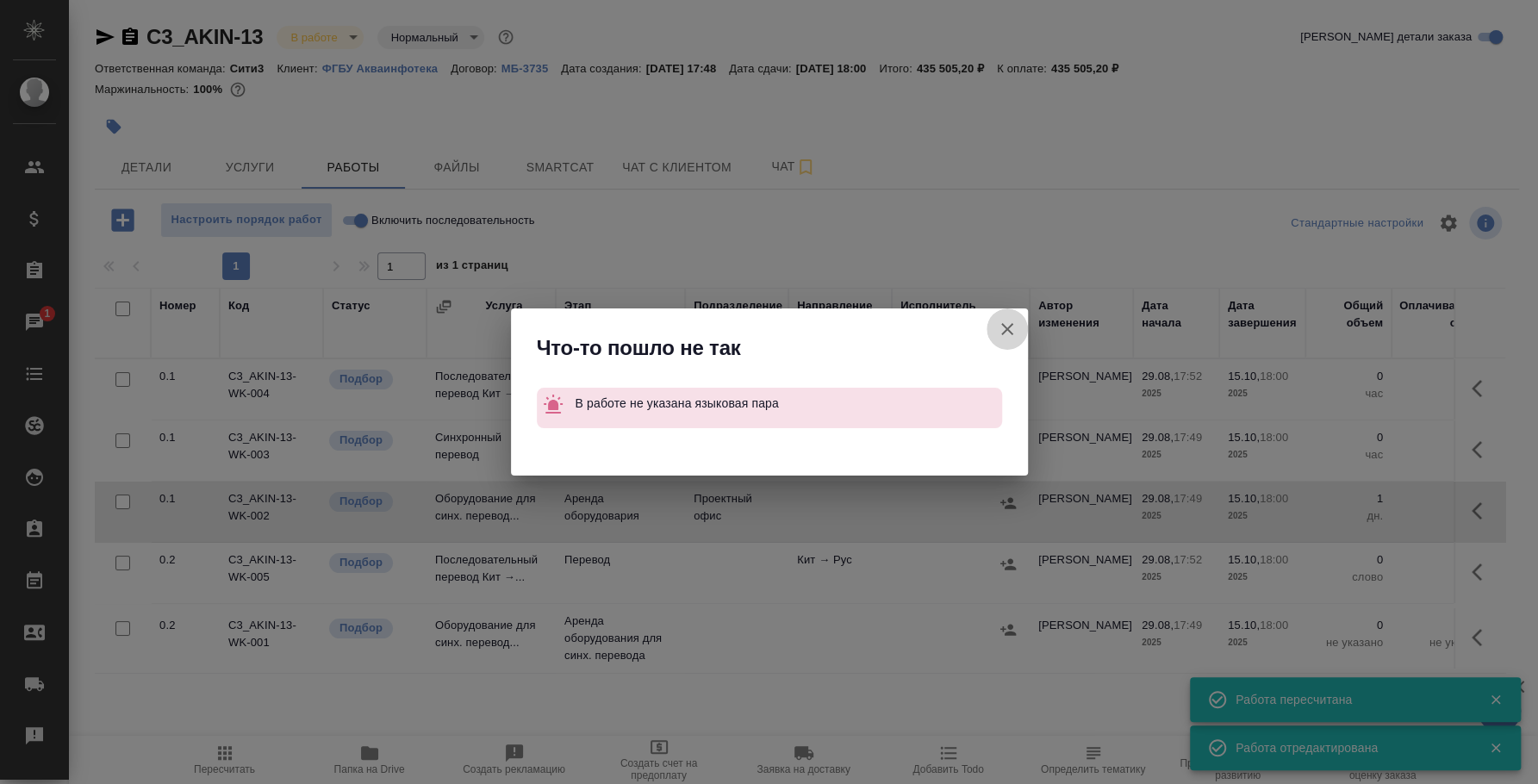
click at [997, 332] on icon "button" at bounding box center [1007, 328] width 21 height 21
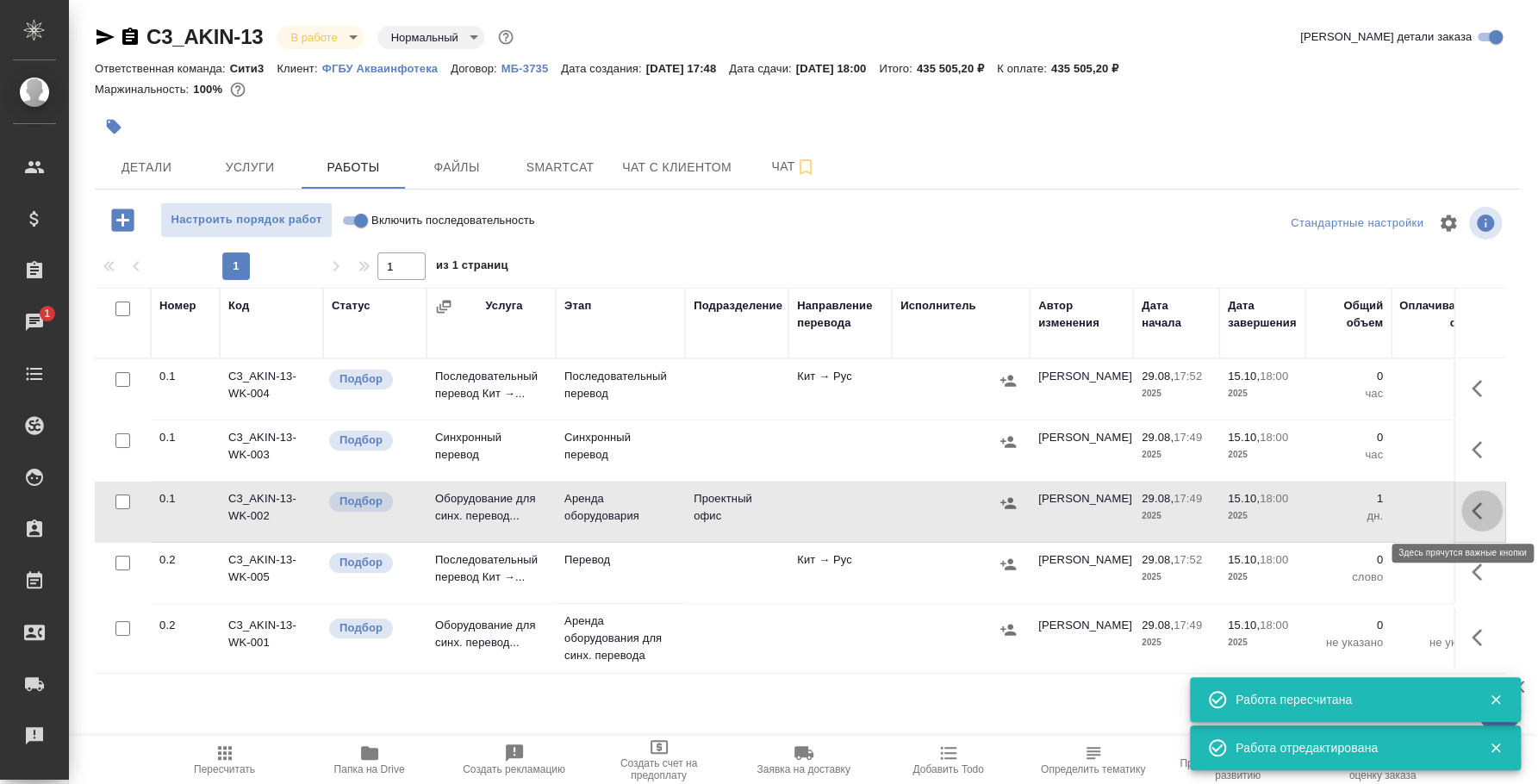
click at [1472, 514] on icon "button" at bounding box center [1477, 511] width 10 height 17
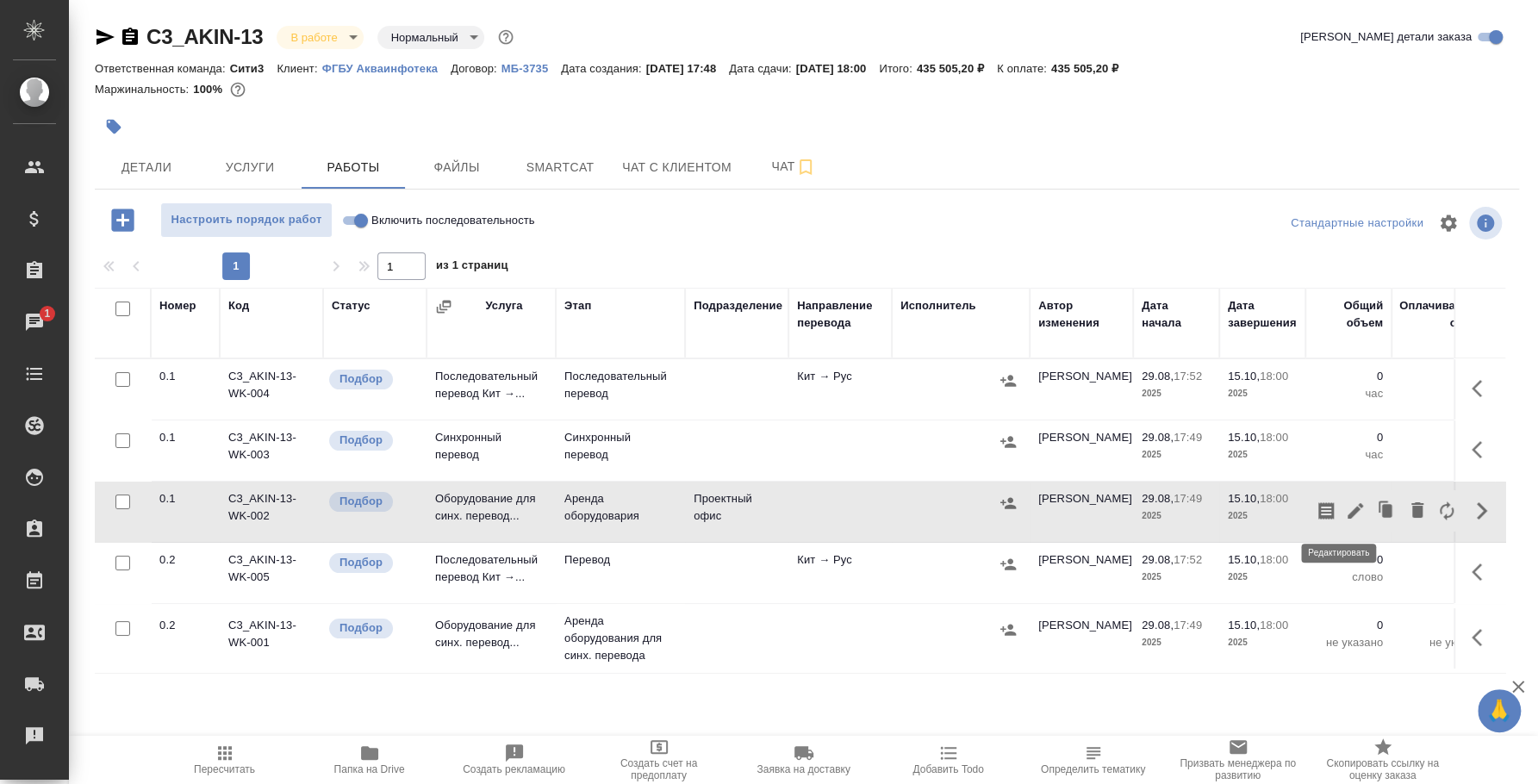
click at [1345, 512] on icon "button" at bounding box center [1355, 511] width 21 height 21
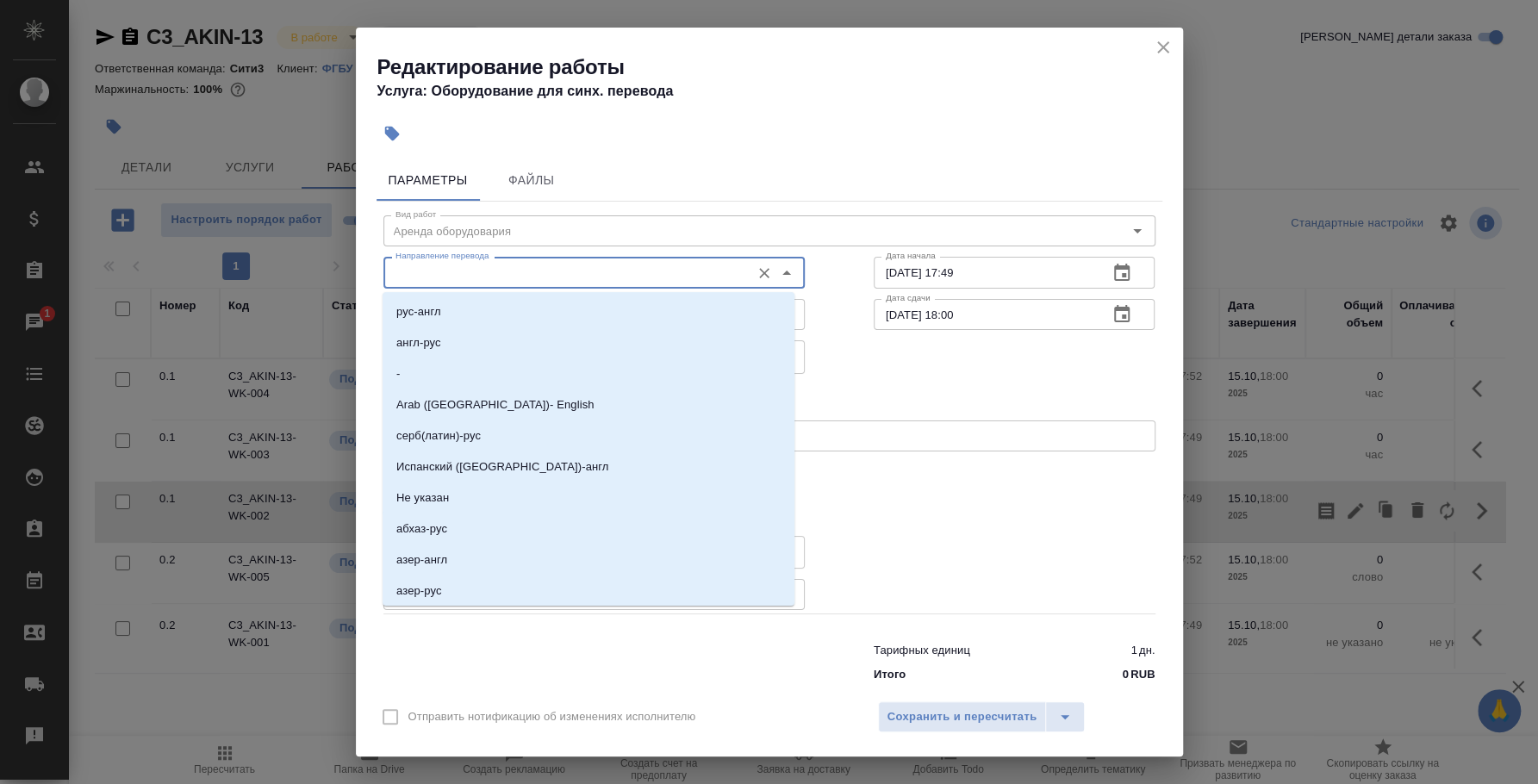
click at [604, 267] on input "Направление перевода" at bounding box center [565, 272] width 353 height 21
click at [674, 328] on li "англ-рус" at bounding box center [588, 343] width 412 height 31
type input "англ-рус"
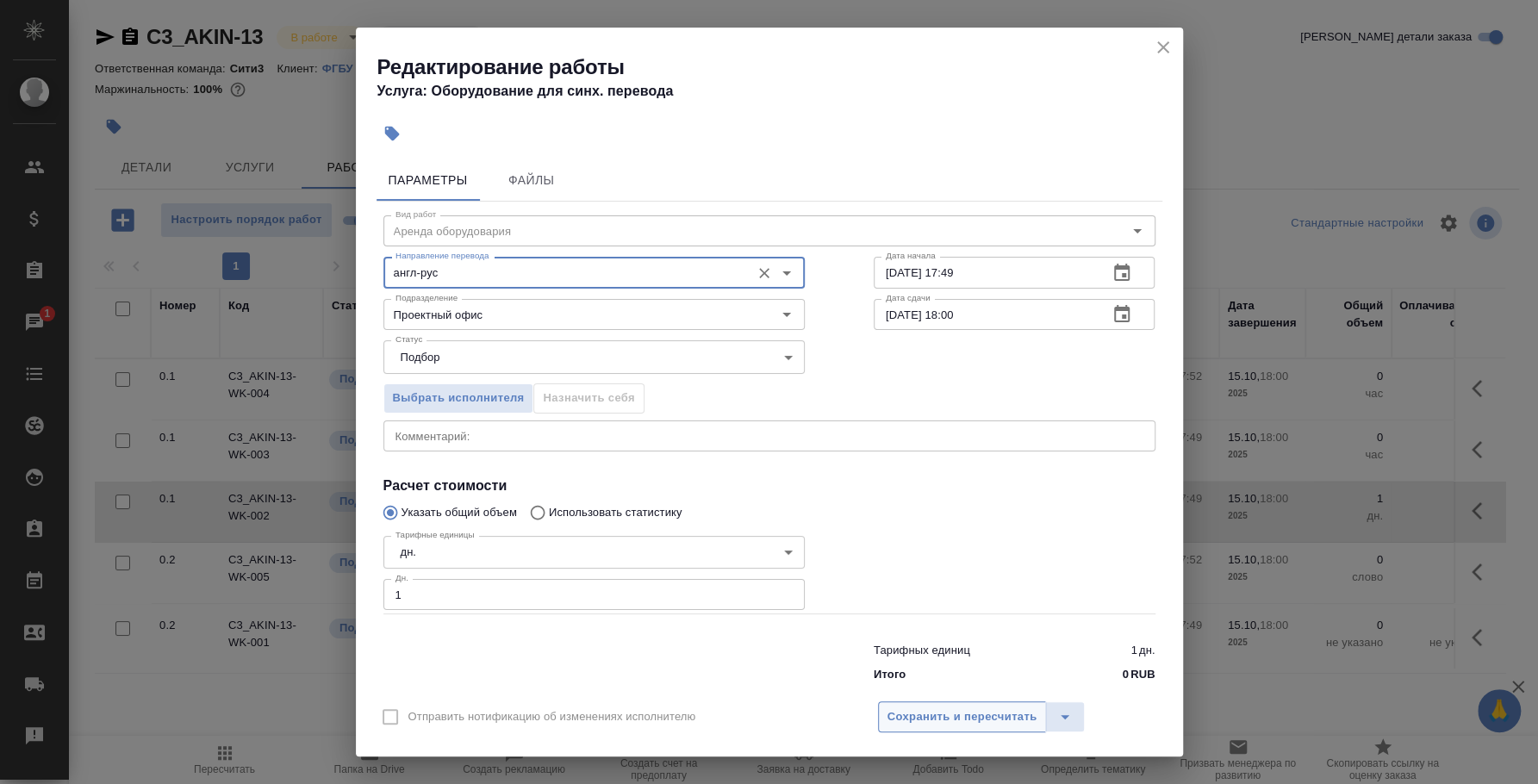
click at [1002, 720] on span "Сохранить и пересчитать" at bounding box center [962, 717] width 150 height 20
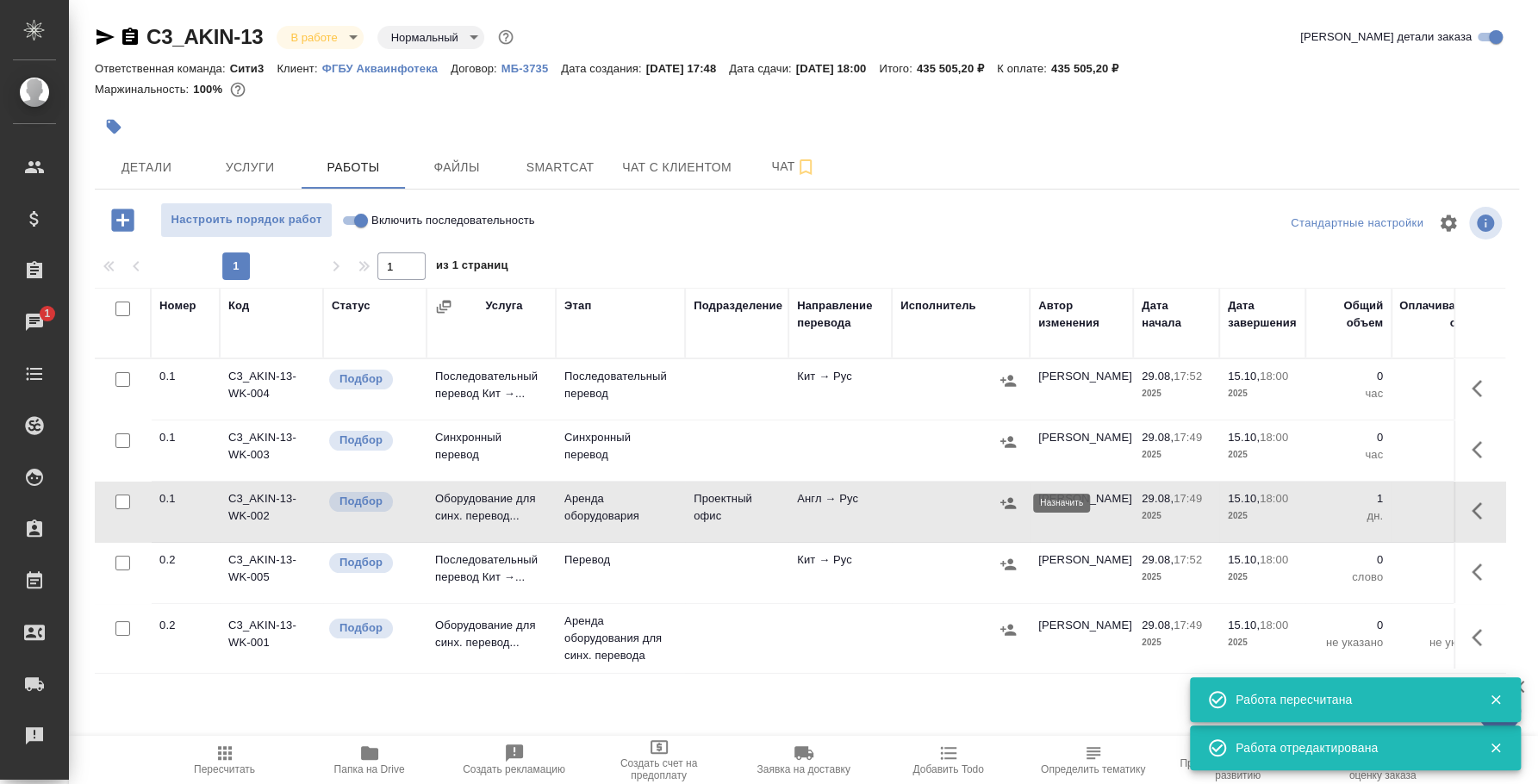
click at [1005, 495] on icon "button" at bounding box center [1008, 503] width 17 height 17
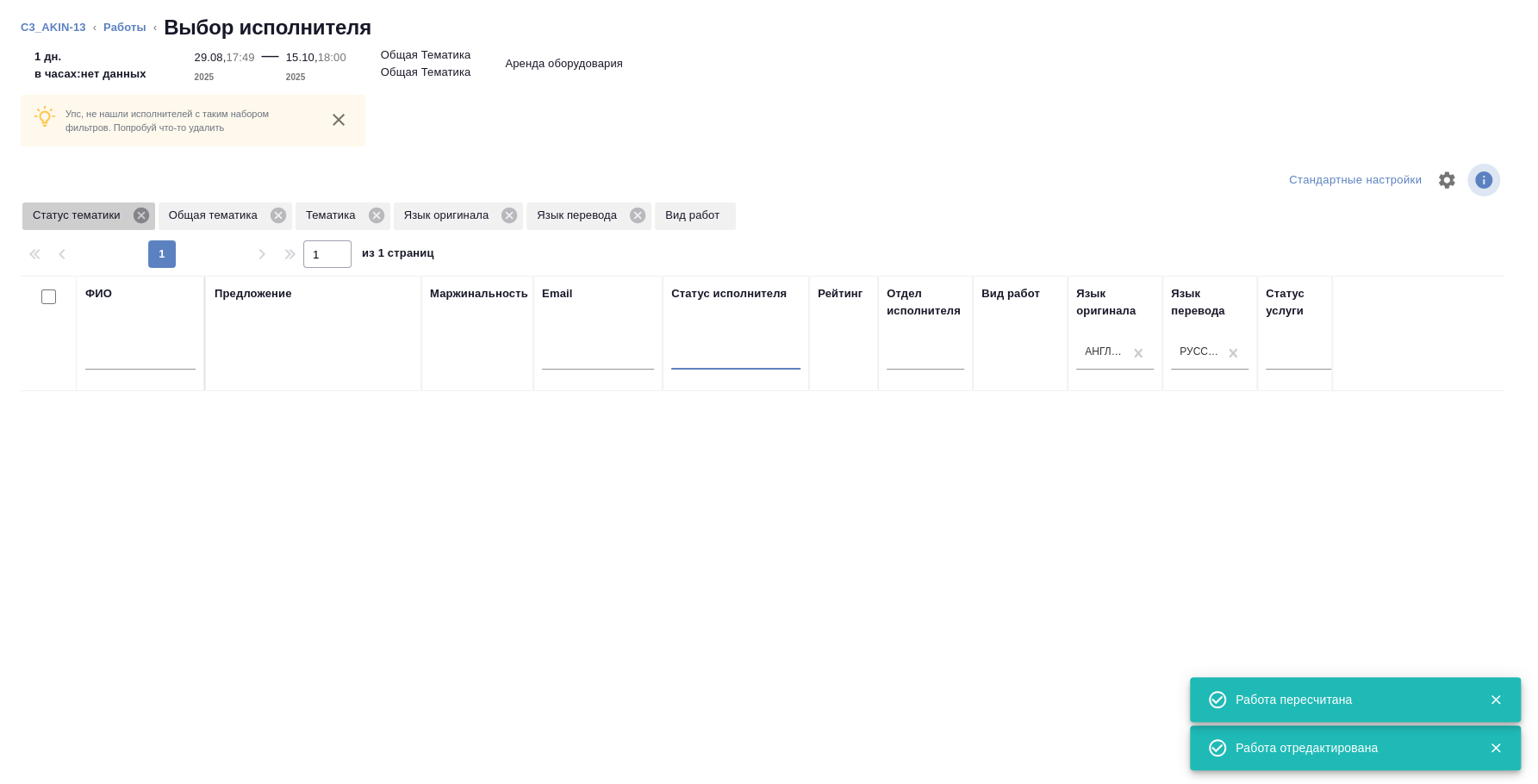
click at [142, 218] on icon at bounding box center [140, 215] width 15 height 15
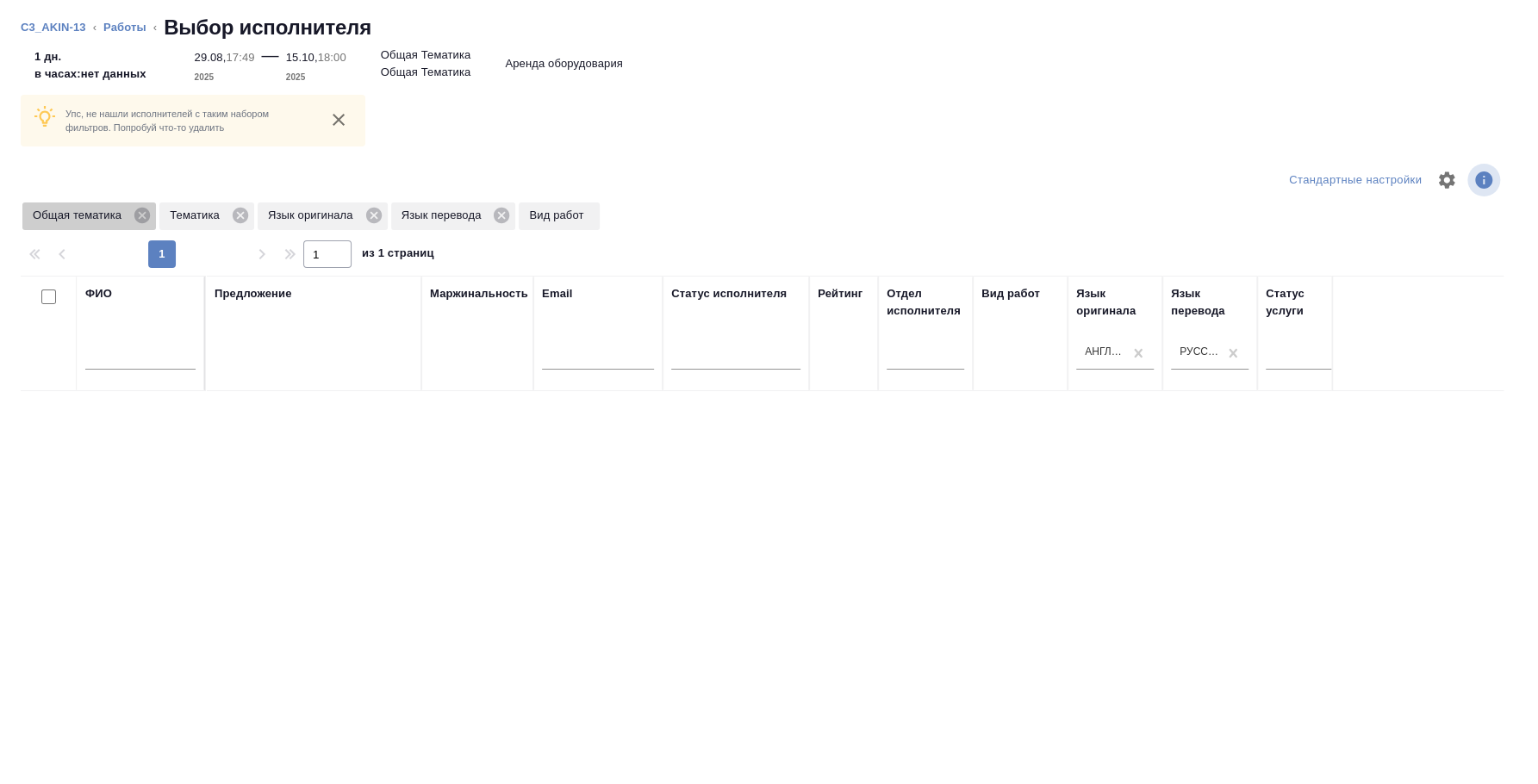
click at [142, 218] on icon at bounding box center [142, 215] width 15 height 15
click at [104, 213] on icon at bounding box center [103, 215] width 15 height 15
click at [131, 220] on icon at bounding box center [138, 215] width 19 height 19
click at [131, 220] on icon at bounding box center [133, 215] width 15 height 15
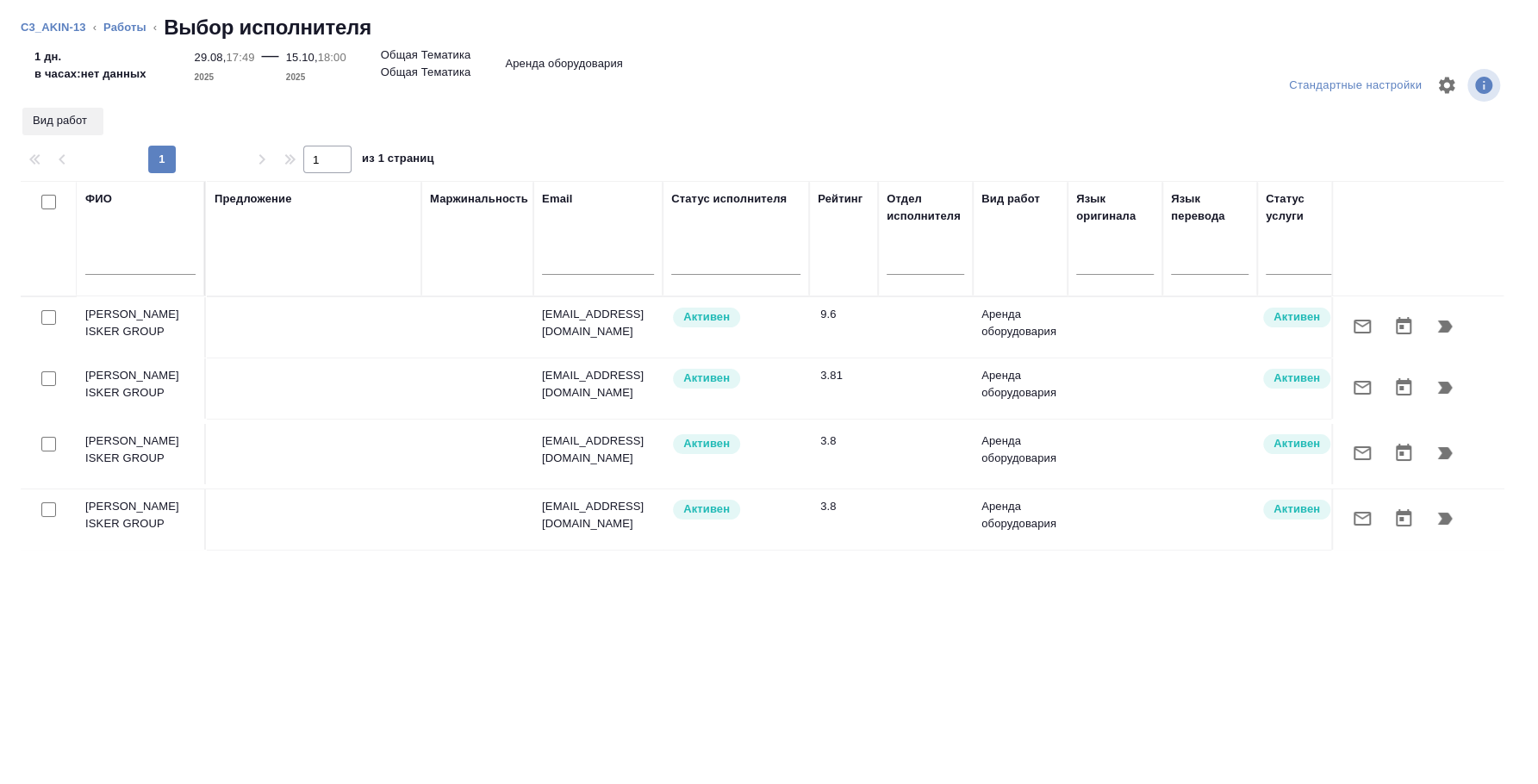
click at [126, 272] on input "text" at bounding box center [141, 264] width 110 height 22
type input "r"
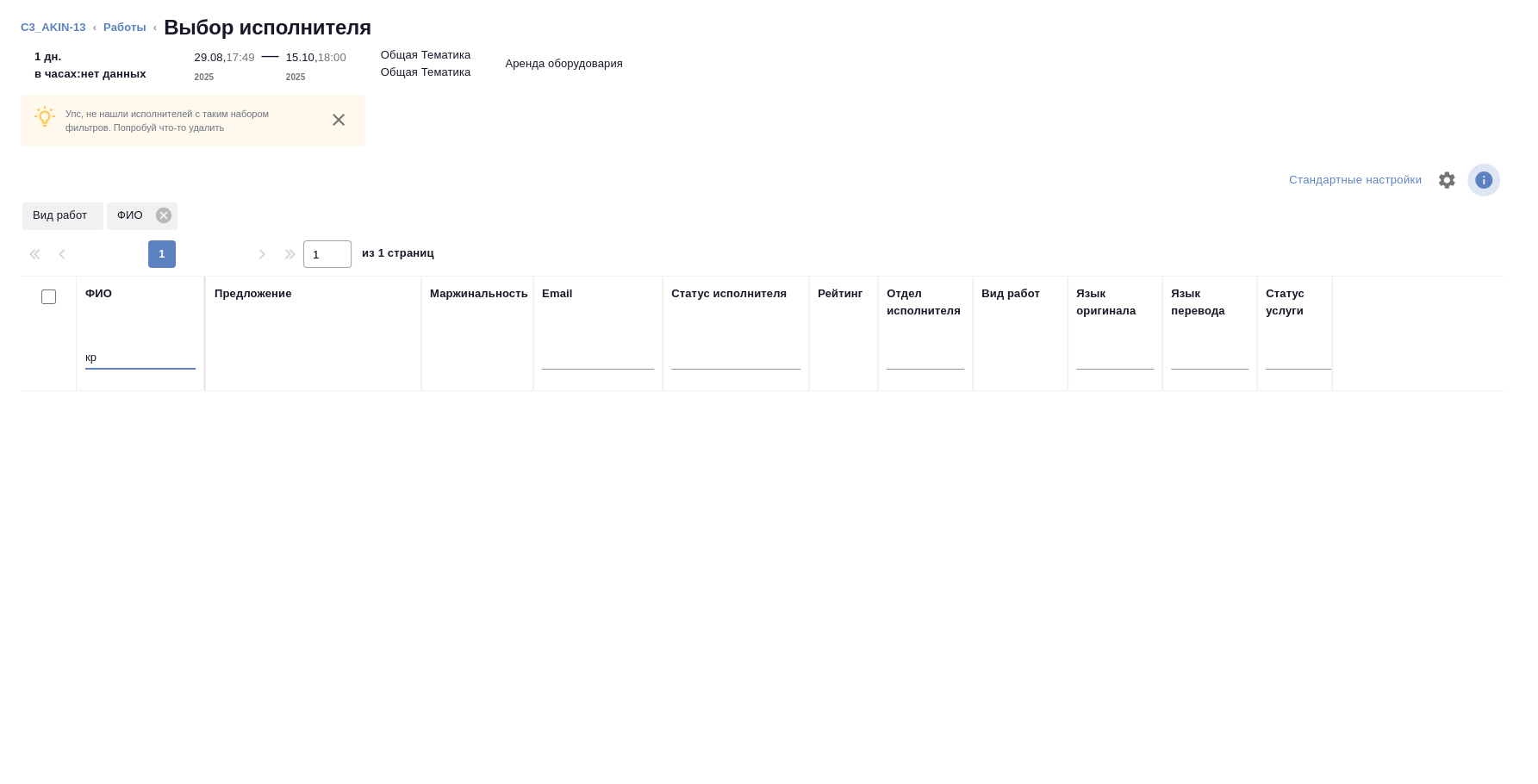
type input "к"
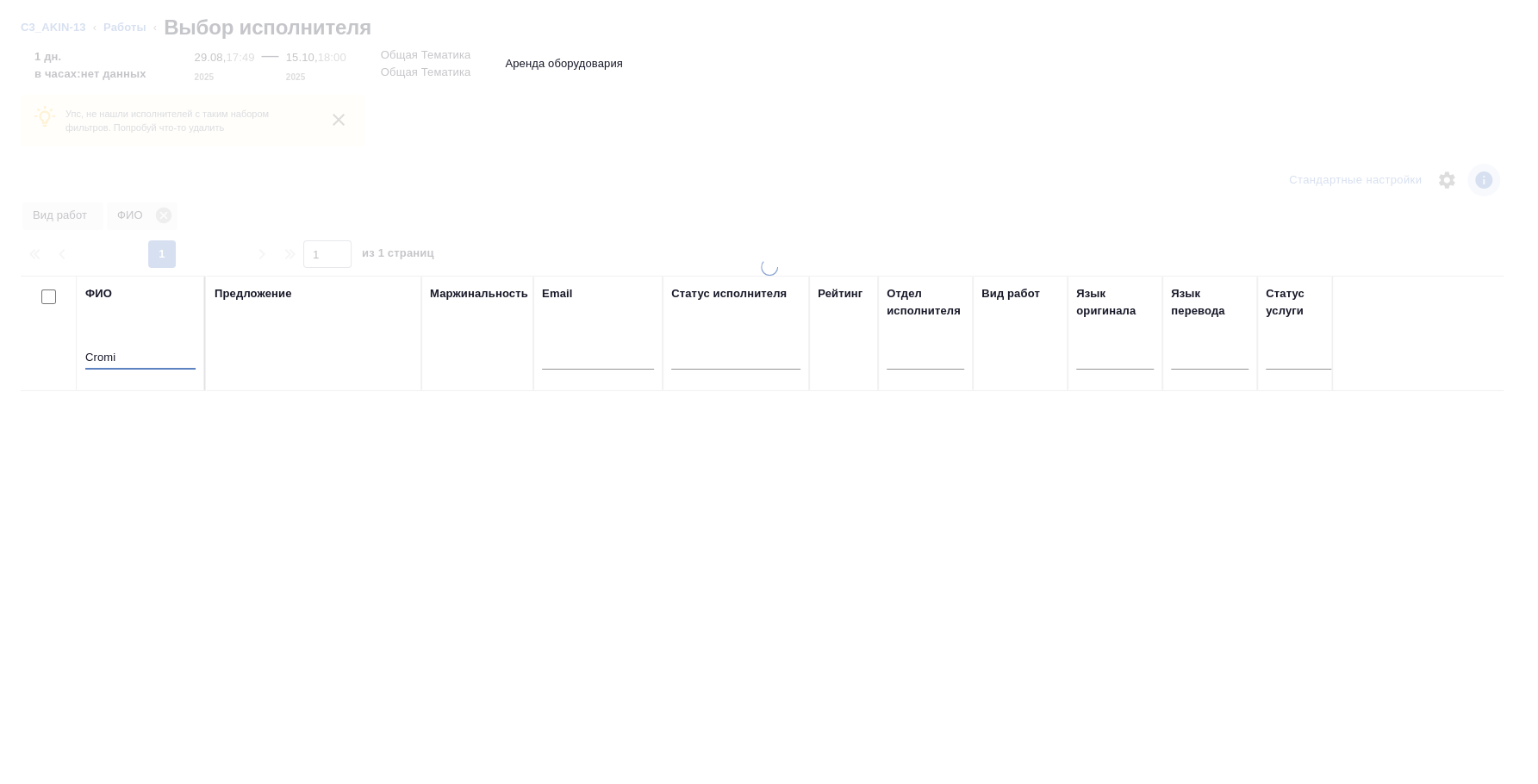
type input "Cromi"
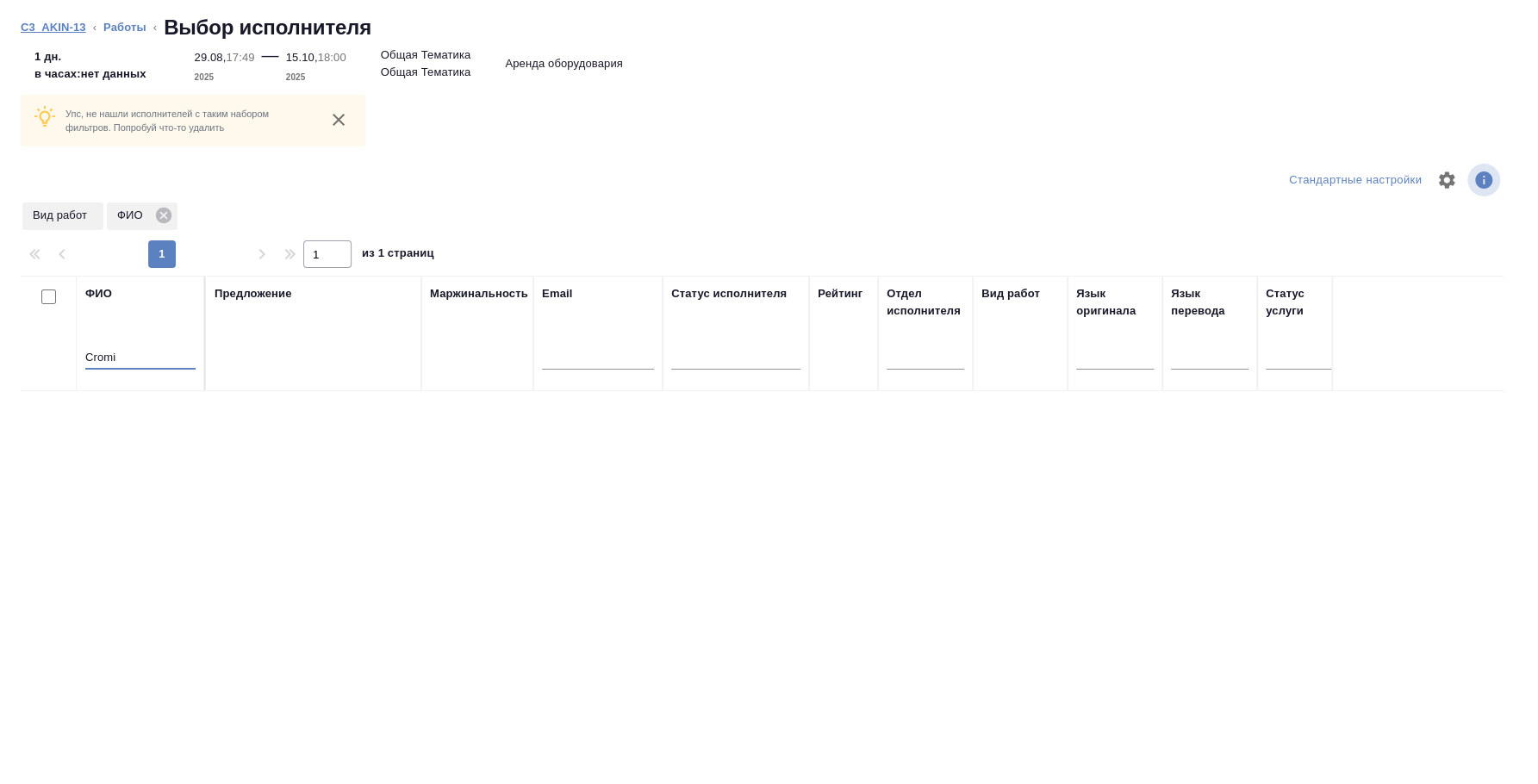
click at [58, 26] on link "C3_AKIN-13" at bounding box center [53, 27] width 66 height 13
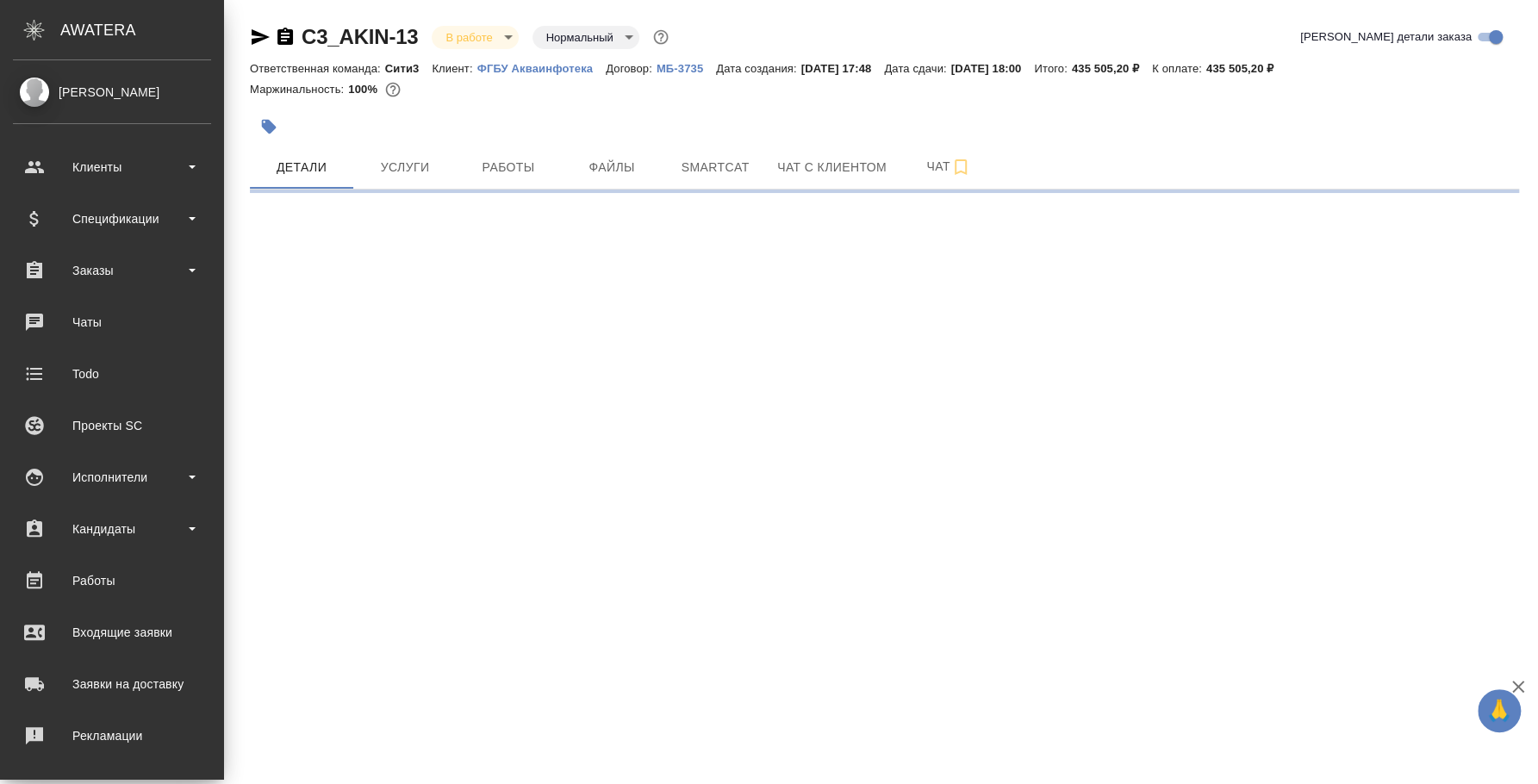
select select "RU"
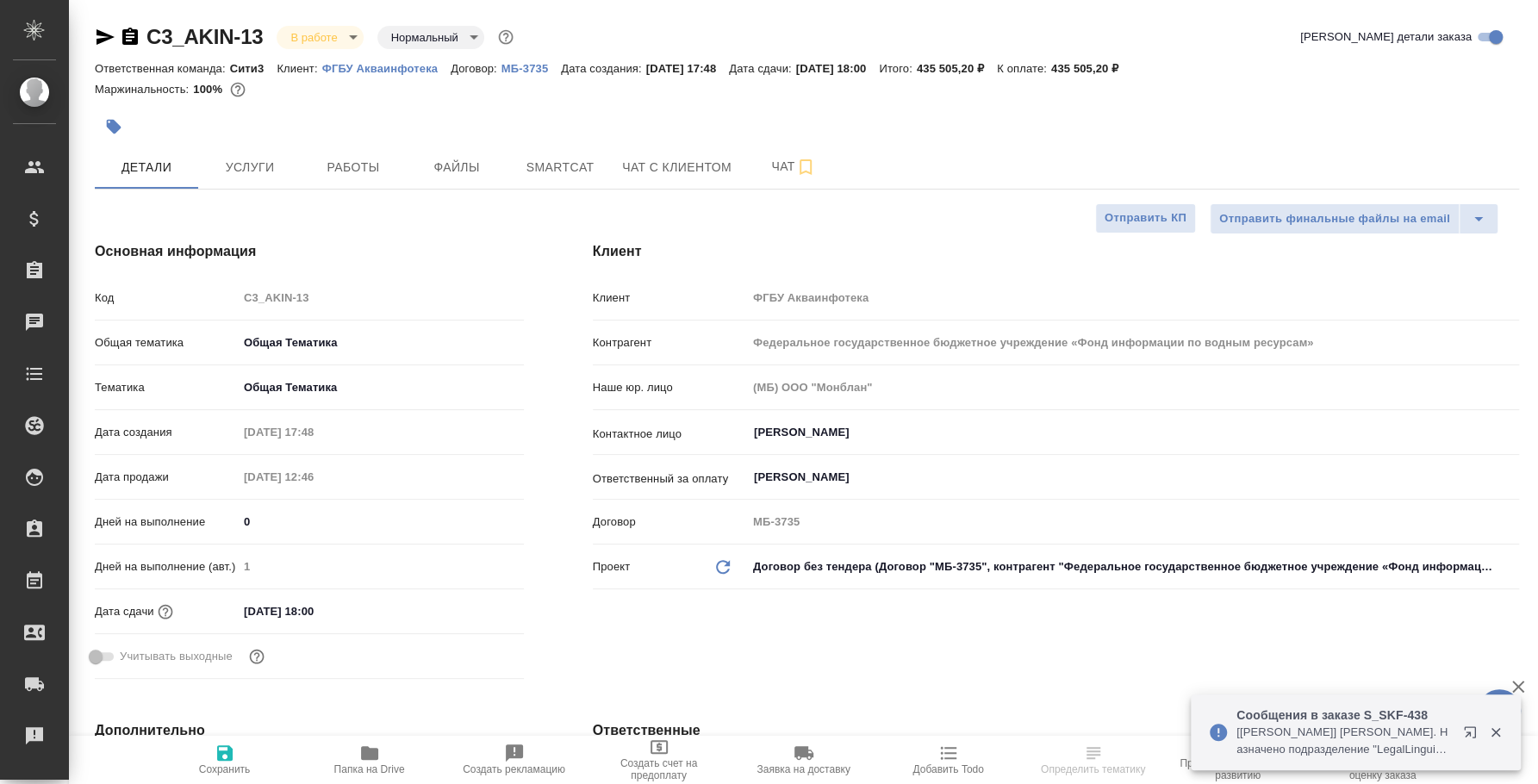
type textarea "x"
click at [385, 169] on span "Работы" at bounding box center [354, 168] width 83 height 22
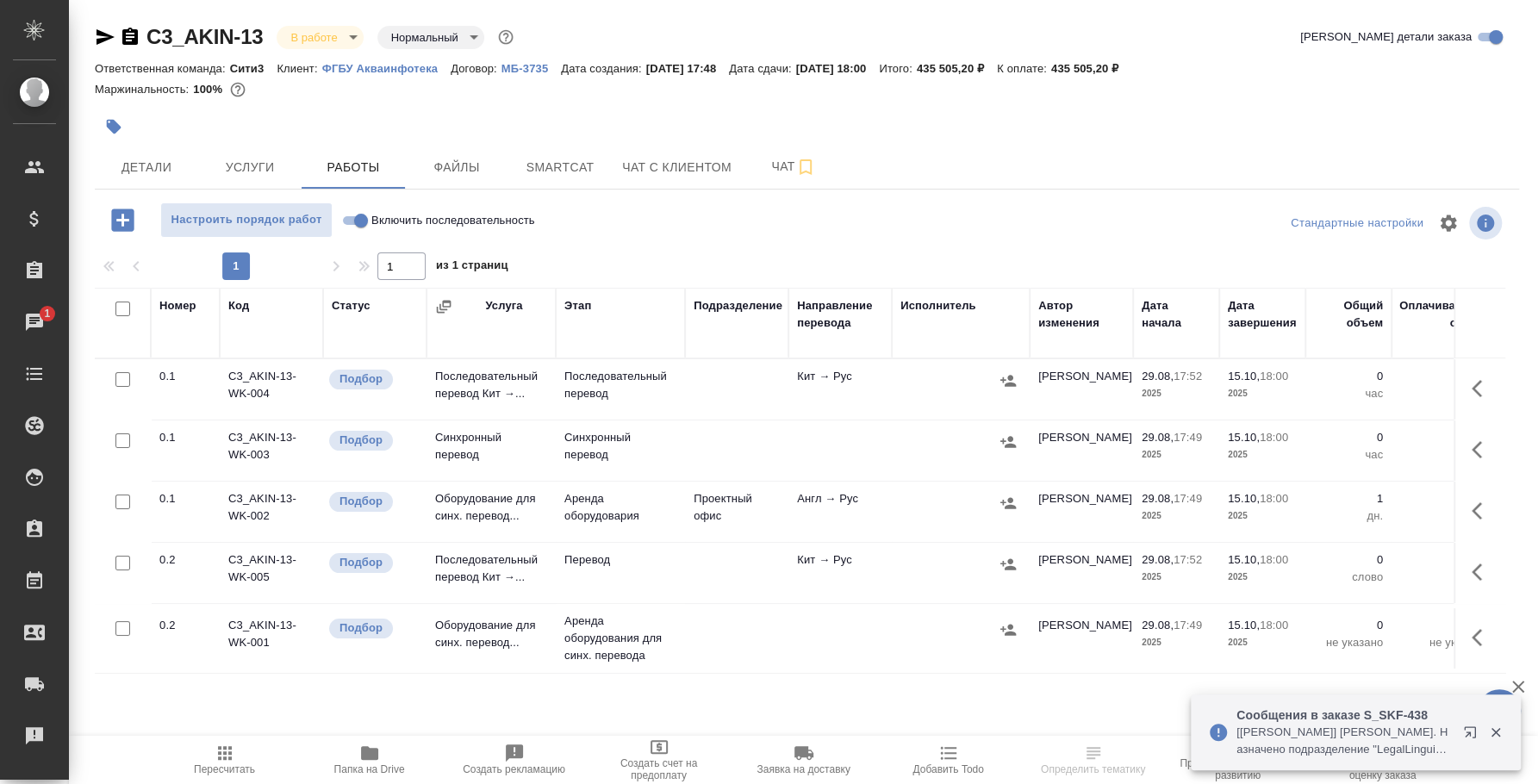
scroll to position [14, 0]
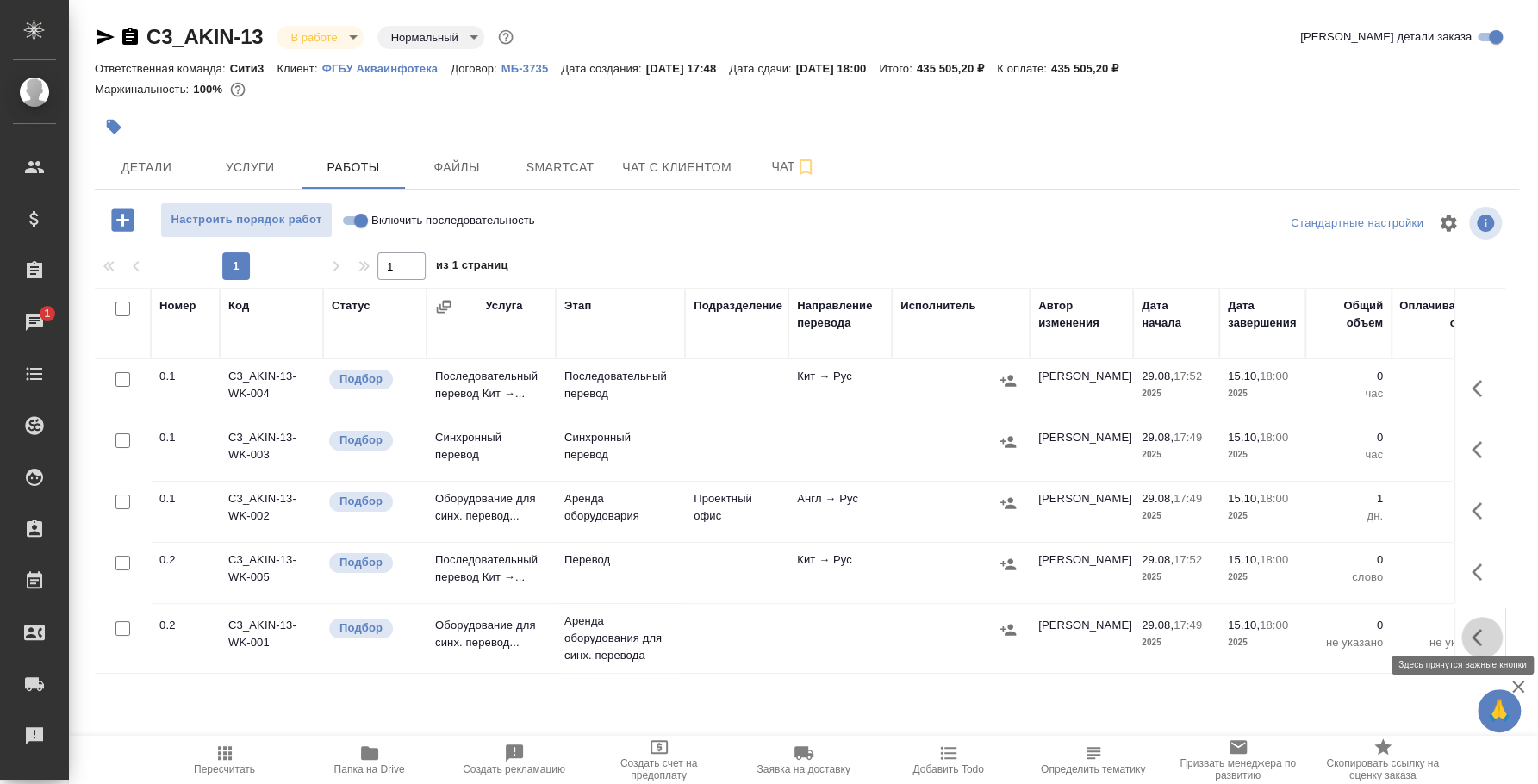
click at [1472, 627] on icon "button" at bounding box center [1482, 637] width 21 height 21
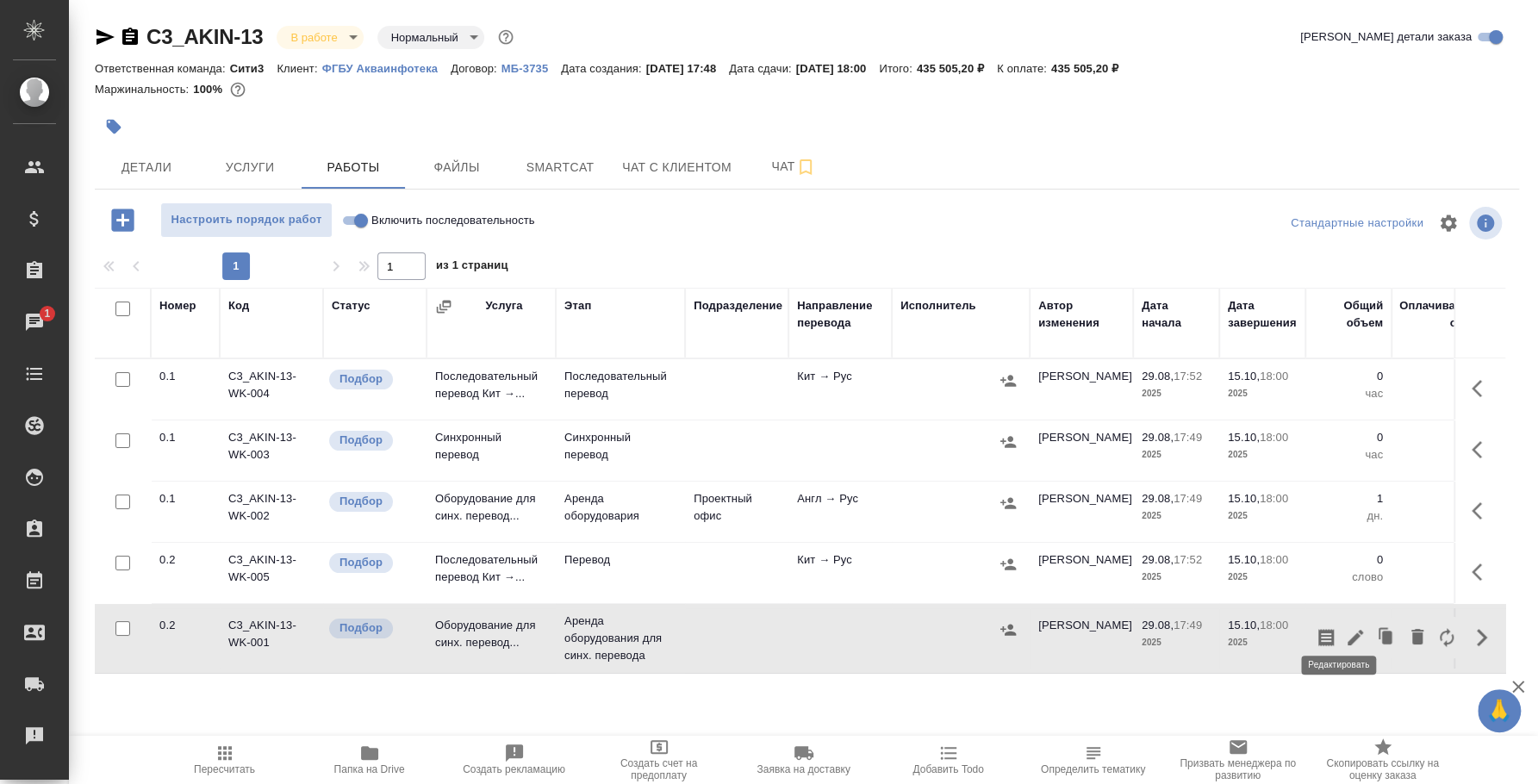
click at [1345, 627] on icon "button" at bounding box center [1355, 637] width 21 height 21
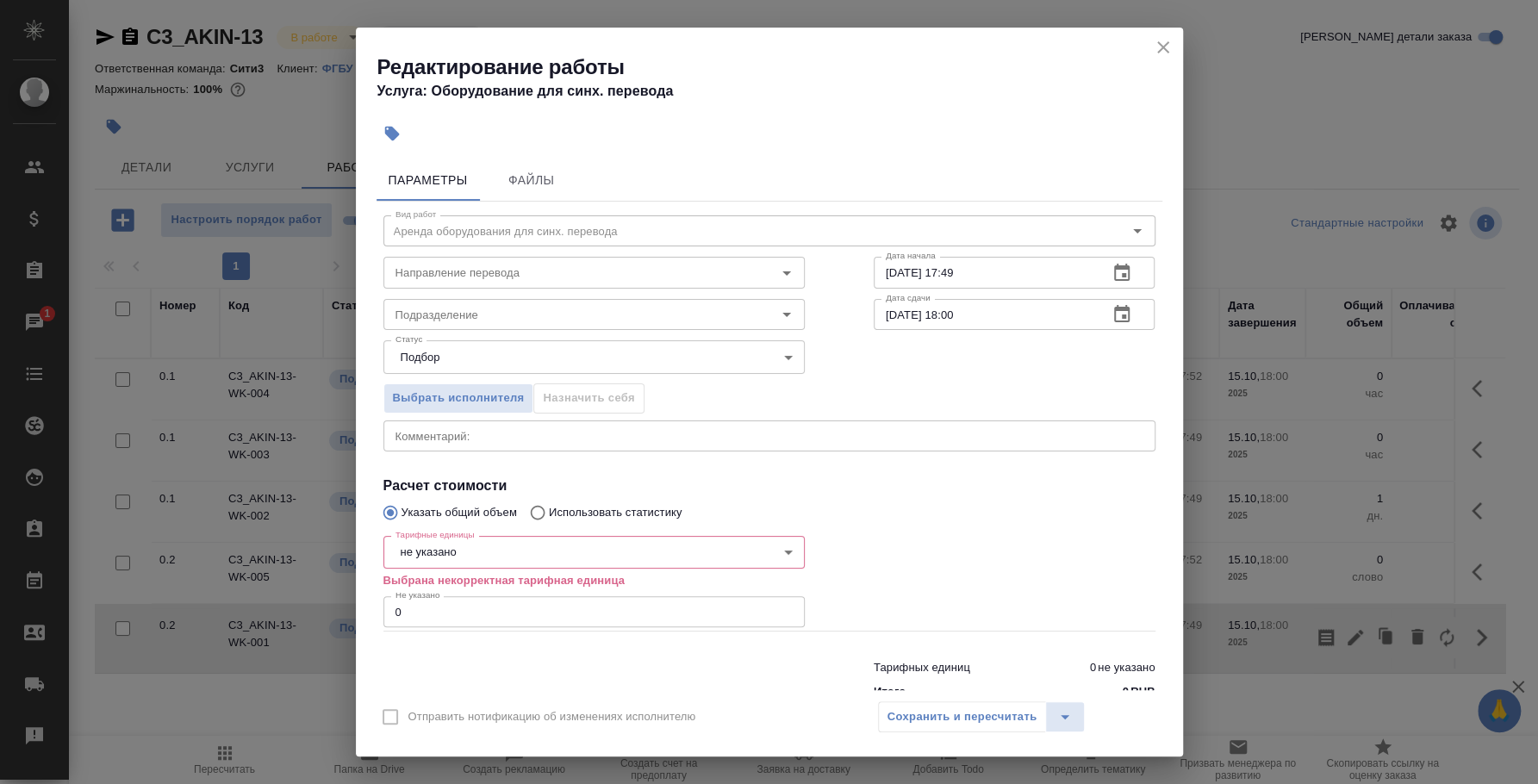
click at [505, 553] on body "🙏 .cls-1 fill:#fff; AWATERA [PERSON_NAME] Спецификации Заказы 1 Чаты Todo Проек…" at bounding box center [769, 392] width 1538 height 784
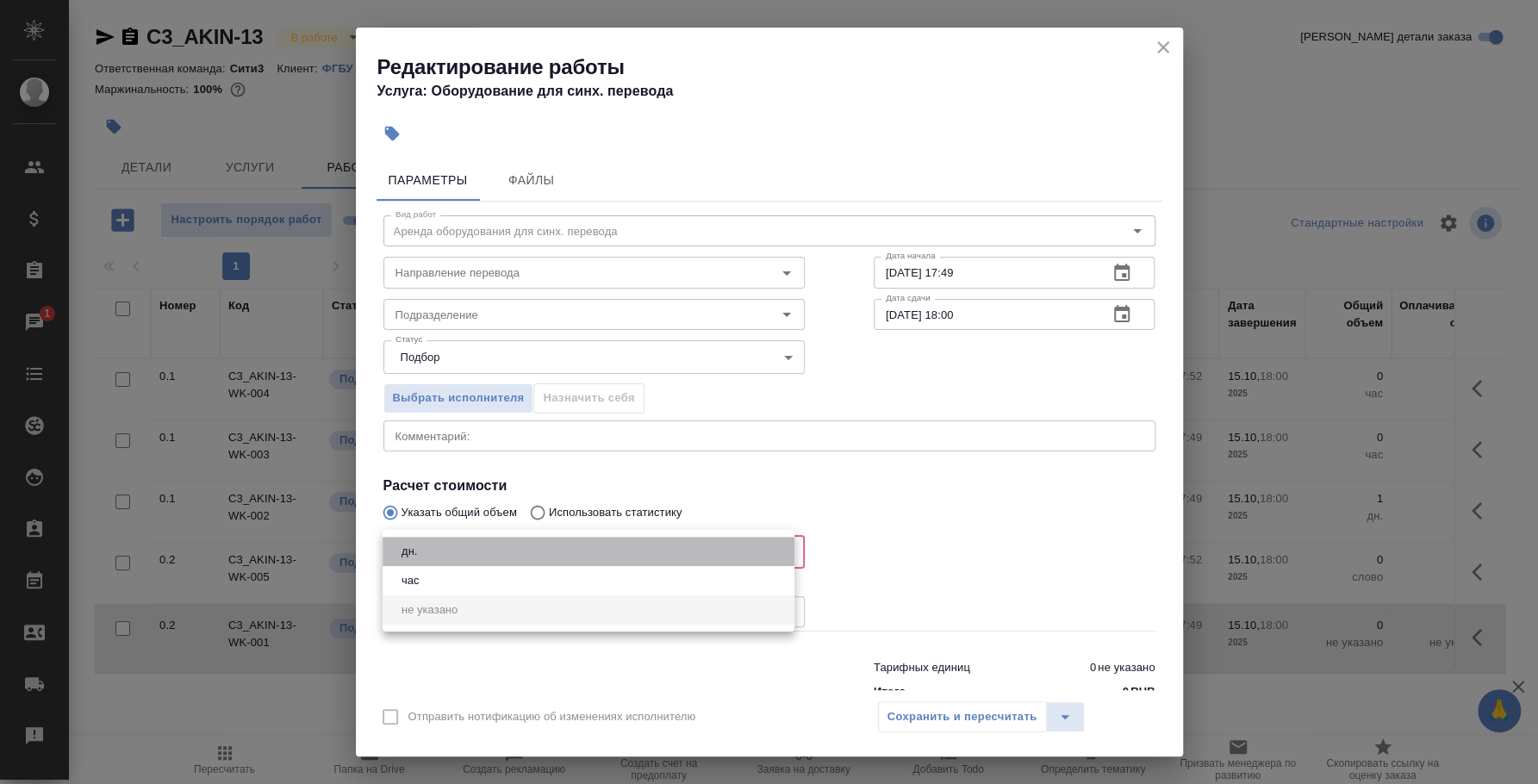
click at [496, 547] on li "дн." at bounding box center [588, 551] width 412 height 29
type input "5a8b1489cc6b4906c91bfd8a"
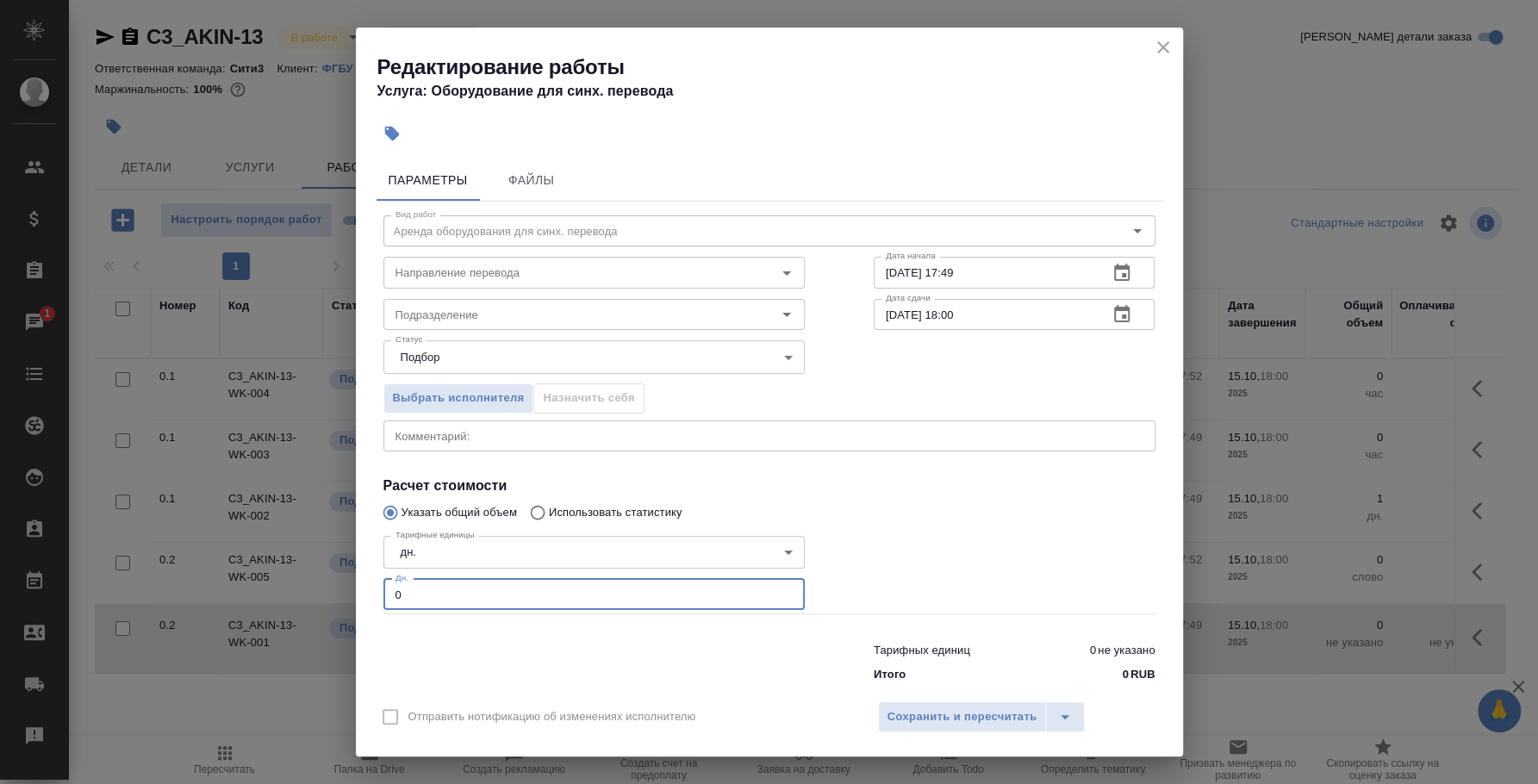
drag, startPoint x: 459, startPoint y: 599, endPoint x: 370, endPoint y: 579, distance: 91.2
click at [370, 579] on div "Параметры Файлы Вид работ Аренда оборудования для синх. перевода Вид работ Напр…" at bounding box center [769, 421] width 828 height 538
type input "1"
click at [916, 714] on span "Сохранить и пересчитать" at bounding box center [962, 717] width 150 height 20
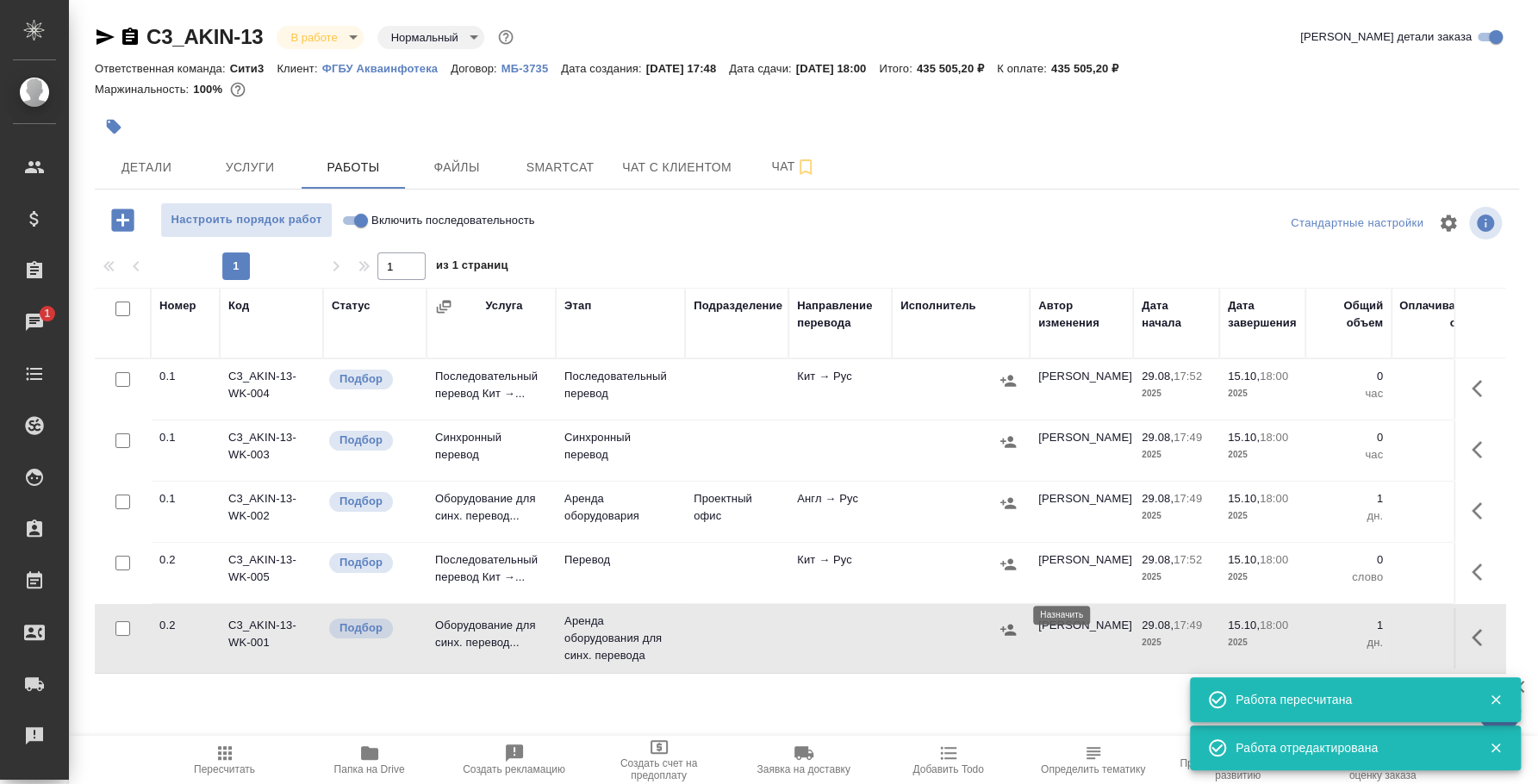
click at [1005, 622] on icon "button" at bounding box center [1008, 629] width 17 height 17
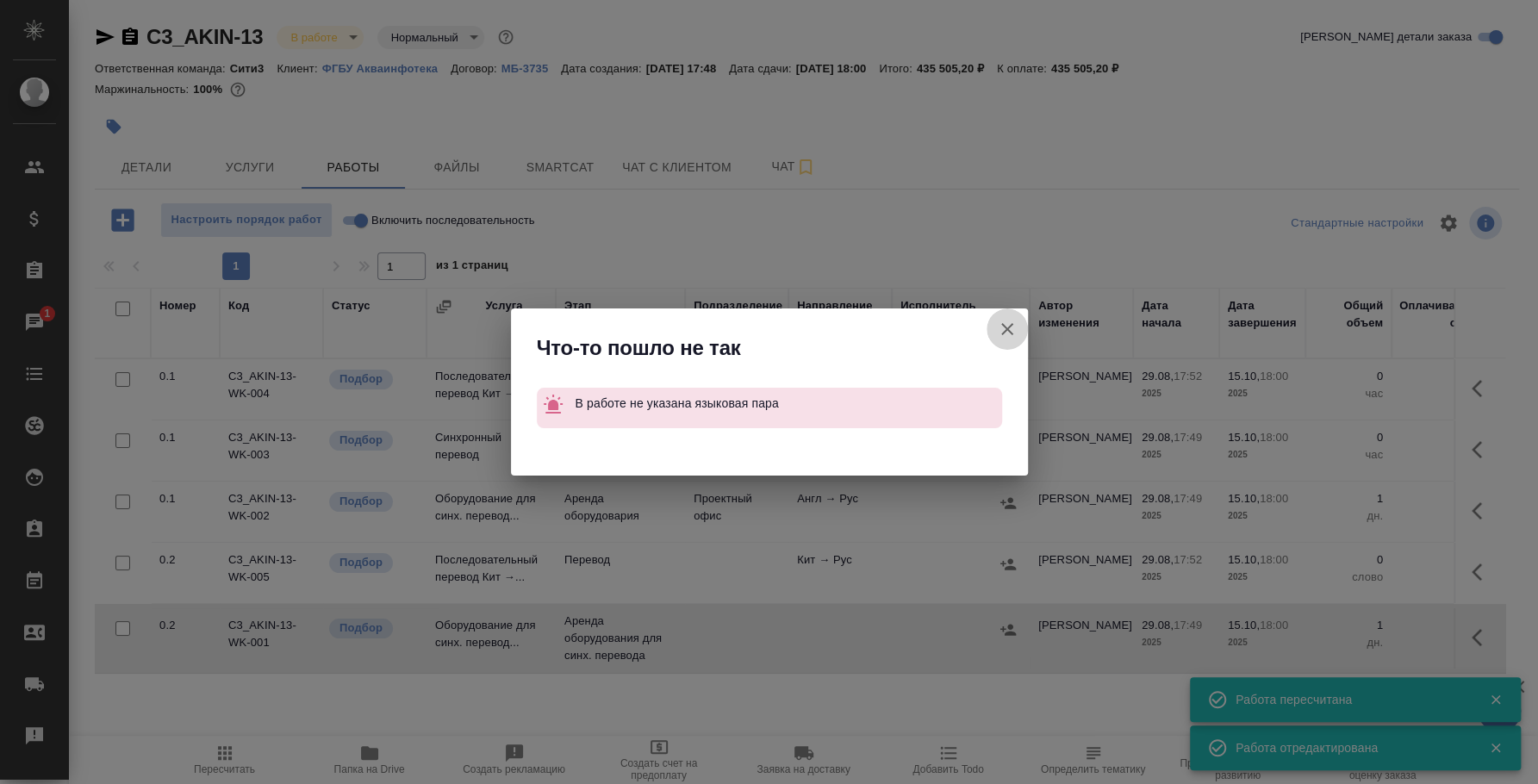
click at [997, 312] on button "Группировать работы по услугам" at bounding box center [1007, 329] width 42 height 42
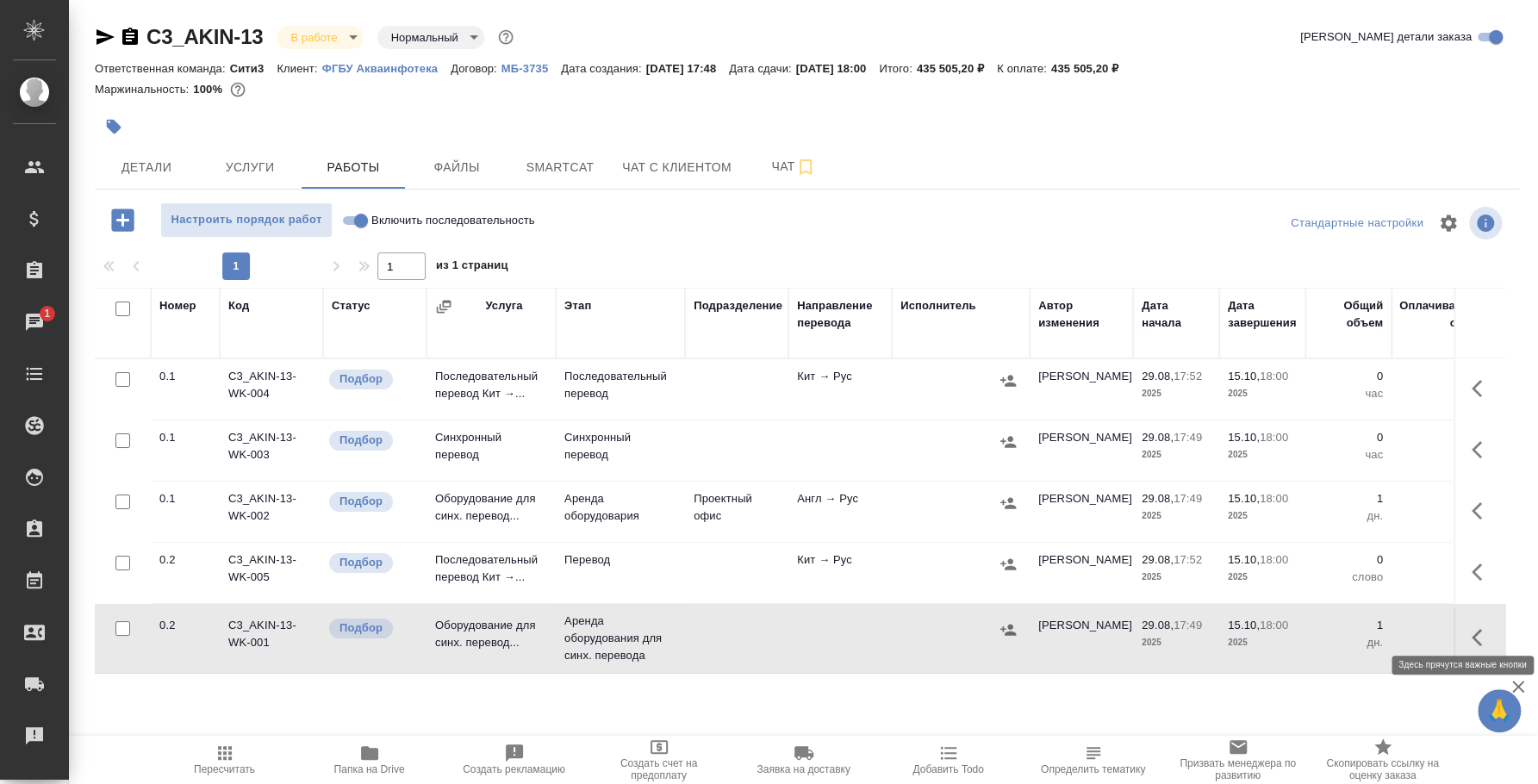
click at [1472, 627] on icon "button" at bounding box center [1482, 637] width 21 height 21
click at [1348, 630] on icon "button" at bounding box center [1355, 637] width 15 height 15
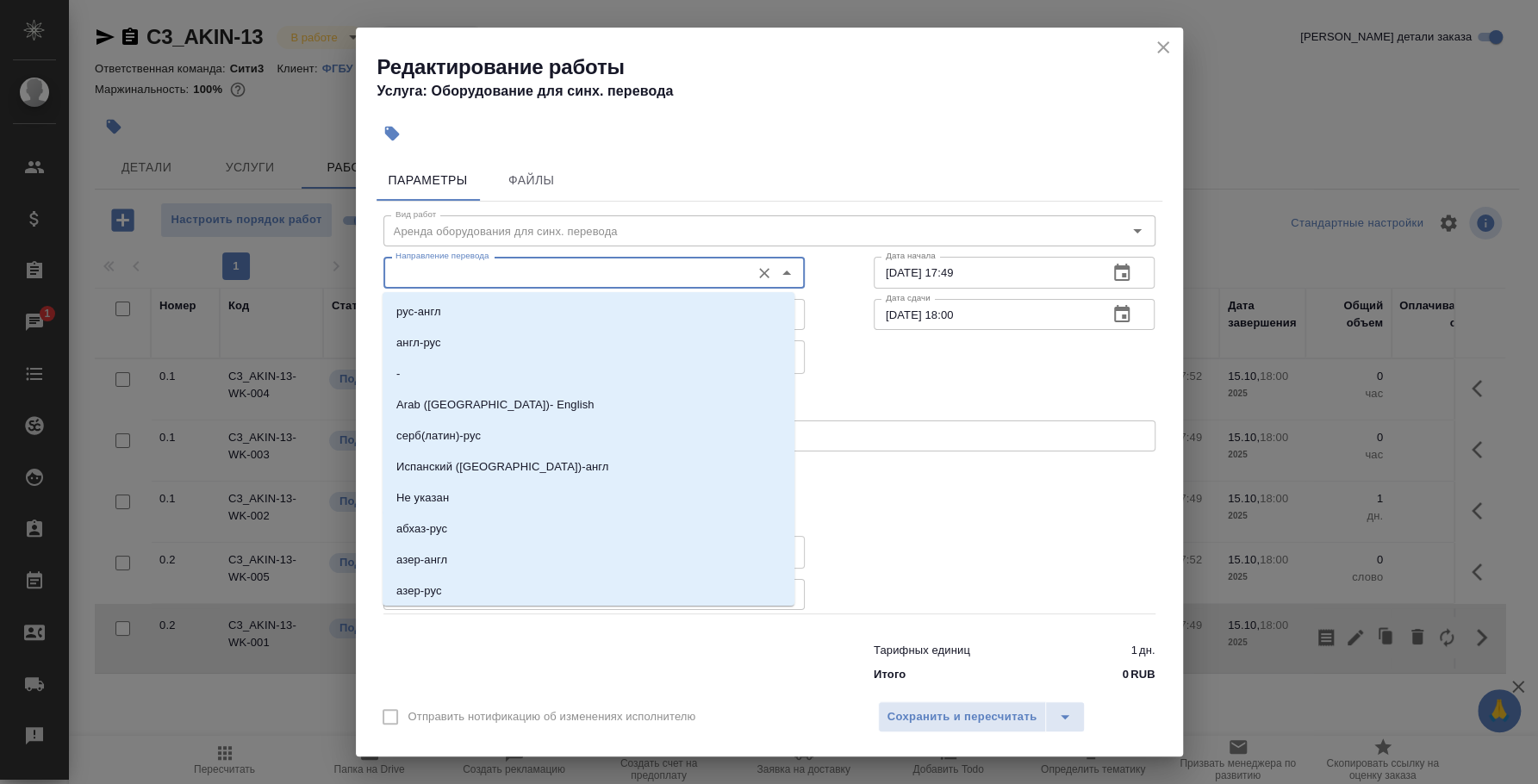
click at [482, 271] on input "Направление перевода" at bounding box center [565, 272] width 353 height 21
type input "f"
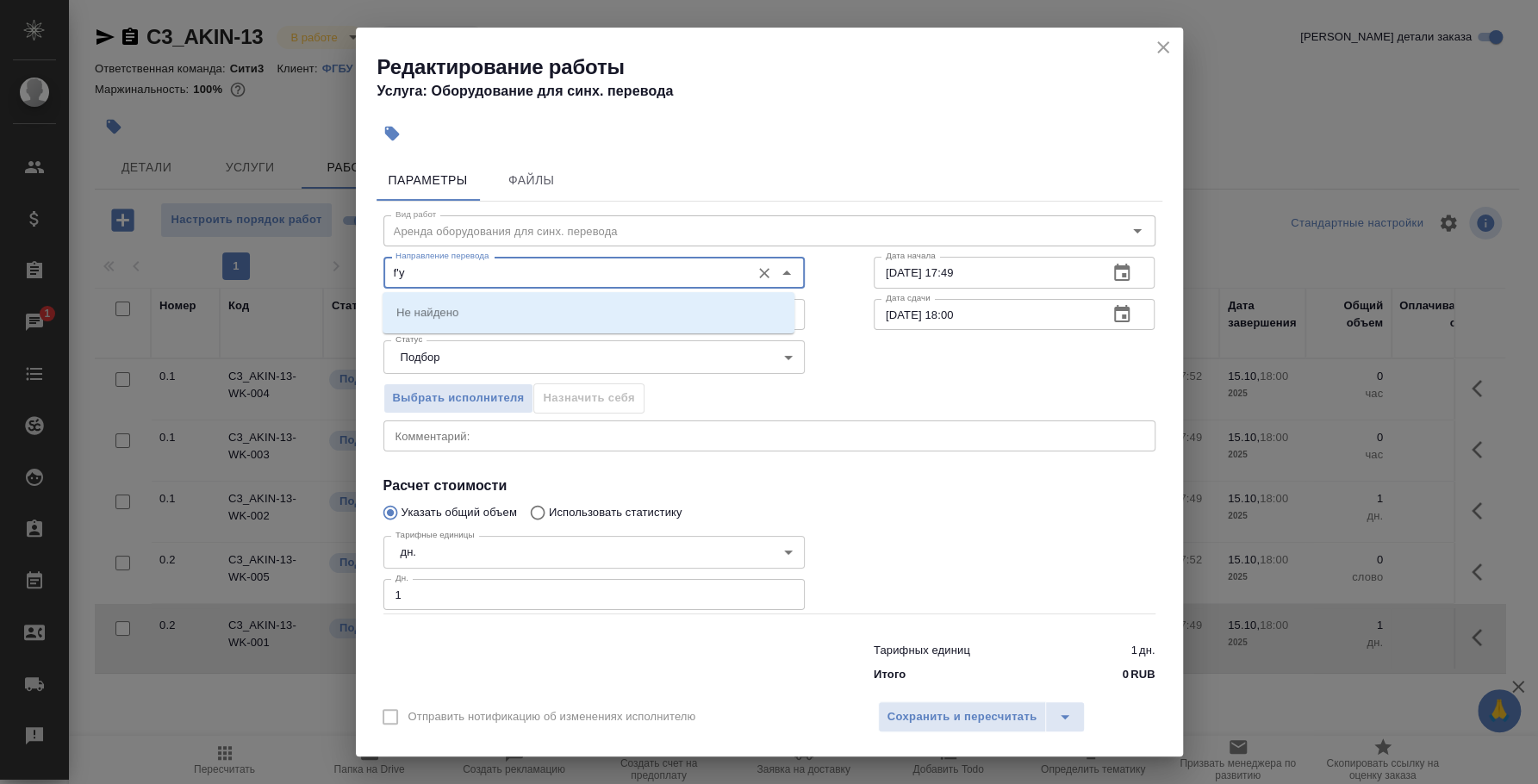
type input "f"
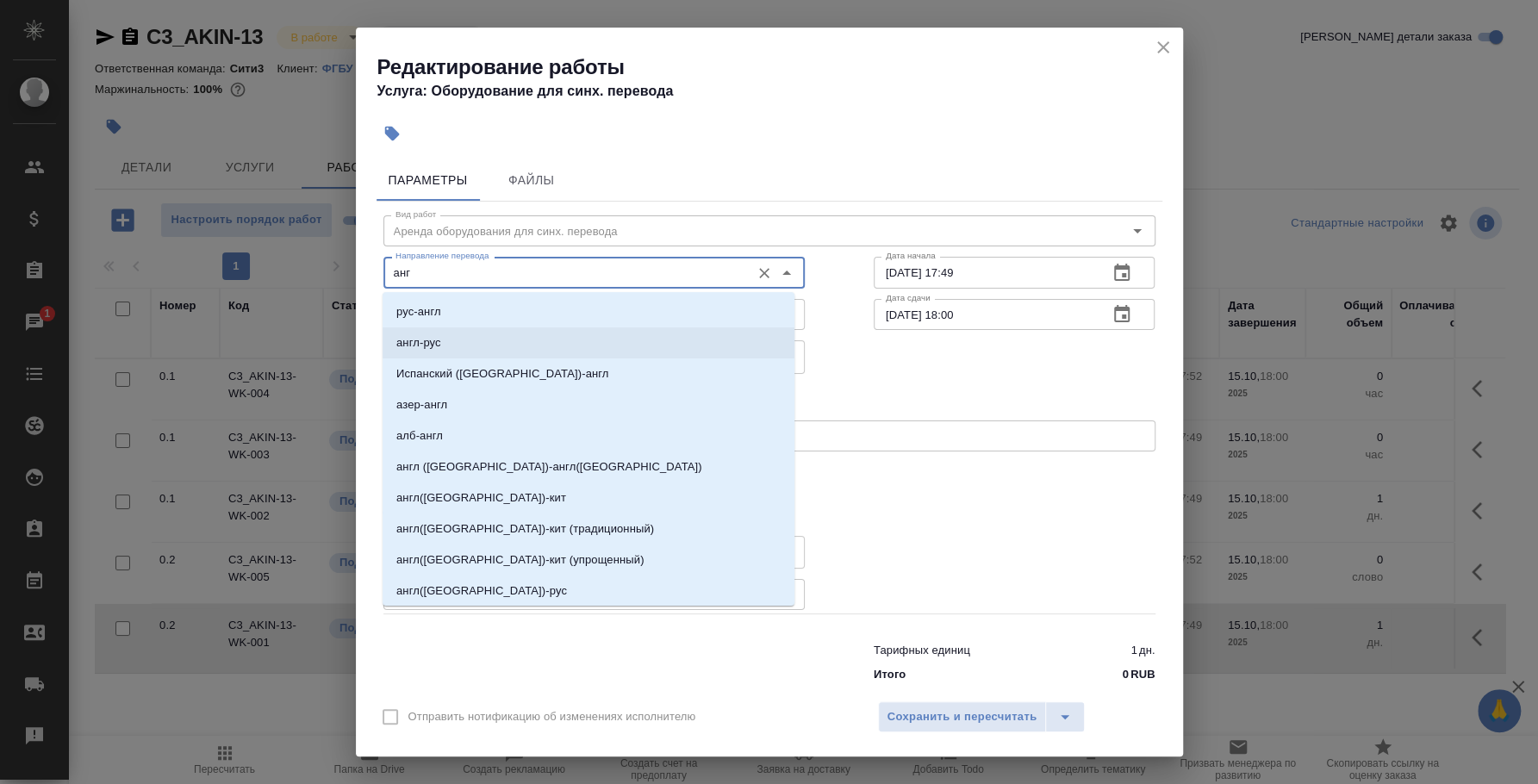
click at [579, 337] on li "англ-рус" at bounding box center [588, 343] width 412 height 31
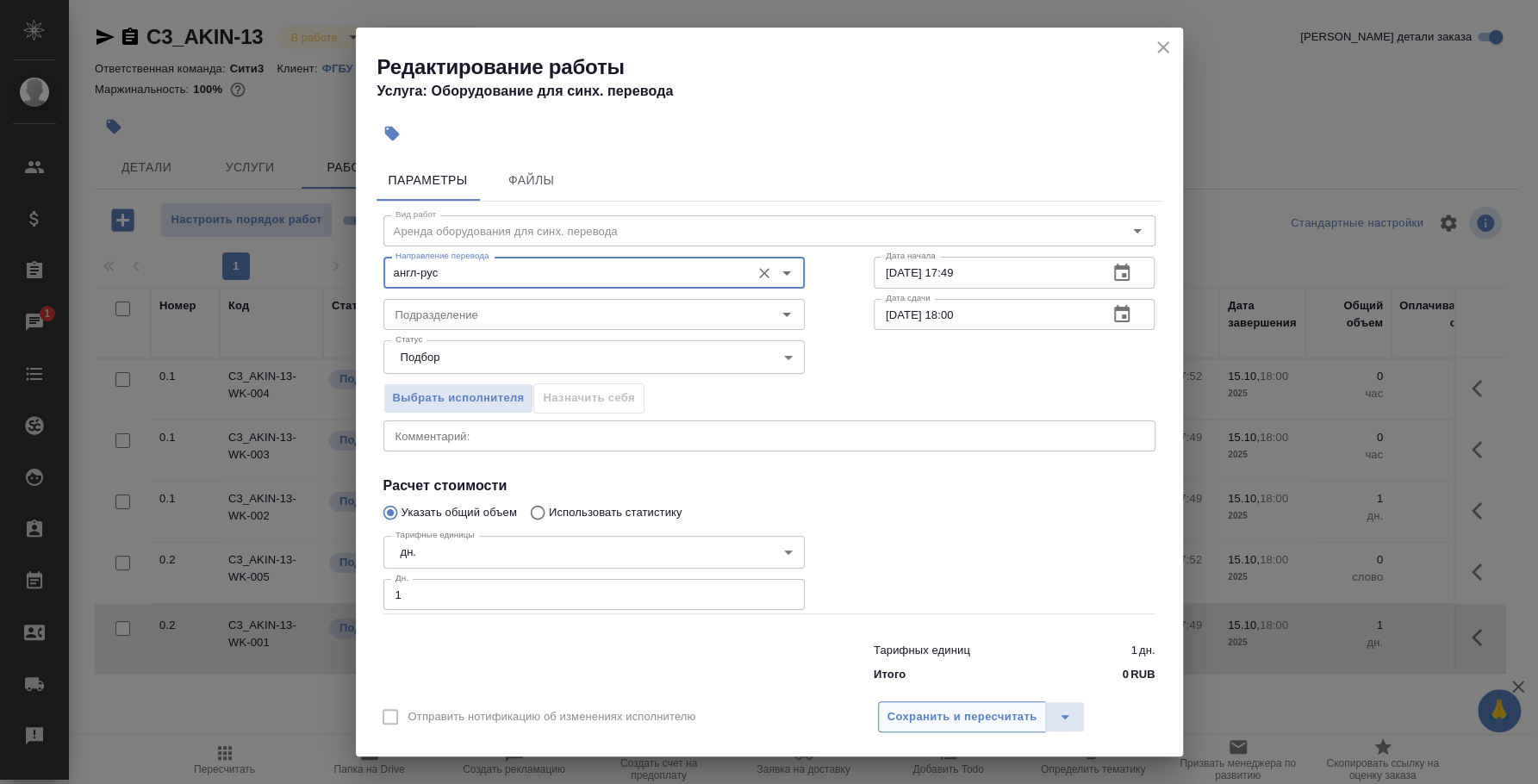
type input "англ-рус"
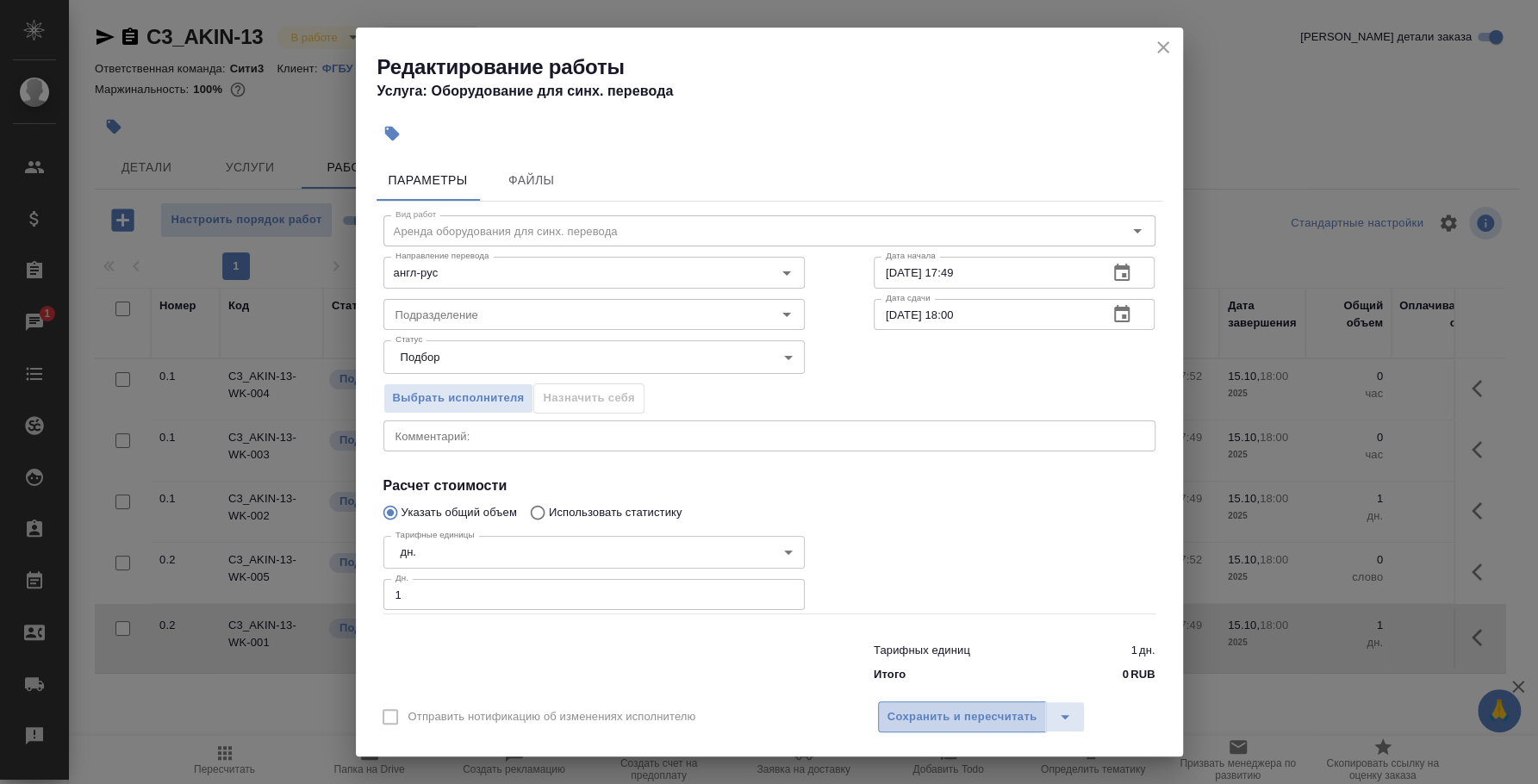
click at [931, 706] on button "Сохранить и пересчитать" at bounding box center [962, 716] width 169 height 31
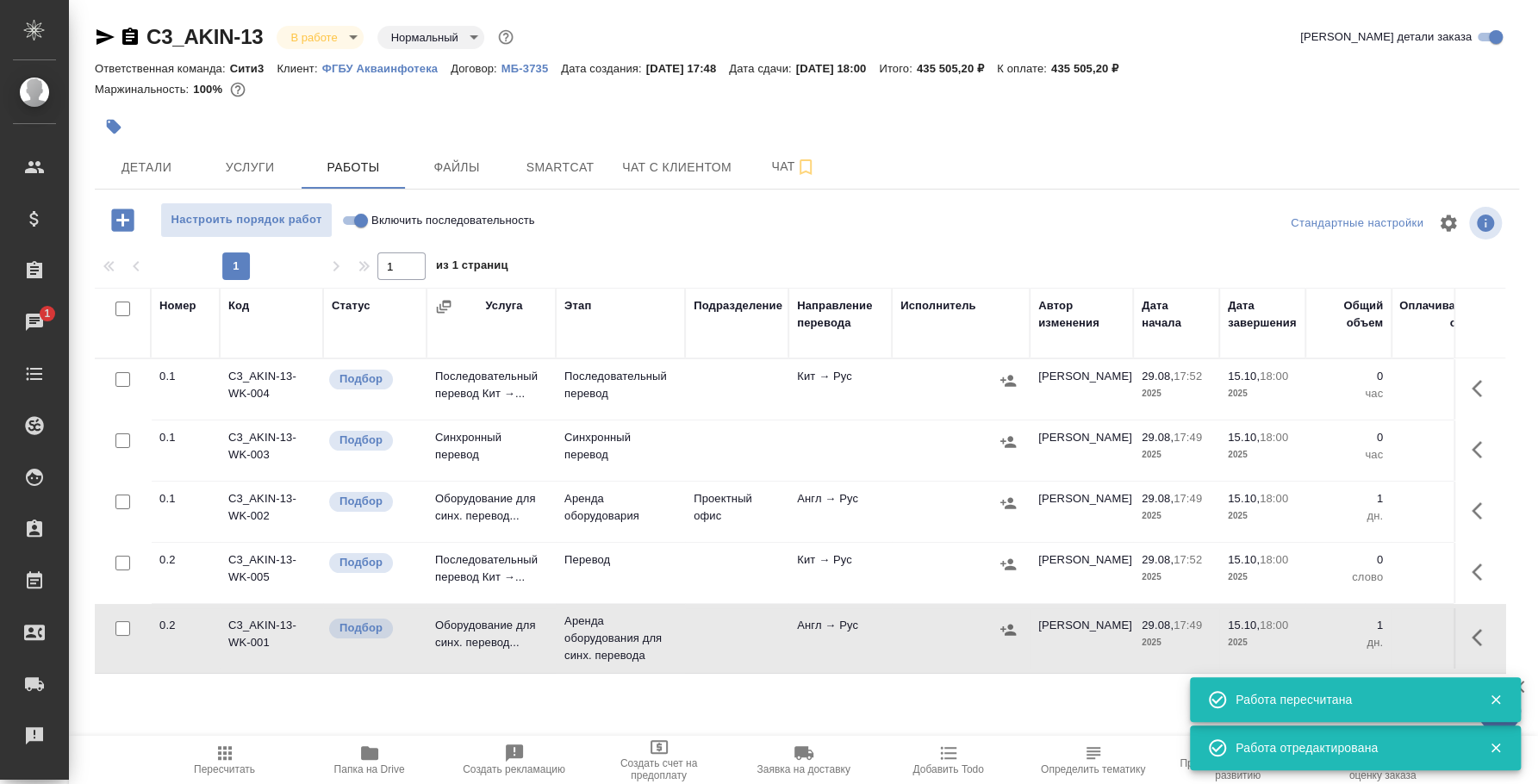
click at [1008, 623] on icon "button" at bounding box center [1007, 629] width 15 height 11
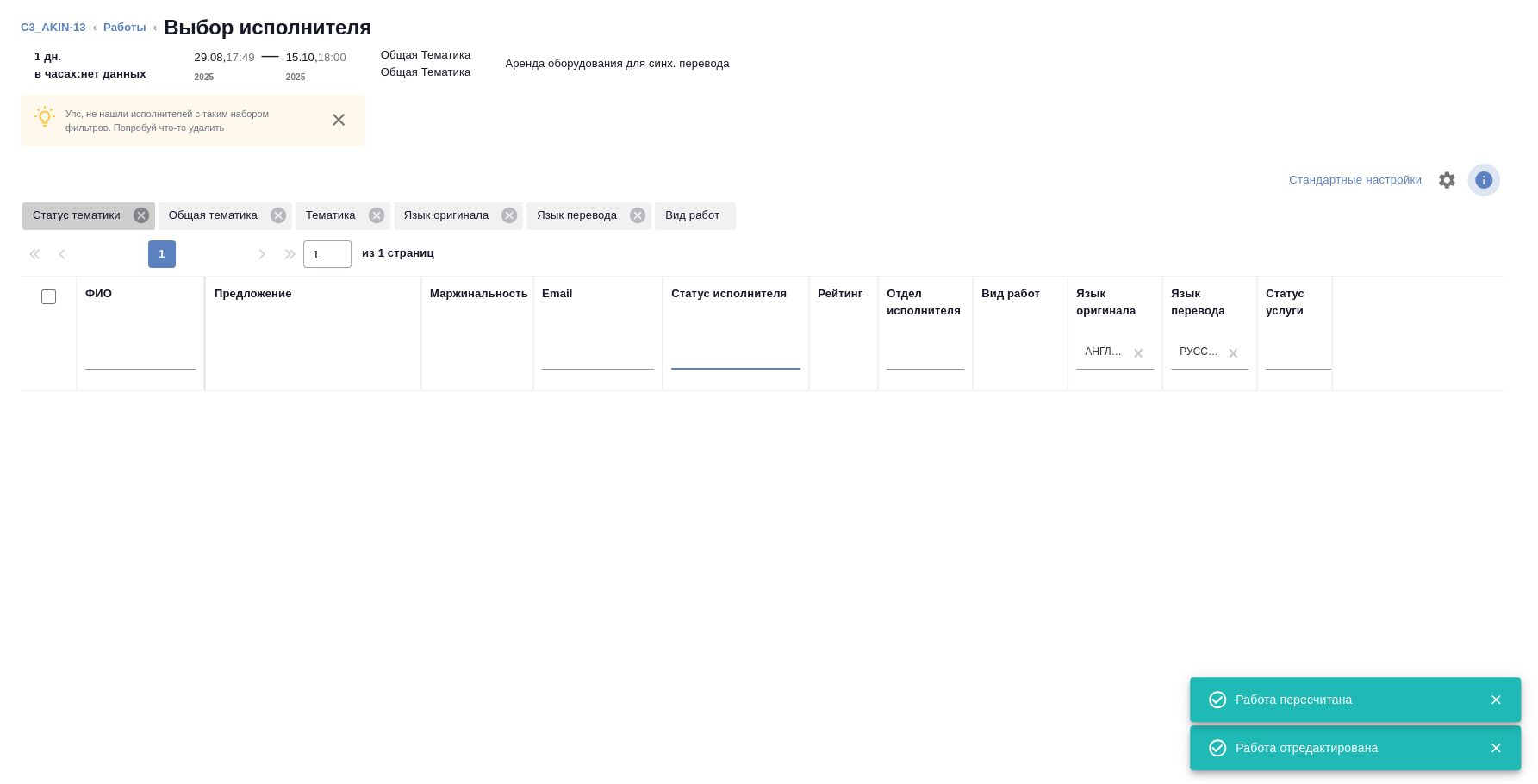
click at [138, 214] on icon at bounding box center [141, 215] width 19 height 19
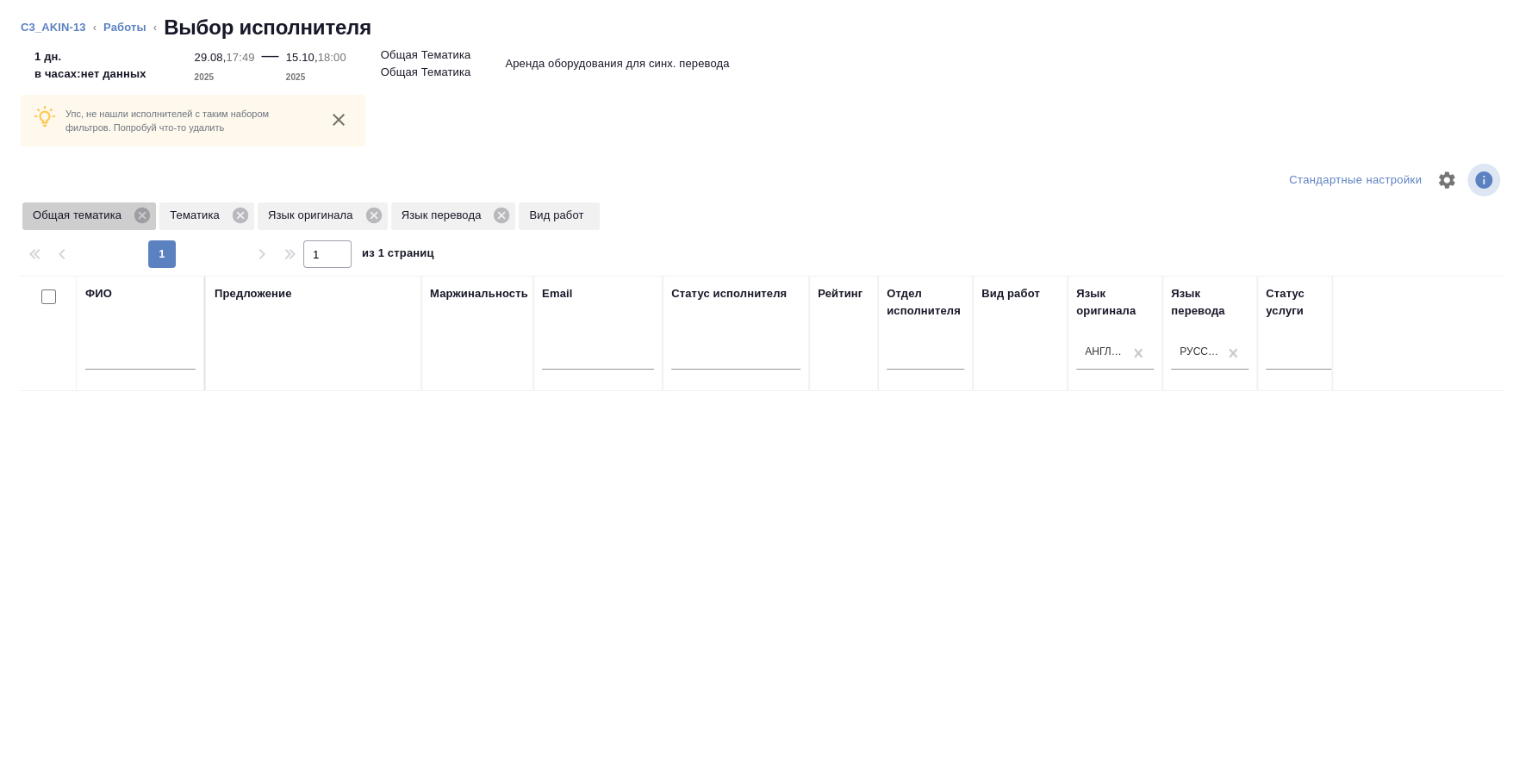
click at [138, 214] on icon at bounding box center [142, 215] width 15 height 15
click at [103, 208] on icon at bounding box center [103, 215] width 15 height 15
click at [136, 213] on icon at bounding box center [138, 215] width 19 height 19
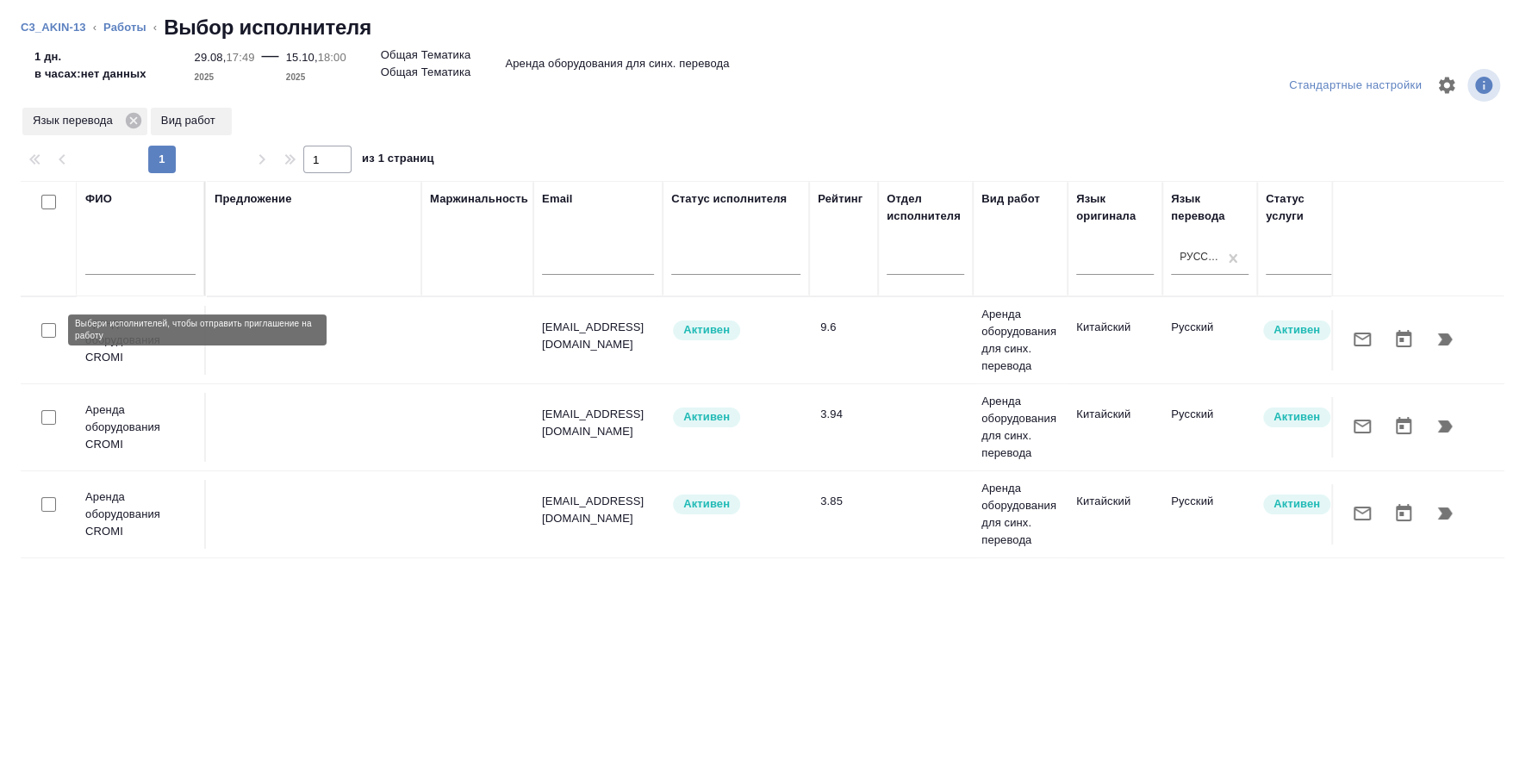
click at [51, 333] on input "checkbox" at bounding box center [49, 330] width 14 height 14
checkbox input "true"
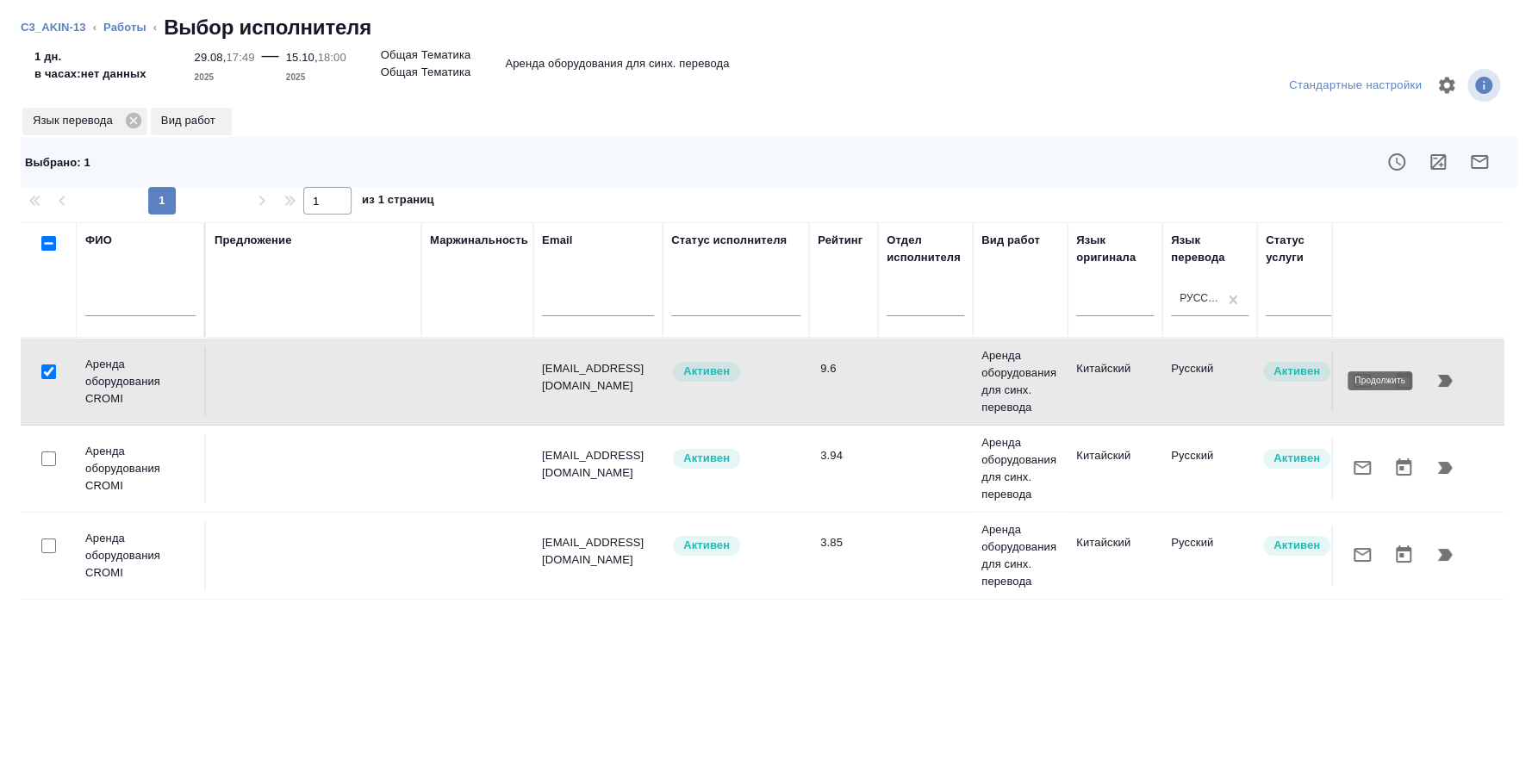
click at [1446, 387] on icon "button" at bounding box center [1445, 381] width 21 height 21
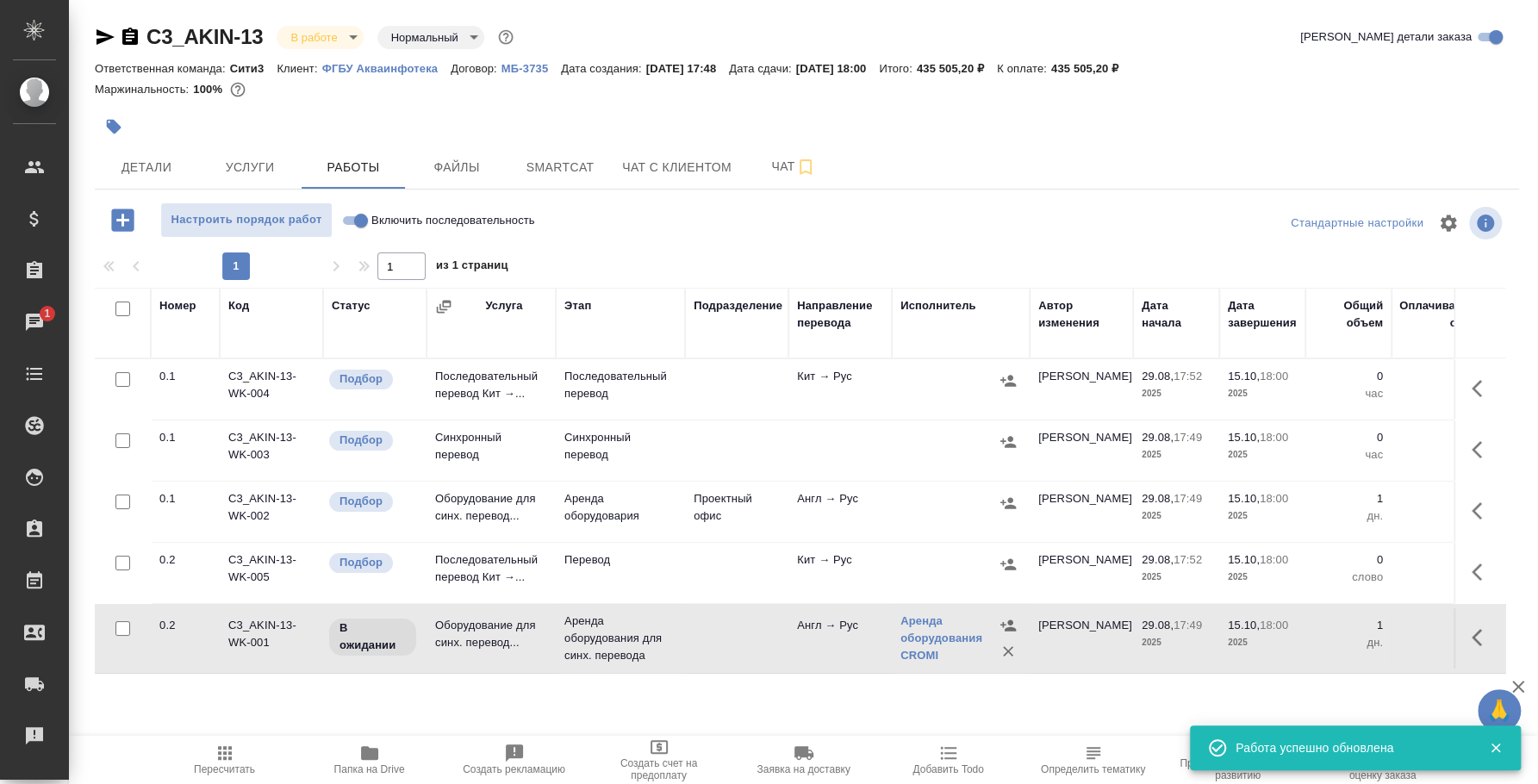
click at [105, 37] on icon "button" at bounding box center [106, 36] width 18 height 15
click at [919, 616] on link "Аренда оборудования CROMI" at bounding box center [941, 638] width 82 height 48
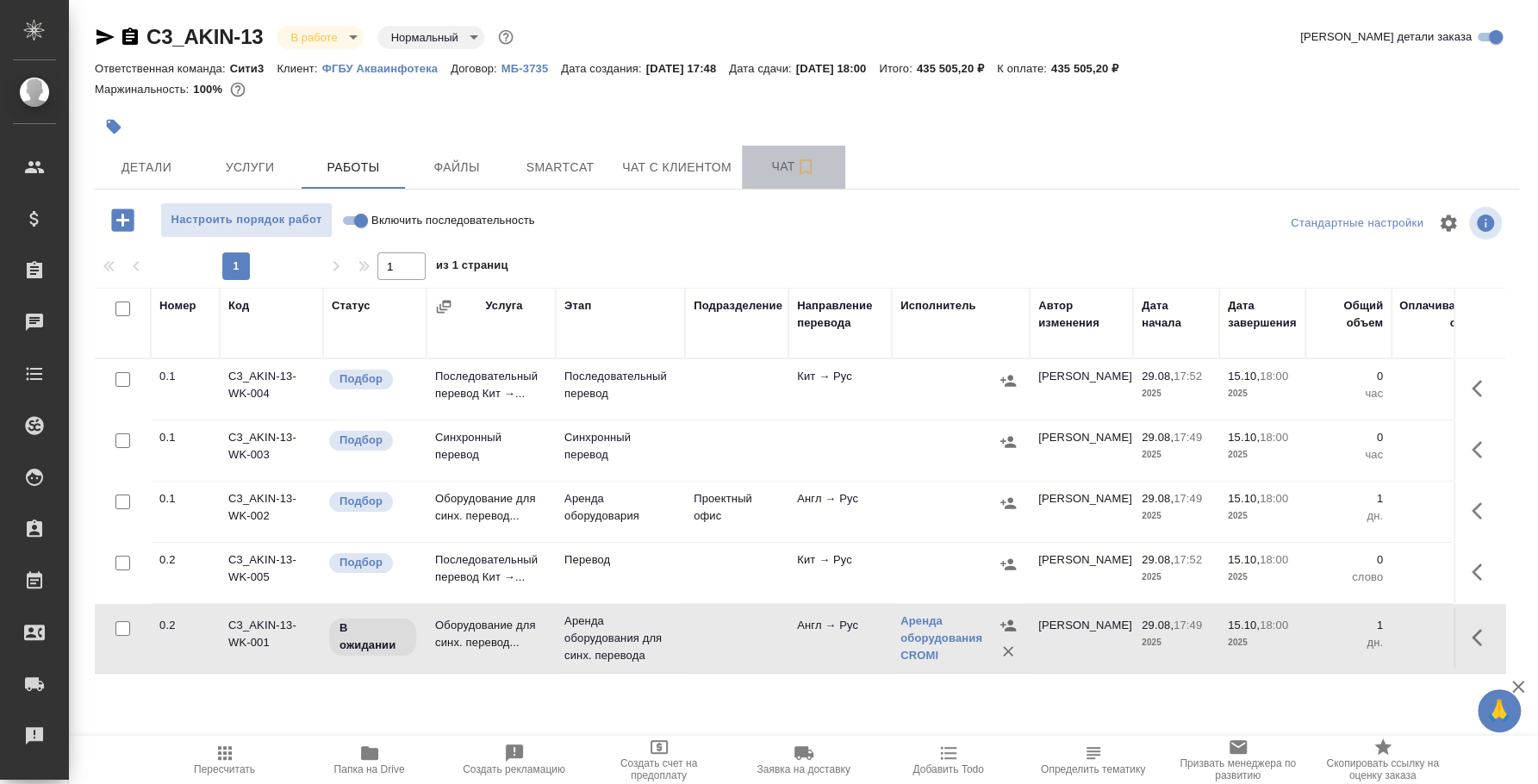
click at [781, 162] on span "Чат" at bounding box center [794, 167] width 83 height 22
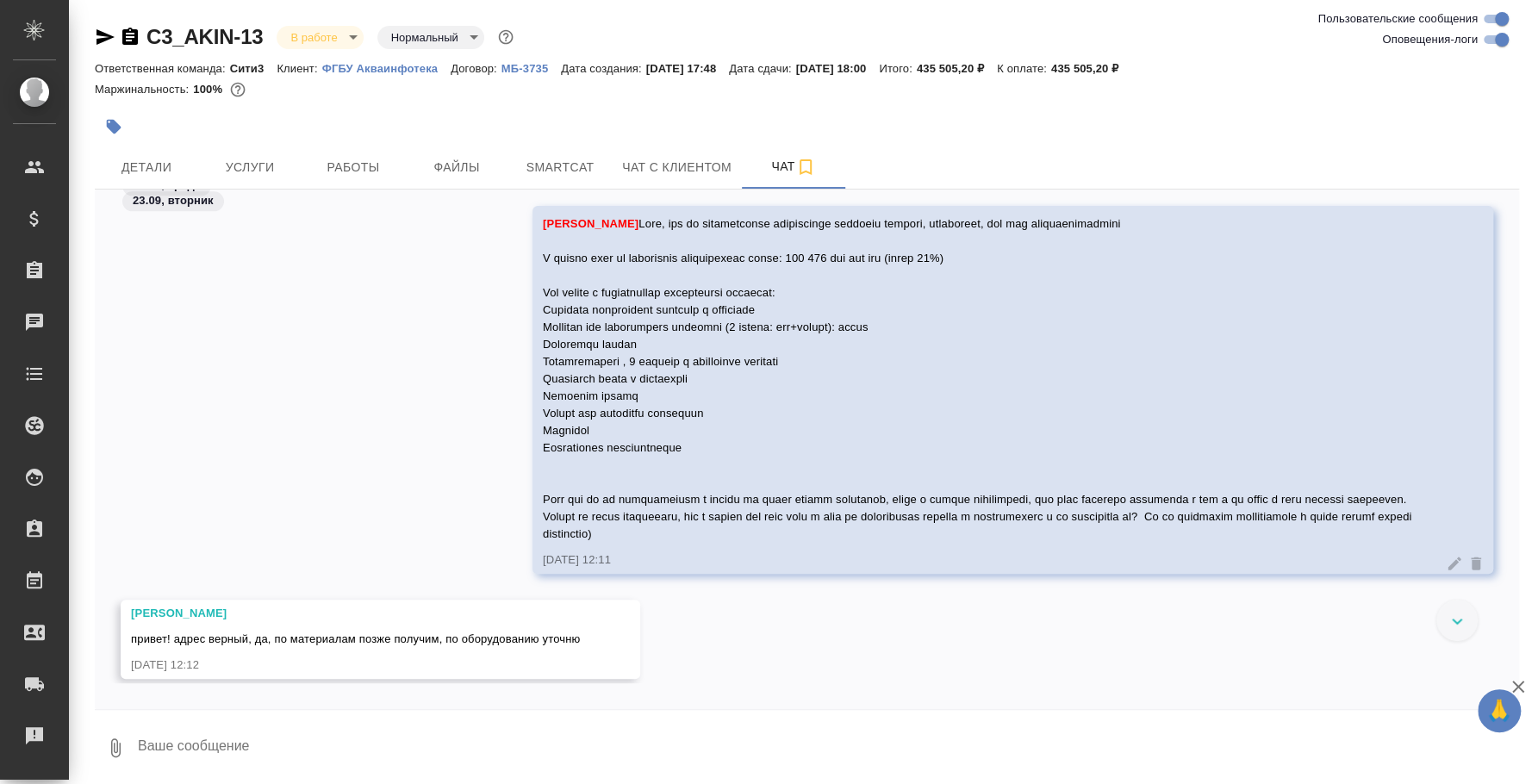
scroll to position [1119, 0]
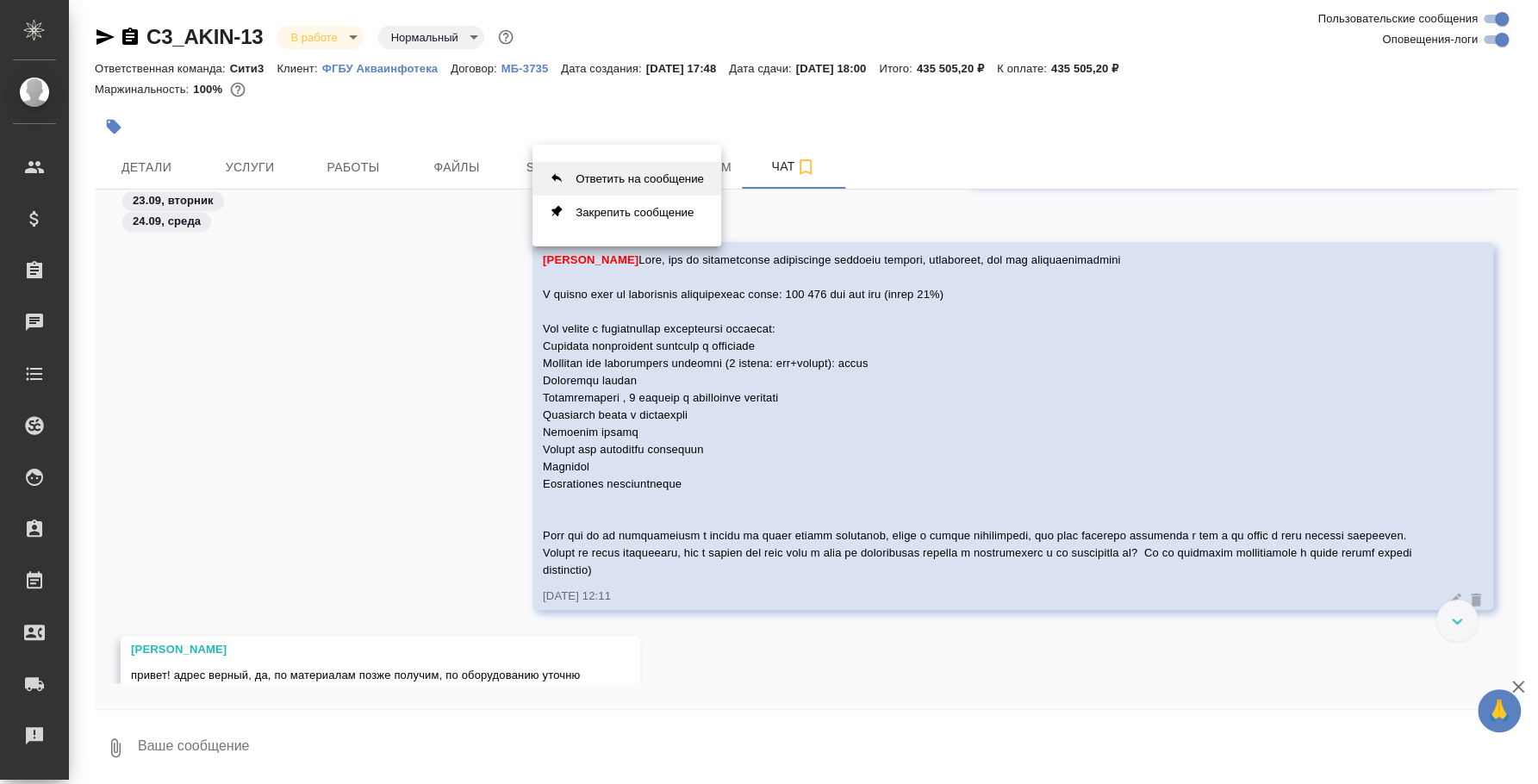
click at [683, 181] on button "Ответить на сообщение" at bounding box center [626, 178] width 189 height 33
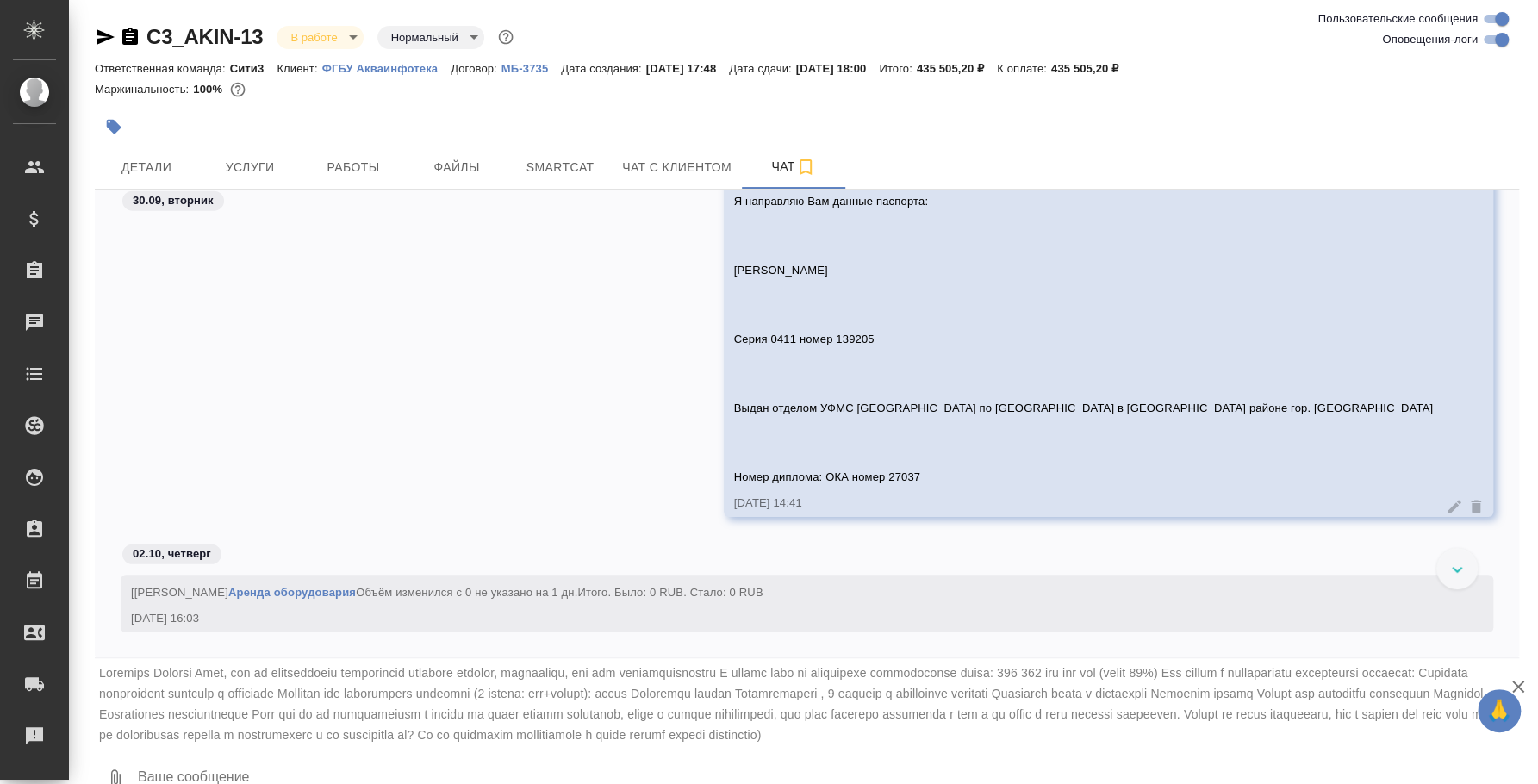
scroll to position [3433, 0]
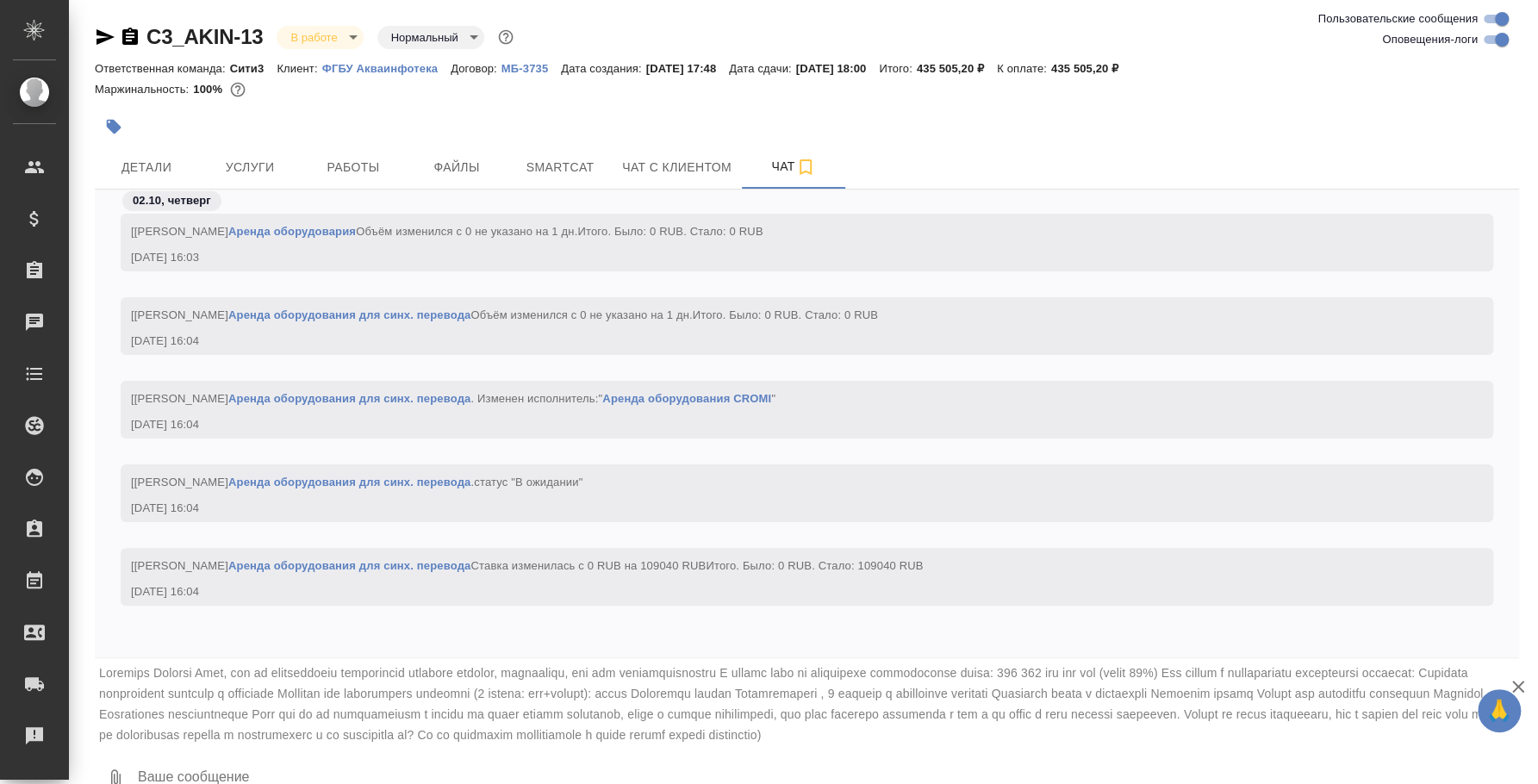
click at [398, 766] on textarea at bounding box center [828, 779] width 1383 height 59
type textarea "#"
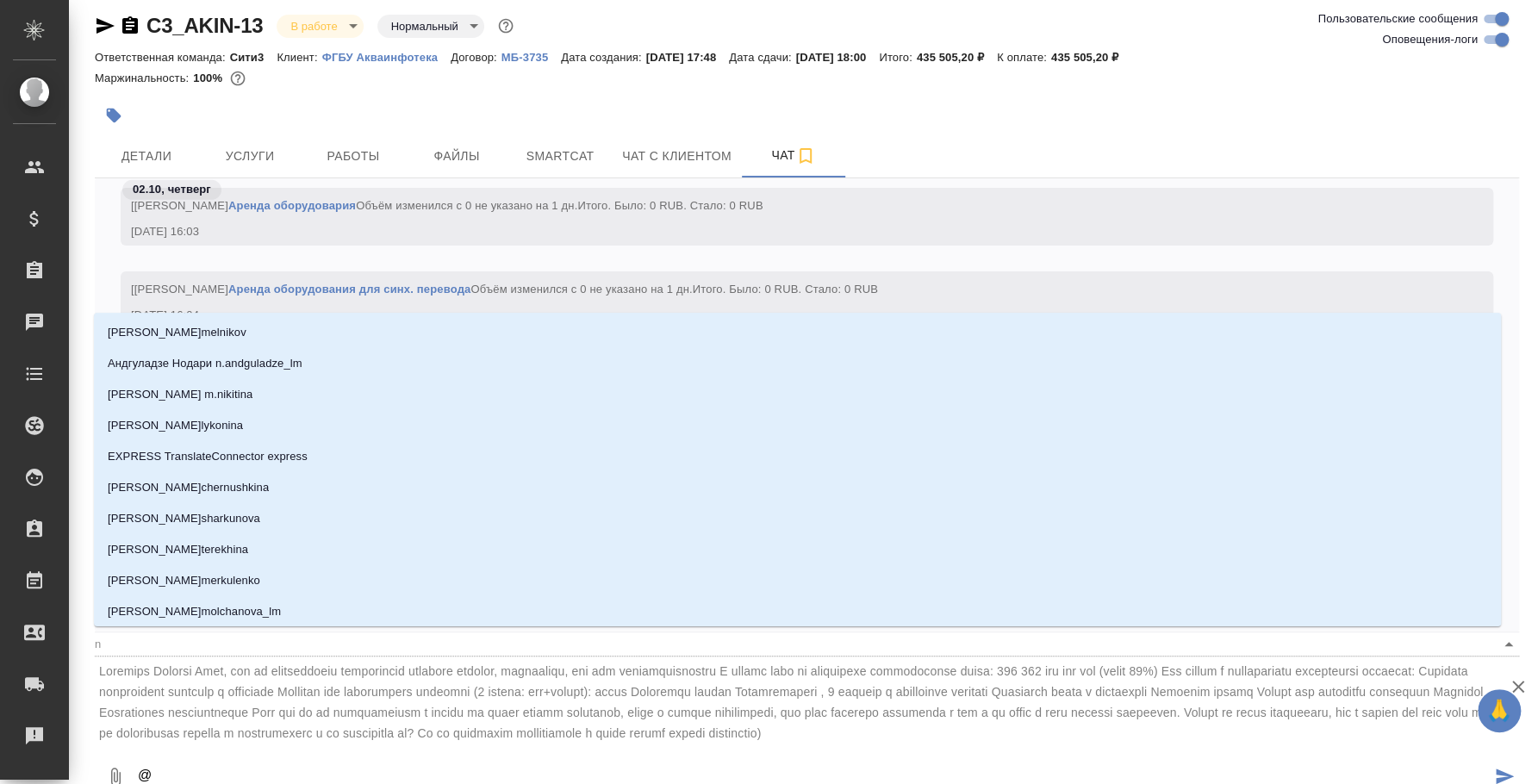
type textarea "@n"
type input "n"
type textarea "@"
type textarea "@и"
type input "и"
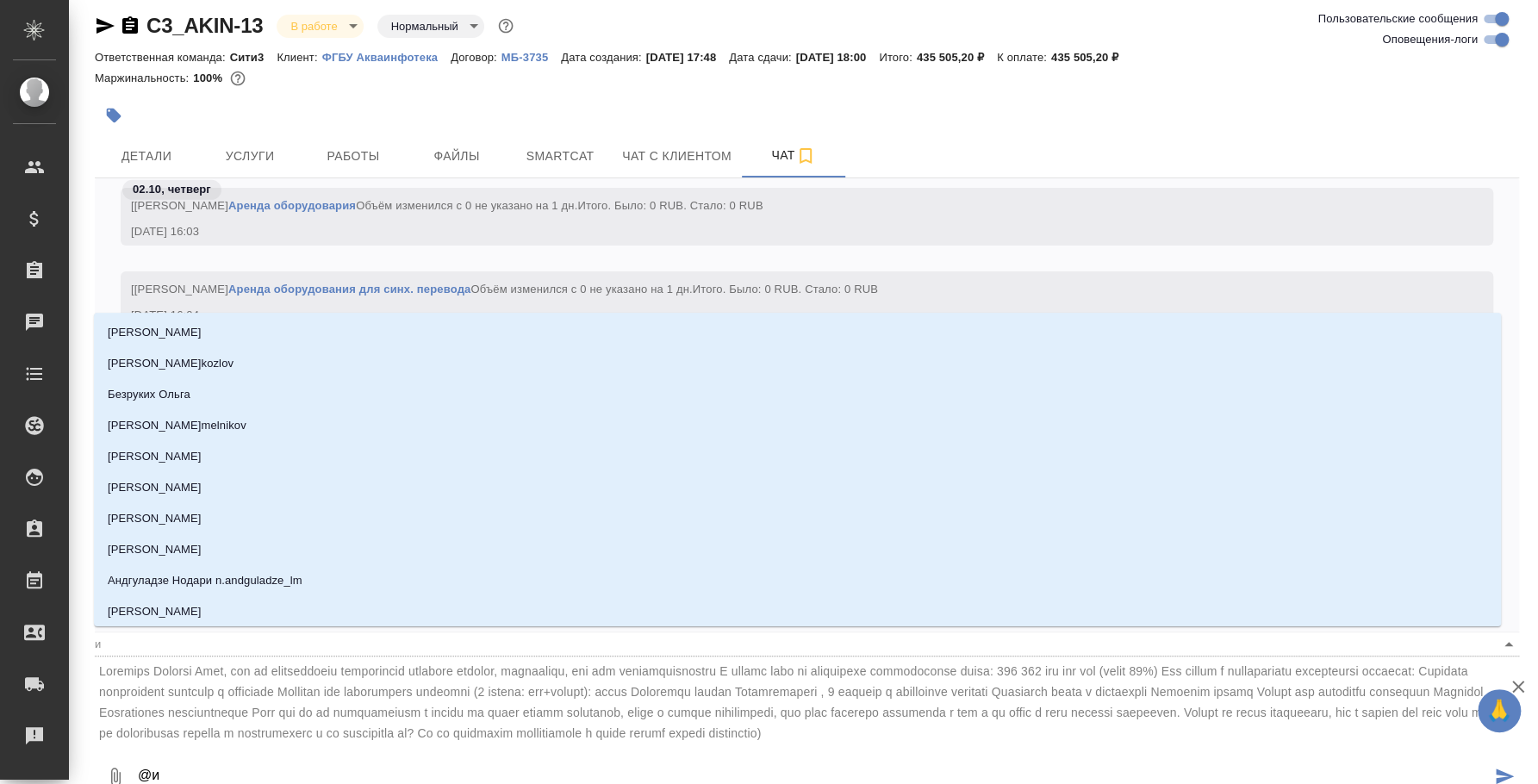
type textarea "@иу"
type input "иу"
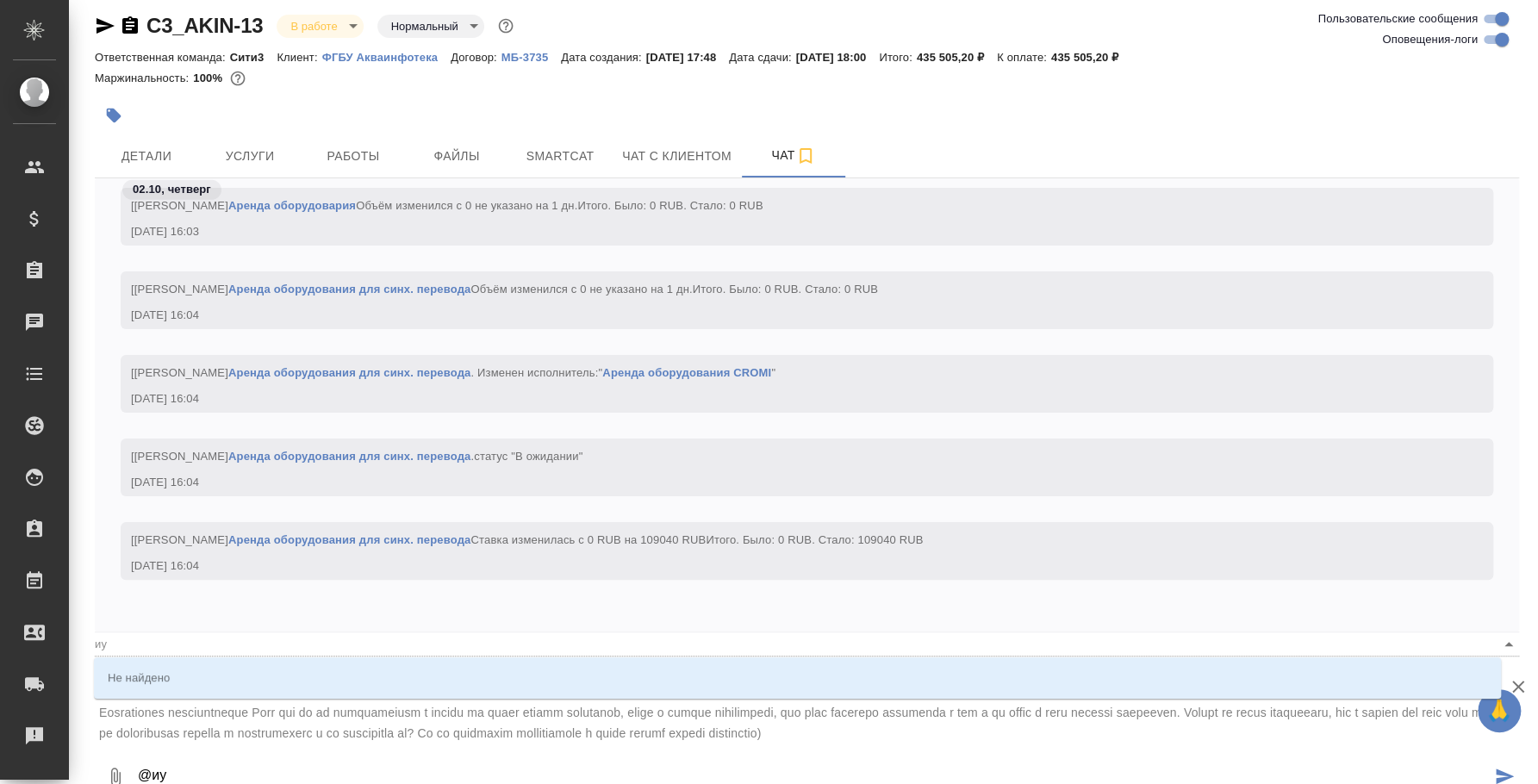
type textarea "@и"
type input "и"
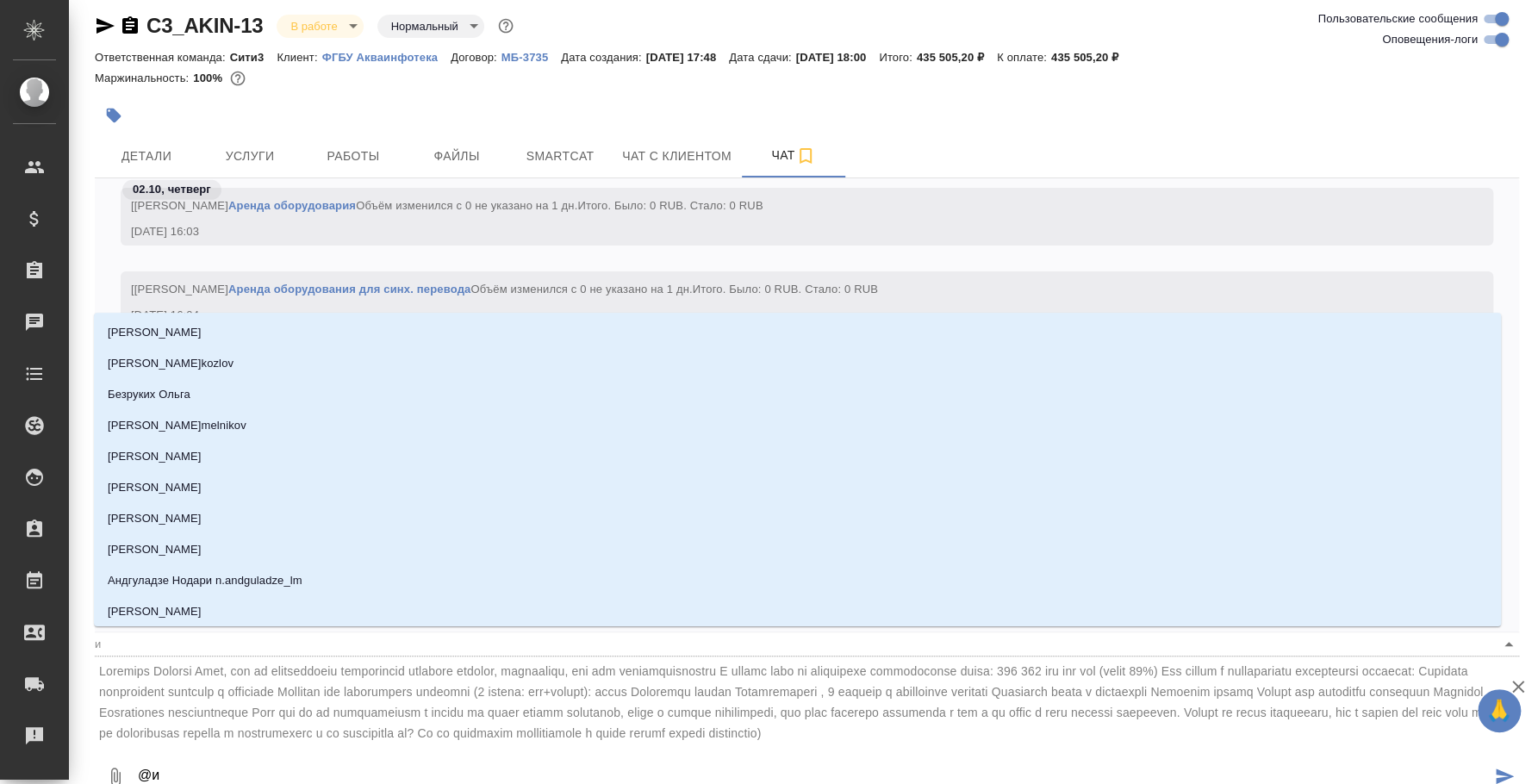
type textarea "@"
type textarea "@b"
type input "b"
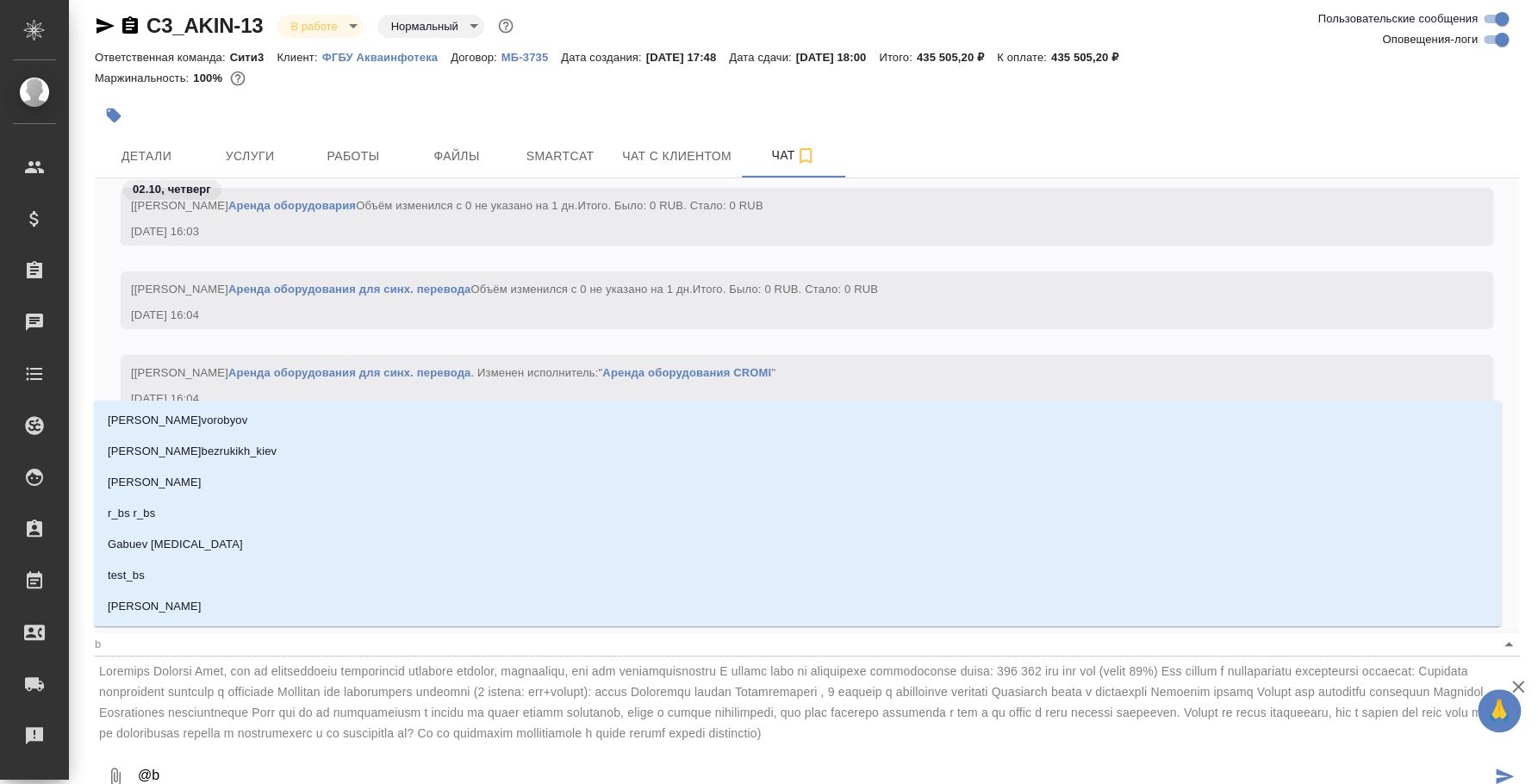
type textarea "@be"
type input "be"
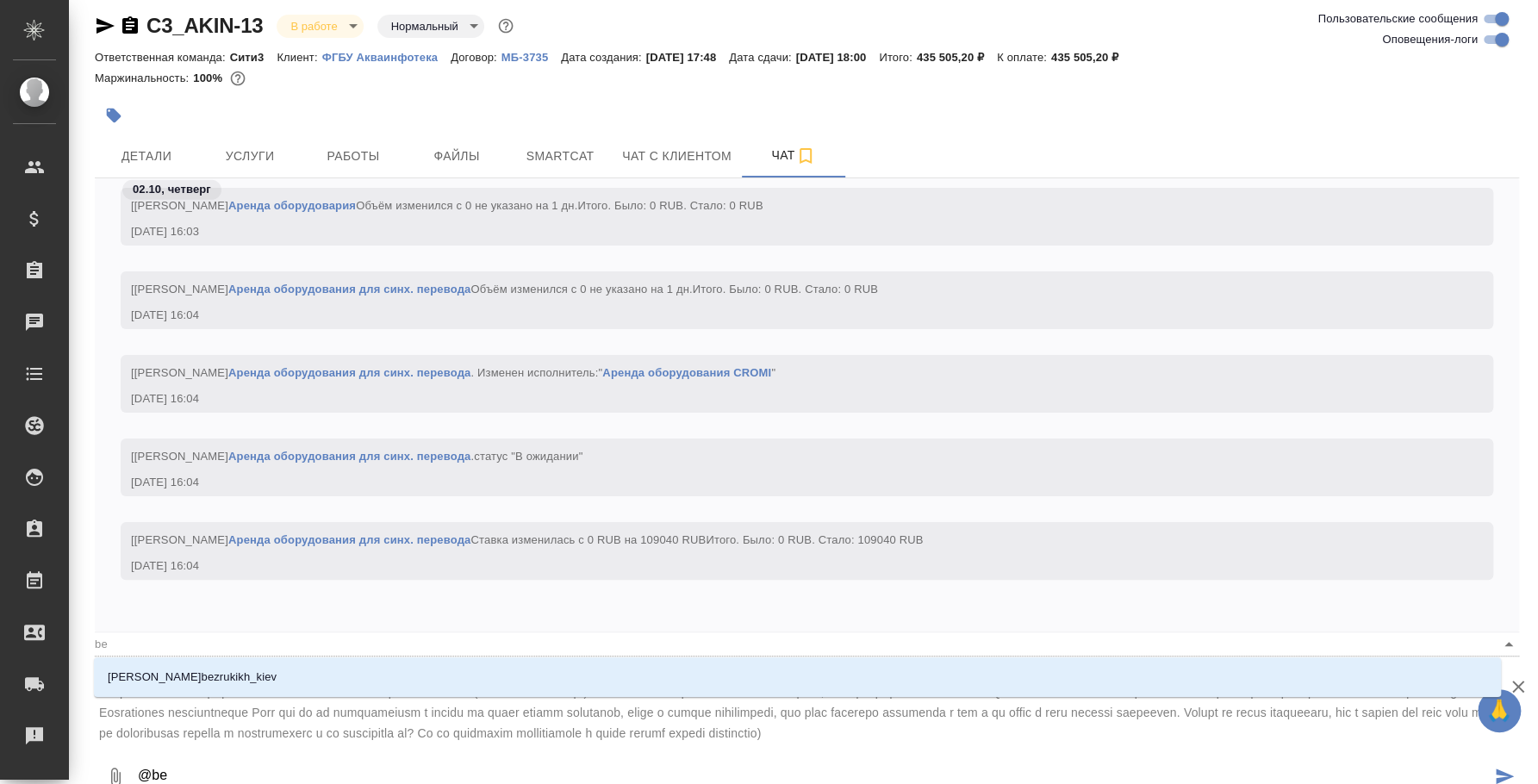
type textarea "@b"
type input "b"
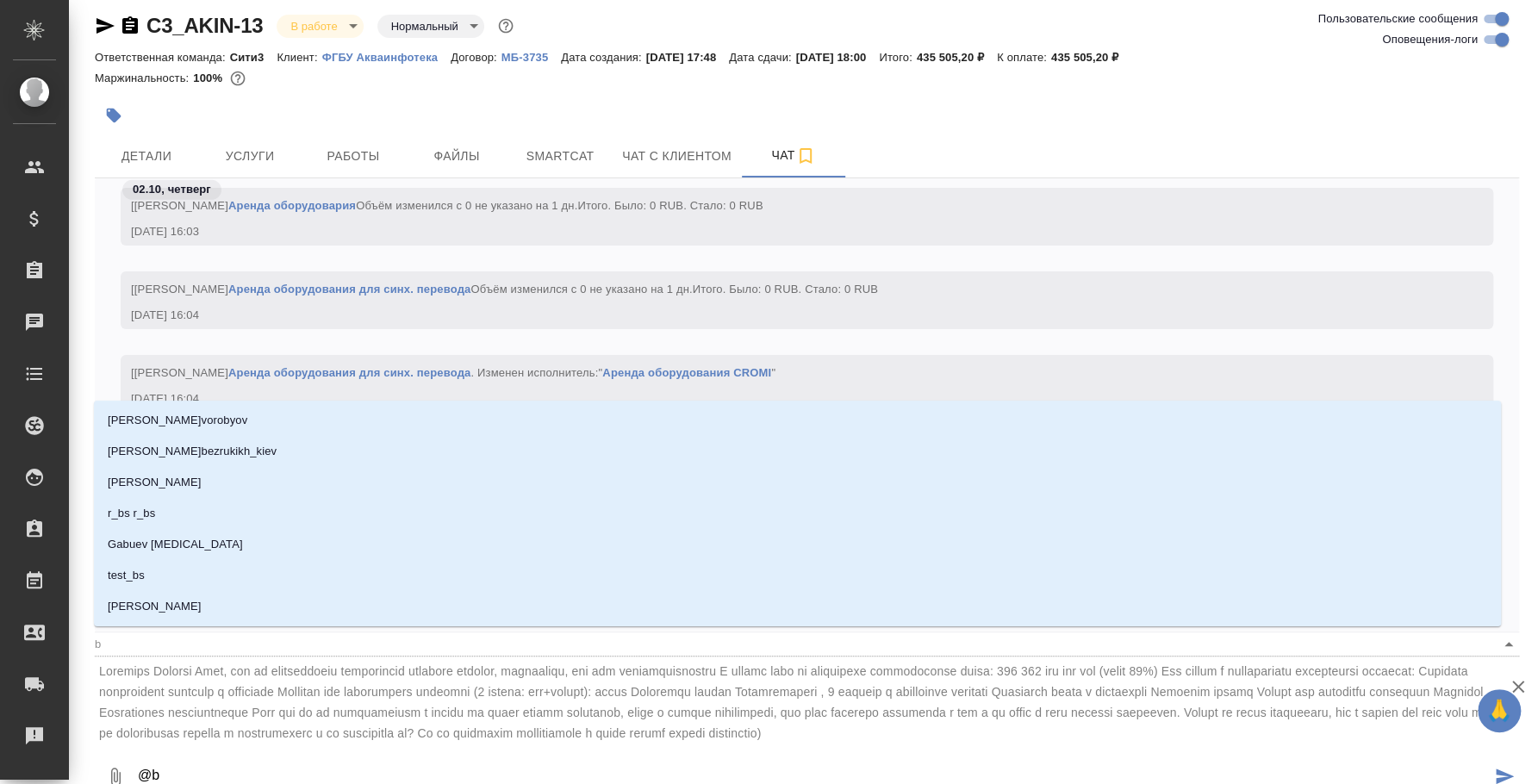
type textarea "@"
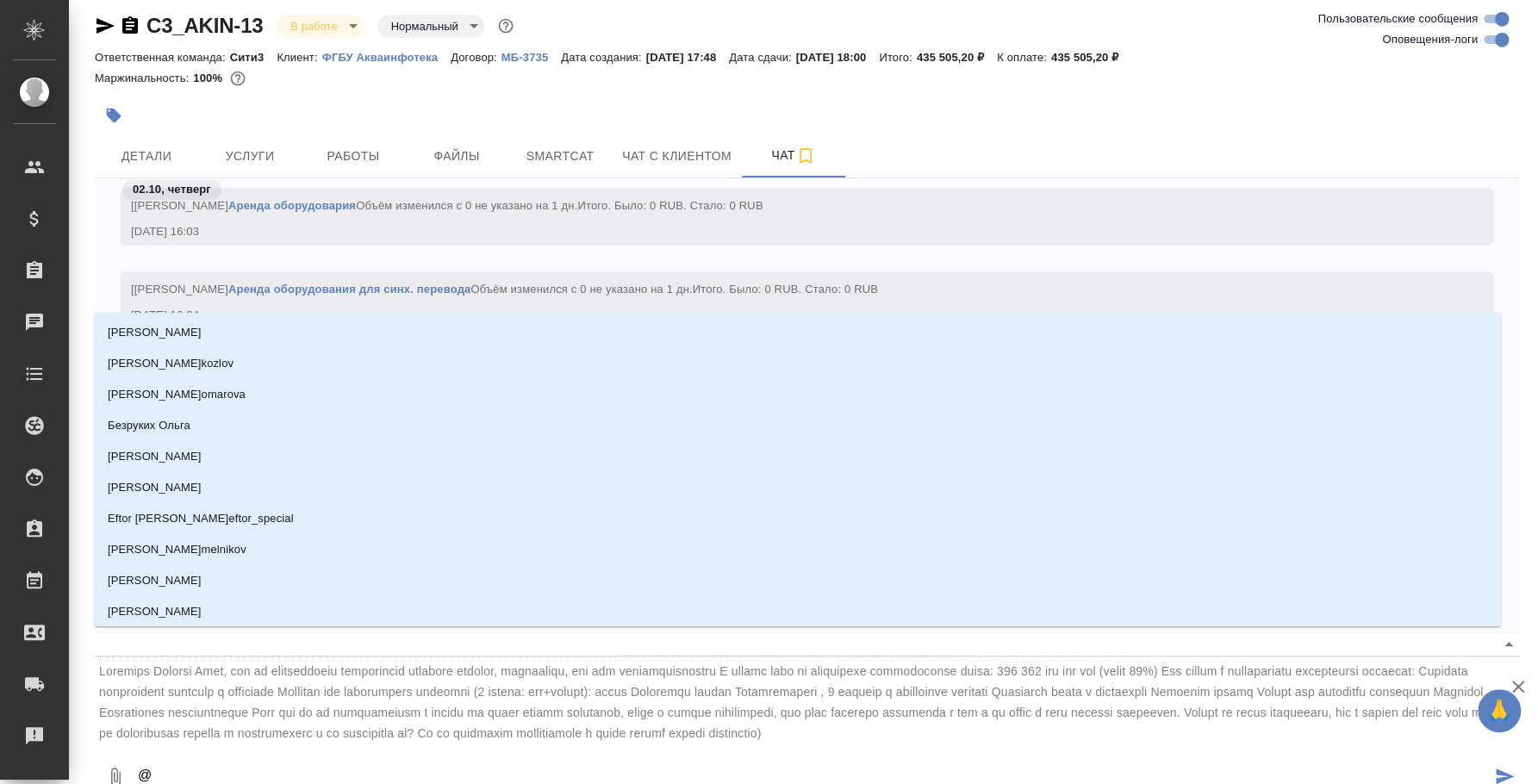
type textarea "@，"
type input "，"
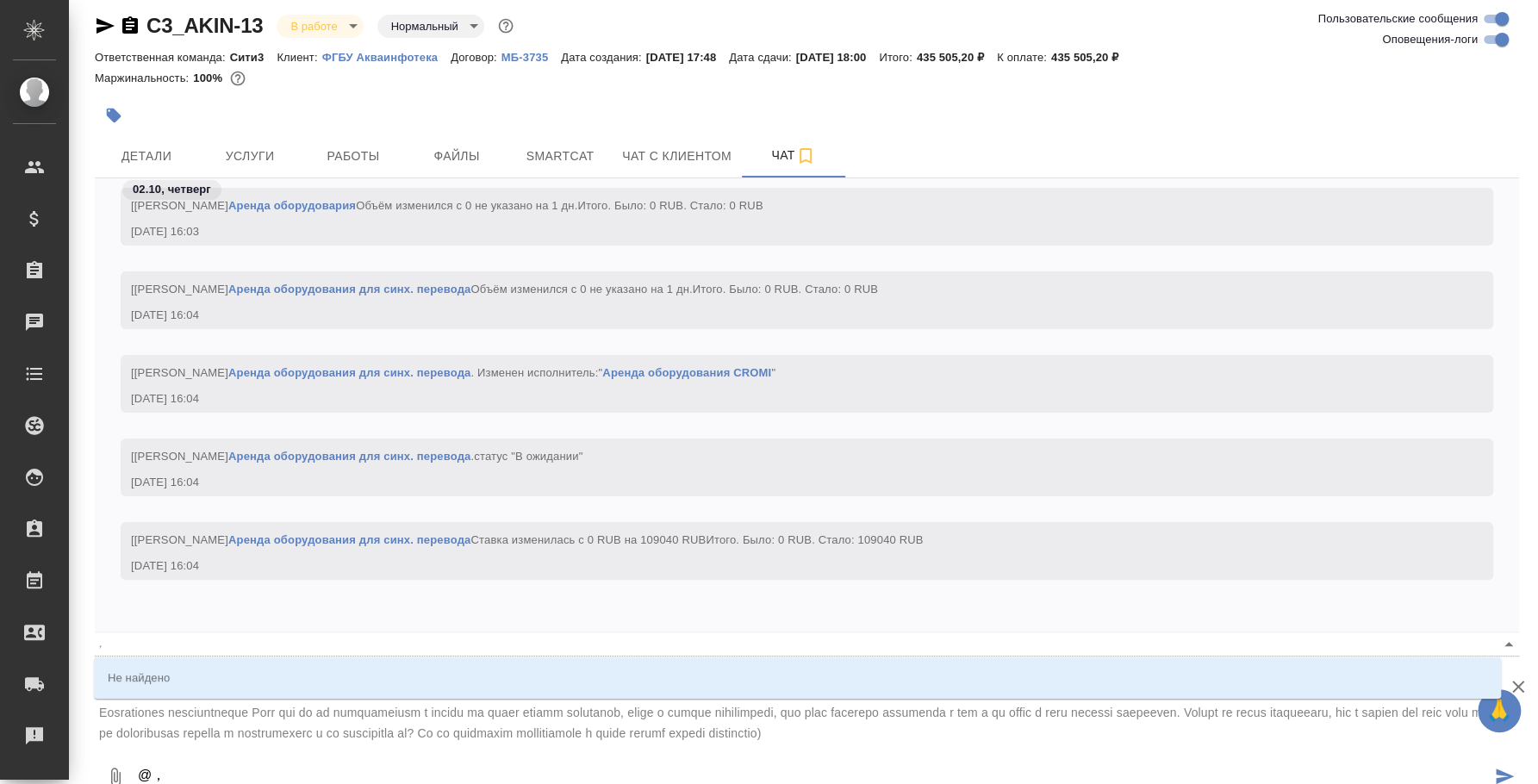
type textarea "@，‘"
type input "，‘"
type textarea "@，‘k"
type input "，‘k"
type textarea "@，‘"
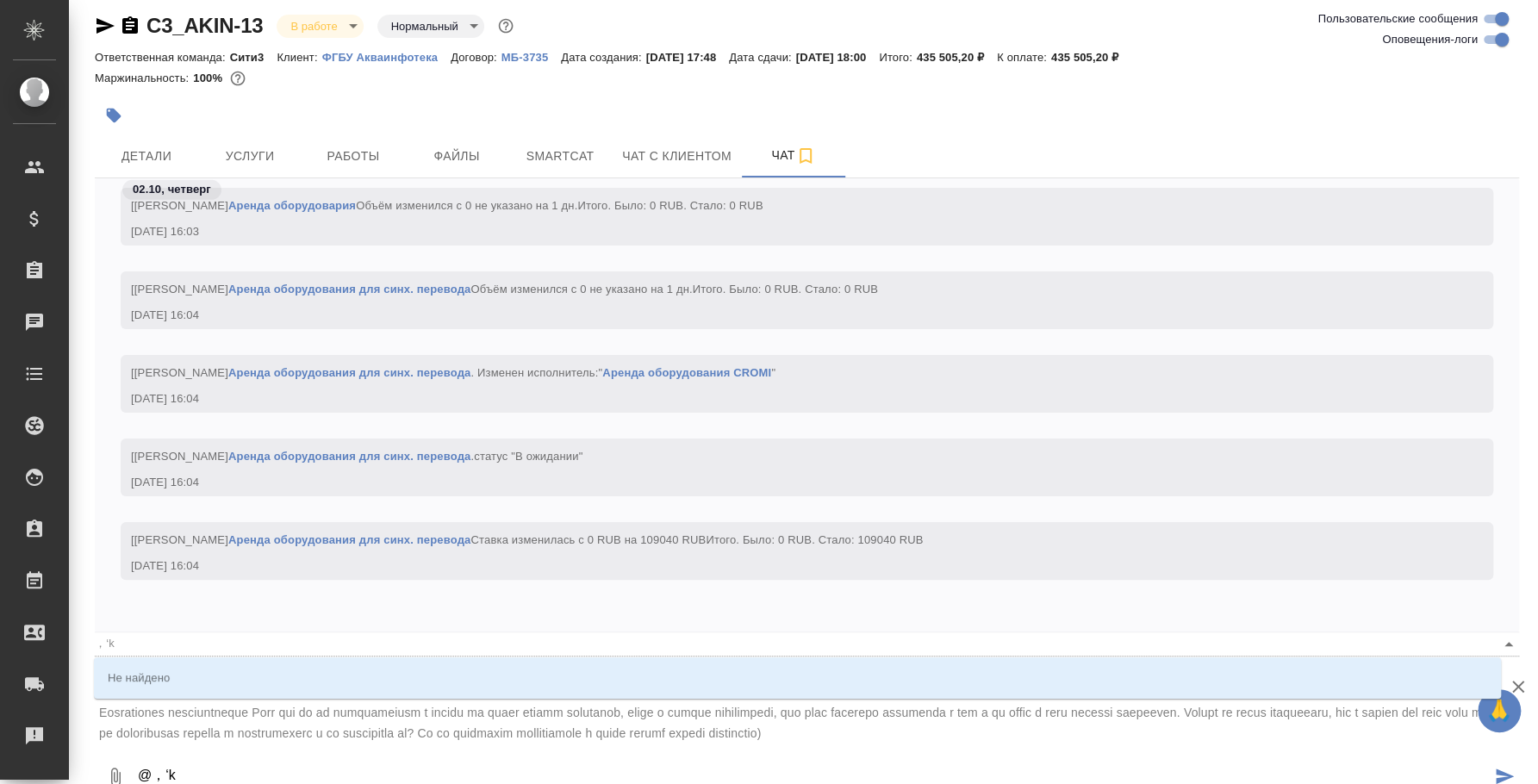
type input "，‘"
type textarea "@，"
type input "，"
type textarea "@"
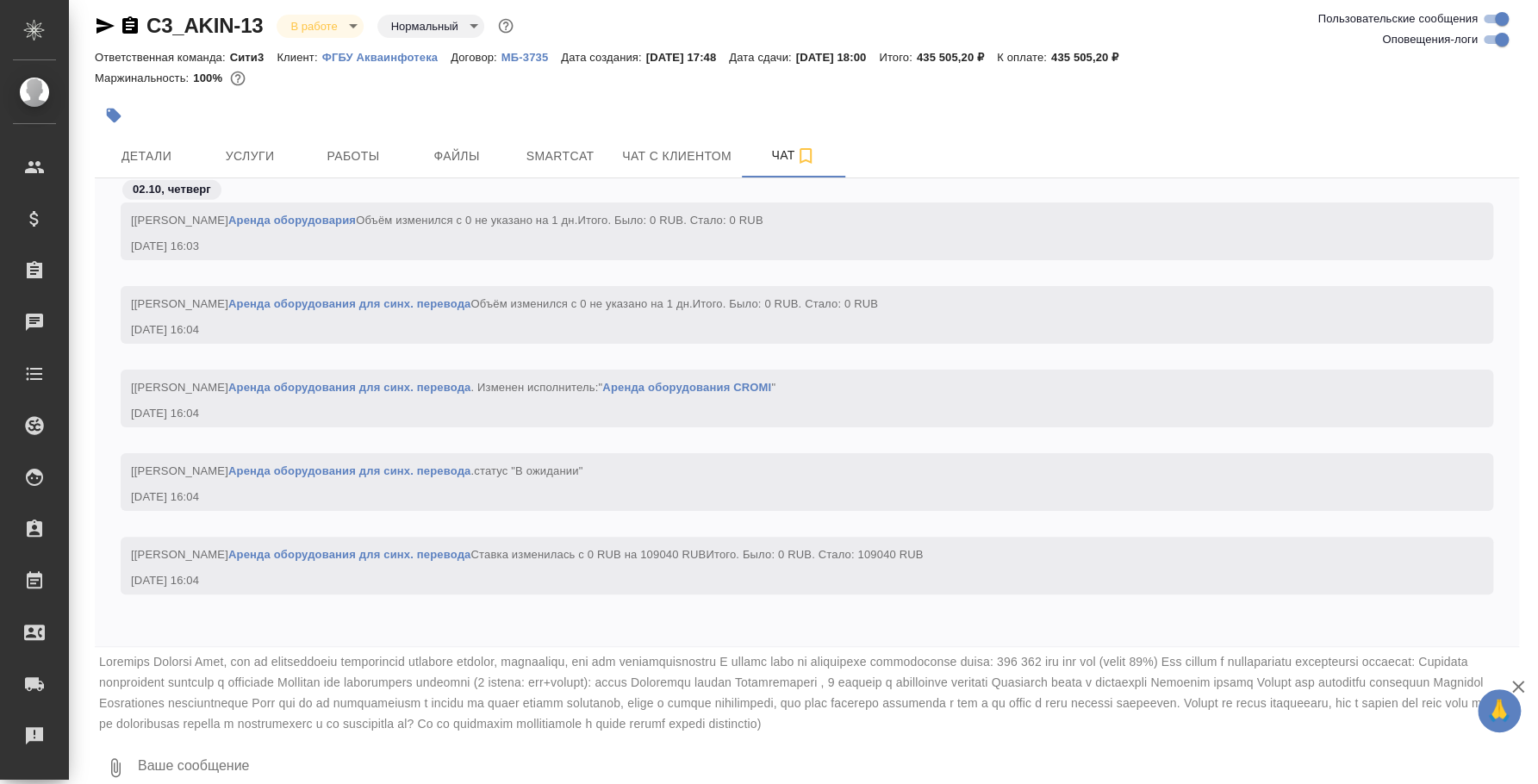
type textarea """
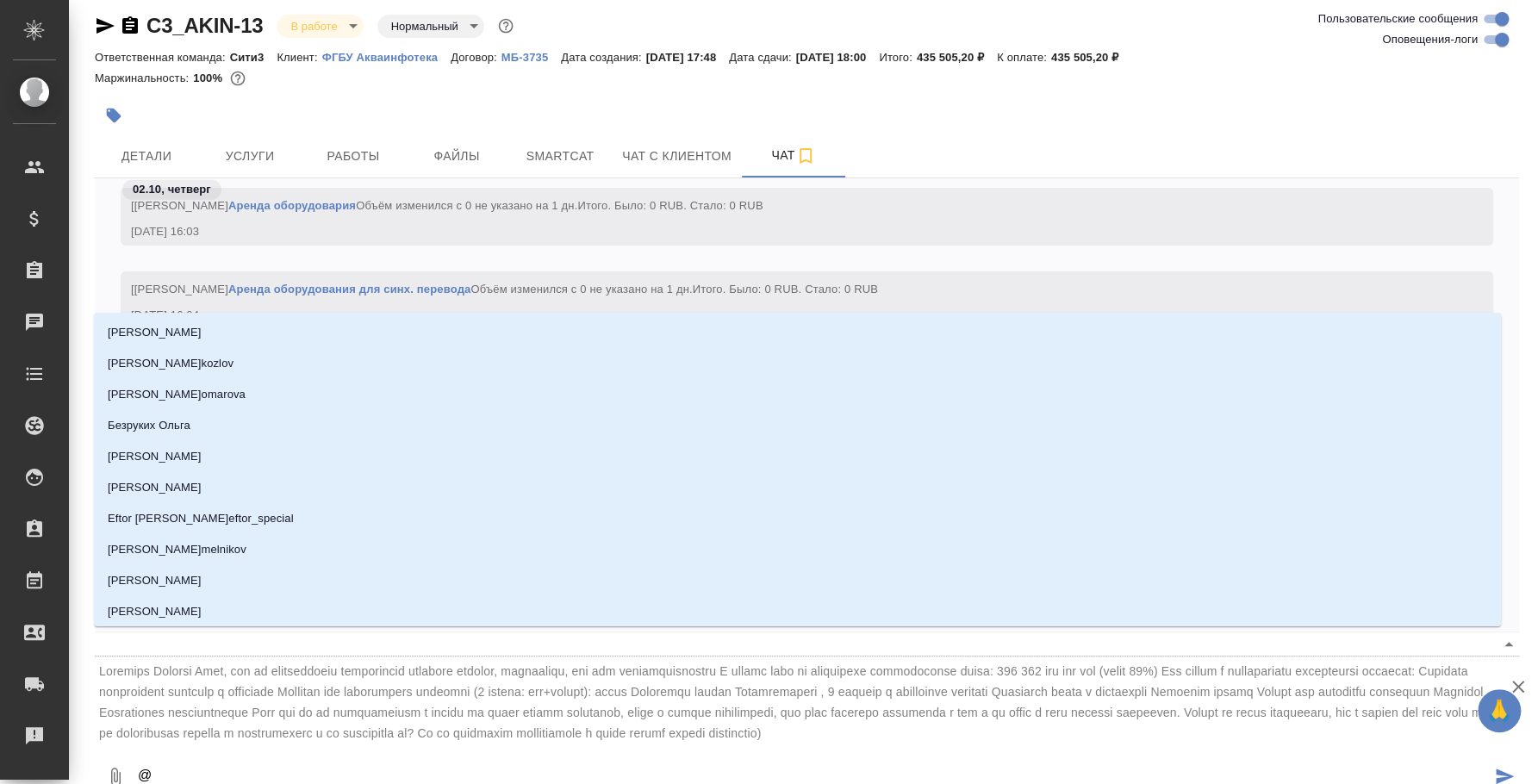
type textarea "@,"
type input ","
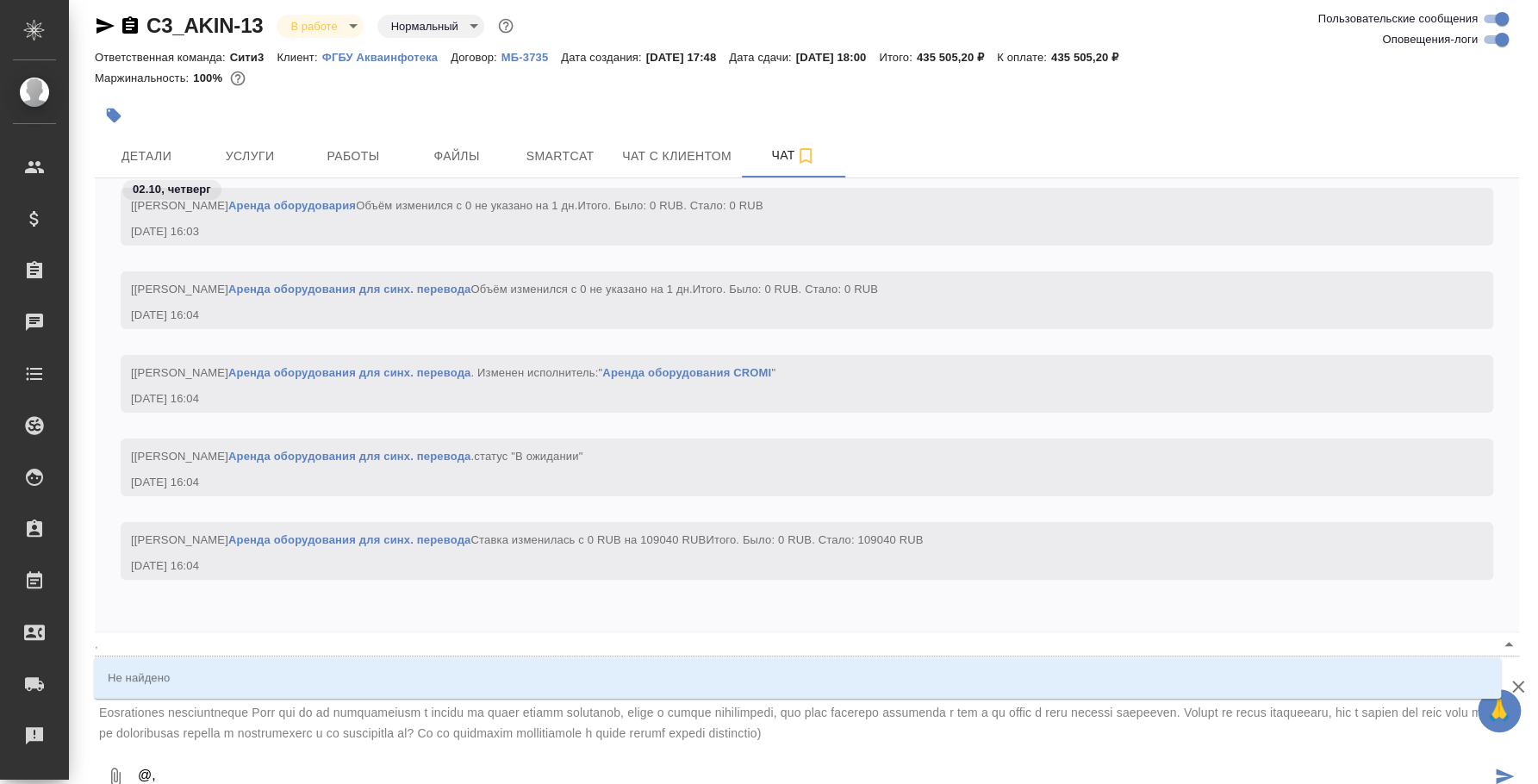
type textarea "@"
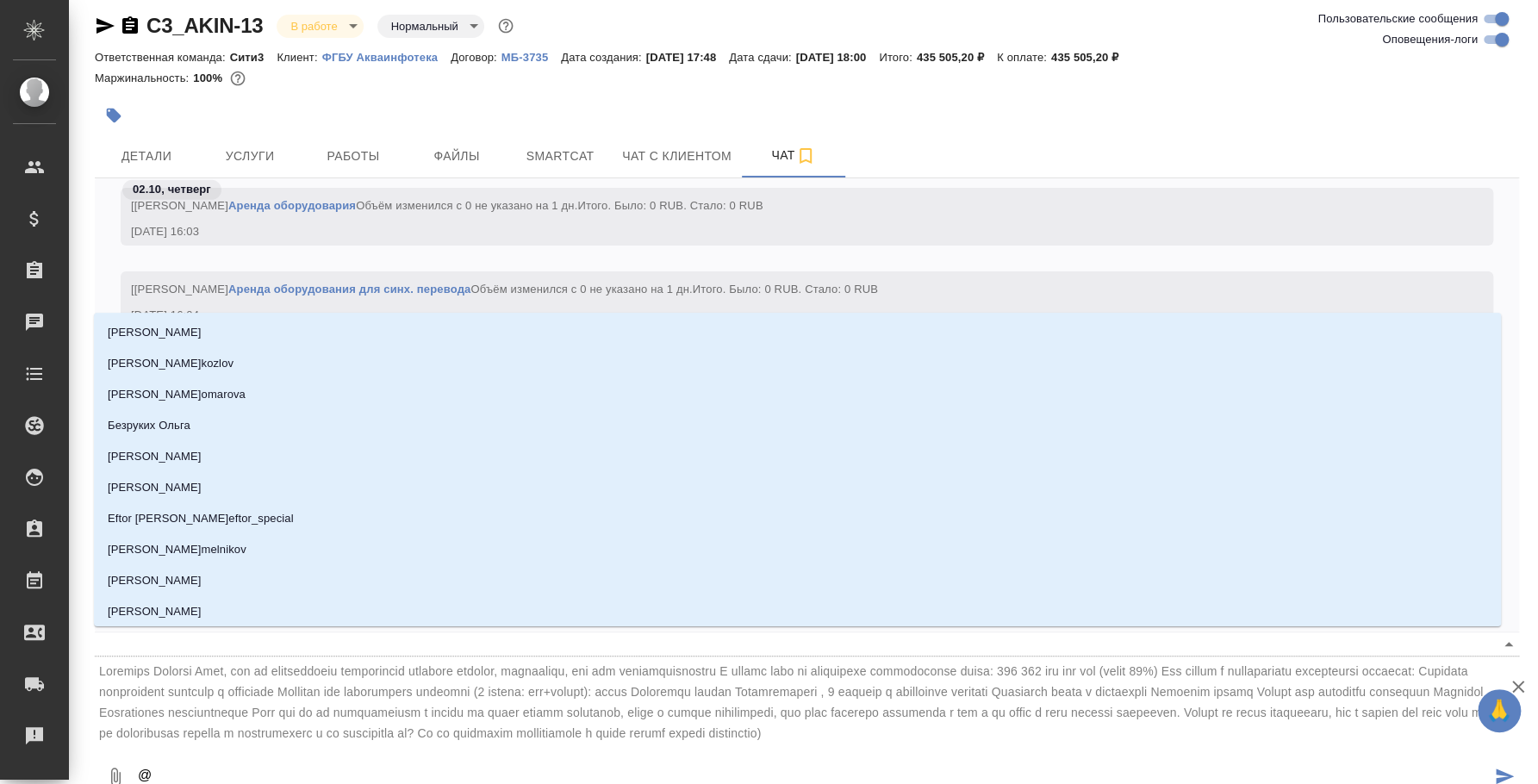
type textarea "@，"
type input "，"
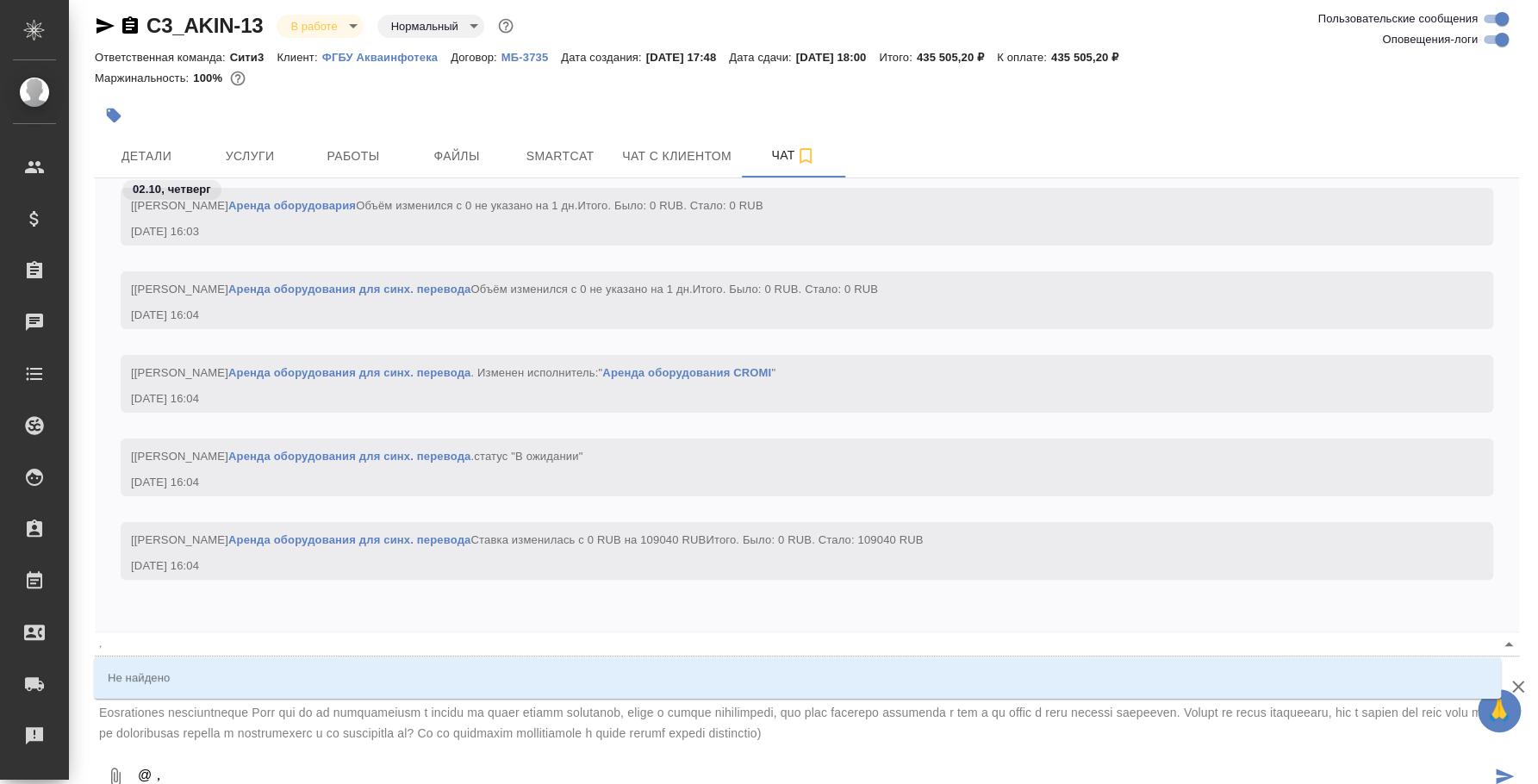
type textarea "@"
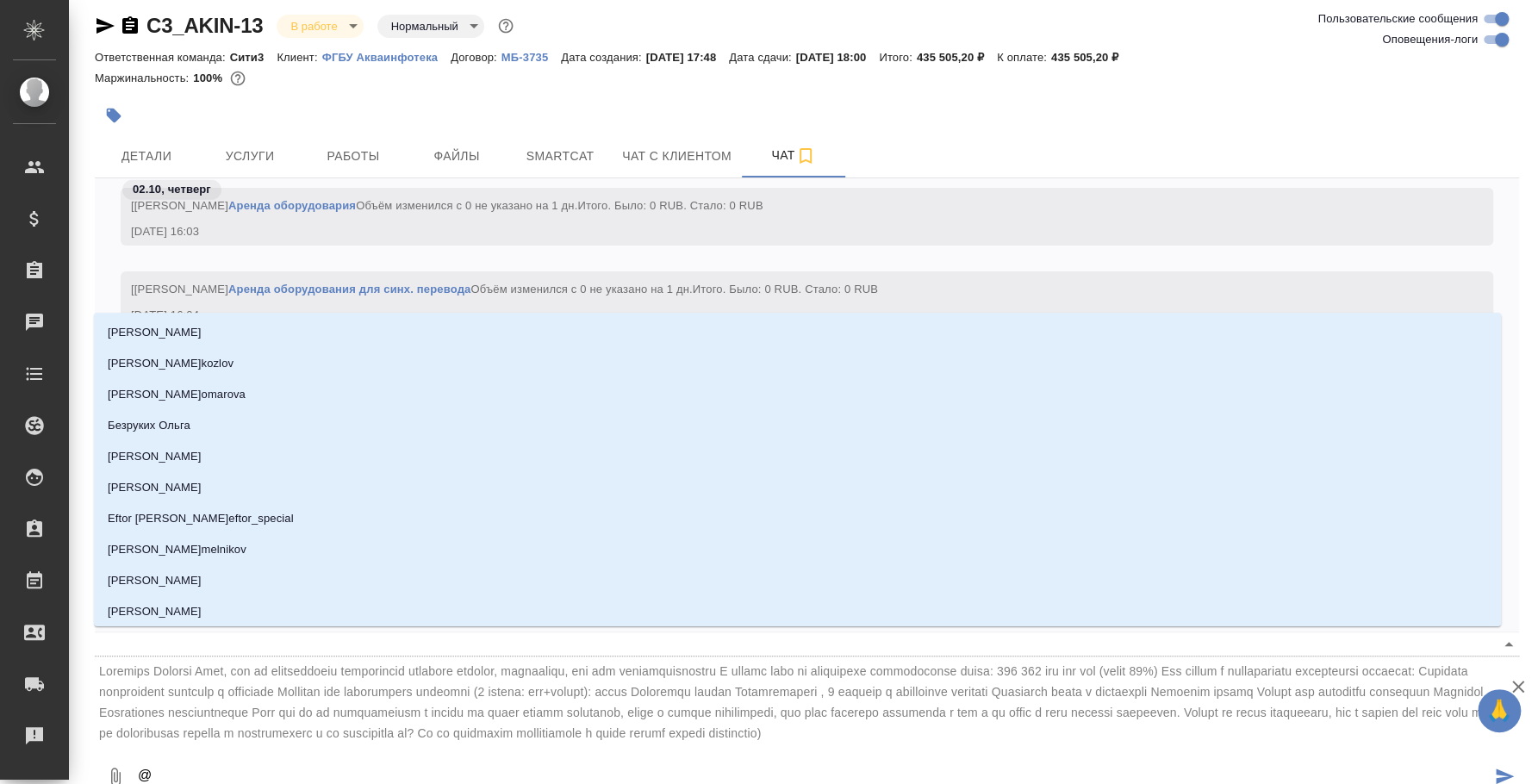
click at [398, 766] on textarea "@" at bounding box center [813, 777] width 1355 height 59
type textarea "@,"
type input ","
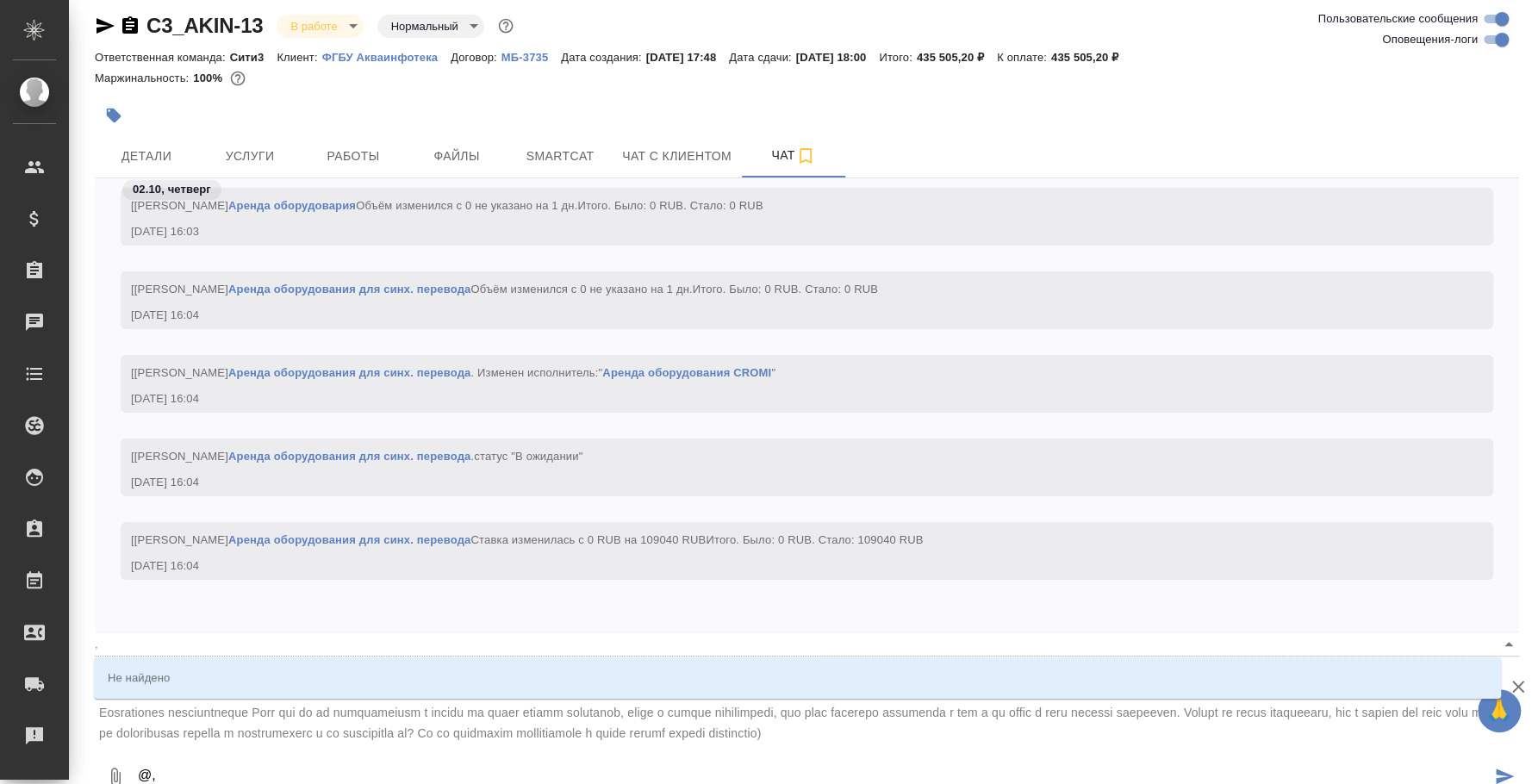
type textarea "@"
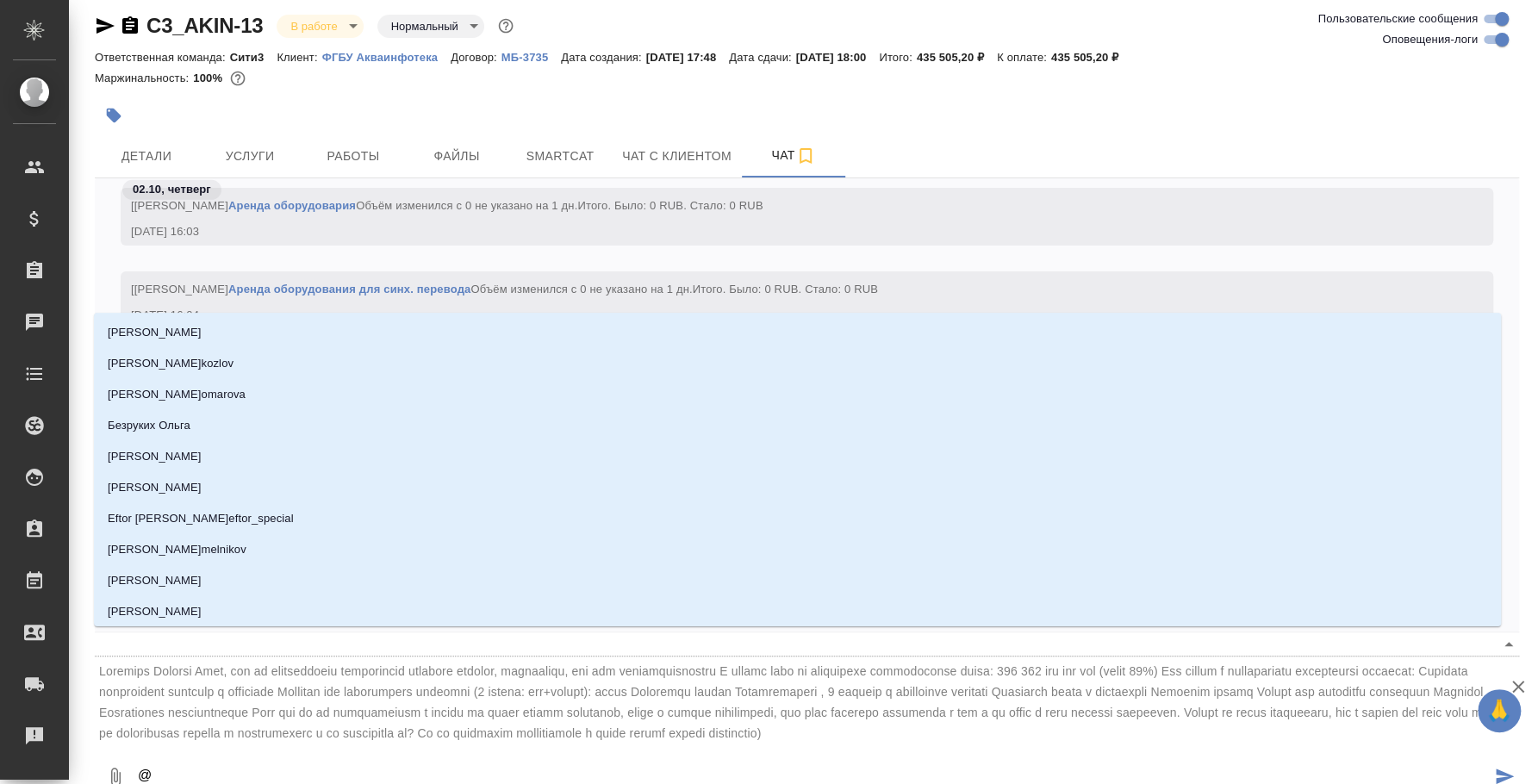
type textarea "@，"
type input "，"
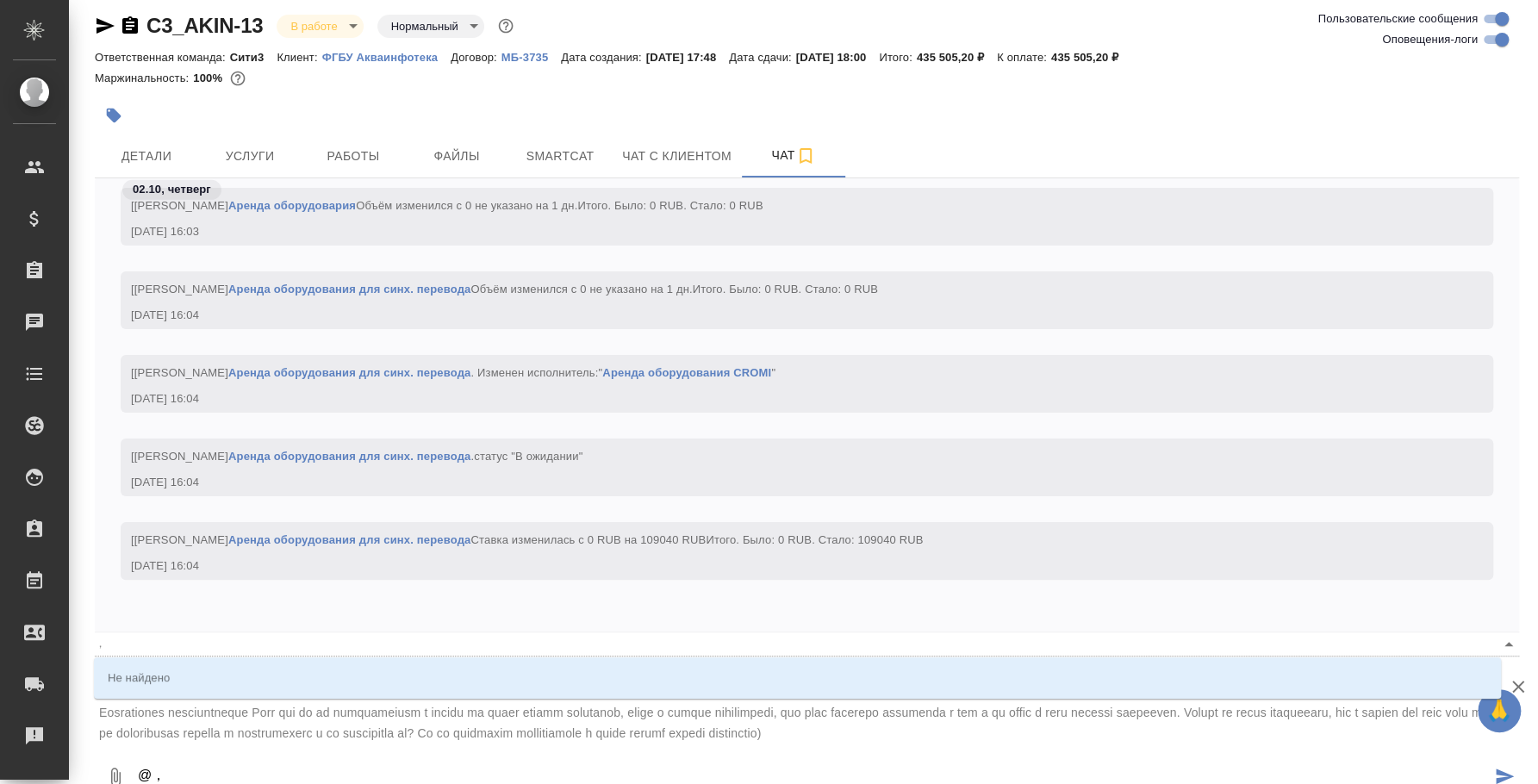
type textarea "@"
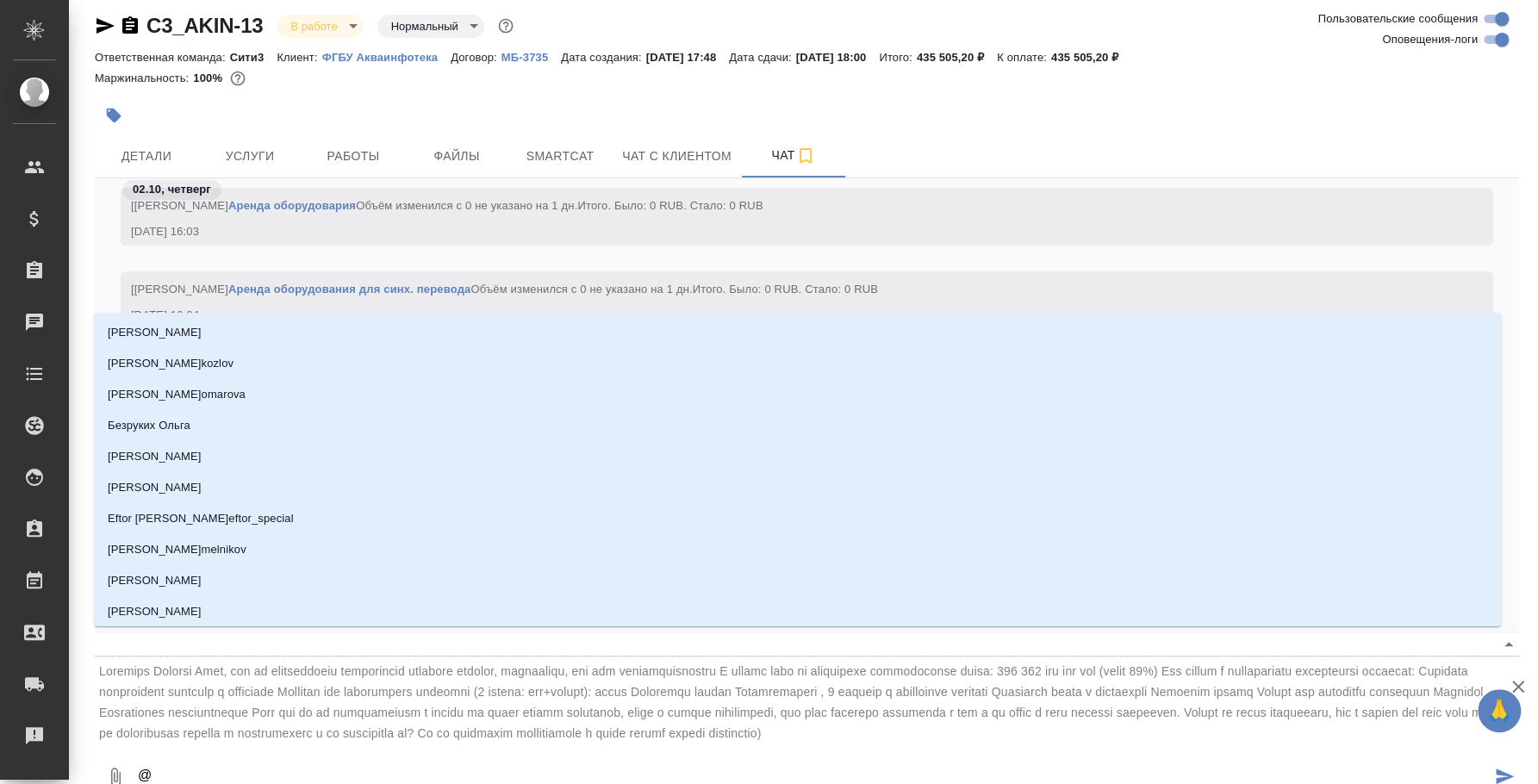
type textarea "@б"
type input "б"
type textarea "@бэ"
type input "бэ"
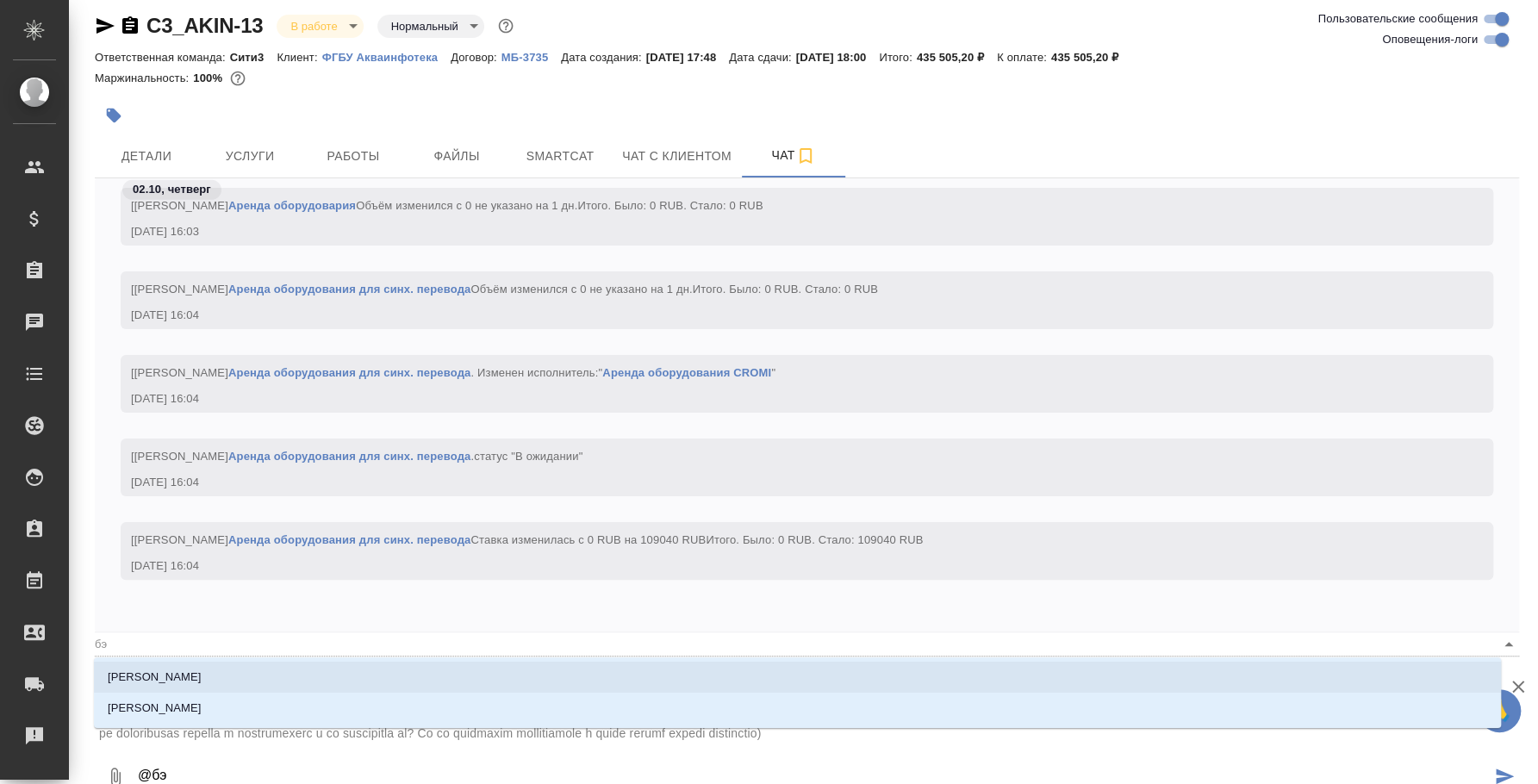
click at [250, 666] on li "Каирова Бэлла" at bounding box center [797, 677] width 1407 height 31
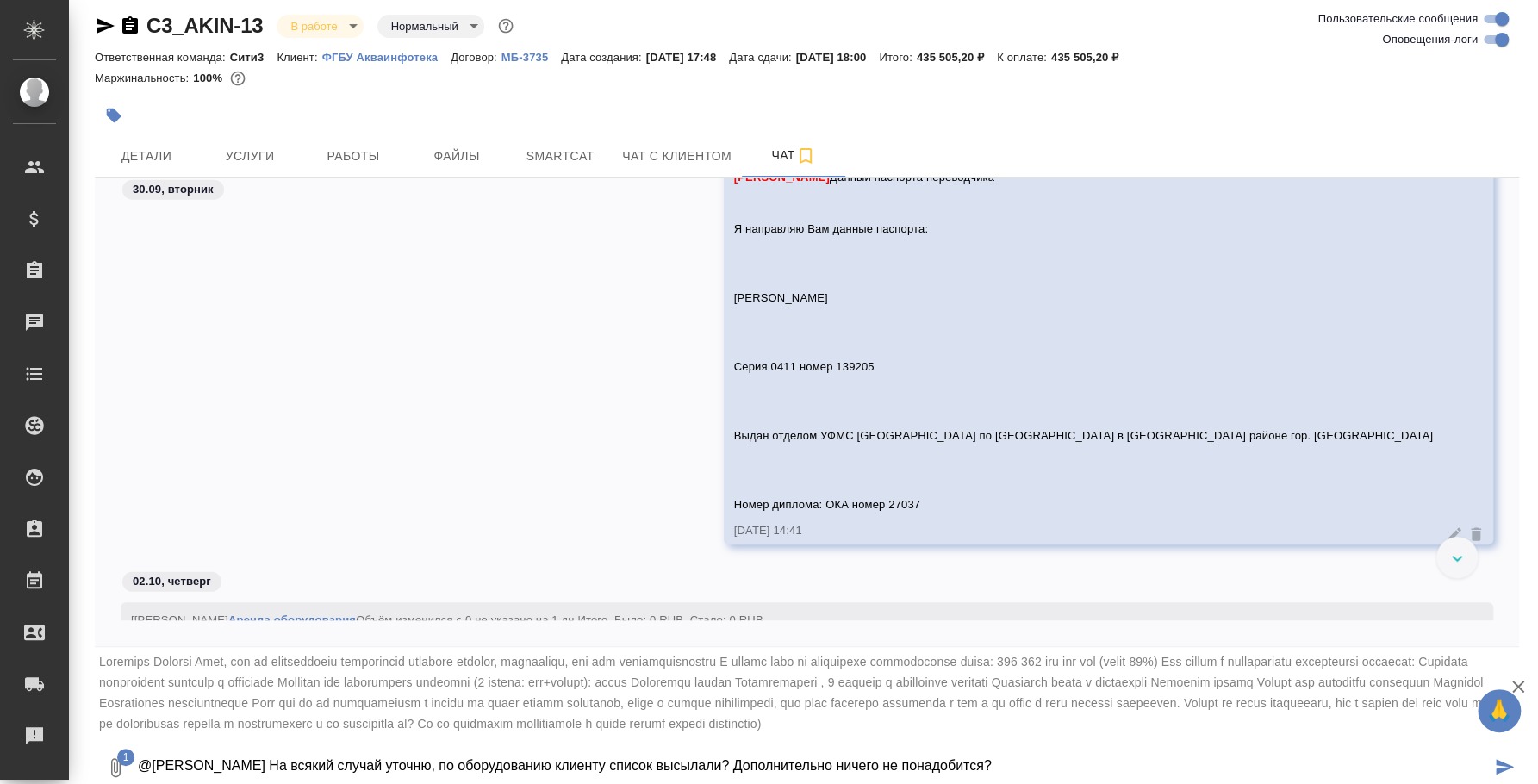
scroll to position [3218, 0]
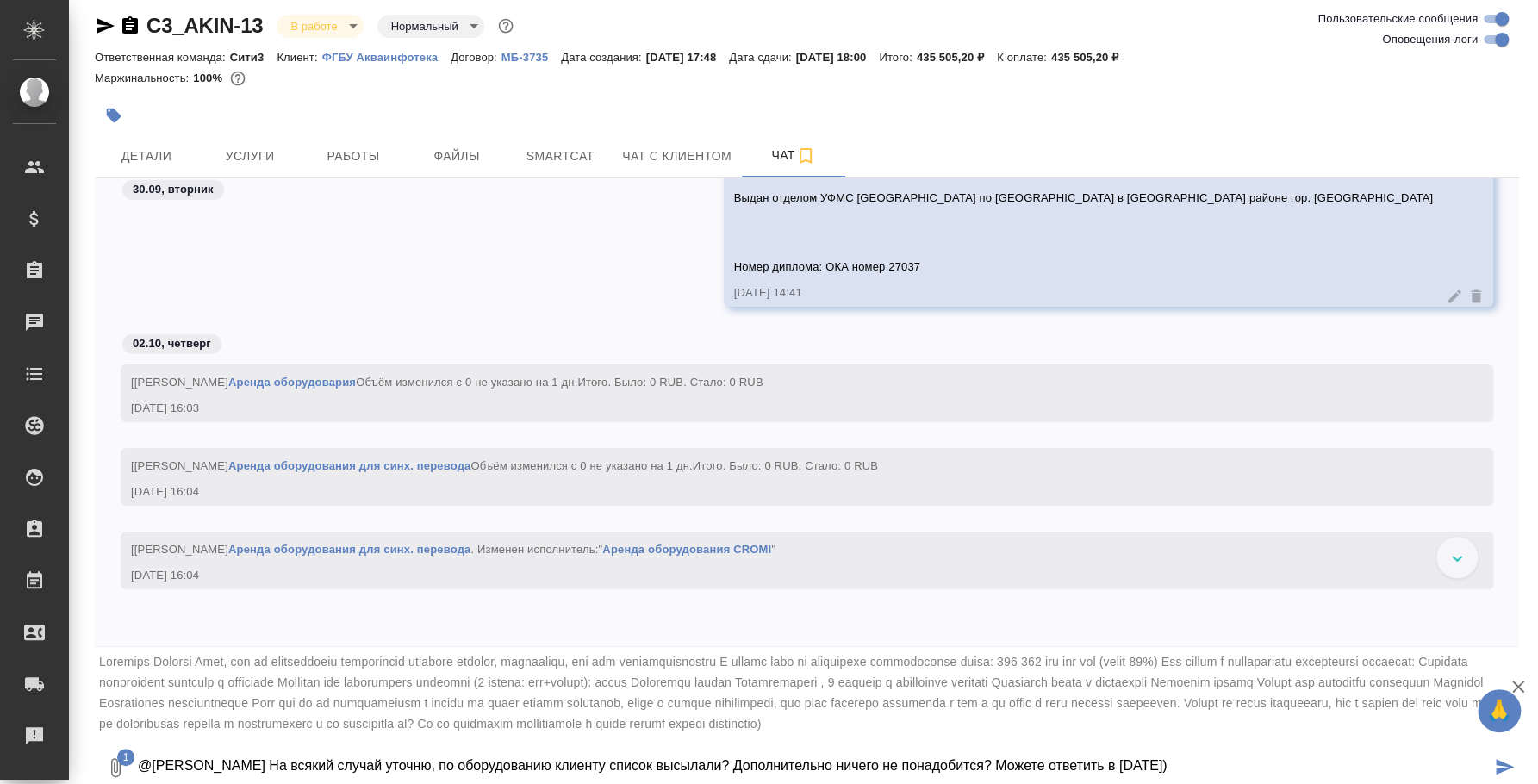
type textarea "@Каирова Бэлла На всякий случай уточню, по оборудованию клиенту список высылали…"
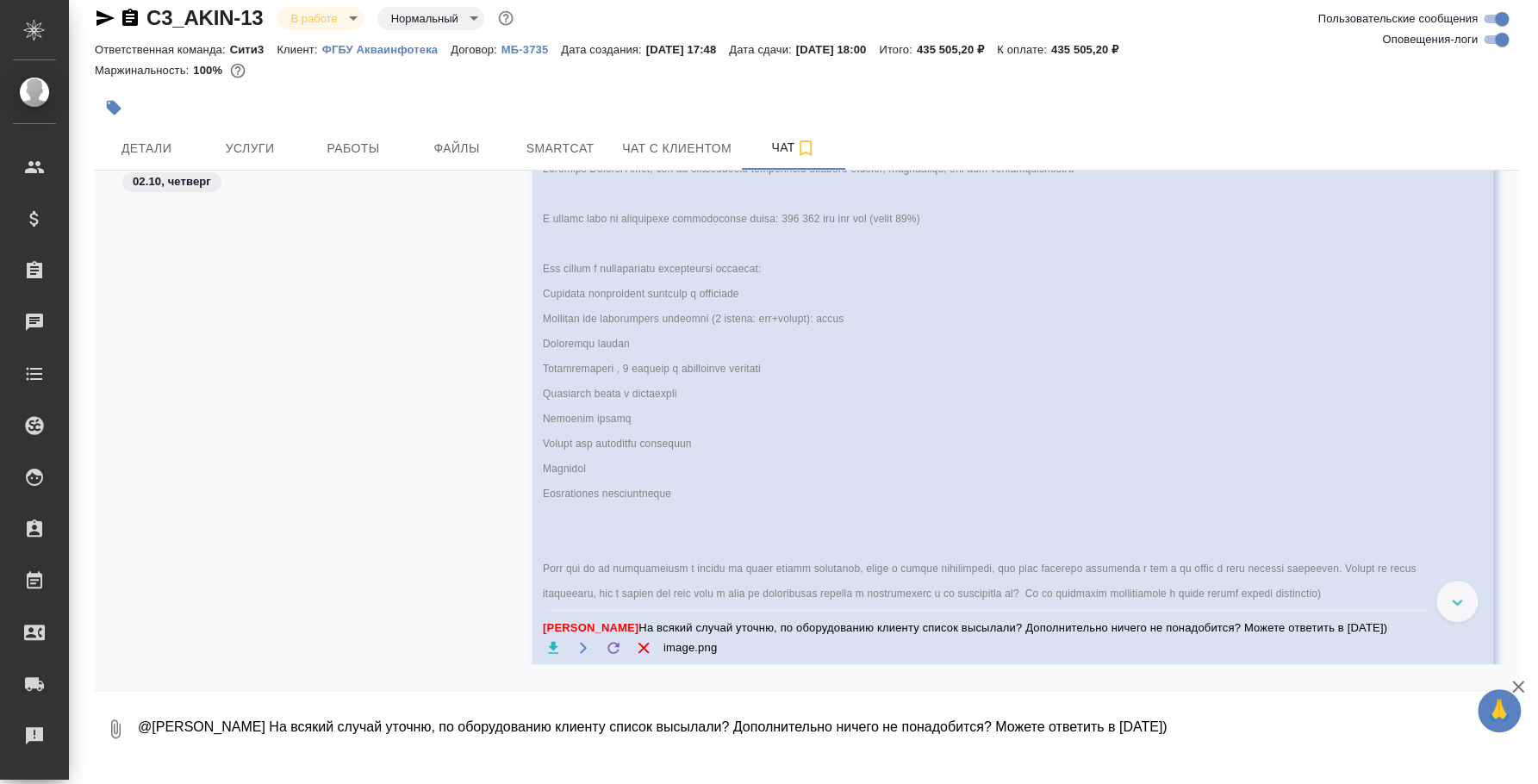
scroll to position [4314, 0]
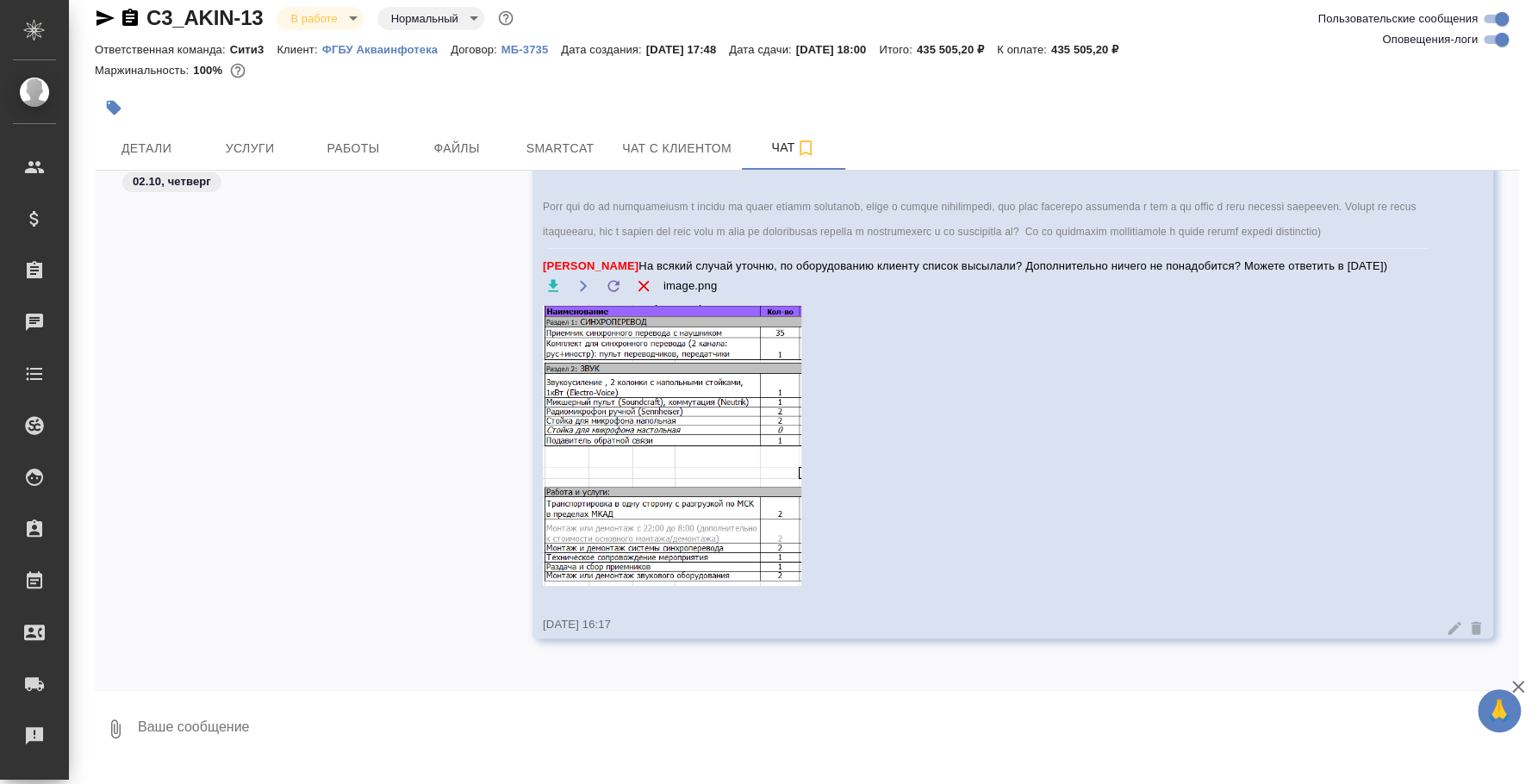
click at [638, 284] on icon "button" at bounding box center [644, 285] width 11 height 11
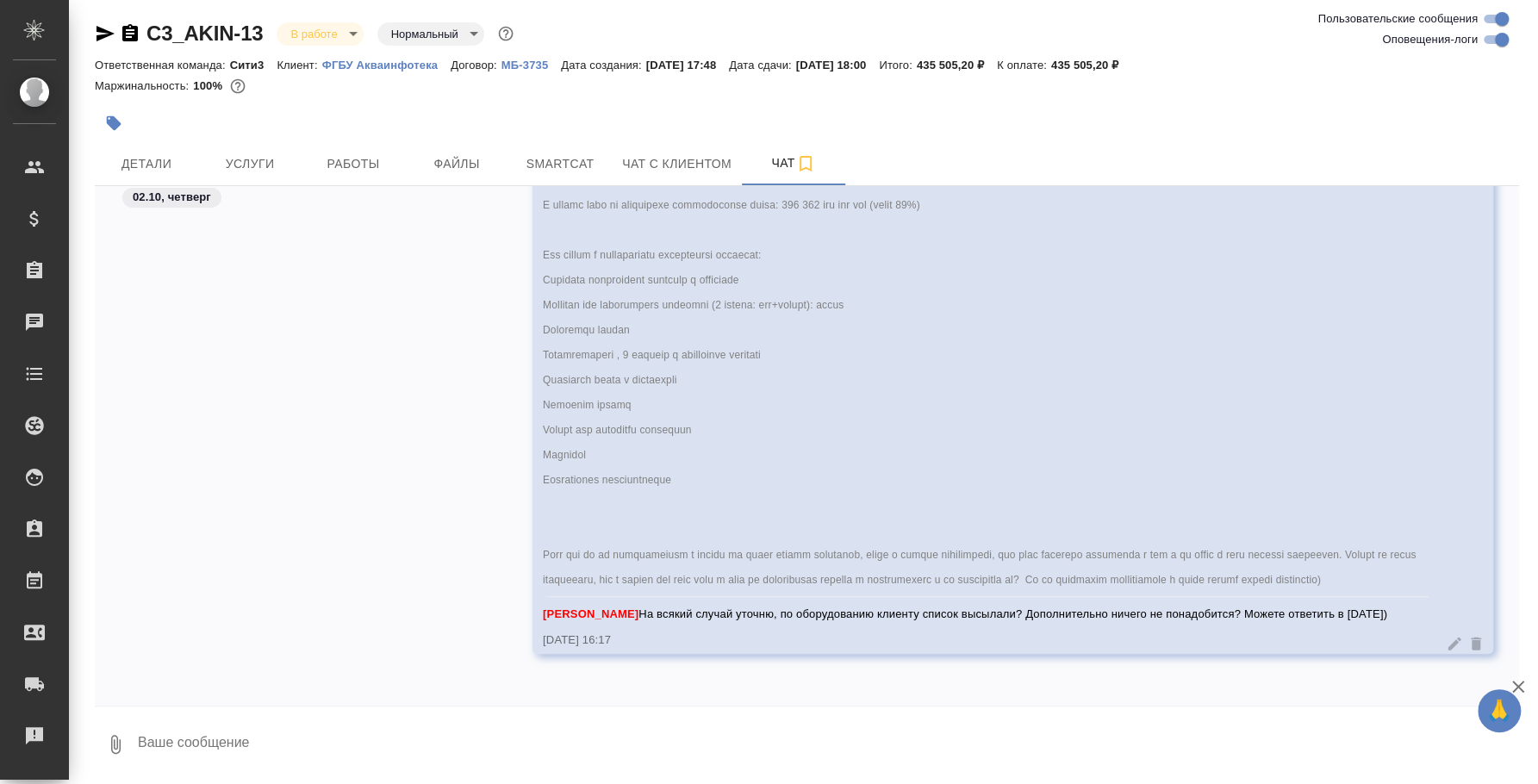
scroll to position [3, 0]
click at [217, 745] on textarea at bounding box center [828, 744] width 1383 height 59
paste textarea
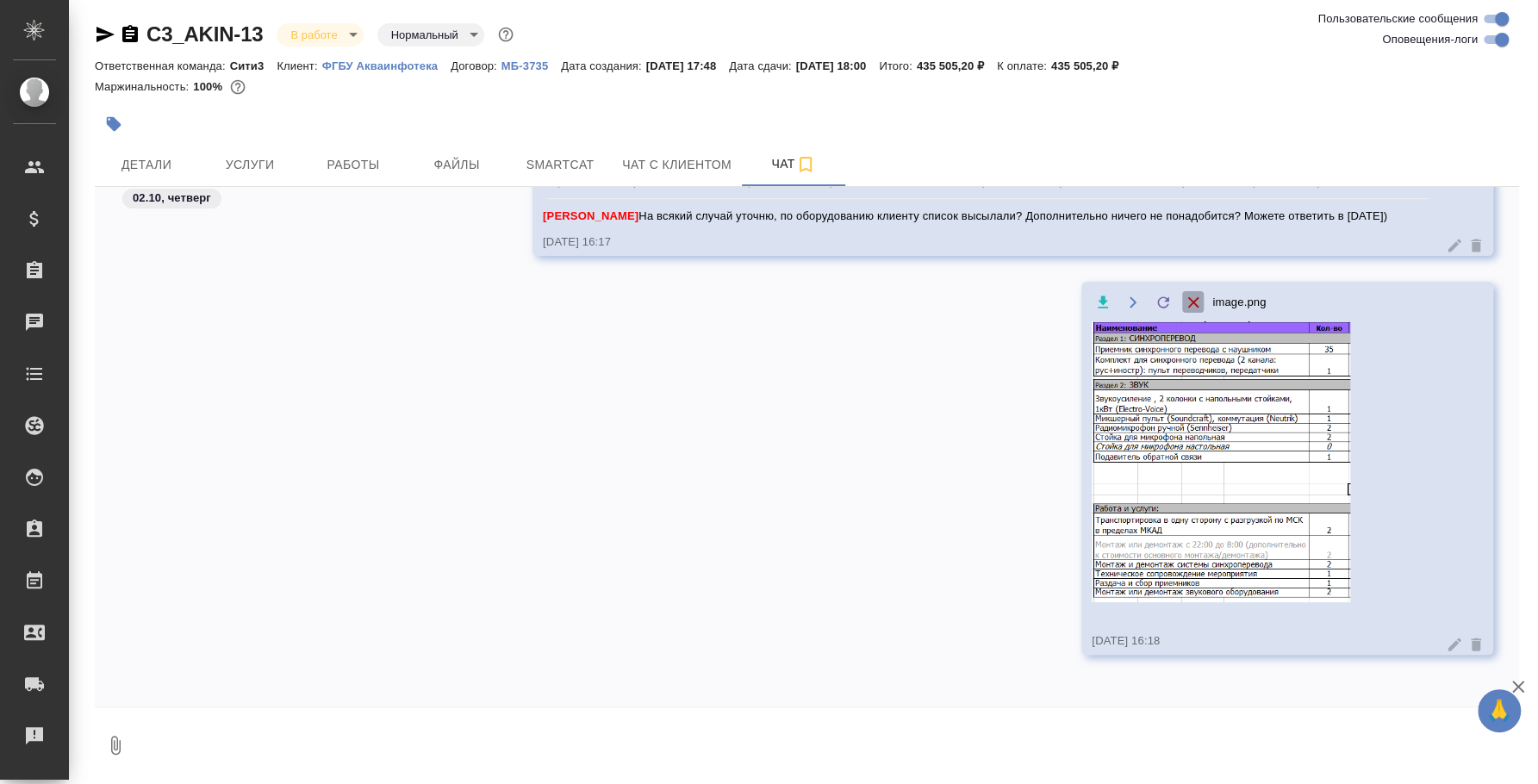
click at [1184, 293] on icon "button" at bounding box center [1193, 302] width 19 height 19
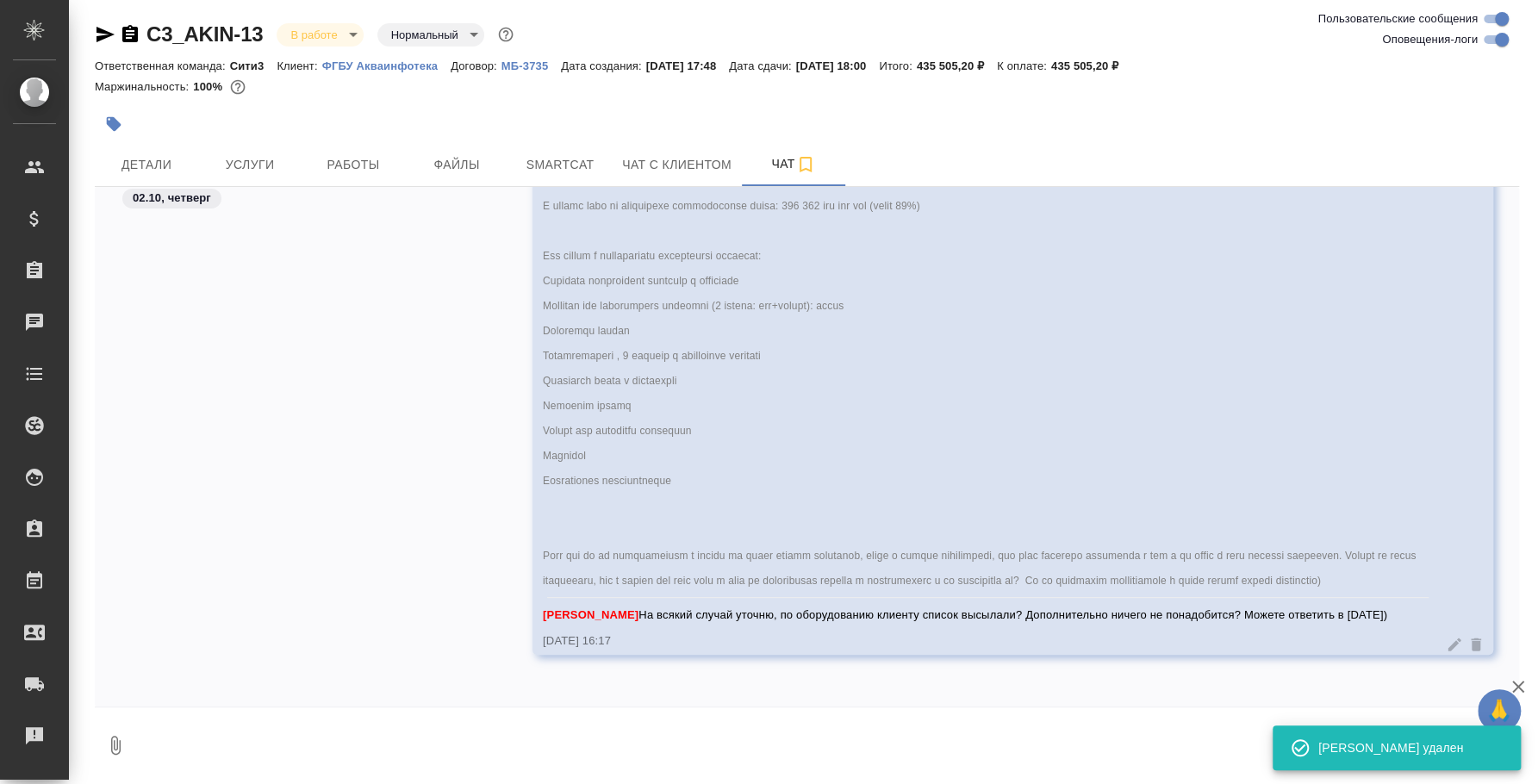
scroll to position [3980, 0]
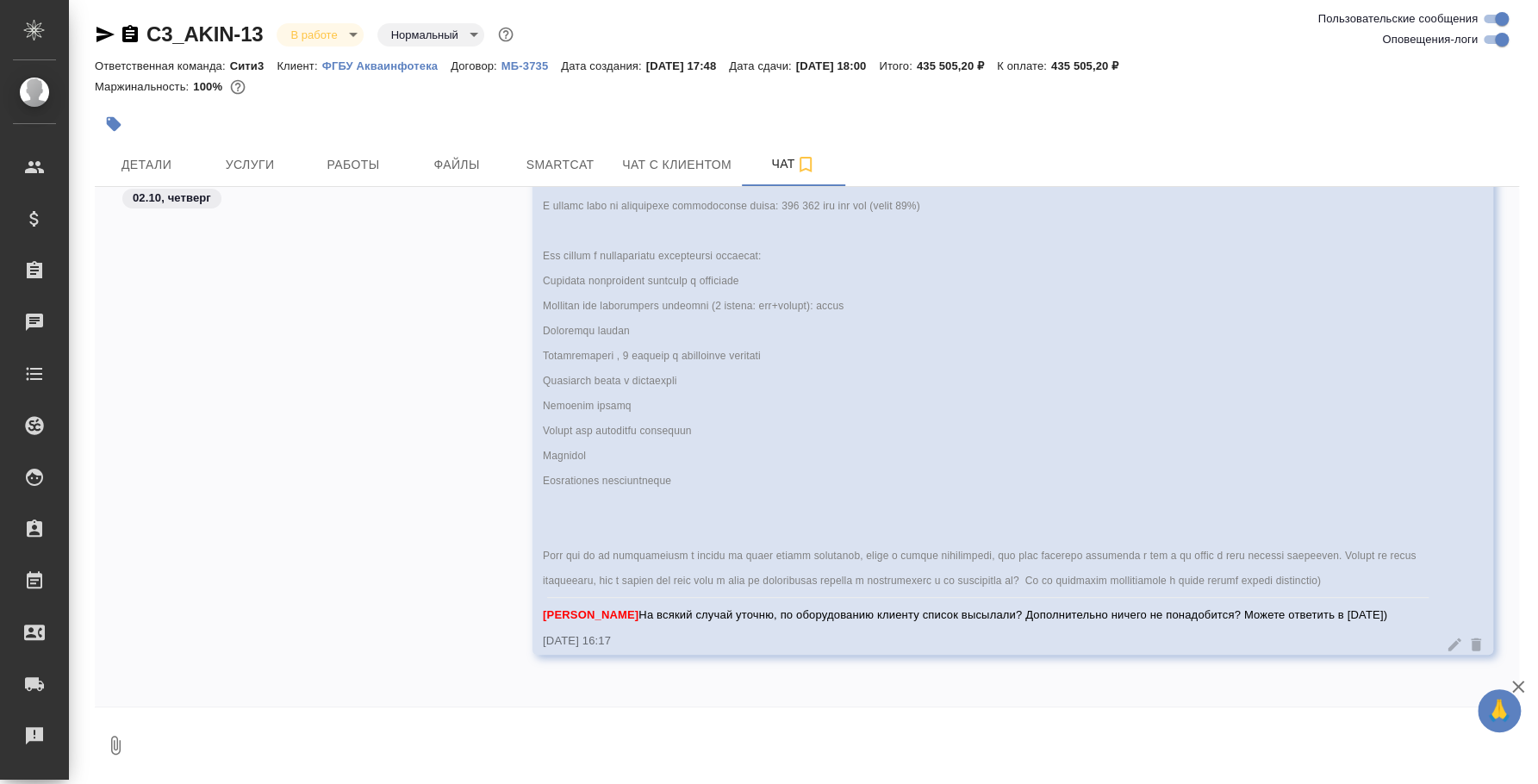
click at [411, 742] on textarea at bounding box center [828, 744] width 1383 height 59
paste textarea
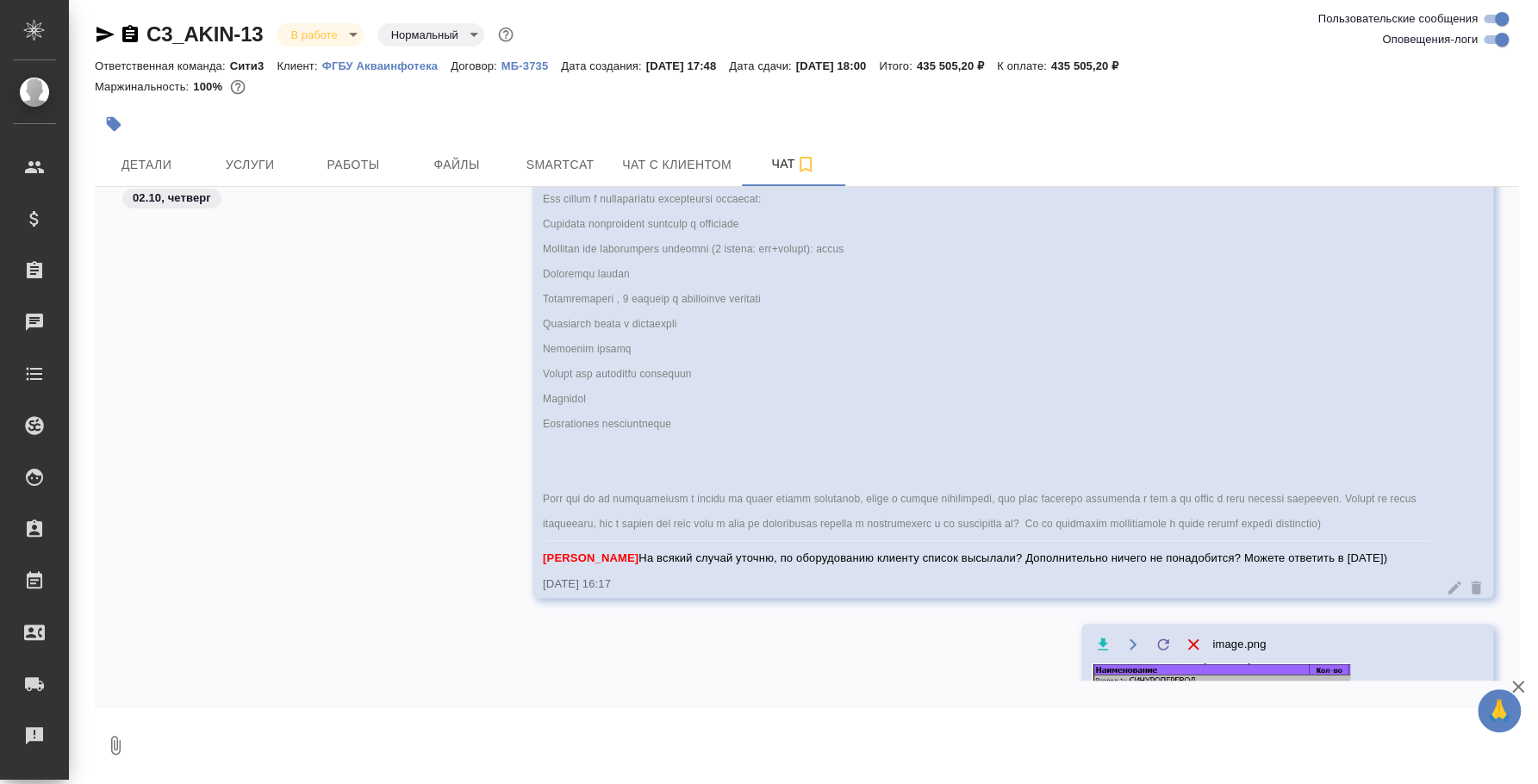
scroll to position [4381, 0]
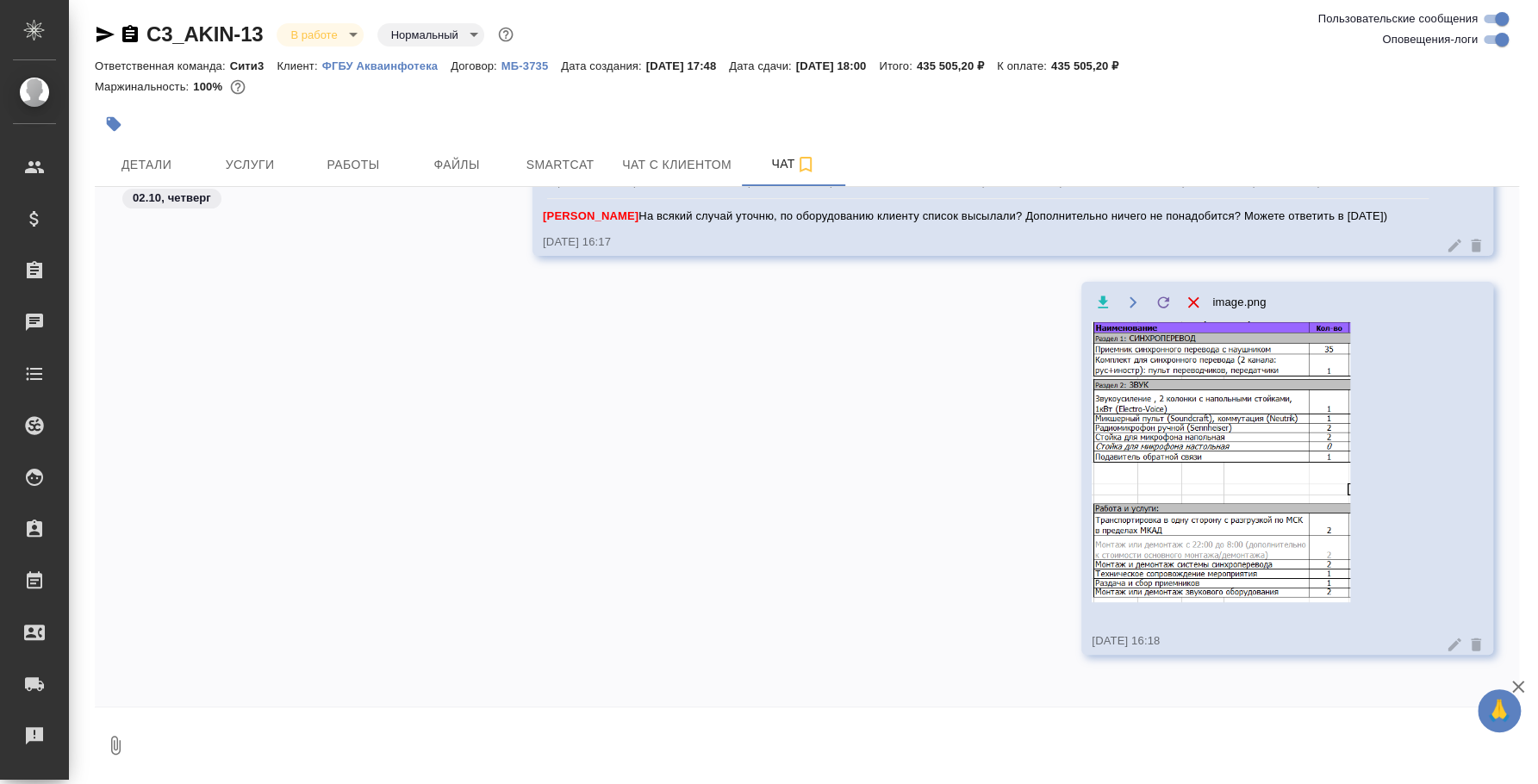
click at [1471, 645] on icon at bounding box center [1476, 644] width 10 height 13
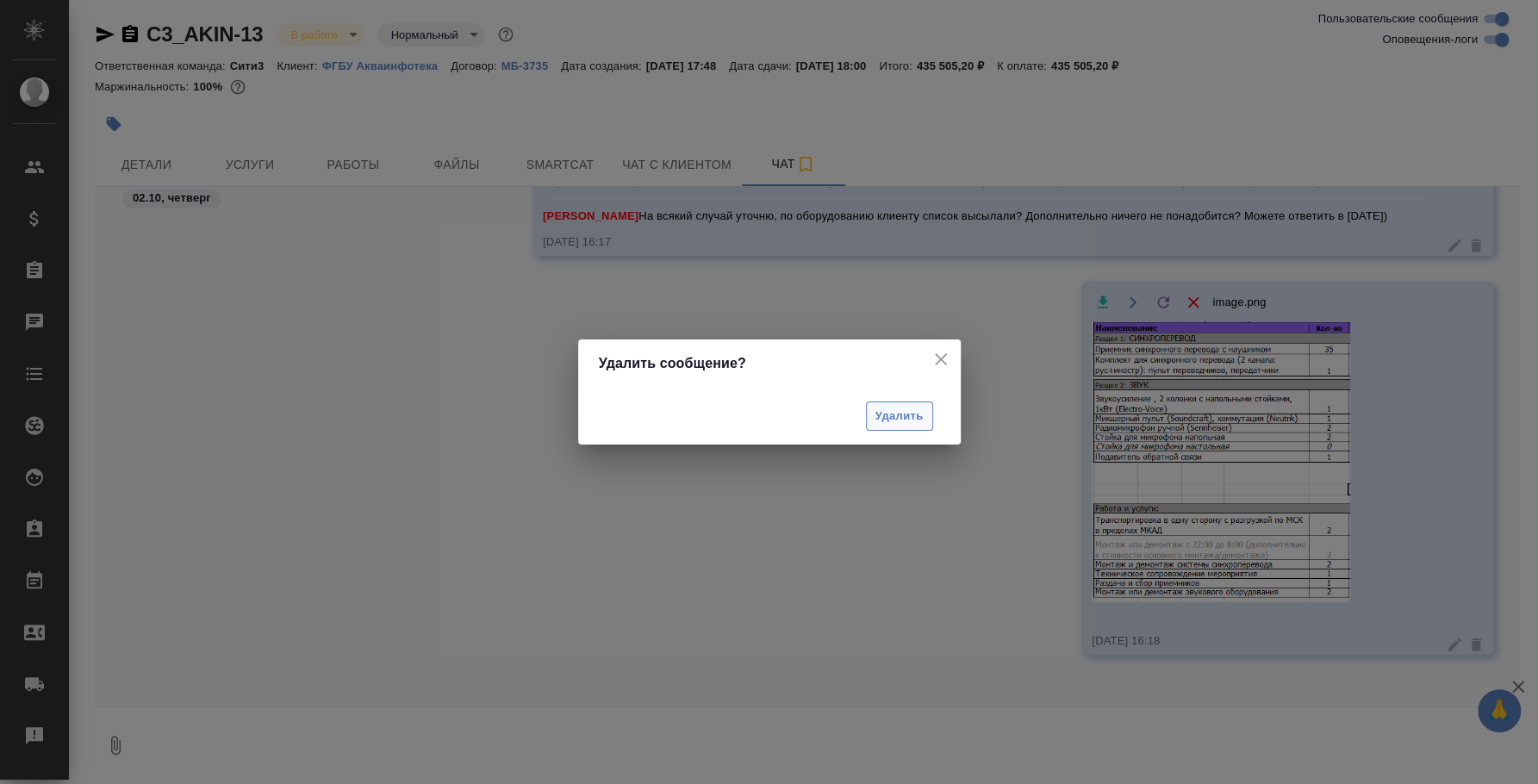
click at [888, 413] on span "Удалить" at bounding box center [899, 417] width 48 height 20
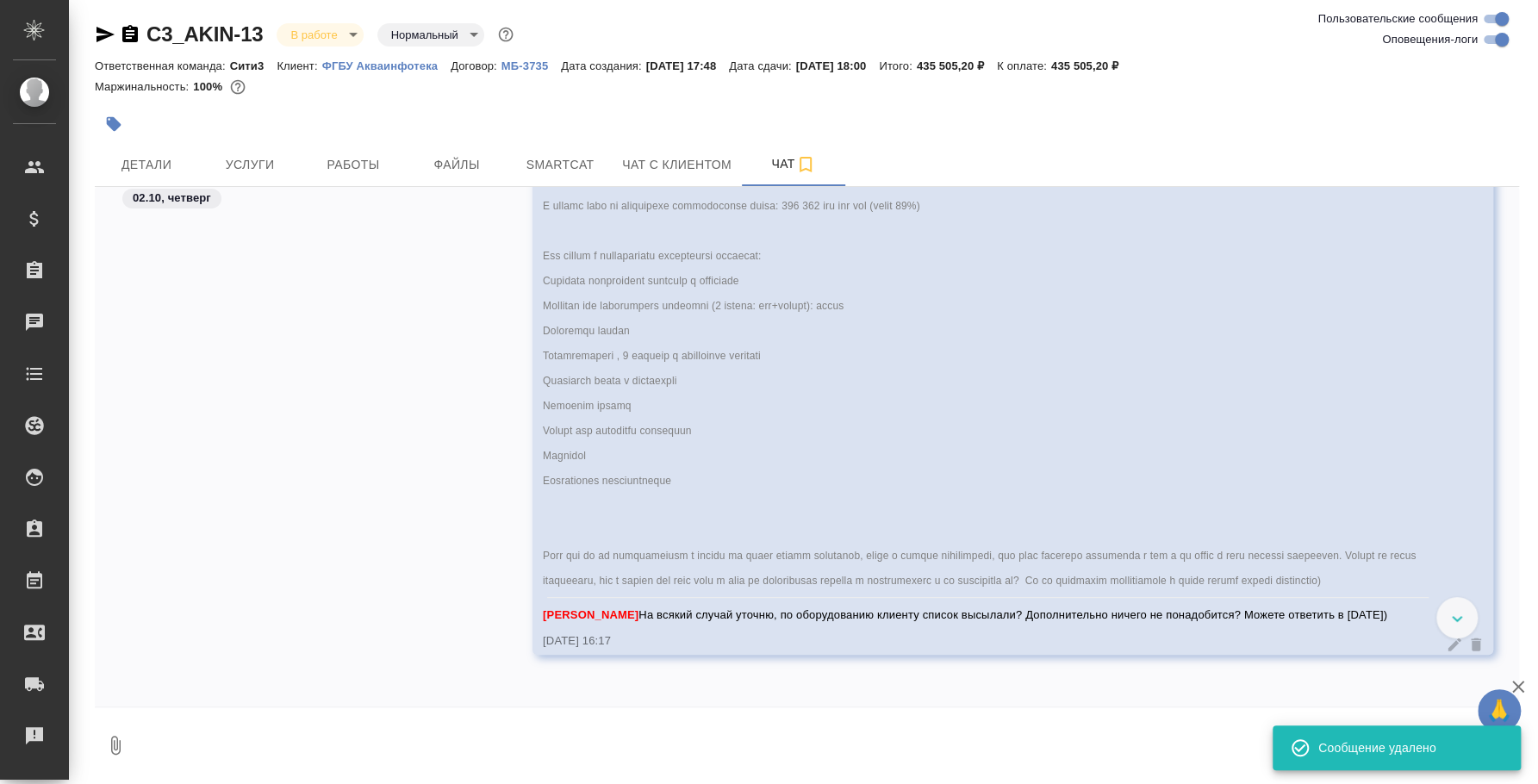
scroll to position [3842, 0]
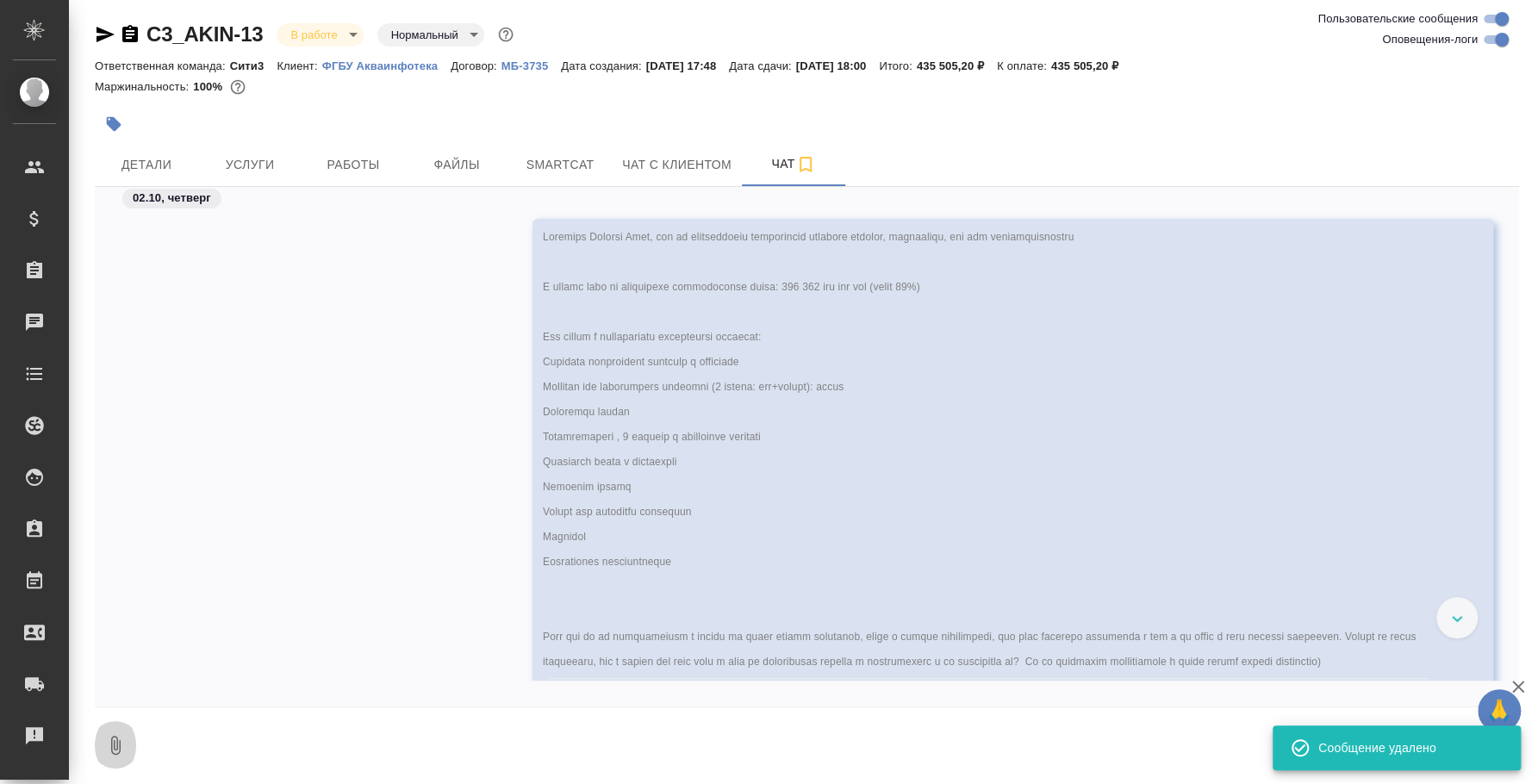
click at [115, 742] on icon "button" at bounding box center [115, 744] width 21 height 21
click at [113, 657] on span "С локального диска" at bounding box center [109, 653] width 117 height 22
click at [0, 0] on input "С локального диска" at bounding box center [0, 0] width 0 height 0
click at [1516, 684] on icon "button" at bounding box center [1518, 686] width 12 height 12
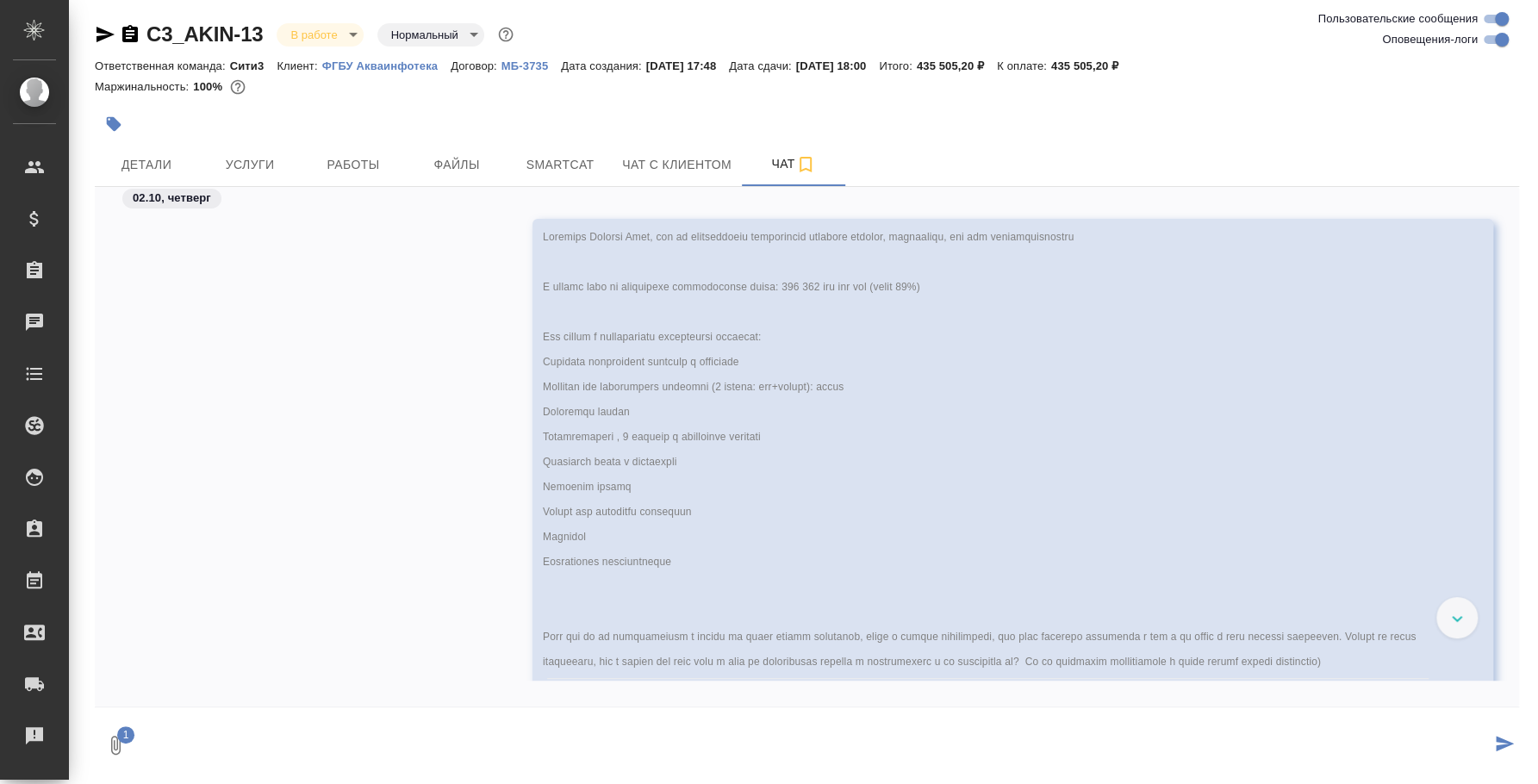
click at [1496, 746] on icon "submit" at bounding box center [1505, 742] width 18 height 15
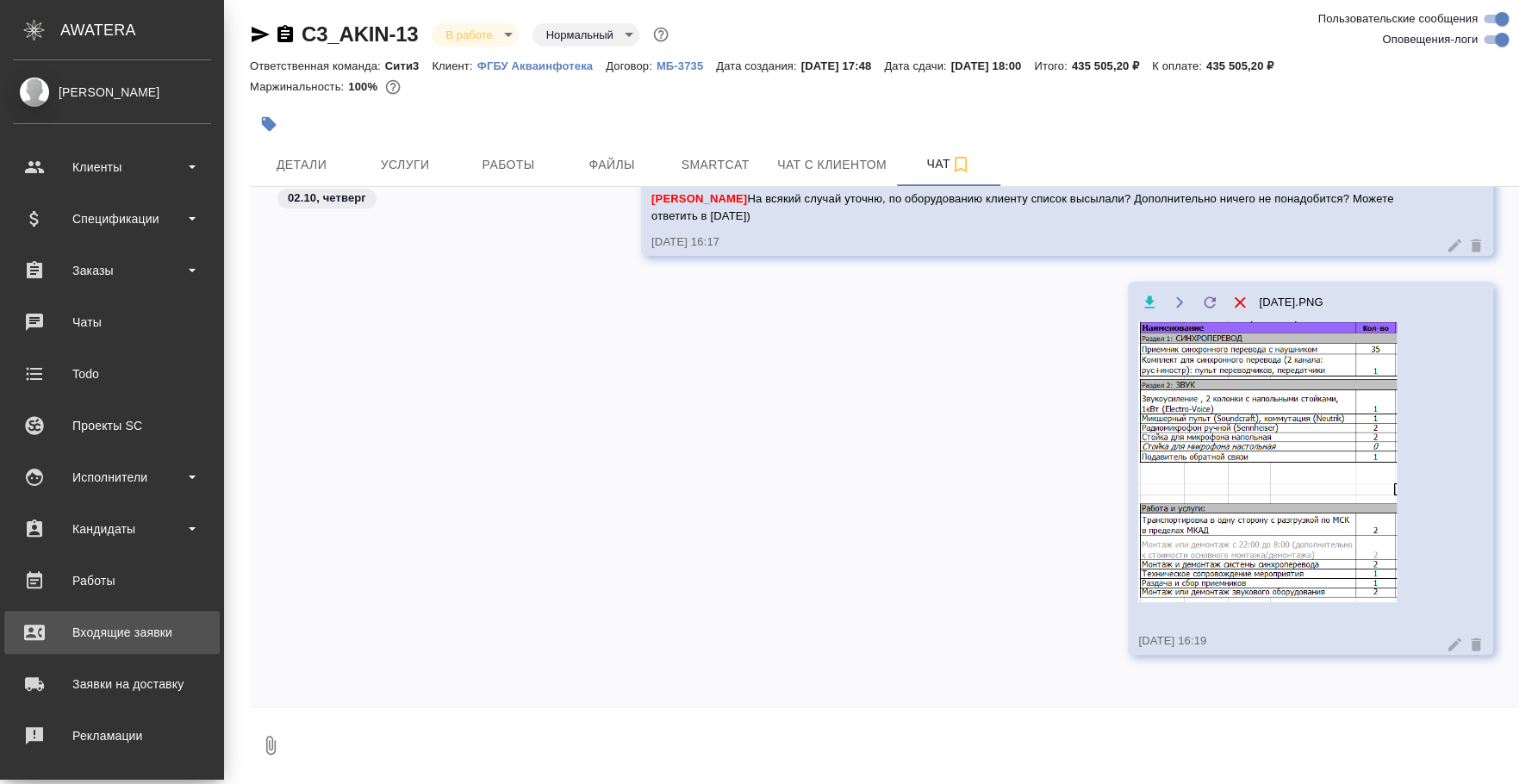
scroll to position [106, 0]
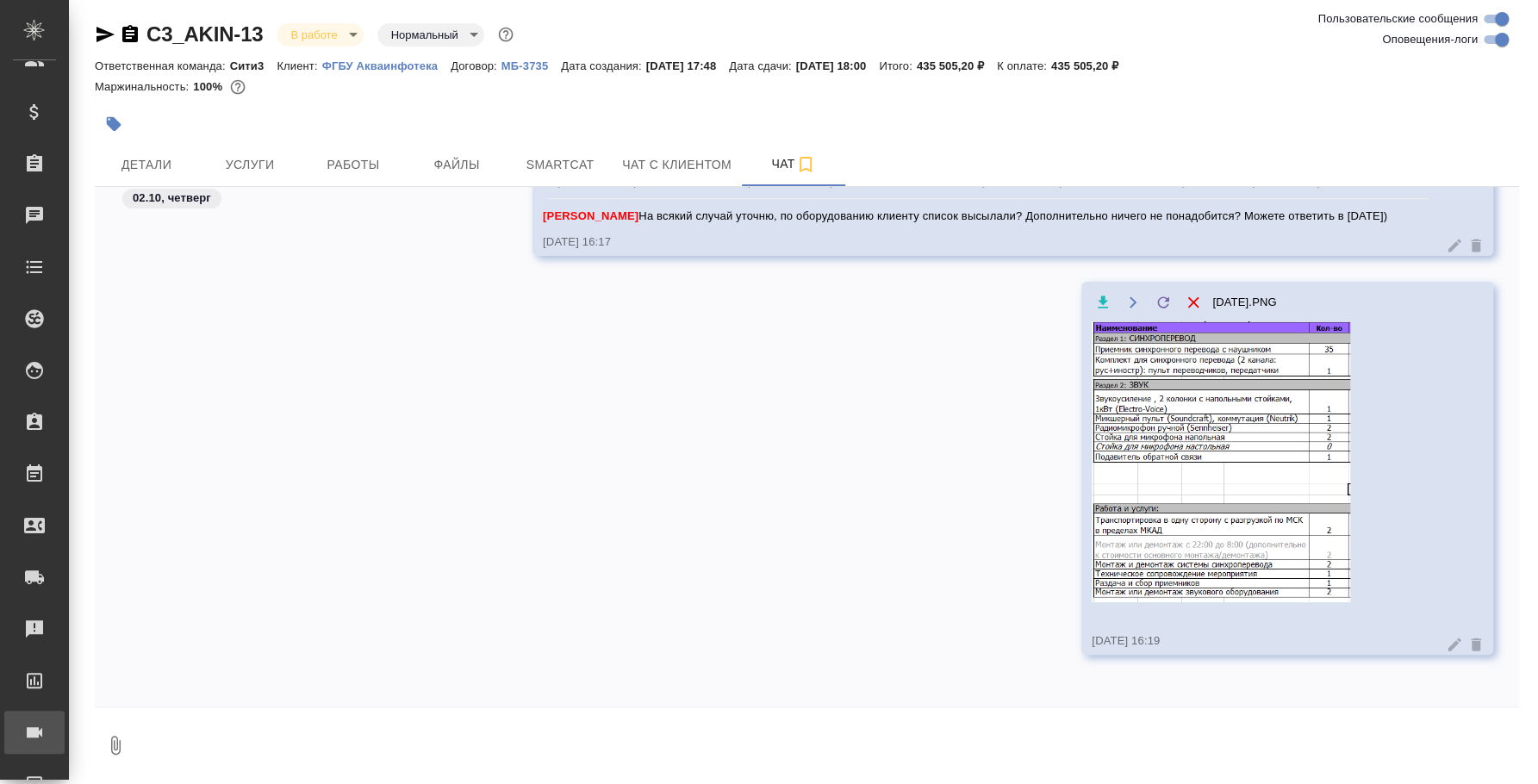
click at [34, 725] on div "Конференции" at bounding box center [13, 732] width 43 height 26
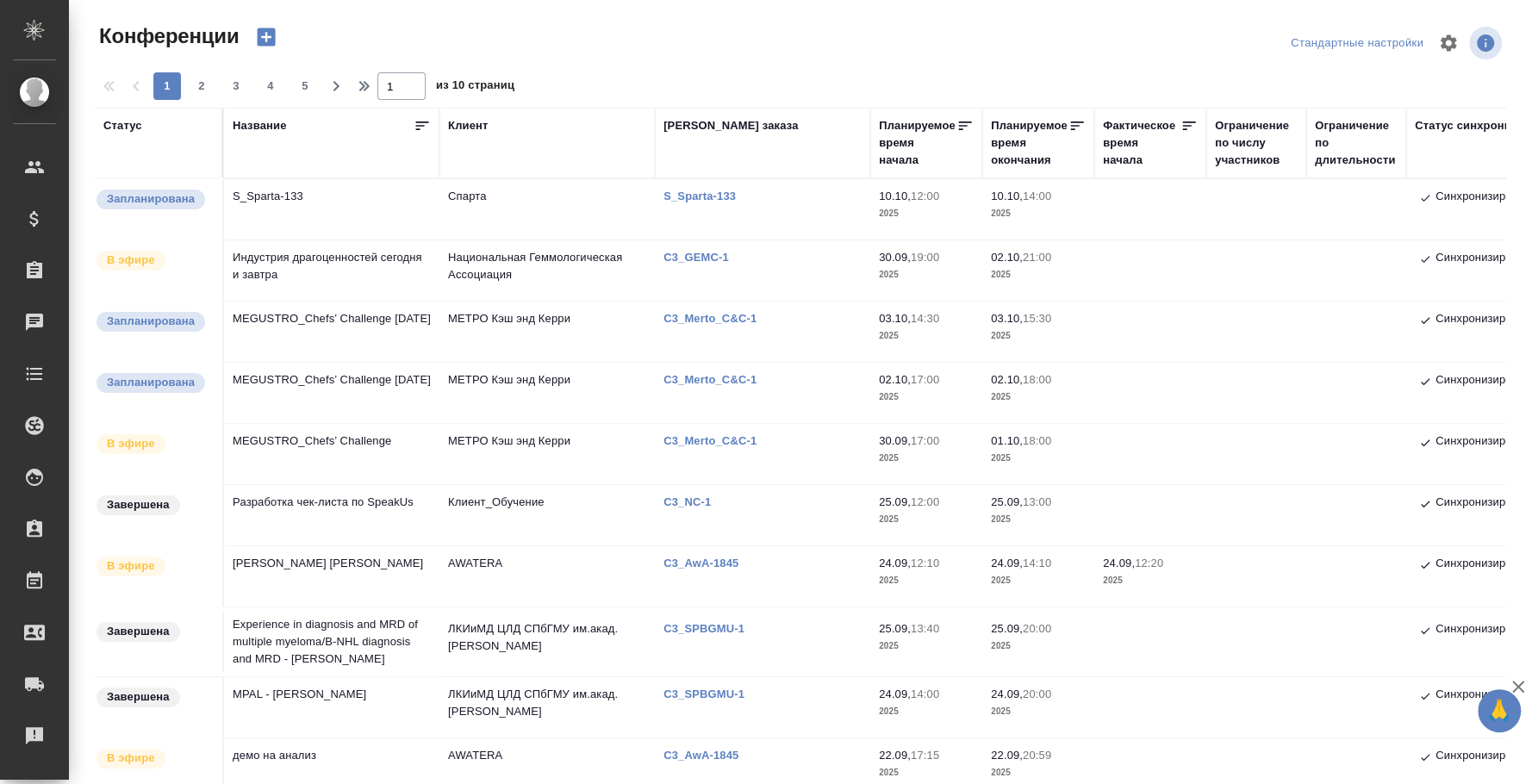
click at [299, 436] on td "MEGUSTRO_Chefs’ Challenge" at bounding box center [331, 454] width 216 height 60
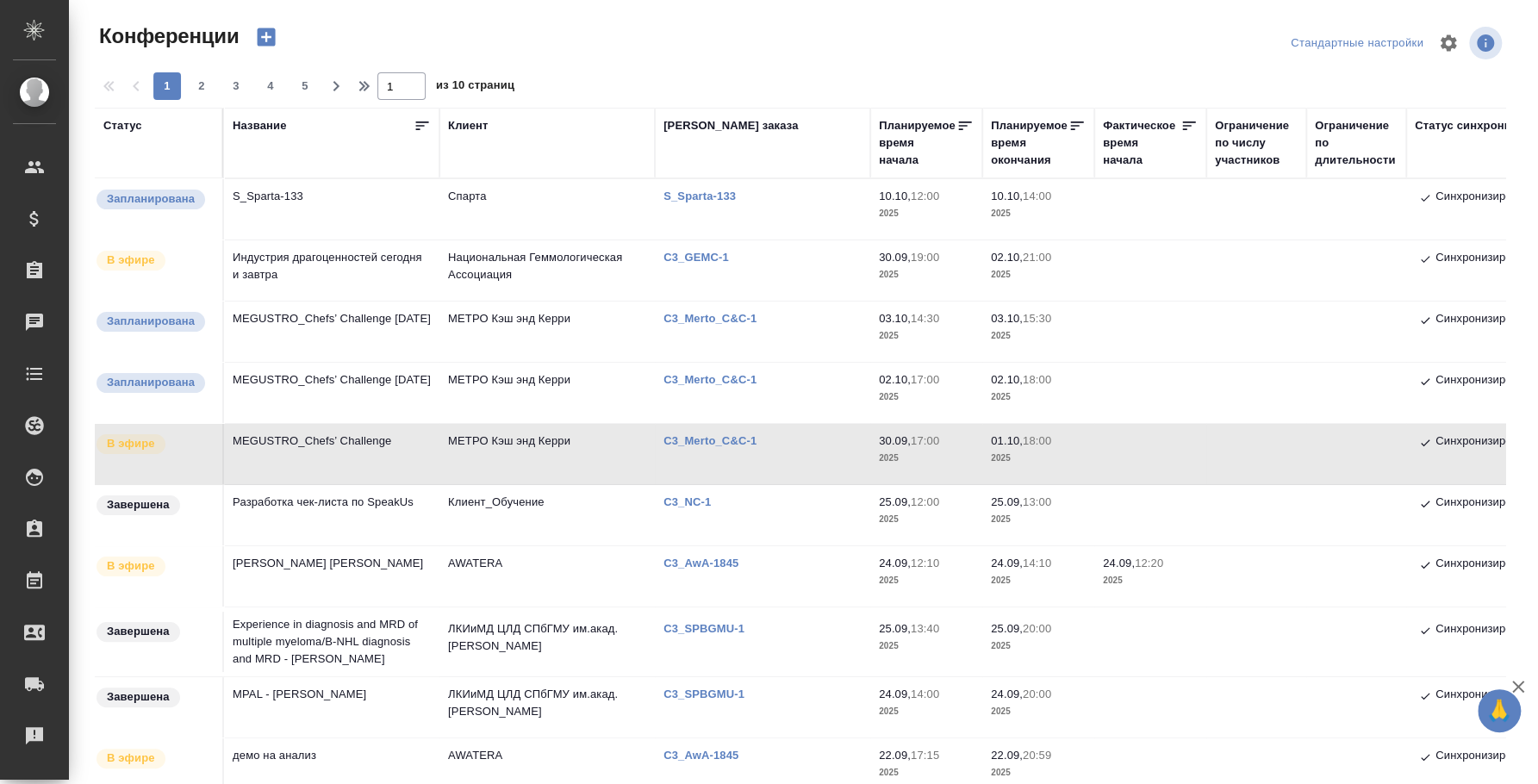
click at [341, 429] on td "MEGUSTRO_Chefs’ Challenge" at bounding box center [331, 454] width 216 height 60
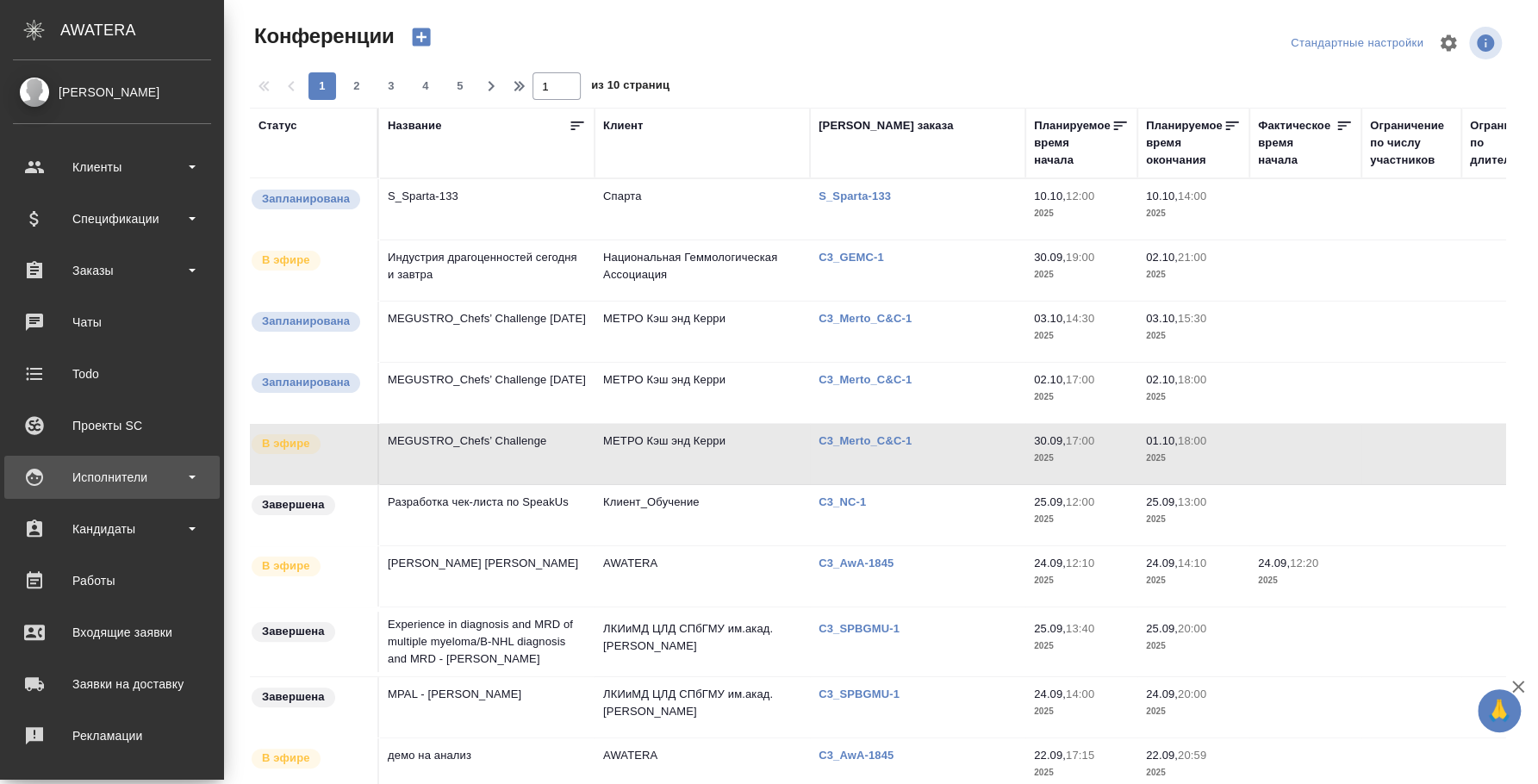
click at [105, 471] on div "Исполнители" at bounding box center [112, 477] width 199 height 26
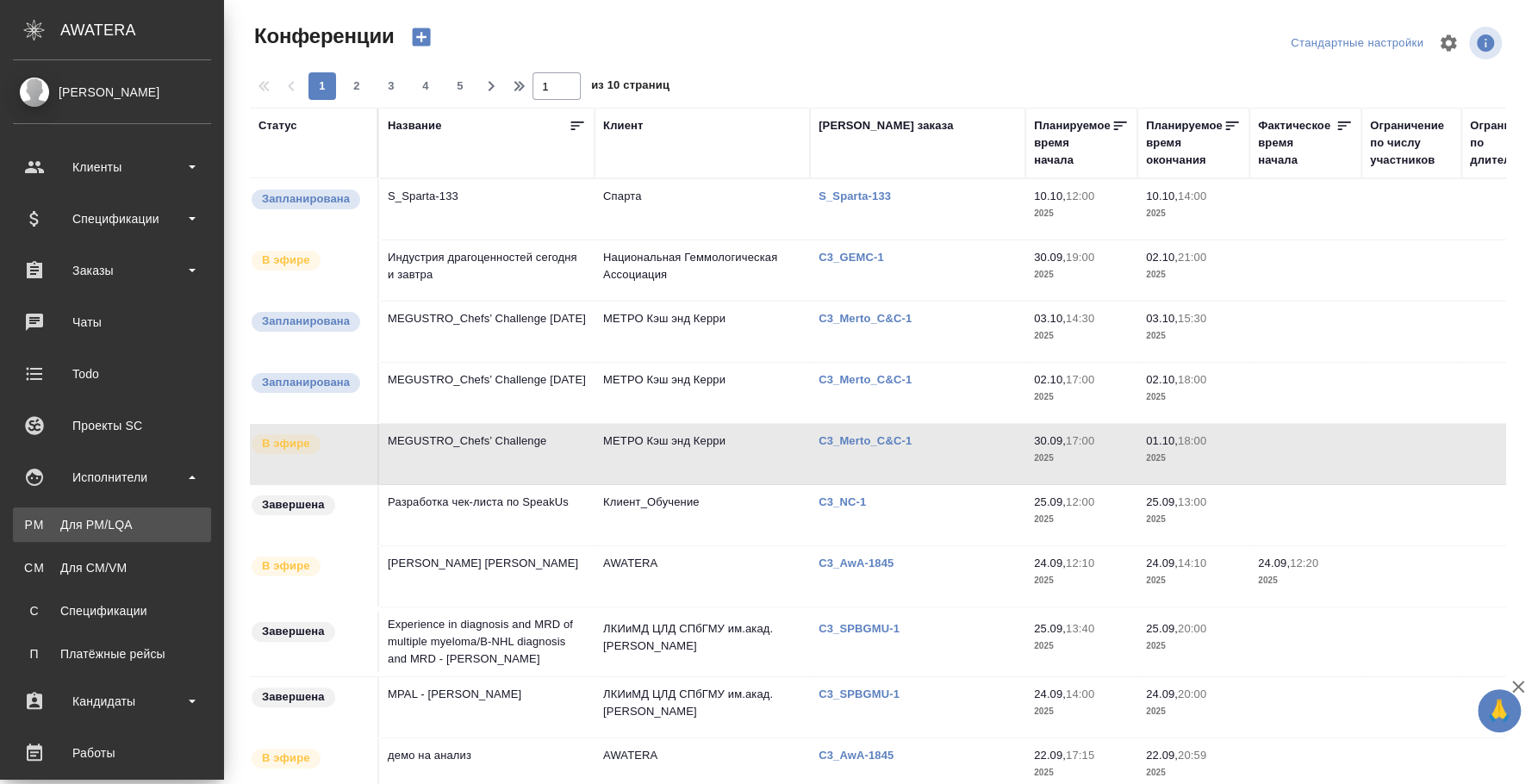
click at [95, 517] on div "Для PM/LQA" at bounding box center [112, 524] width 181 height 17
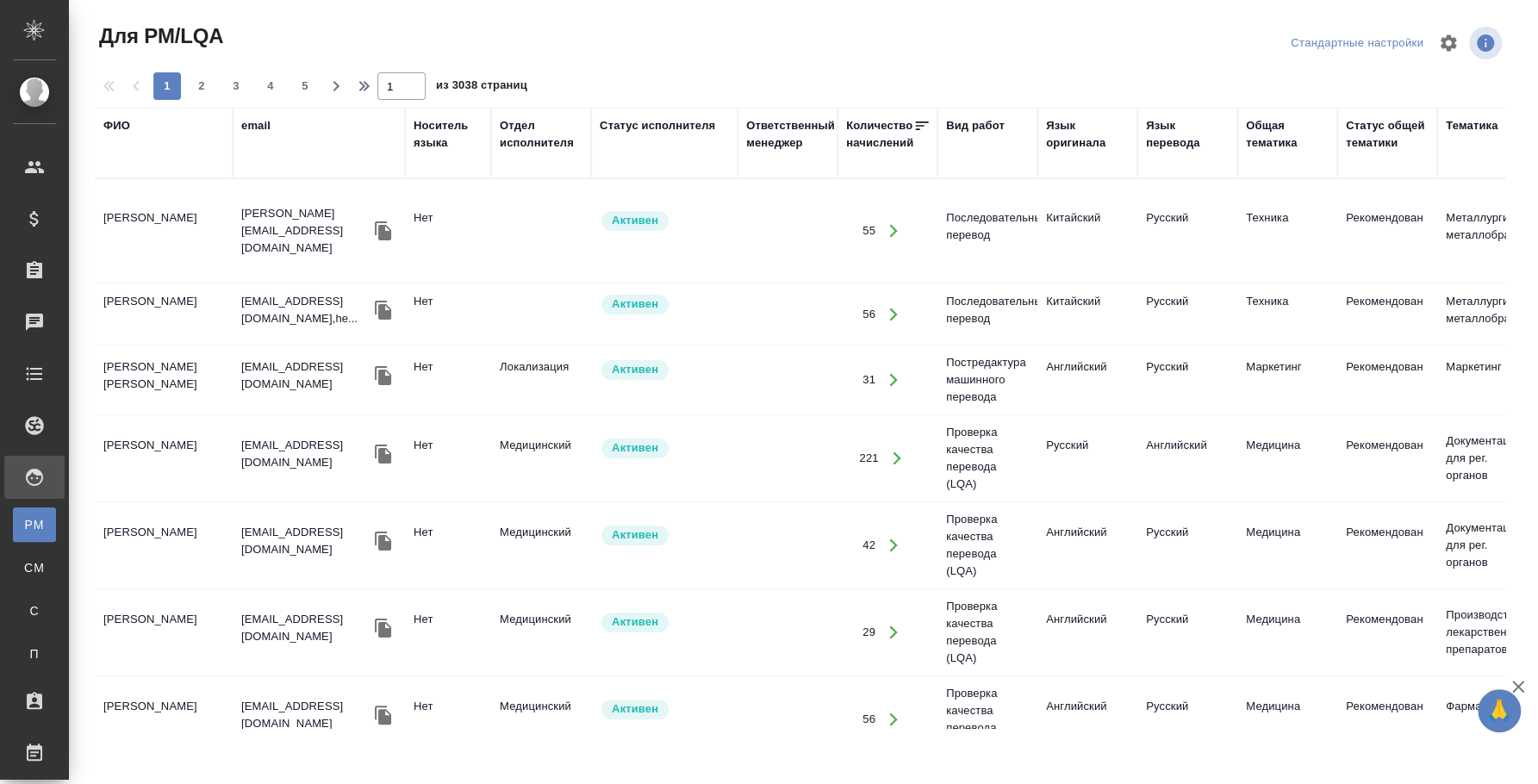
click at [118, 120] on div "ФИО" at bounding box center [117, 125] width 27 height 17
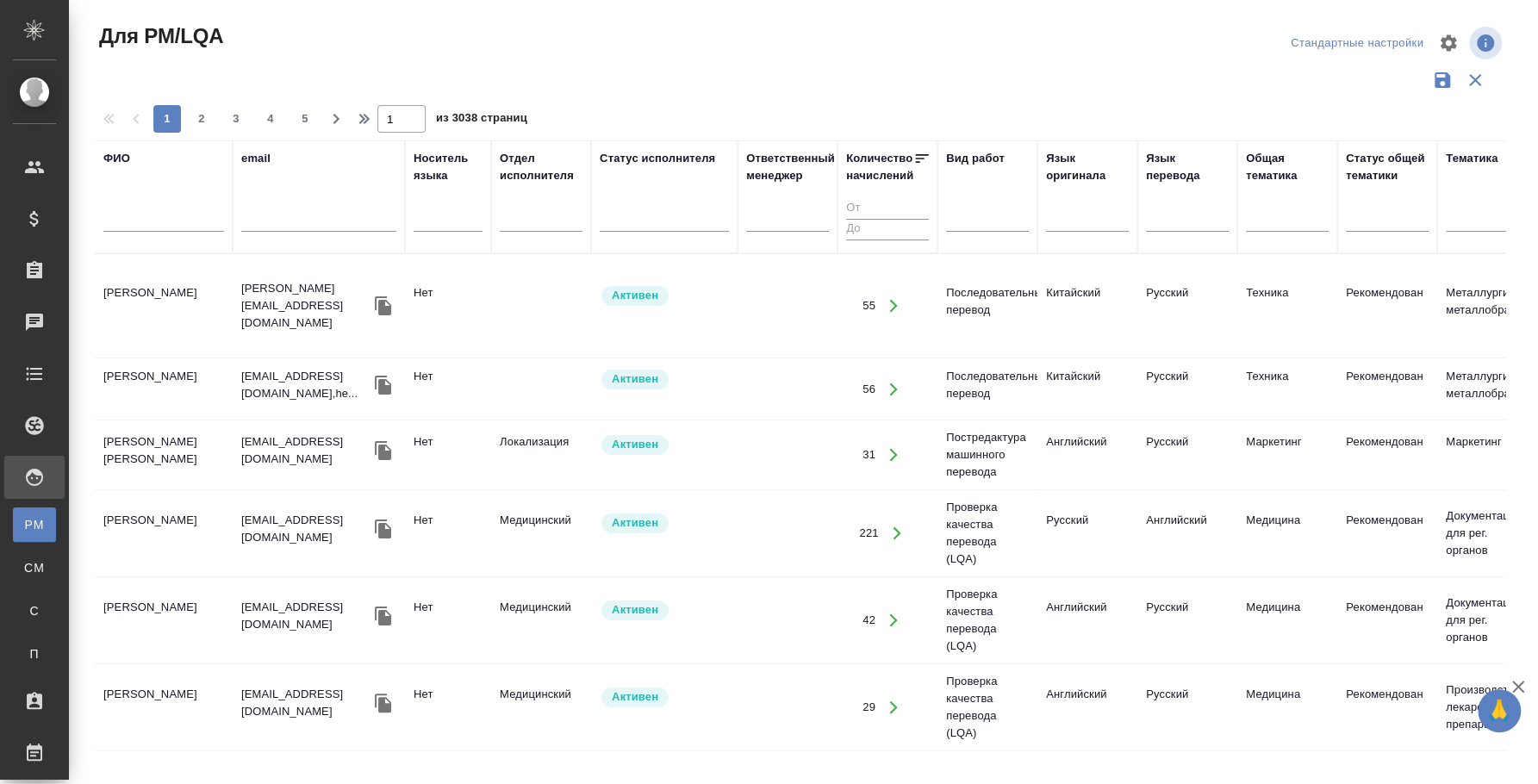
click at [155, 212] on input "text" at bounding box center [164, 221] width 121 height 22
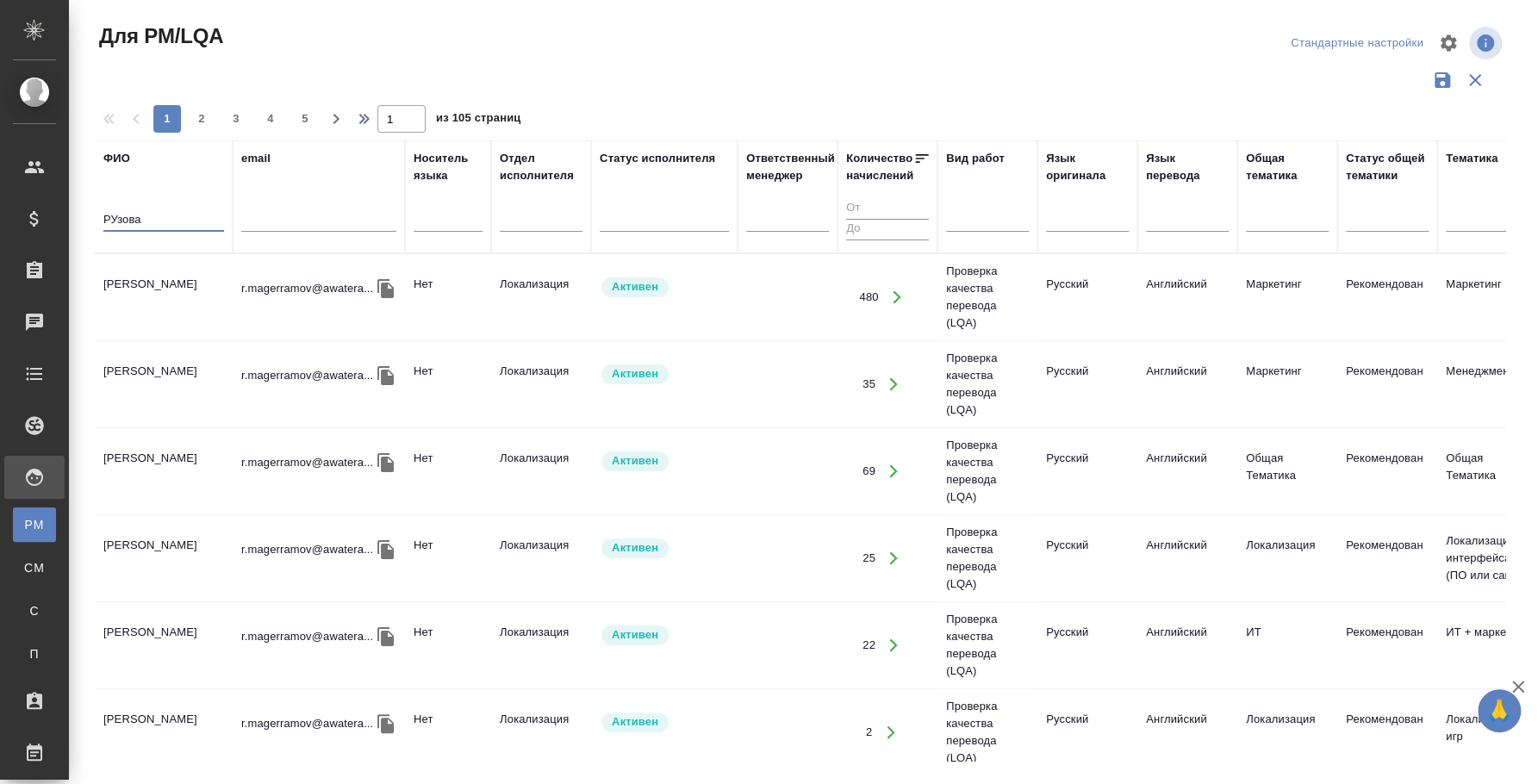
click at [174, 219] on input "РУзова" at bounding box center [164, 221] width 121 height 22
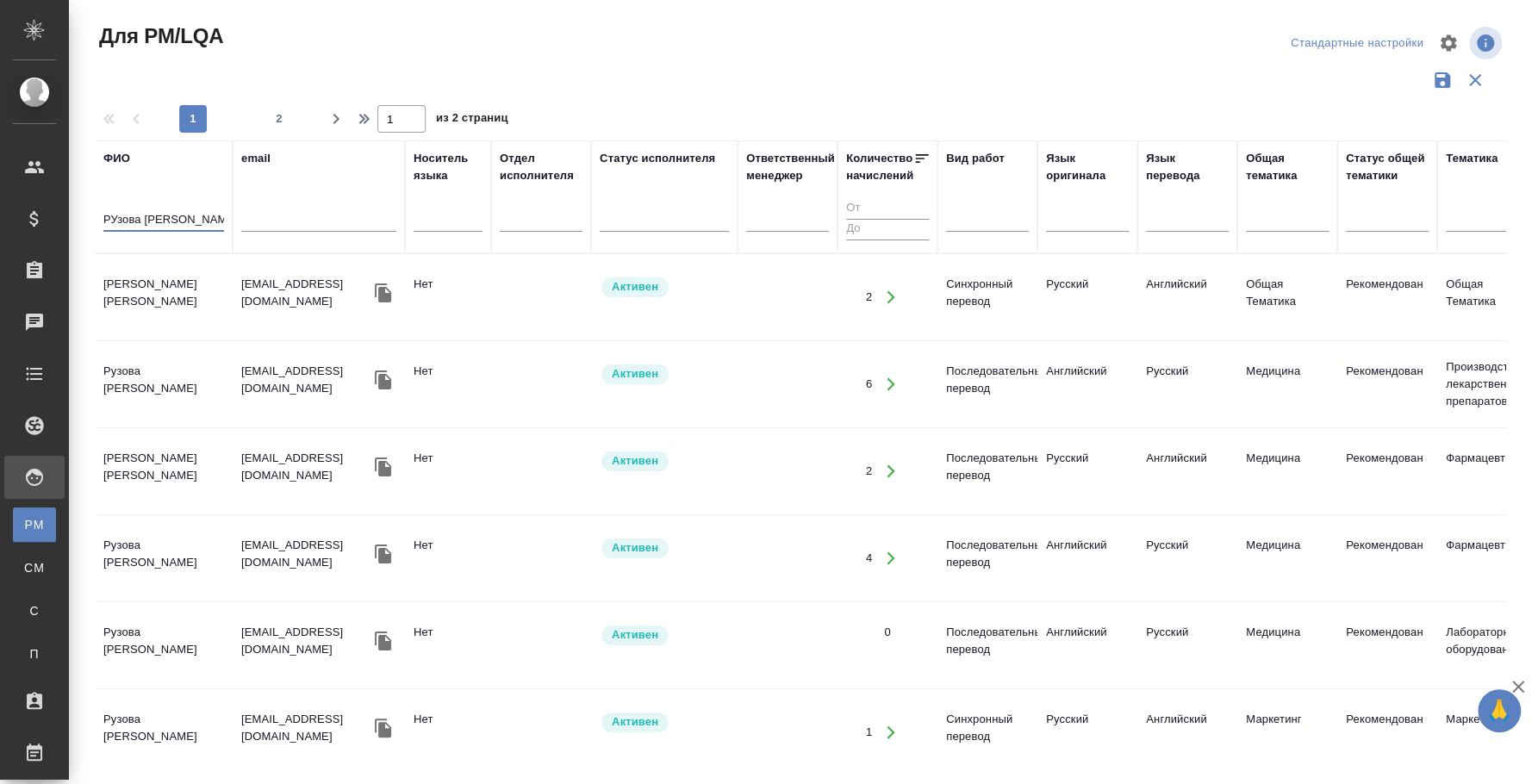
type input "РУзова наталья"
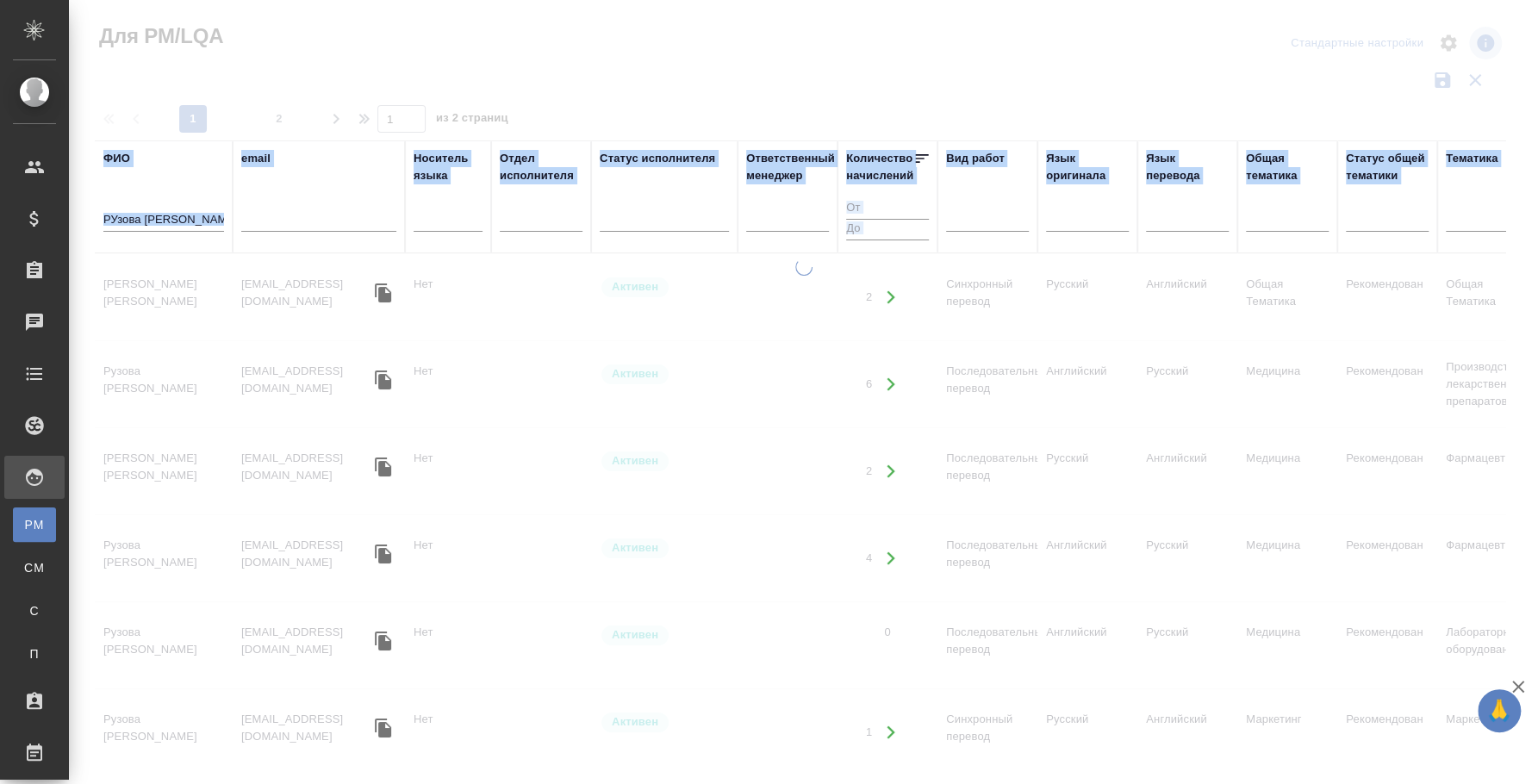
click at [130, 281] on div at bounding box center [803, 513] width 1469 height 512
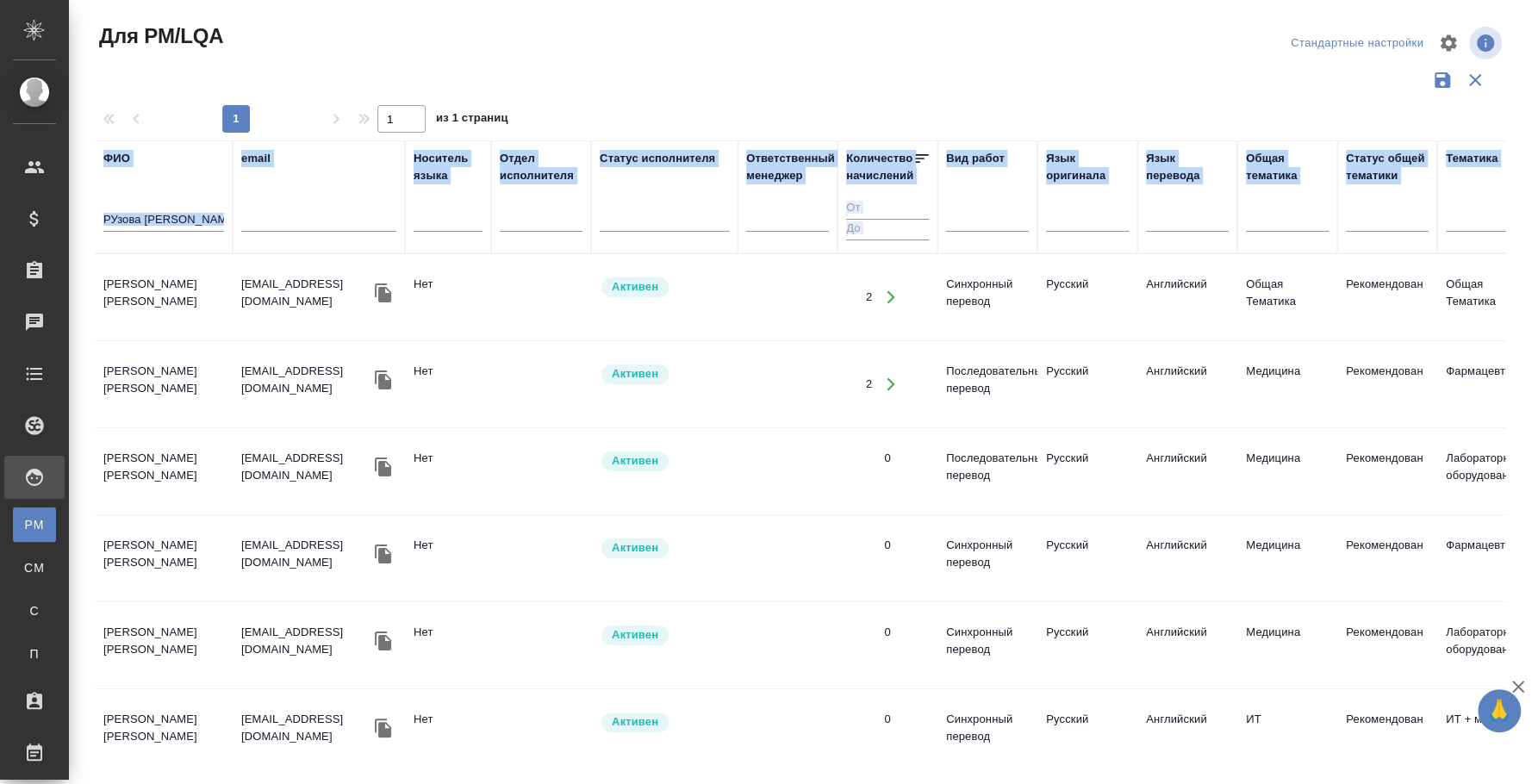
click at [123, 284] on td "Рузова Наталья Александровна" at bounding box center [163, 297] width 138 height 60
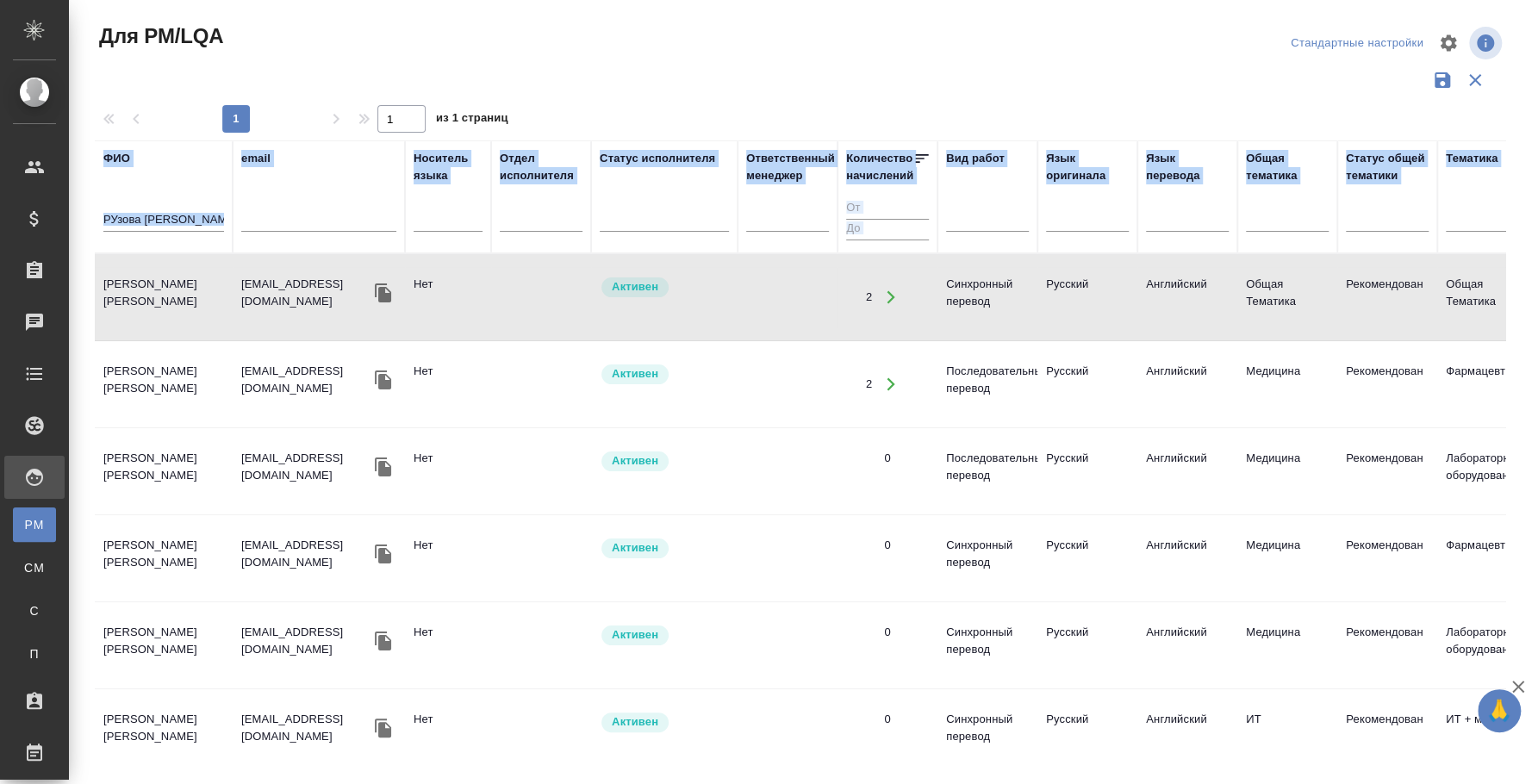
click at [122, 294] on td "[PERSON_NAME] [PERSON_NAME]" at bounding box center [163, 297] width 138 height 60
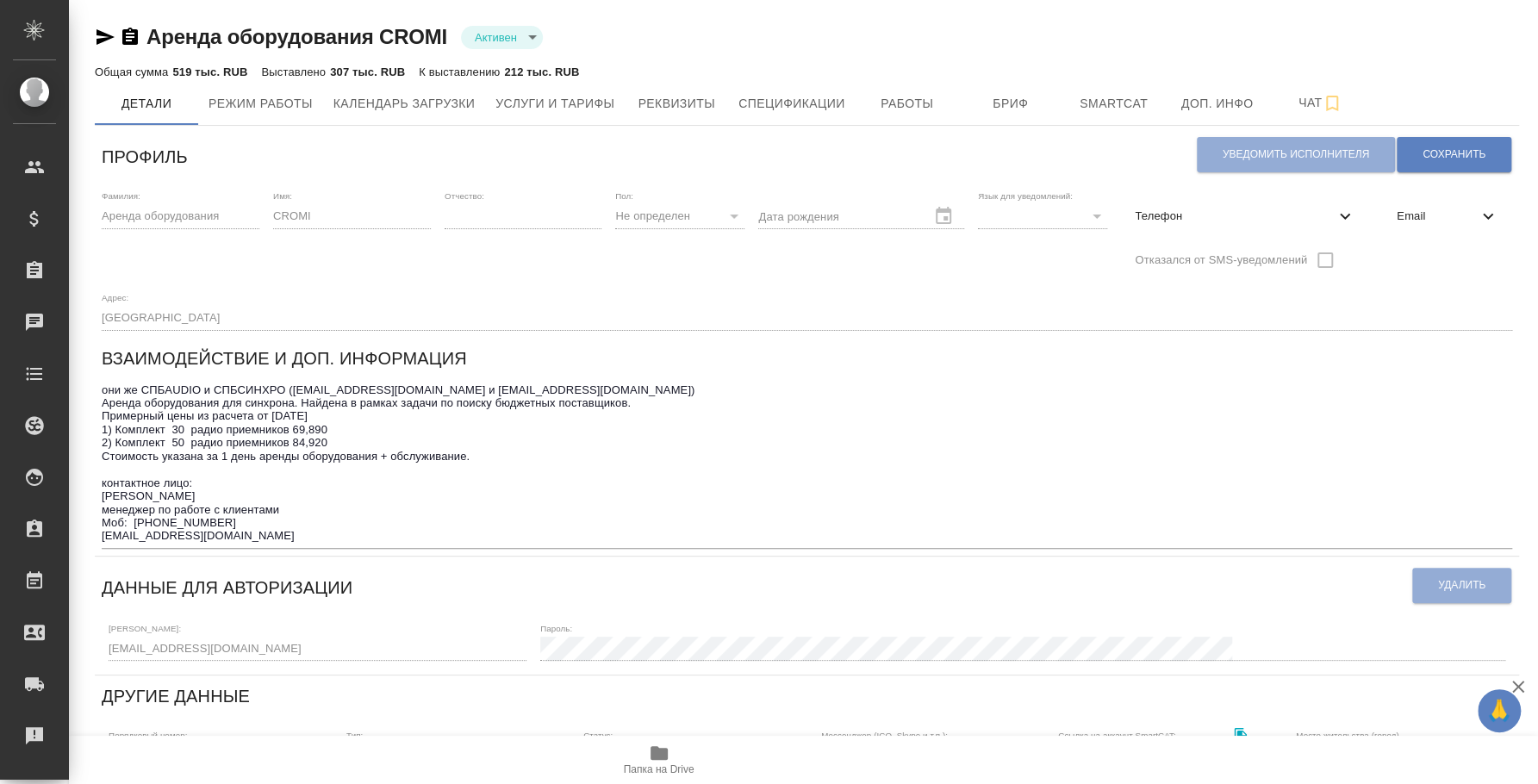
click at [112, 38] on icon "button" at bounding box center [105, 37] width 21 height 21
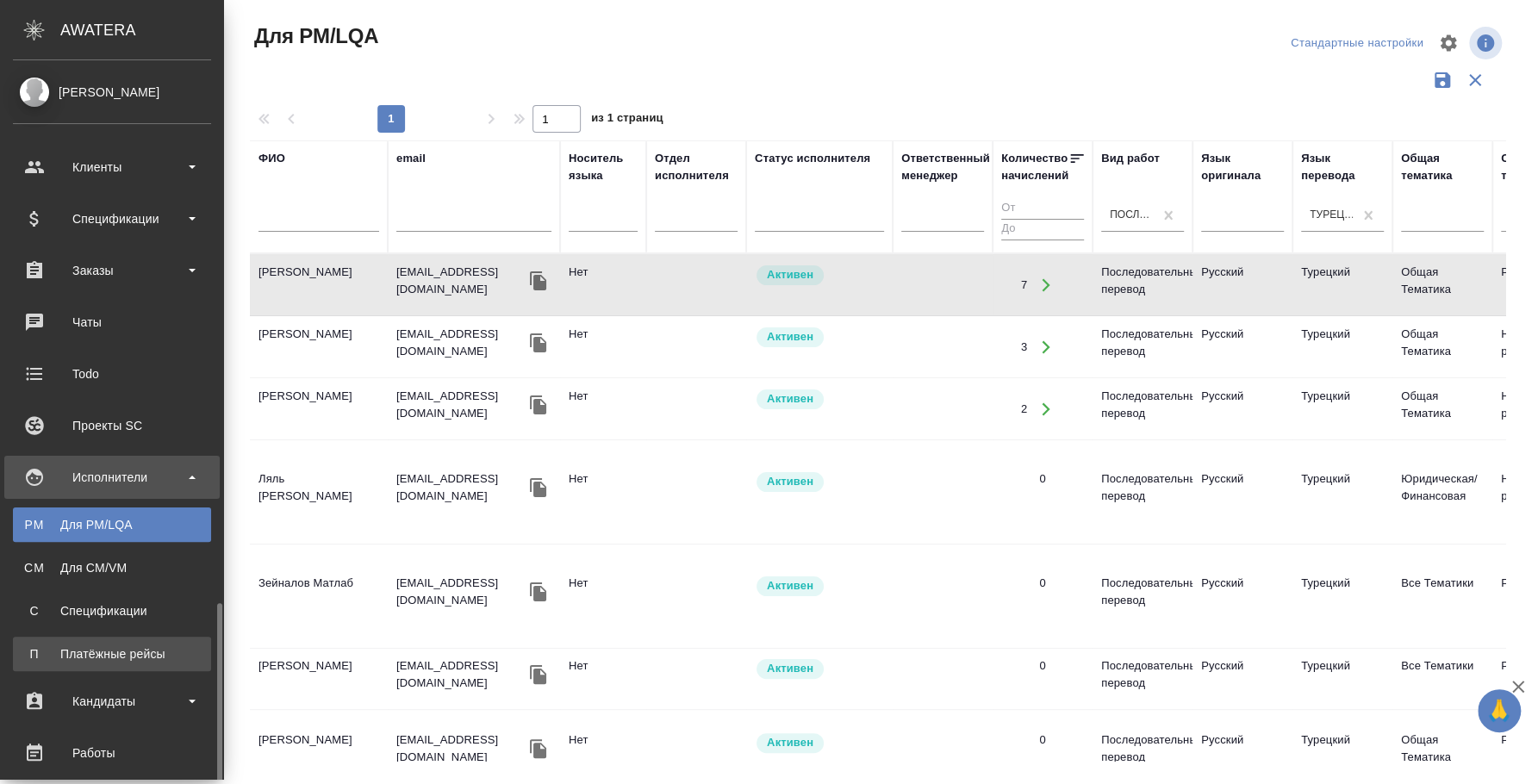
scroll to position [322, 0]
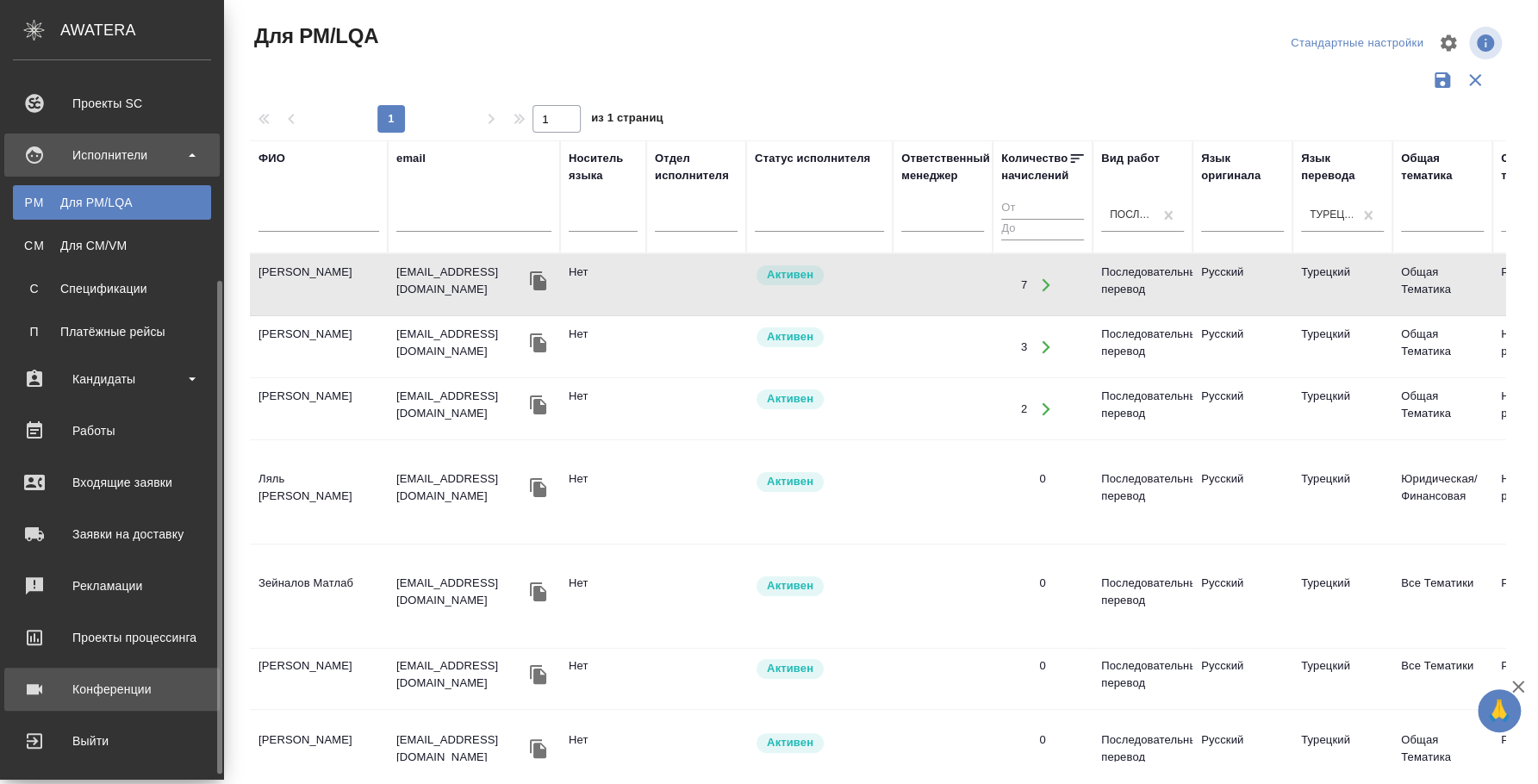
click at [108, 696] on div "Конференции" at bounding box center [112, 688] width 199 height 26
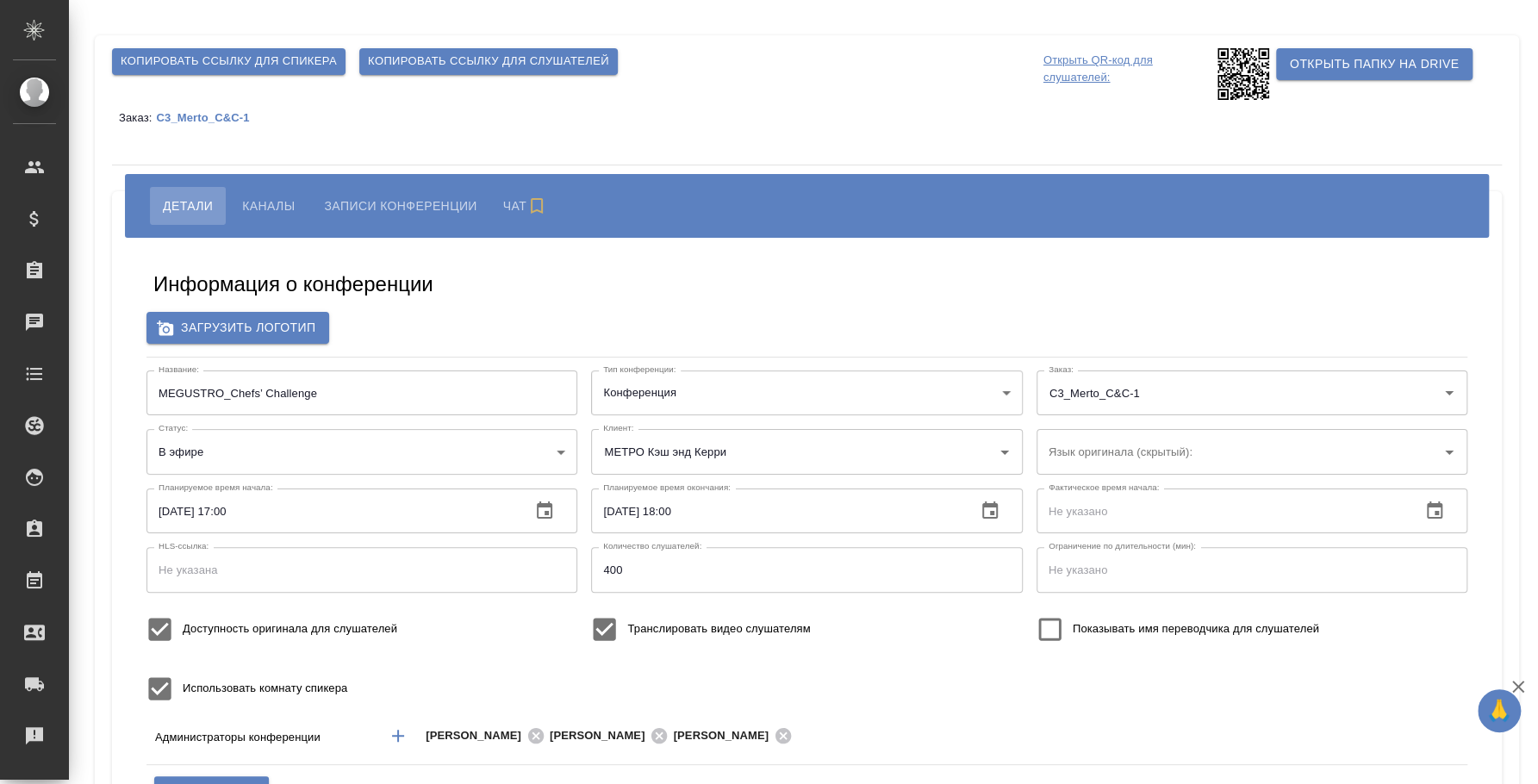
type input "[PERSON_NAME]"
click at [486, 60] on span "Копировать ссылку для слушателей" at bounding box center [488, 61] width 241 height 20
click at [245, 201] on span "Каналы" at bounding box center [268, 206] width 52 height 21
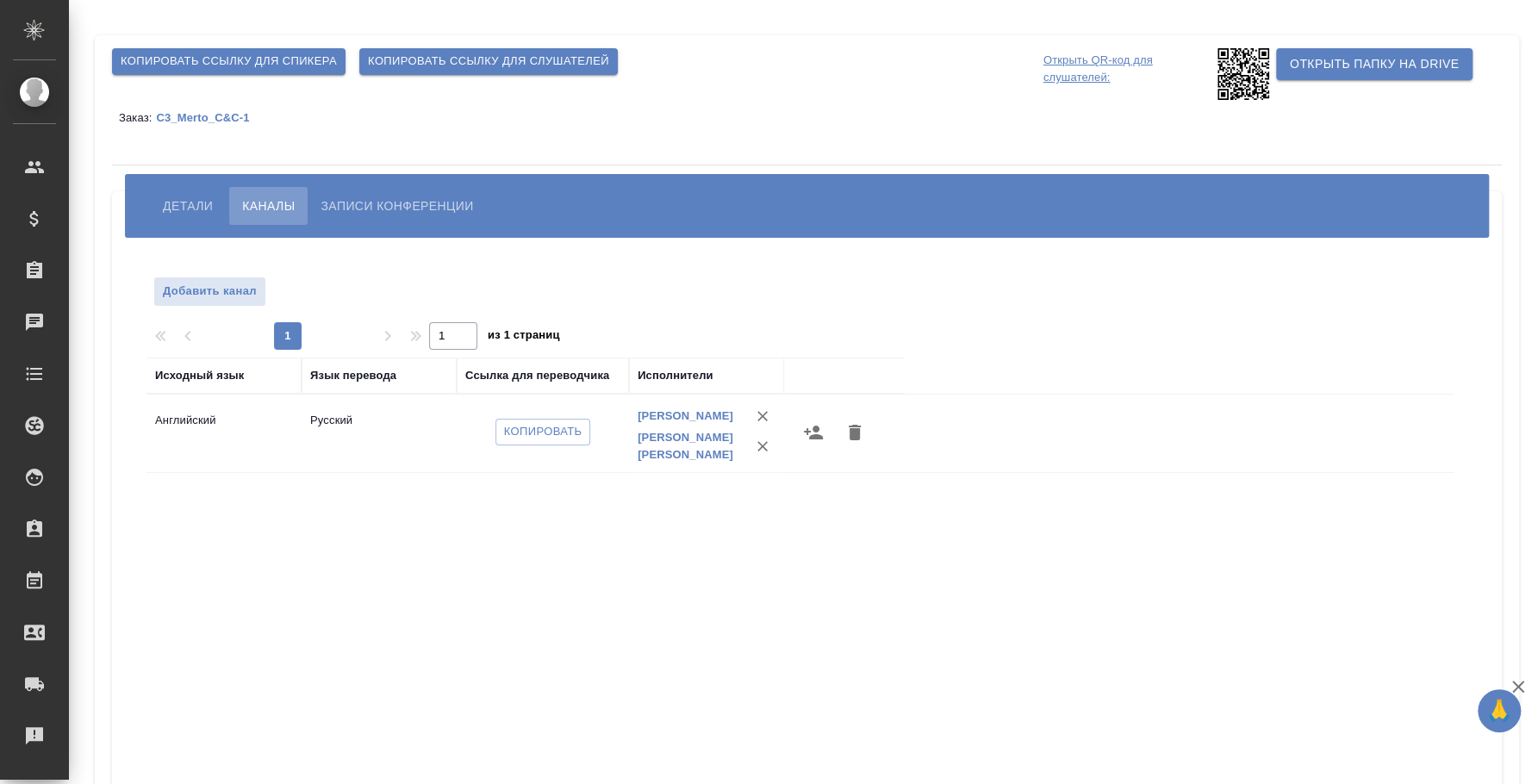
click at [544, 426] on span "Копировать" at bounding box center [543, 432] width 79 height 20
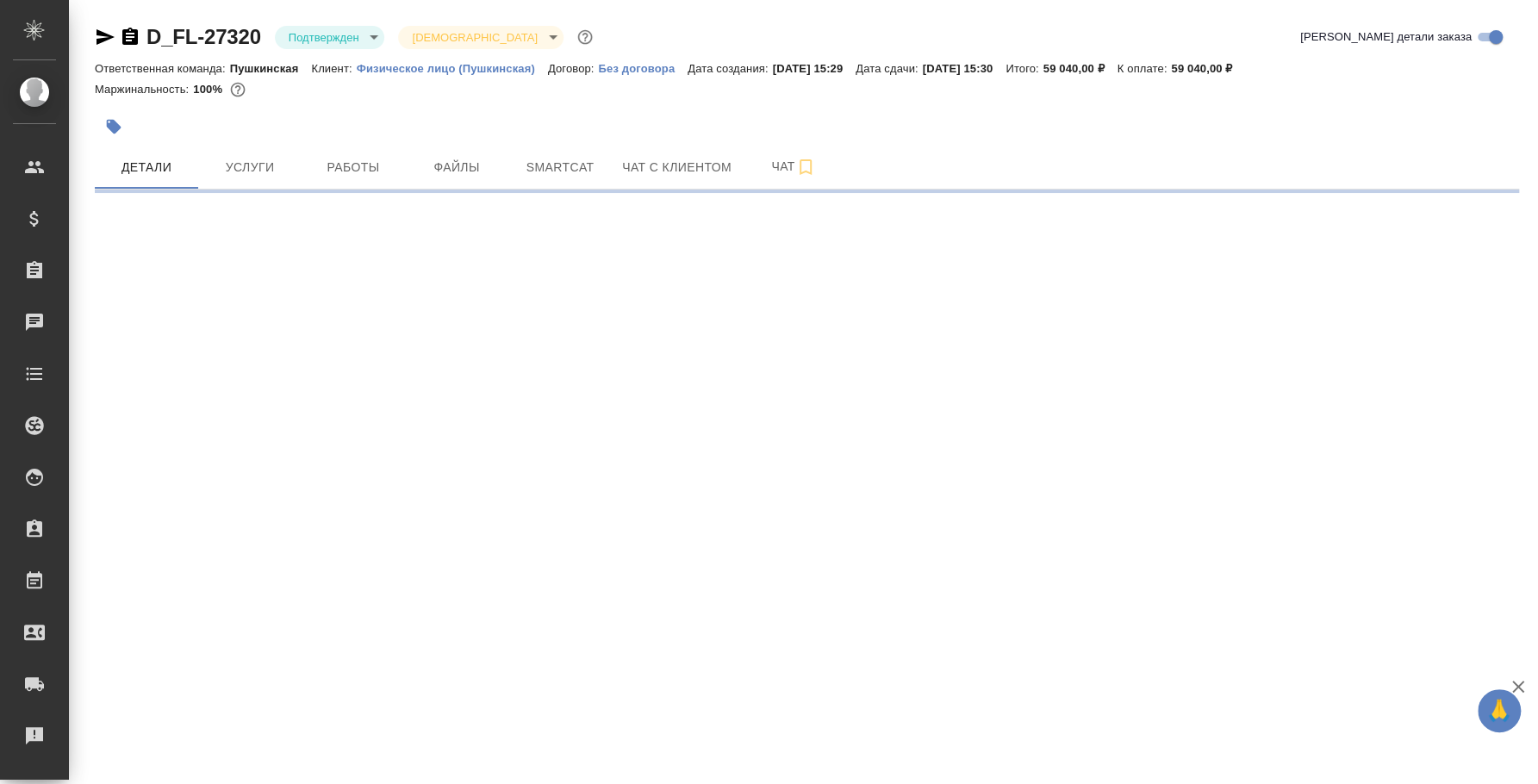
click at [374, 36] on body "🙏 .cls-1 fill:#fff; AWATERA [PERSON_NAME] Спецификации Заказы Чаты Todo Проекты…" at bounding box center [769, 392] width 1538 height 784
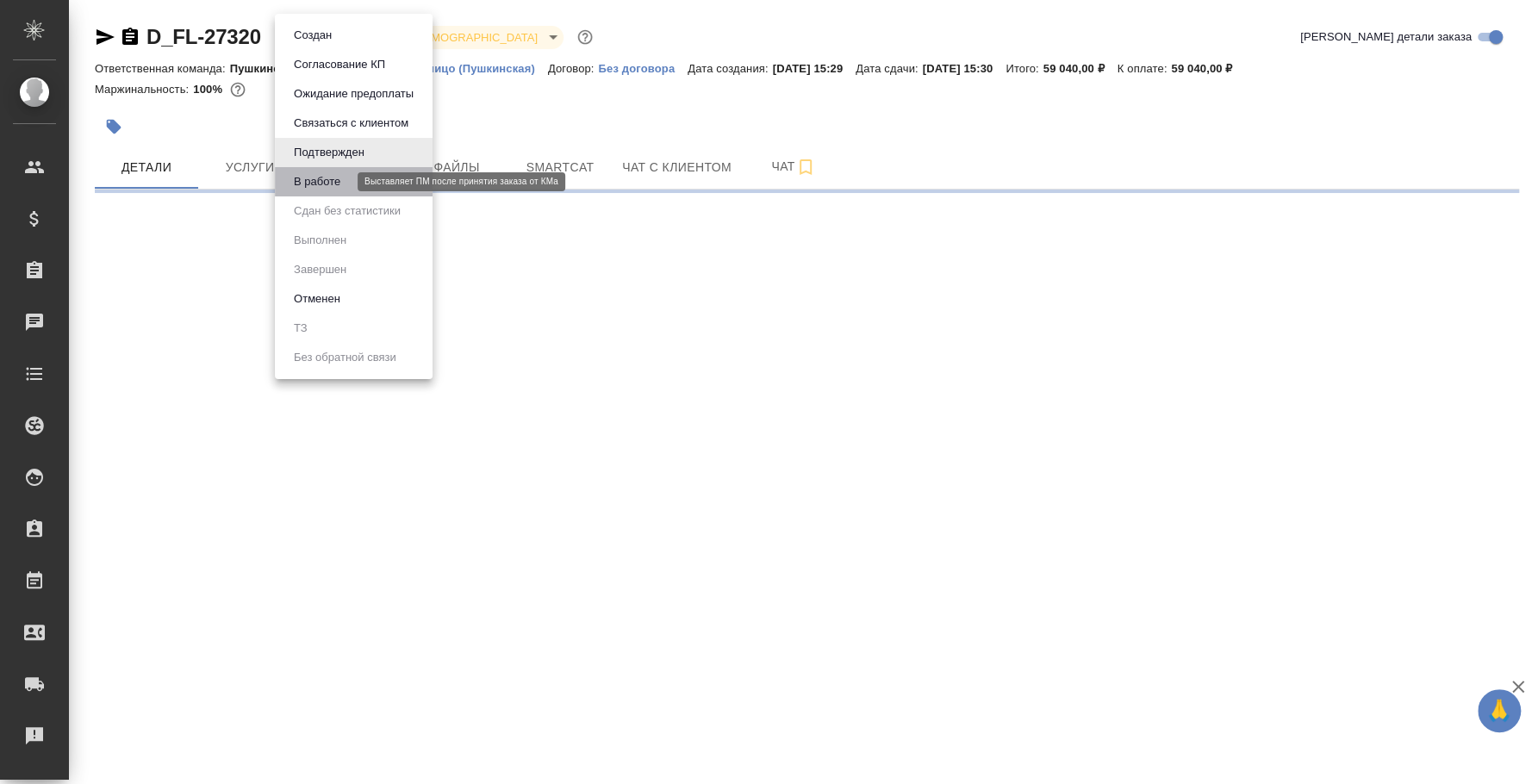
click at [338, 178] on button "В работе" at bounding box center [317, 181] width 57 height 19
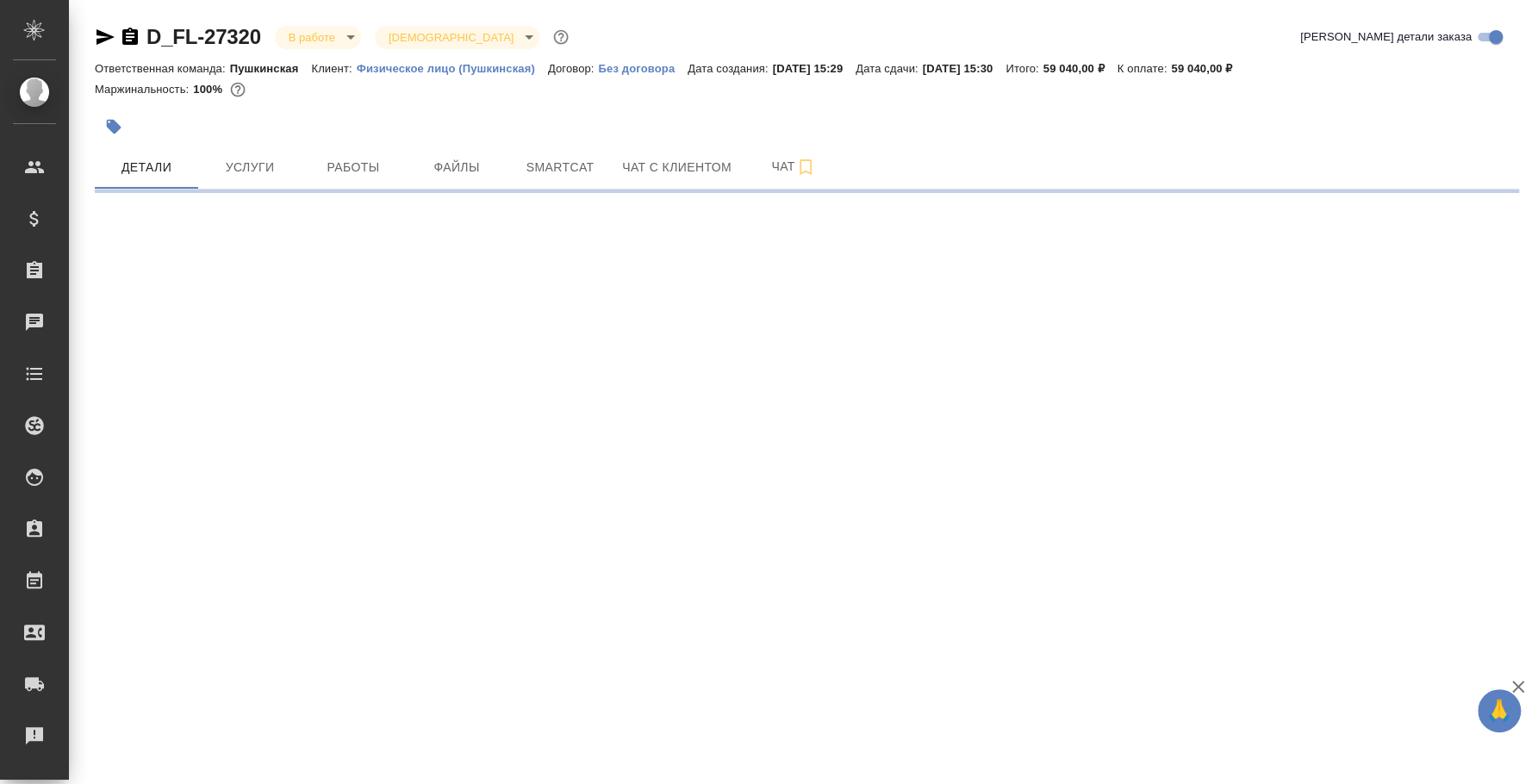
select select "RU"
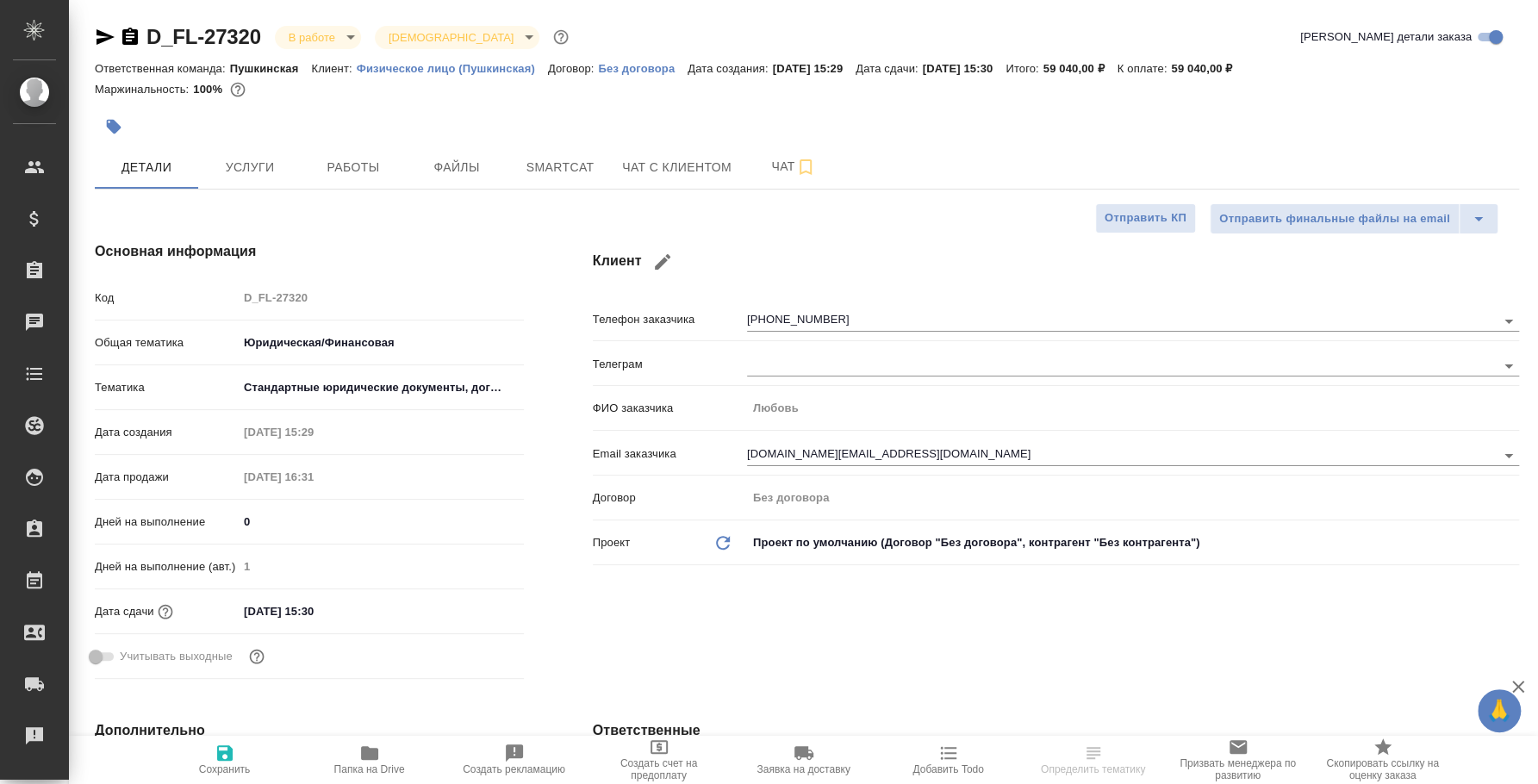
type textarea "x"
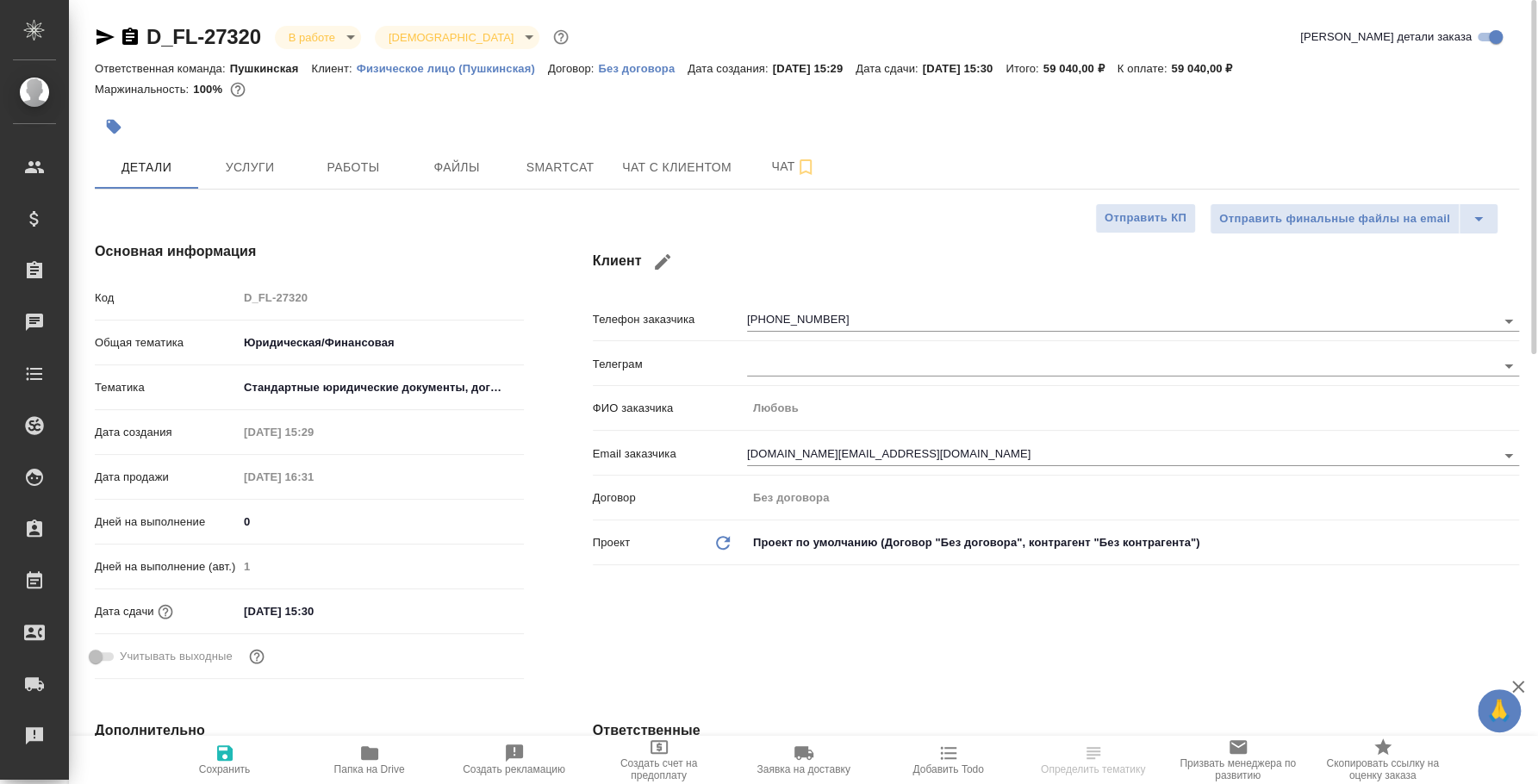
type textarea "x"
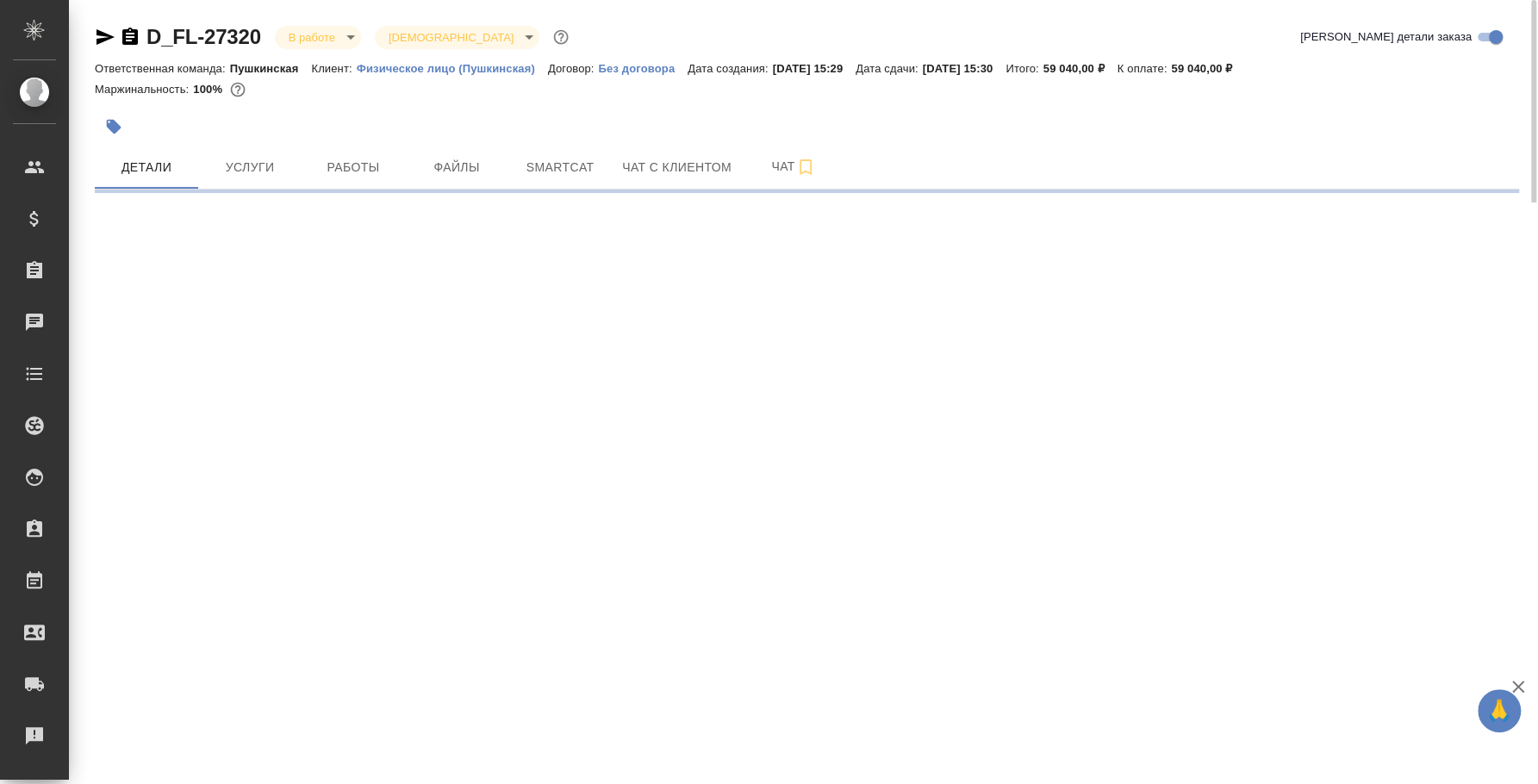
select select "RU"
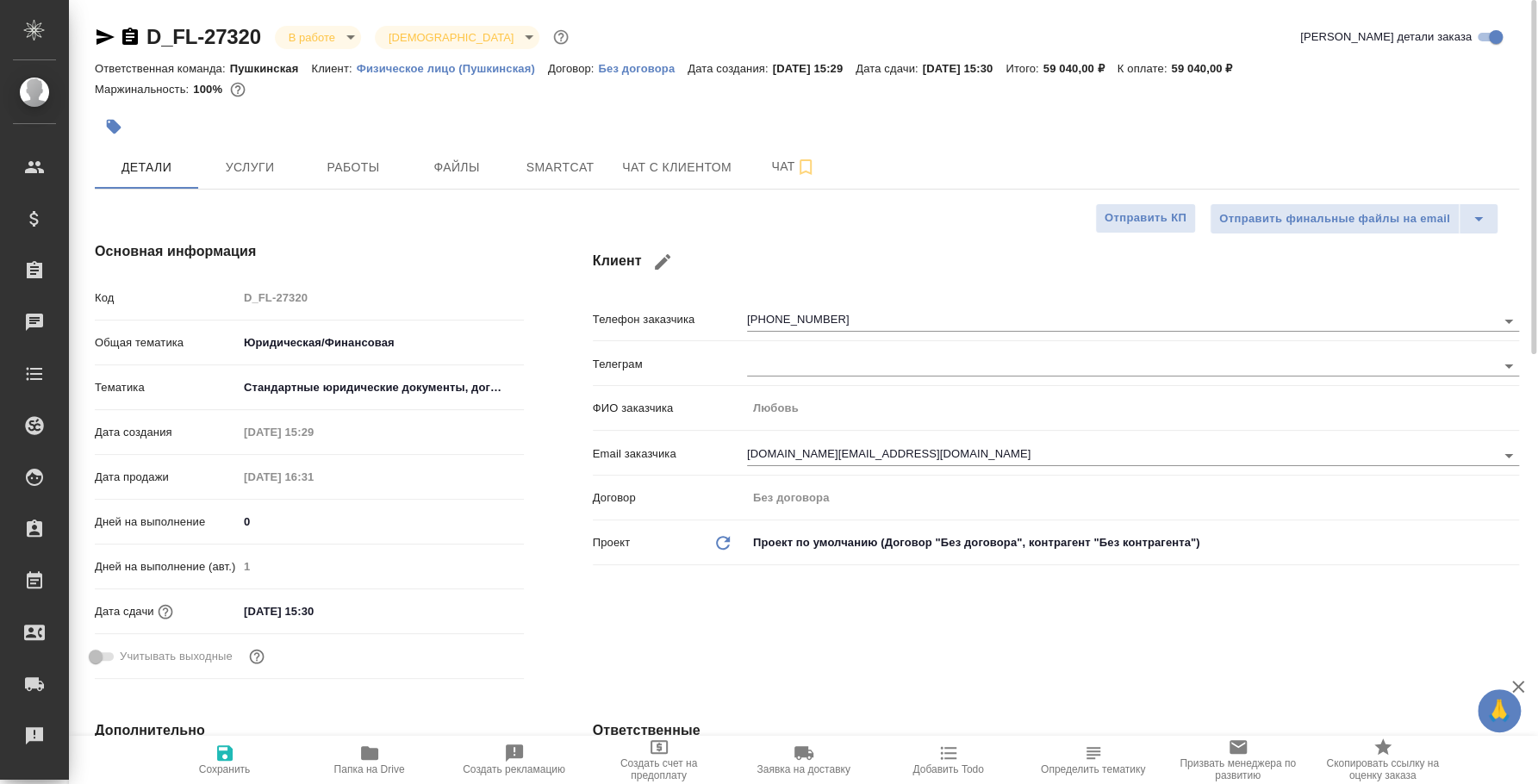
type textarea "x"
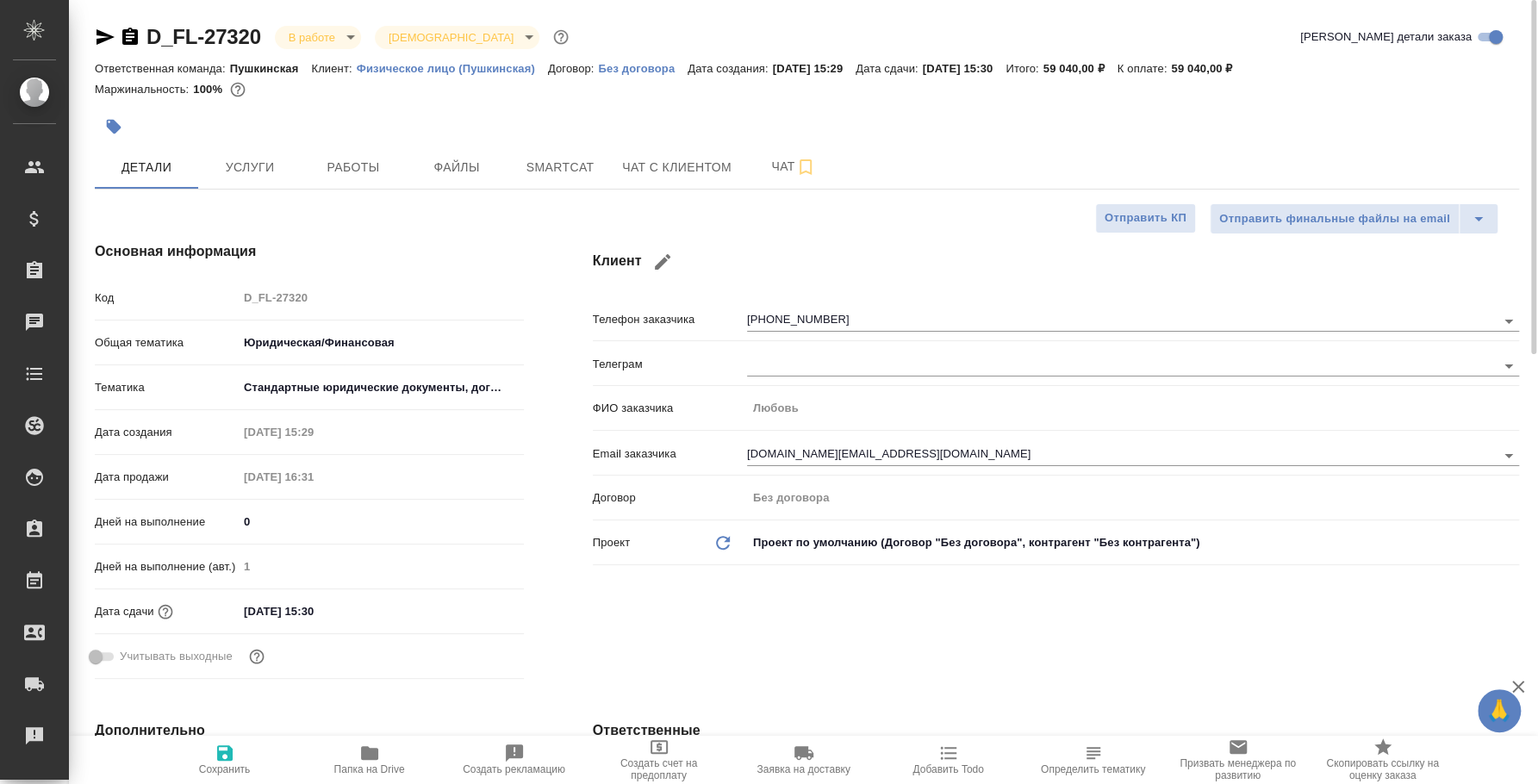
type textarea "x"
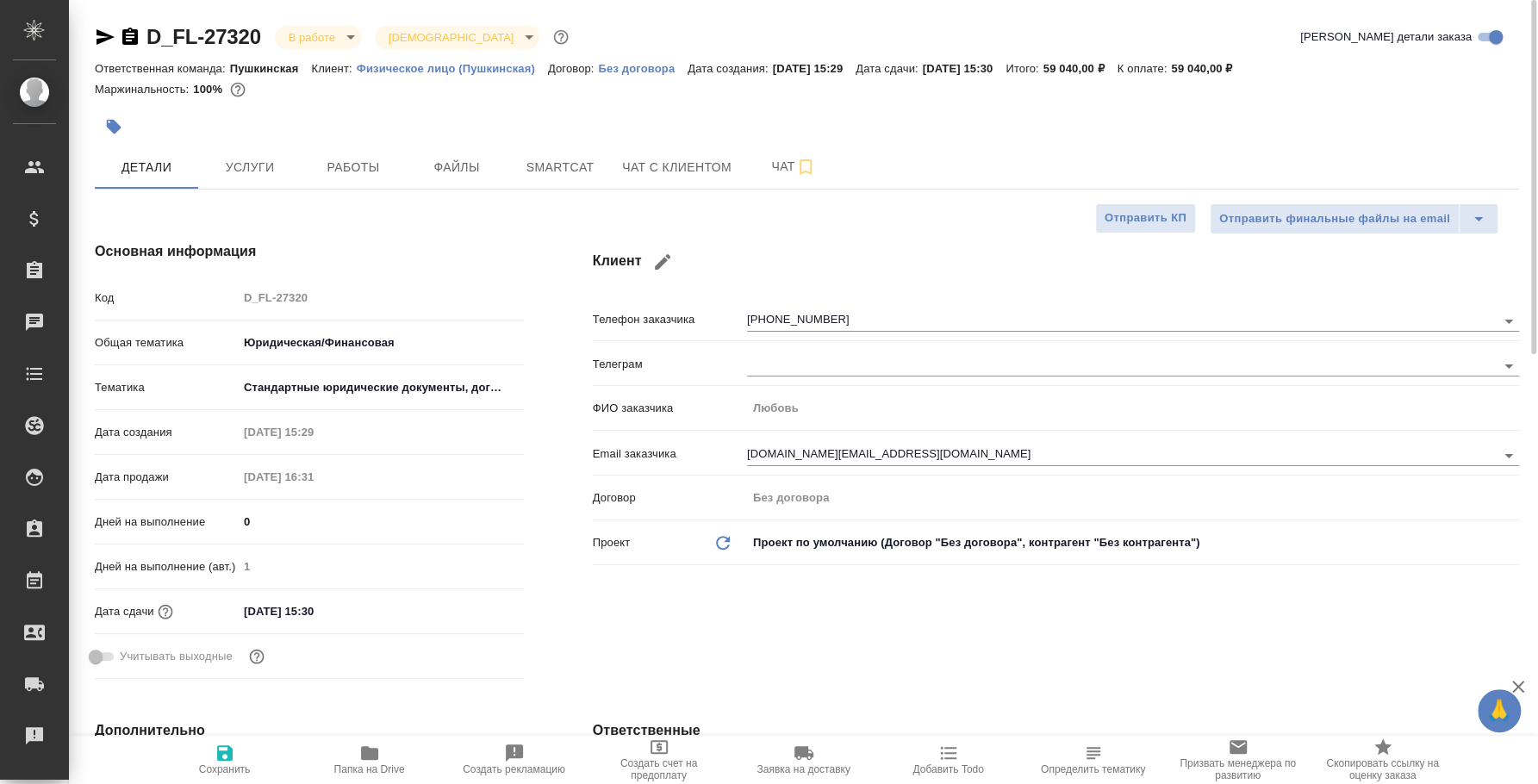
type textarea "x"
click at [336, 189] on hr at bounding box center [807, 189] width 1424 height 1
click at [348, 162] on span "Работы" at bounding box center [354, 168] width 83 height 22
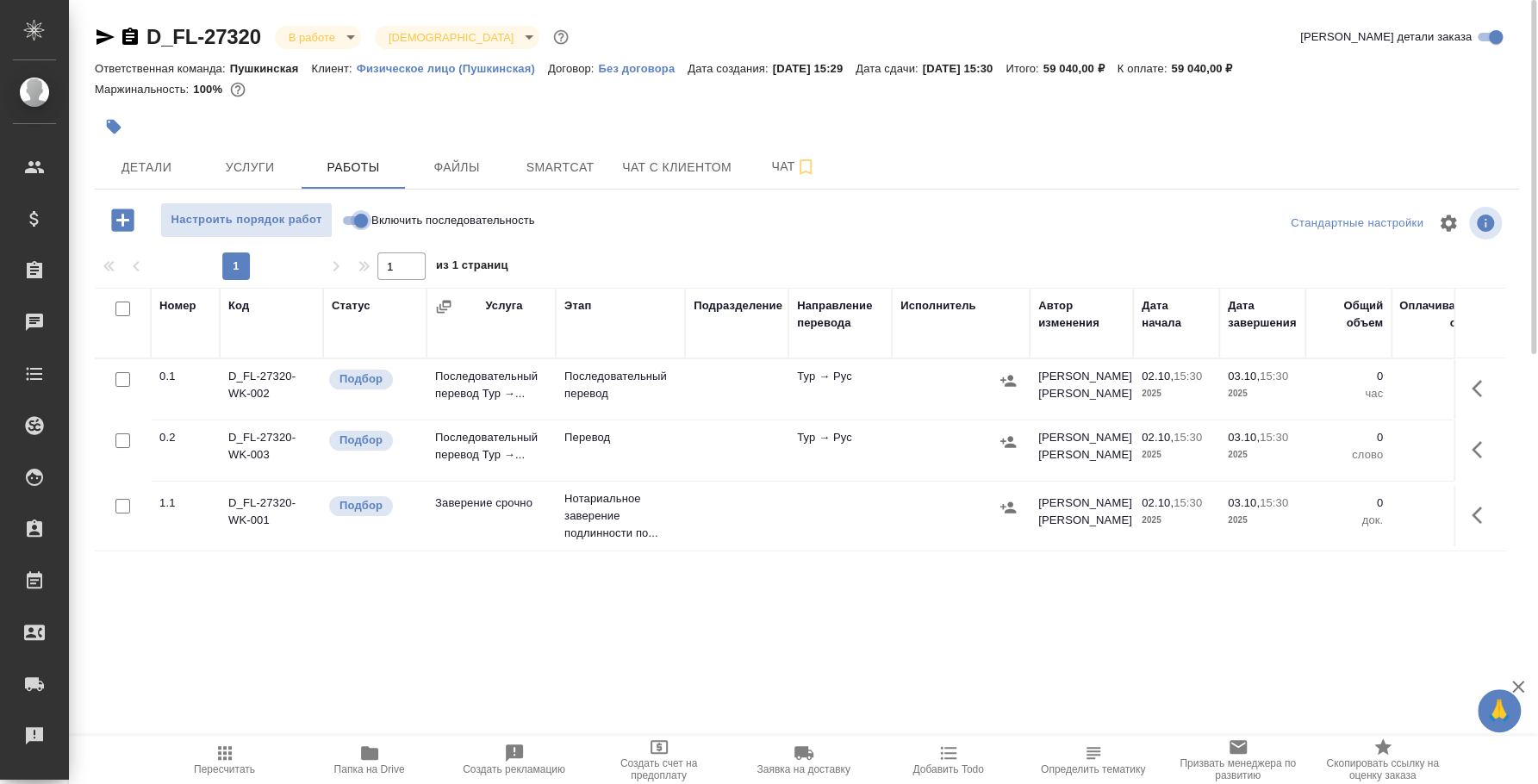
click at [346, 223] on input "Включить последовательность" at bounding box center [361, 220] width 62 height 21
checkbox input "true"
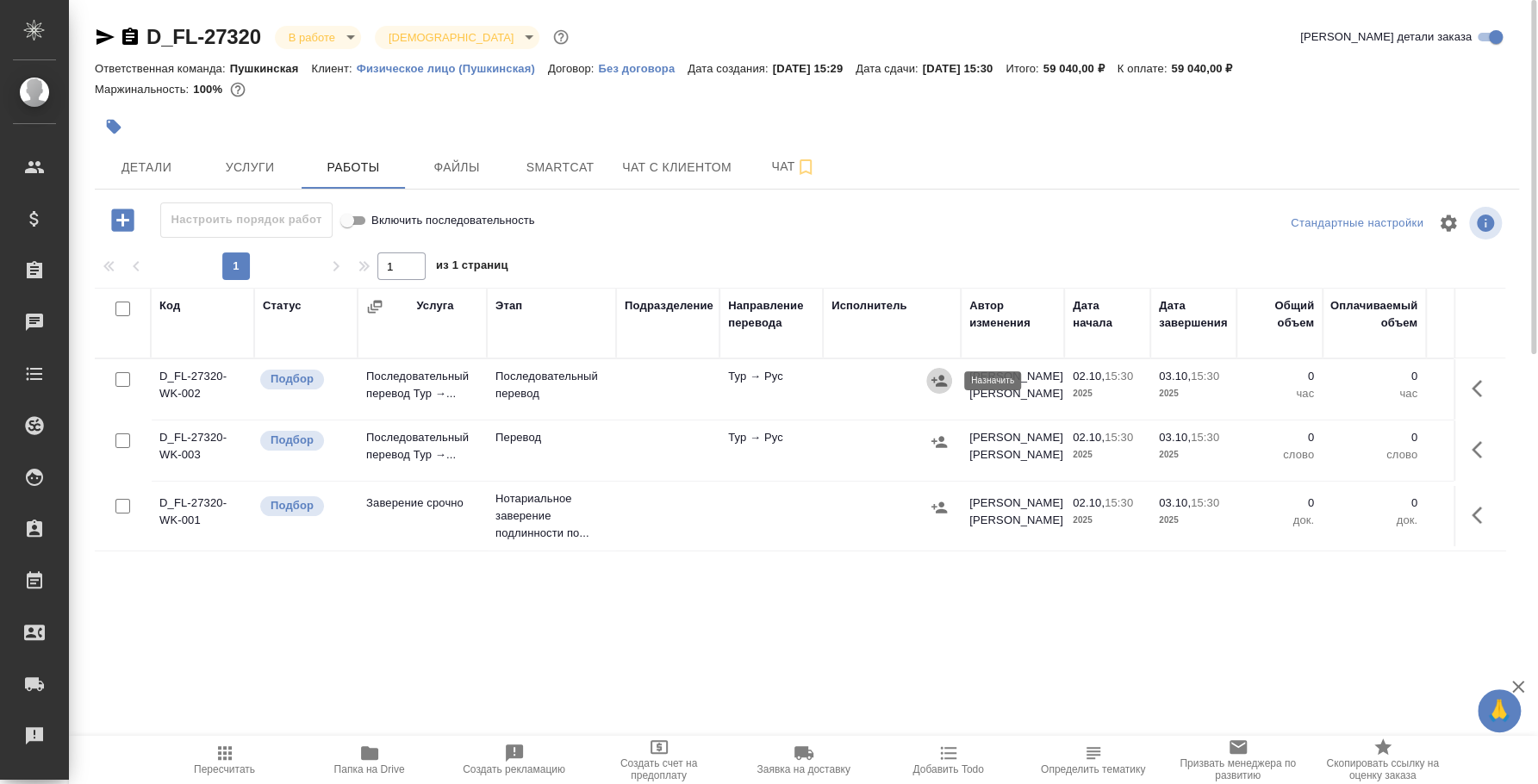
click at [946, 383] on icon "button" at bounding box center [939, 380] width 17 height 17
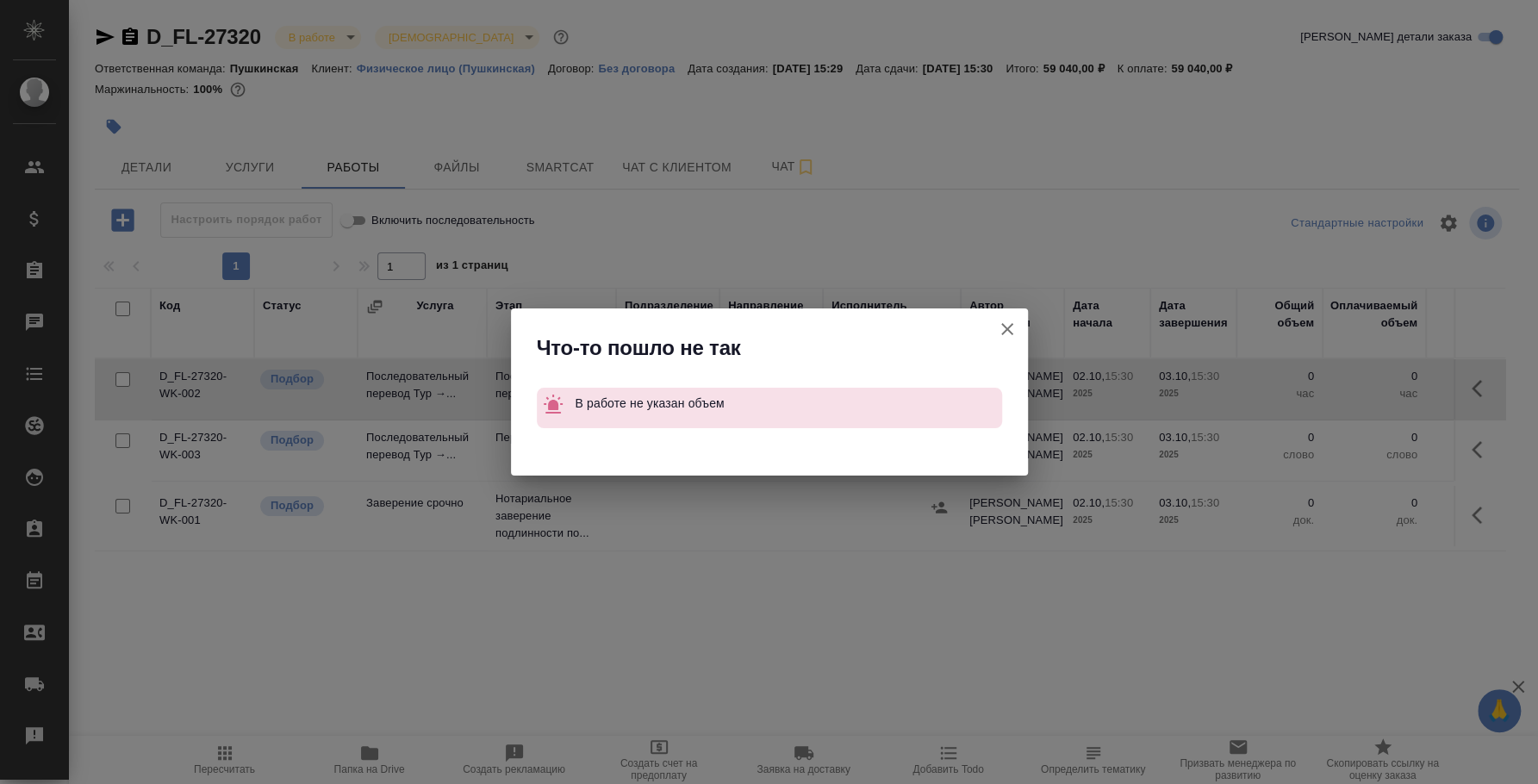
click at [1004, 330] on icon "button" at bounding box center [1006, 328] width 12 height 12
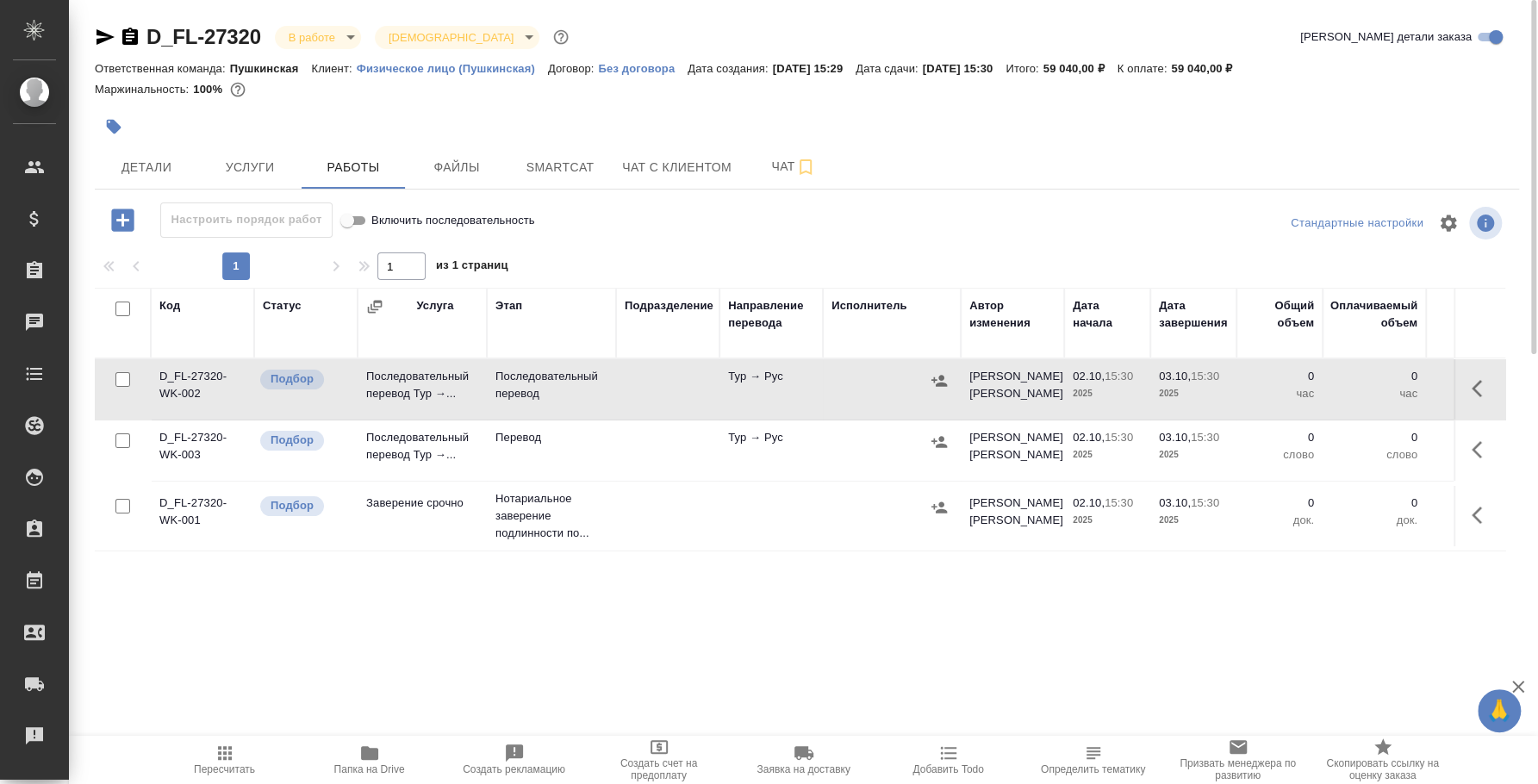
click at [1480, 380] on icon "button" at bounding box center [1482, 388] width 21 height 21
click at [1357, 383] on icon "button" at bounding box center [1355, 388] width 15 height 15
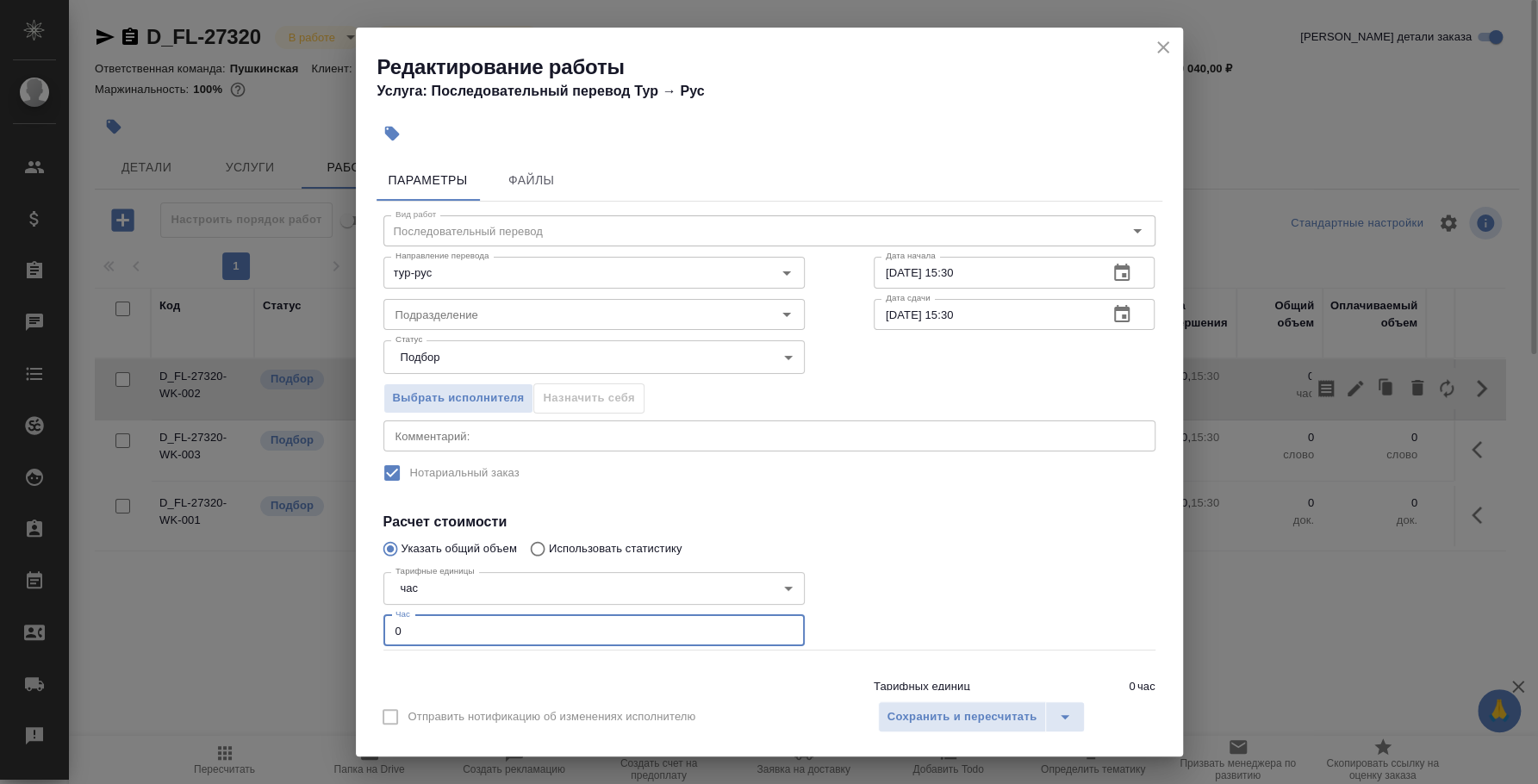
drag, startPoint x: 419, startPoint y: 621, endPoint x: 269, endPoint y: 617, distance: 150.1
click at [269, 617] on div "Редактирование работы Услуга: Последовательный перевод Тур → Рус Параметры Файл…" at bounding box center [769, 392] width 1538 height 784
type input "3"
click at [1026, 719] on span "Сохранить и пересчитать" at bounding box center [962, 717] width 150 height 20
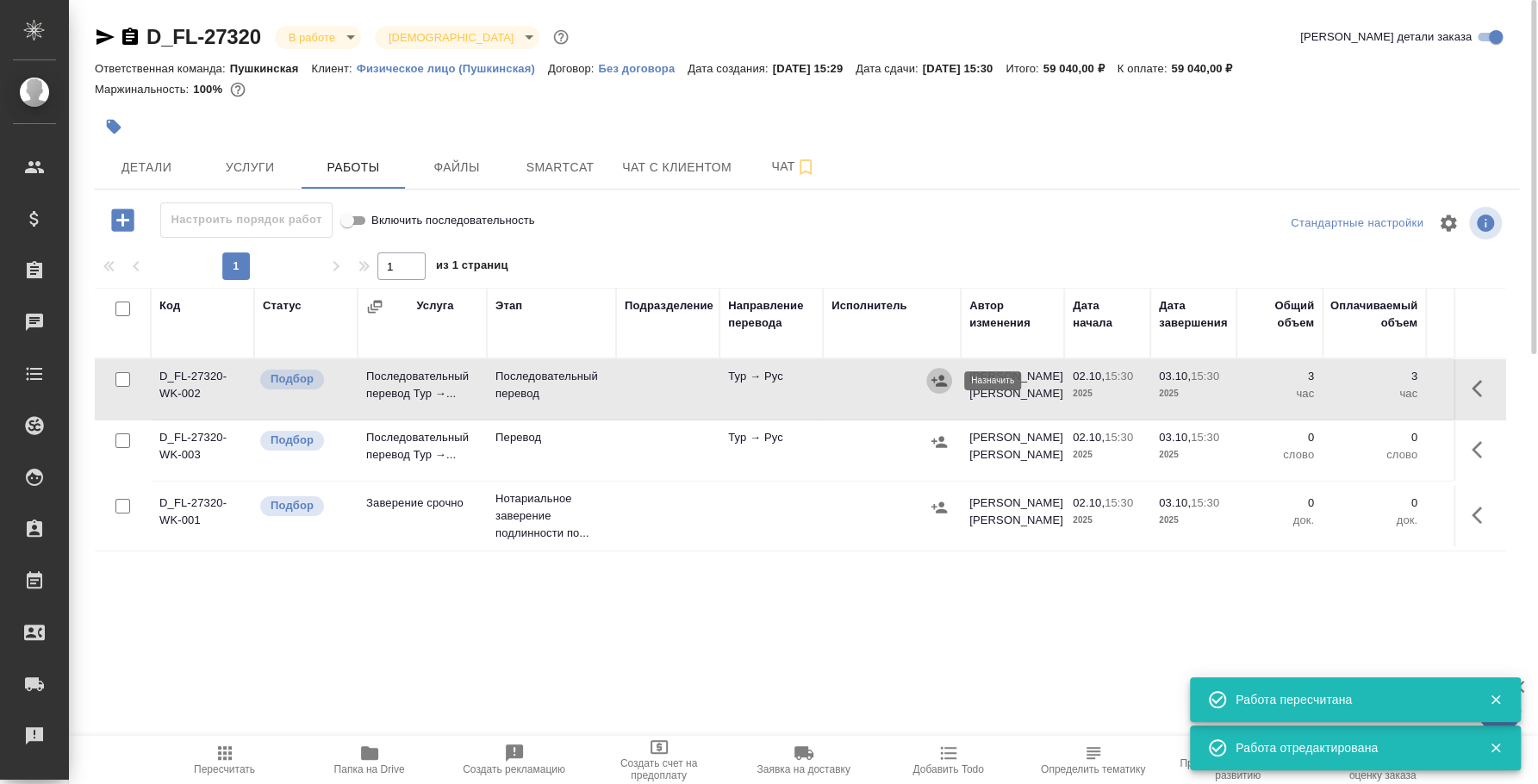
click at [933, 378] on icon "button" at bounding box center [939, 380] width 15 height 11
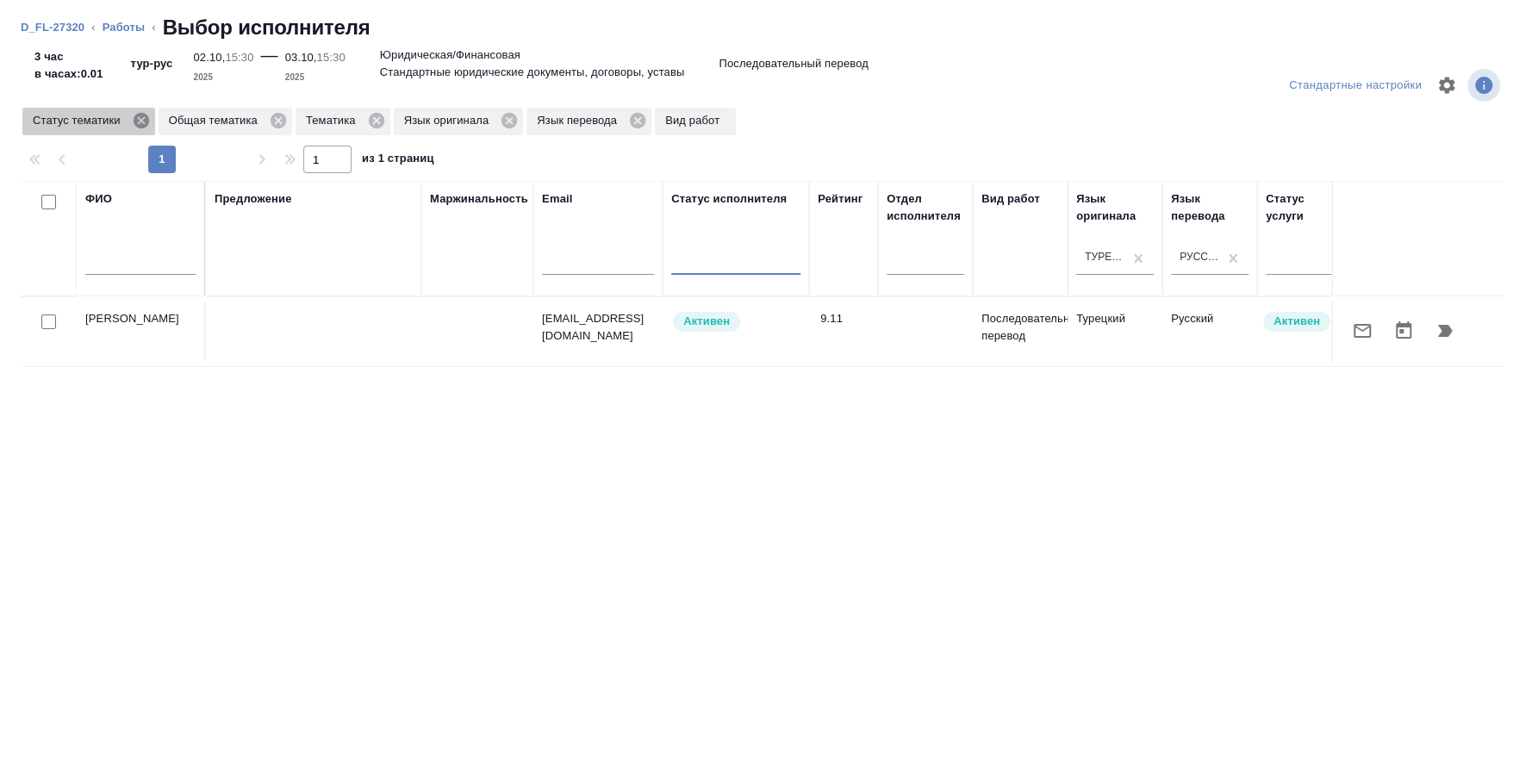
click at [140, 119] on icon at bounding box center [141, 120] width 19 height 19
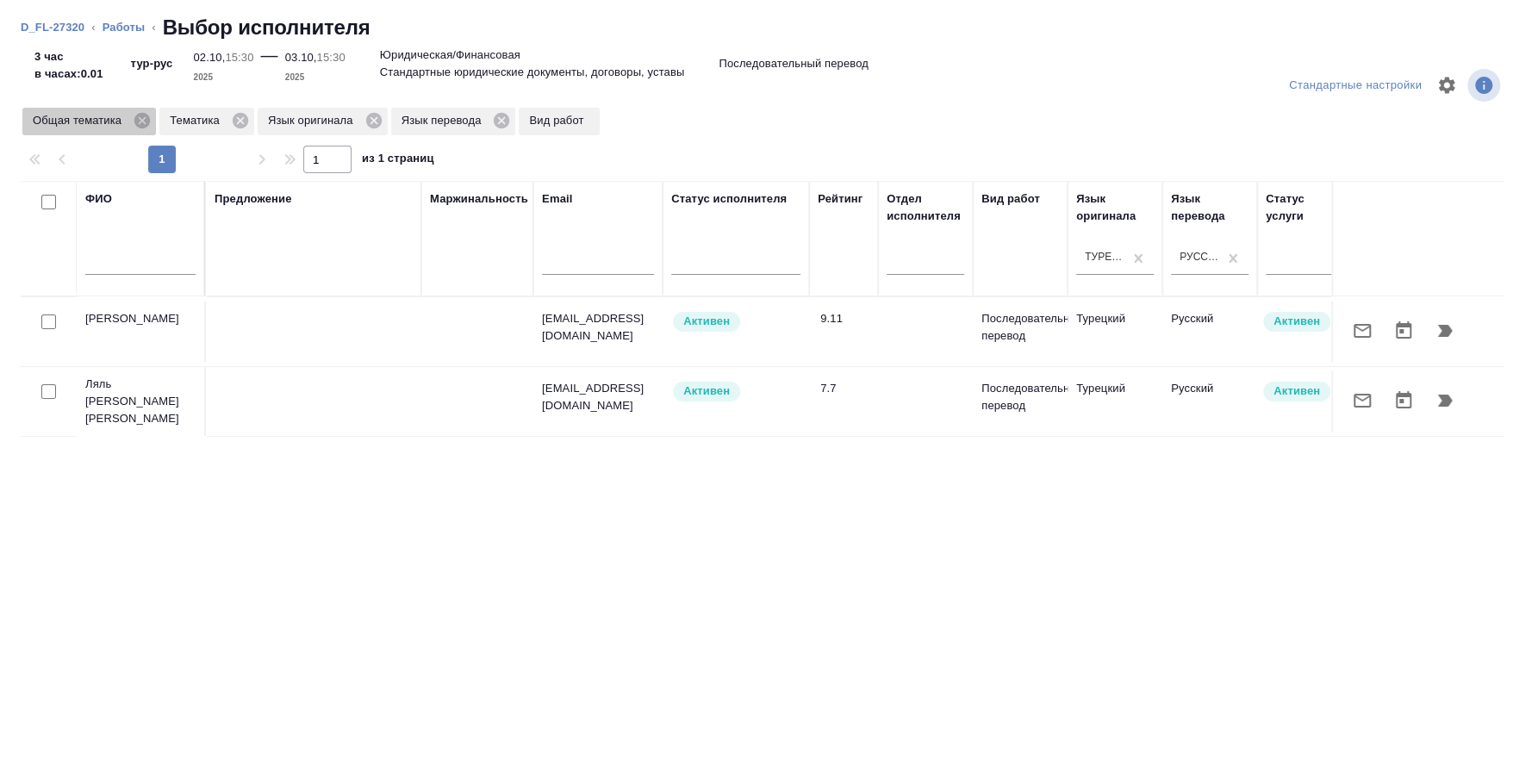
click at [140, 119] on icon at bounding box center [142, 120] width 19 height 19
click at [106, 119] on icon at bounding box center [103, 120] width 15 height 15
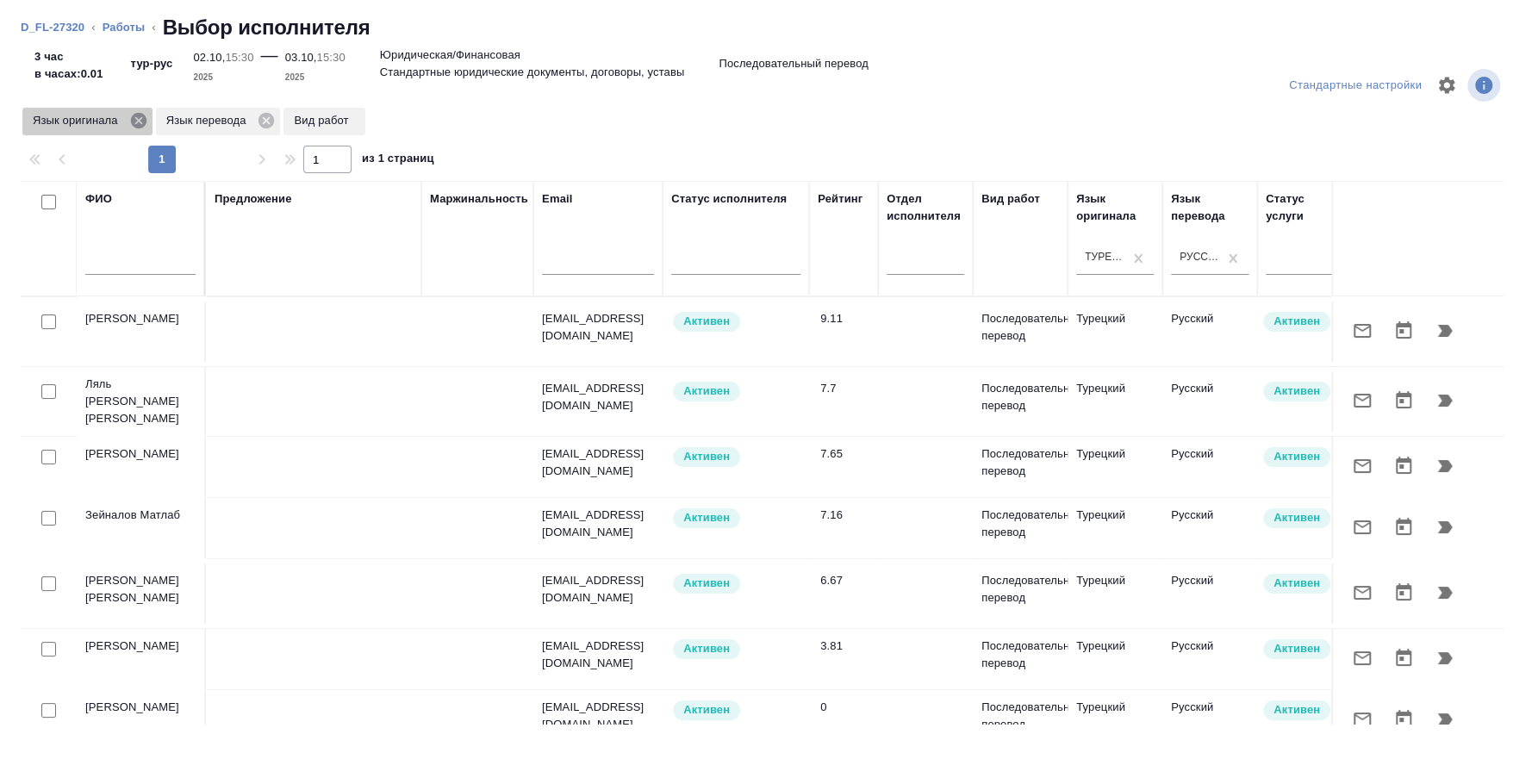
click at [150, 118] on div "Язык оригинала" at bounding box center [88, 121] width 130 height 28
click at [143, 118] on icon at bounding box center [137, 120] width 15 height 15
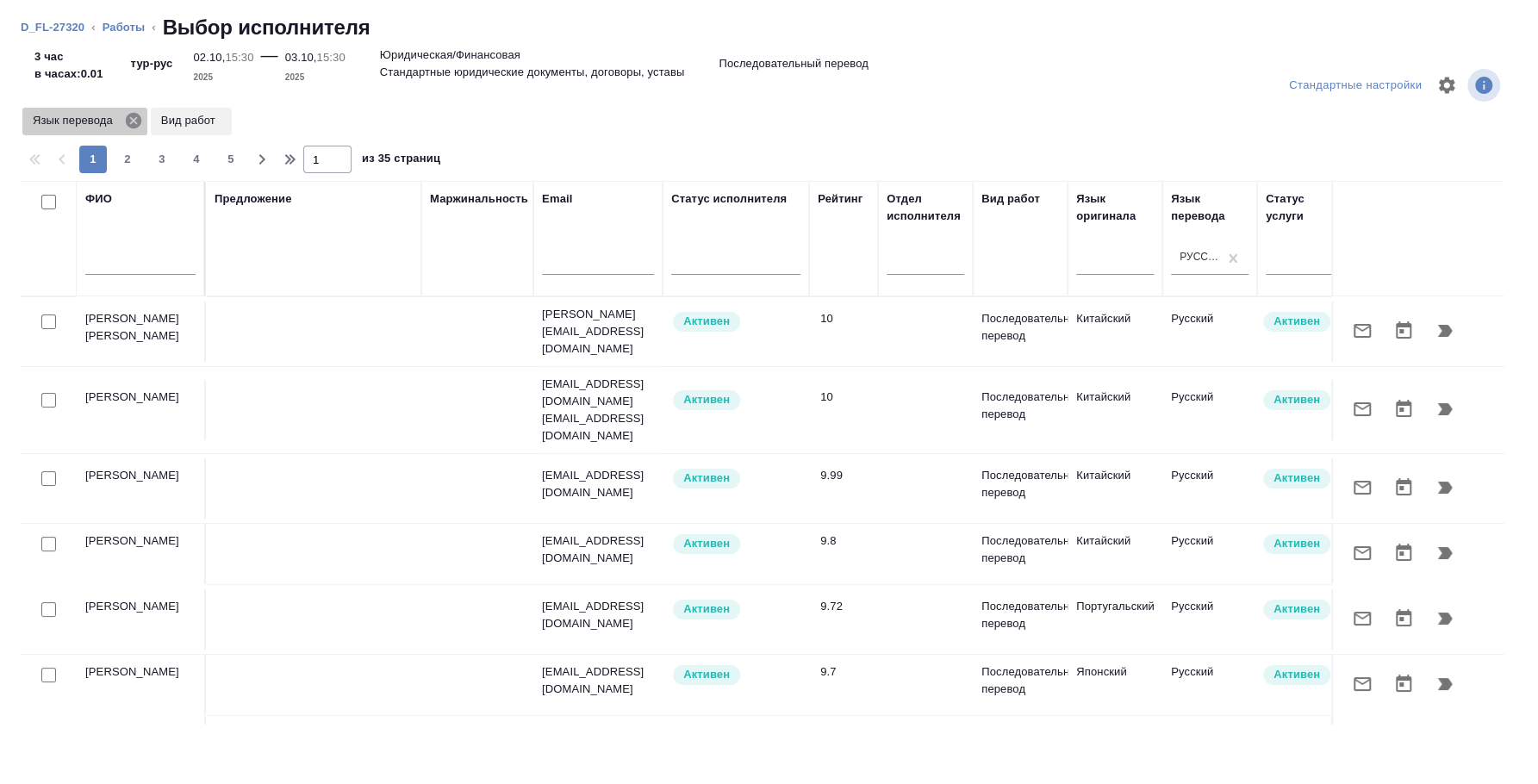
click at [134, 124] on icon at bounding box center [133, 120] width 15 height 15
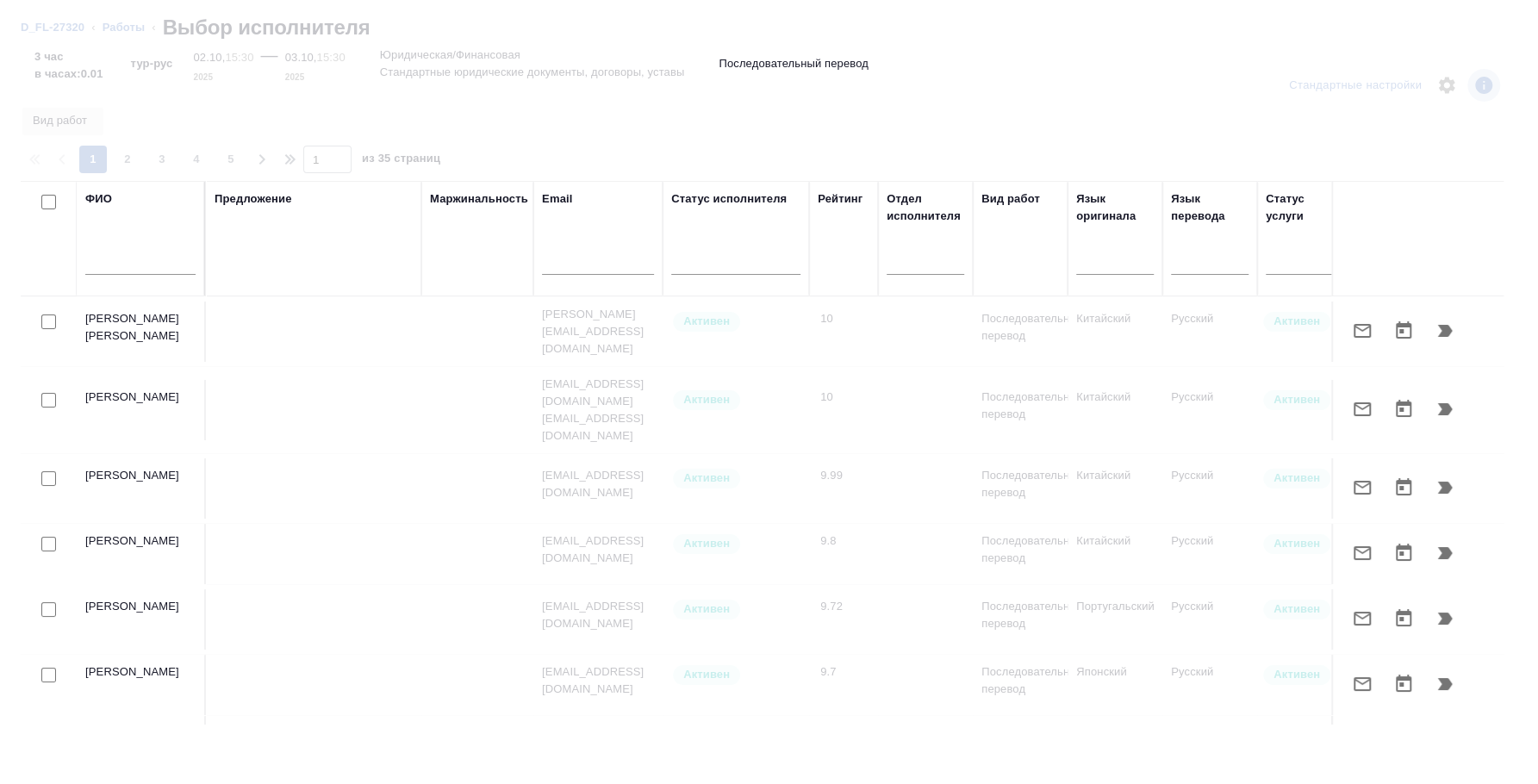
click at [120, 260] on input "text" at bounding box center [141, 264] width 110 height 22
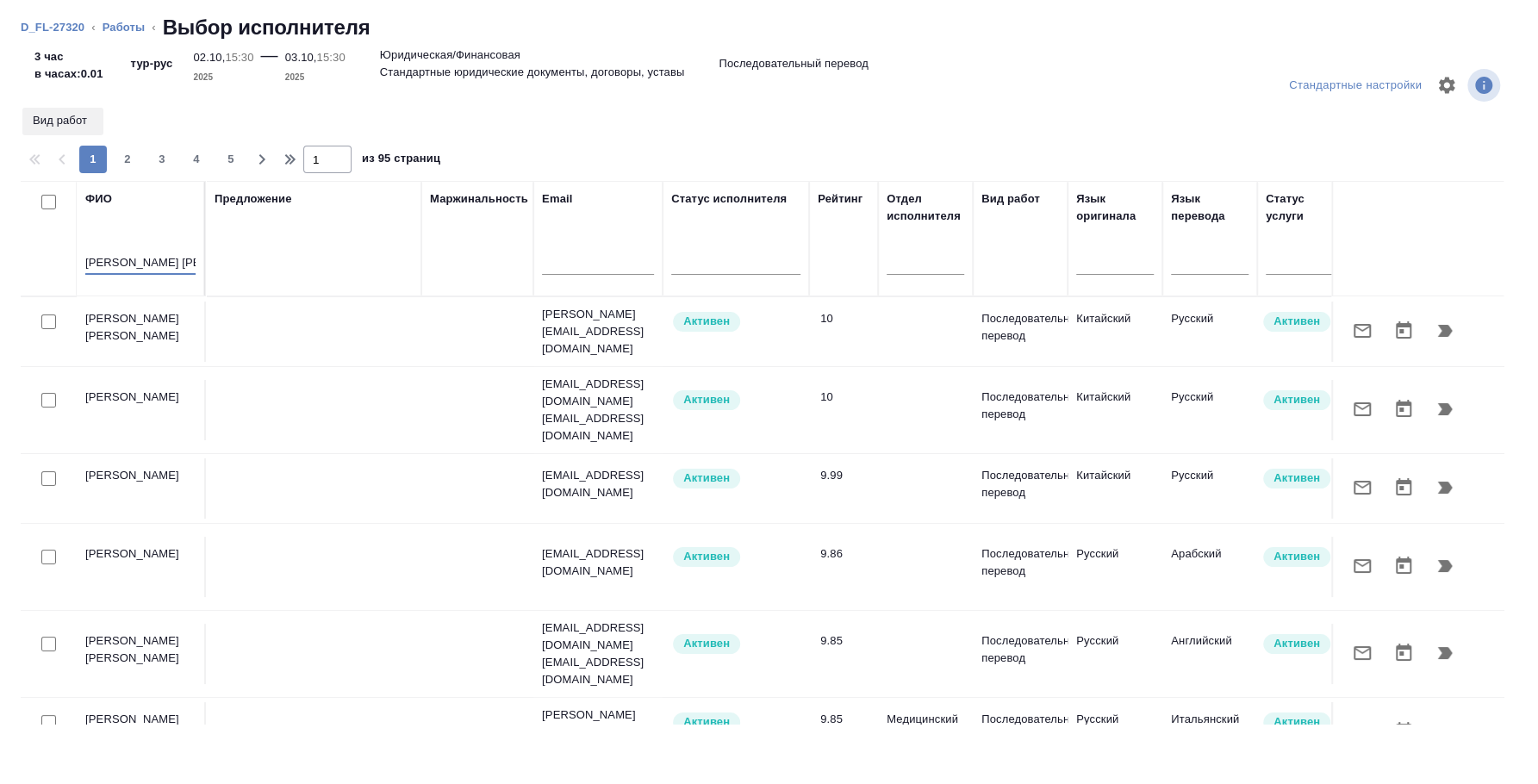
type input "Андреева Екатерина"
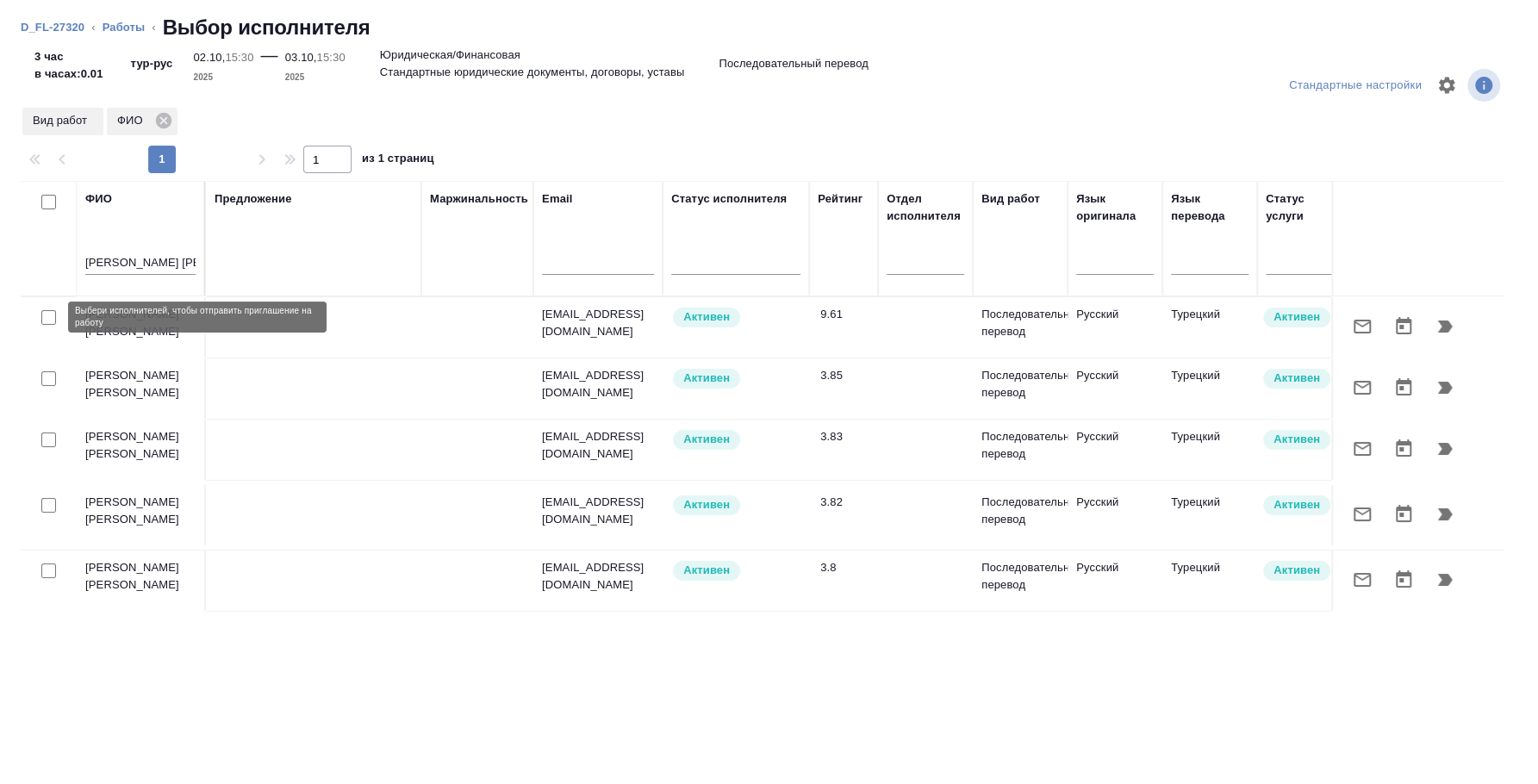
click at [54, 310] on input "checkbox" at bounding box center [49, 318] width 14 height 14
checkbox input "true"
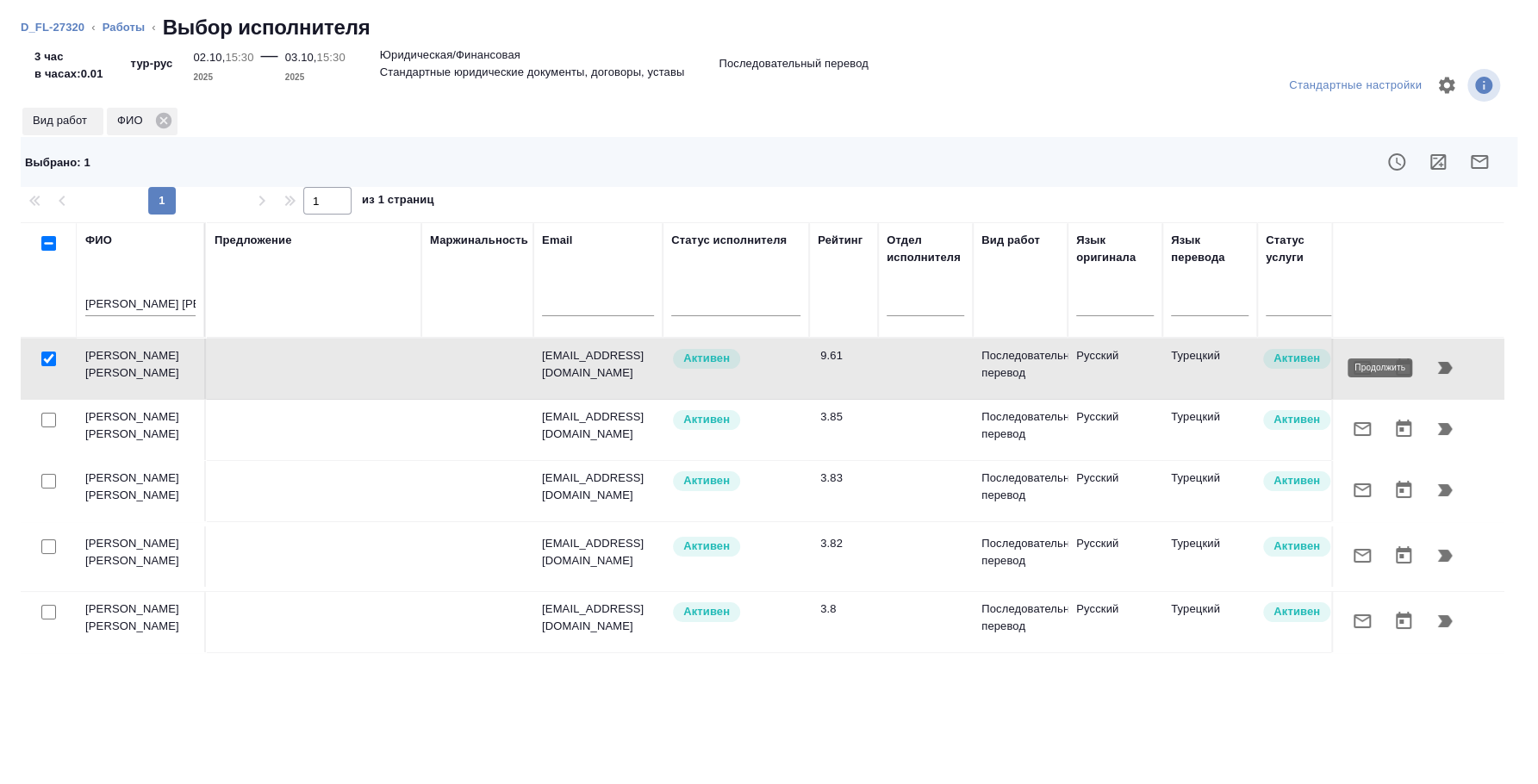
click at [1449, 359] on icon "button" at bounding box center [1445, 367] width 21 height 21
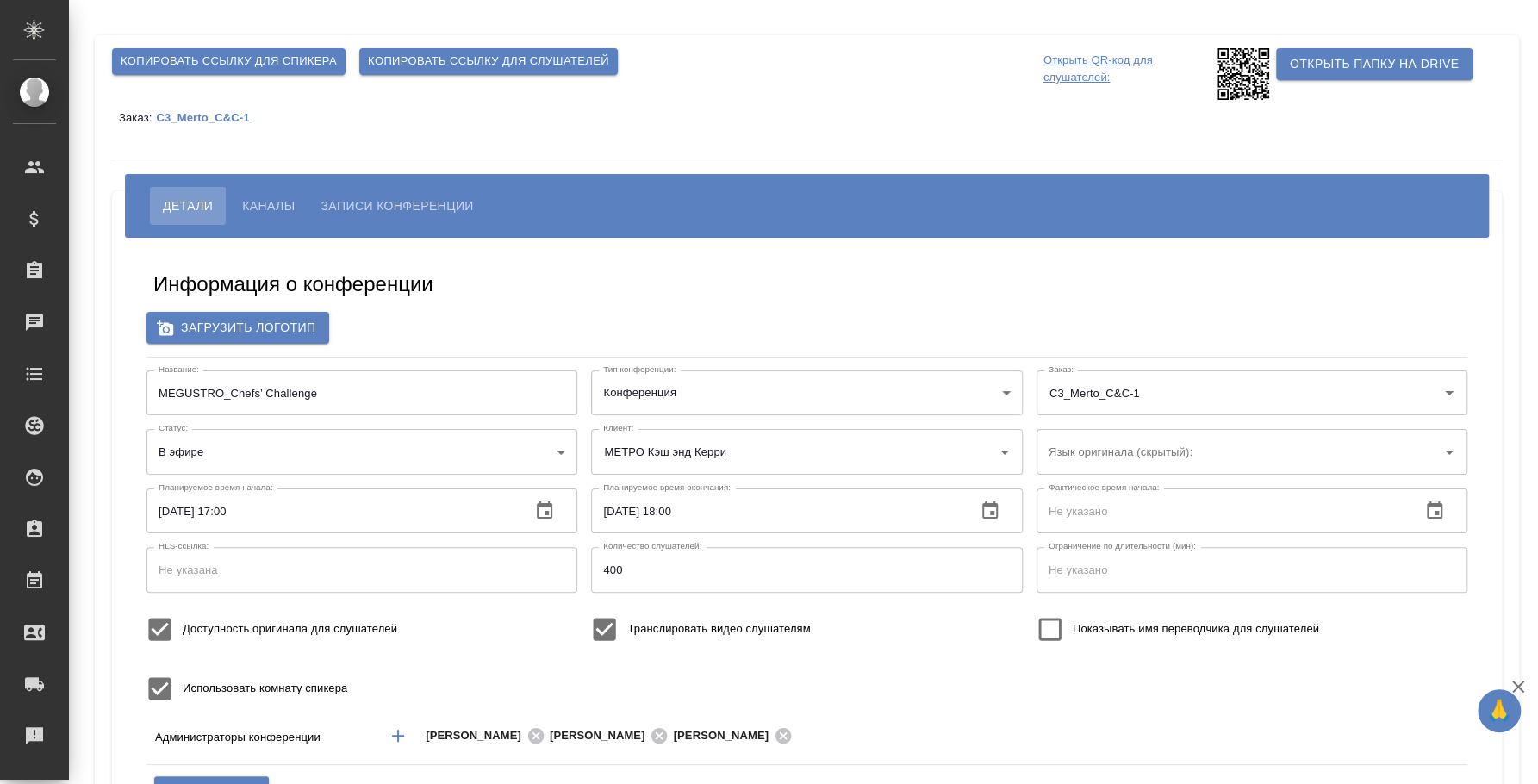
type input "МЕТРО Кэш энд Керри"
type input "[PERSON_NAME]"
click at [257, 205] on span "Каналы" at bounding box center [268, 206] width 52 height 21
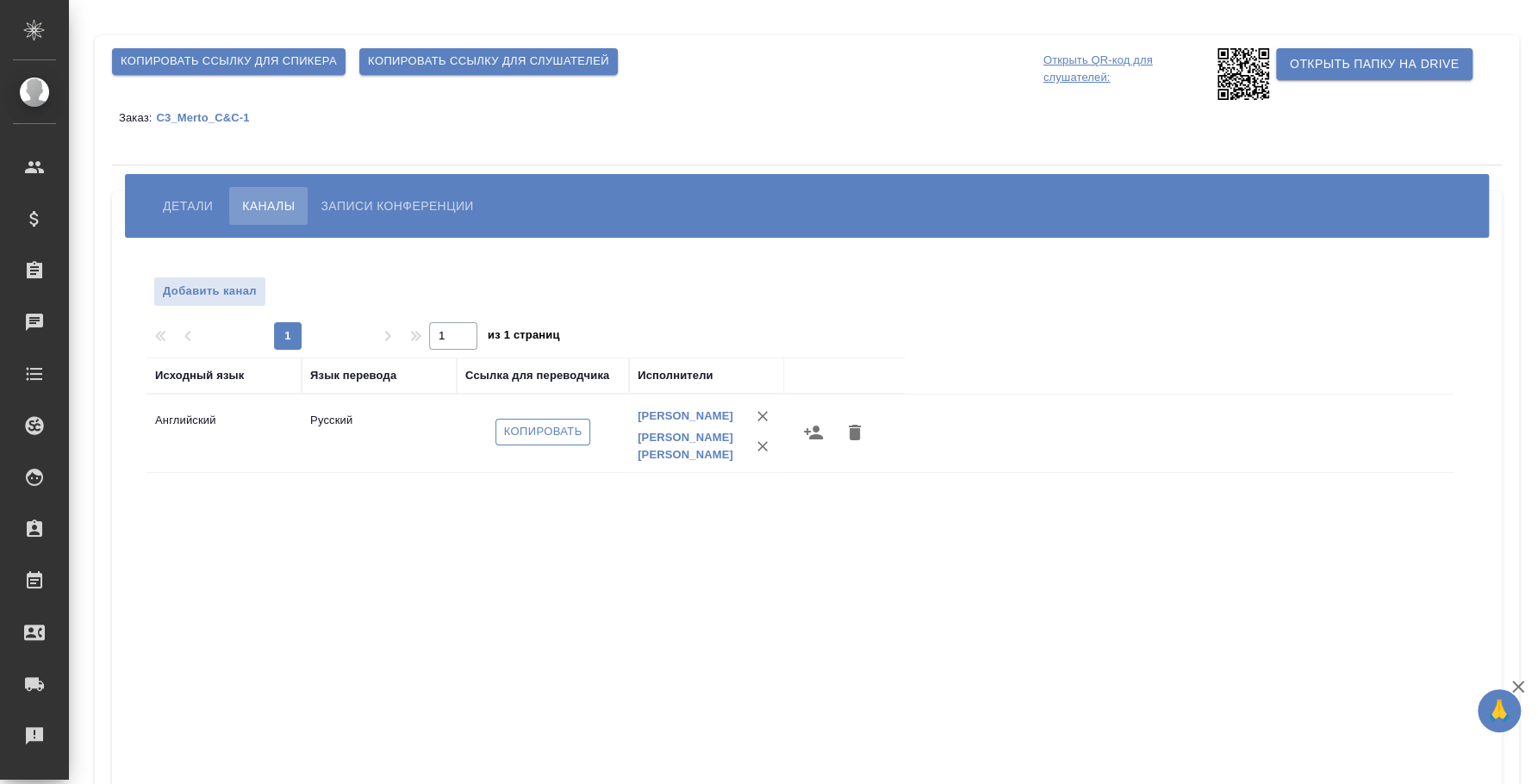
click at [533, 429] on span "Копировать" at bounding box center [543, 432] width 79 height 20
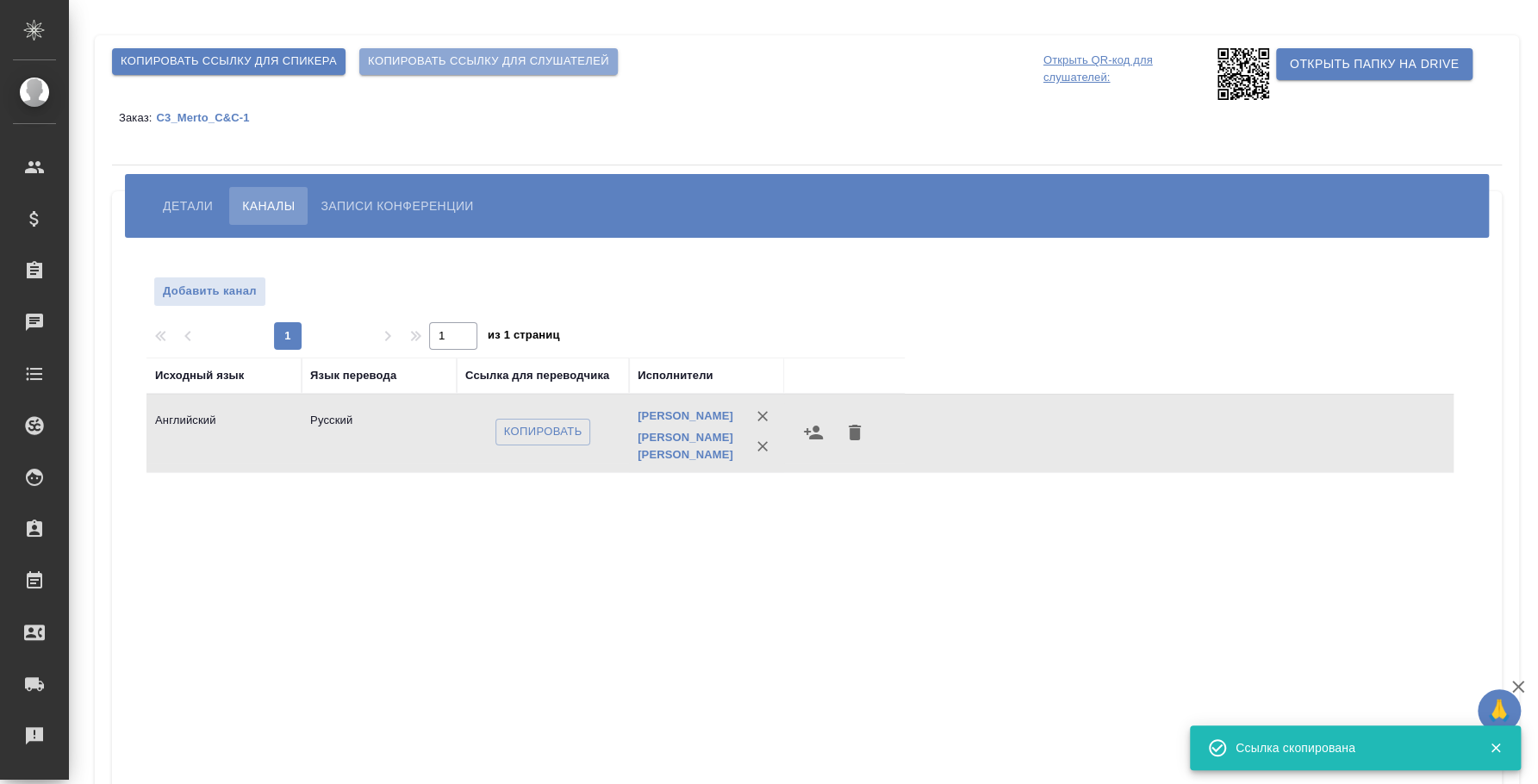
click at [472, 59] on span "Копировать ссылку для слушателей" at bounding box center [488, 61] width 241 height 20
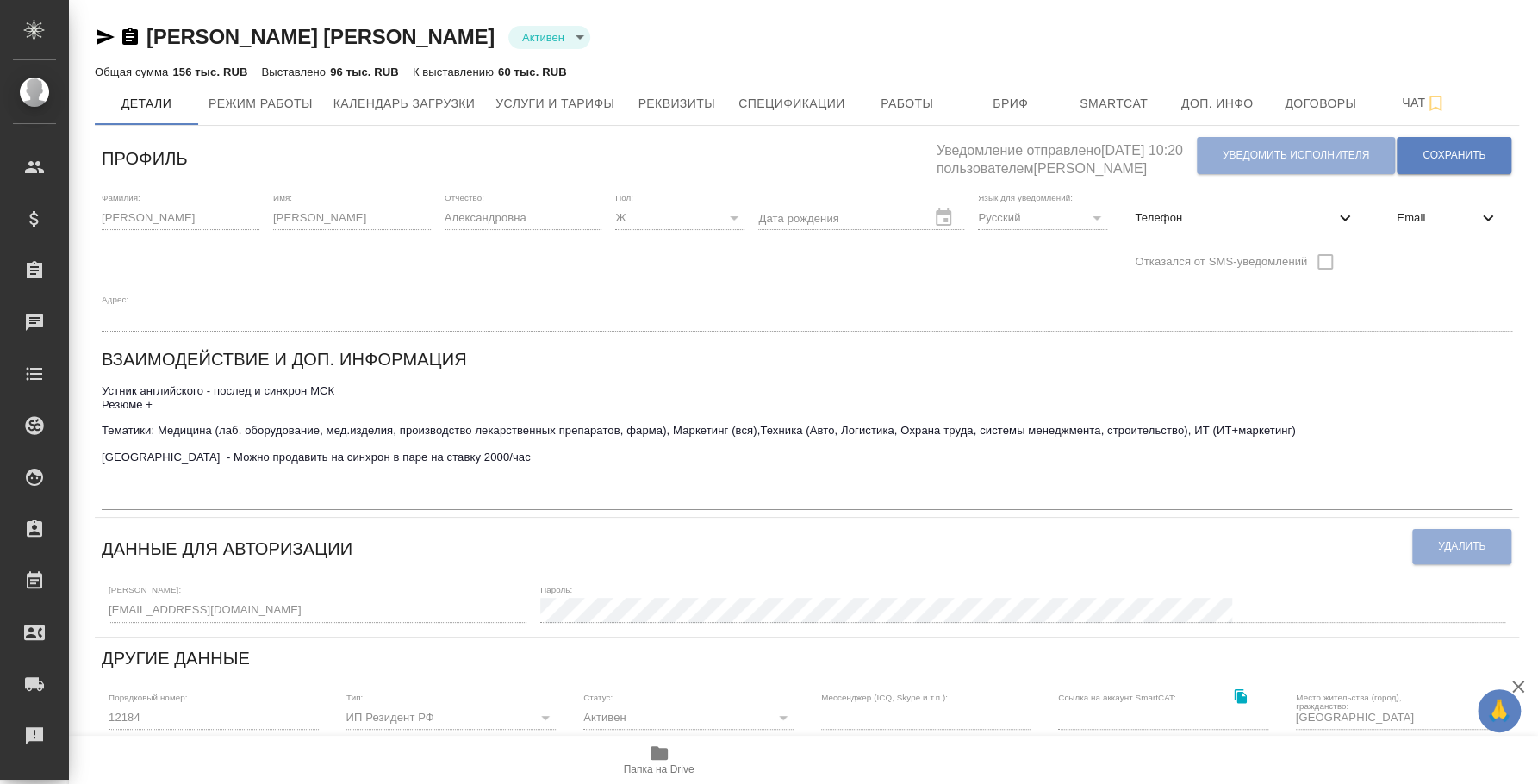
click at [108, 37] on icon "button" at bounding box center [106, 36] width 18 height 15
click at [105, 43] on icon "button" at bounding box center [105, 37] width 21 height 21
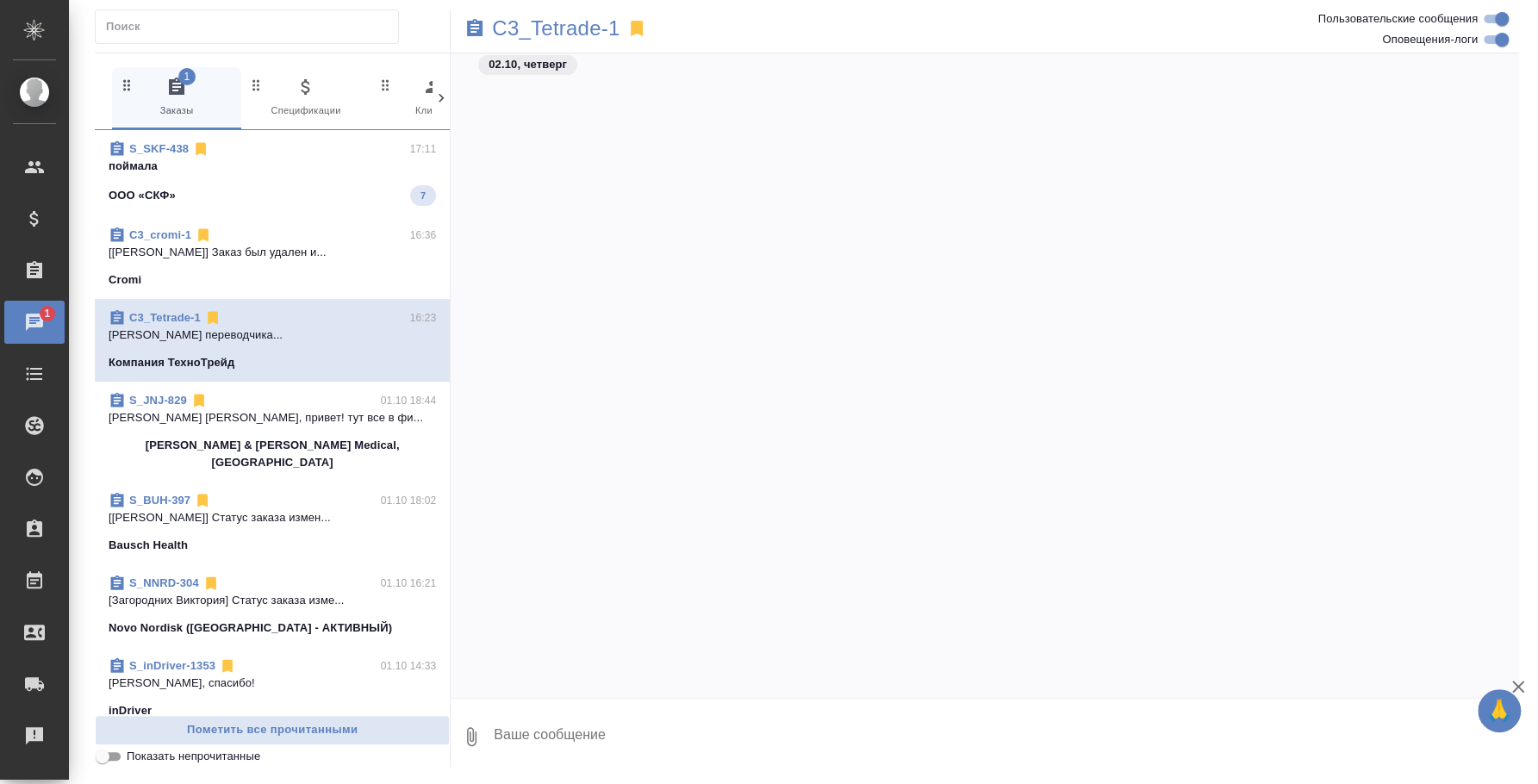
scroll to position [2275, 0]
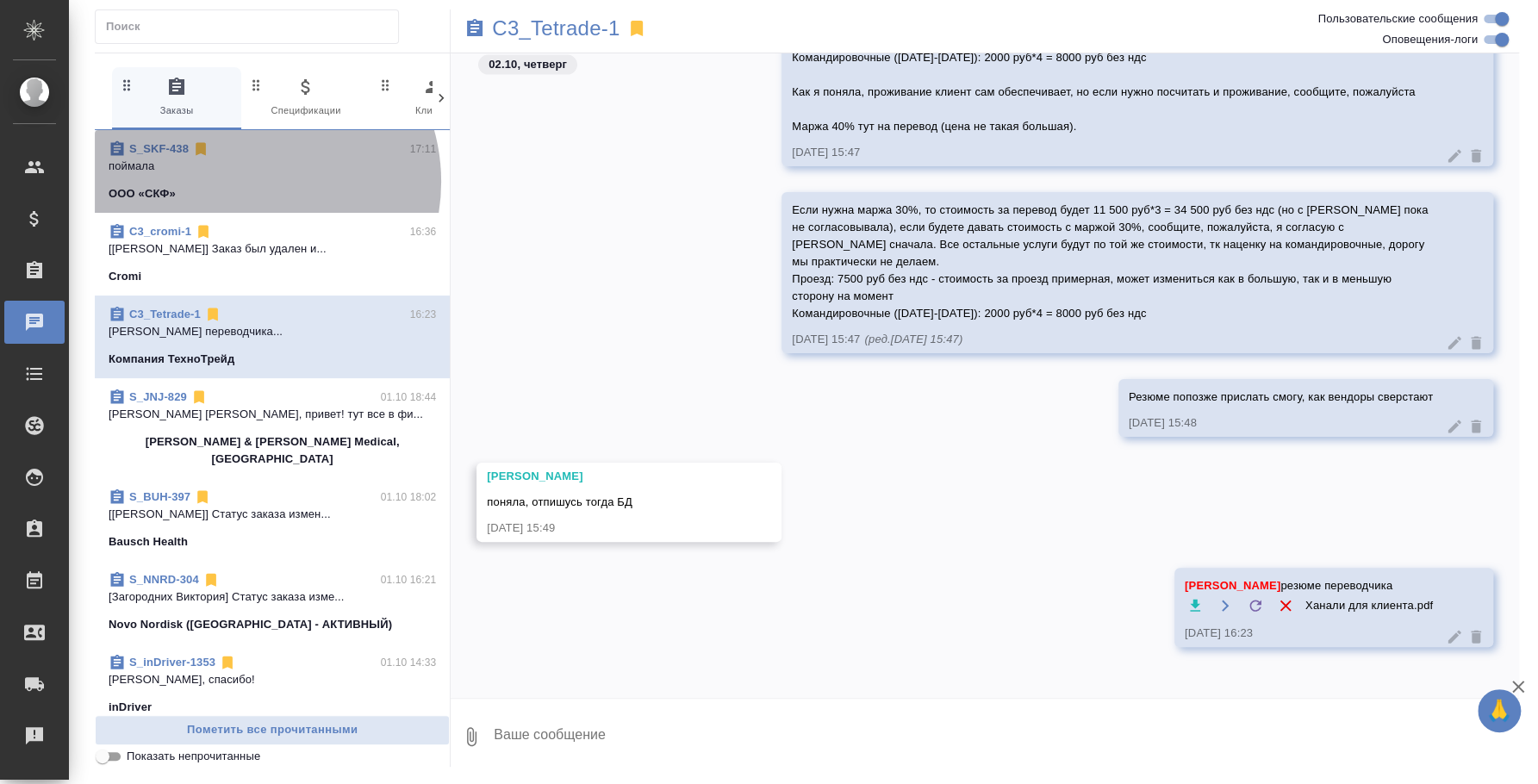
click at [247, 181] on span "S_SKF-438 17:11 поймала ООО «СКФ»" at bounding box center [272, 171] width 328 height 62
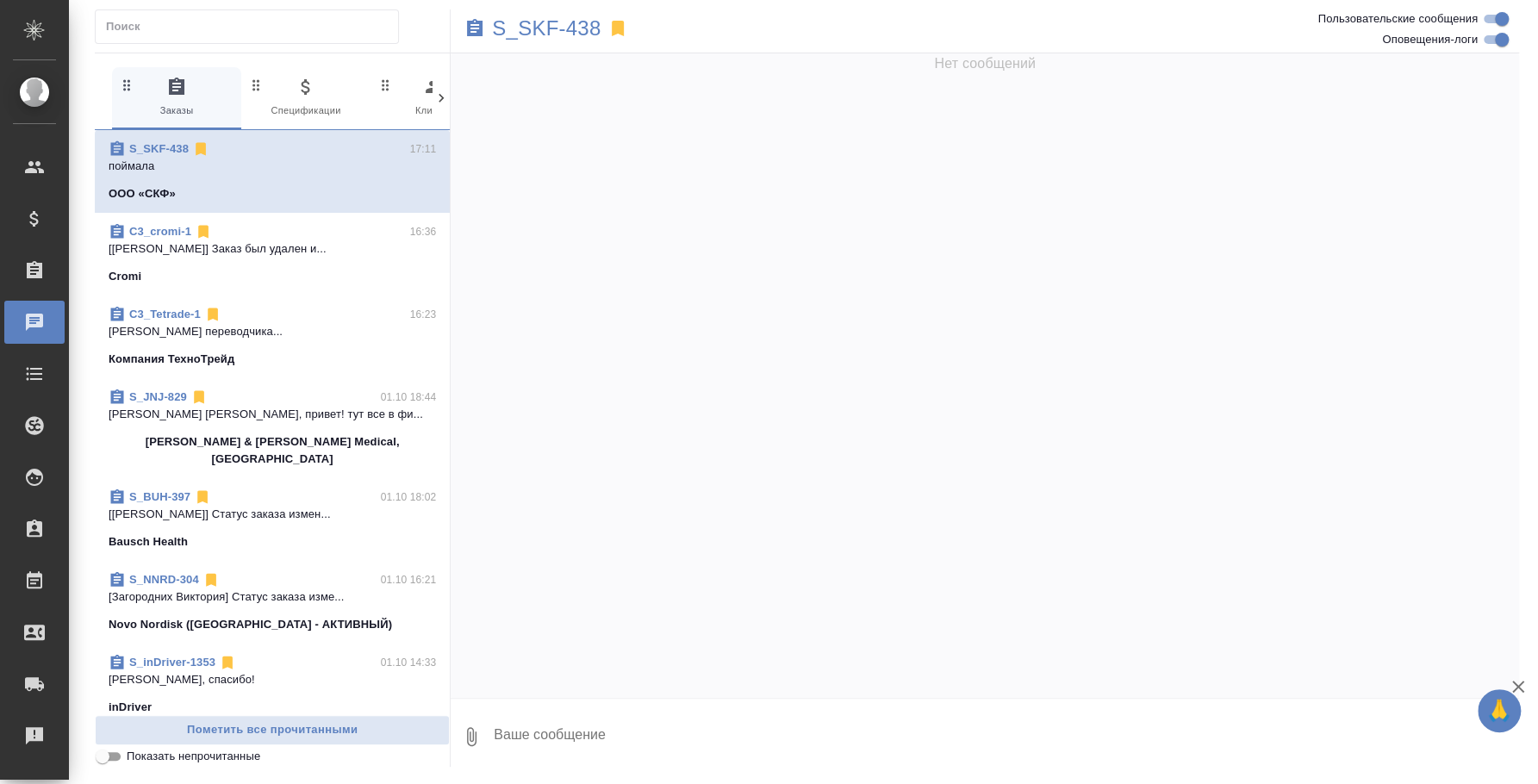
scroll to position [7021, 0]
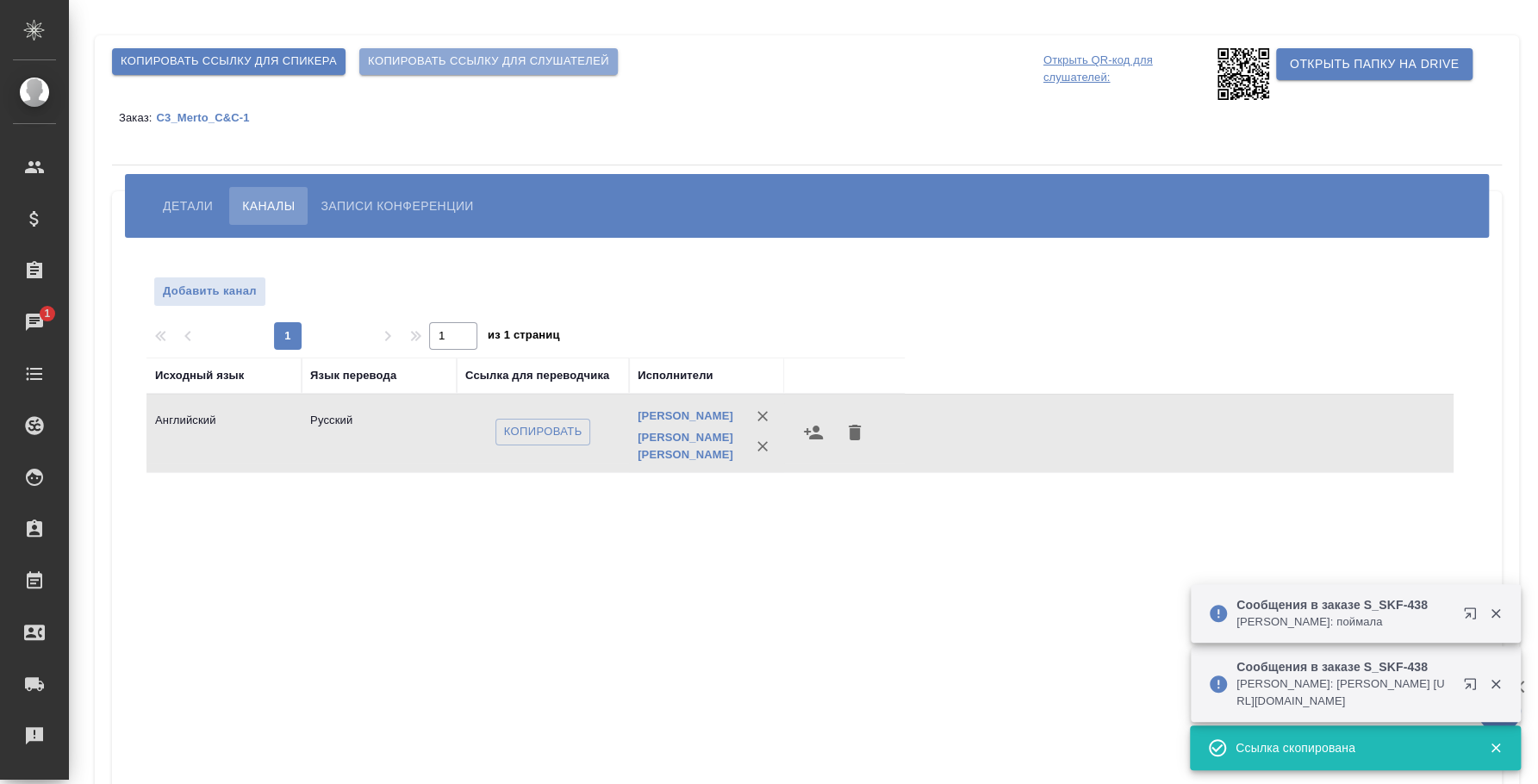
click at [465, 54] on span "Копировать ссылку для слушателей" at bounding box center [488, 61] width 241 height 20
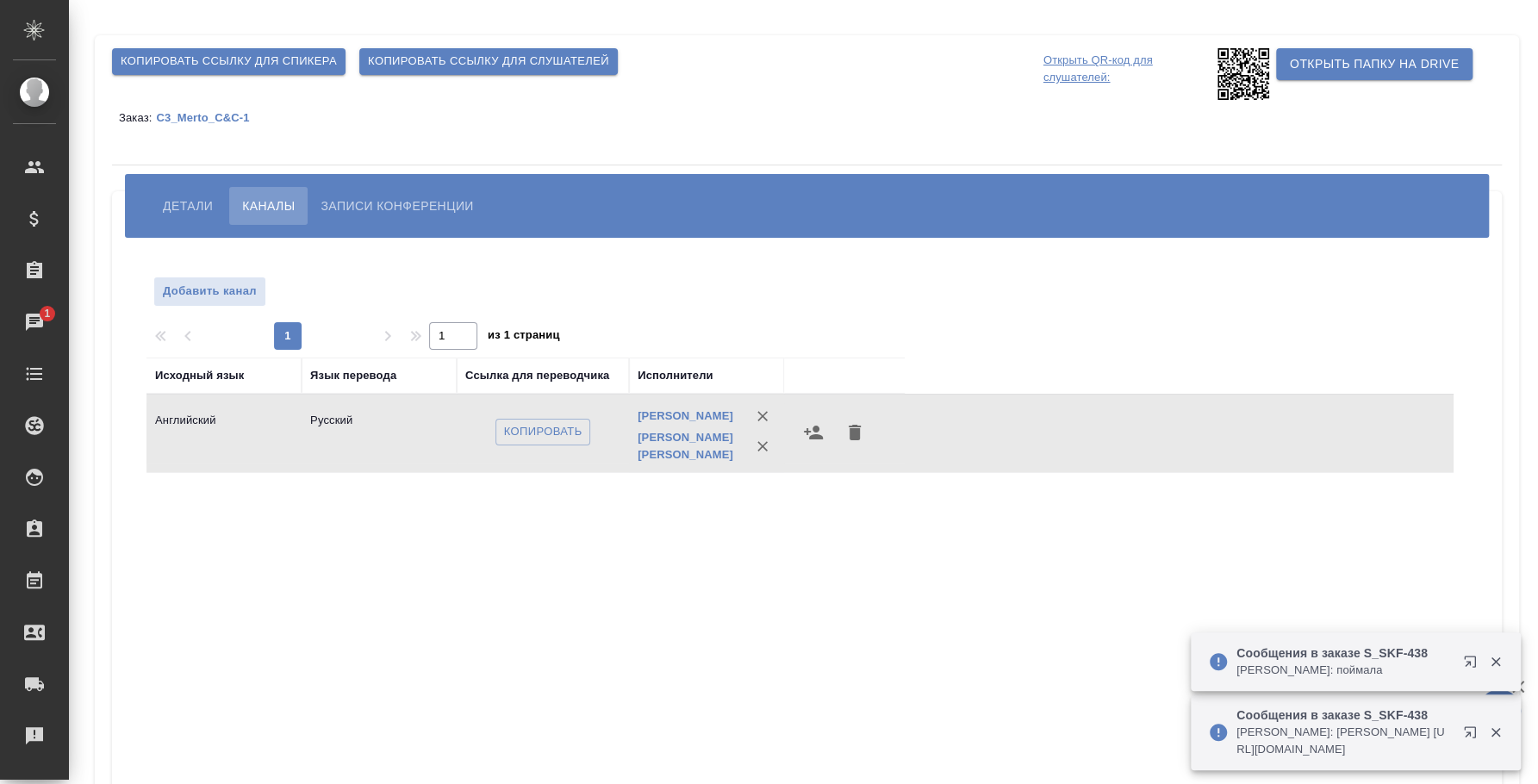
click at [477, 57] on span "Копировать ссылку для слушателей" at bounding box center [488, 61] width 241 height 20
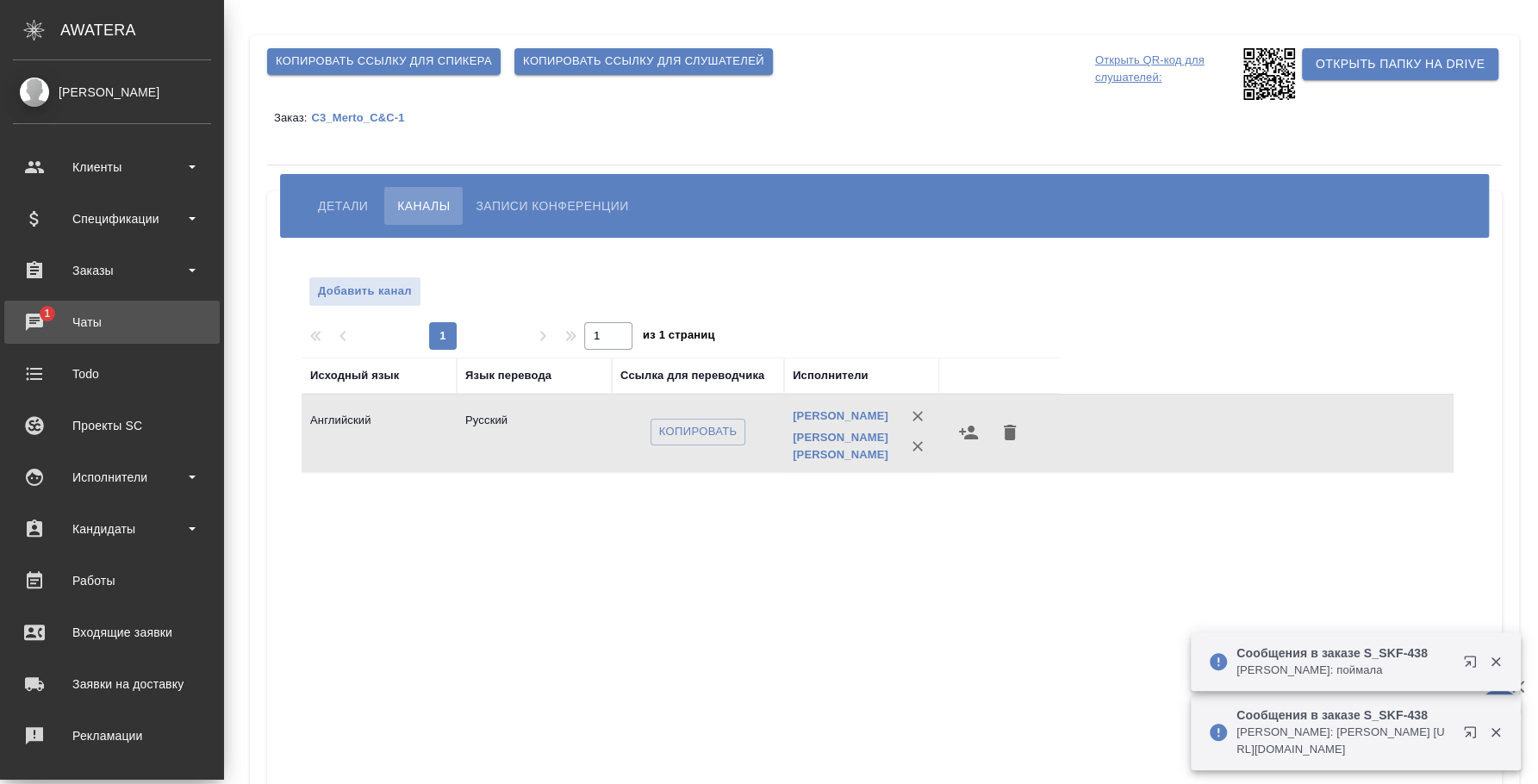
click at [37, 309] on div "Чаты" at bounding box center [112, 322] width 199 height 26
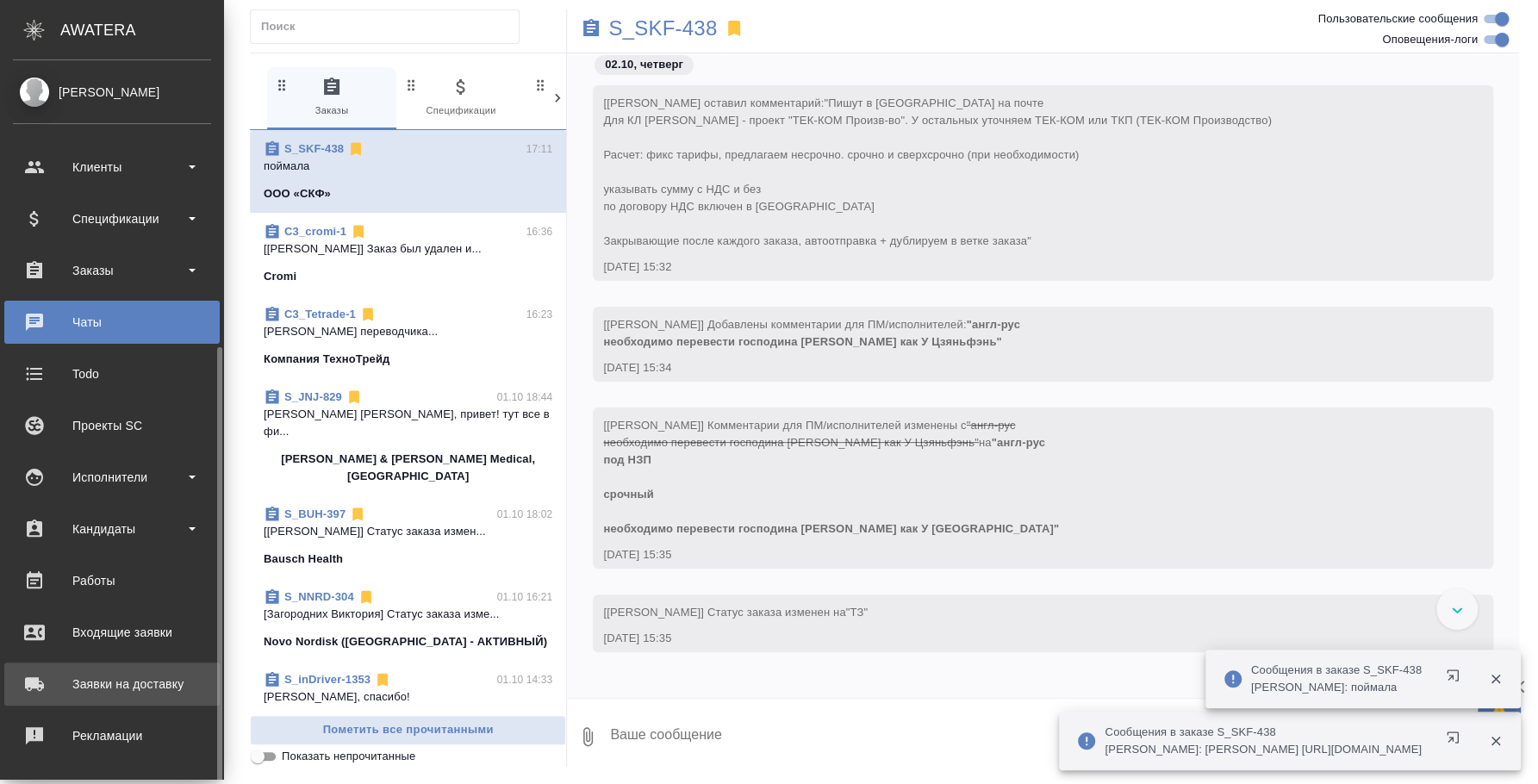
scroll to position [158, 0]
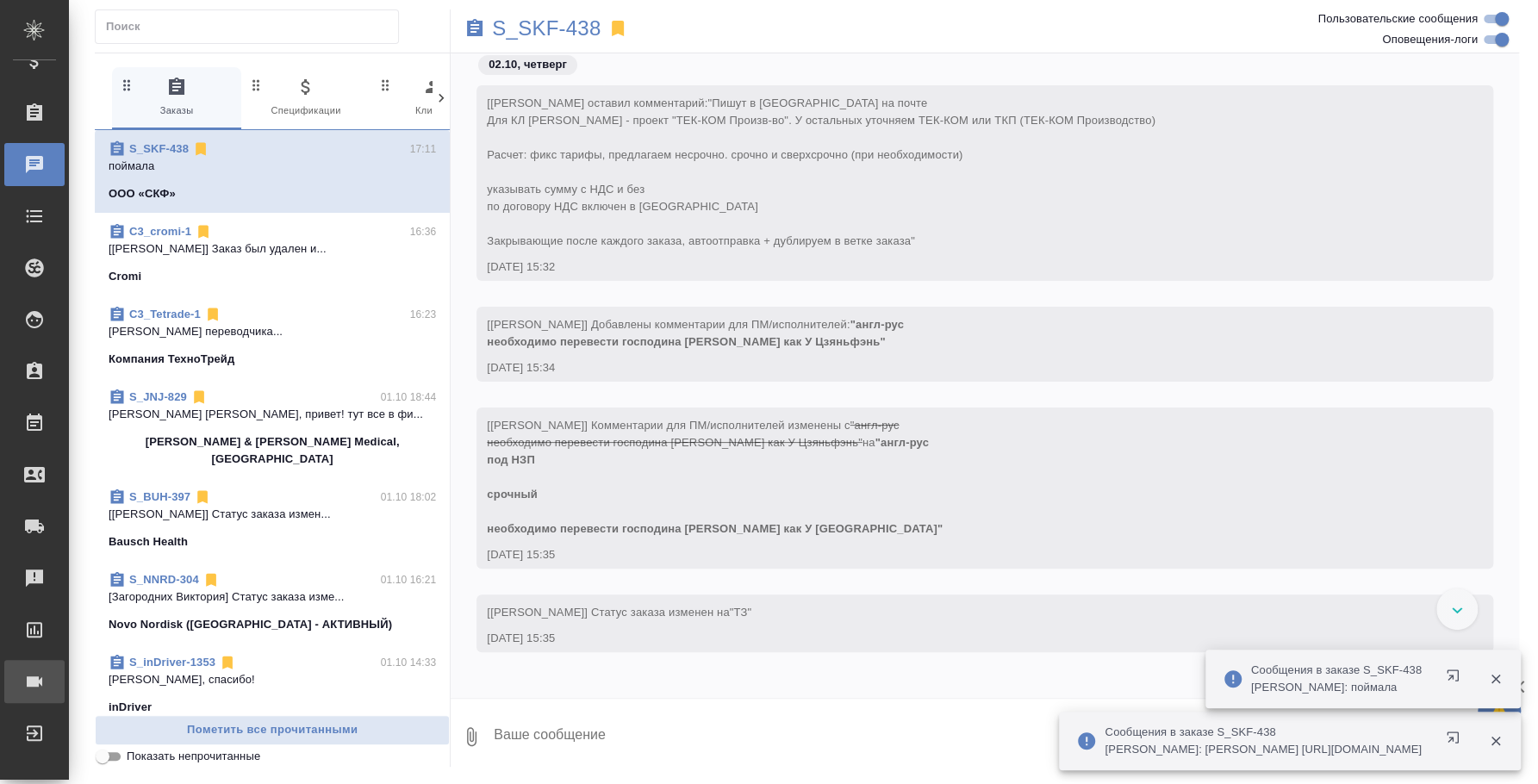
click at [34, 687] on div "Конференции" at bounding box center [13, 681] width 43 height 26
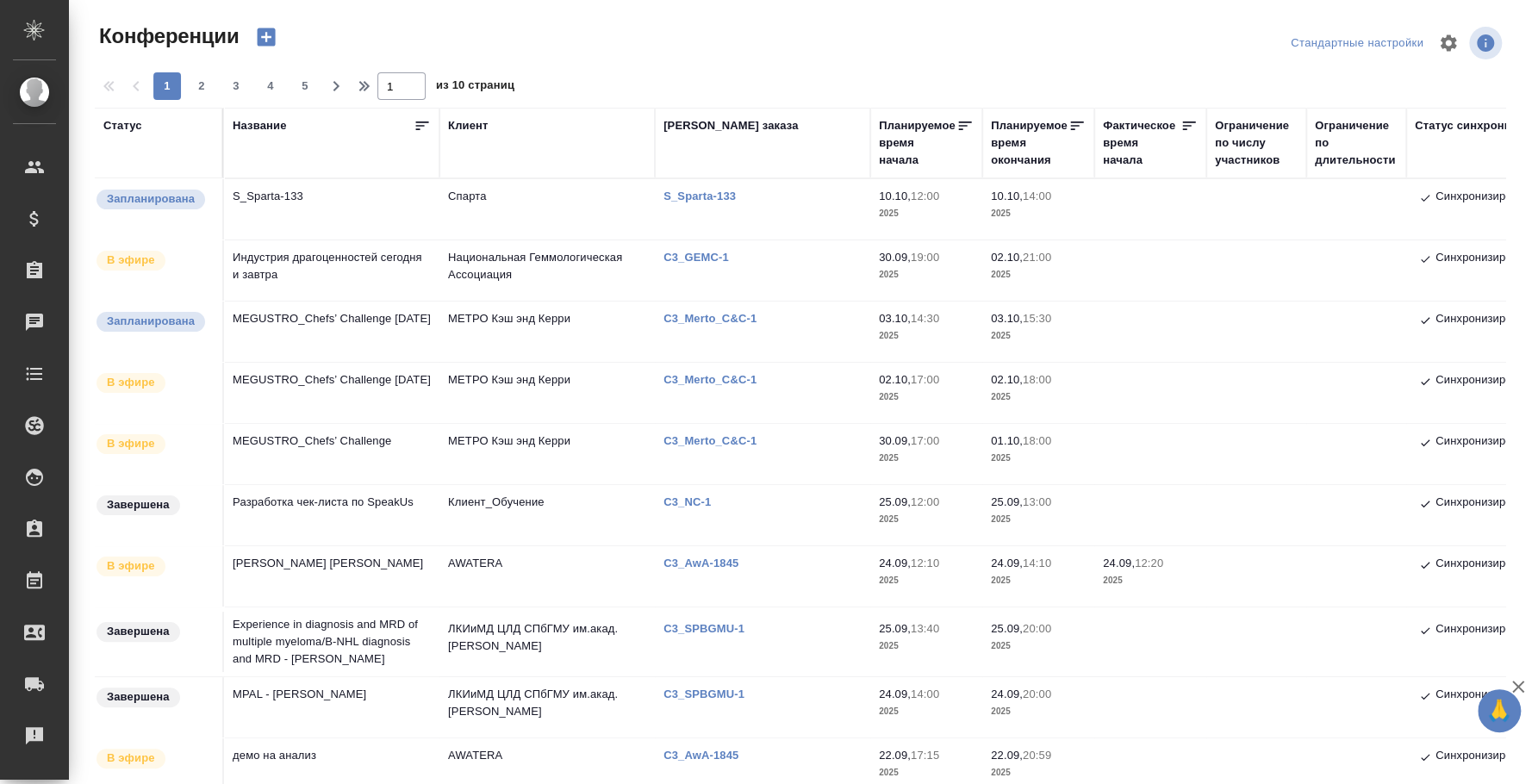
type input "[PERSON_NAME]"
click at [317, 441] on td "MEGUSTRO_Chefs’ Challenge" at bounding box center [331, 454] width 216 height 60
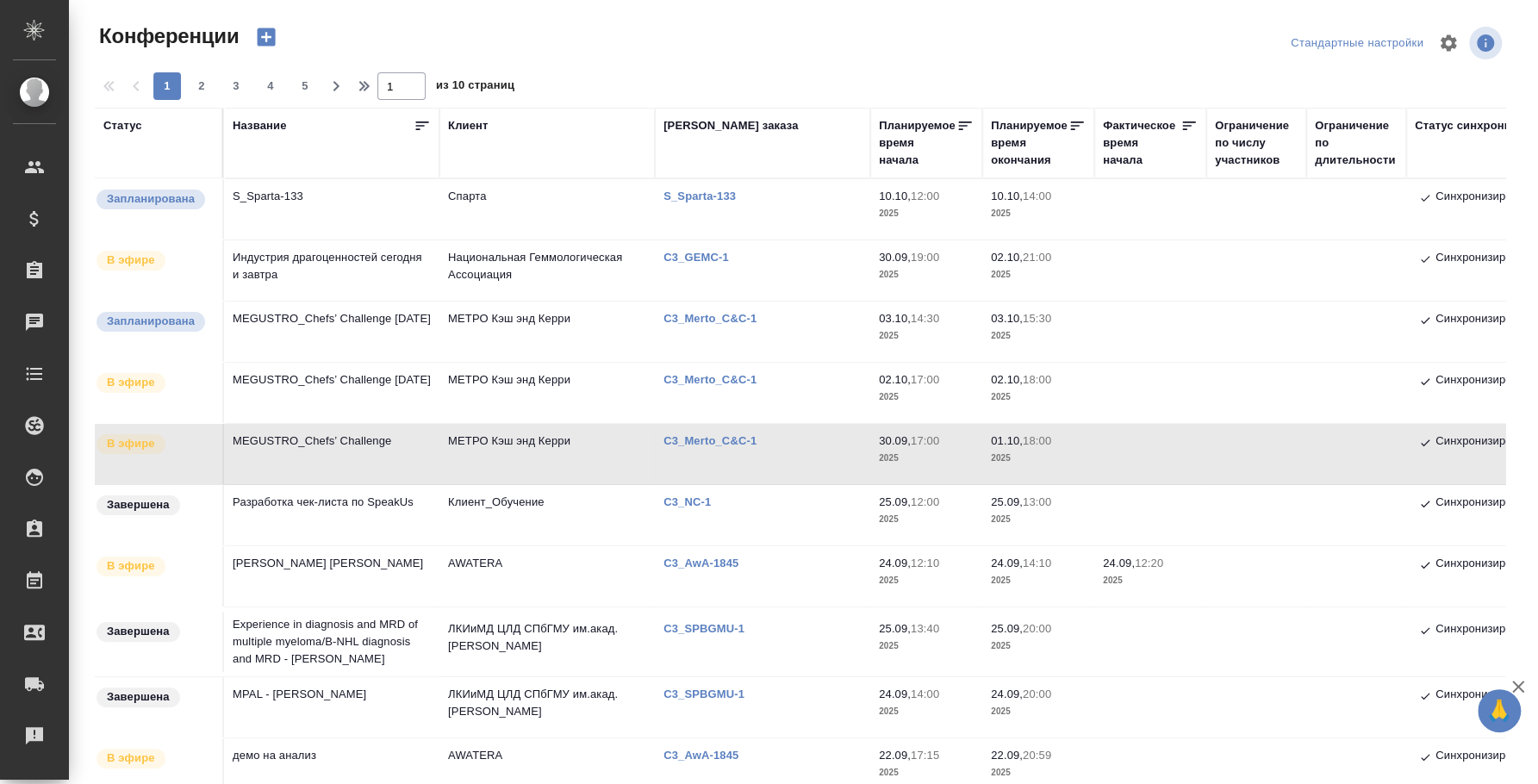
click at [383, 438] on td "MEGUSTRO_Chefs’ Challenge" at bounding box center [331, 454] width 216 height 60
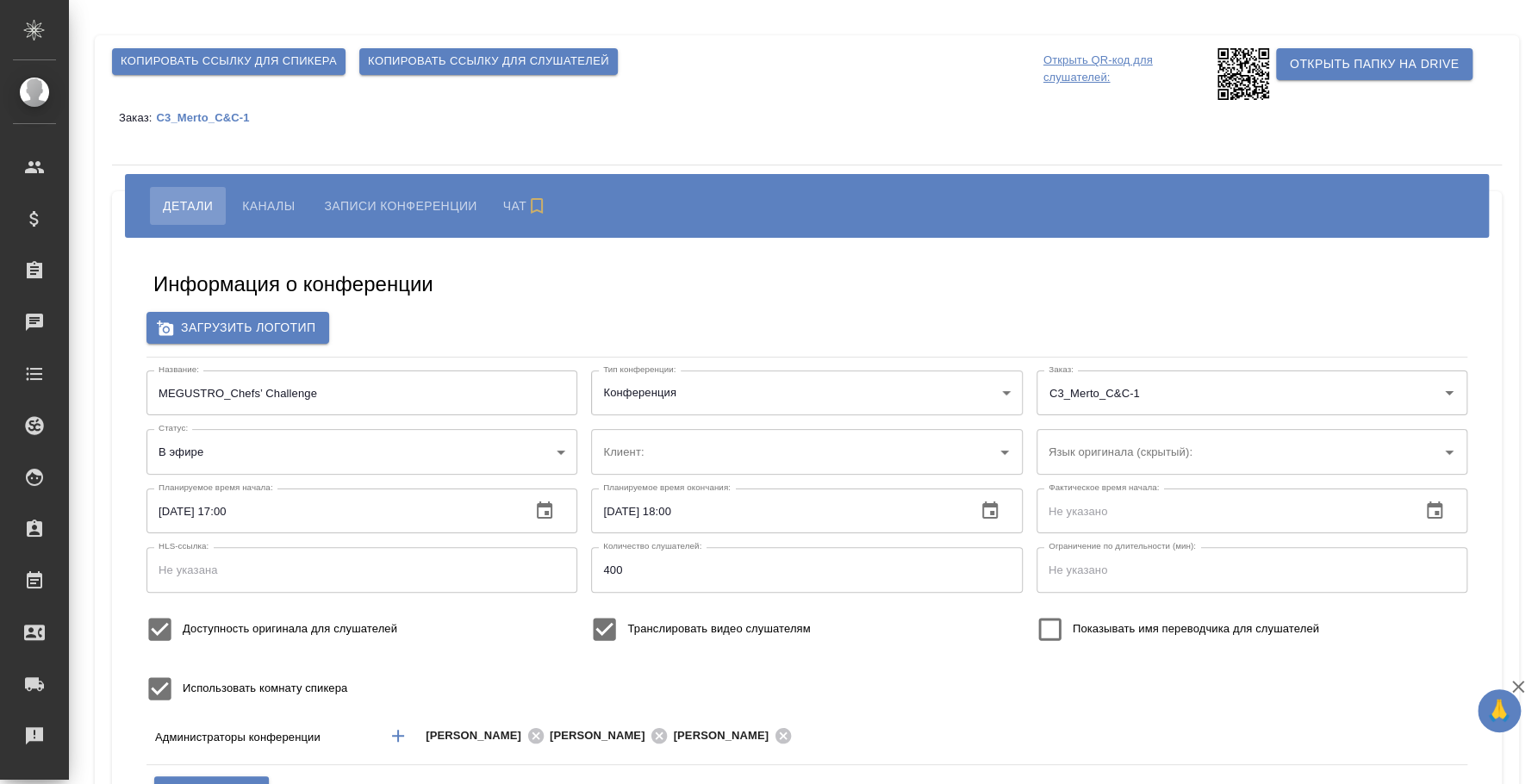
type input "МЕТРО Кэш энд Керри"
type input "[PERSON_NAME]"
click at [444, 64] on span "Копировать ссылку для слушателей" at bounding box center [488, 61] width 241 height 20
click at [1258, 60] on icon at bounding box center [1243, 73] width 51 height 51
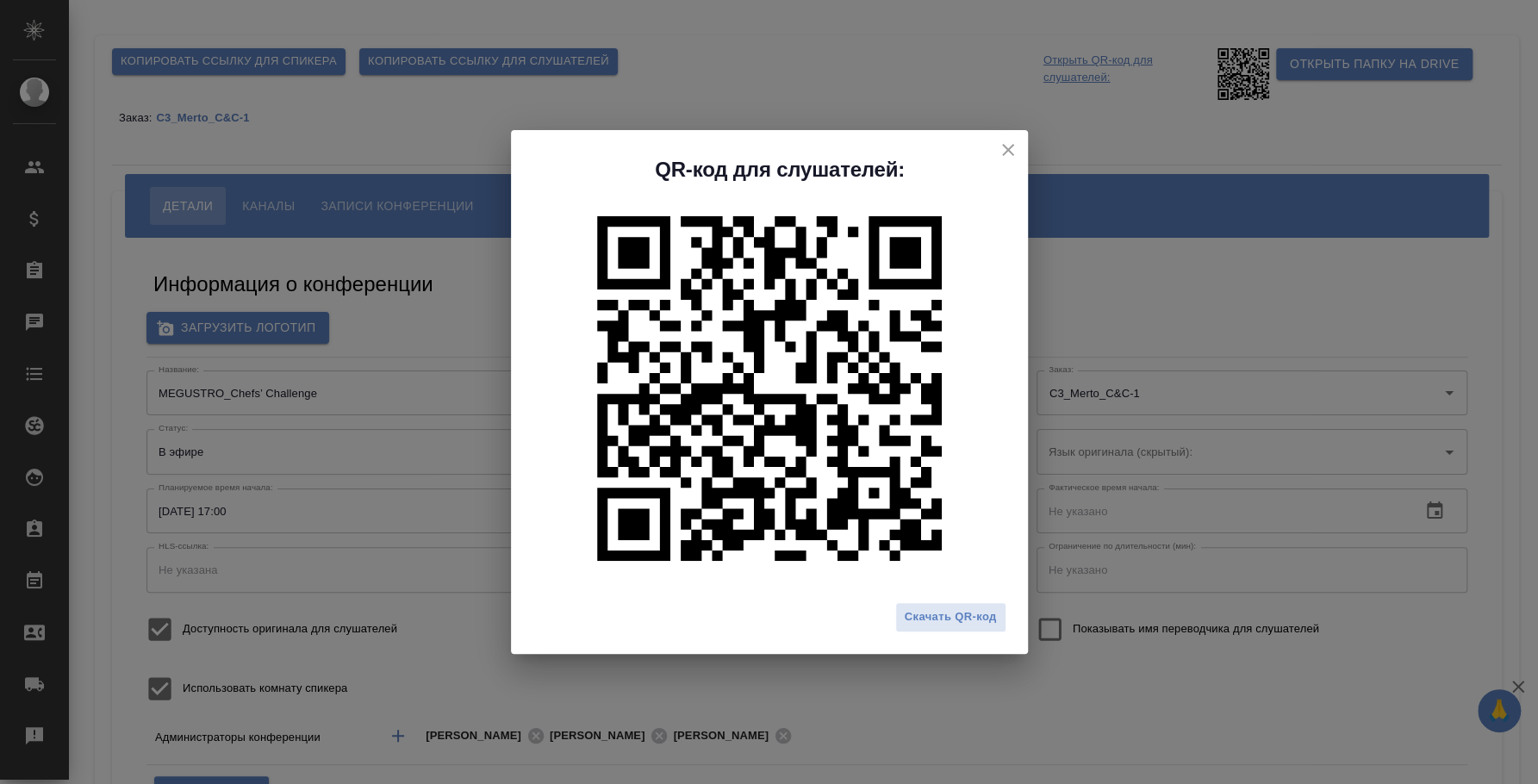
click at [1006, 156] on icon "close" at bounding box center [1008, 150] width 21 height 21
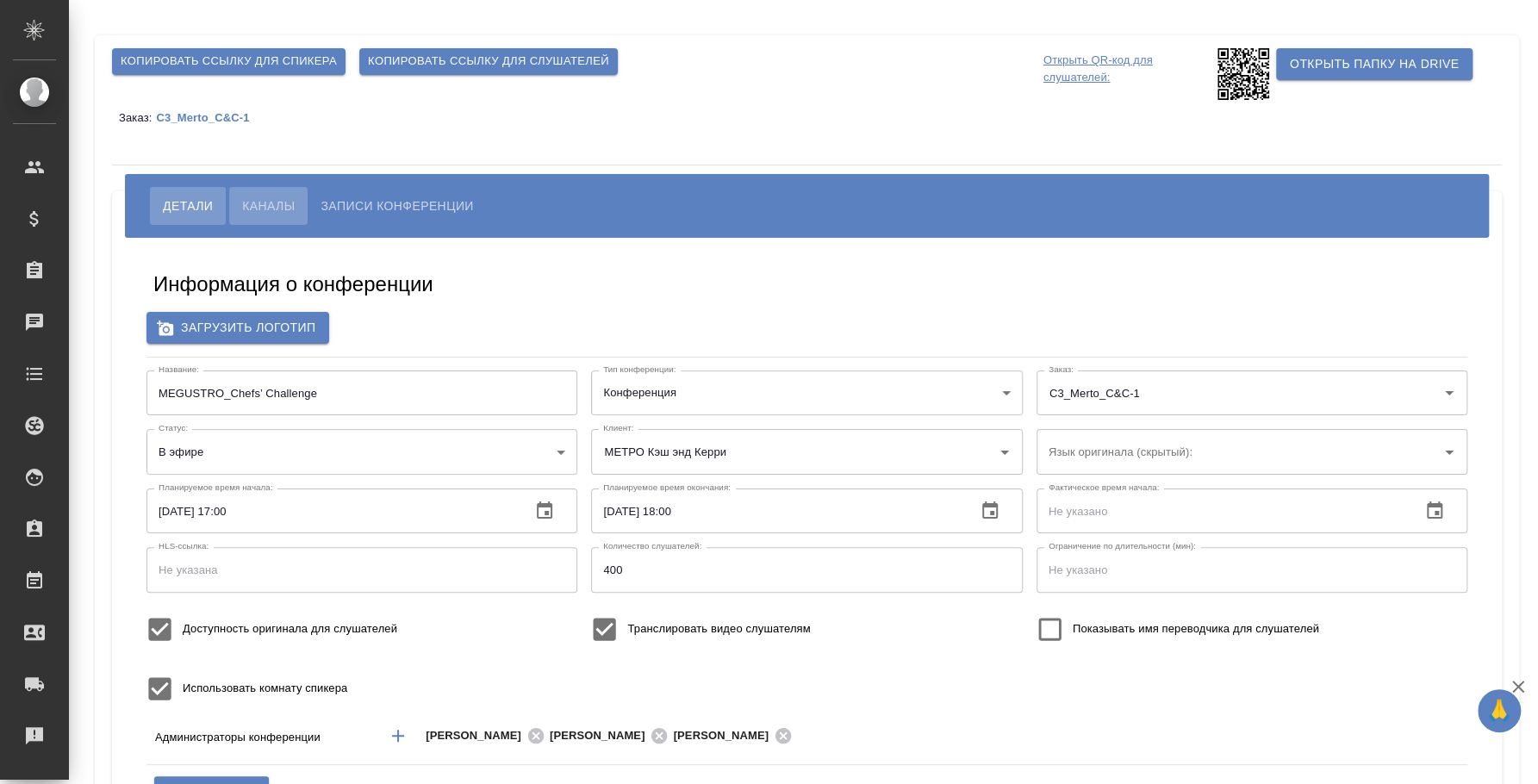
click at [278, 204] on span "Каналы" at bounding box center [268, 206] width 52 height 21
click at [270, 201] on span "Каналы" at bounding box center [268, 206] width 52 height 21
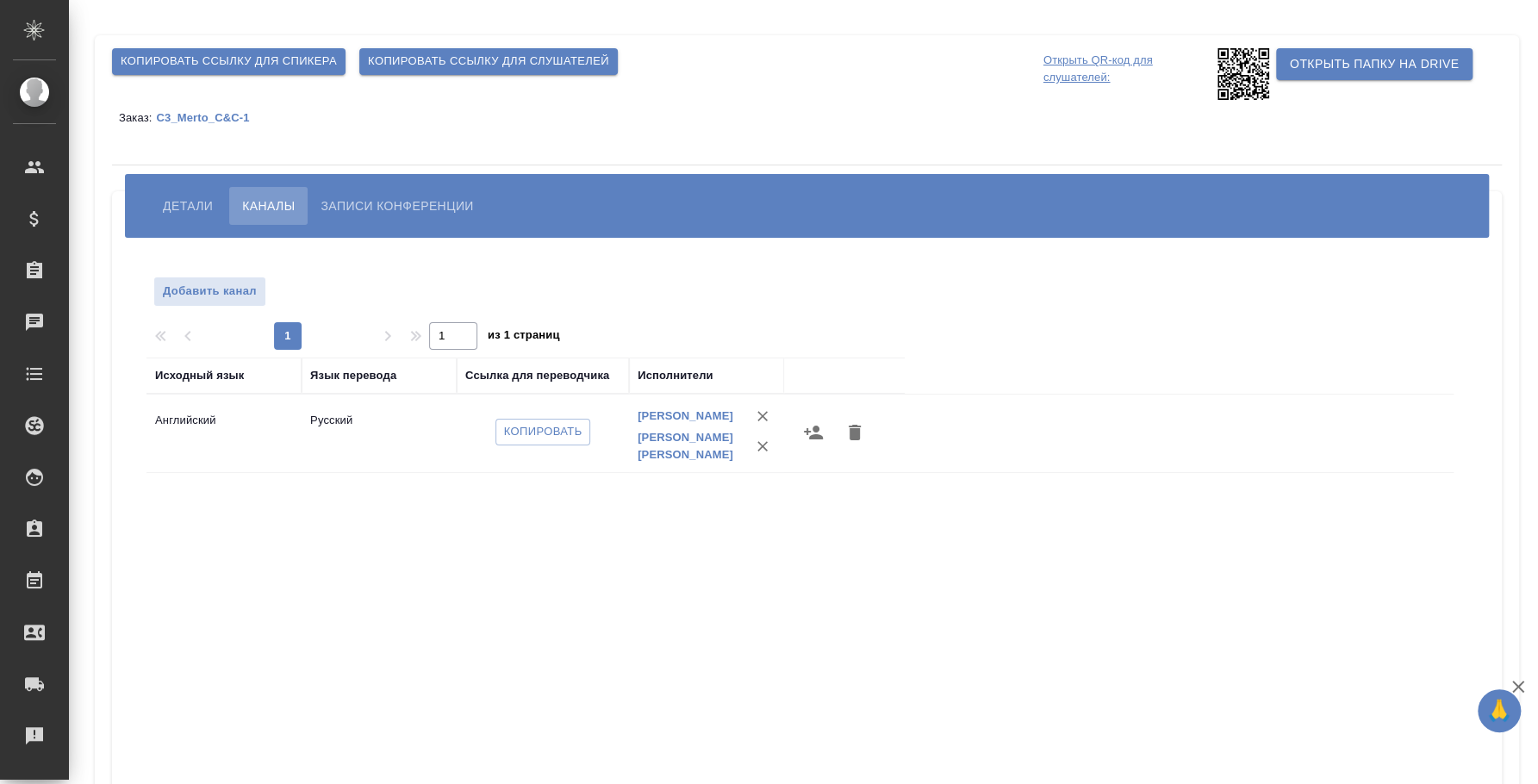
click at [543, 435] on span "Копировать" at bounding box center [543, 432] width 79 height 20
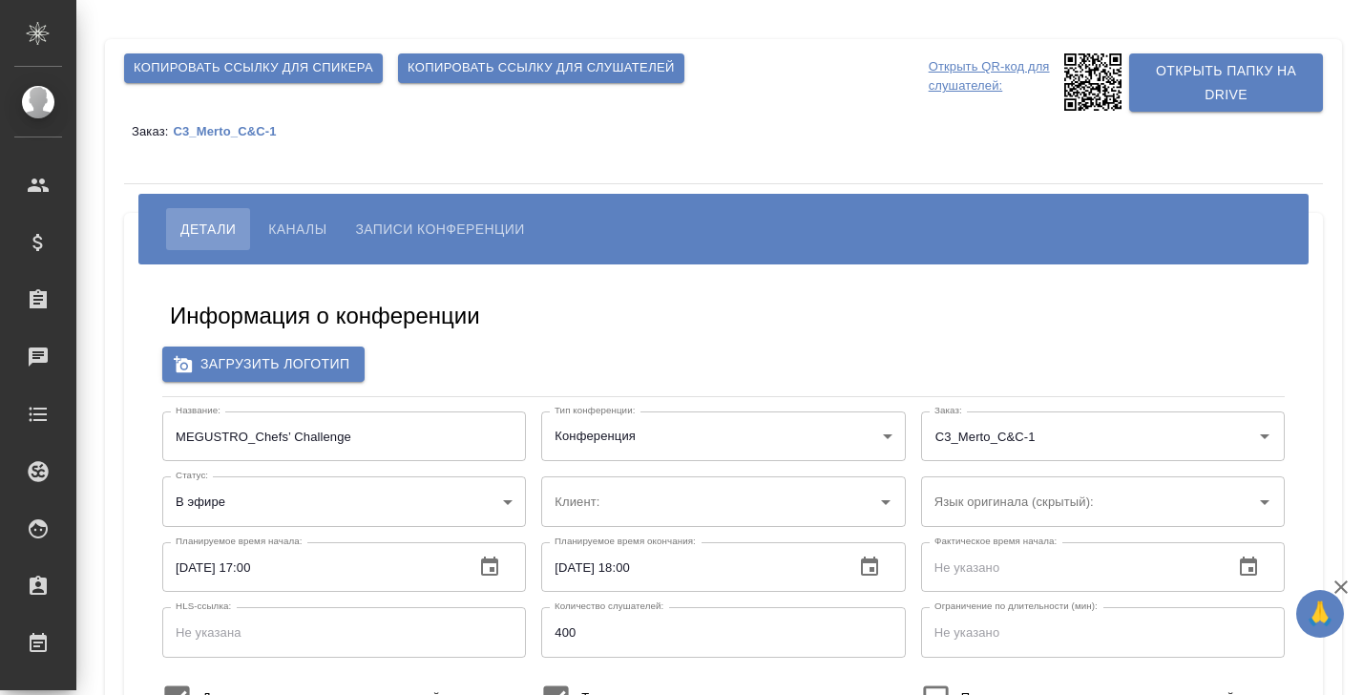
type input "МЕТРО Кэш энд Керри"
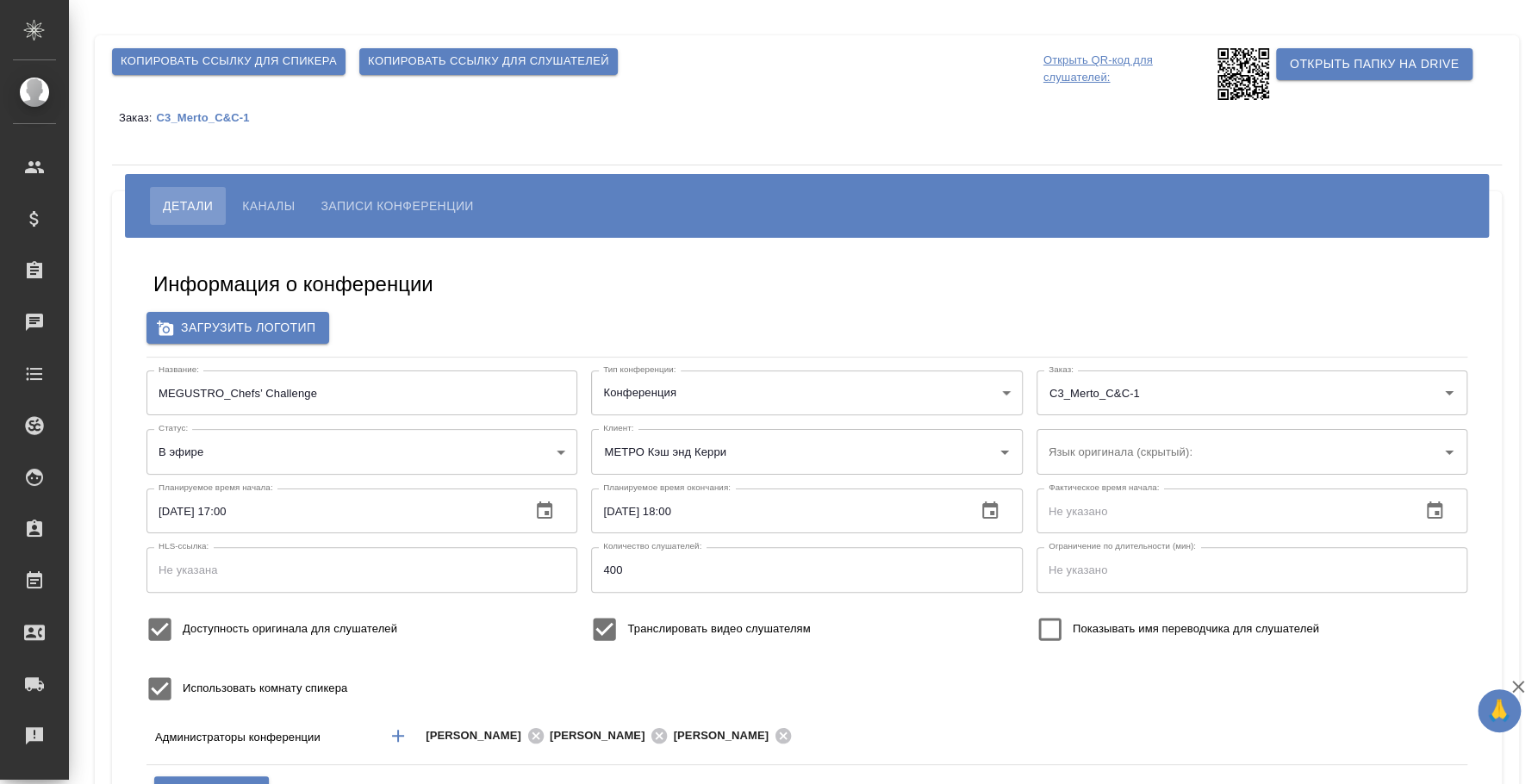
type input "[PERSON_NAME]"
click at [260, 198] on span "Каналы" at bounding box center [268, 206] width 52 height 21
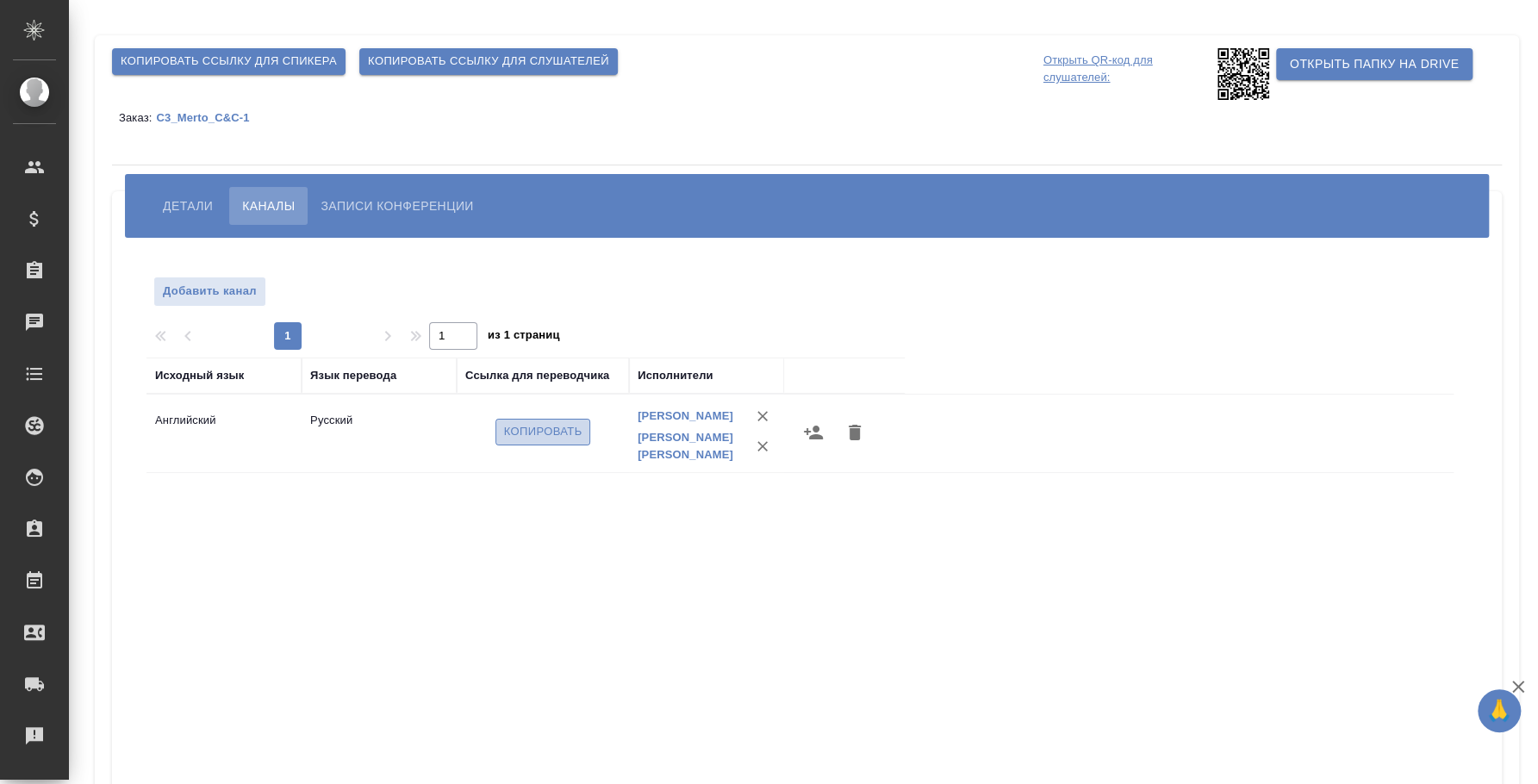
click at [519, 442] on span "Копировать" at bounding box center [543, 432] width 79 height 20
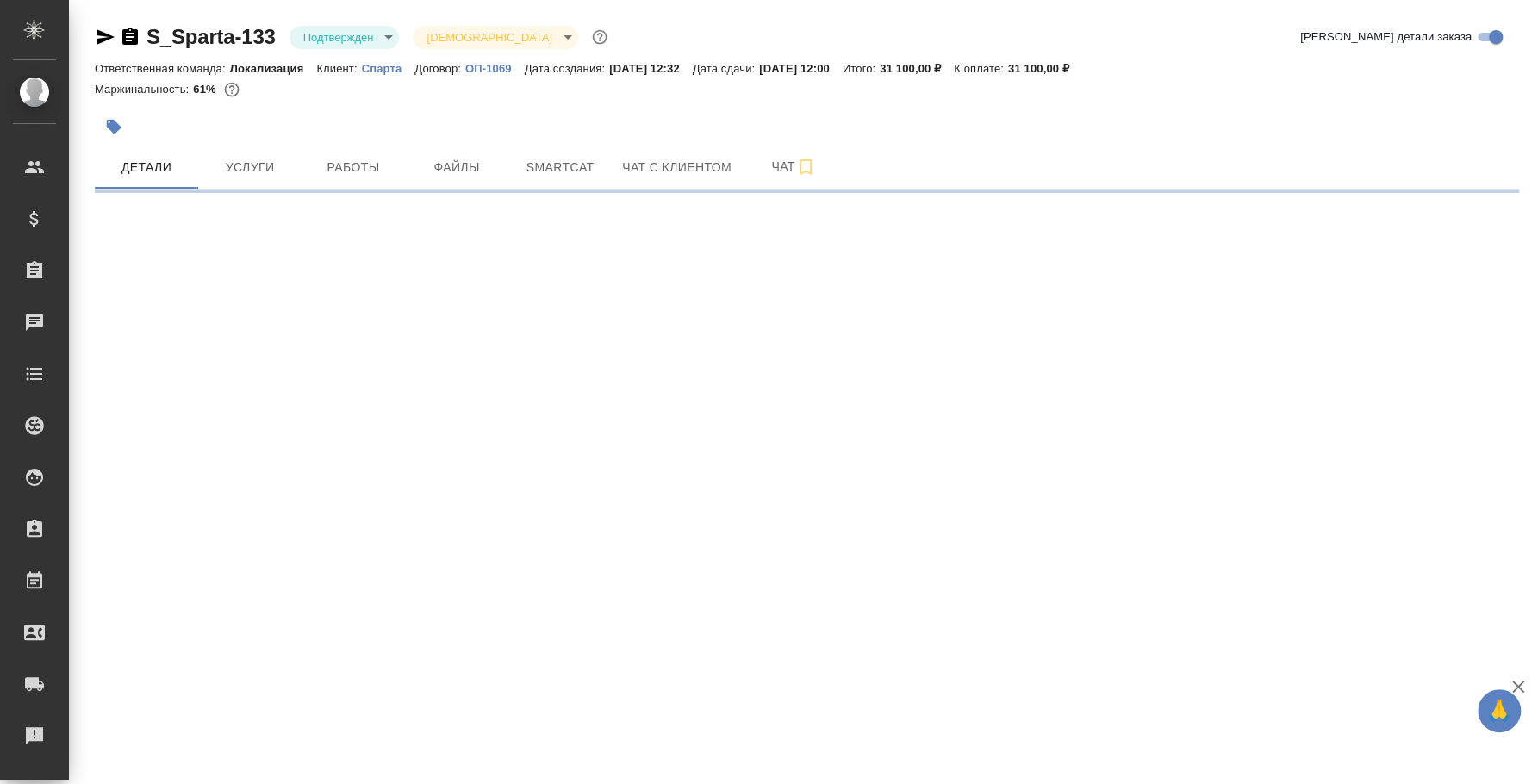
select select "RU"
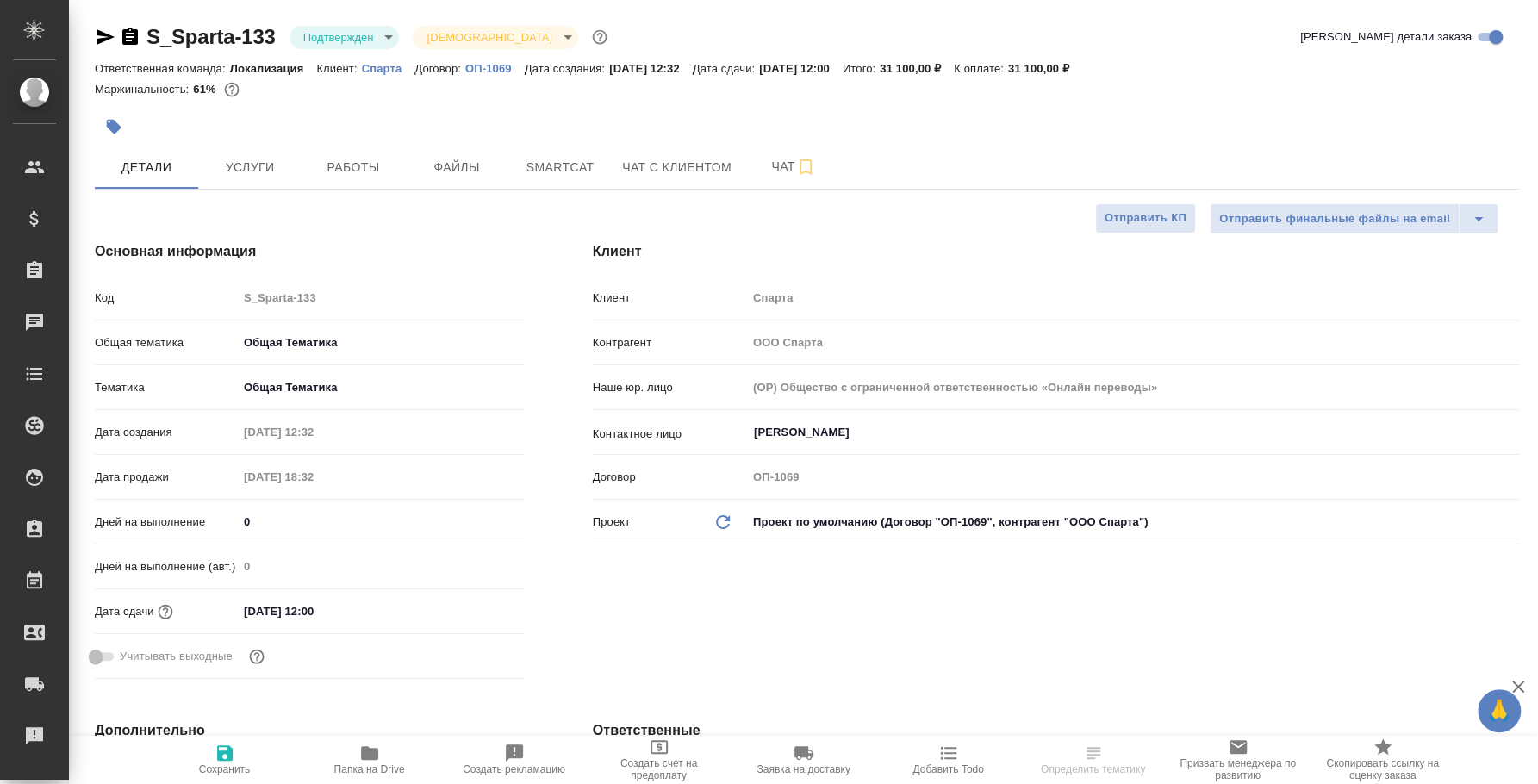
type textarea "x"
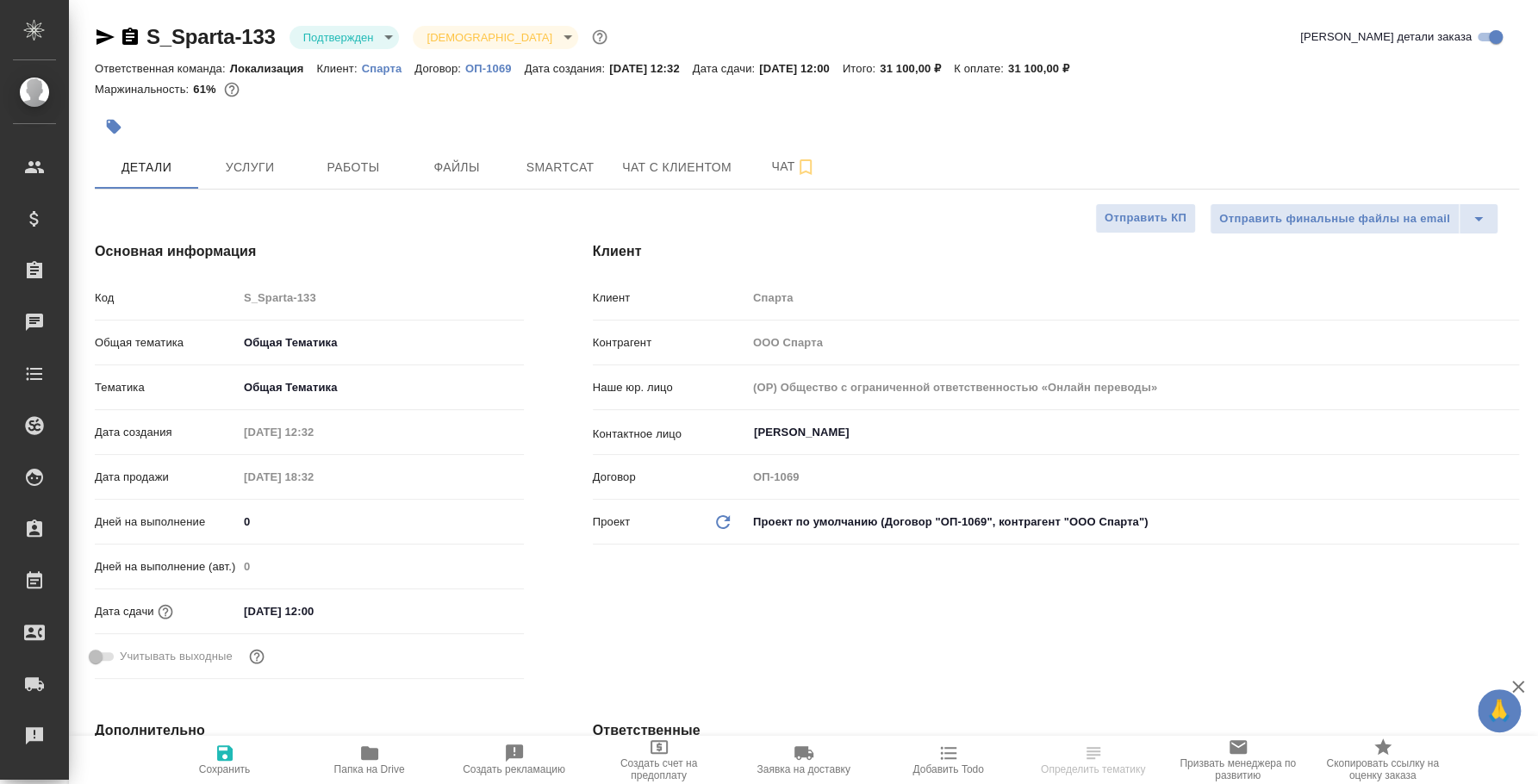
type textarea "x"
click at [765, 172] on span "Чат" at bounding box center [794, 167] width 83 height 22
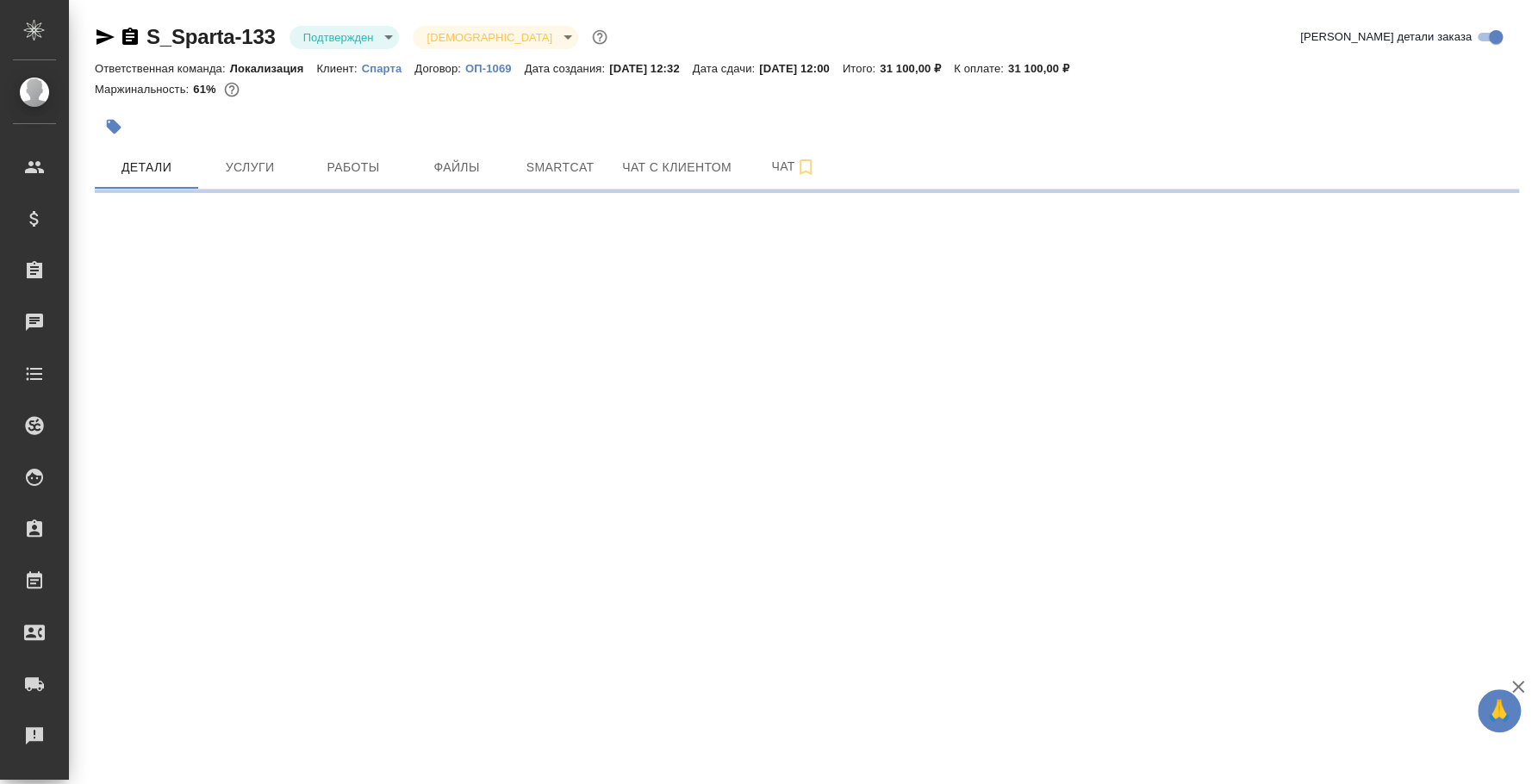
select select "RU"
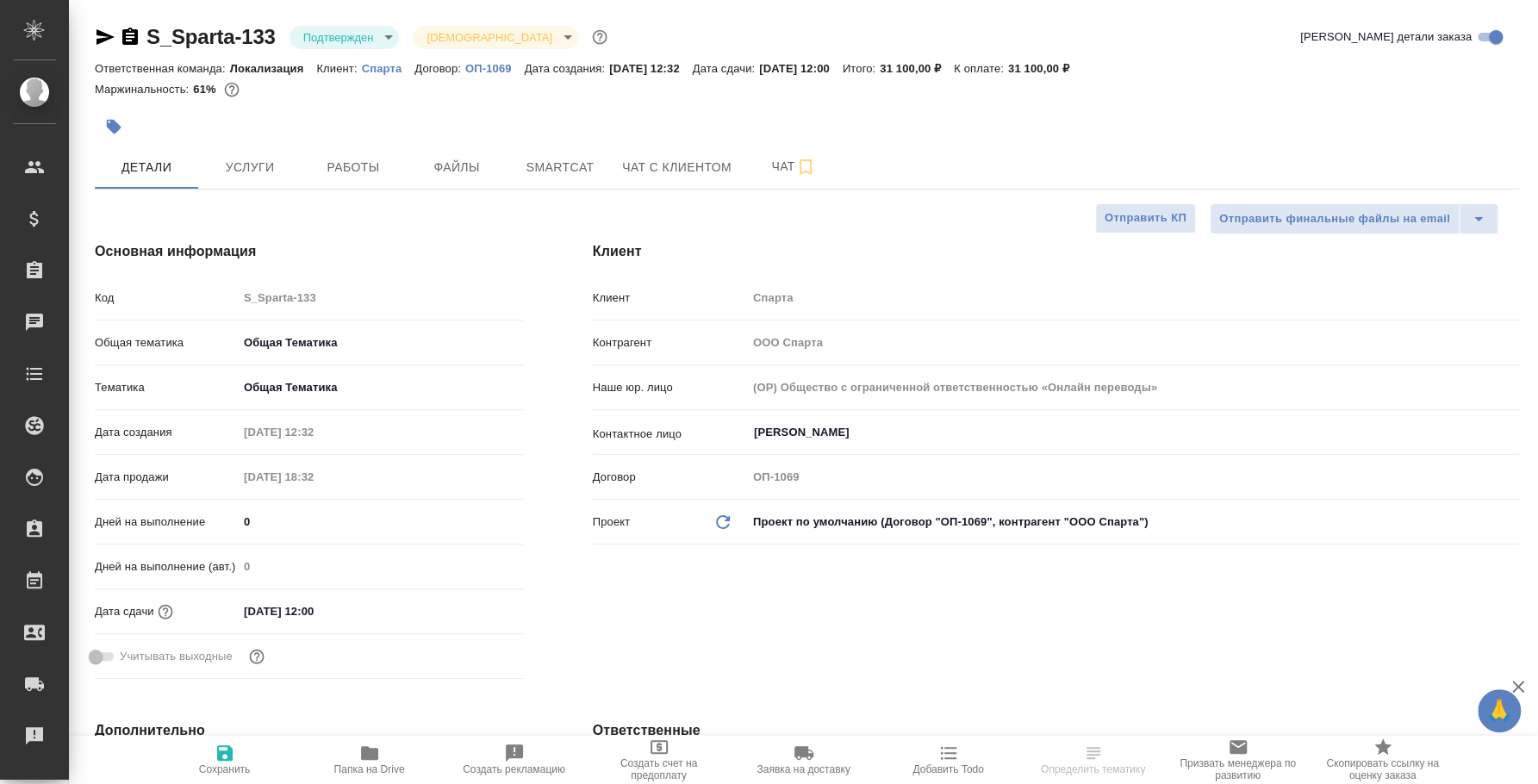
type textarea "x"
click at [777, 161] on span "Чат" at bounding box center [794, 167] width 83 height 22
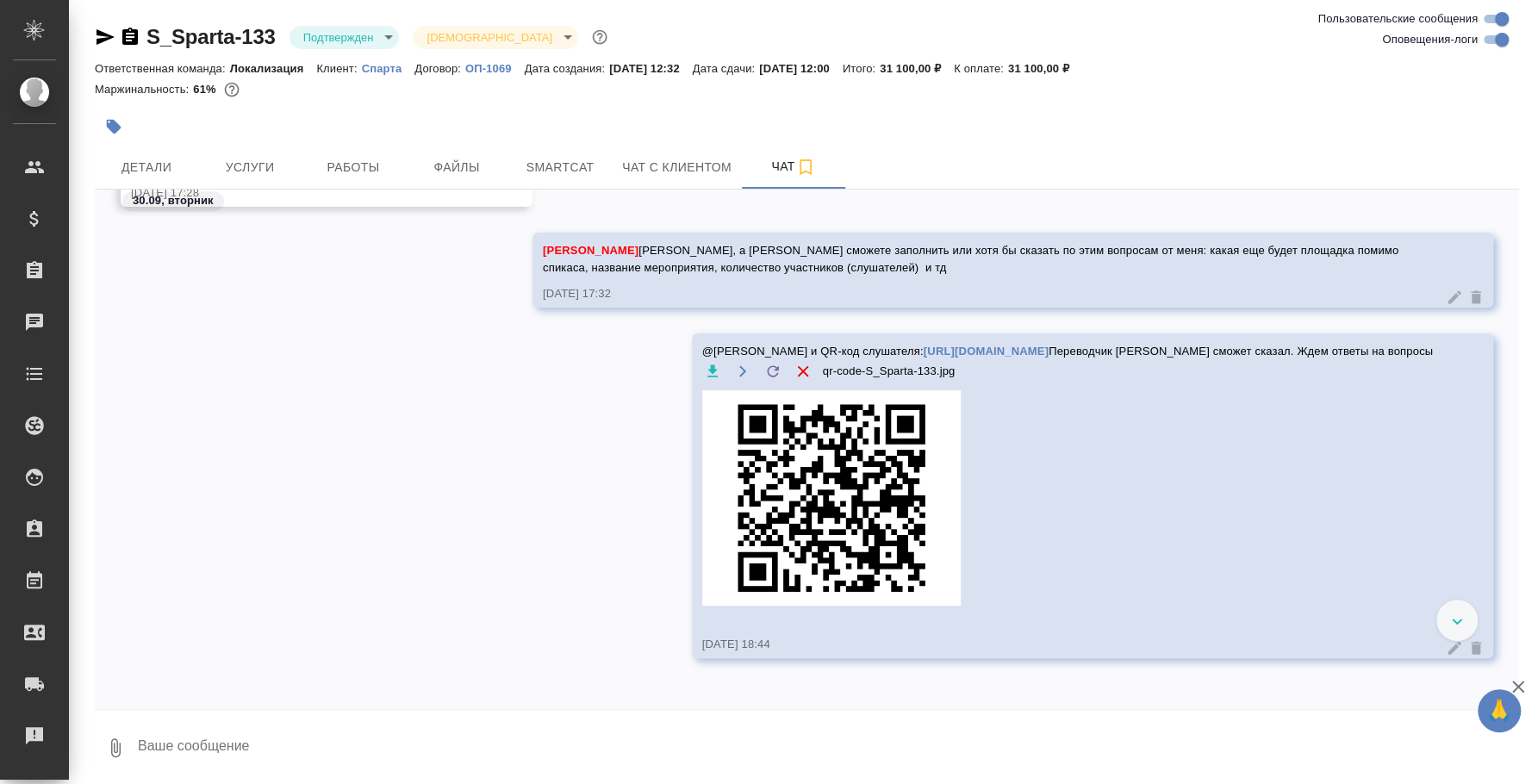
scroll to position [1620, 0]
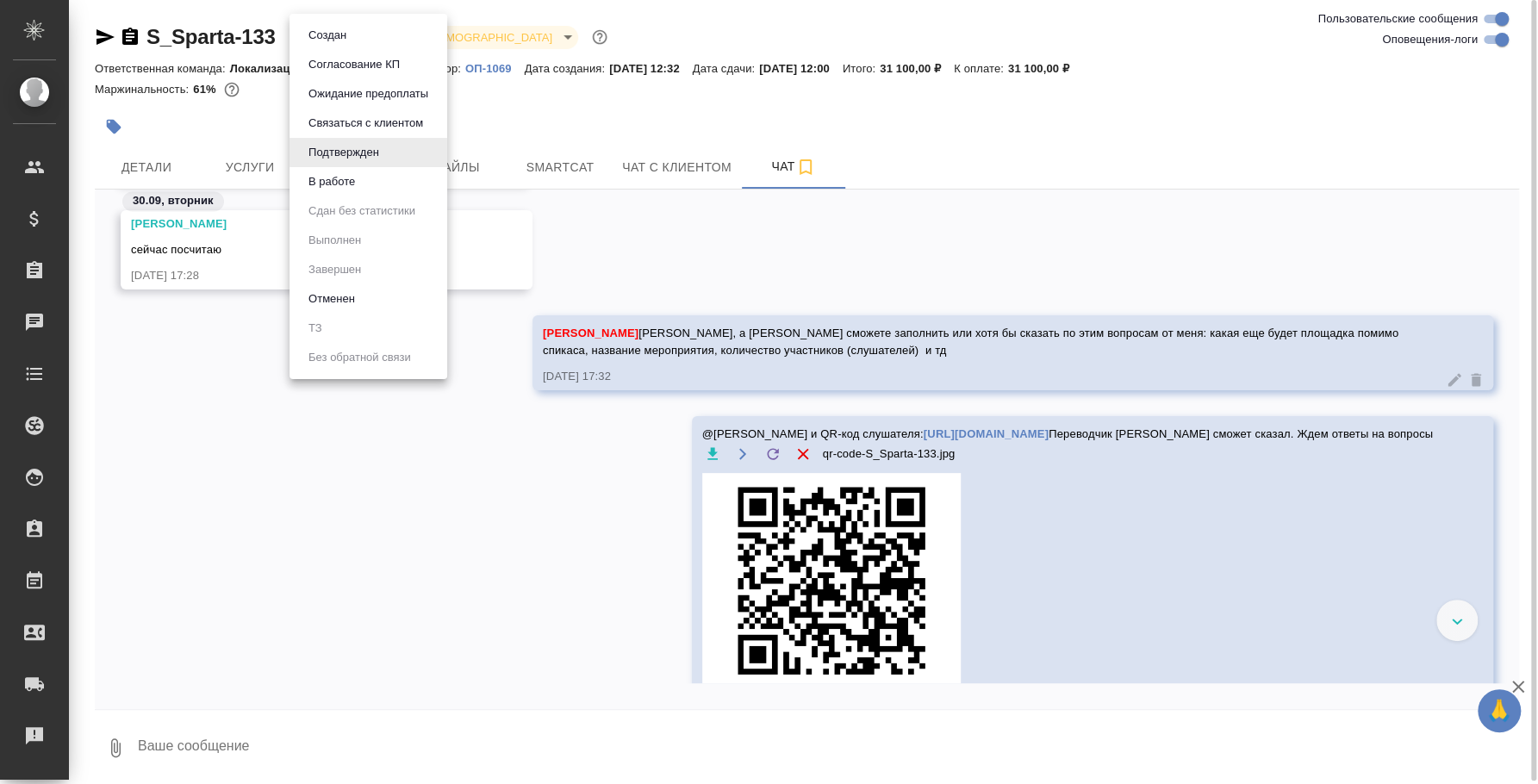
click at [357, 42] on body "🙏 .cls-1 fill:#fff; AWATERA Fedotova Irina Клиенты Спецификации Заказы 0 Чаты T…" at bounding box center [769, 392] width 1538 height 784
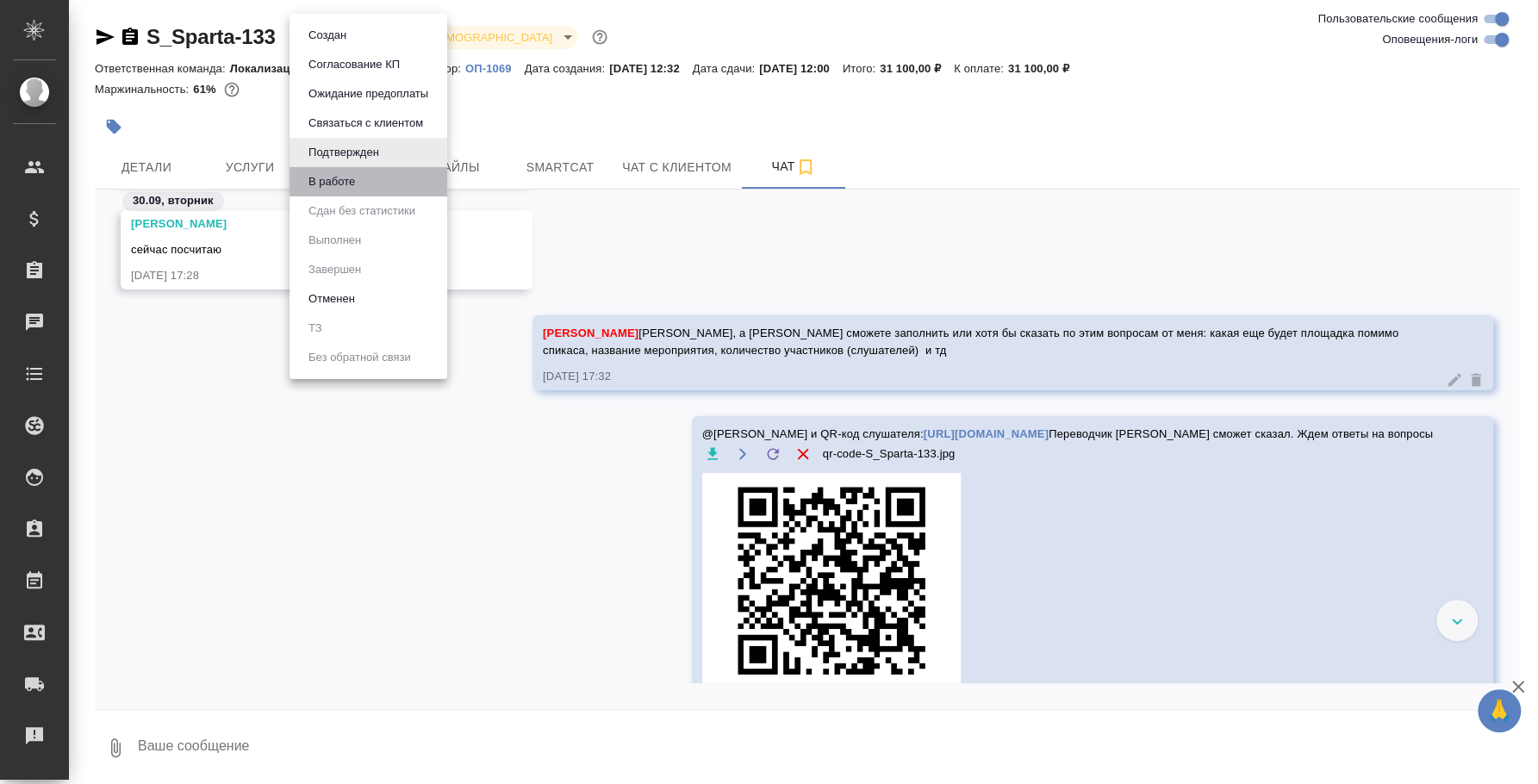
click at [361, 168] on li "В работе" at bounding box center [368, 181] width 158 height 29
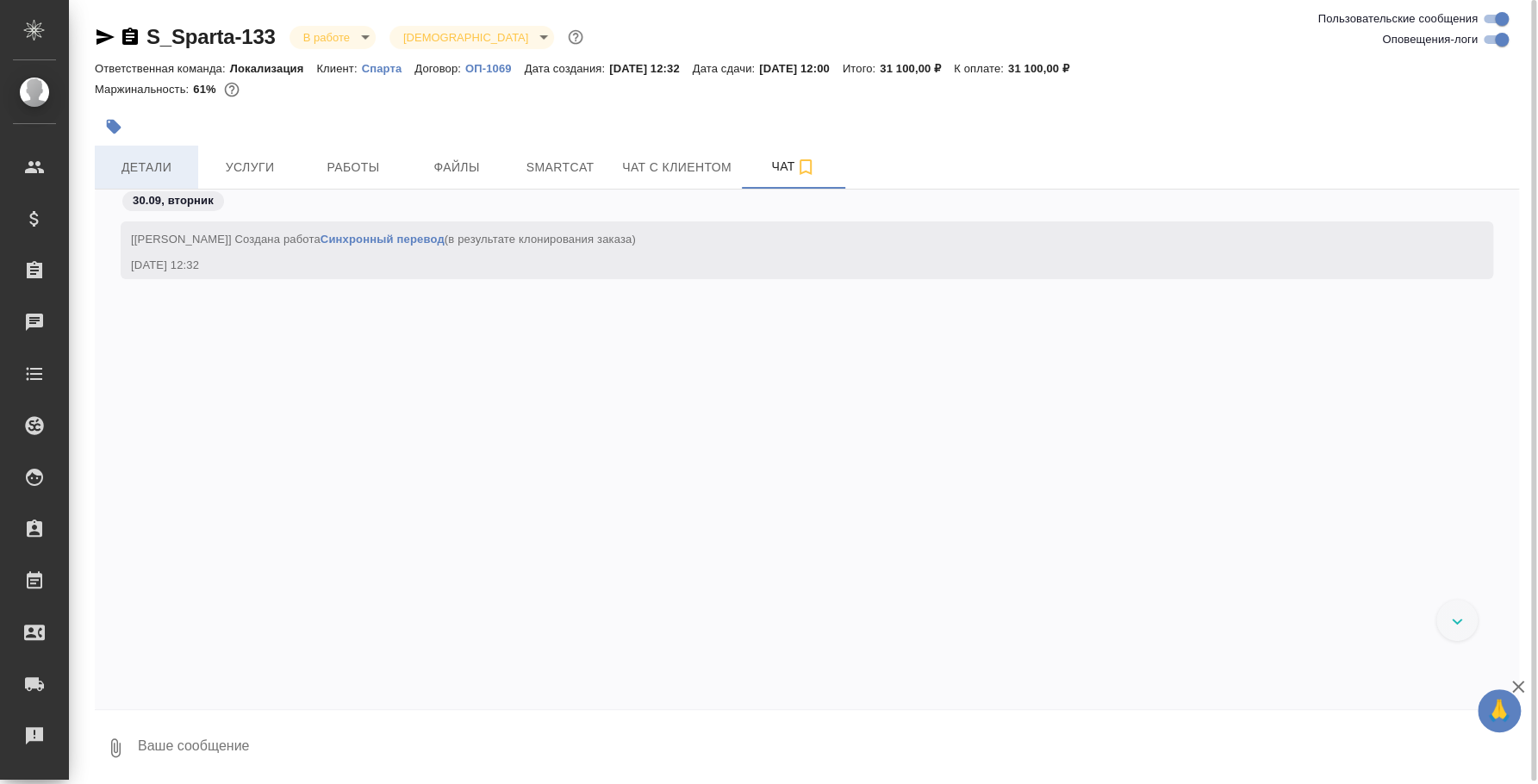
scroll to position [3033, 0]
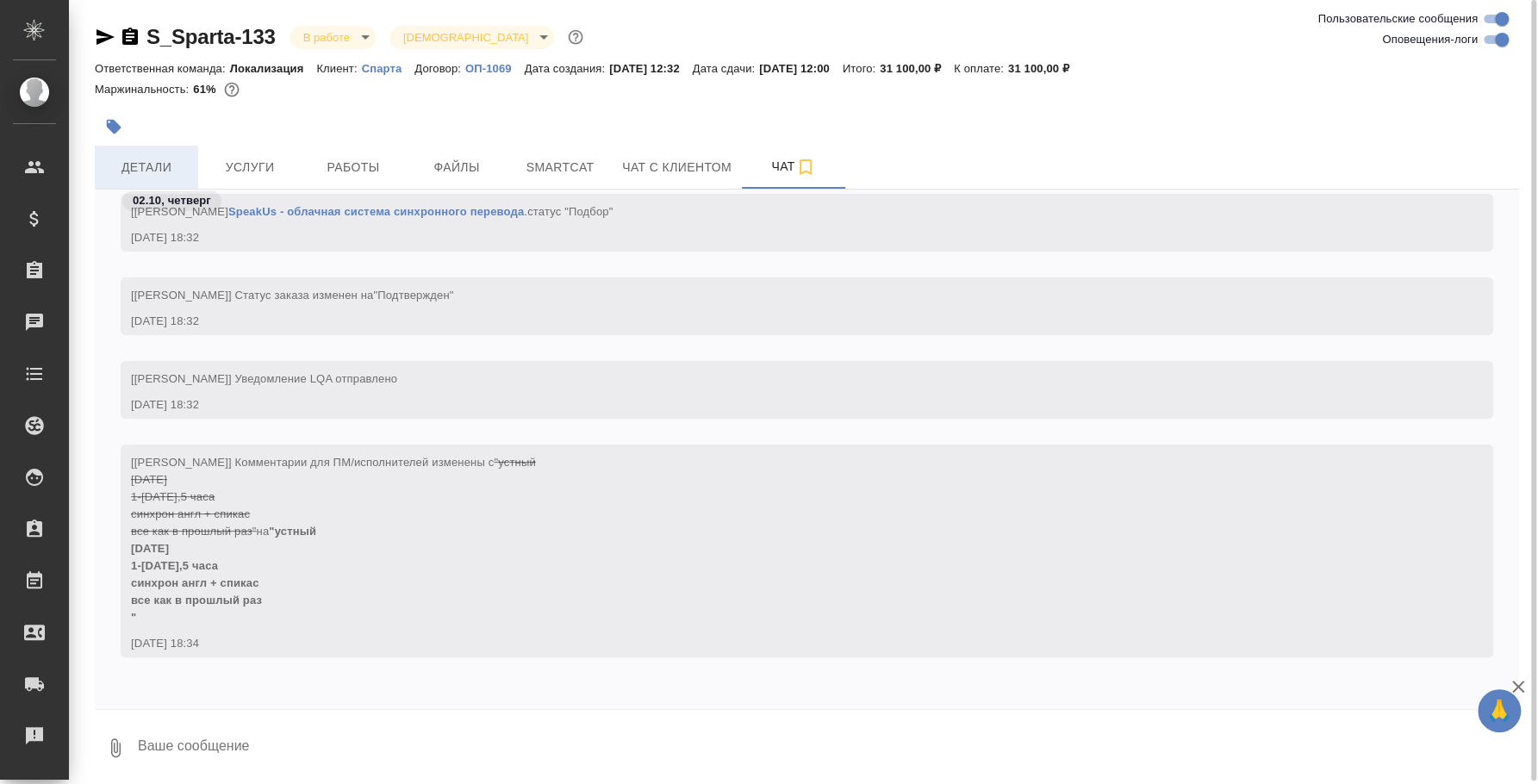
click at [172, 154] on button "Детали" at bounding box center [146, 167] width 104 height 43
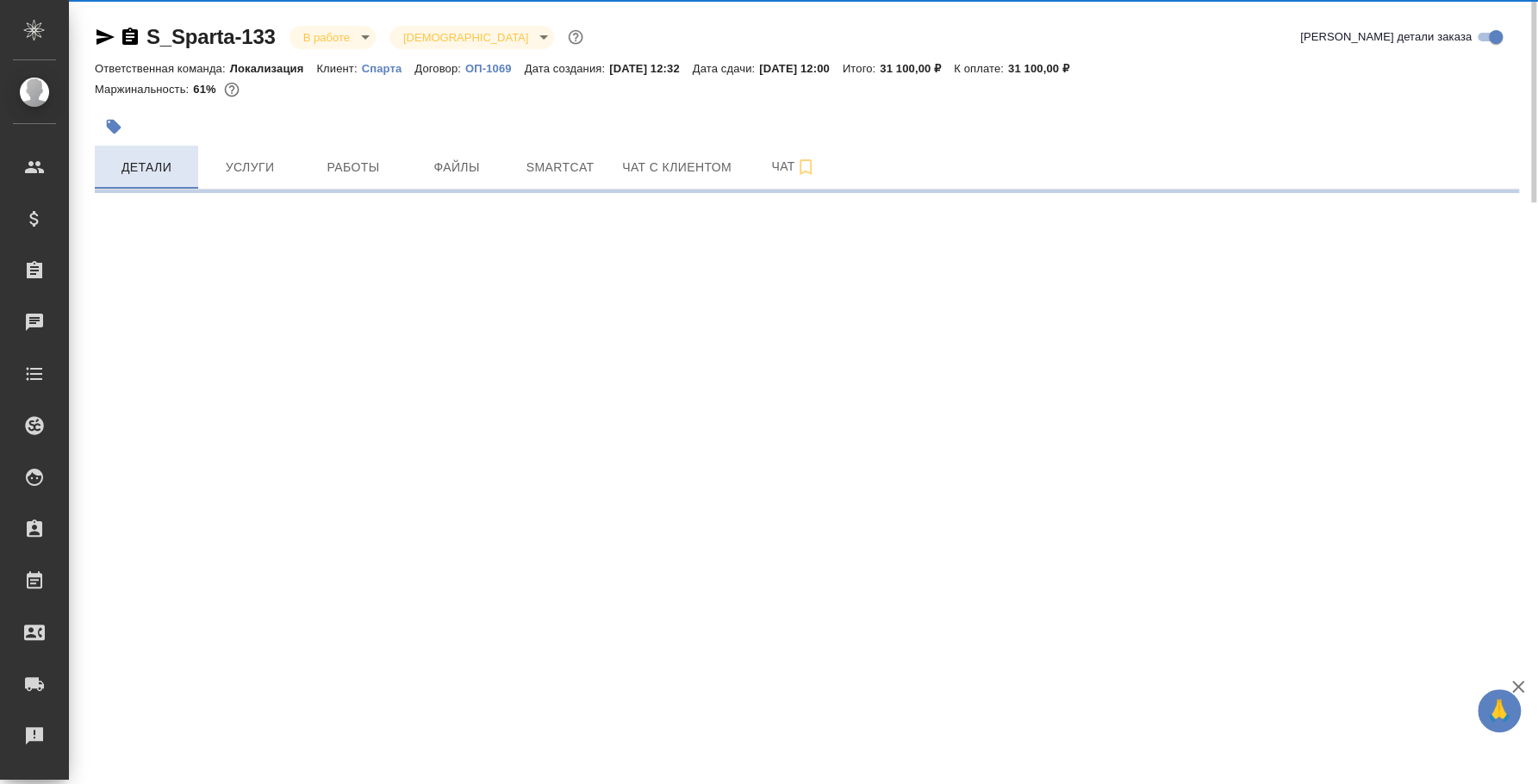
select select "RU"
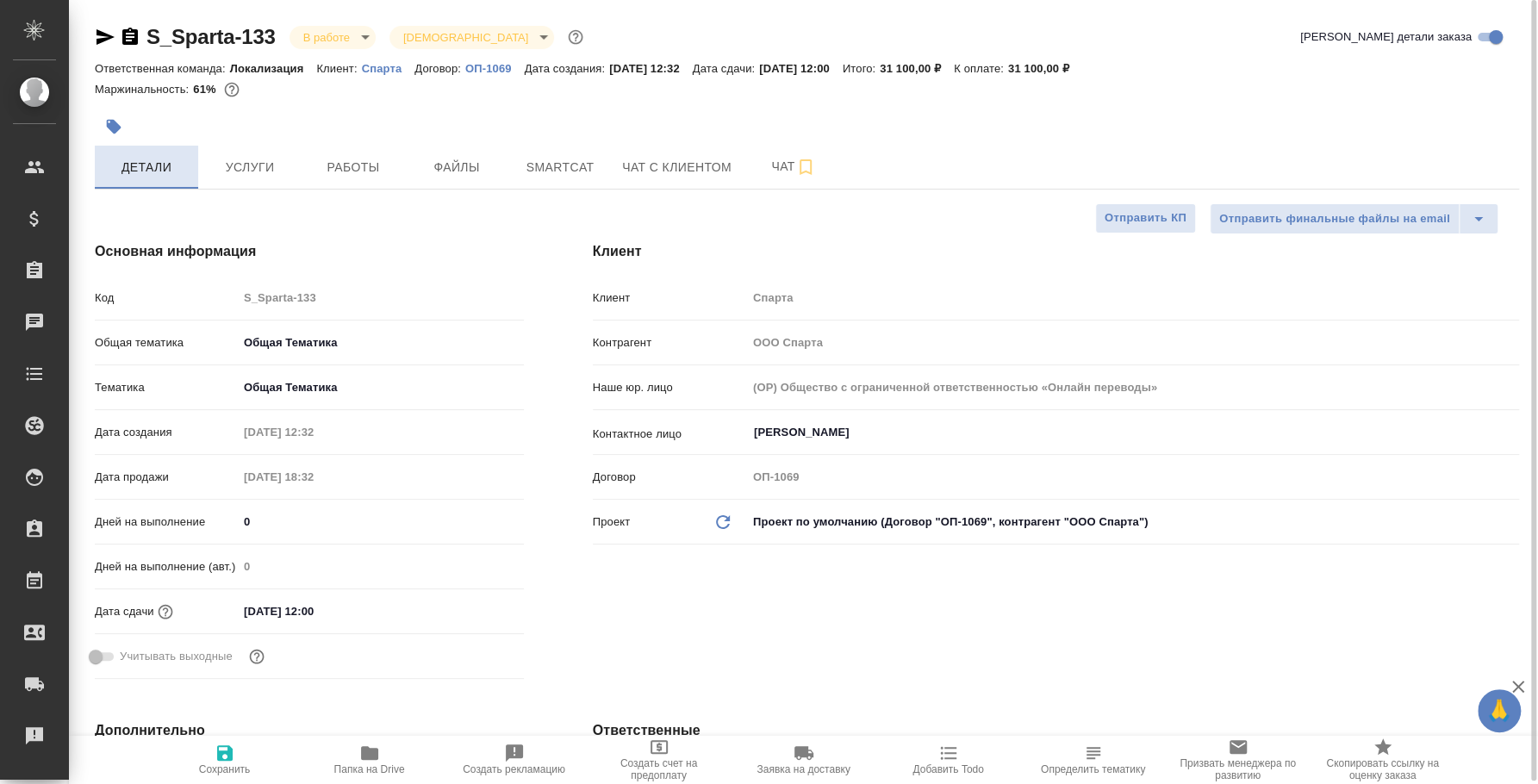
type textarea "x"
click at [333, 155] on button "Работы" at bounding box center [353, 167] width 104 height 43
